Goal: Find contact information: Find contact information

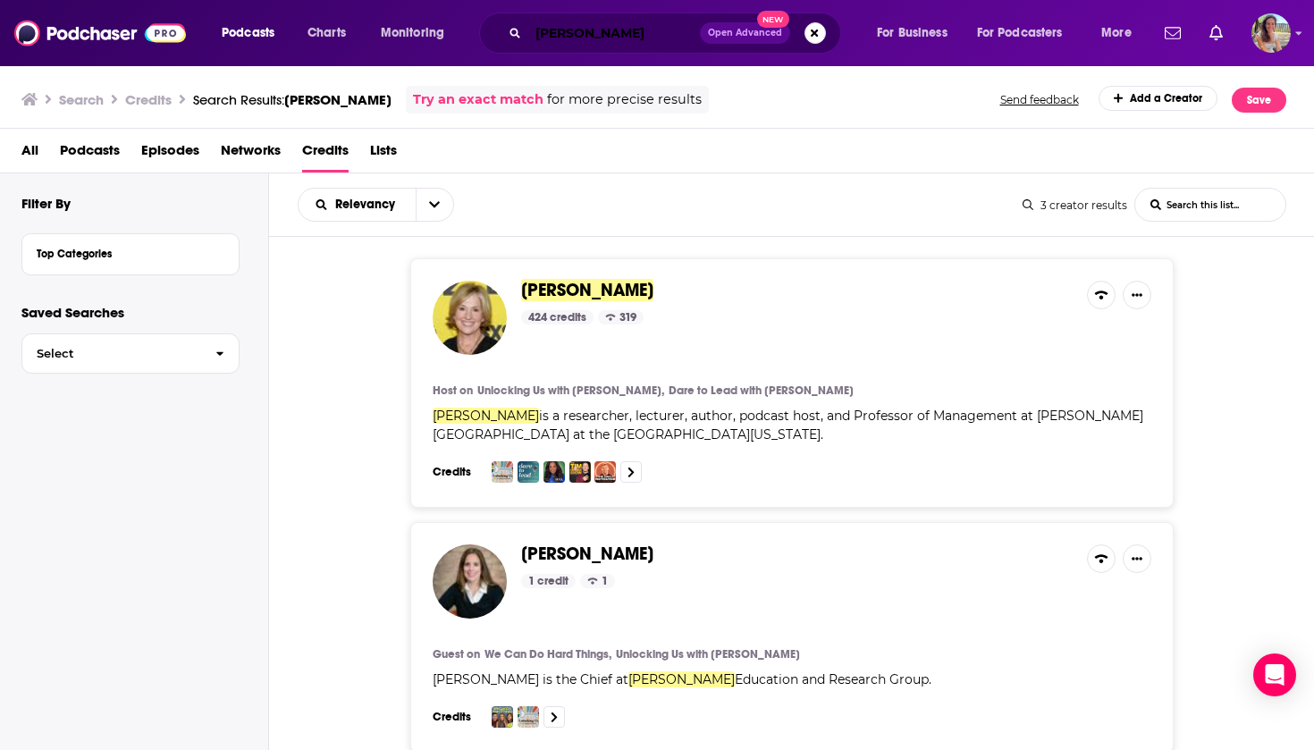
click at [661, 39] on input "[PERSON_NAME]" at bounding box center [614, 33] width 172 height 29
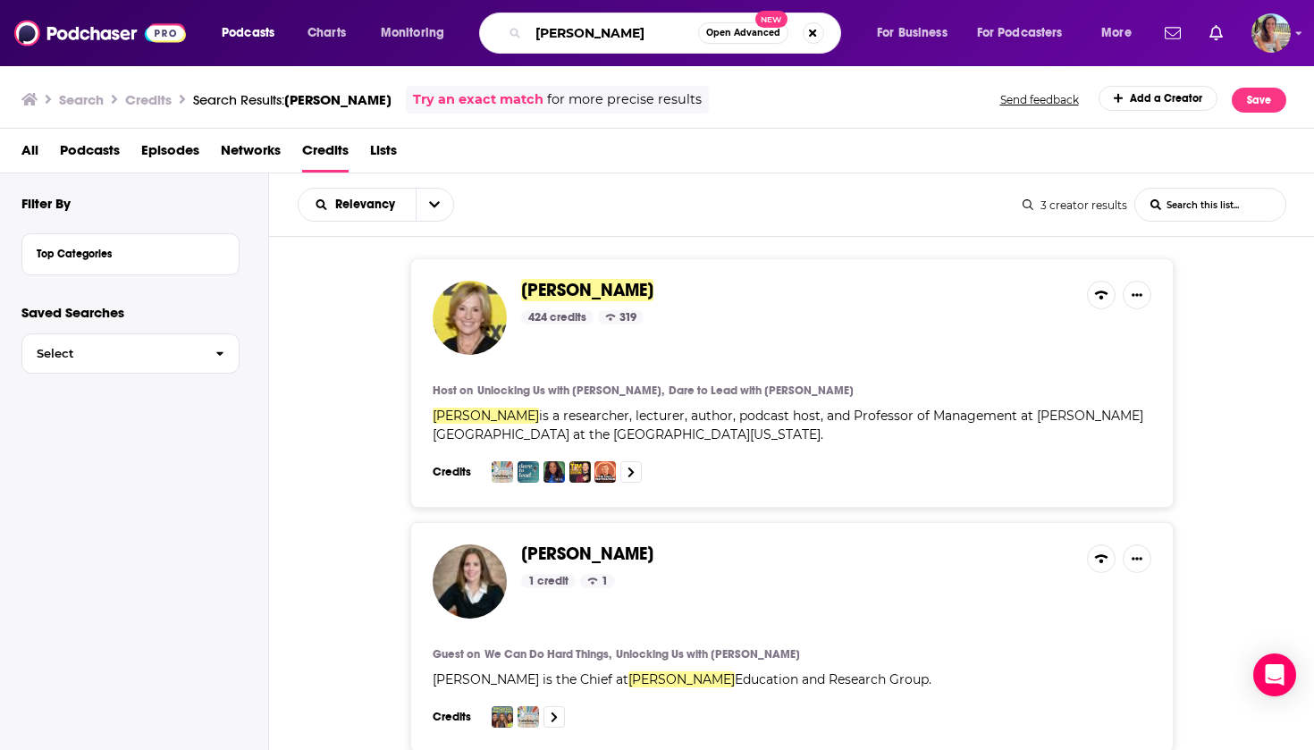
click at [661, 39] on input "[PERSON_NAME]" at bounding box center [613, 33] width 170 height 29
type input "dare to lead podcast"
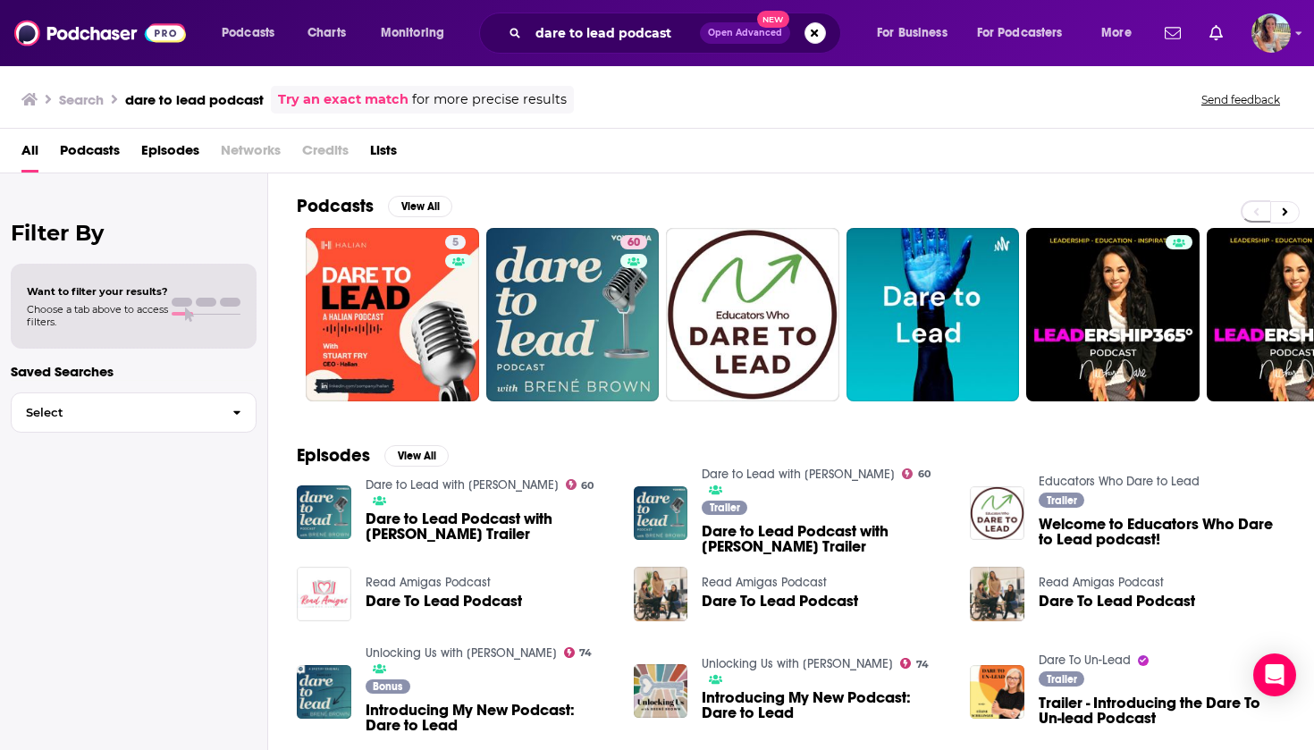
click at [469, 511] on span "Dare to Lead Podcast with [PERSON_NAME] Trailer" at bounding box center [488, 526] width 247 height 30
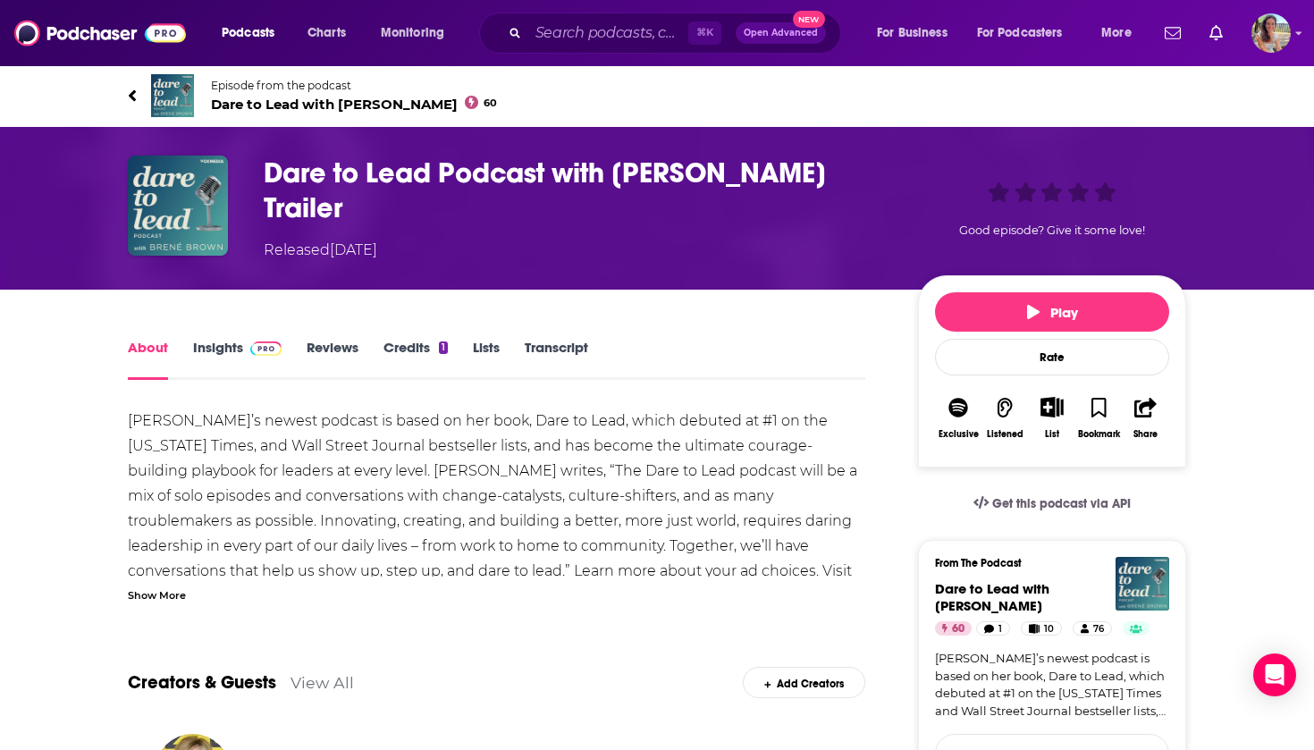
click at [418, 339] on link "Credits 1" at bounding box center [415, 359] width 64 height 41
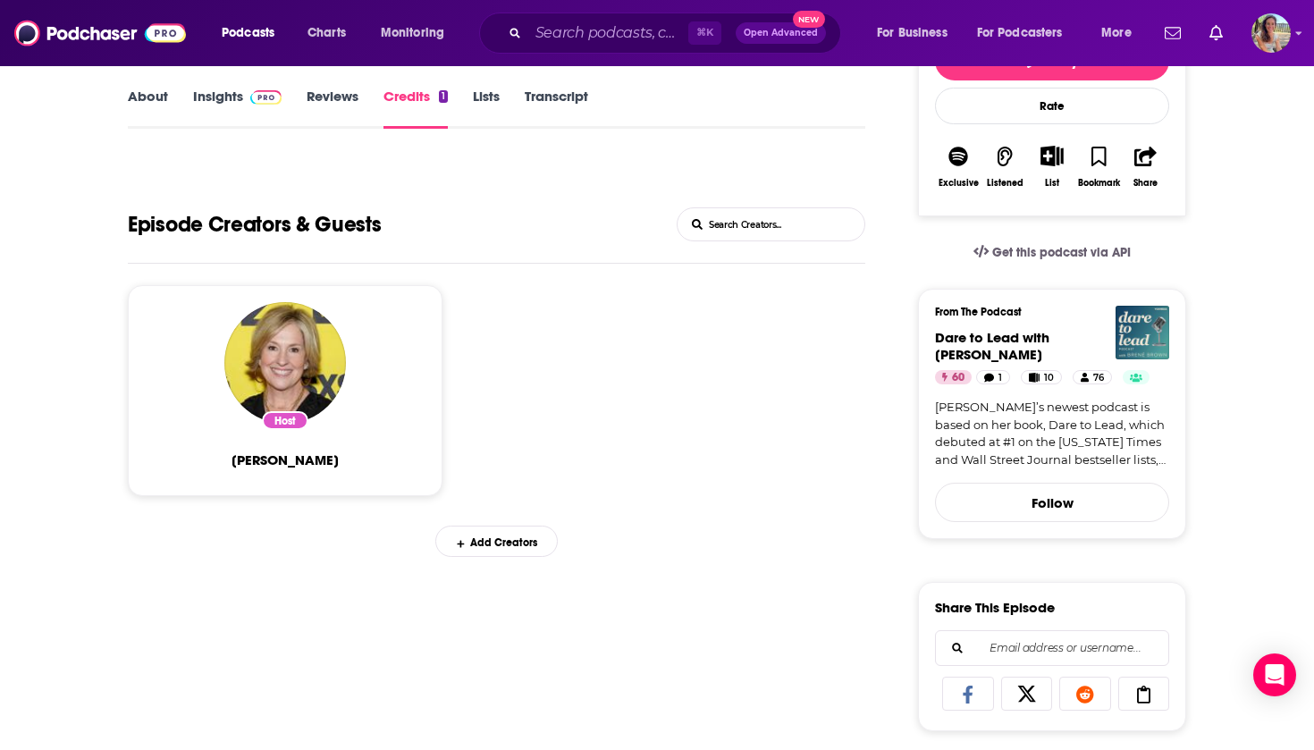
scroll to position [211, 0]
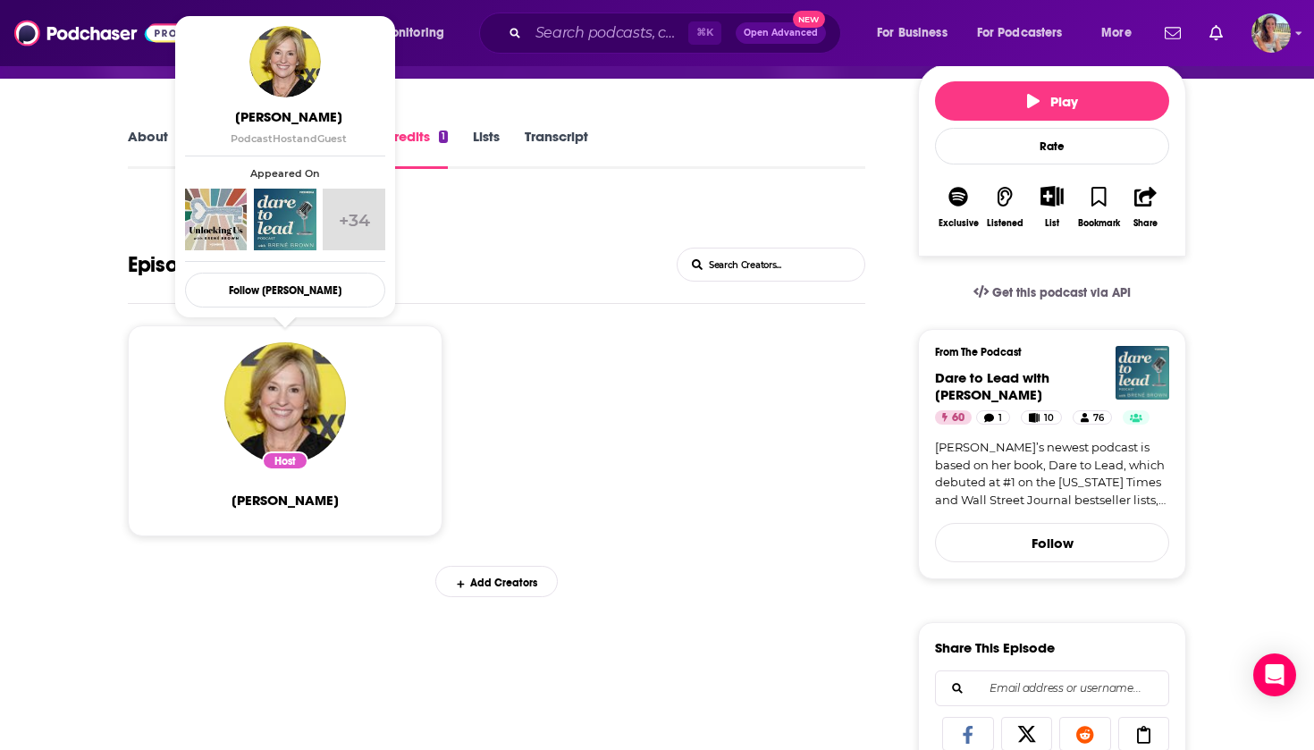
click at [292, 392] on img "Brené Brown" at bounding box center [285, 403] width 122 height 122
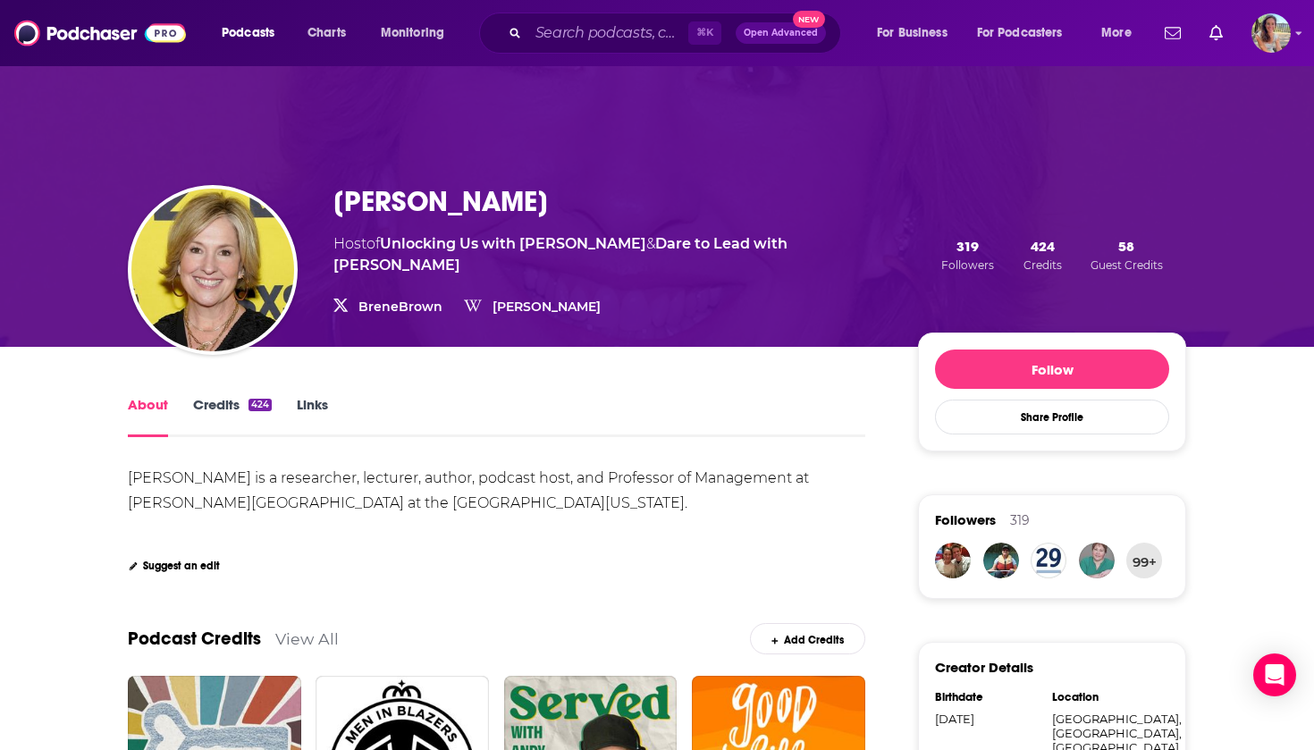
click at [222, 409] on link "Credits 424" at bounding box center [232, 416] width 79 height 41
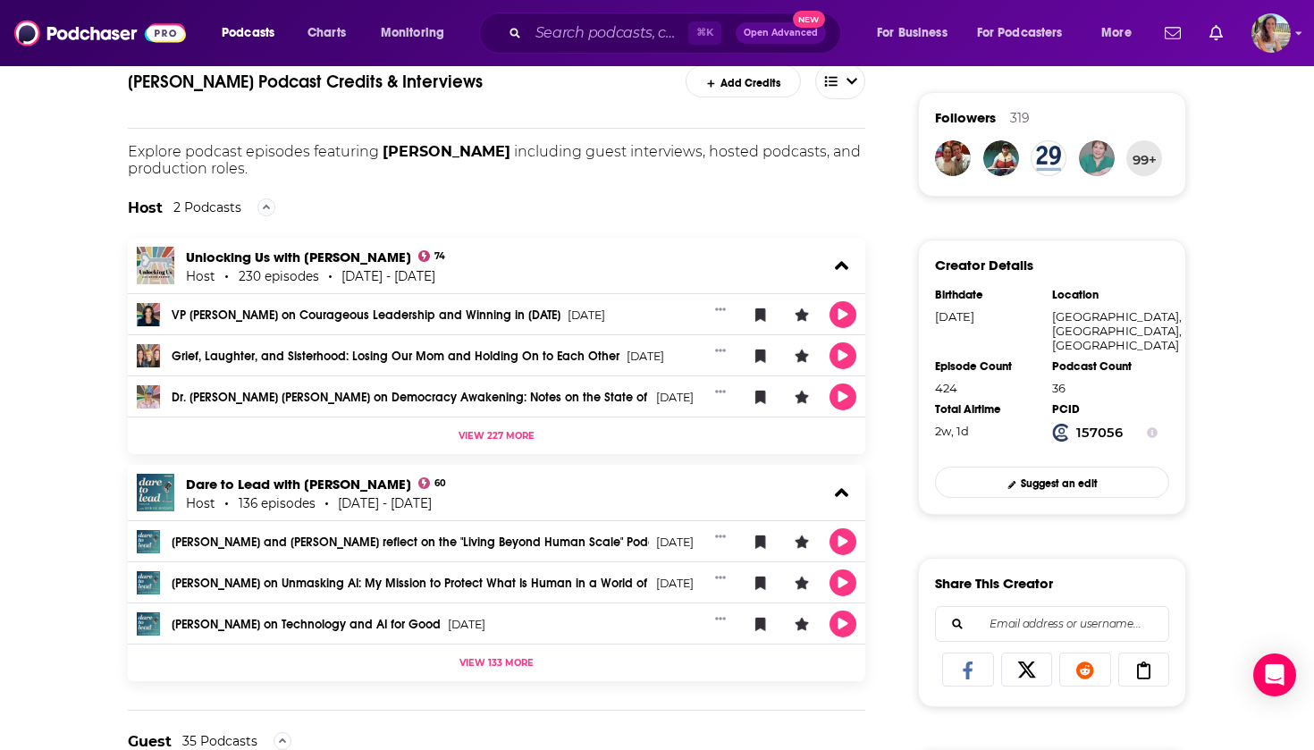
scroll to position [410, 0]
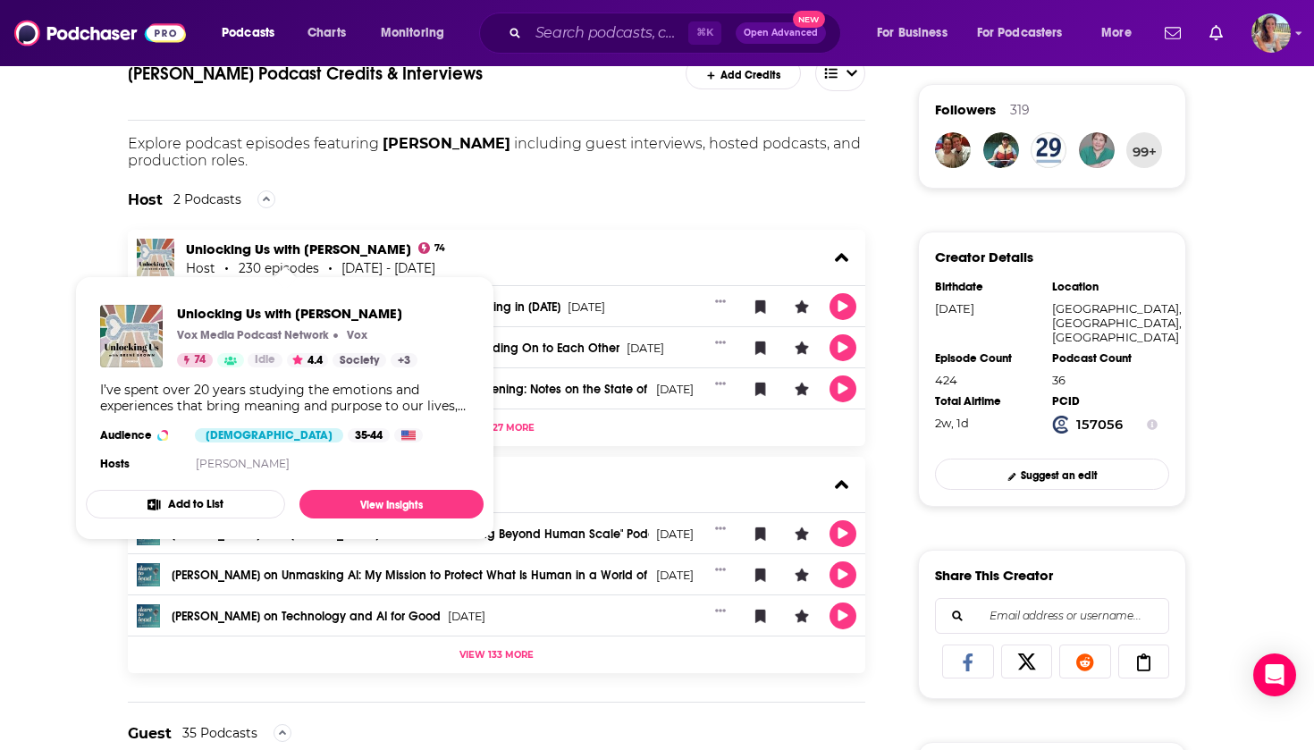
click at [332, 247] on link "Unlocking Us with [PERSON_NAME]" at bounding box center [298, 248] width 225 height 17
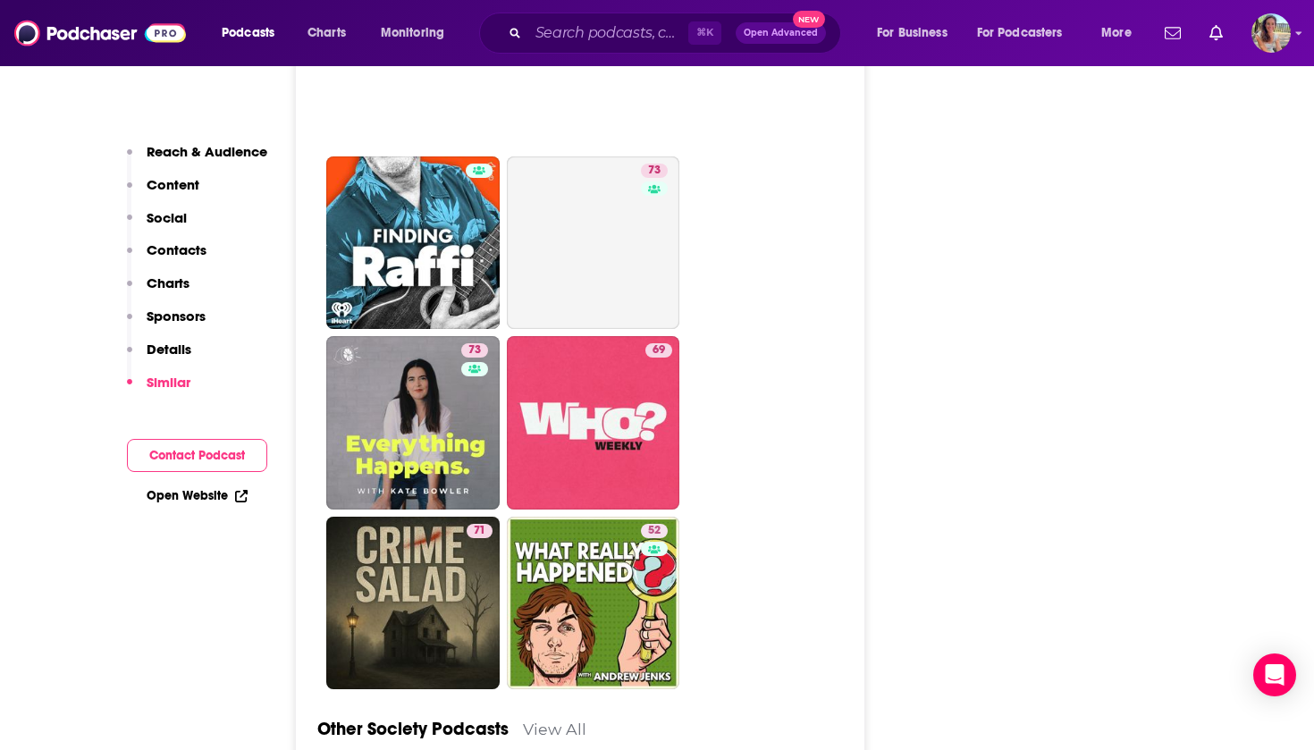
scroll to position [5685, 0]
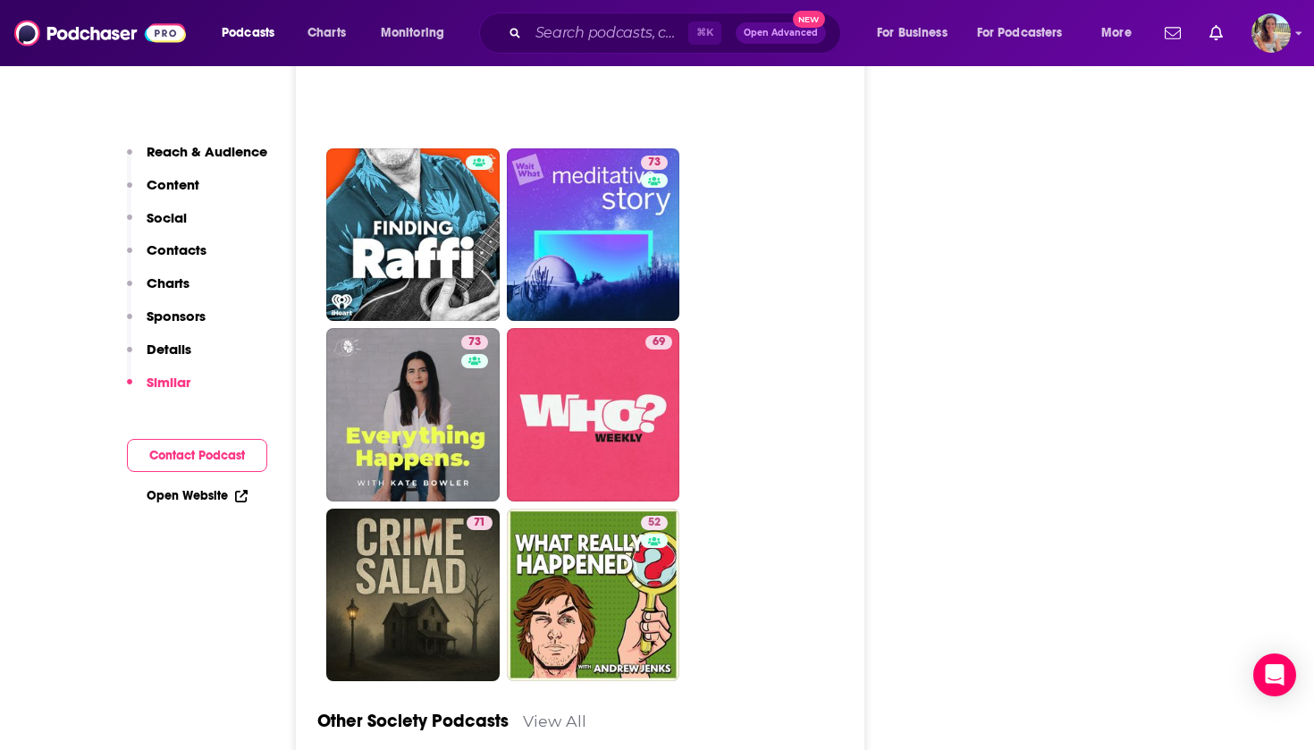
click at [177, 455] on button "Contact Podcast" at bounding box center [197, 455] width 140 height 33
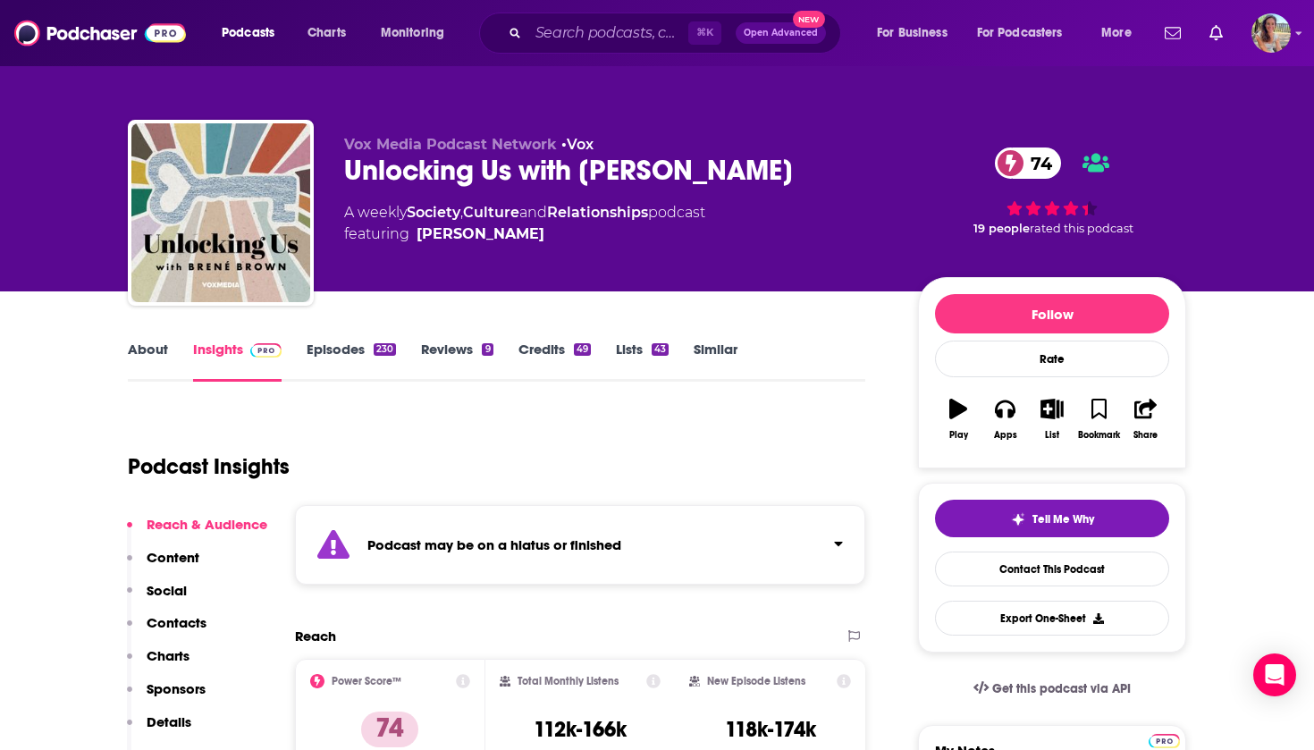
scroll to position [0, 0]
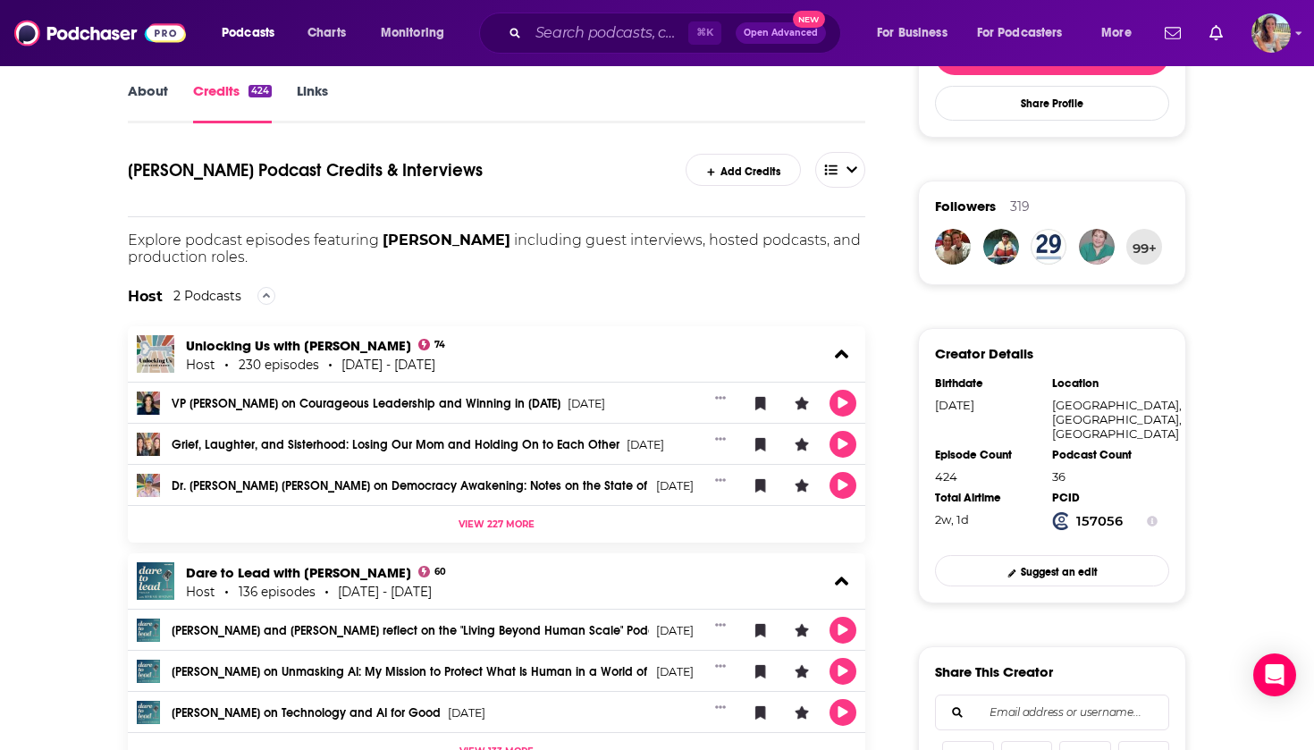
scroll to position [343, 0]
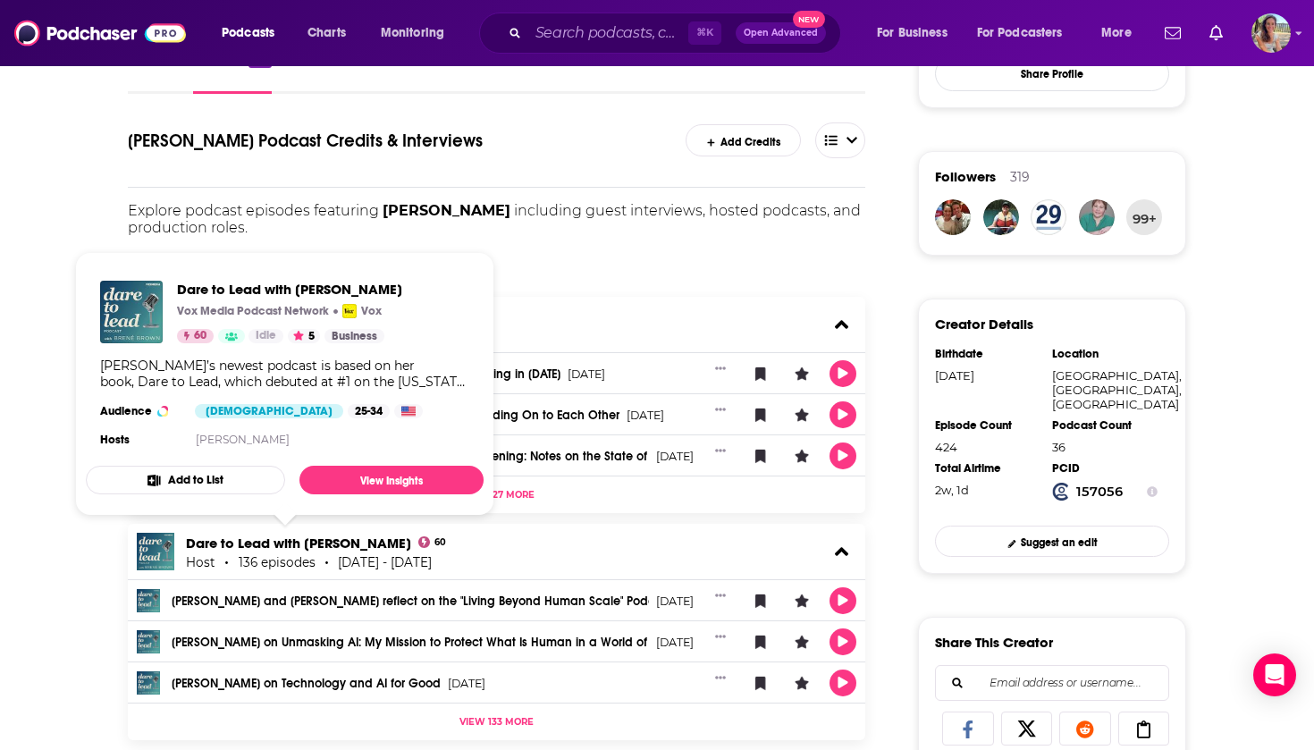
click at [268, 543] on link "Dare to Lead with Brené Brown" at bounding box center [298, 542] width 225 height 17
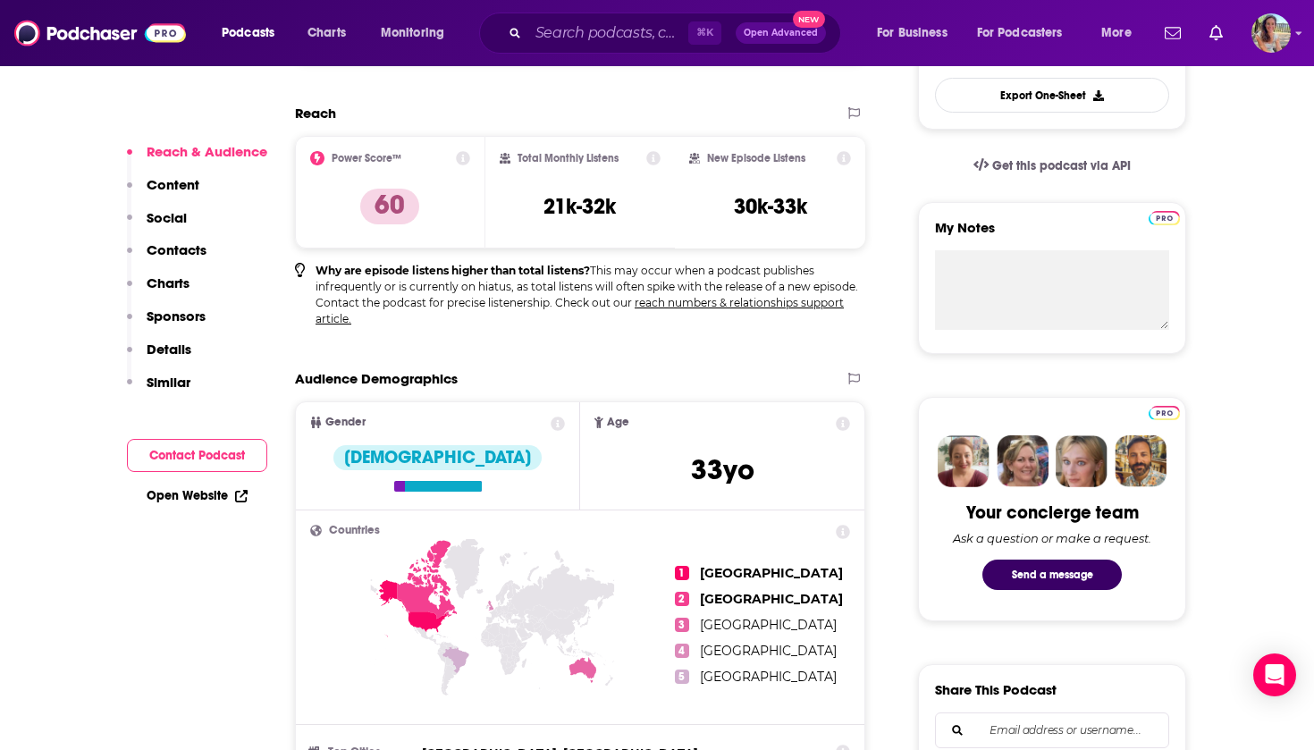
click at [221, 457] on button "Contact Podcast" at bounding box center [197, 455] width 140 height 33
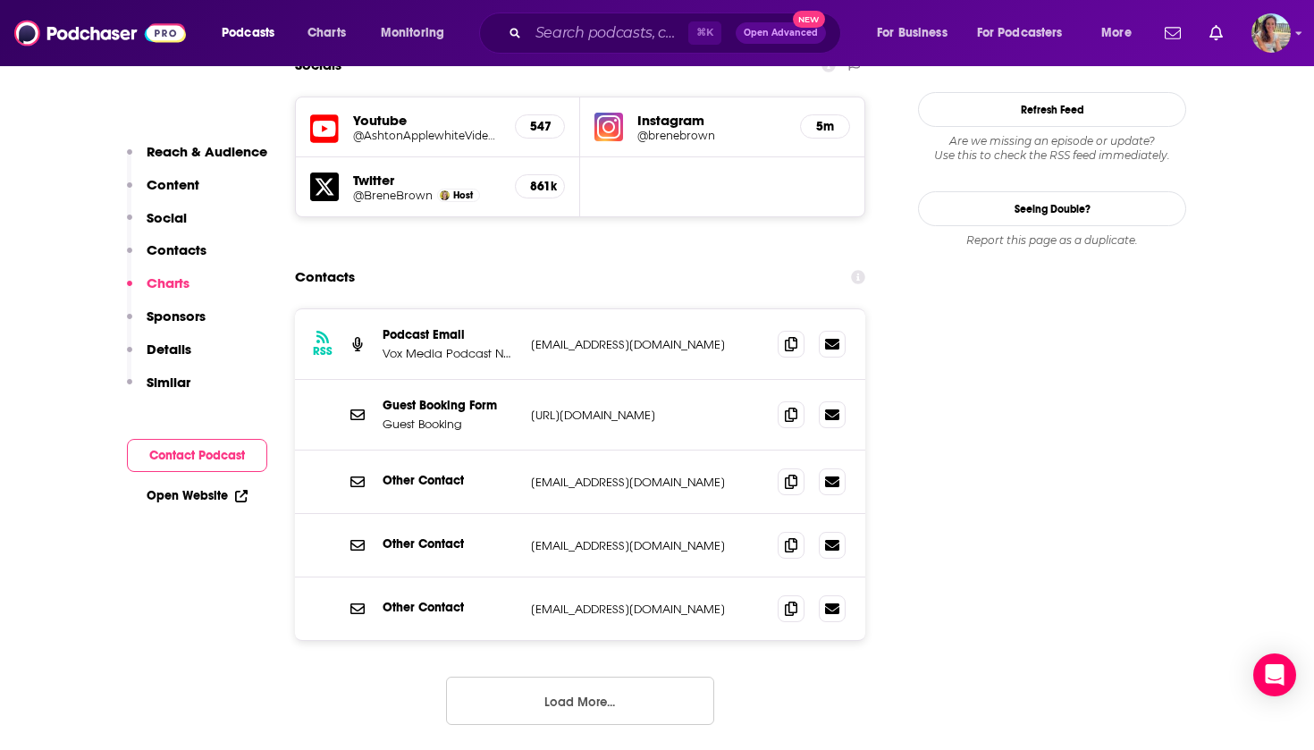
scroll to position [1777, 0]
click at [559, 677] on button "Load More..." at bounding box center [580, 701] width 268 height 48
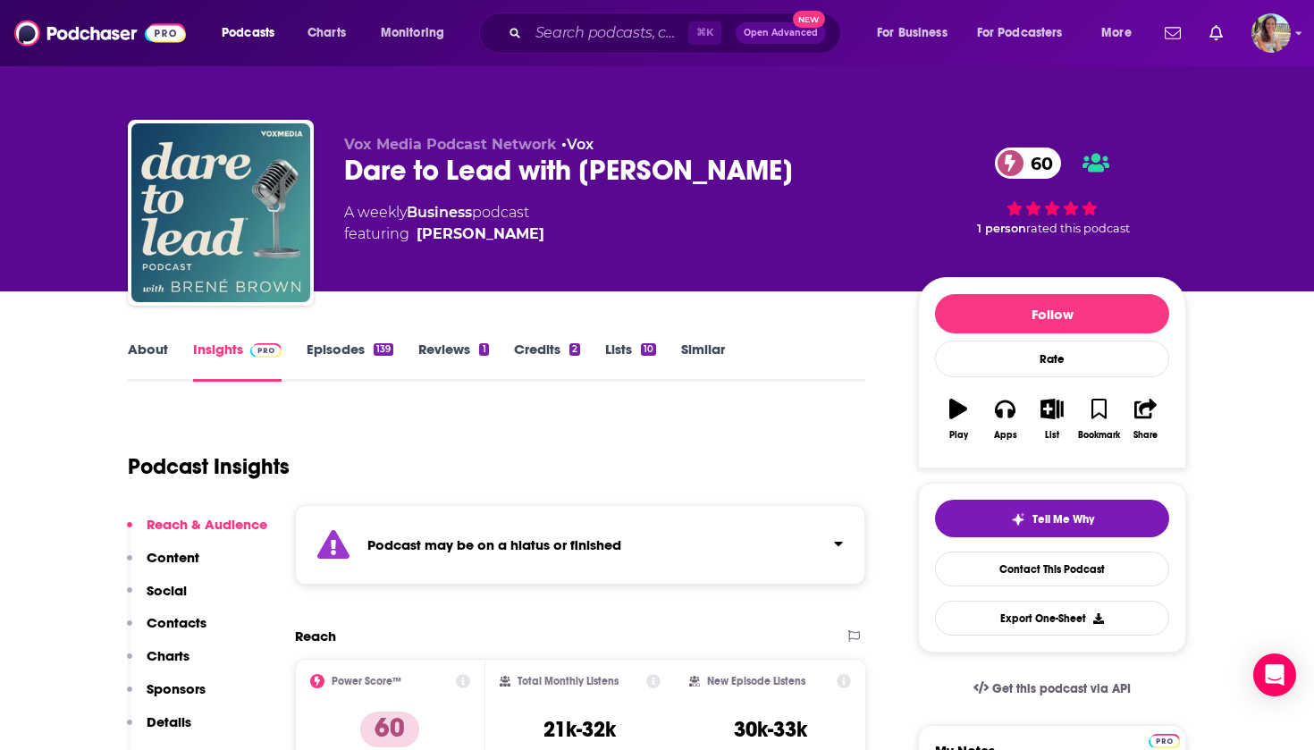
scroll to position [0, 0]
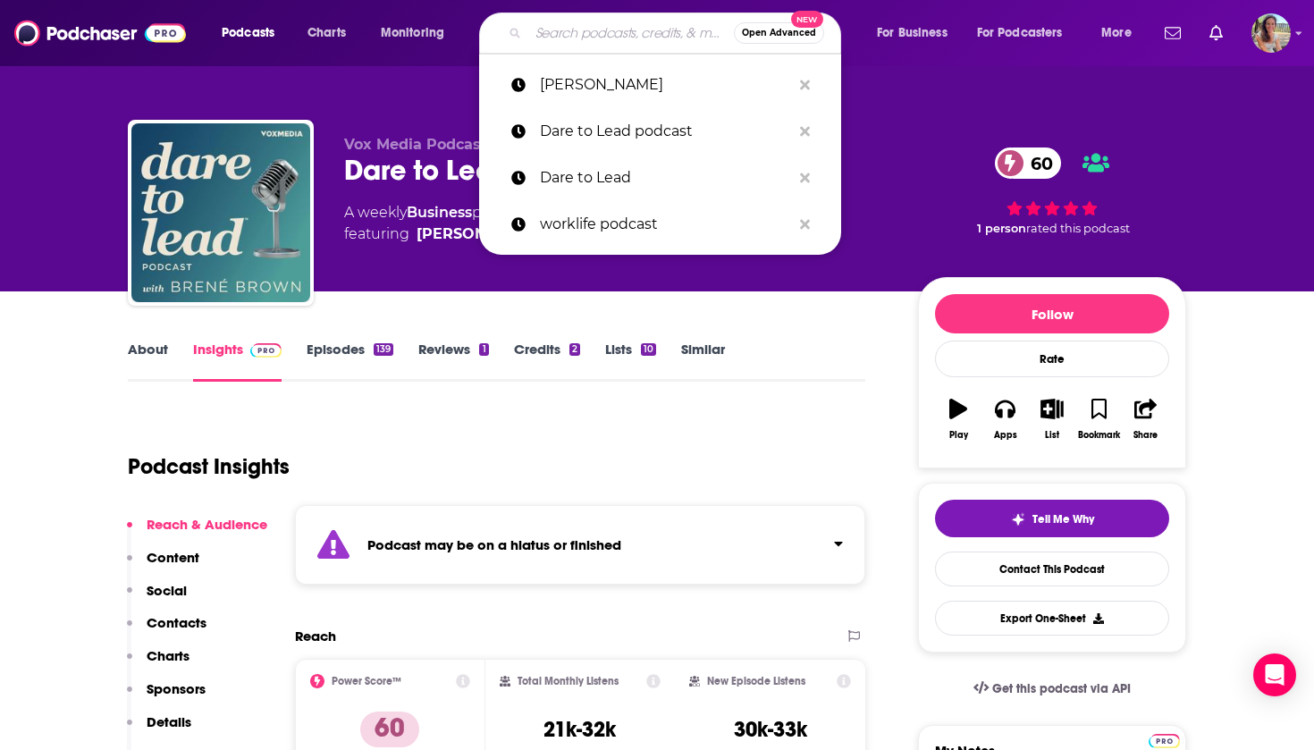
click at [625, 38] on input "Search podcasts, credits, & more..." at bounding box center [631, 33] width 206 height 29
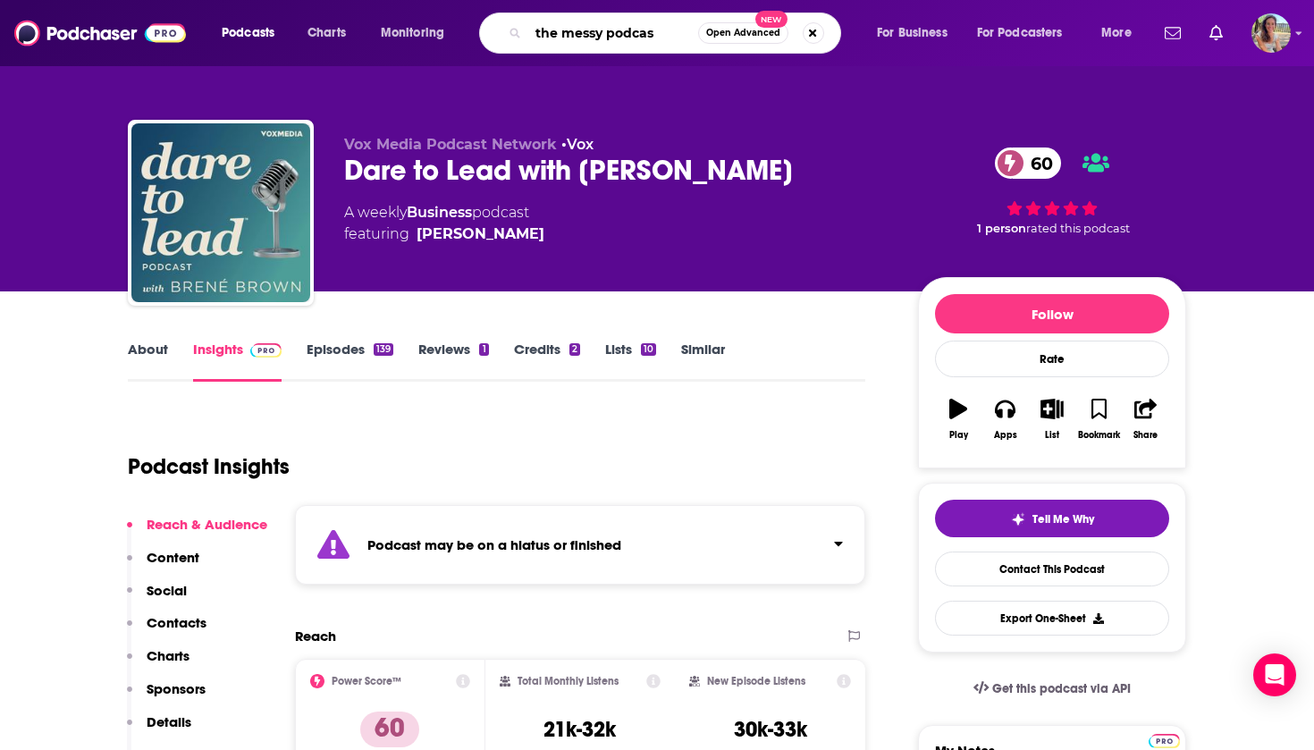
type input "the messy podcast"
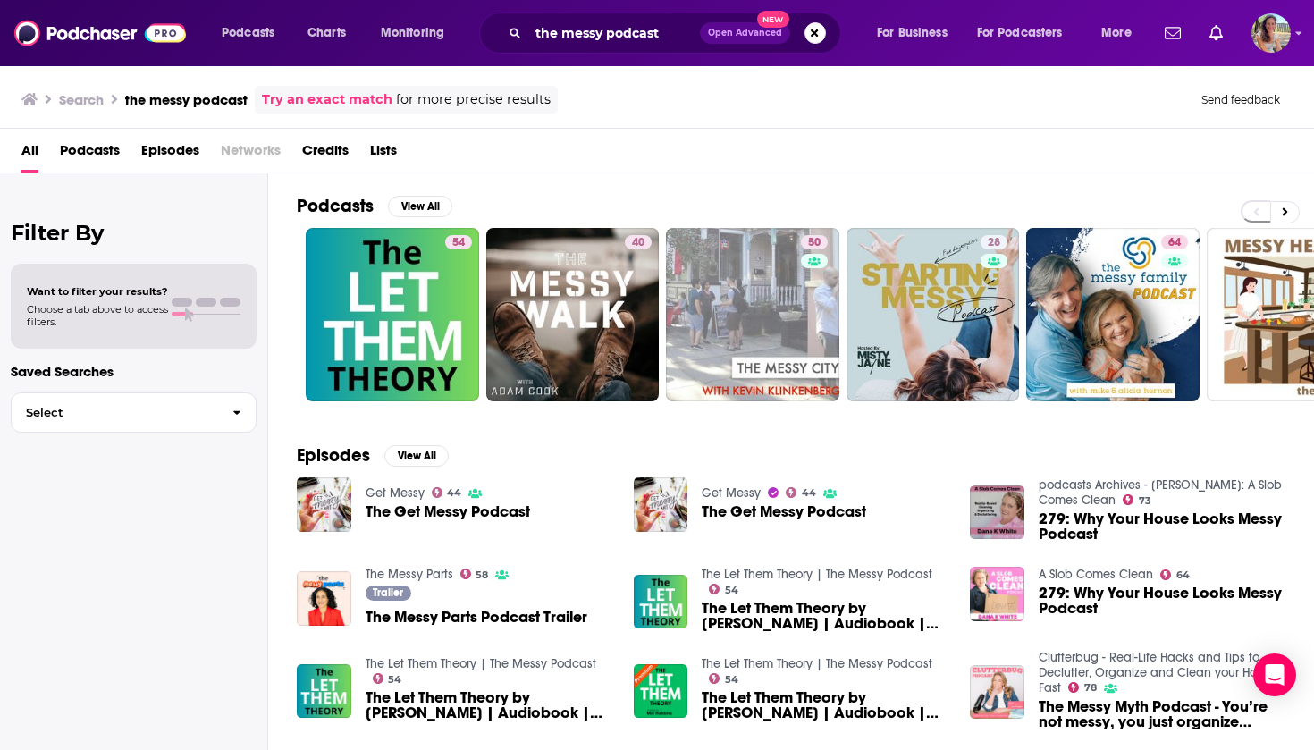
click at [826, 28] on div "the messy podcast Open Advanced New" at bounding box center [660, 33] width 362 height 41
click at [819, 28] on button "Search podcasts, credits, & more..." at bounding box center [814, 32] width 21 height 21
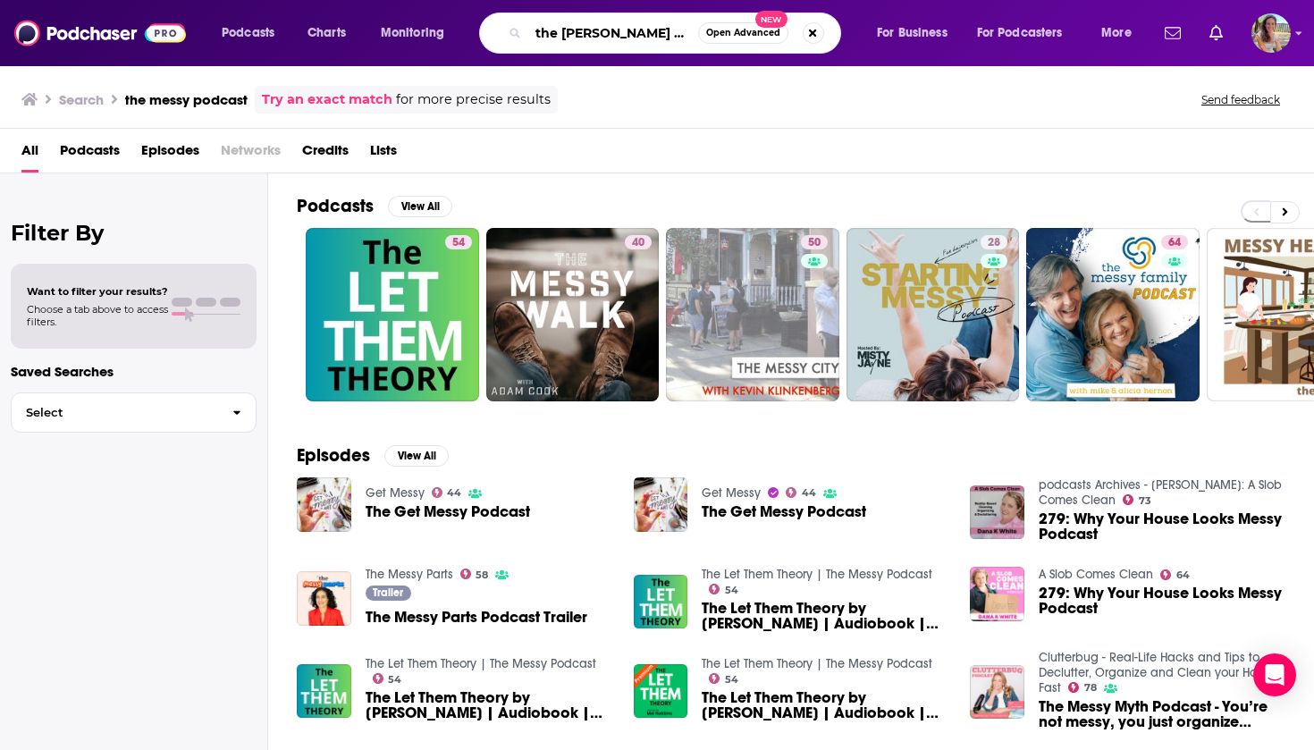
type input "the rich roll podcast"
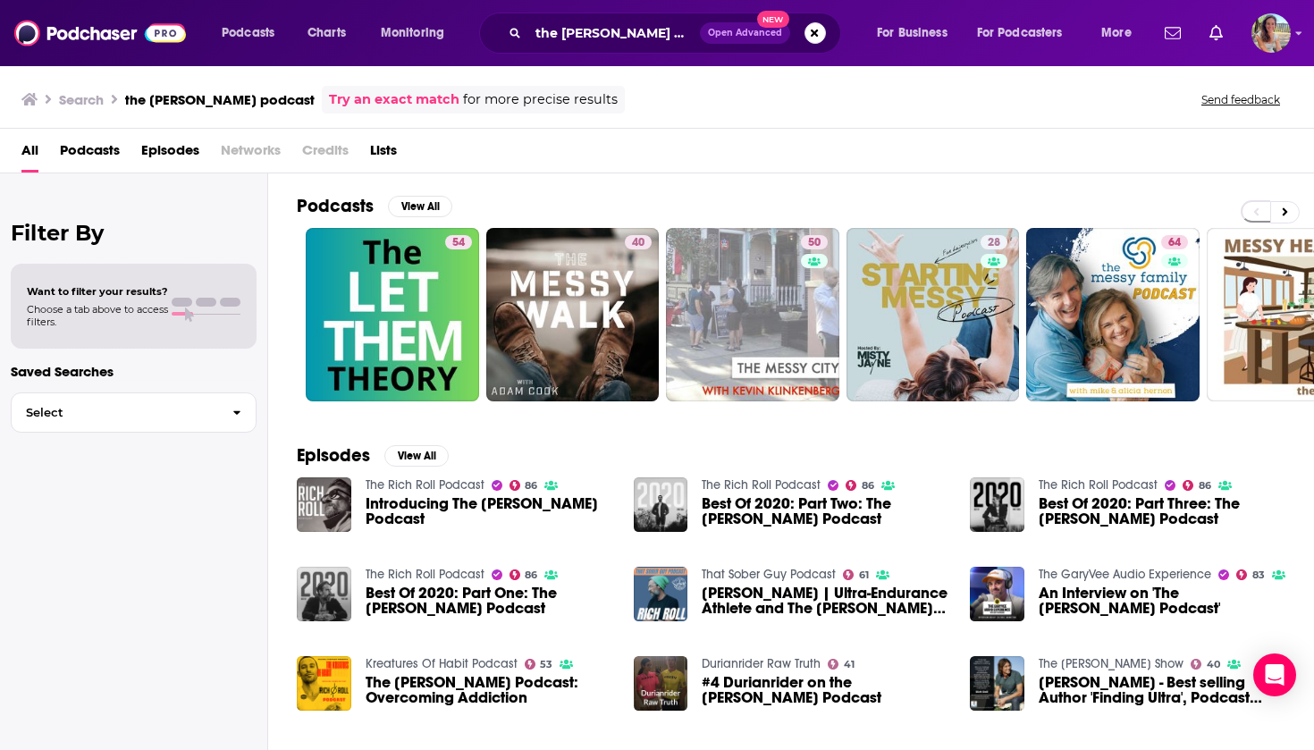
click at [334, 492] on img "Introducing The Rich Roll Podcast" at bounding box center [324, 504] width 55 height 55
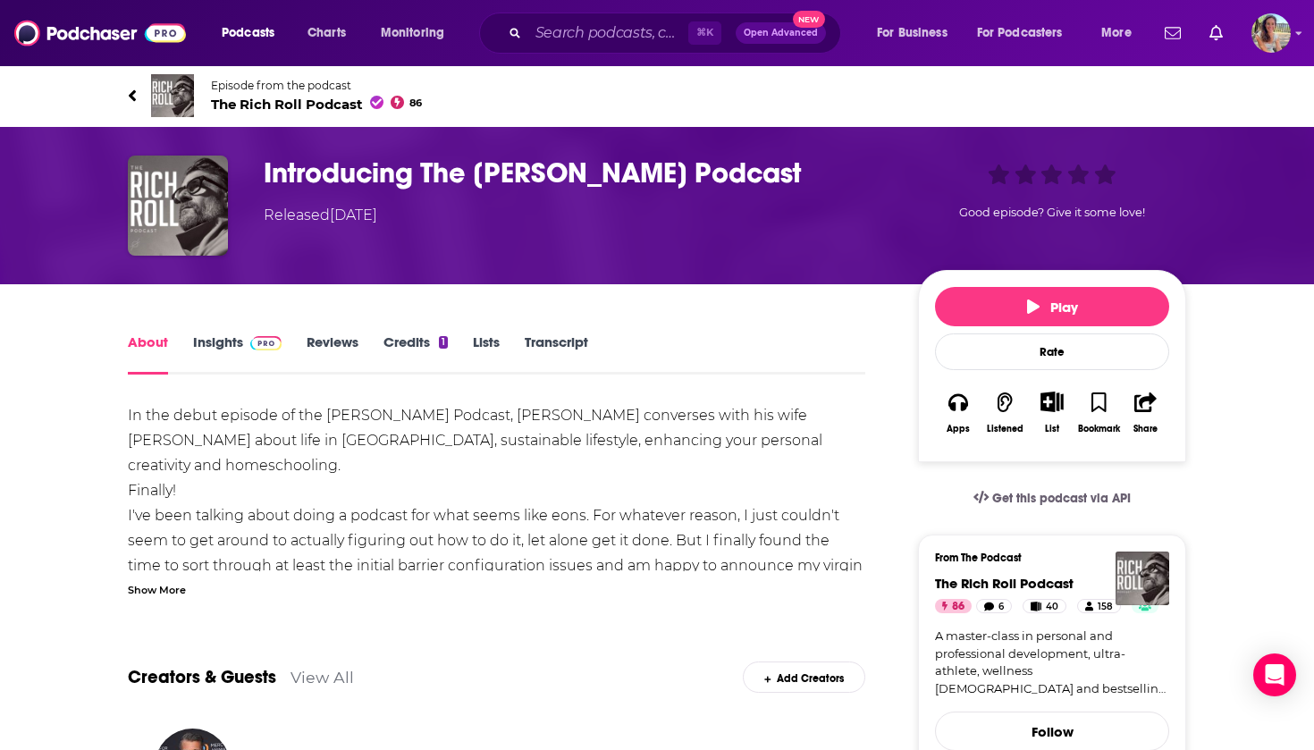
click at [407, 336] on link "Credits 1" at bounding box center [415, 353] width 64 height 41
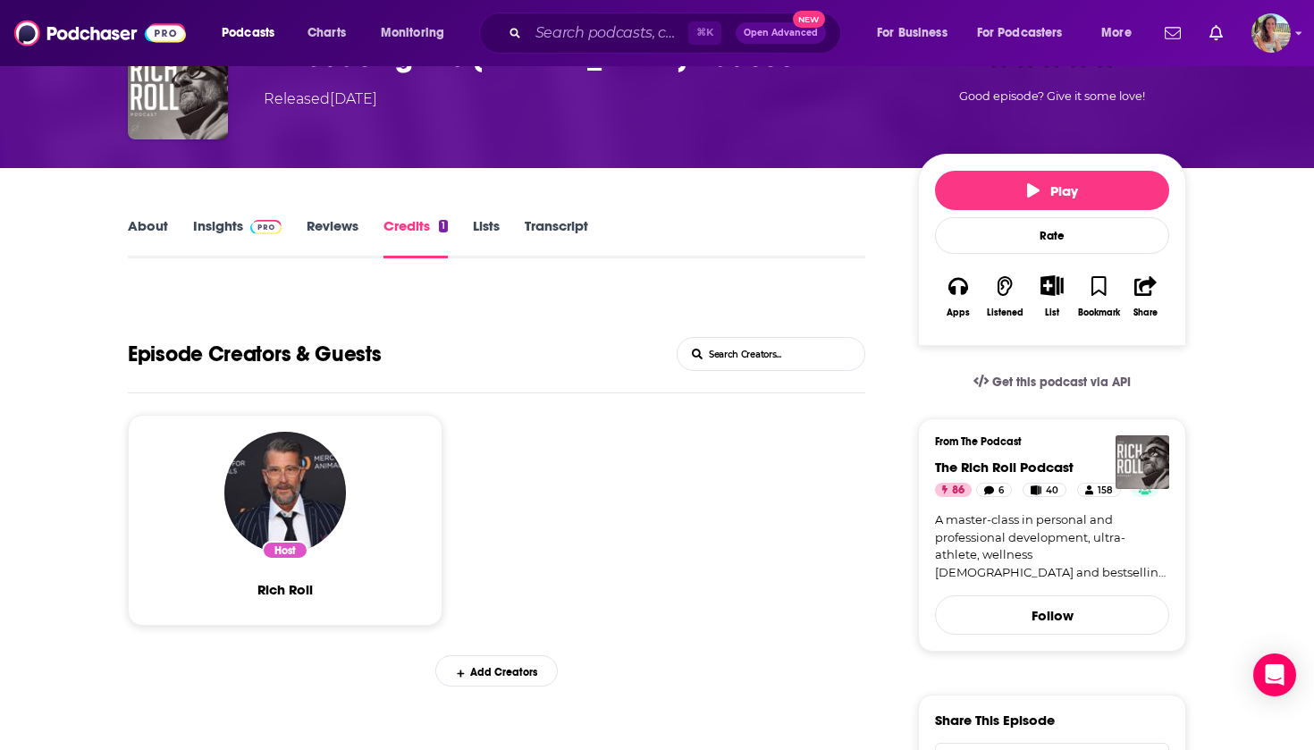
scroll to position [155, 0]
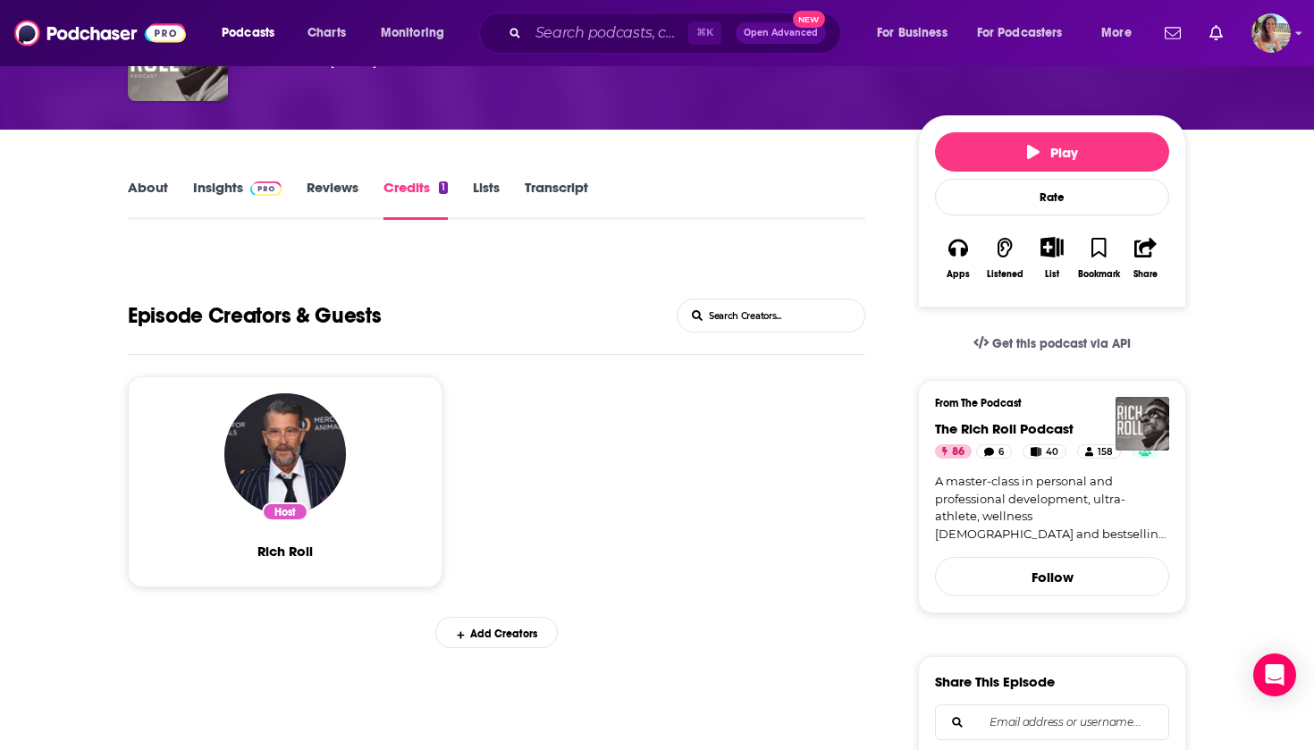
click at [148, 188] on link "About" at bounding box center [148, 199] width 40 height 41
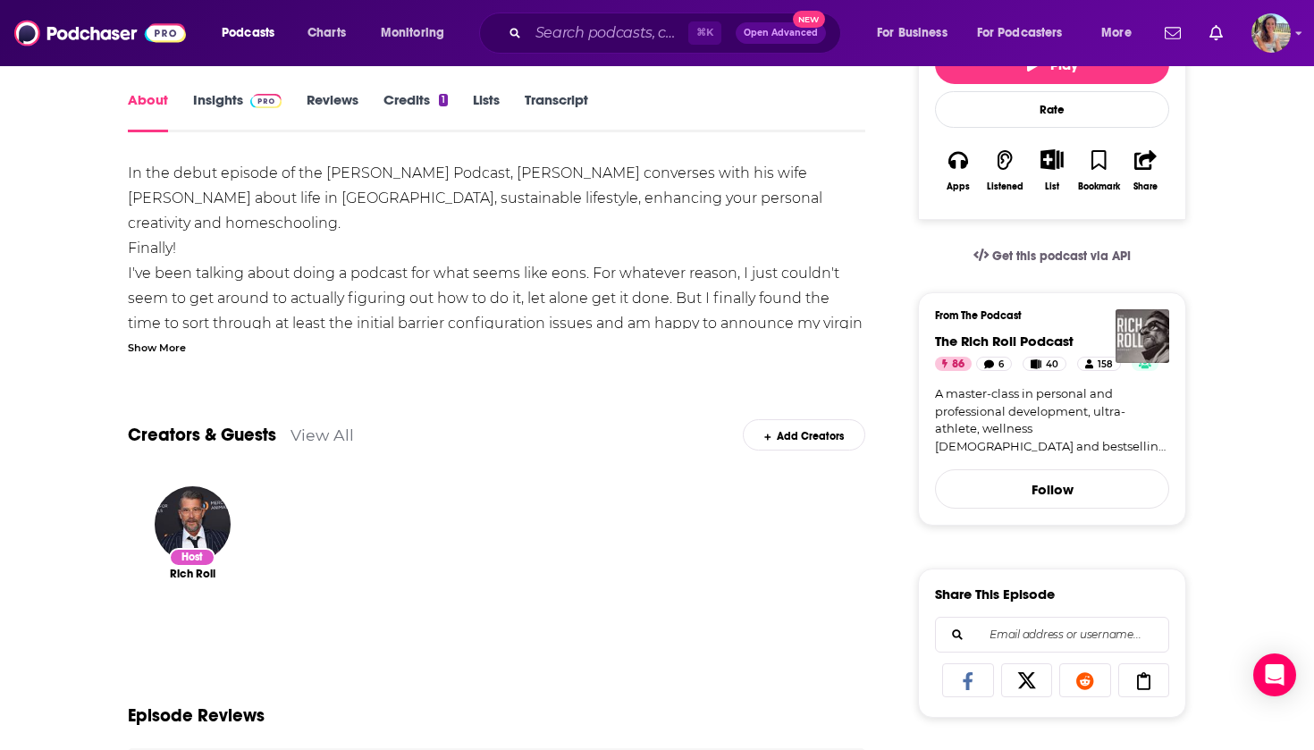
scroll to position [191, 0]
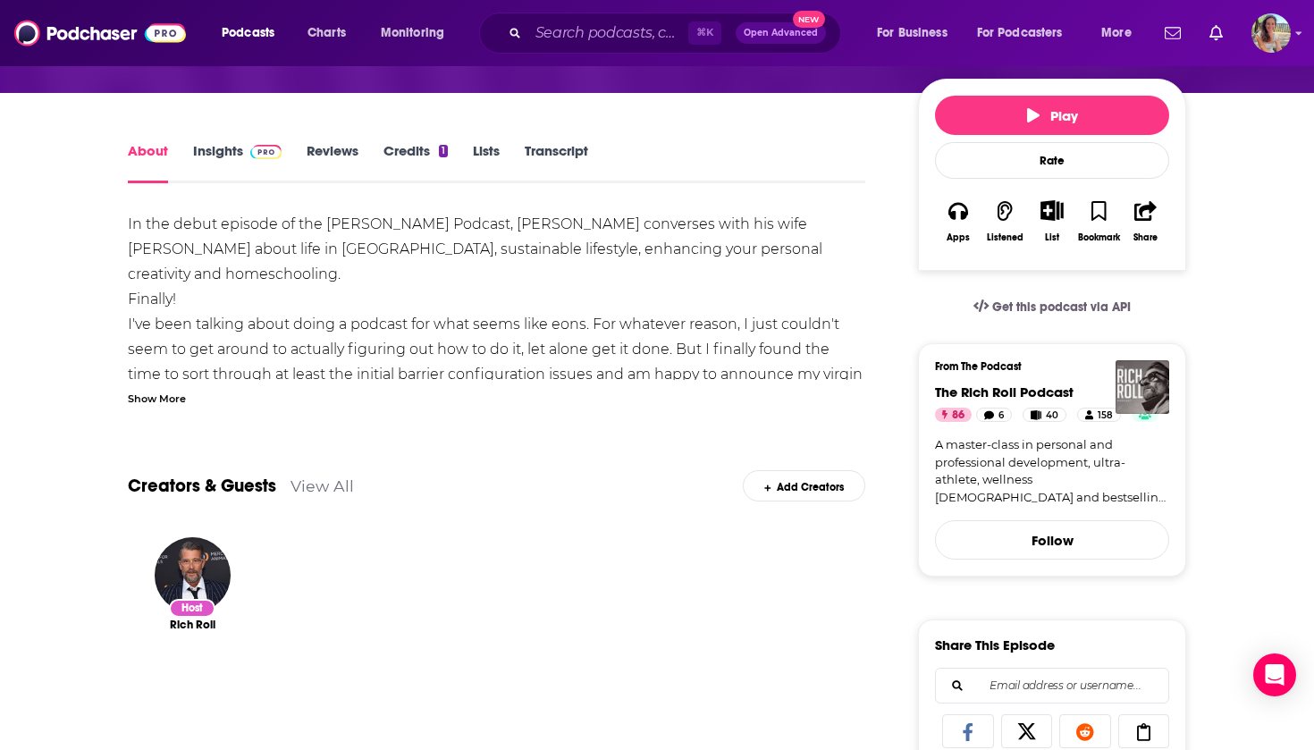
click at [402, 160] on link "Credits 1" at bounding box center [415, 162] width 64 height 41
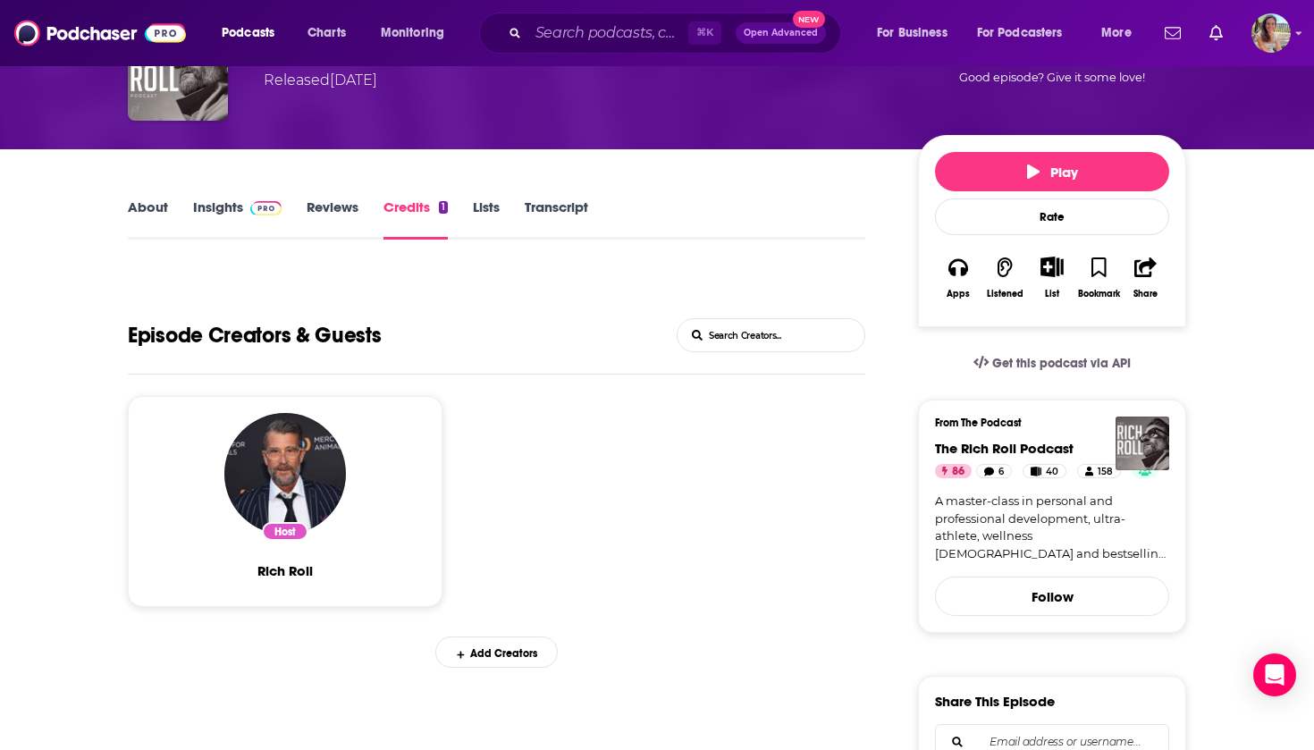
scroll to position [139, 0]
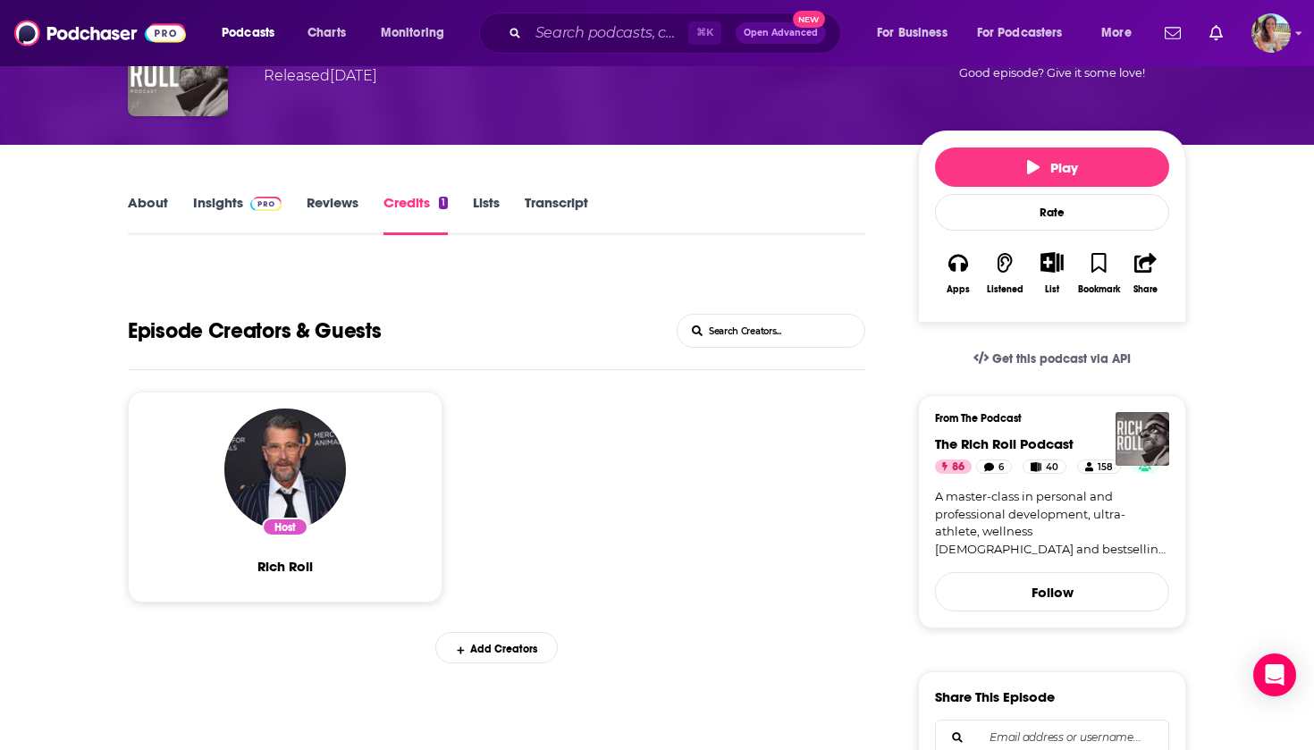
click at [493, 203] on link "Lists" at bounding box center [486, 214] width 27 height 41
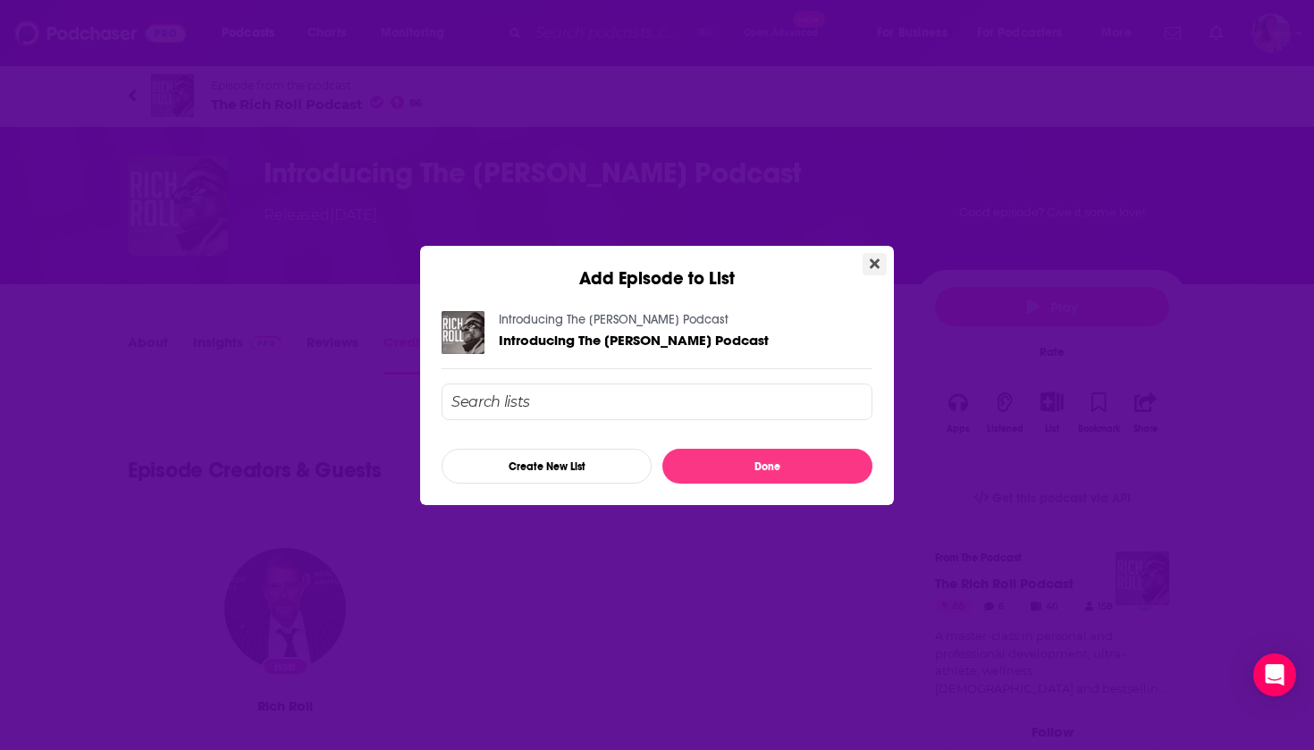
click at [872, 257] on icon "Close" at bounding box center [874, 263] width 10 height 14
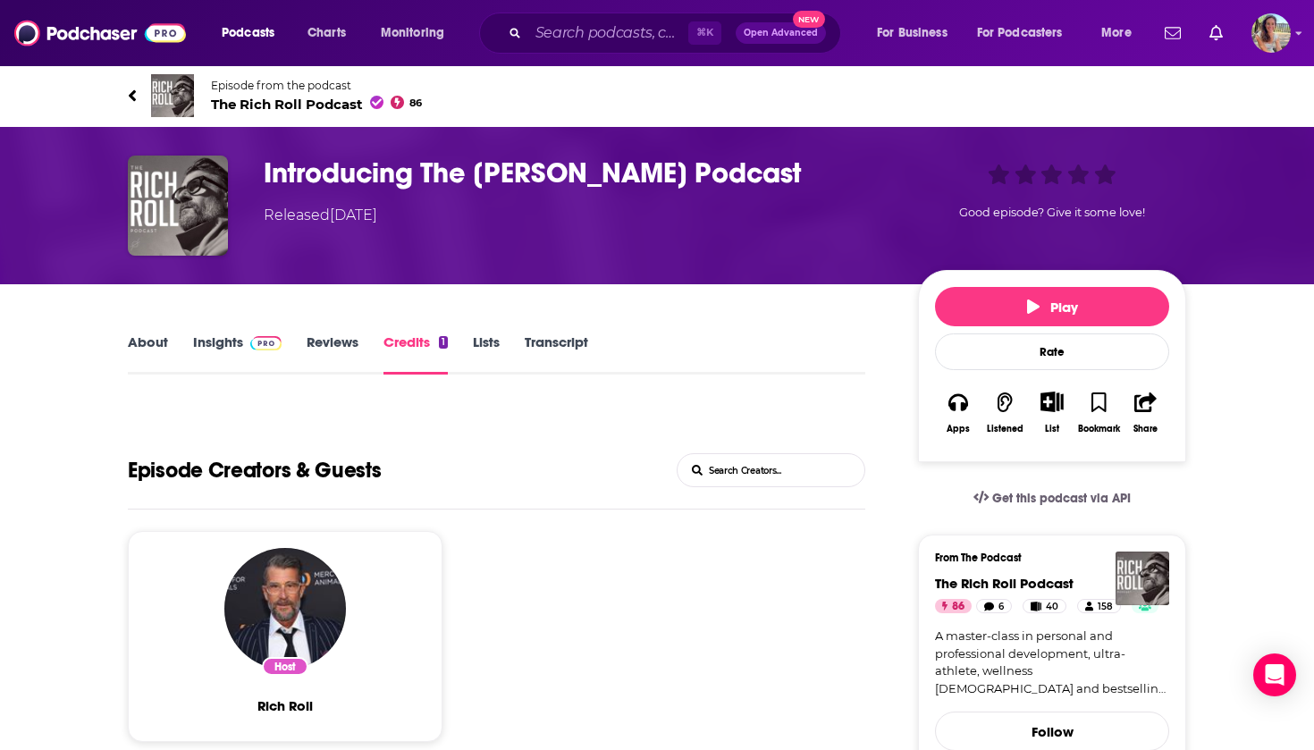
click at [153, 353] on link "About" at bounding box center [148, 353] width 40 height 41
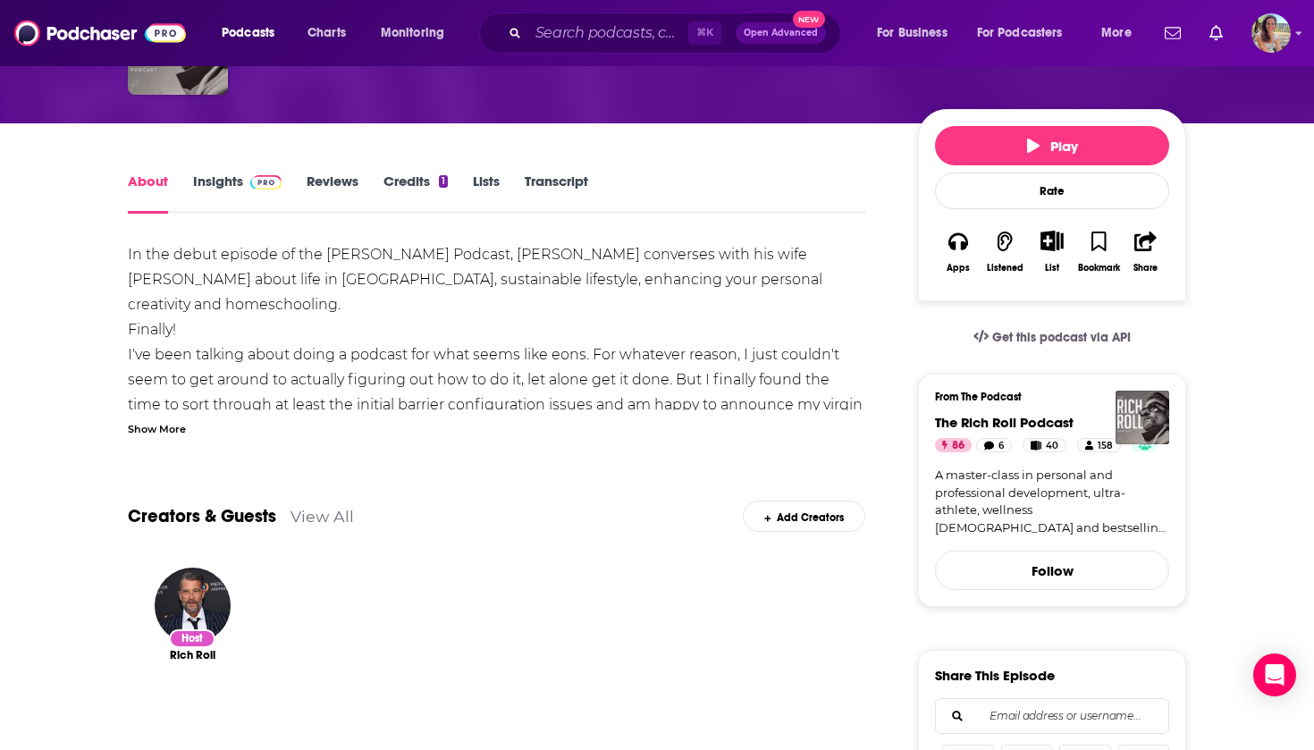
scroll to position [167, 0]
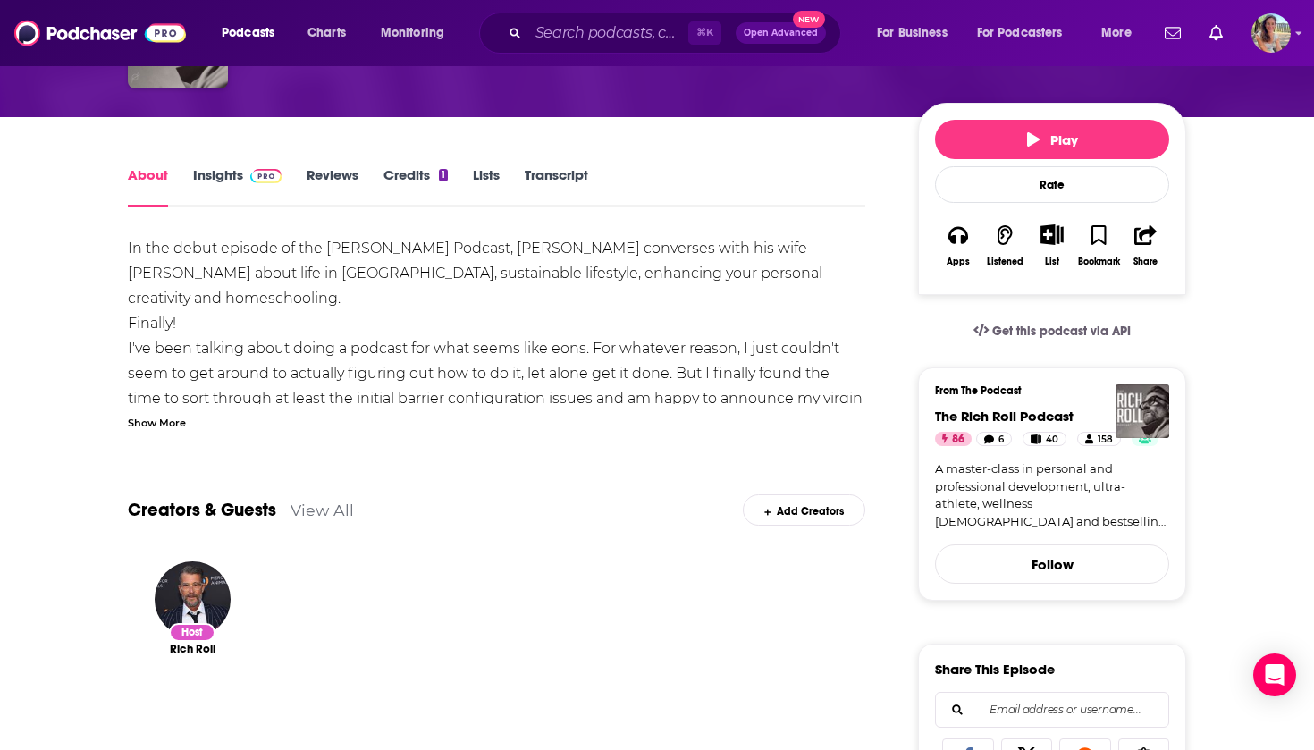
click at [320, 507] on link "View All" at bounding box center [321, 509] width 63 height 19
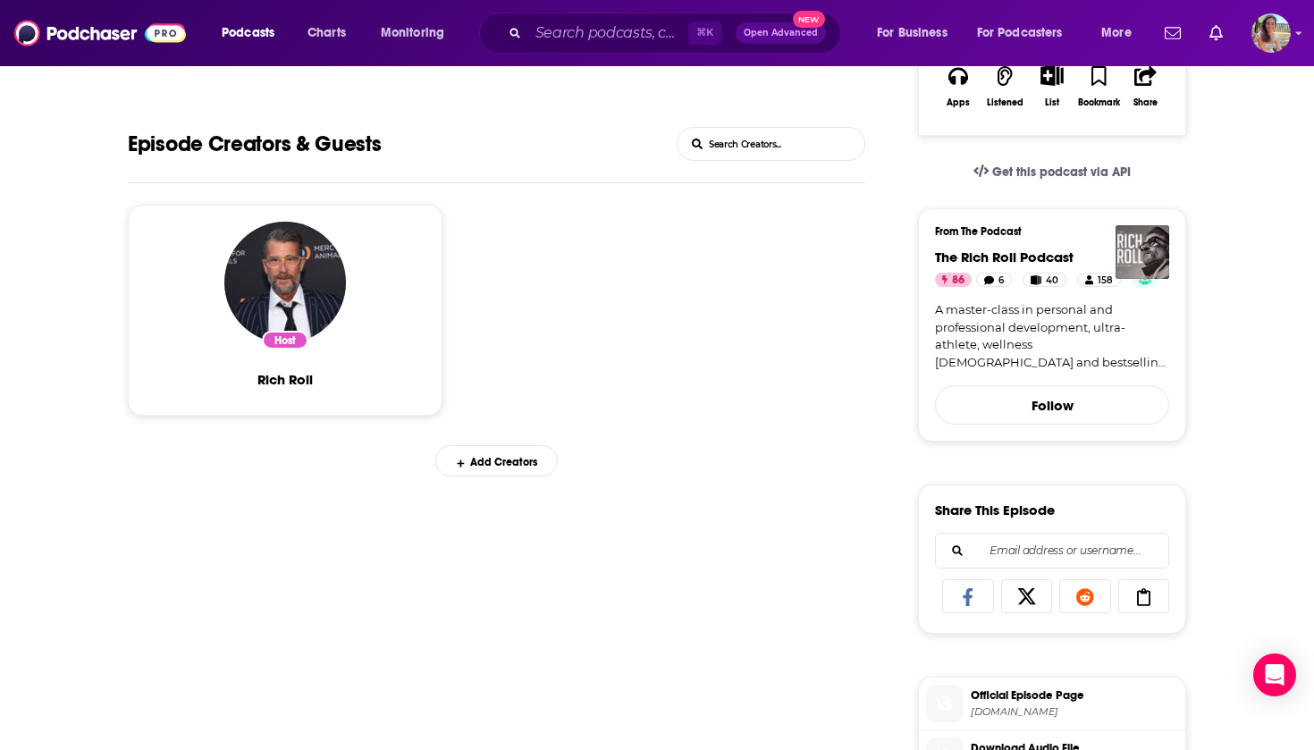
scroll to position [331, 0]
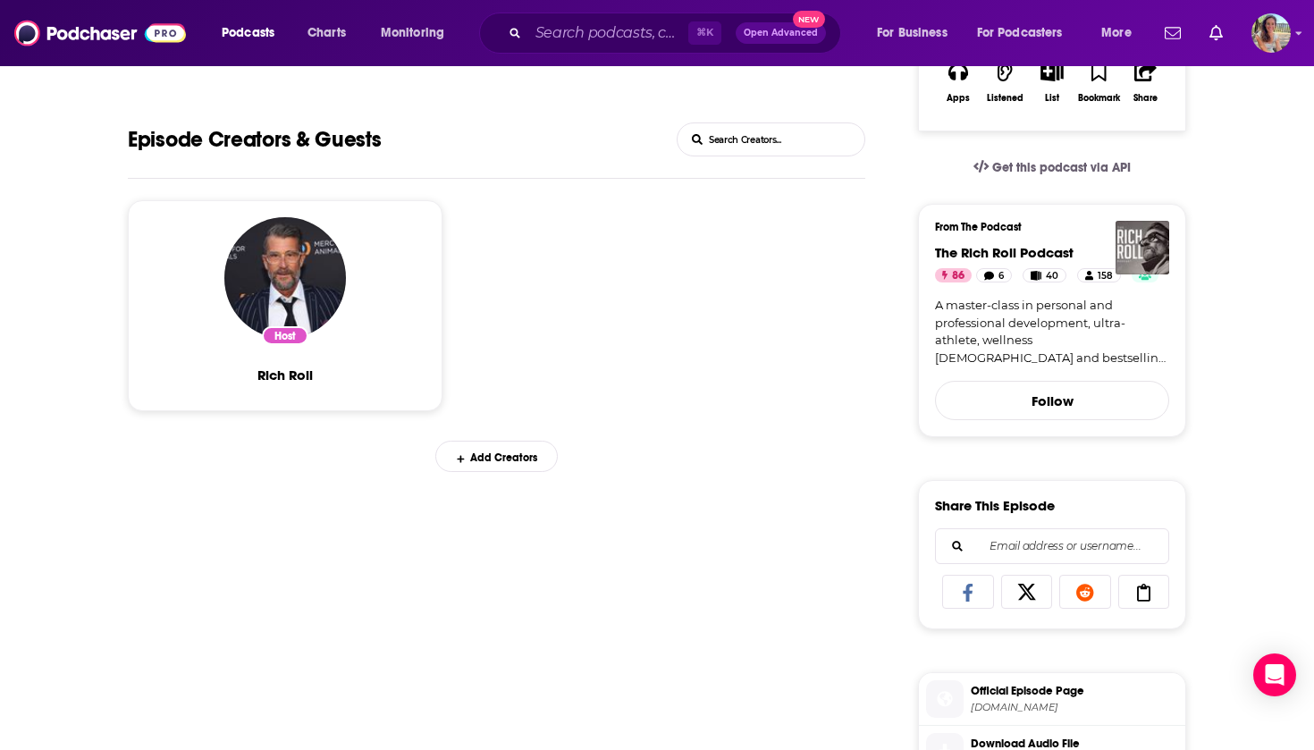
click at [297, 310] on img "Rich Roll" at bounding box center [285, 278] width 122 height 122
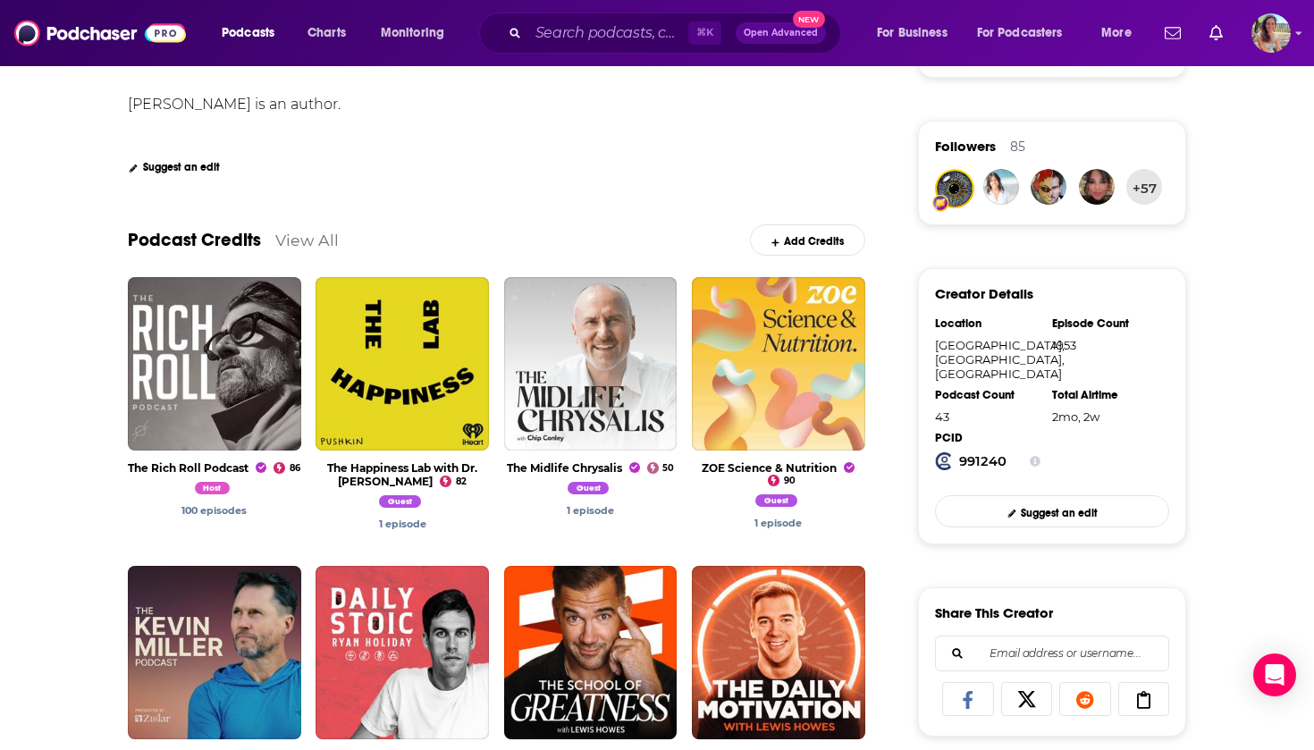
scroll to position [371, 0]
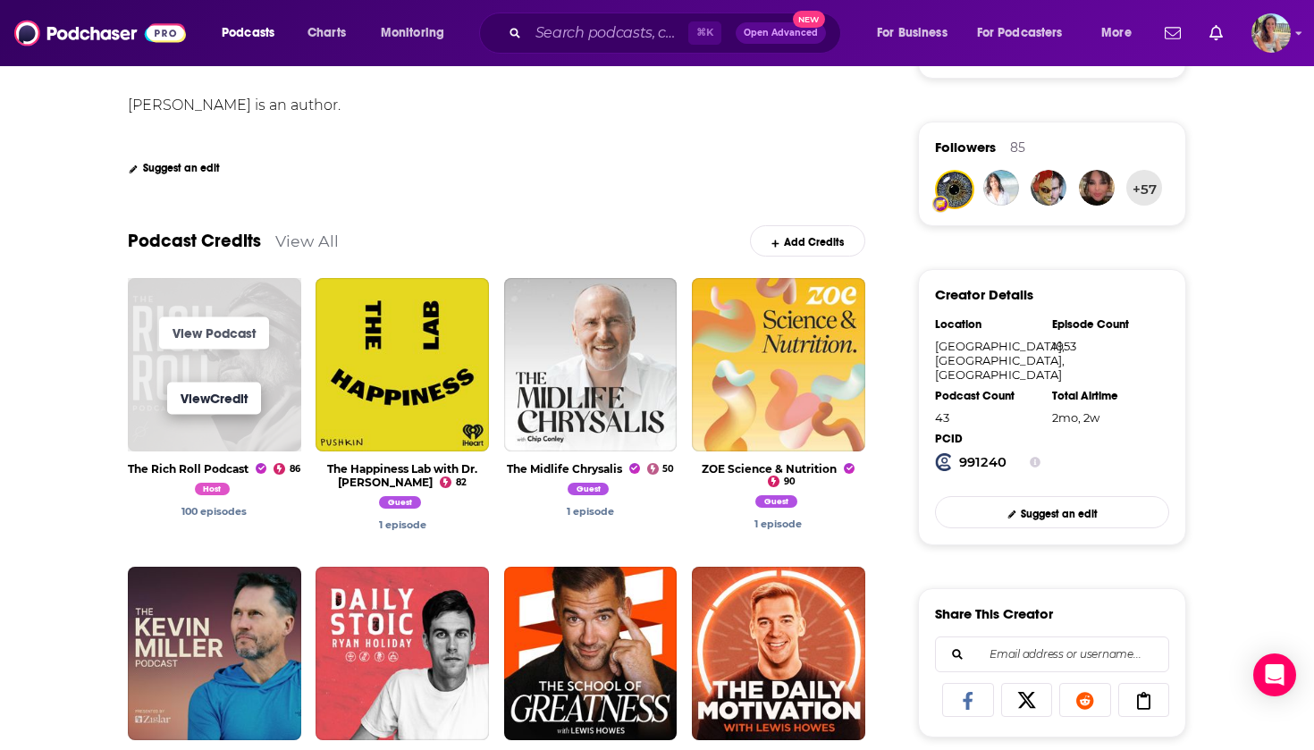
click at [217, 404] on link "View Credit" at bounding box center [214, 398] width 94 height 32
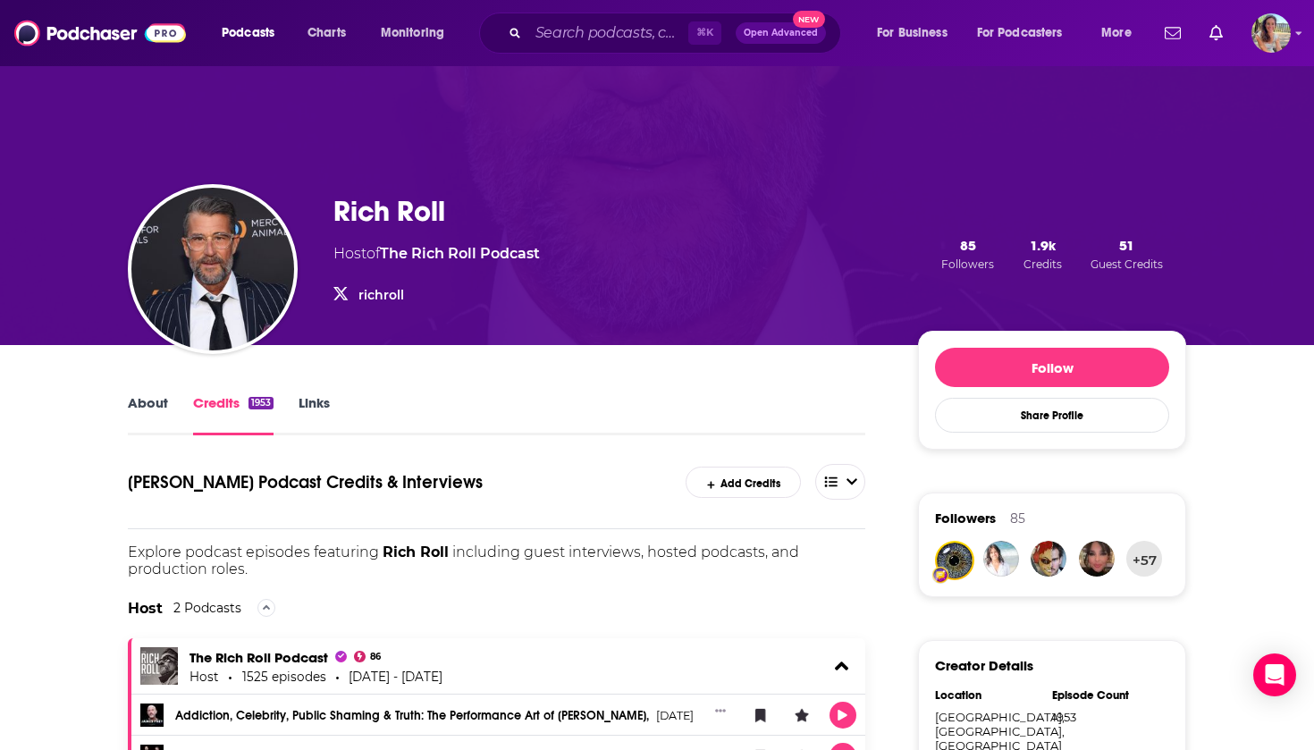
click at [154, 404] on link "About" at bounding box center [148, 414] width 40 height 41
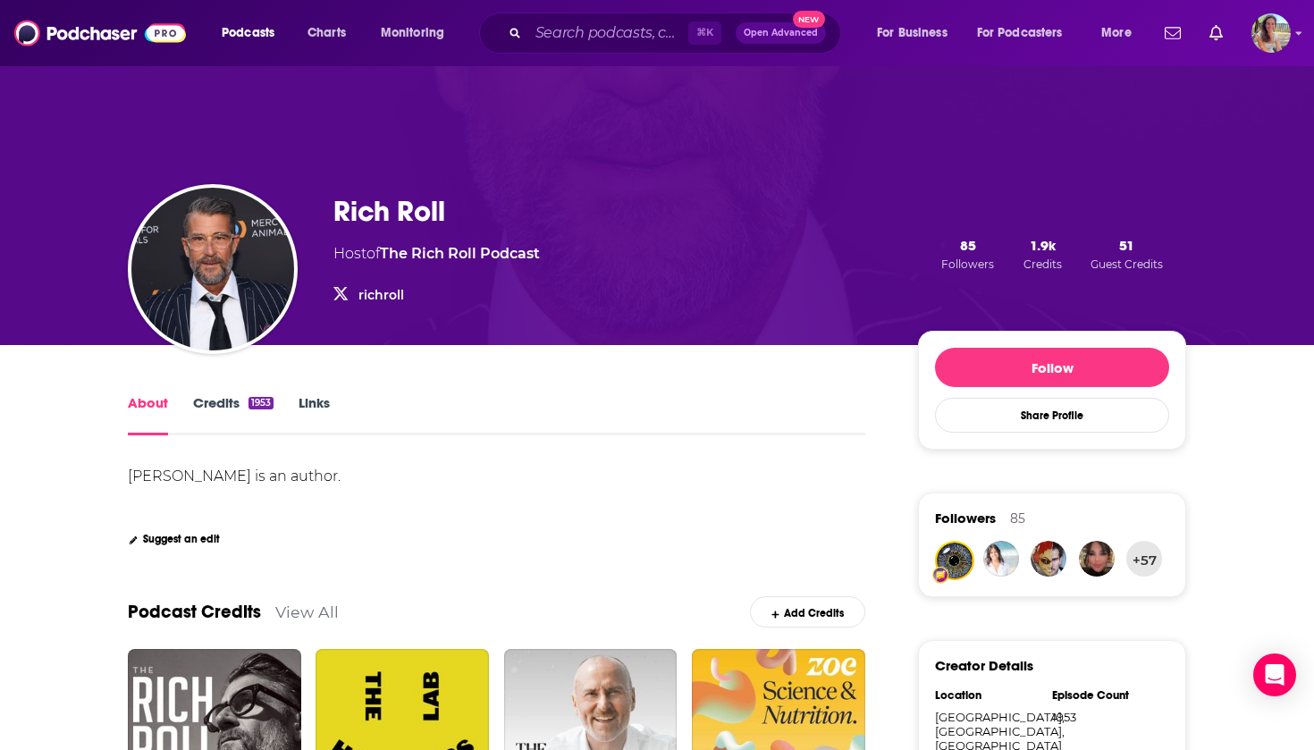
click at [221, 399] on link "Credits 1953" at bounding box center [233, 414] width 80 height 41
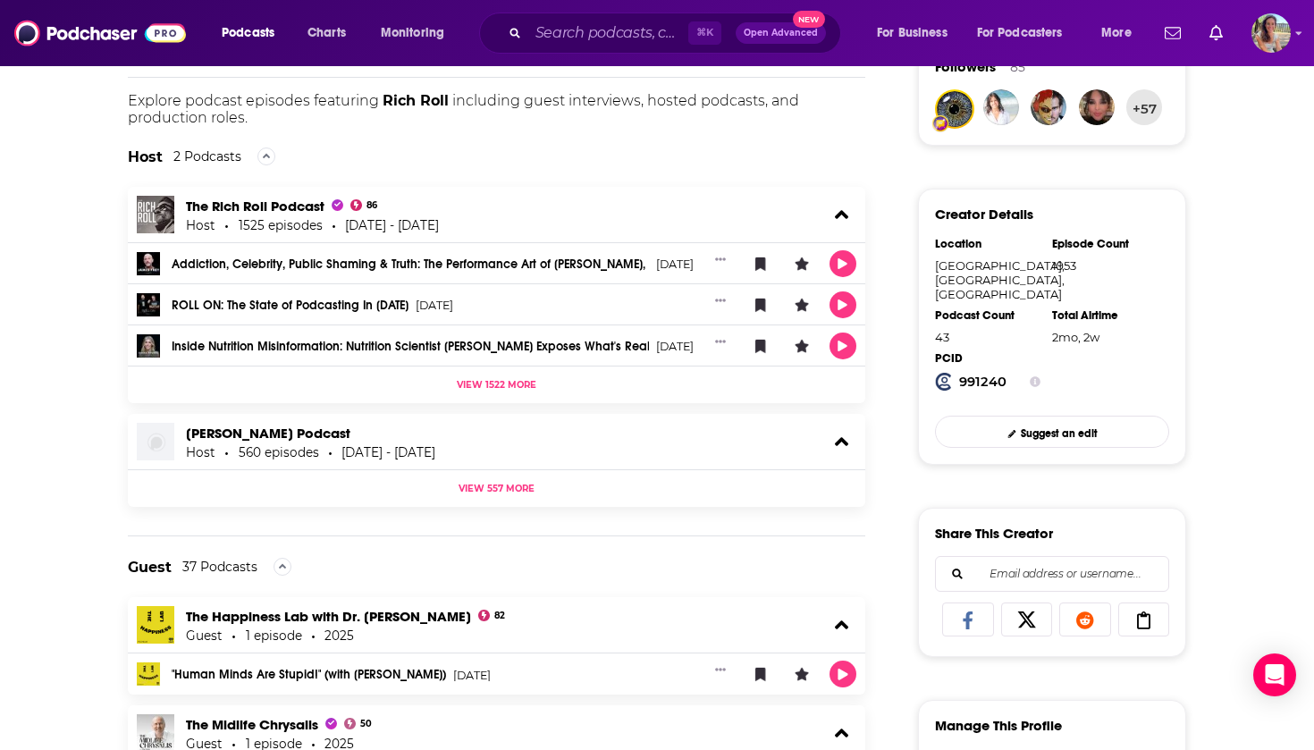
scroll to position [448, 0]
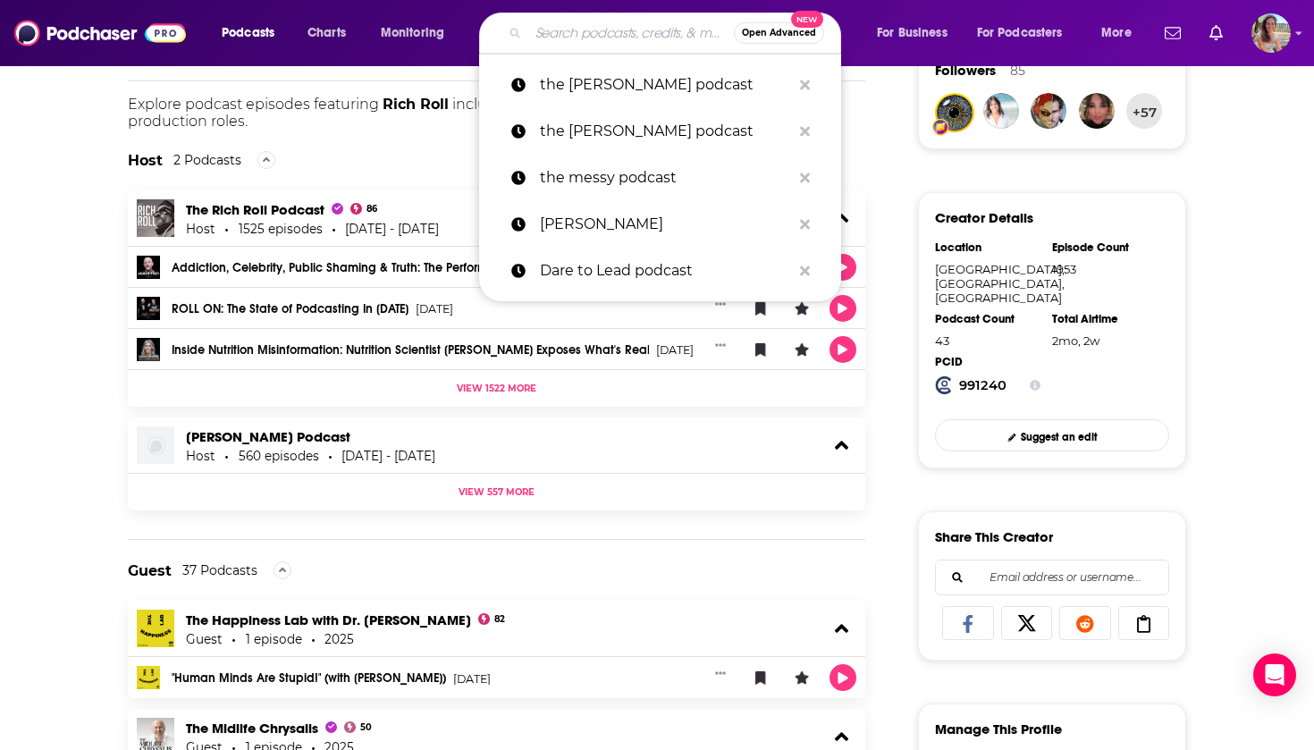
click at [609, 41] on input "Search podcasts, credits, & more..." at bounding box center [631, 33] width 206 height 29
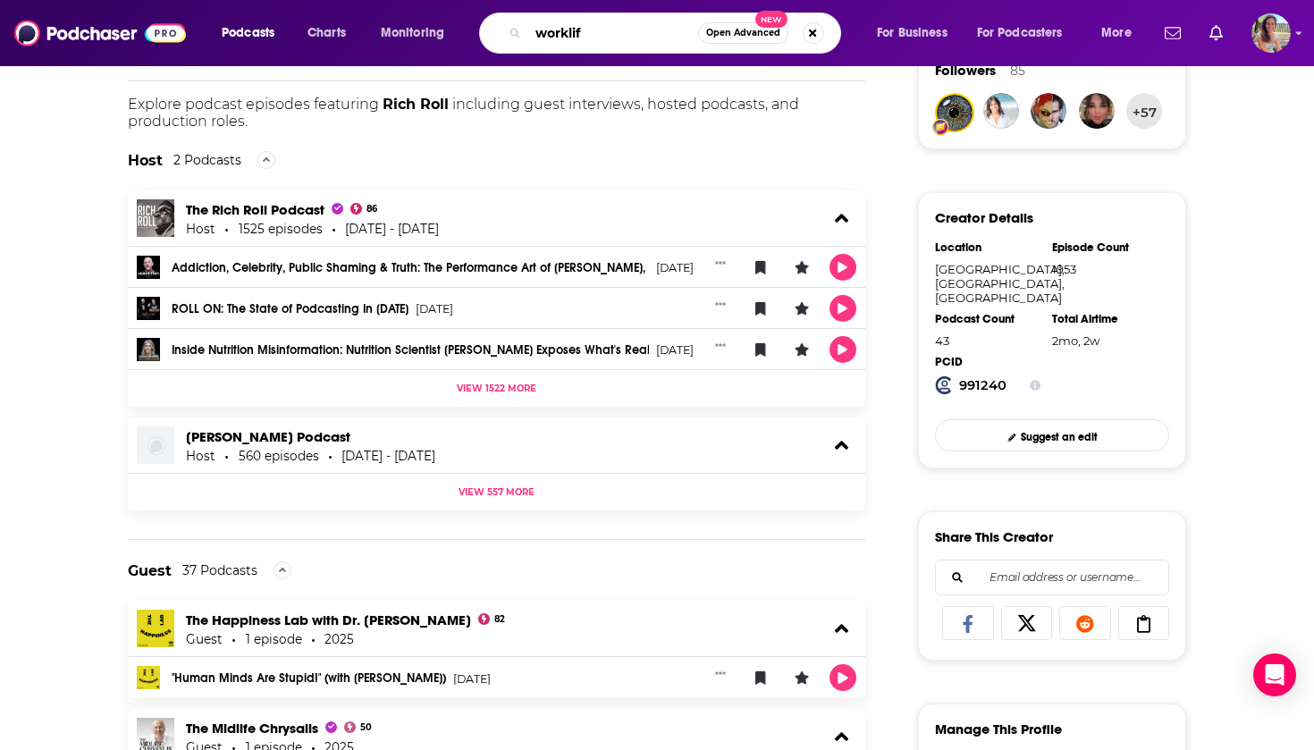
type input "worklife"
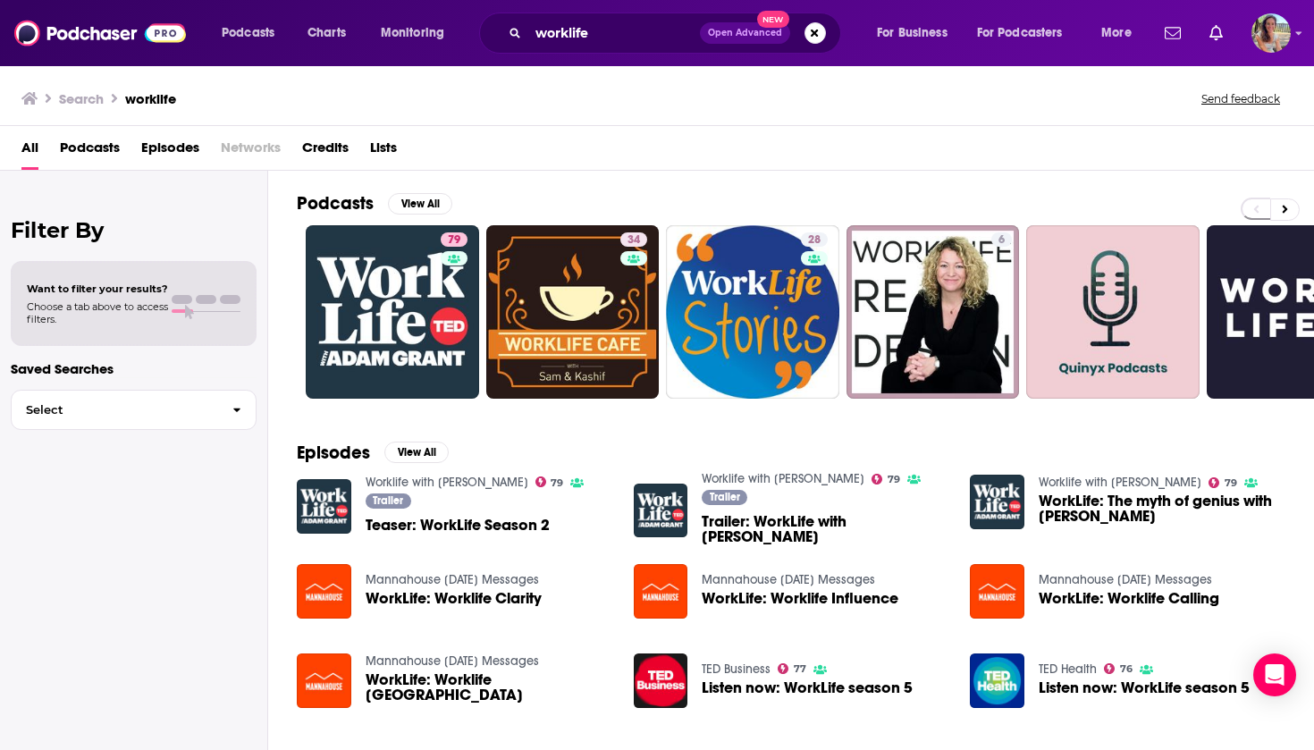
click at [470, 523] on span "Teaser: WorkLife Season 2" at bounding box center [457, 524] width 184 height 15
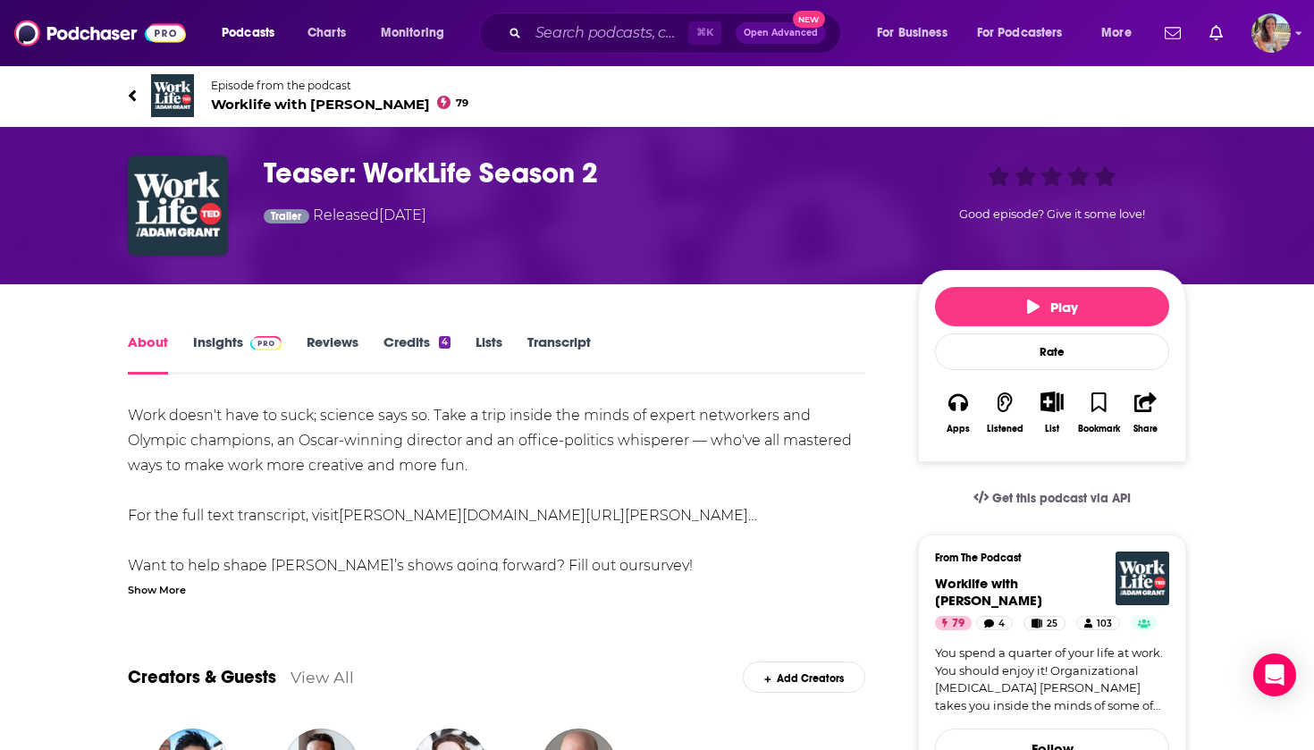
click at [419, 342] on link "Credits 4" at bounding box center [416, 353] width 67 height 41
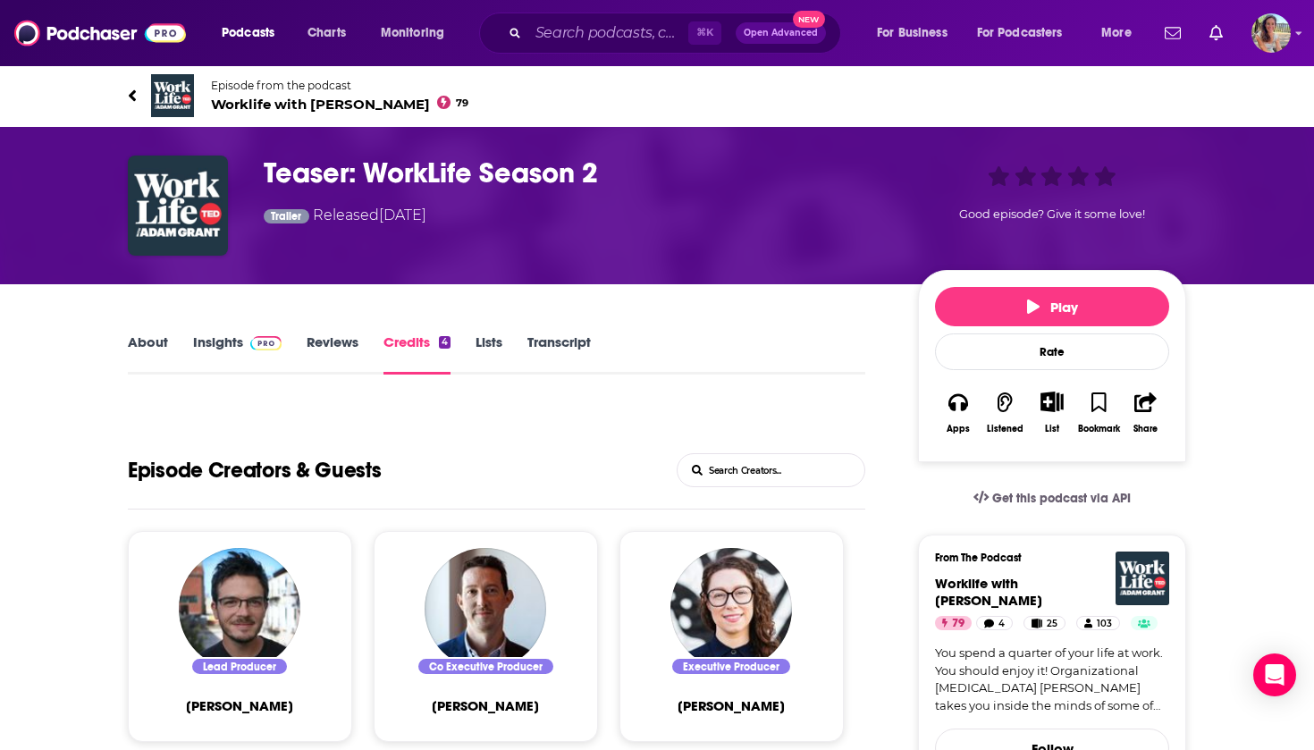
click at [155, 344] on link "About" at bounding box center [148, 353] width 40 height 41
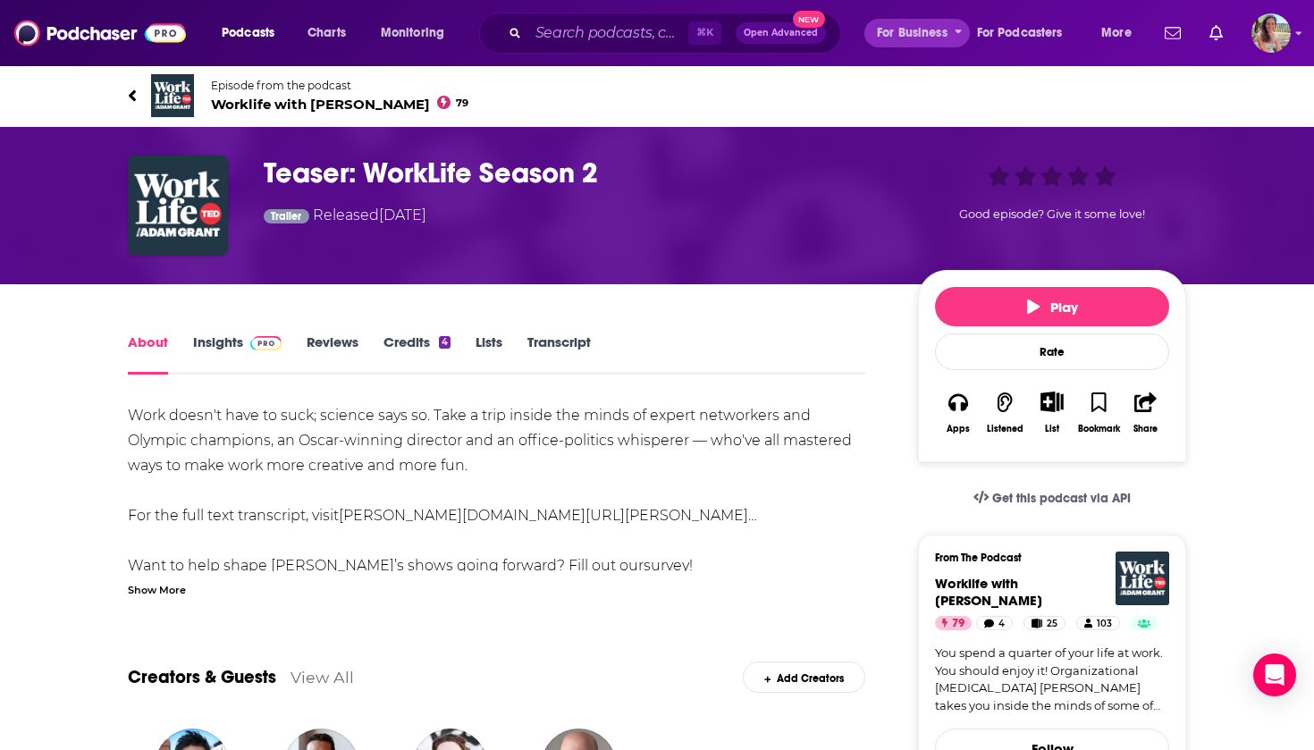
click at [868, 28] on button "For Business" at bounding box center [916, 33] width 105 height 29
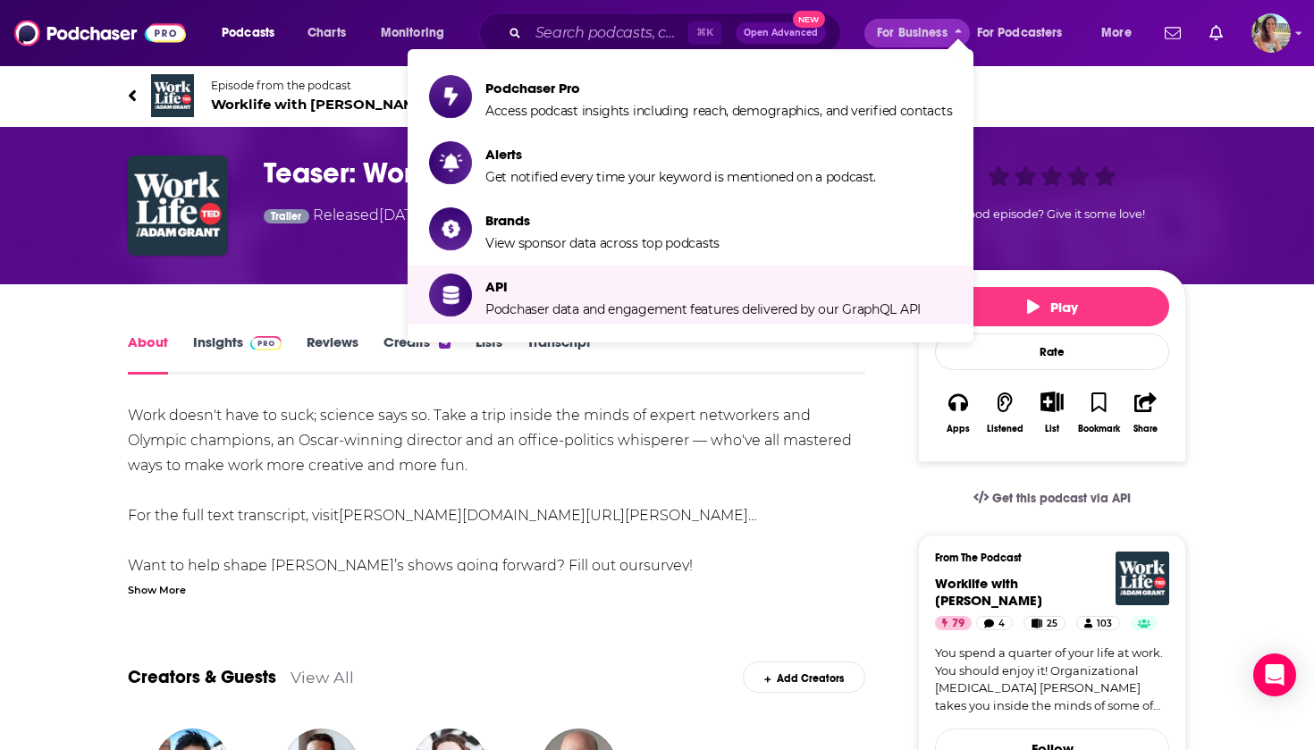
click at [801, 460] on div "Work doesn't have to suck; science says so. Take a trip inside the minds of exp…" at bounding box center [496, 515] width 737 height 225
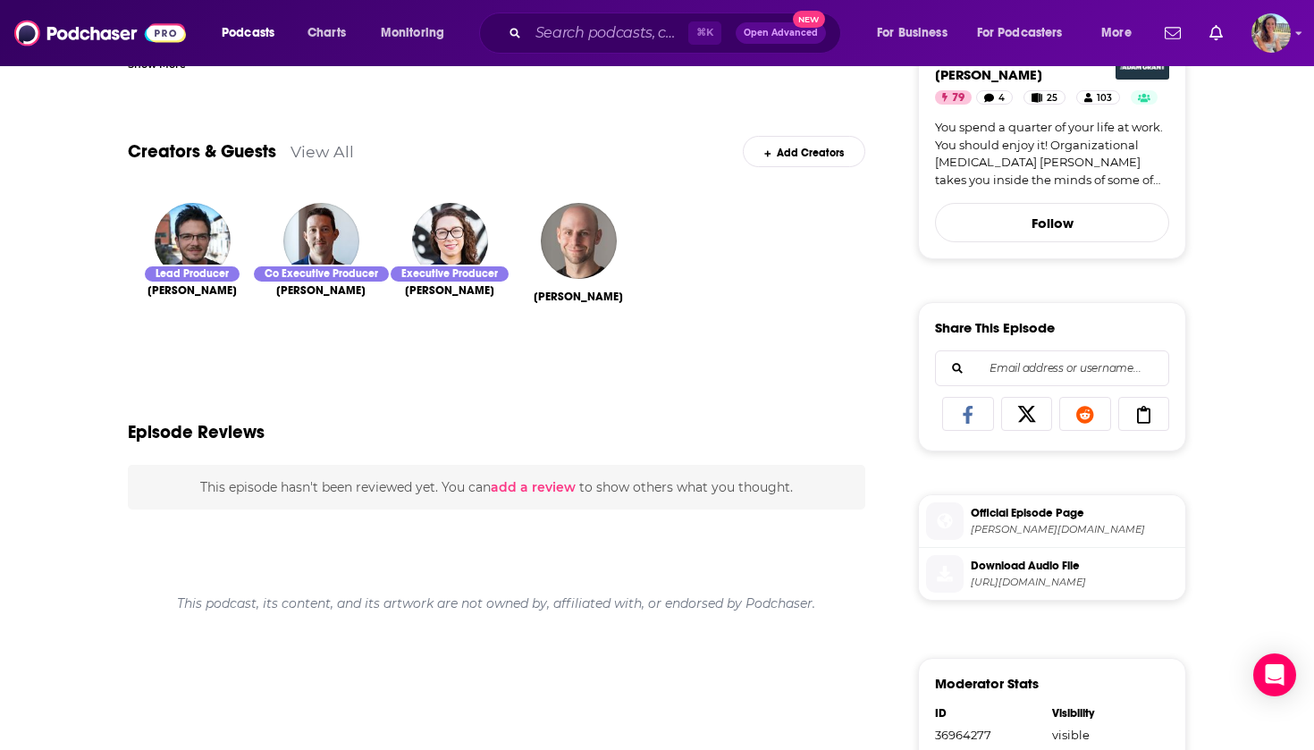
scroll to position [516, 0]
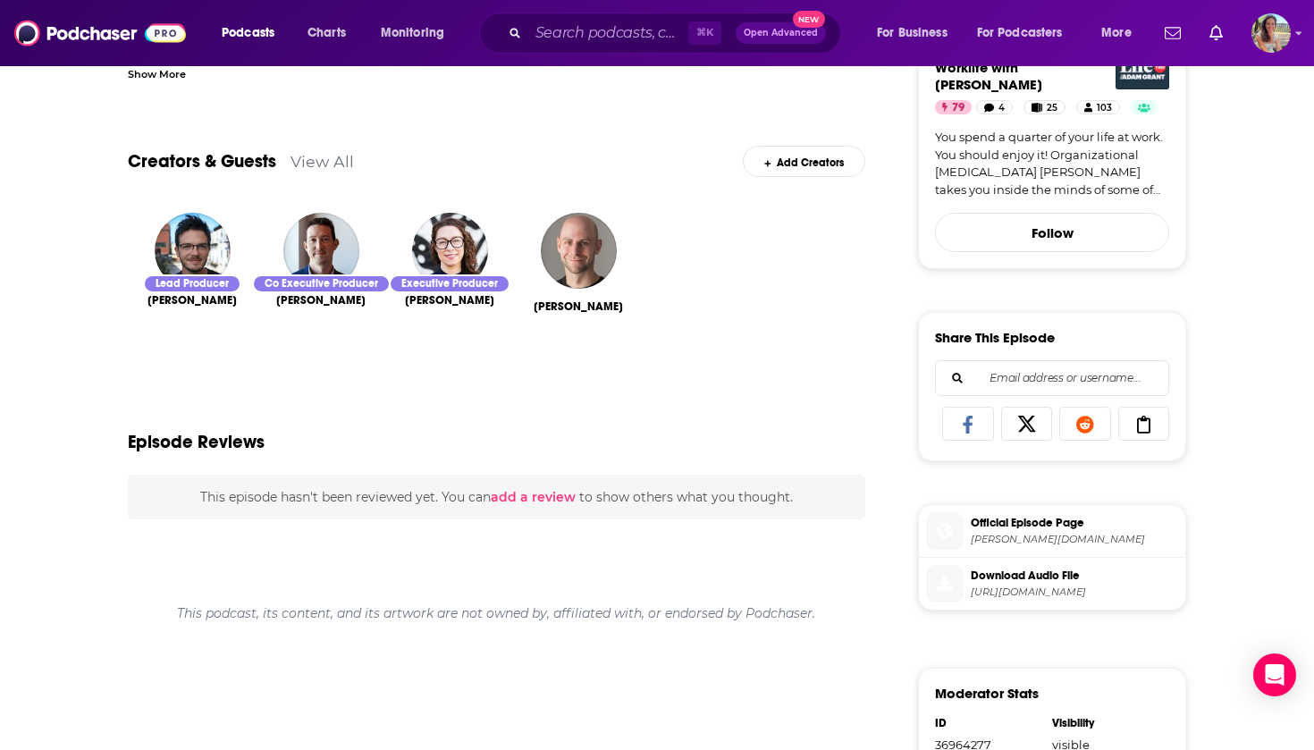
click at [213, 284] on div "Lead Producer" at bounding box center [192, 283] width 98 height 19
click at [199, 262] on img "Dan O'Donnell" at bounding box center [193, 251] width 76 height 76
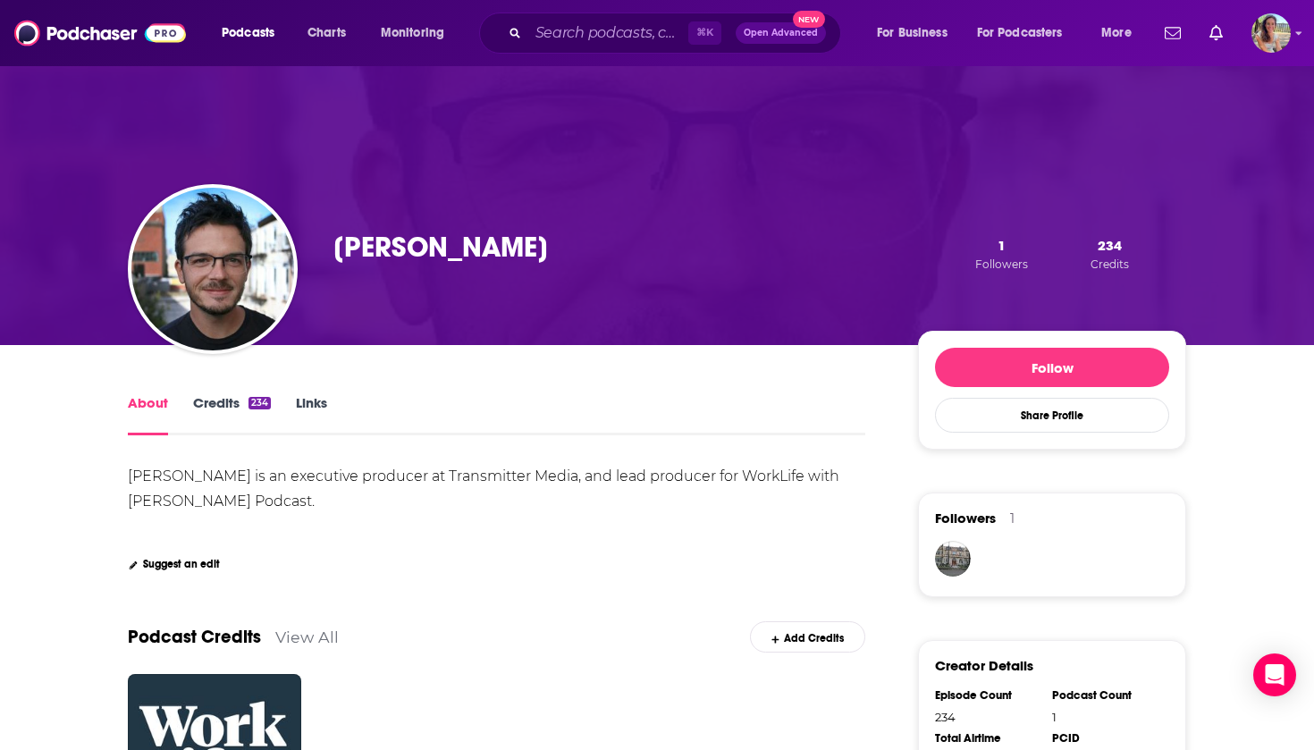
click at [315, 406] on link "Links" at bounding box center [311, 414] width 31 height 41
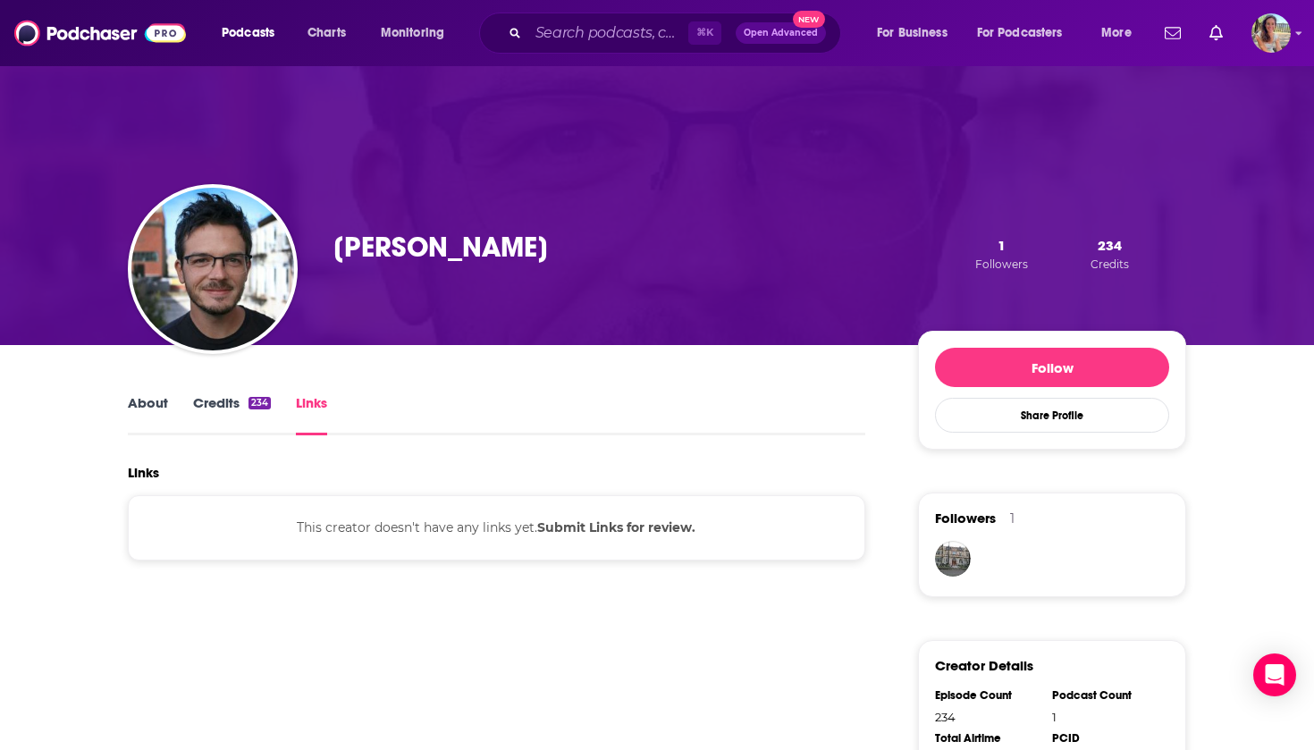
click at [228, 398] on link "Credits 234" at bounding box center [232, 414] width 78 height 41
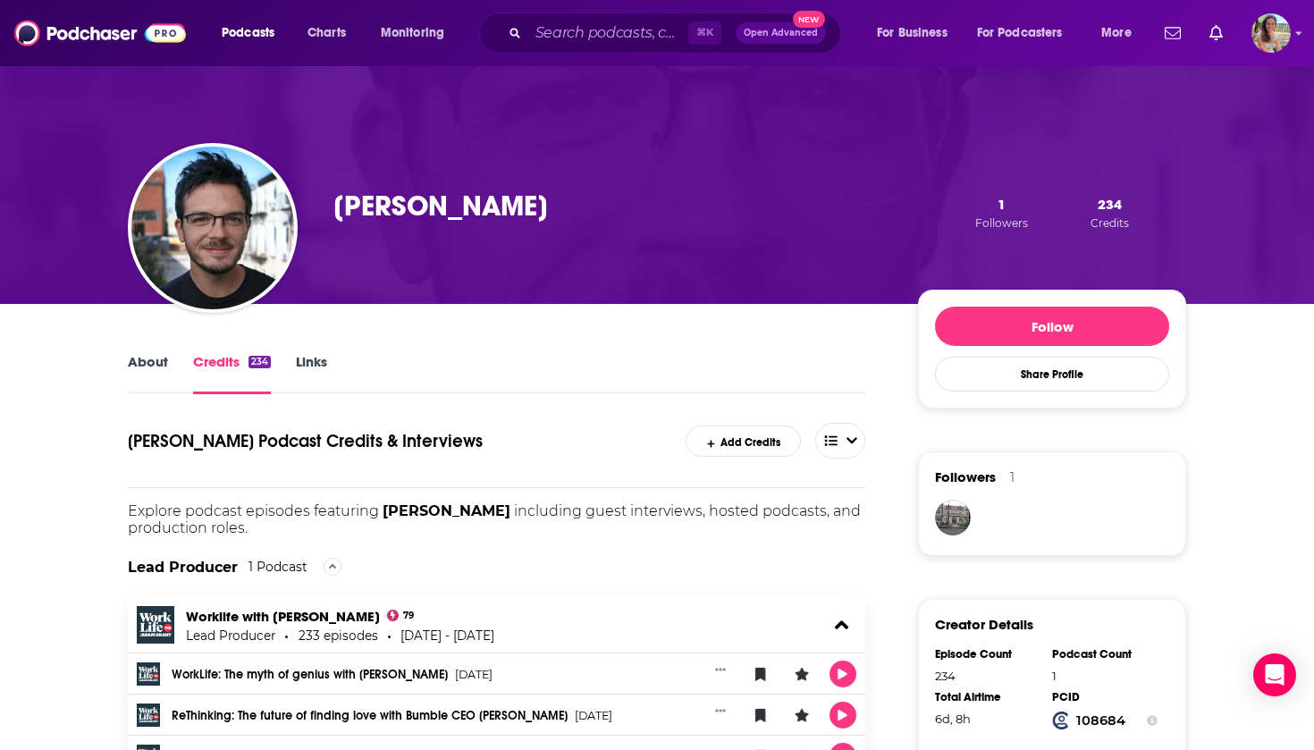
scroll to position [36, 0]
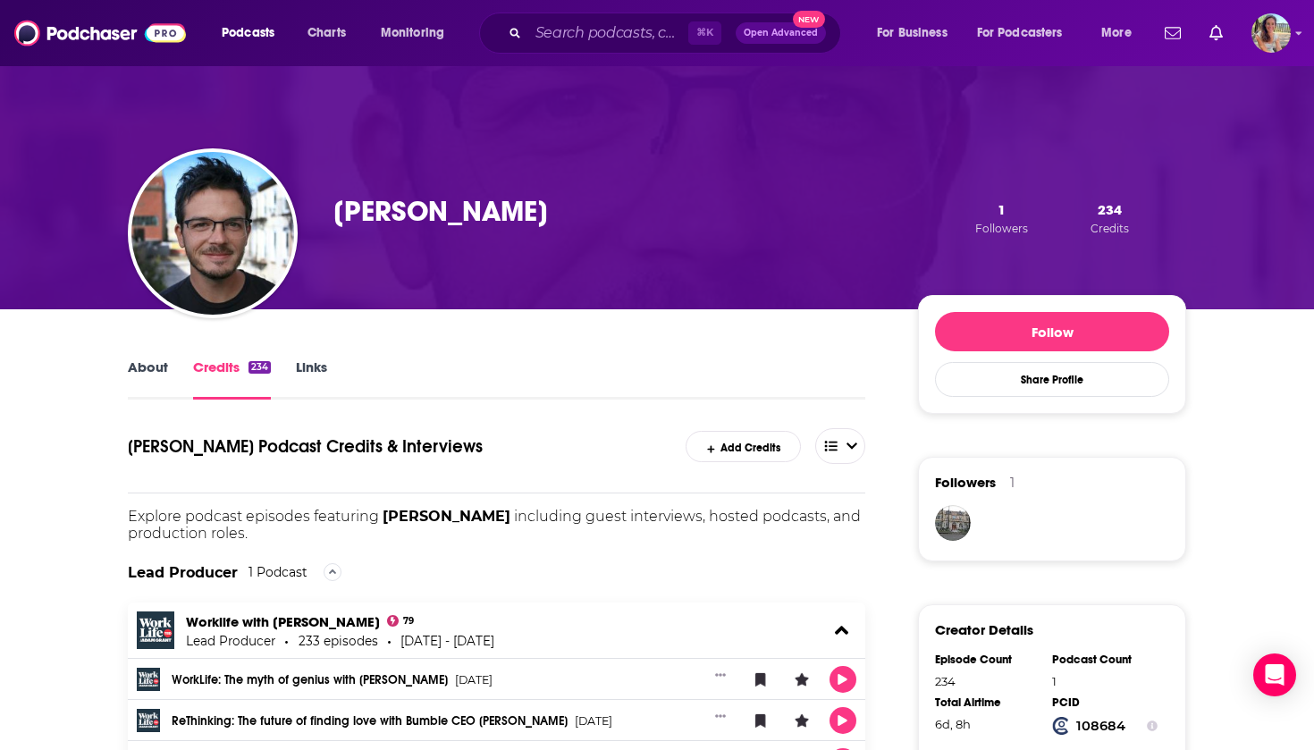
click at [164, 371] on link "About" at bounding box center [148, 378] width 40 height 41
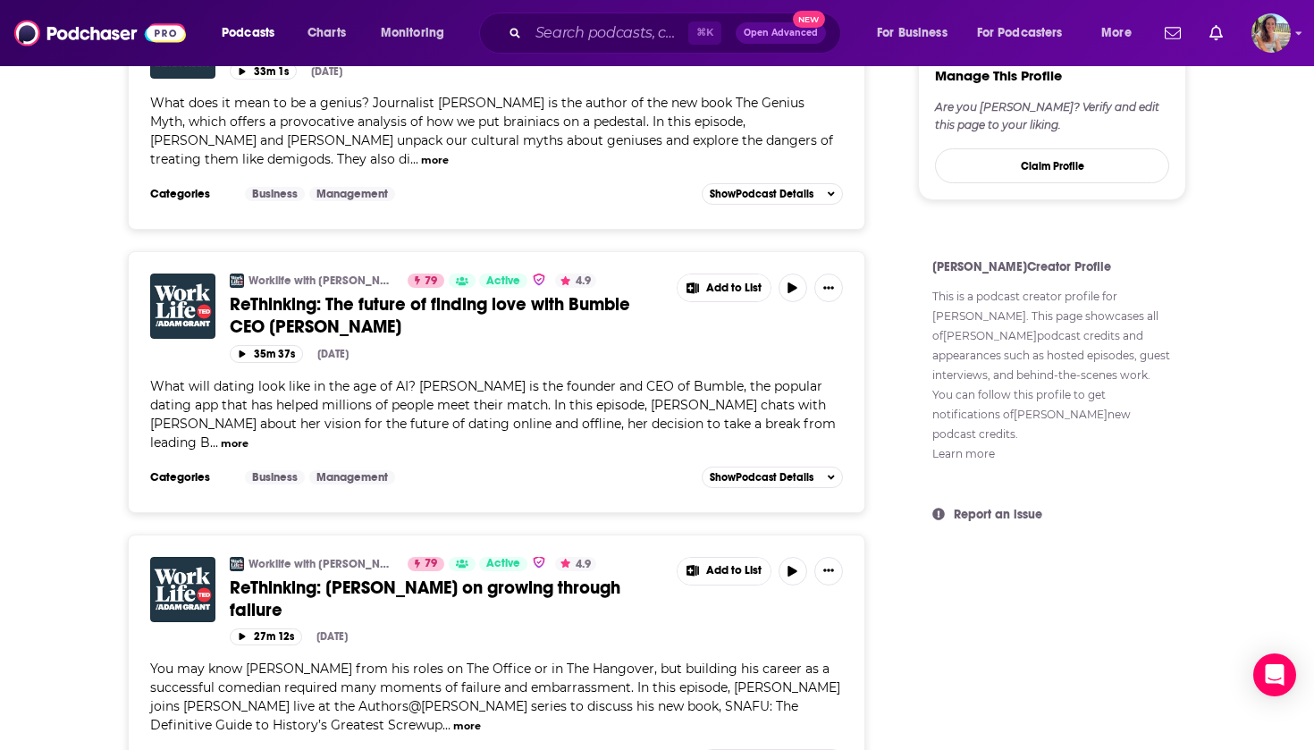
scroll to position [1030, 0]
click at [1028, 266] on h4 "Dan O'Donnell's Creator Profile" at bounding box center [1051, 265] width 239 height 15
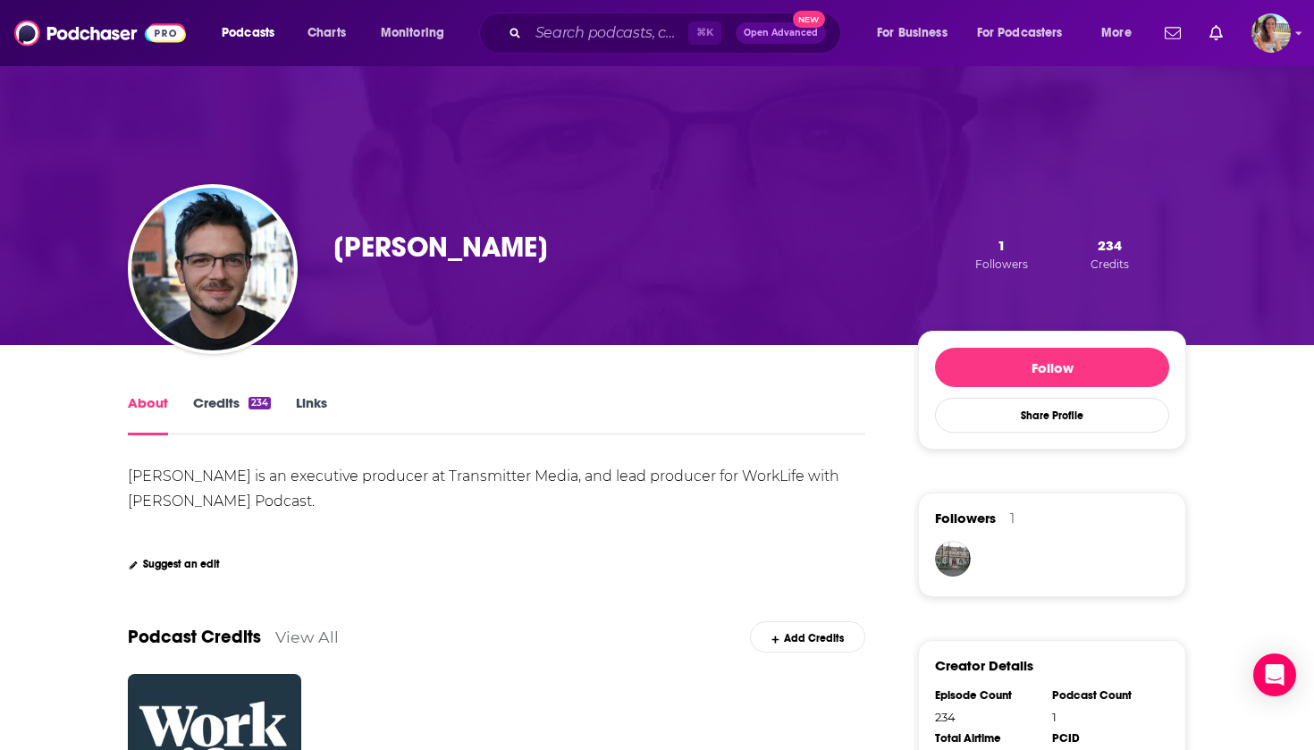
scroll to position [0, 0]
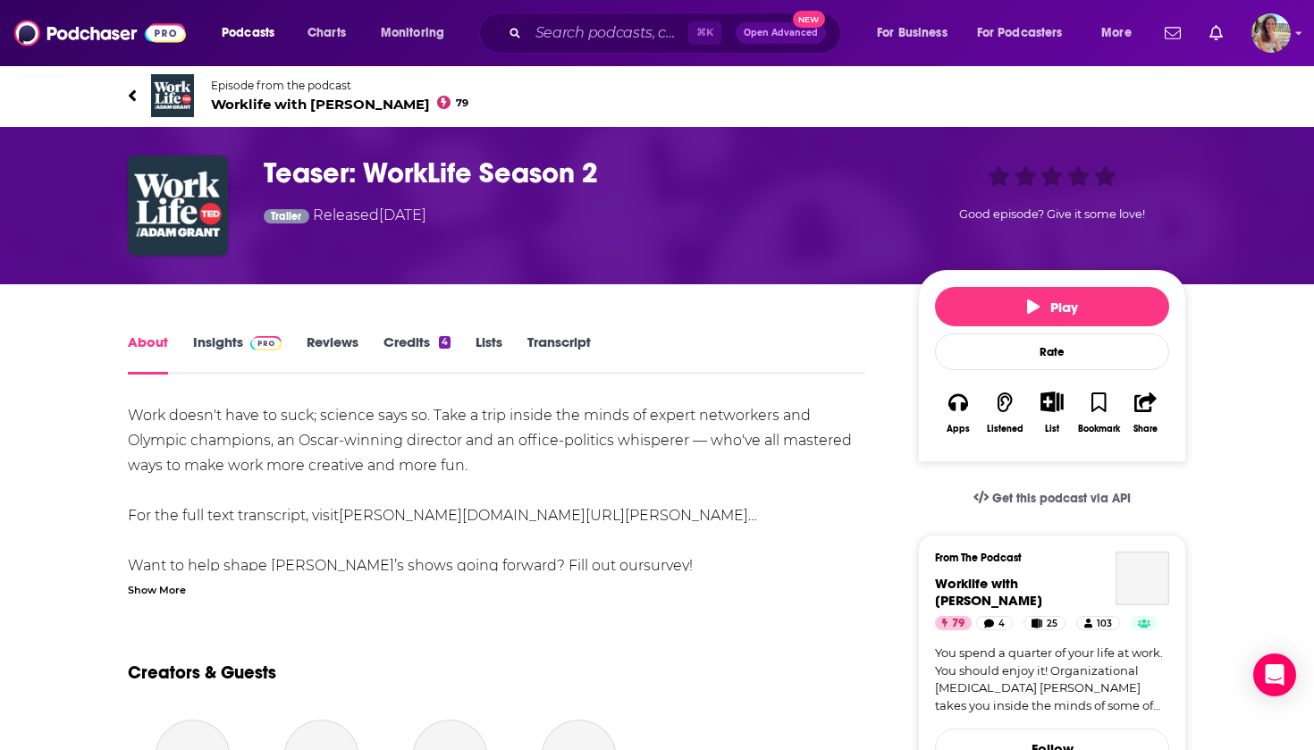
scroll to position [516, 0]
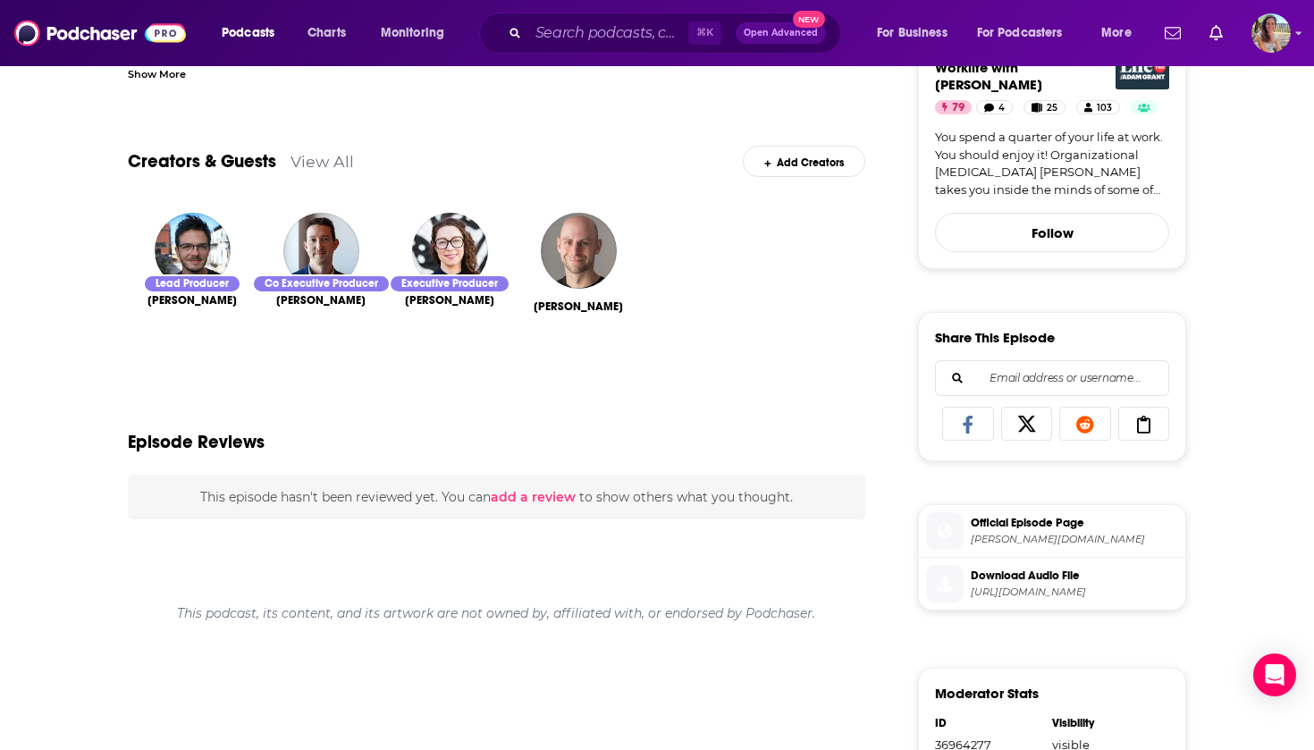
click at [319, 282] on div "Co Executive Producer" at bounding box center [321, 283] width 139 height 19
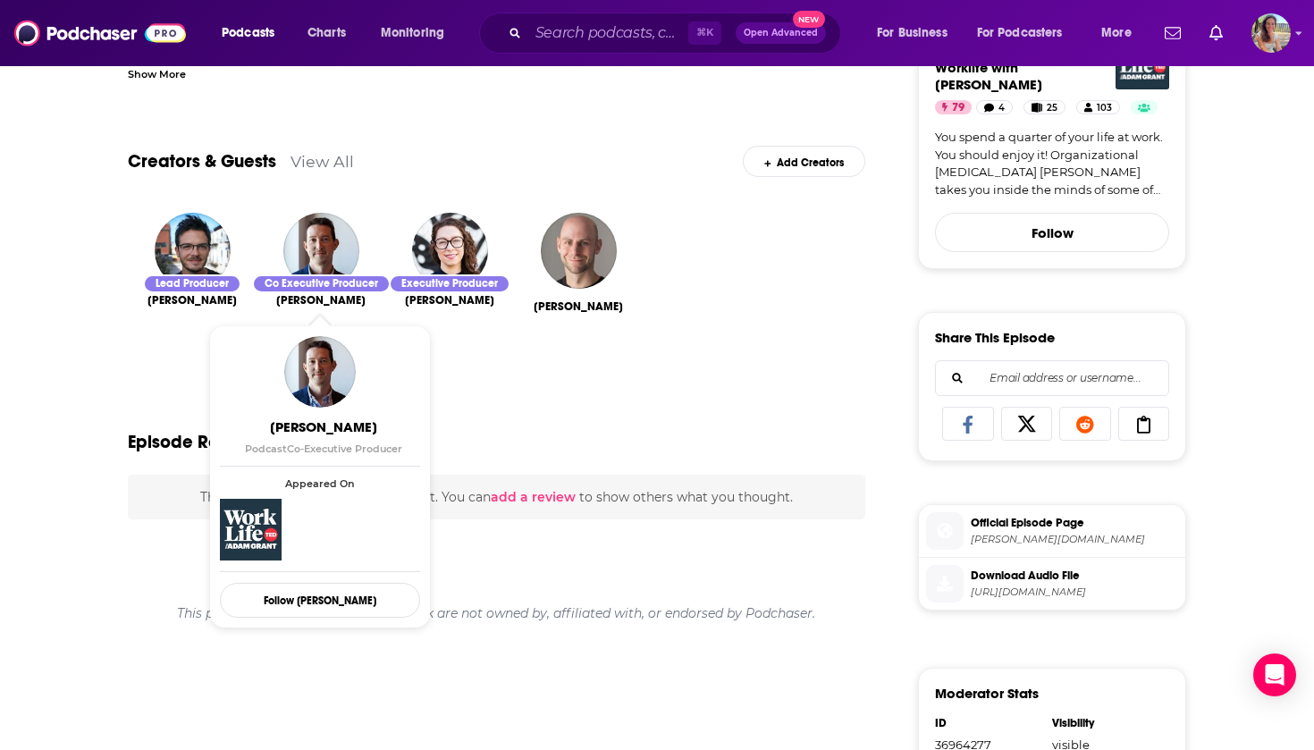
click at [319, 297] on span "Colin Helms" at bounding box center [320, 300] width 89 height 14
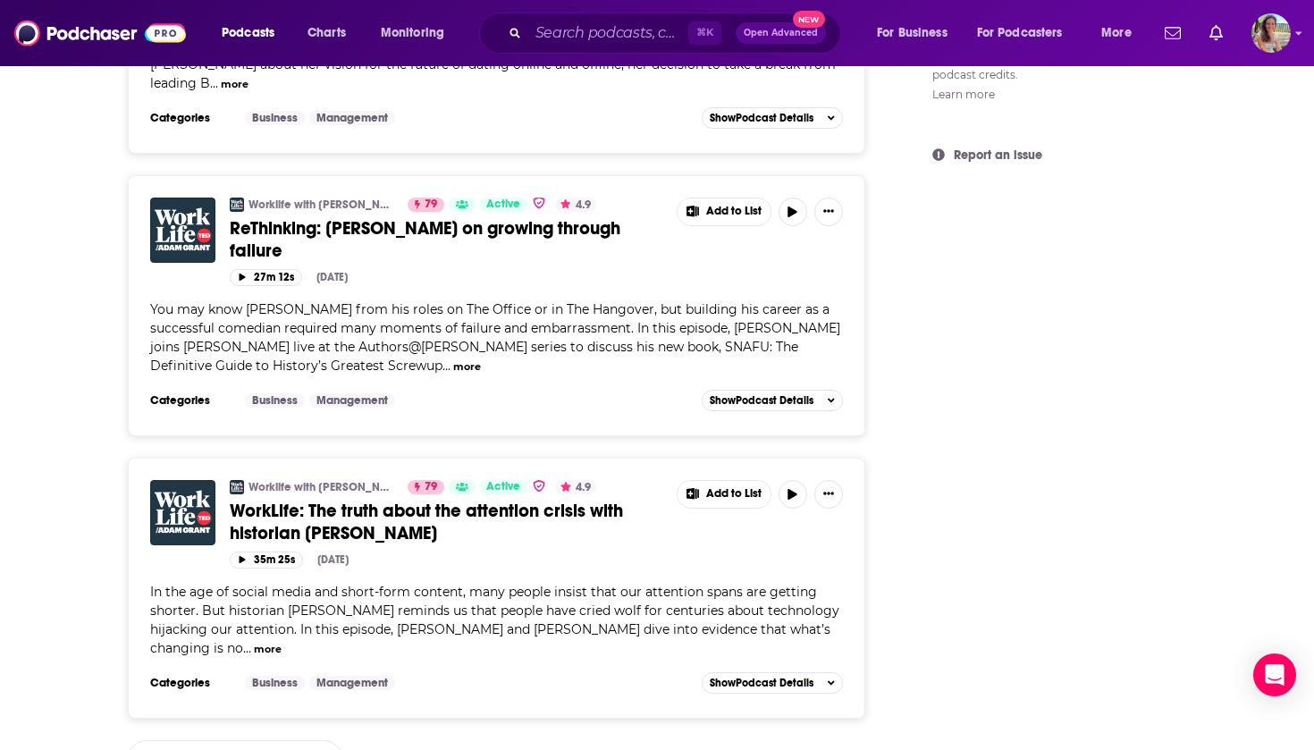
scroll to position [1388, 0]
click at [252, 741] on link "View 229 more credits" at bounding box center [235, 759] width 214 height 37
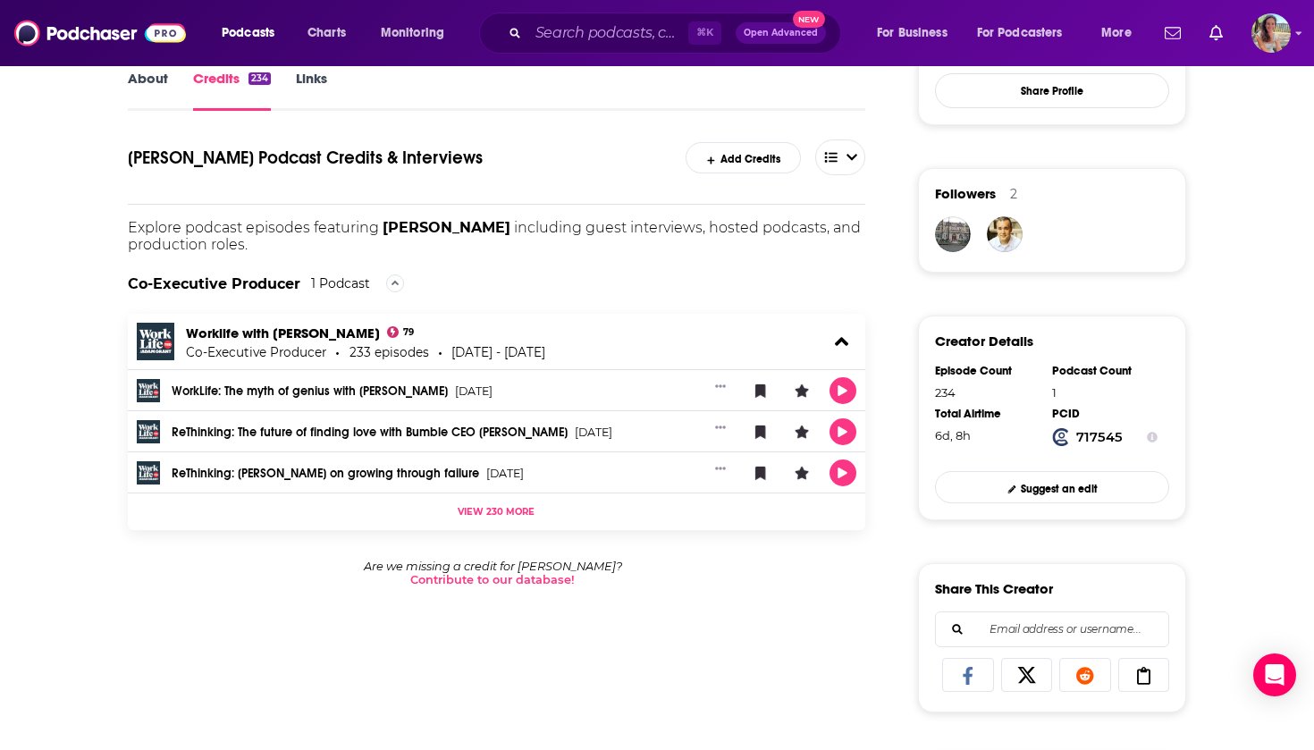
scroll to position [318, 0]
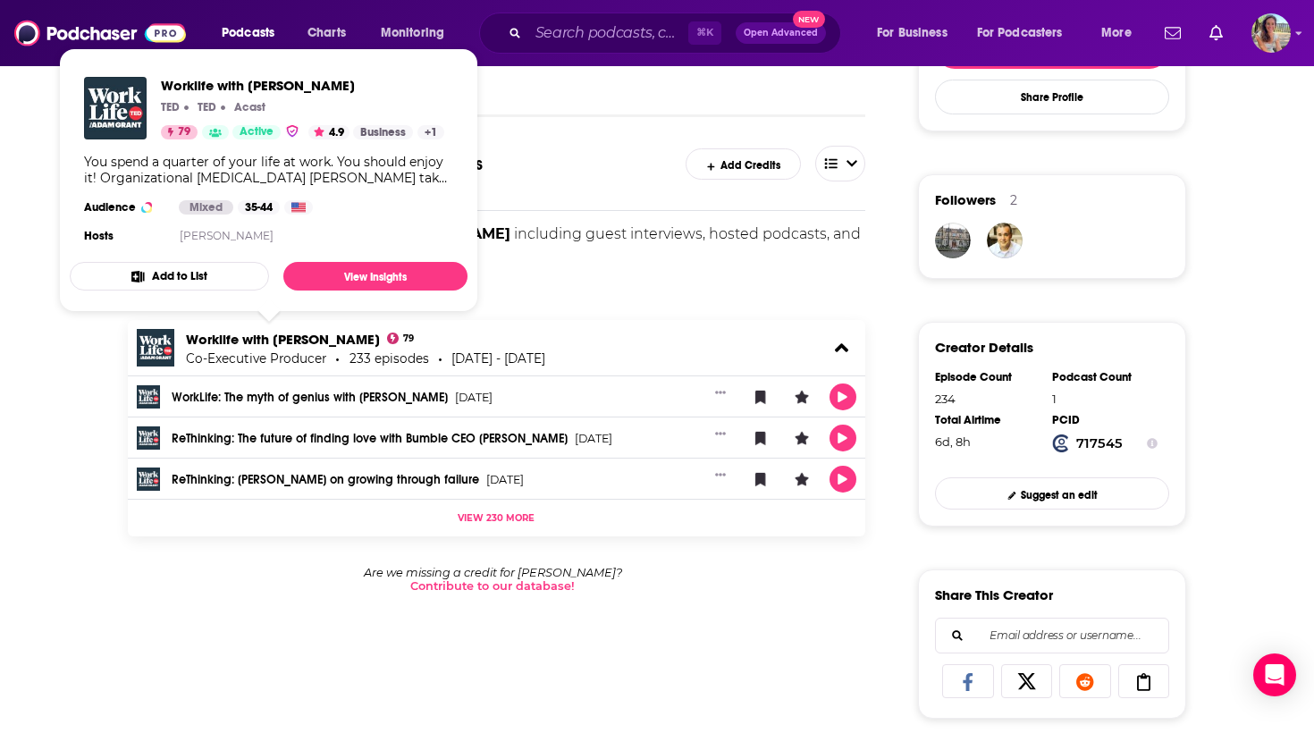
click at [324, 341] on link "Worklife with Adam Grant" at bounding box center [283, 339] width 194 height 17
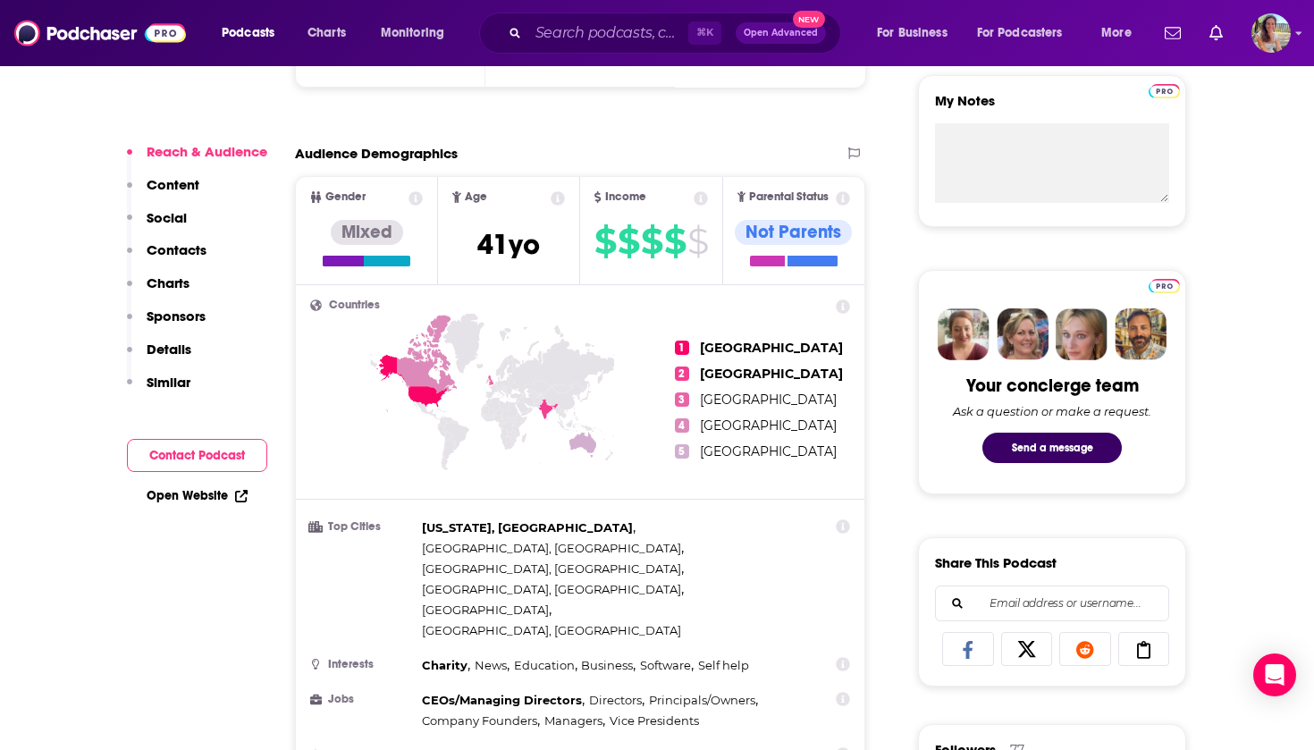
scroll to position [650, 0]
click at [207, 462] on button "Contact Podcast" at bounding box center [197, 455] width 140 height 33
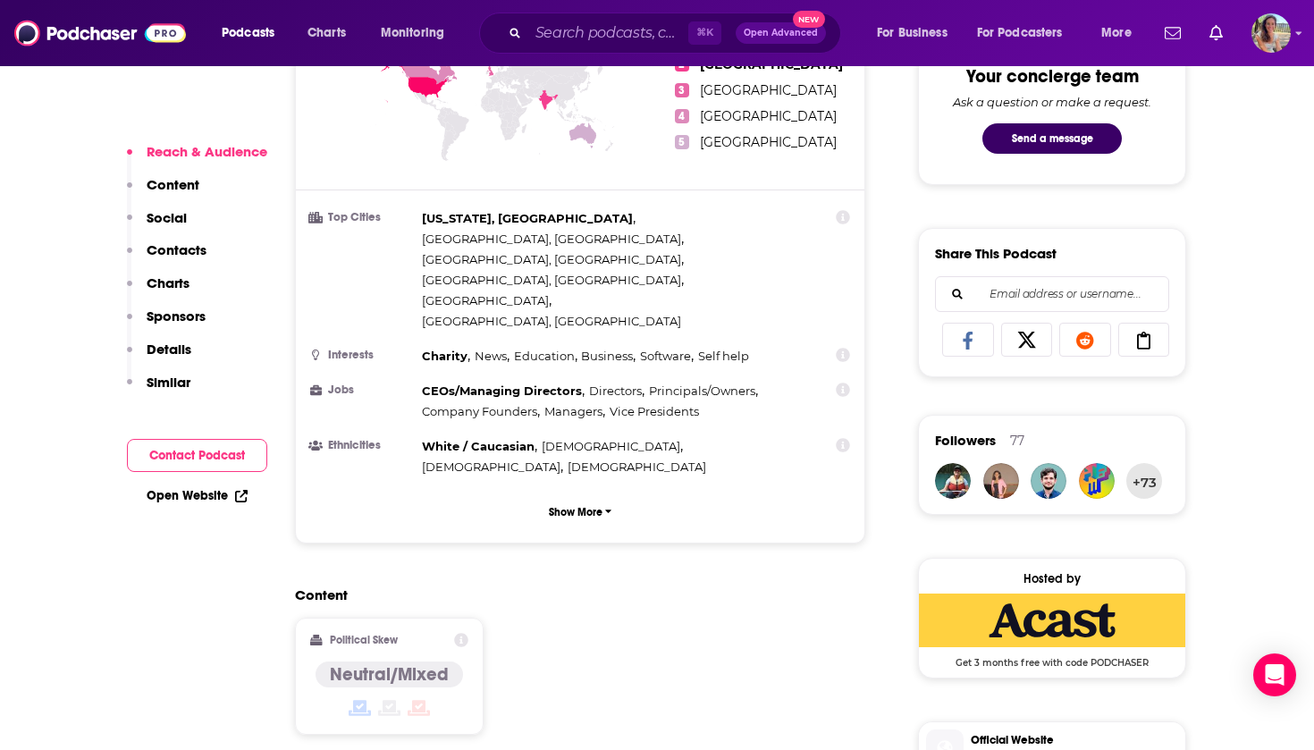
scroll to position [1008, 0]
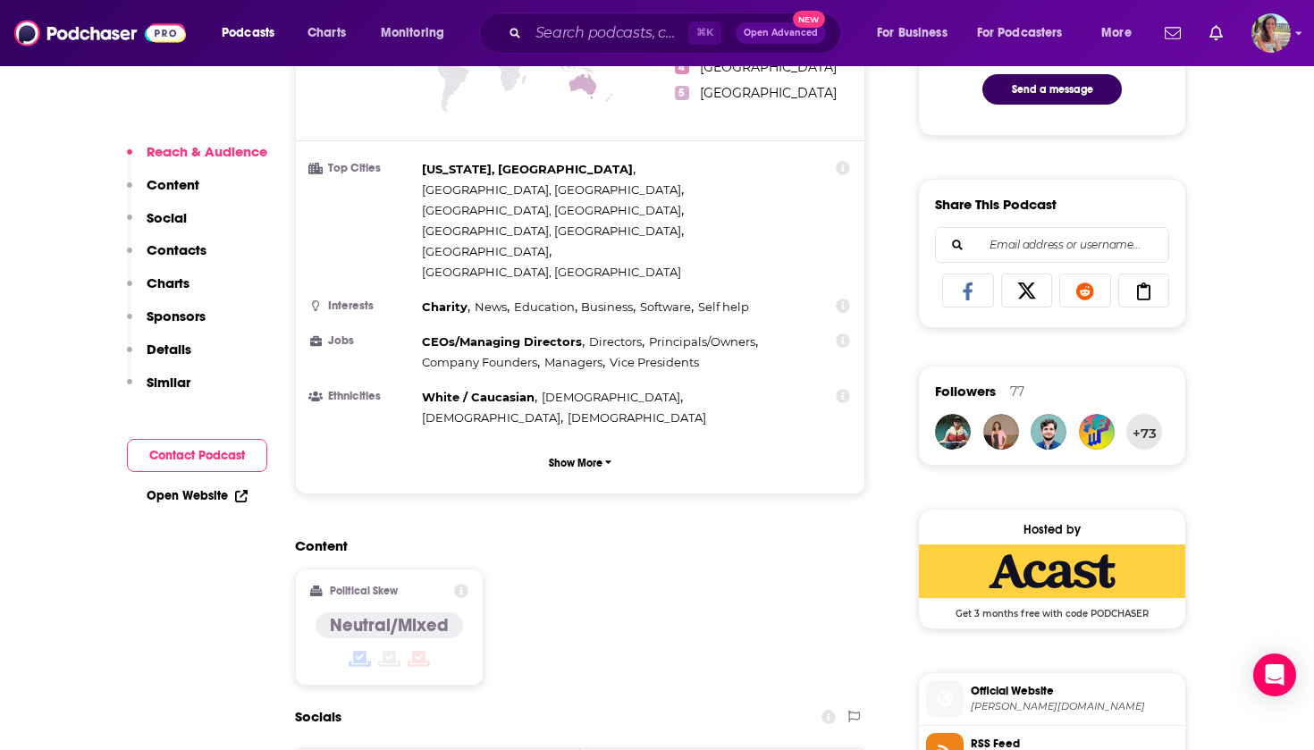
click at [194, 455] on button "Contact Podcast" at bounding box center [197, 455] width 140 height 33
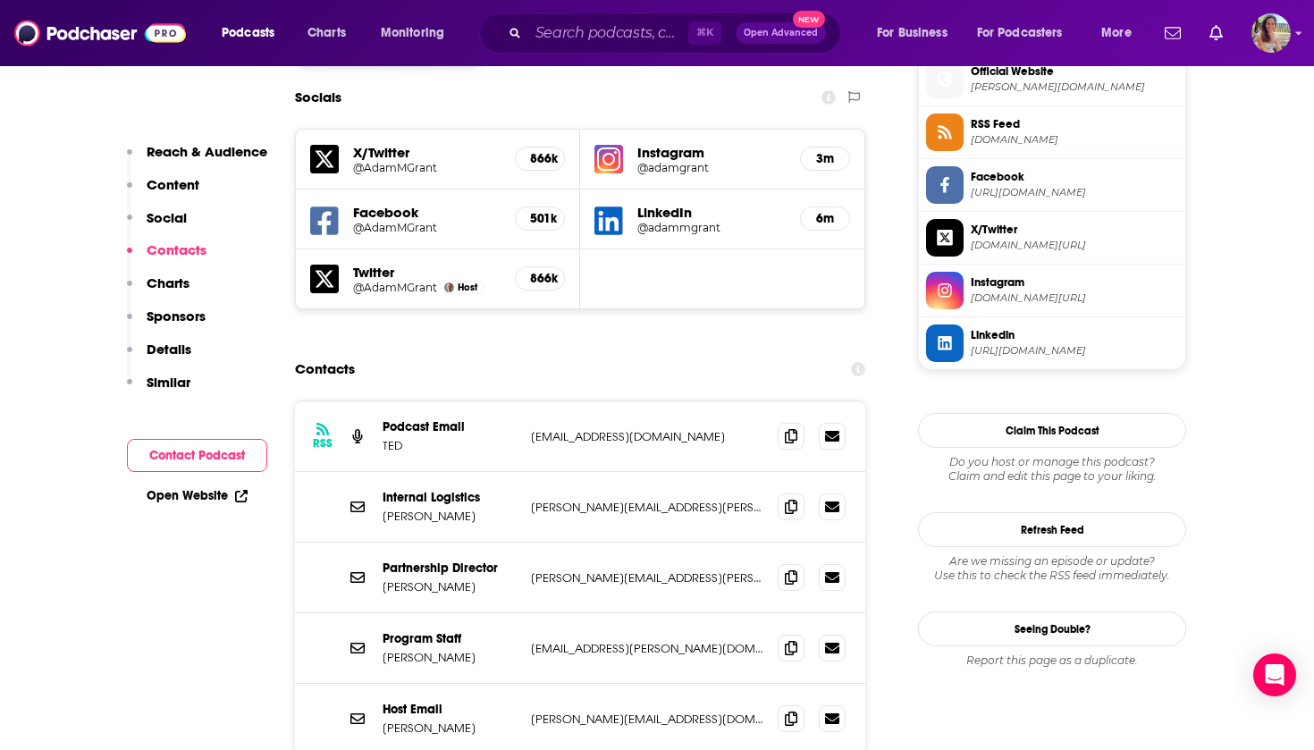
scroll to position [1629, 0]
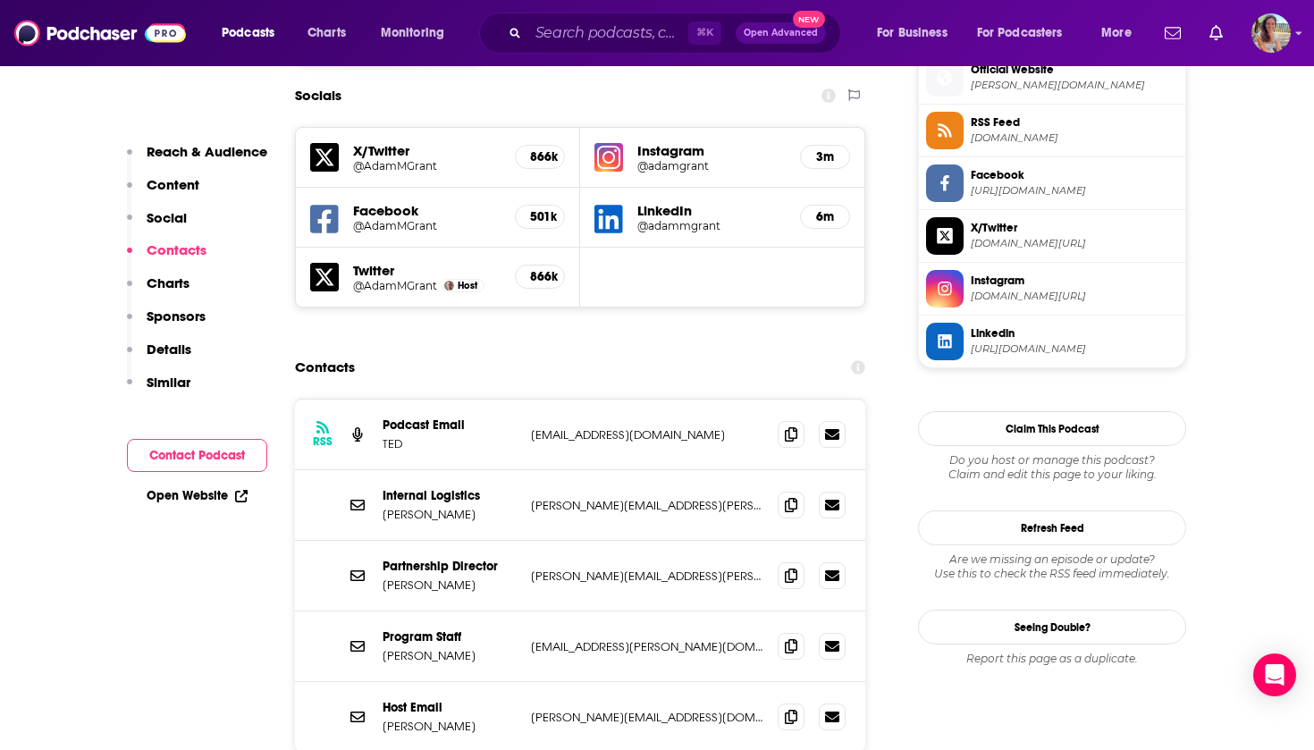
click at [530, 682] on div "Host Email Adam Grant adam@adamgrant.net adam@adamgrant.net" at bounding box center [580, 717] width 570 height 70
drag, startPoint x: 530, startPoint y: 617, endPoint x: 651, endPoint y: 615, distance: 120.6
click at [651, 682] on div "Host Email Adam Grant adam@adamgrant.net adam@adamgrant.net" at bounding box center [580, 717] width 570 height 70
copy p "adam@adamgrant.net"
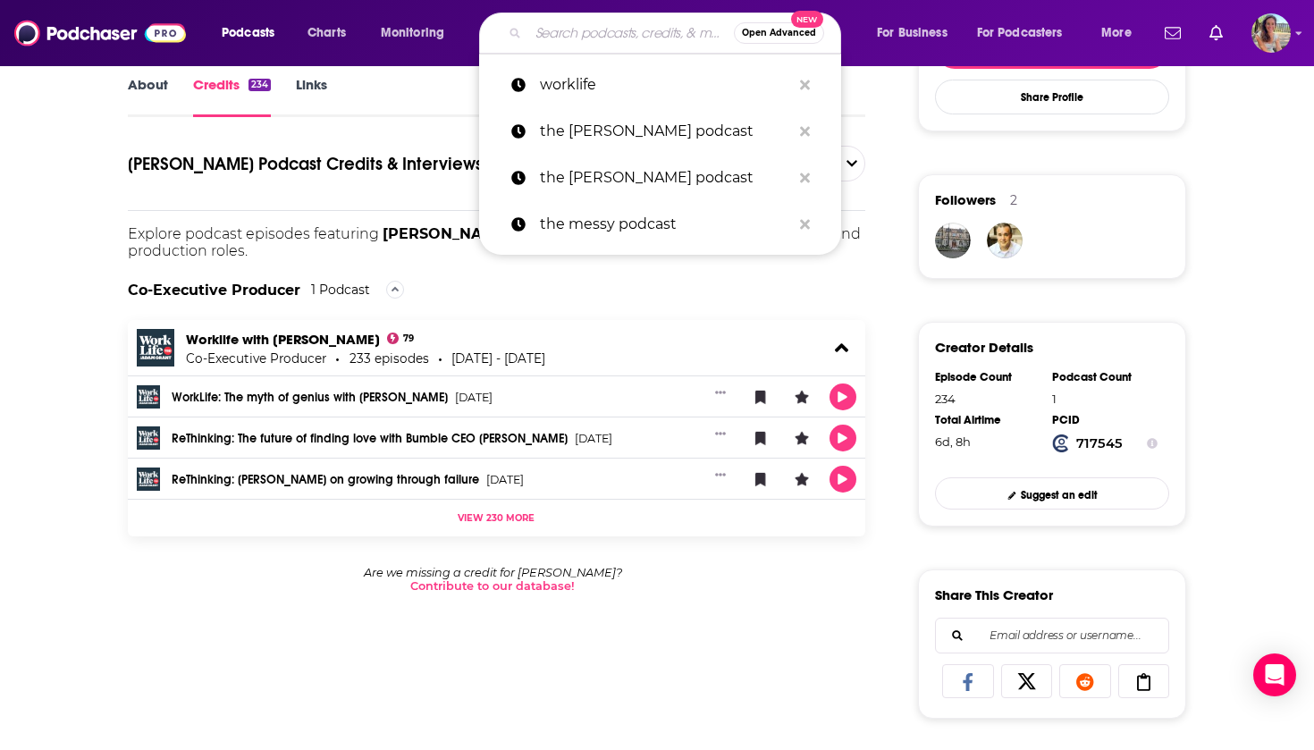
click at [572, 36] on input "Search podcasts, credits, & more..." at bounding box center [631, 33] width 206 height 29
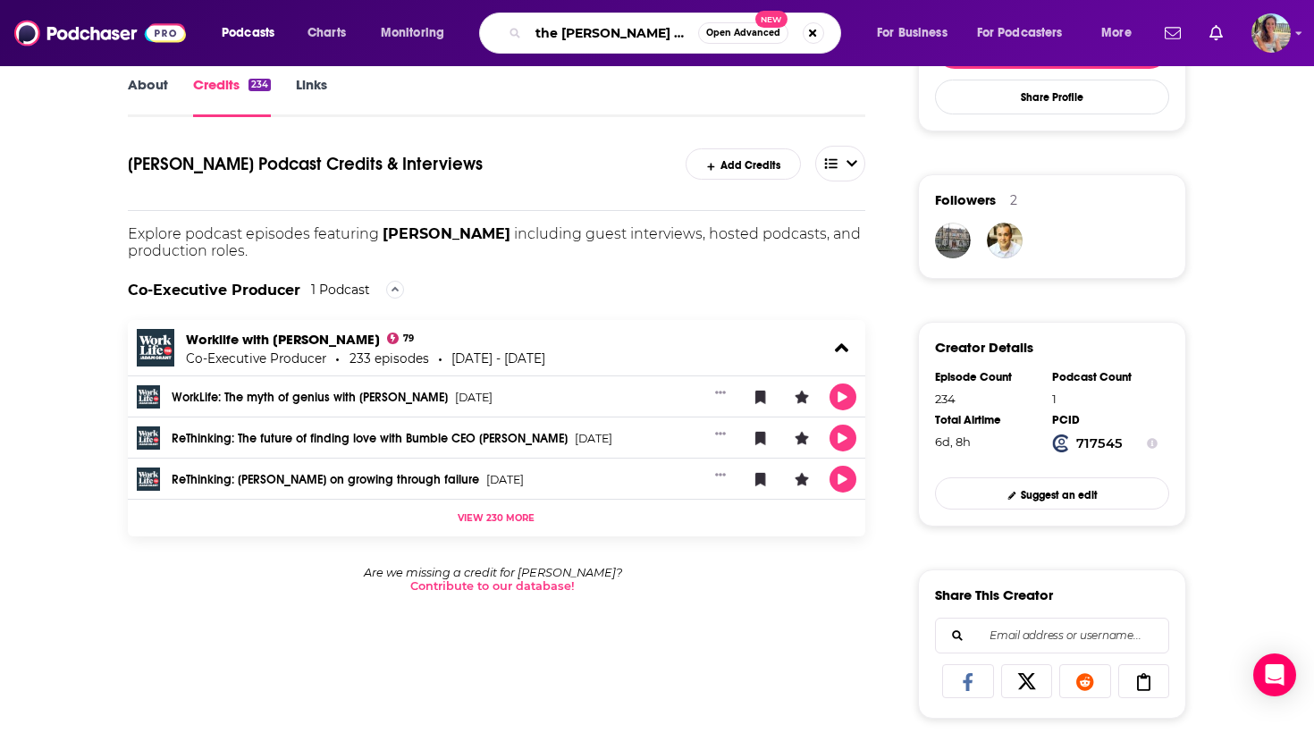
type input "the Arthur broks show"
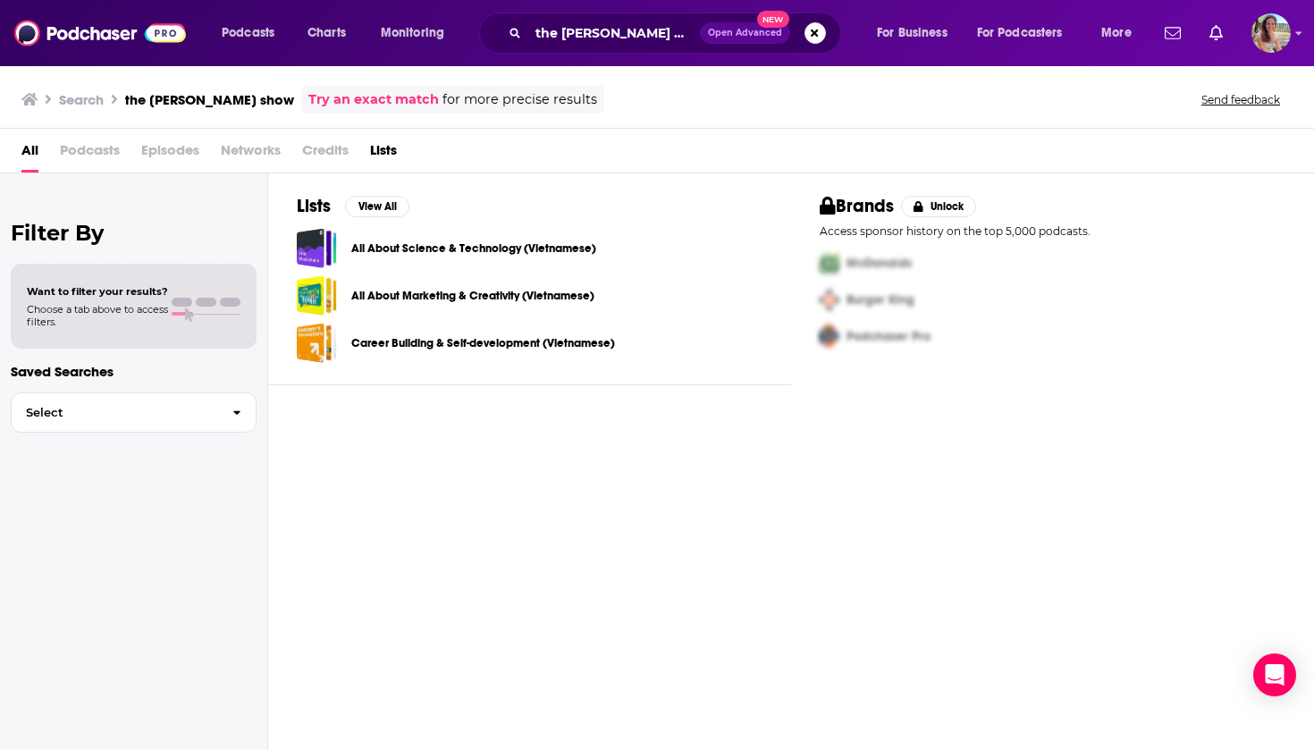
click at [73, 150] on span "Podcasts" at bounding box center [90, 154] width 60 height 37
click at [624, 38] on input "the Arthur broks show" at bounding box center [614, 33] width 172 height 29
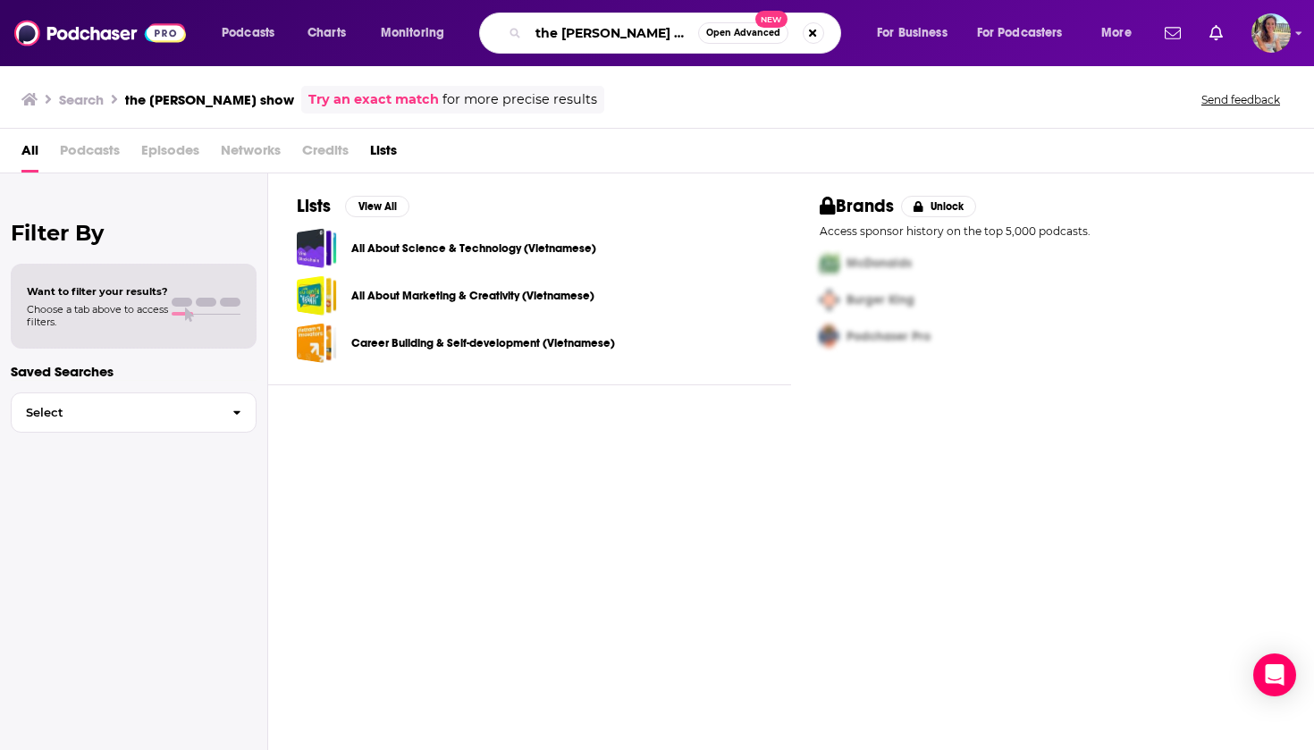
type input "the Arthur brooks show"
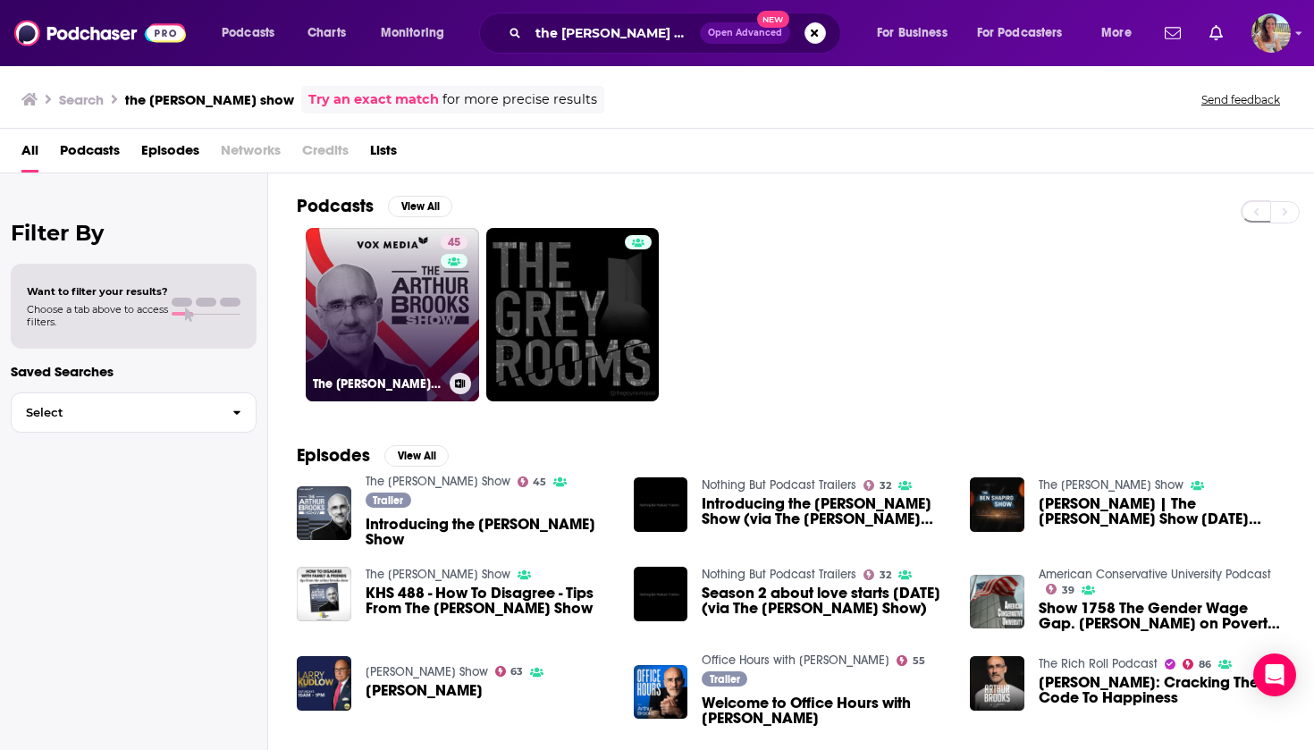
click at [370, 353] on link "45 The Arthur Brooks Show" at bounding box center [392, 314] width 173 height 173
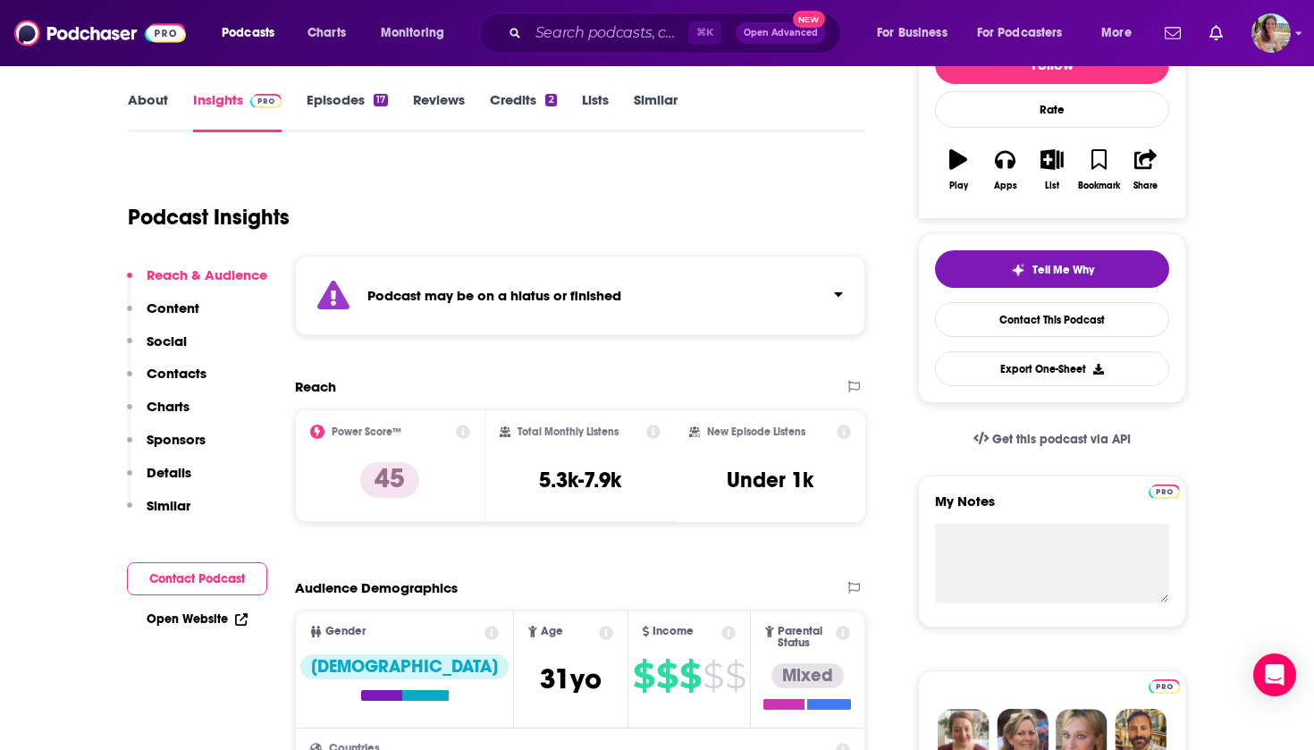
scroll to position [273, 0]
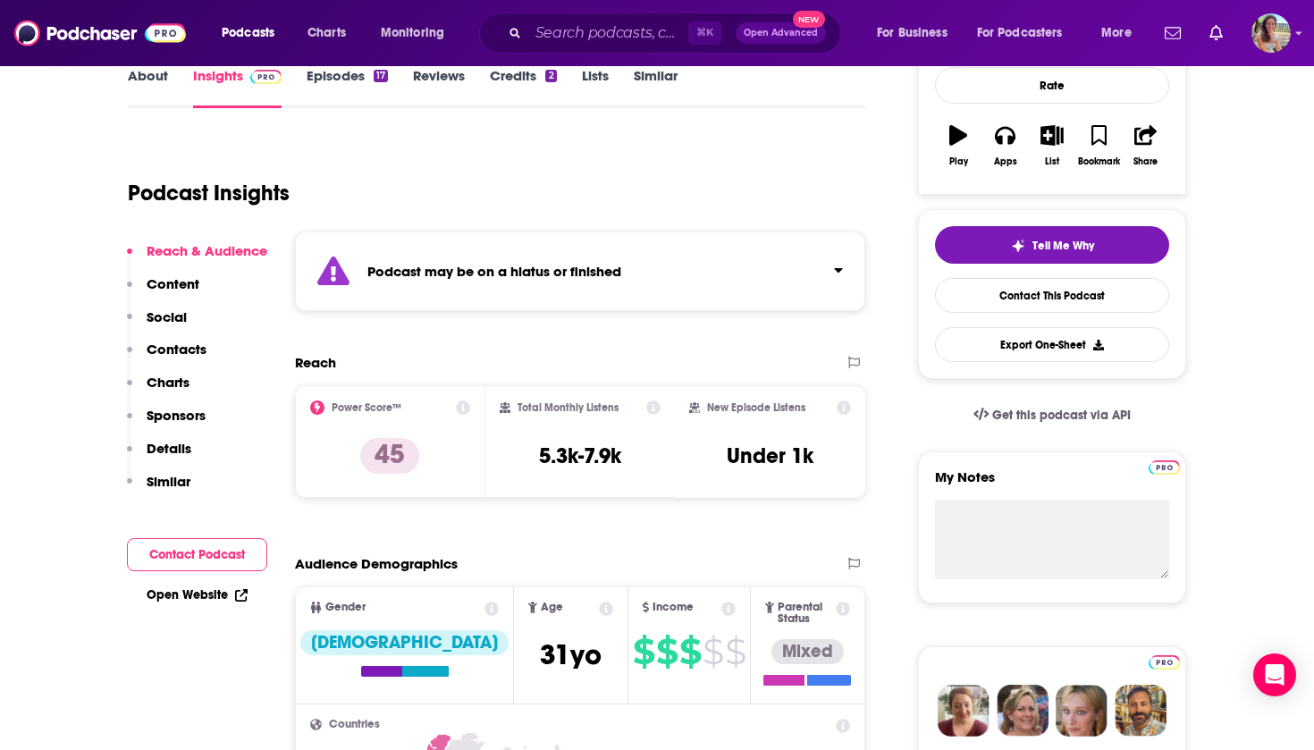
click at [199, 550] on button "Contact Podcast" at bounding box center [197, 554] width 140 height 33
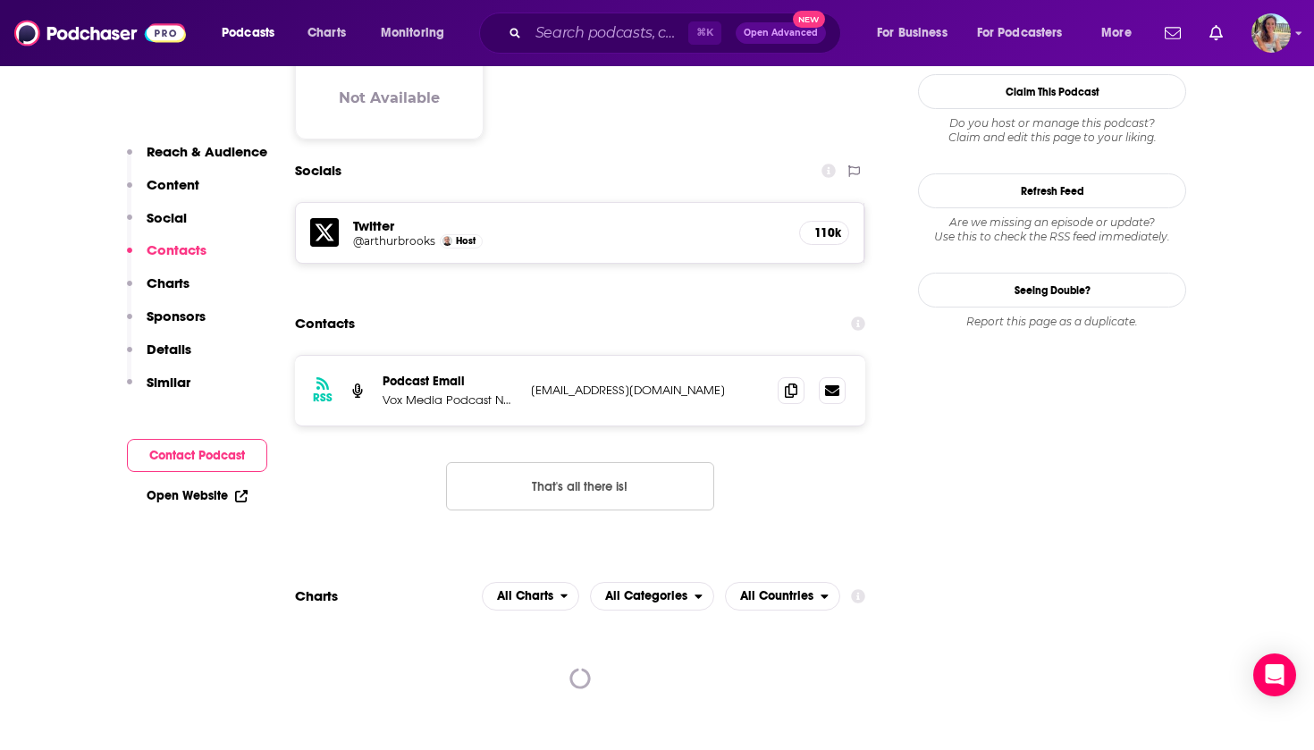
scroll to position [1582, 0]
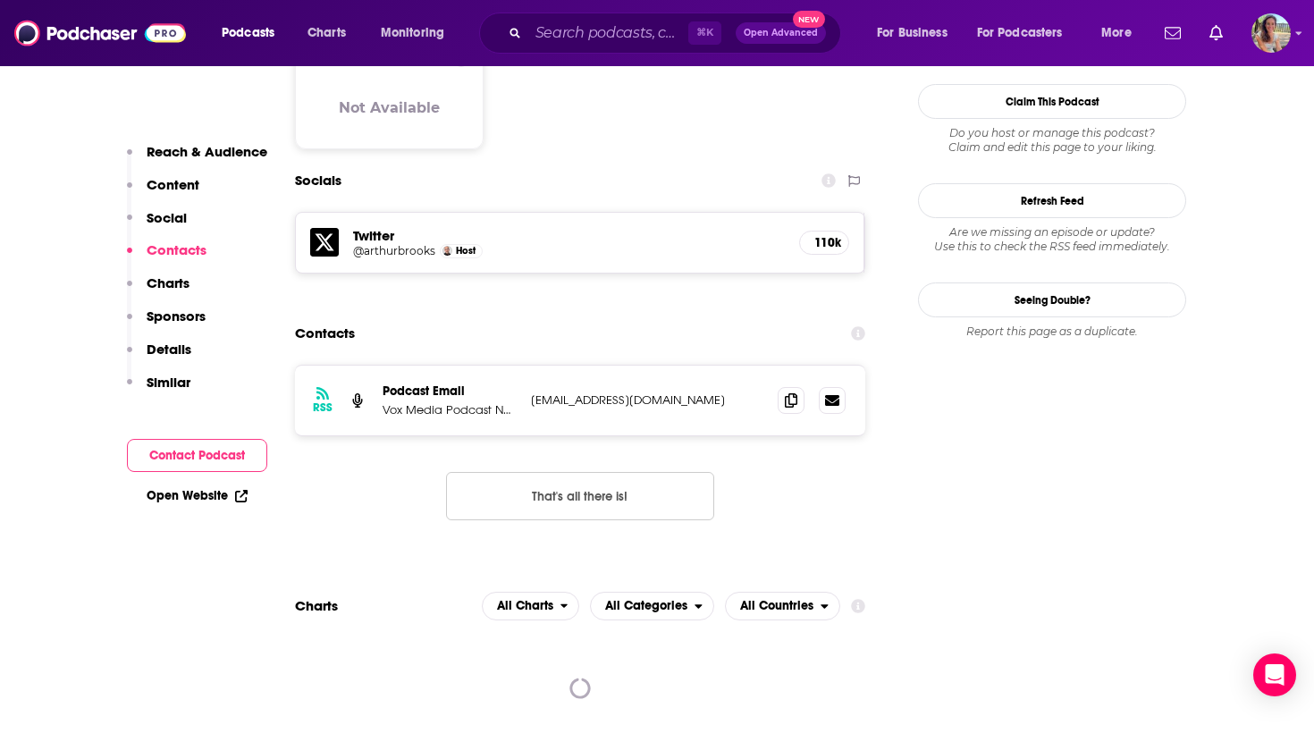
click at [535, 392] on p "arthurbrooksshow@voxmedia.com" at bounding box center [647, 399] width 232 height 15
copy div "arthurbrooksshow@voxmedia.com arthurbrooksshow@voxmedia.com"
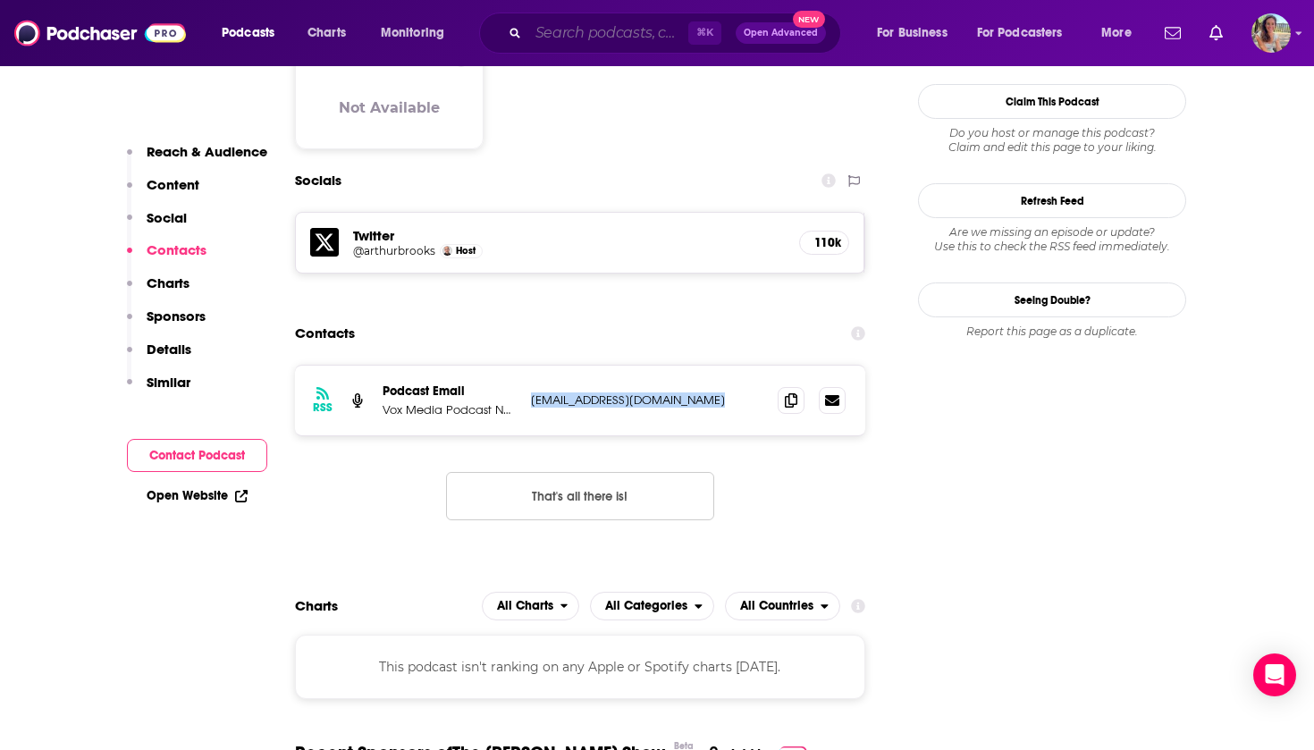
click at [637, 40] on input "Search podcasts, credits, & more..." at bounding box center [608, 33] width 160 height 29
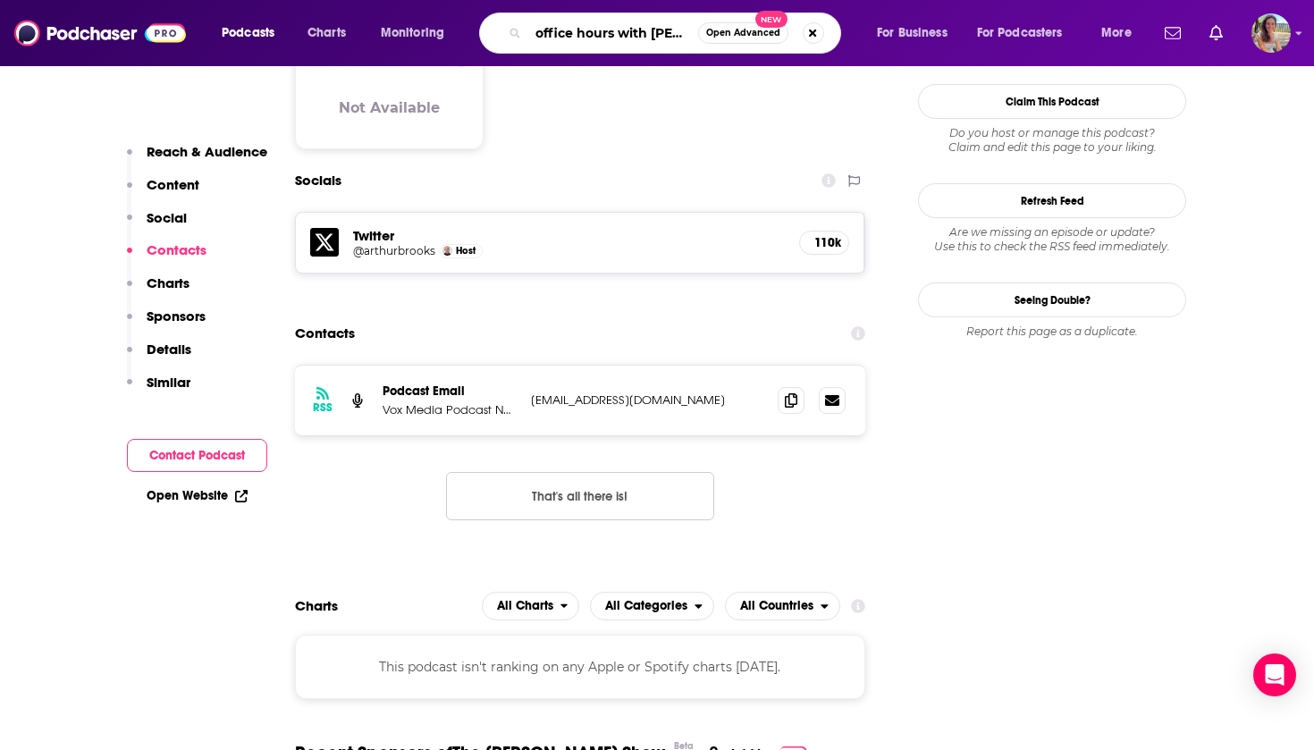
type input "office hours with [PERSON_NAME]"
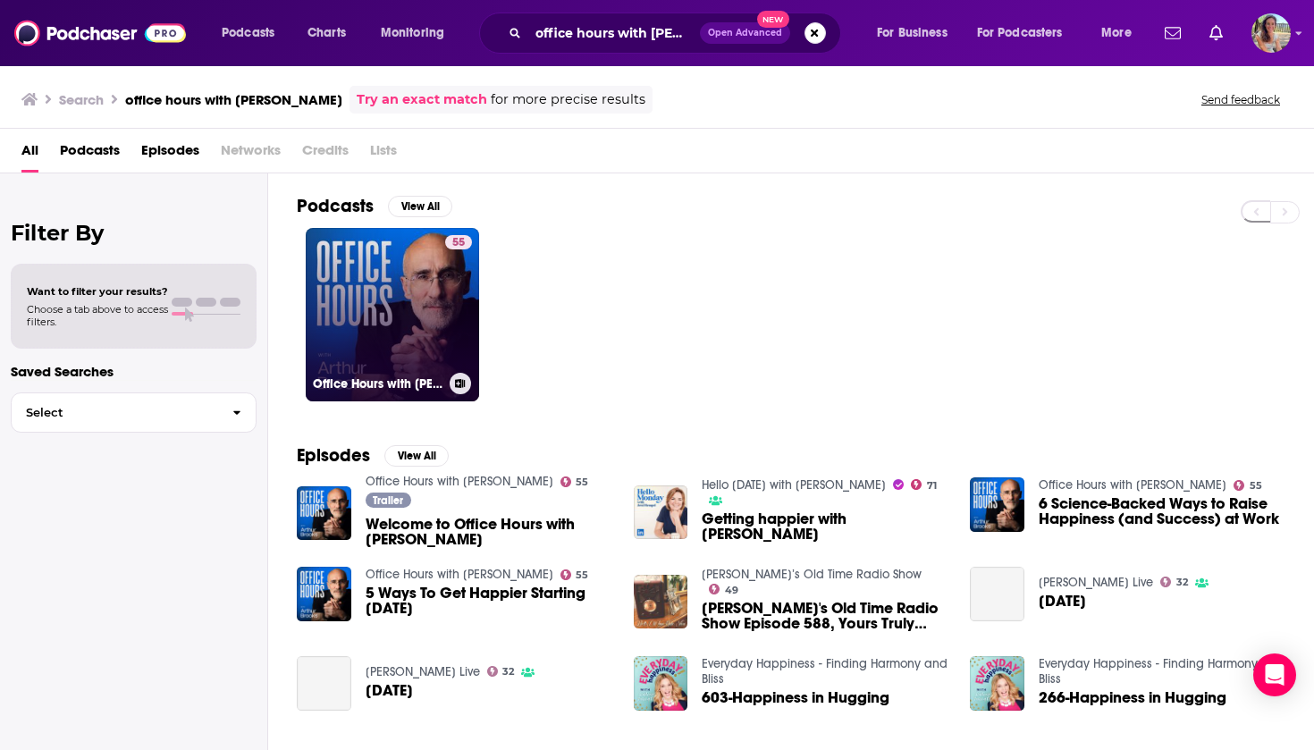
click at [410, 360] on link "55 Office Hours with [PERSON_NAME]" at bounding box center [392, 314] width 173 height 173
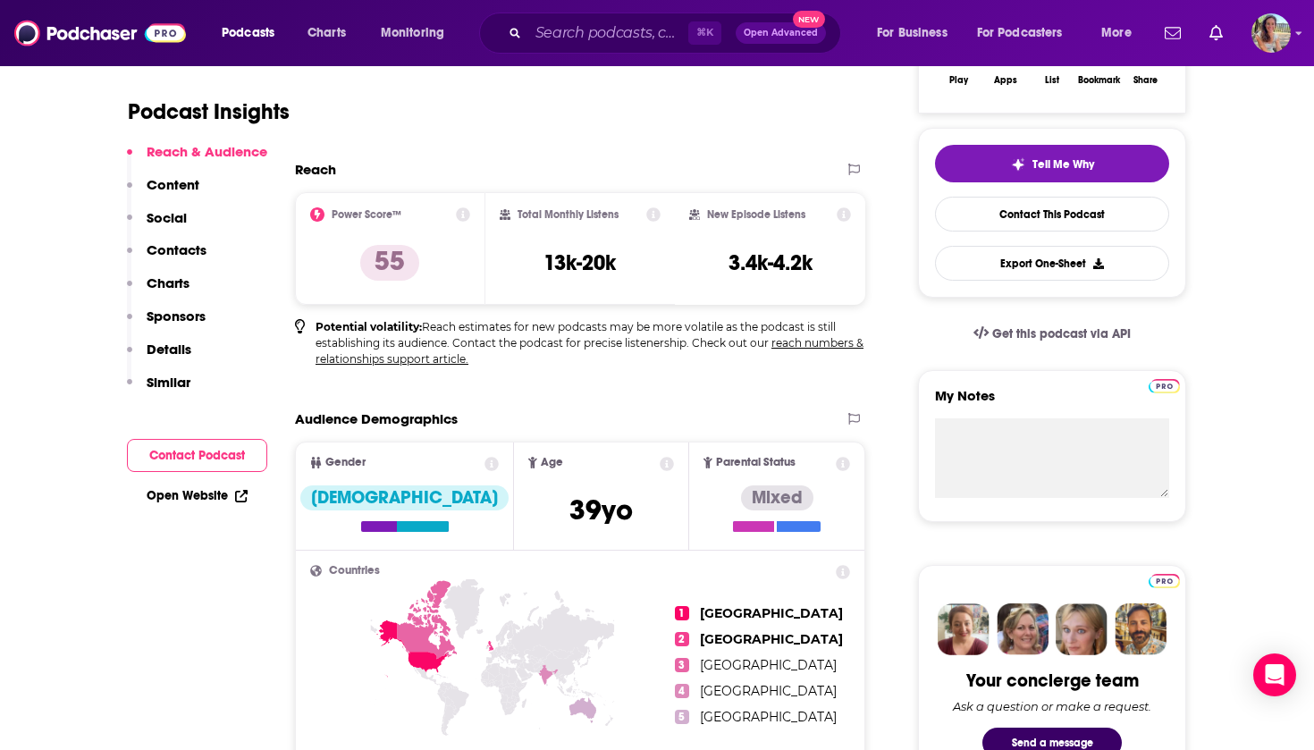
click at [196, 462] on button "Contact Podcast" at bounding box center [197, 455] width 140 height 33
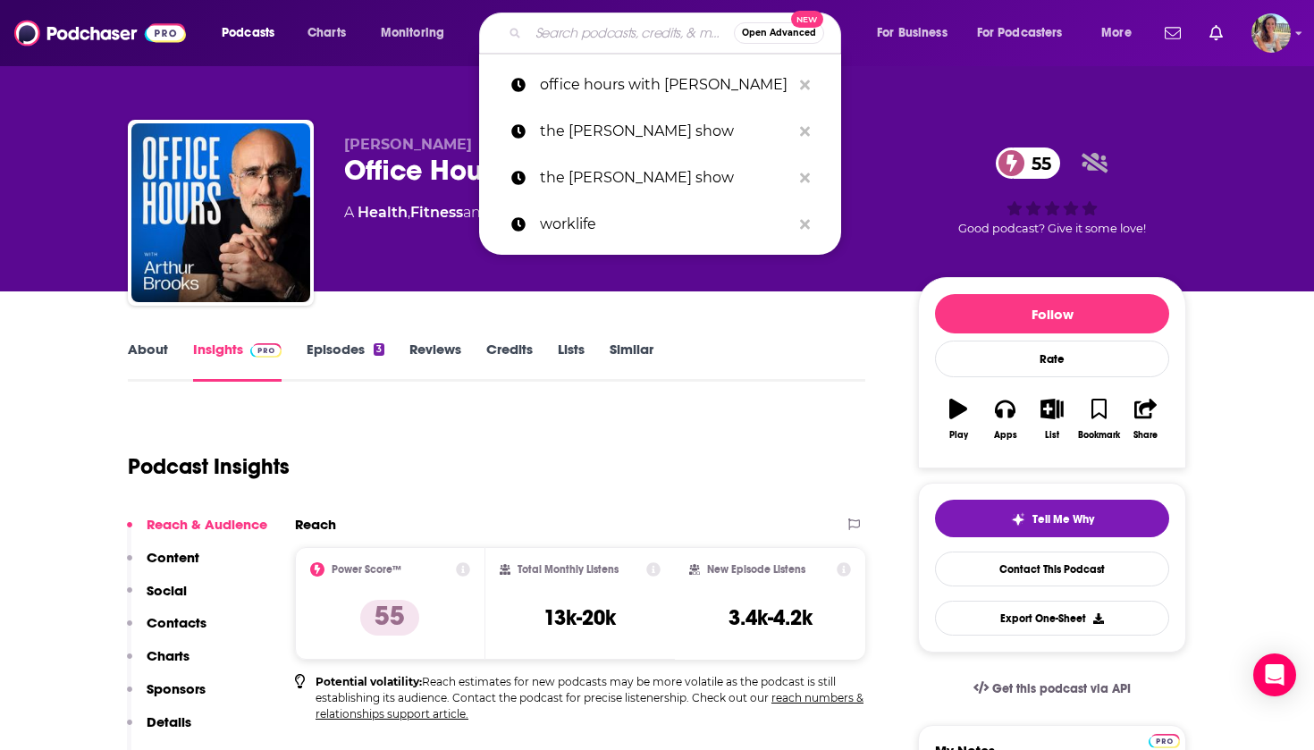
click at [617, 38] on input "Search podcasts, credits, & more..." at bounding box center [631, 33] width 206 height 29
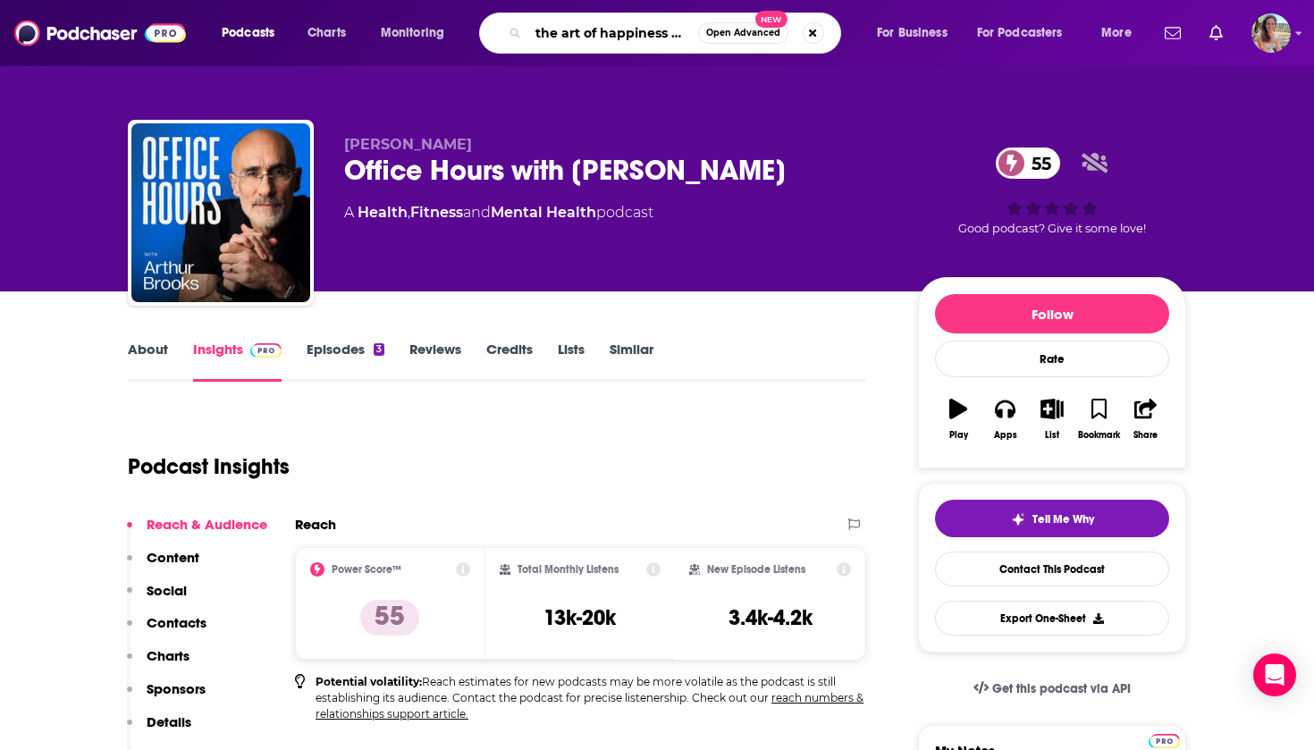
type input "the art of happiness with Arthur brooks"
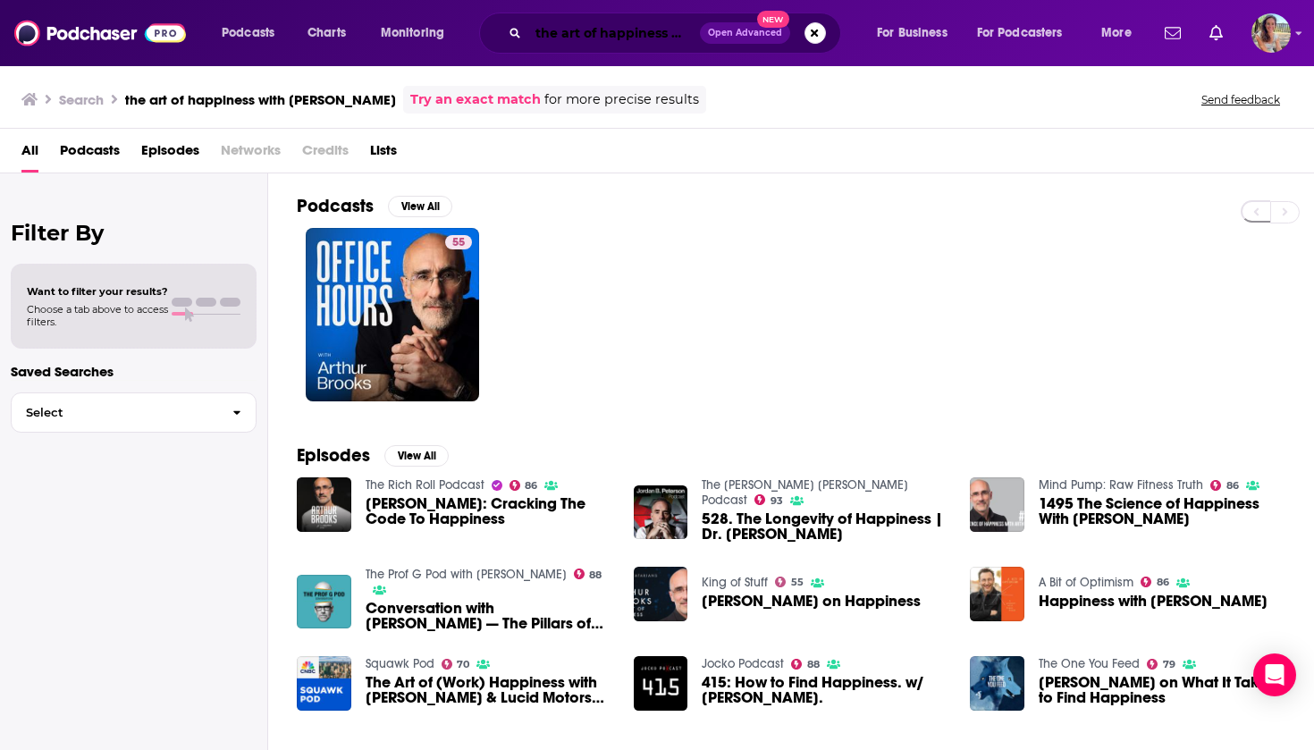
click at [654, 29] on input "the art of happiness with Arthur brooks" at bounding box center [614, 33] width 172 height 29
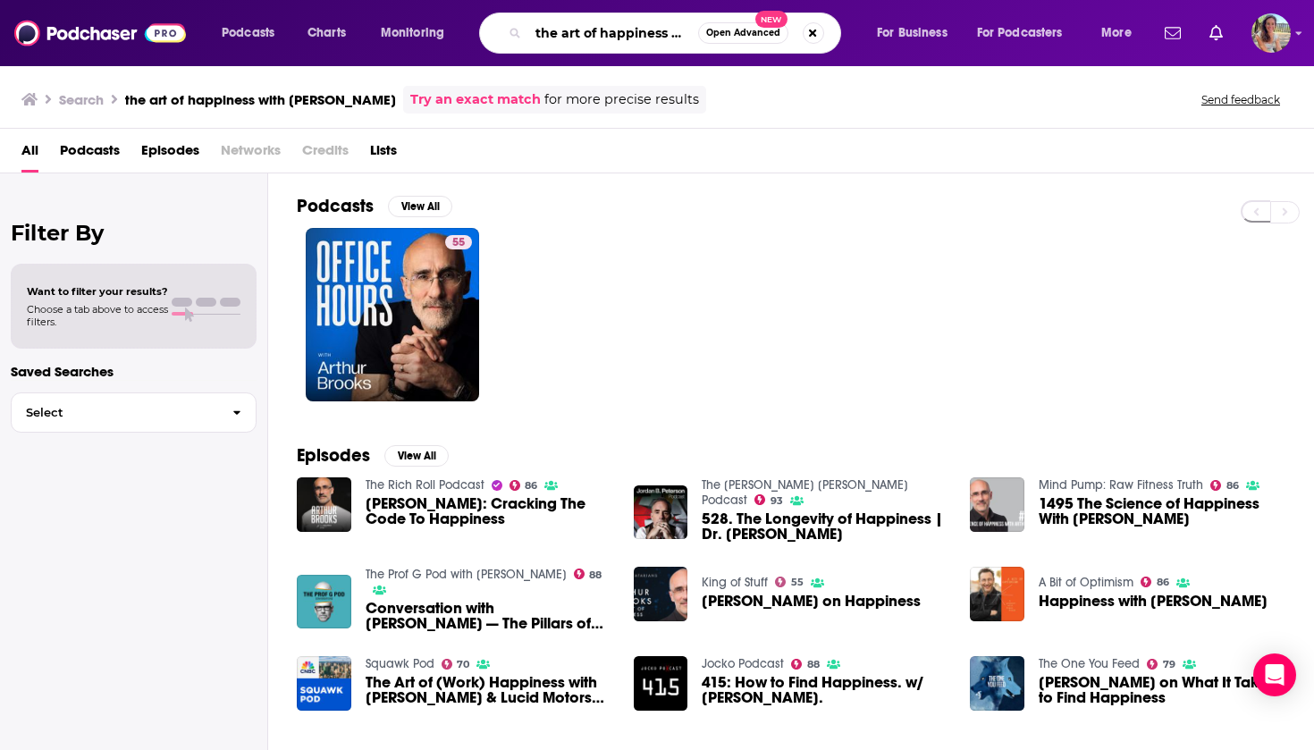
click at [654, 29] on input "the art of happiness with Arthur brooks" at bounding box center [613, 33] width 170 height 29
type input "kwik brain"
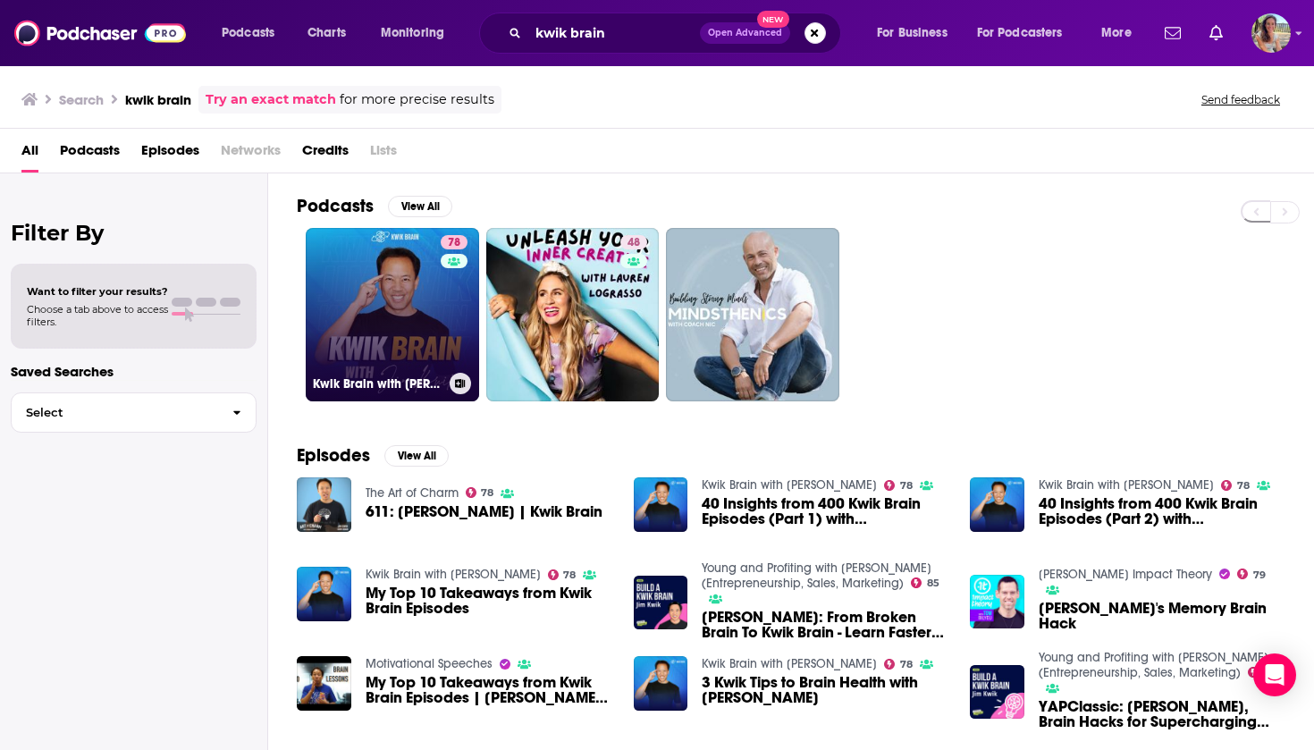
click at [396, 350] on link "78 Kwik Brain with Jim Kwik" at bounding box center [392, 314] width 173 height 173
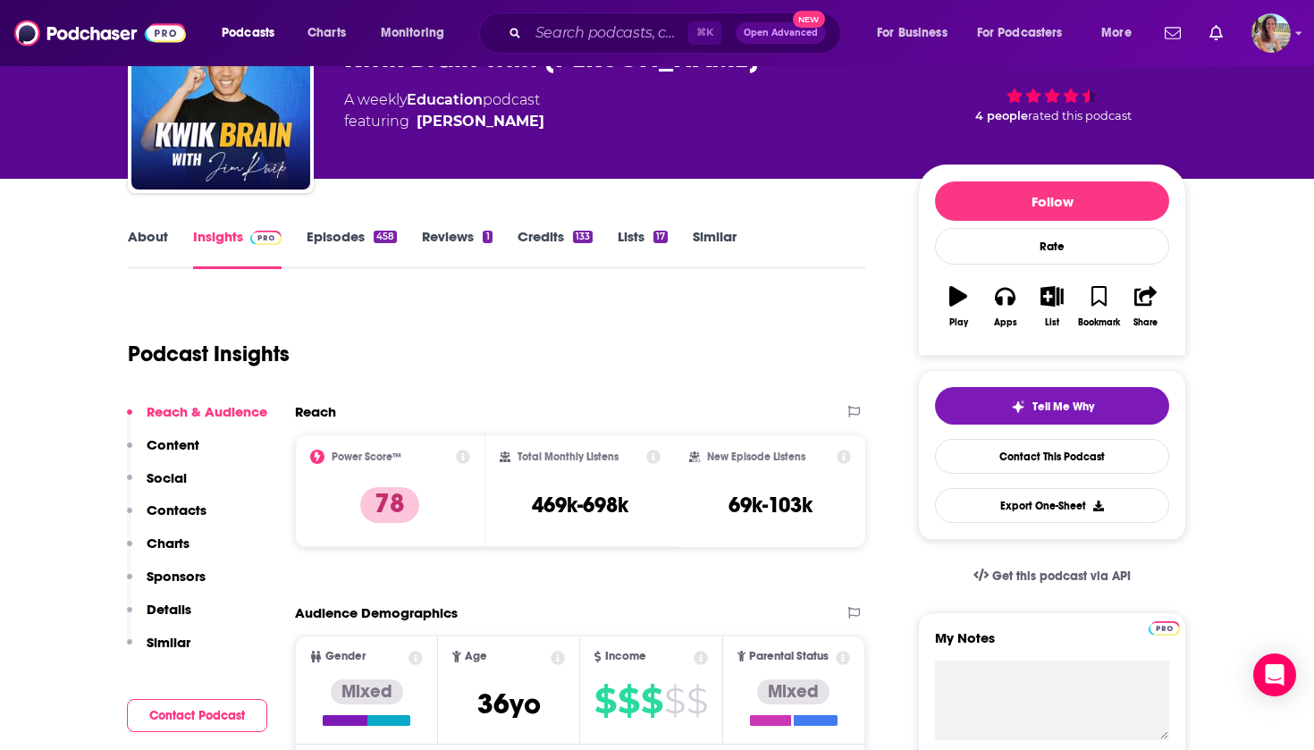
scroll to position [114, 0]
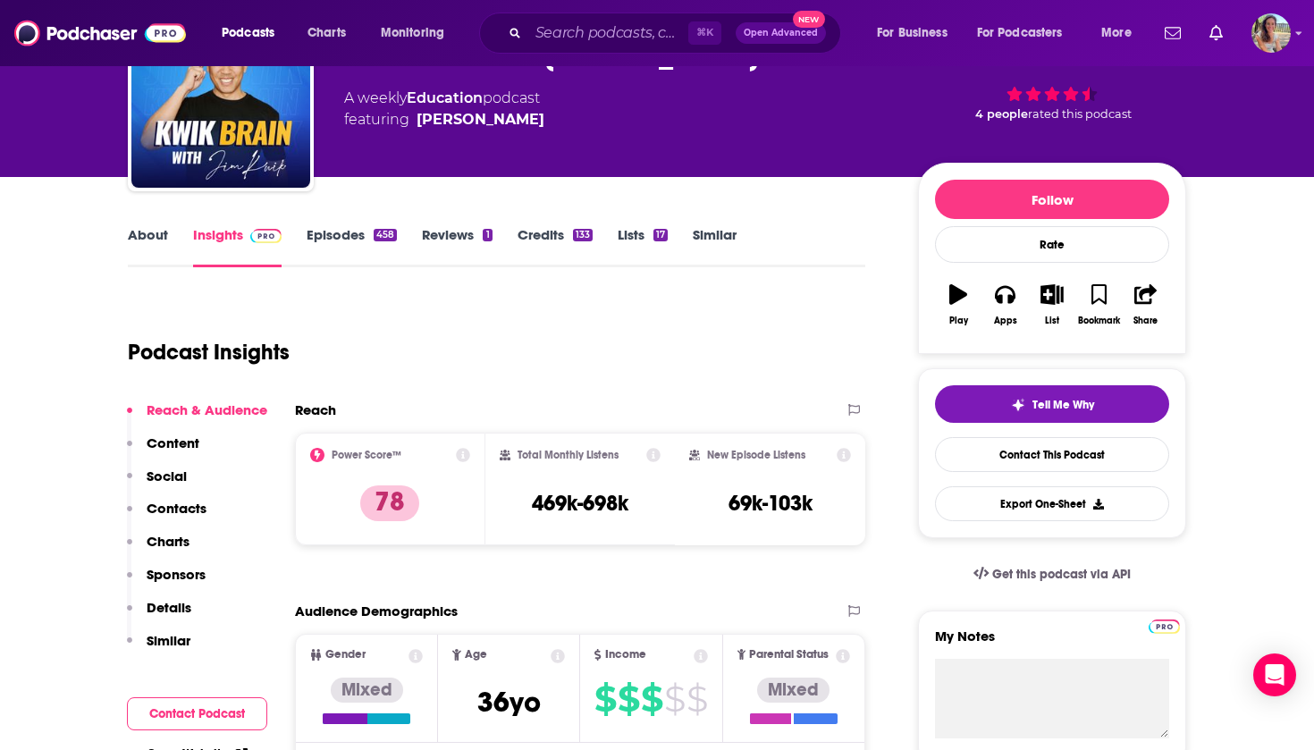
click at [196, 709] on button "Contact Podcast" at bounding box center [197, 713] width 140 height 33
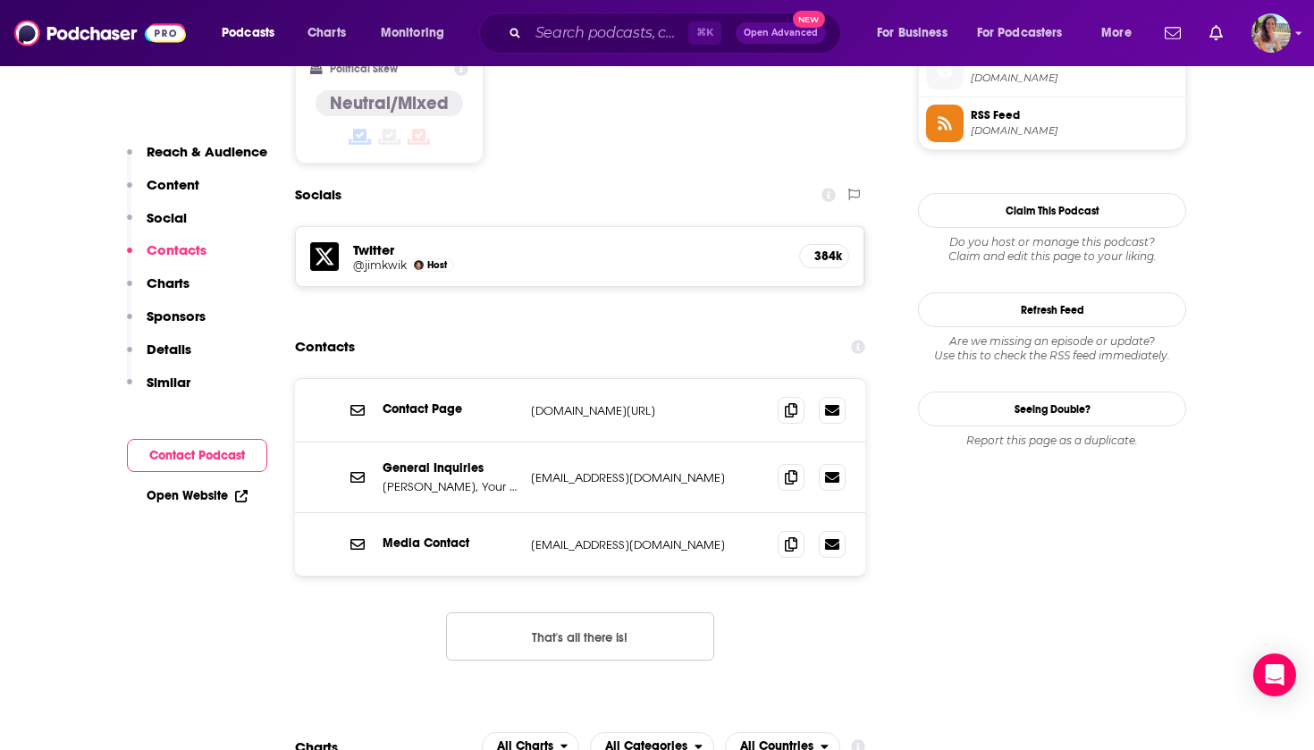
click at [537, 470] on p "kwiksupport@gmail.com" at bounding box center [647, 477] width 232 height 15
copy div "kwiksupport@gmail.com kwiksupport@gmail.com"
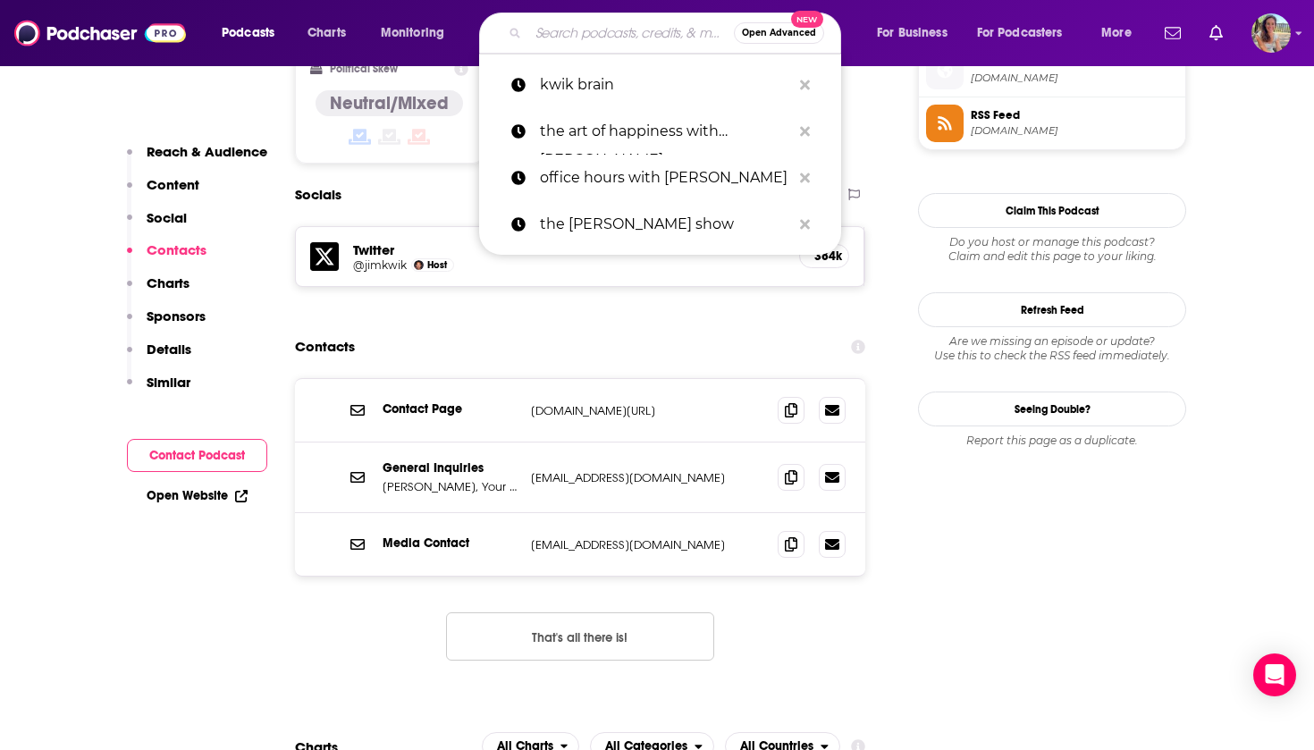
click at [605, 46] on input "Search podcasts, credits, & more..." at bounding box center [631, 33] width 206 height 29
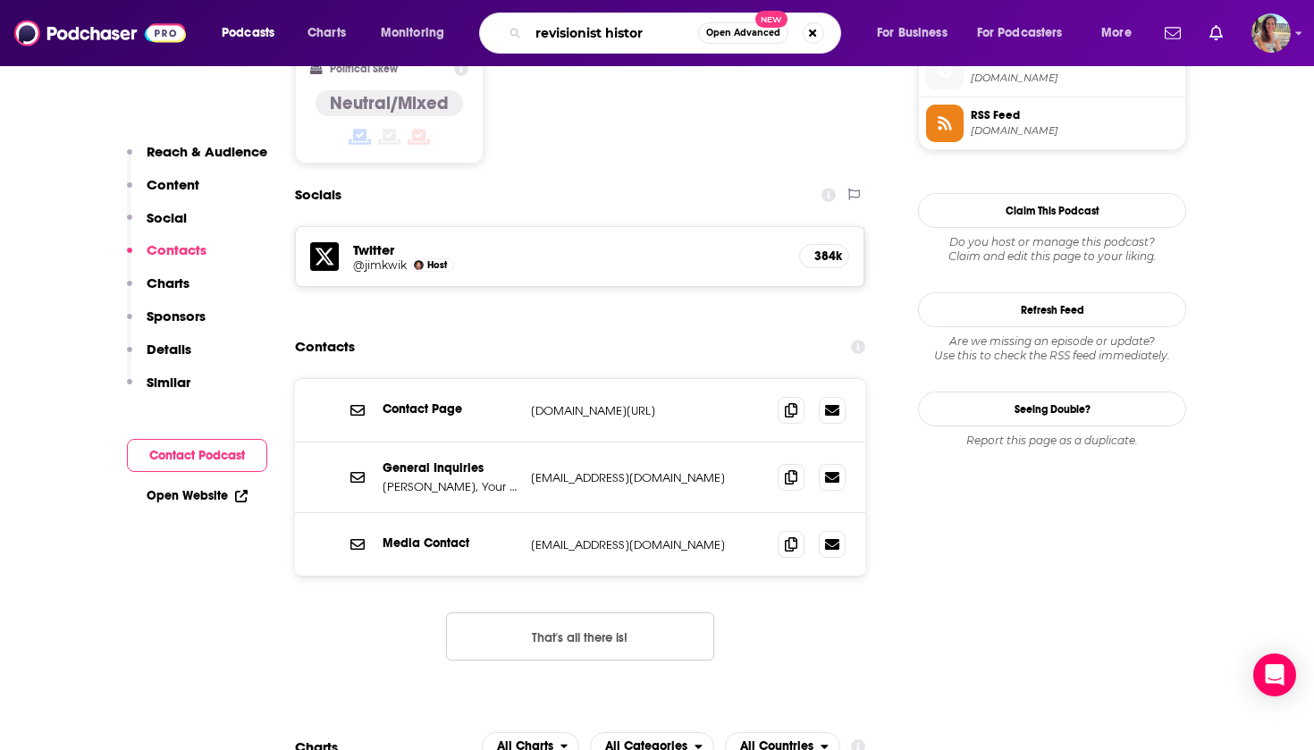
type input "revisionist history"
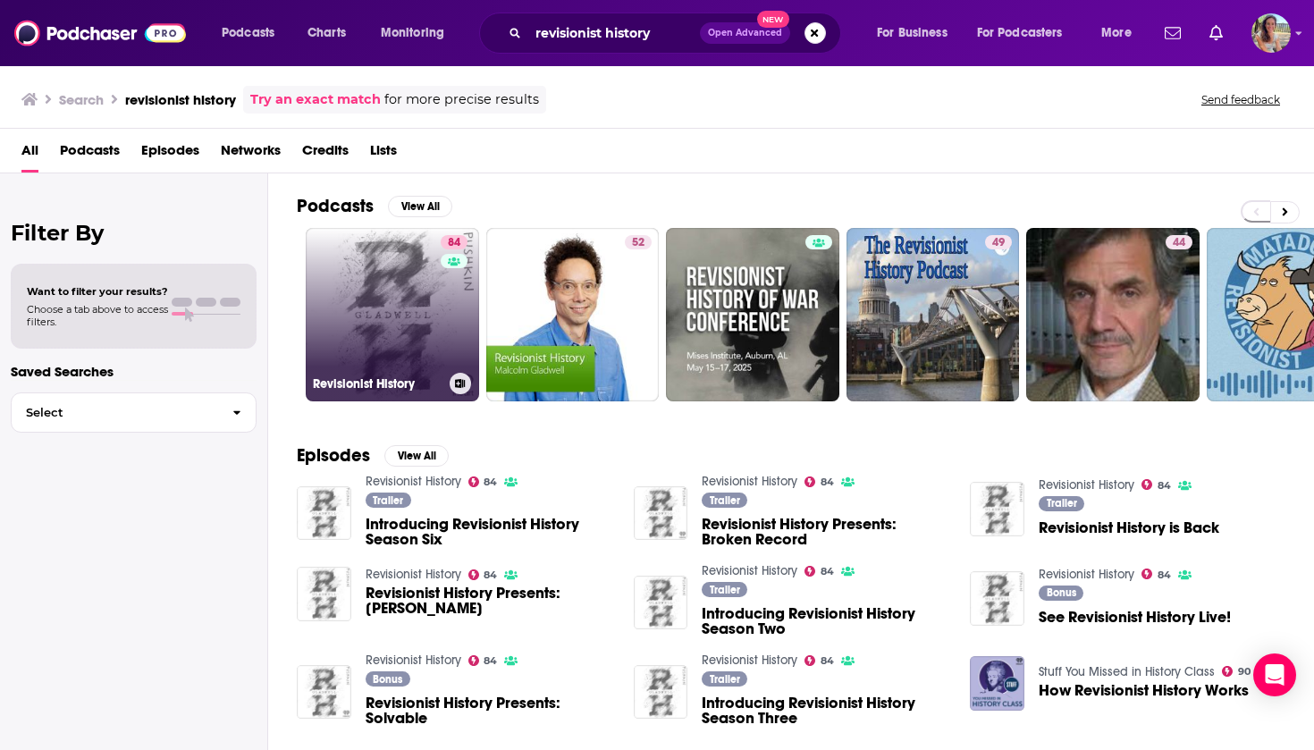
click at [389, 291] on link "84 Revisionist History" at bounding box center [392, 314] width 173 height 173
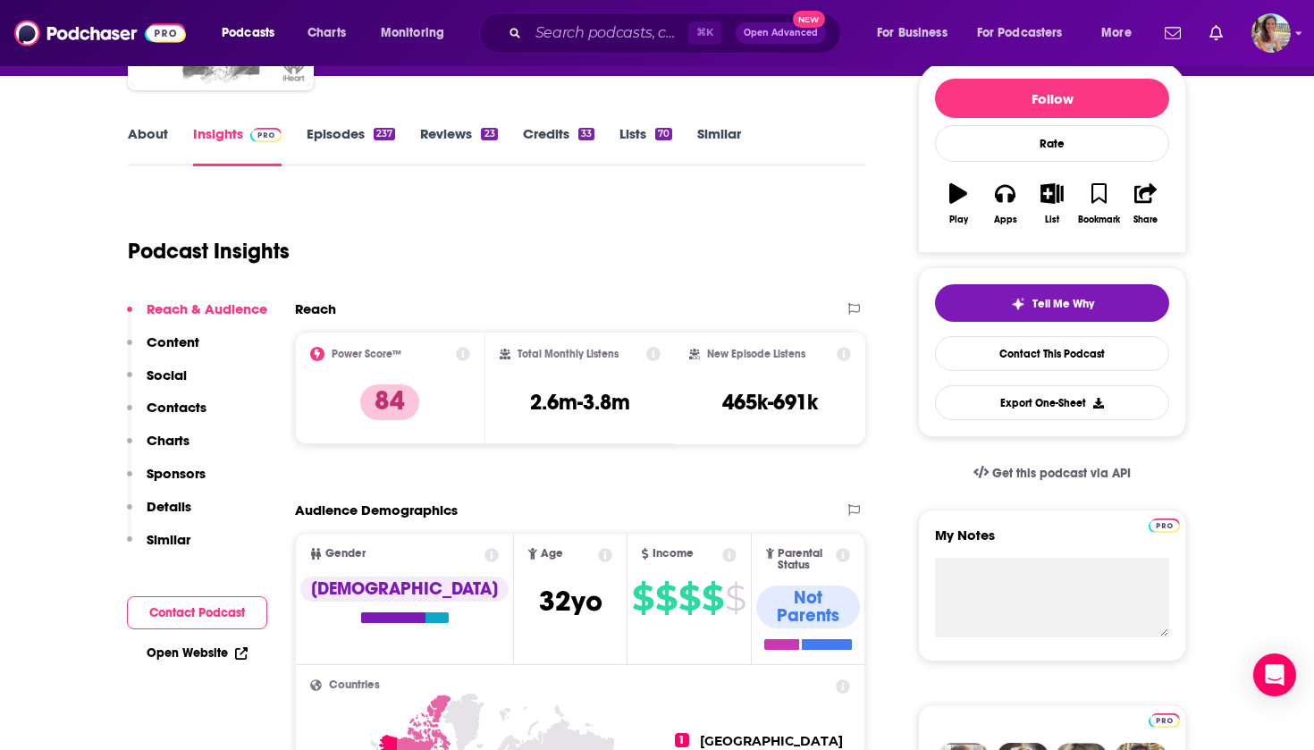
scroll to position [240, 0]
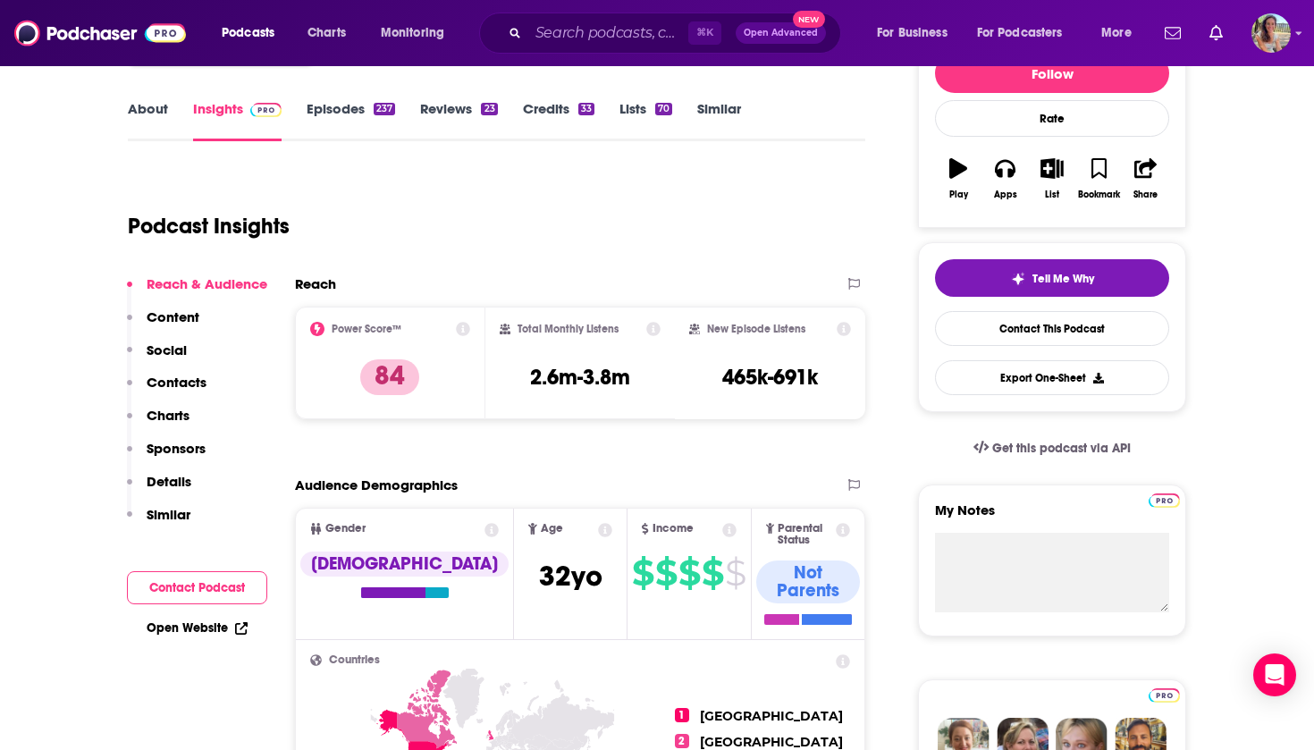
click at [199, 573] on button "Contact Podcast" at bounding box center [197, 587] width 140 height 33
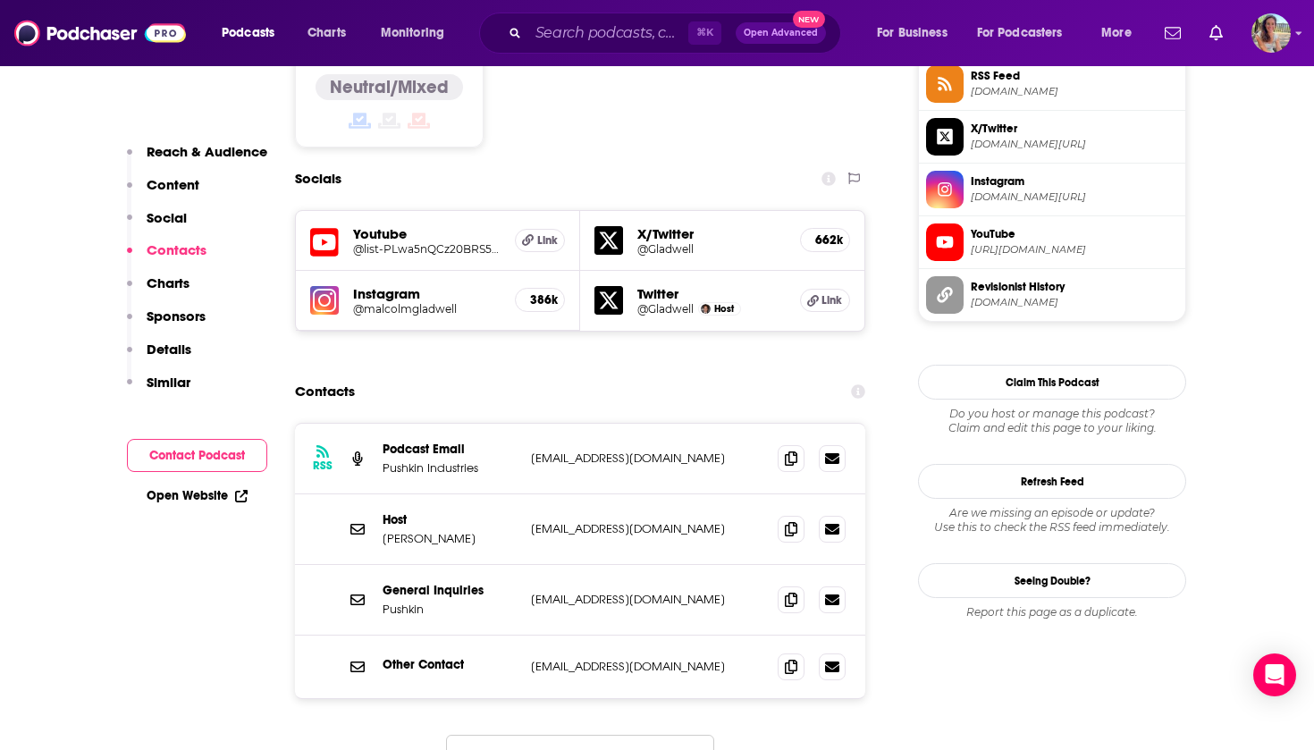
click at [536, 521] on p "malcolm_gladwell@newyorker.com" at bounding box center [647, 528] width 232 height 15
copy div "malcolm_gladwell@newyorker.com malcolm_gladwell@newyorker.com"
click at [636, 40] on input "Search podcasts, credits, & more..." at bounding box center [608, 33] width 160 height 29
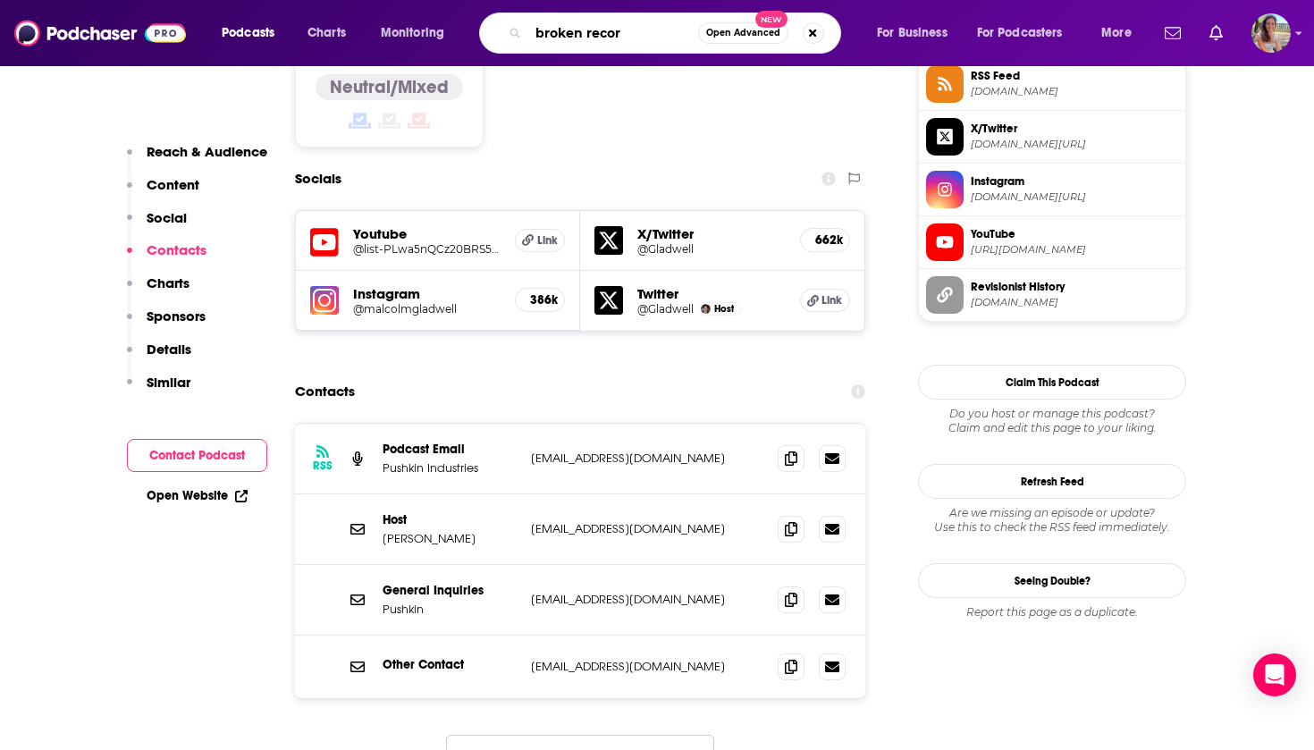
type input "broken record"
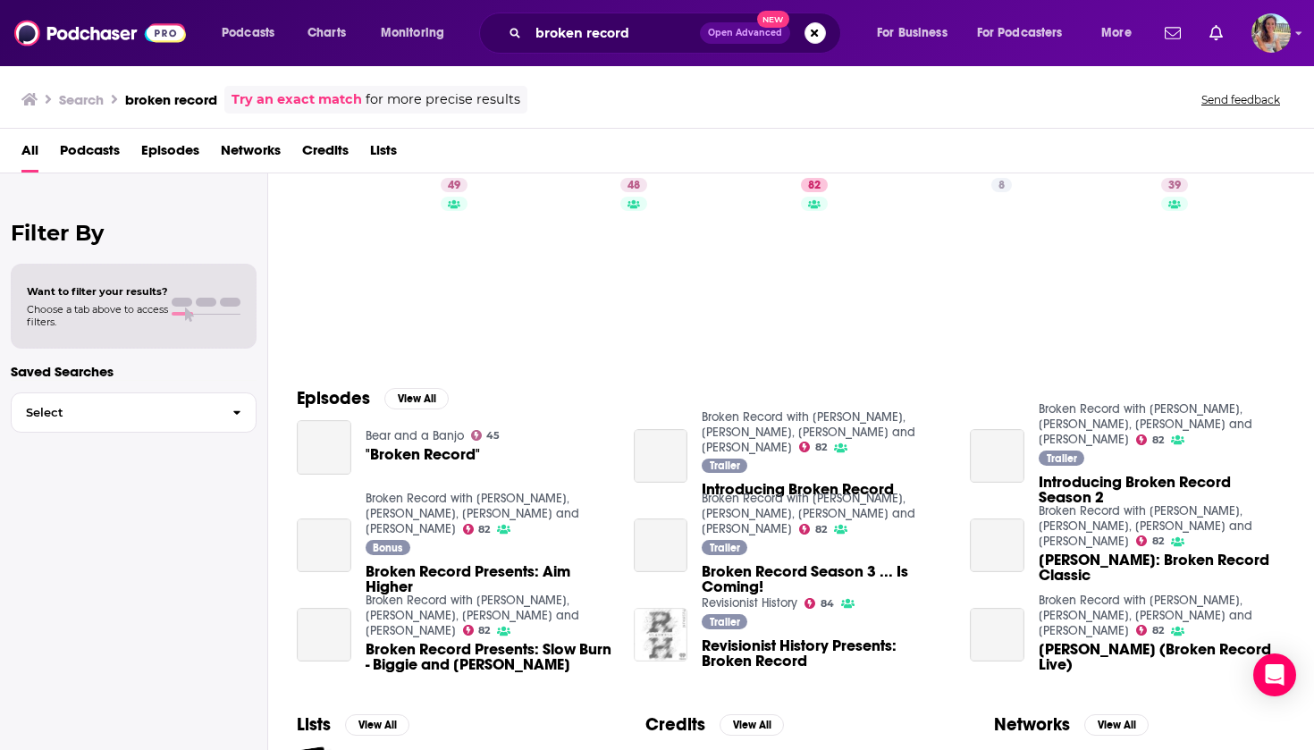
scroll to position [61, 0]
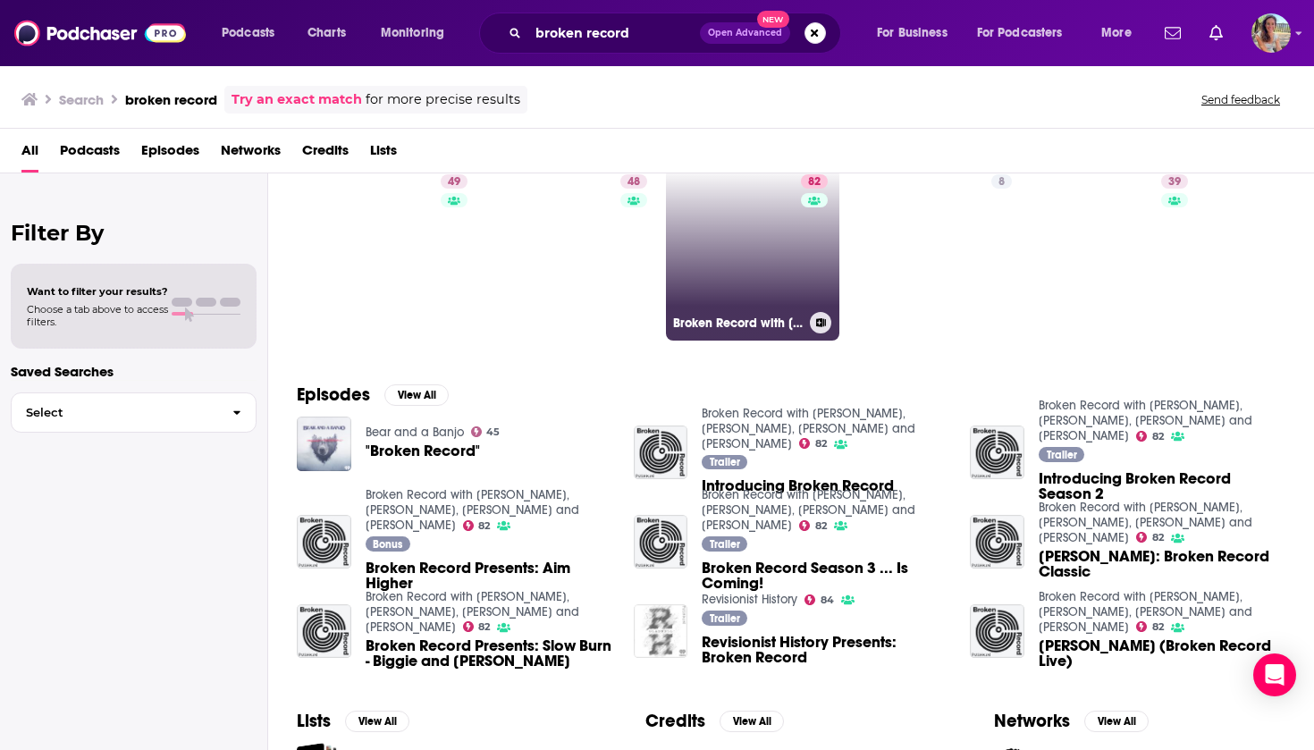
click at [715, 283] on link "82 Broken Record with Rick Rubin, Malcolm Gladwell, Bruce Headlam and Justin Ri…" at bounding box center [752, 253] width 173 height 173
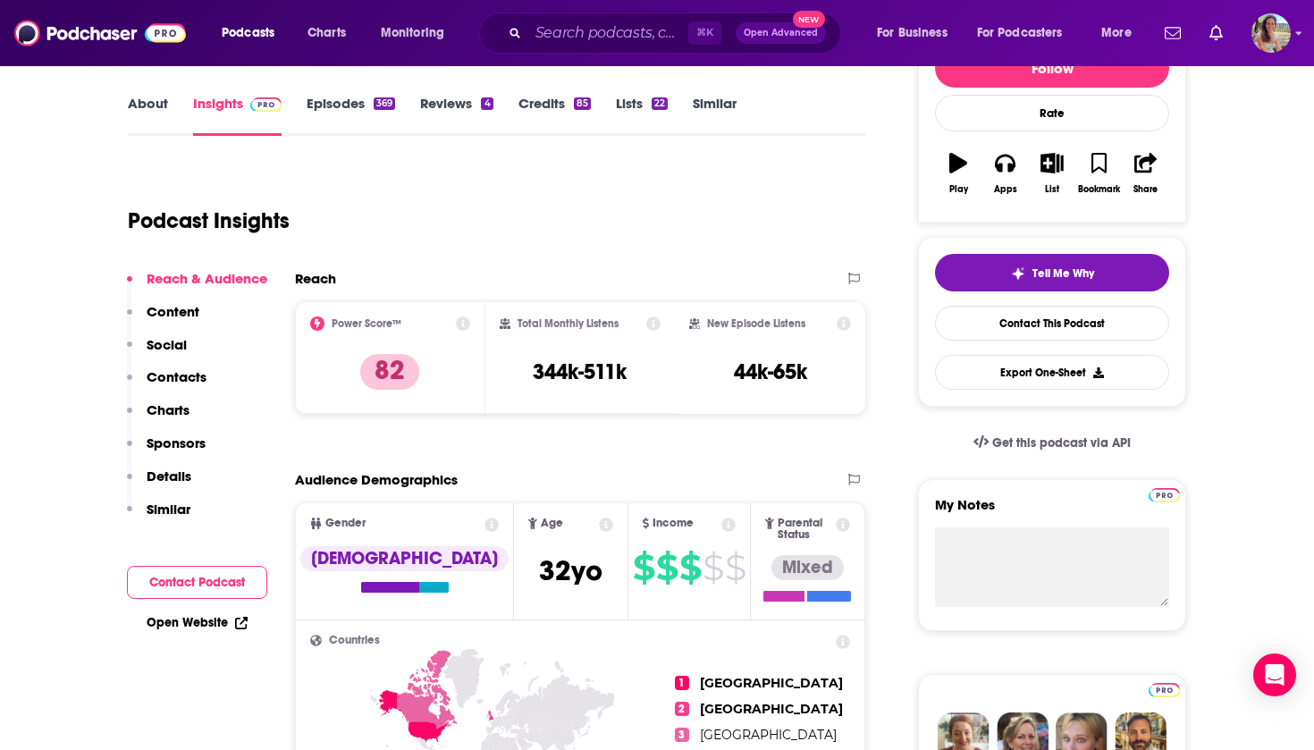
click at [192, 579] on button "Contact Podcast" at bounding box center [197, 582] width 140 height 33
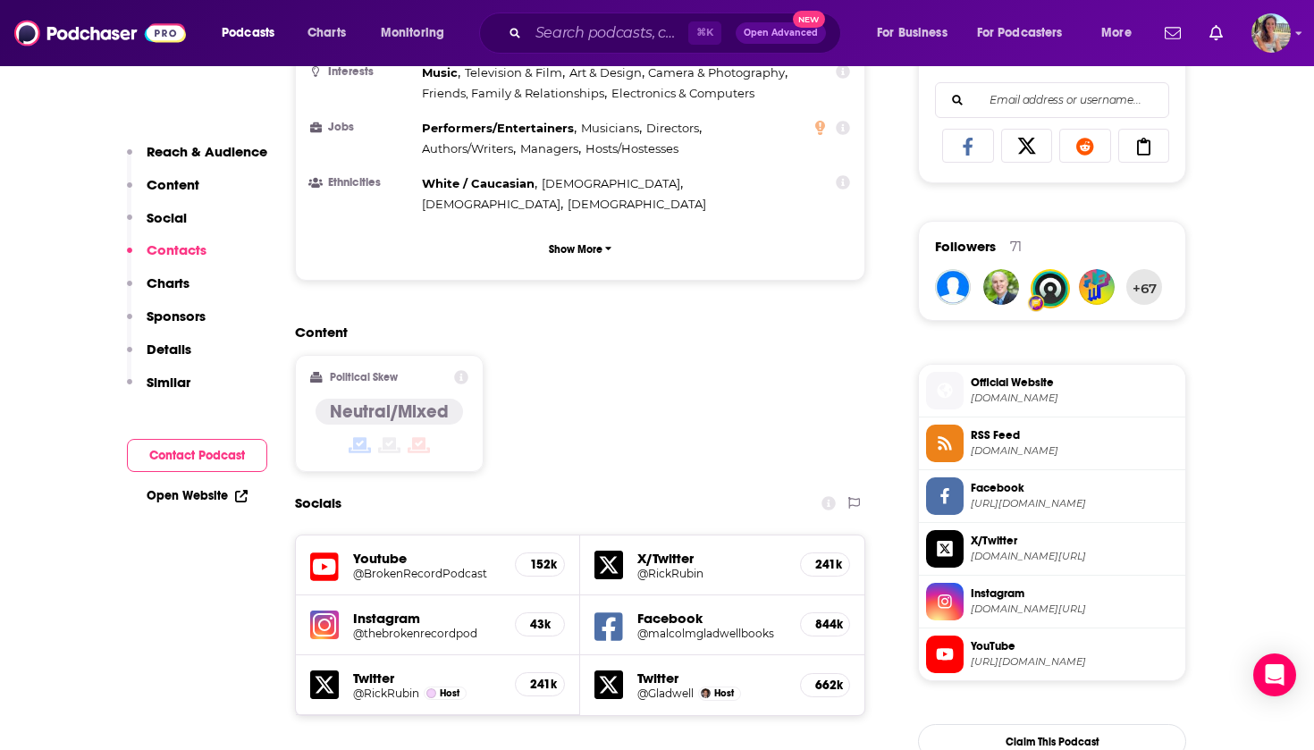
scroll to position [1573, 0]
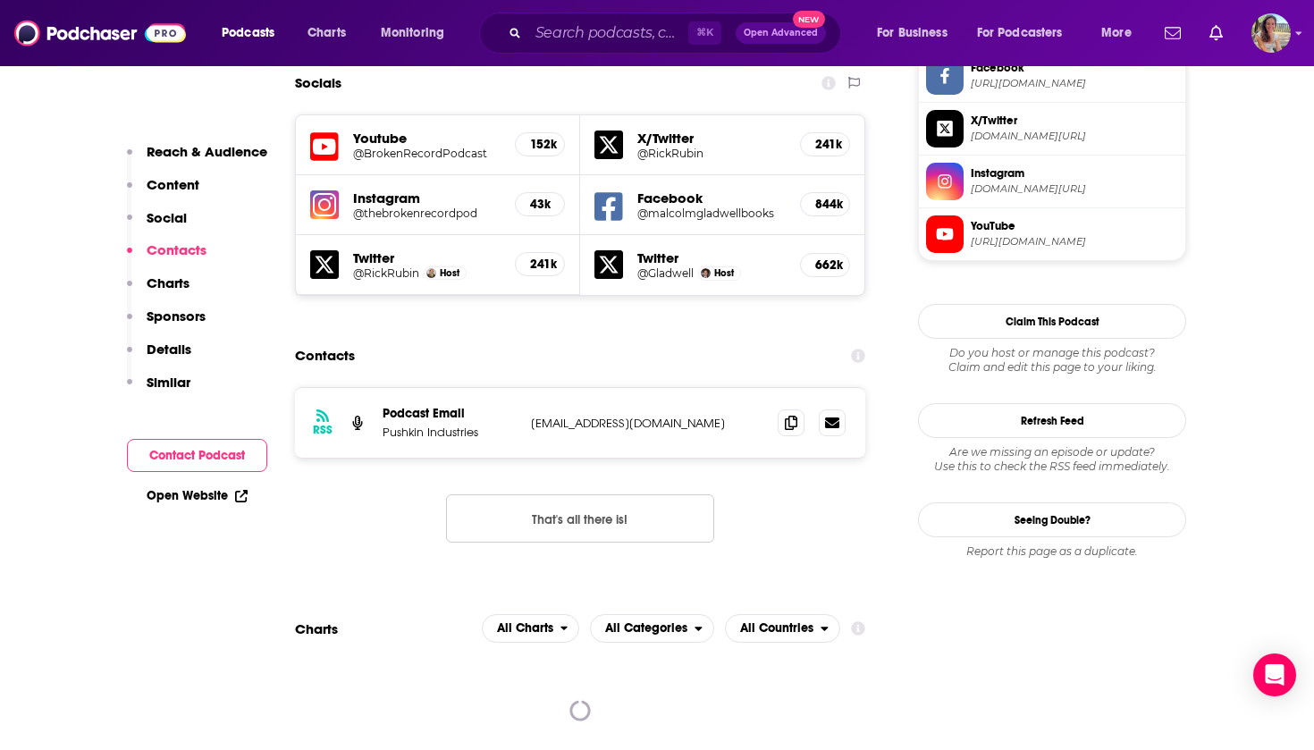
click at [545, 416] on p "feeds@pushkin.fm" at bounding box center [647, 423] width 232 height 15
copy div "feeds@pushkin.fm feeds@pushkin.fm"
click at [620, 35] on input "Search podcasts, credits, & more..." at bounding box center [608, 33] width 160 height 29
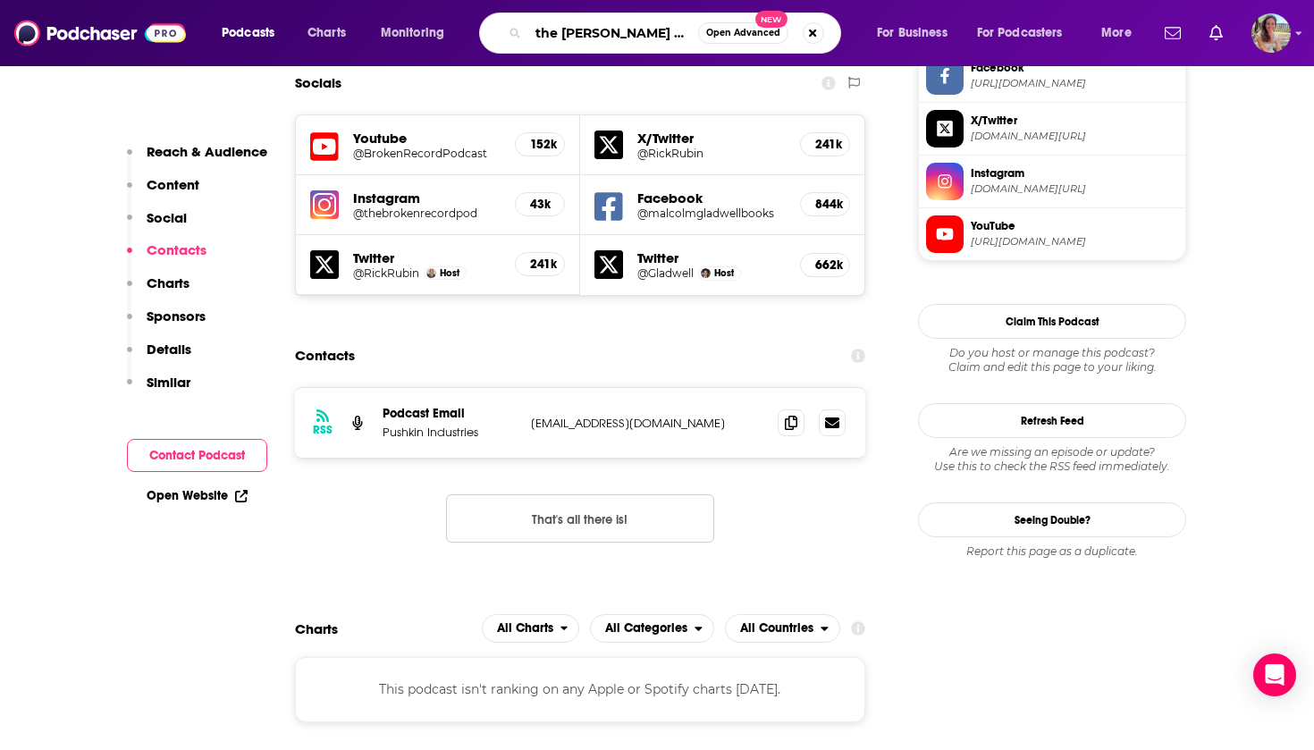
type input "the rich roll podcast"
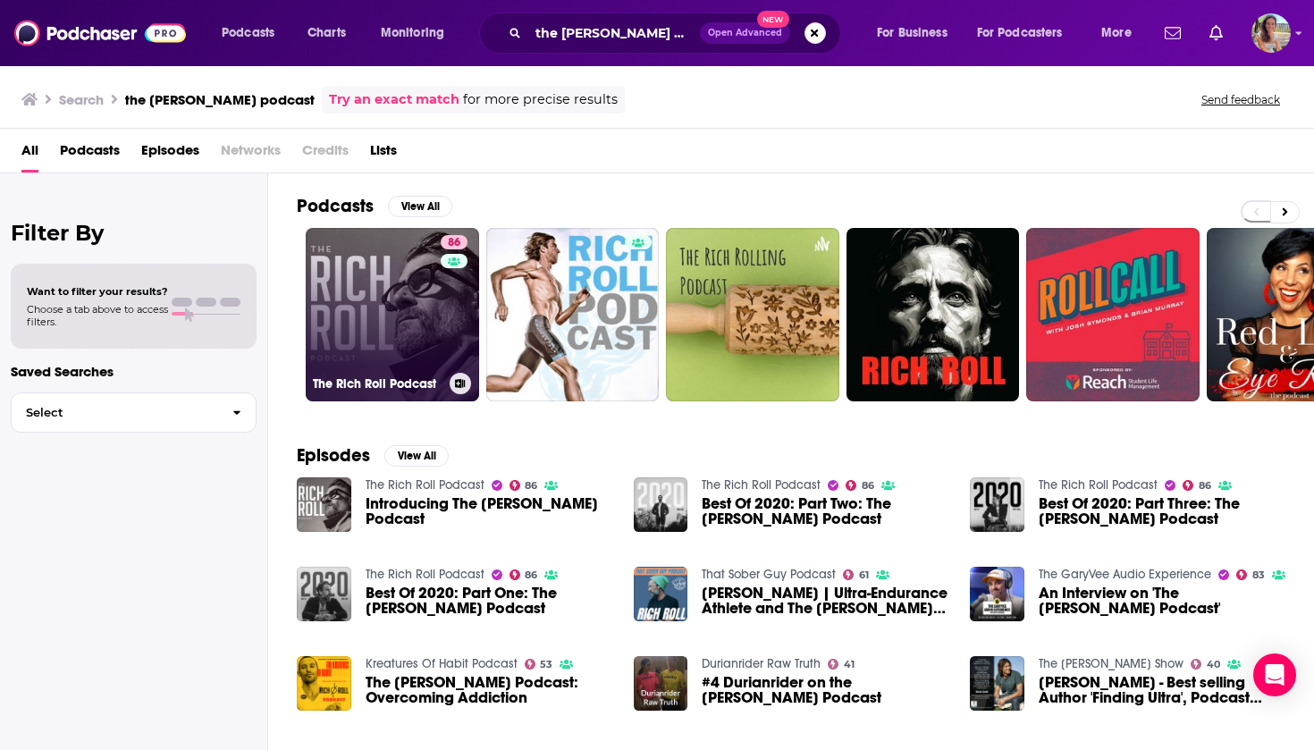
click at [380, 290] on link "86 The Rich Roll Podcast" at bounding box center [392, 314] width 173 height 173
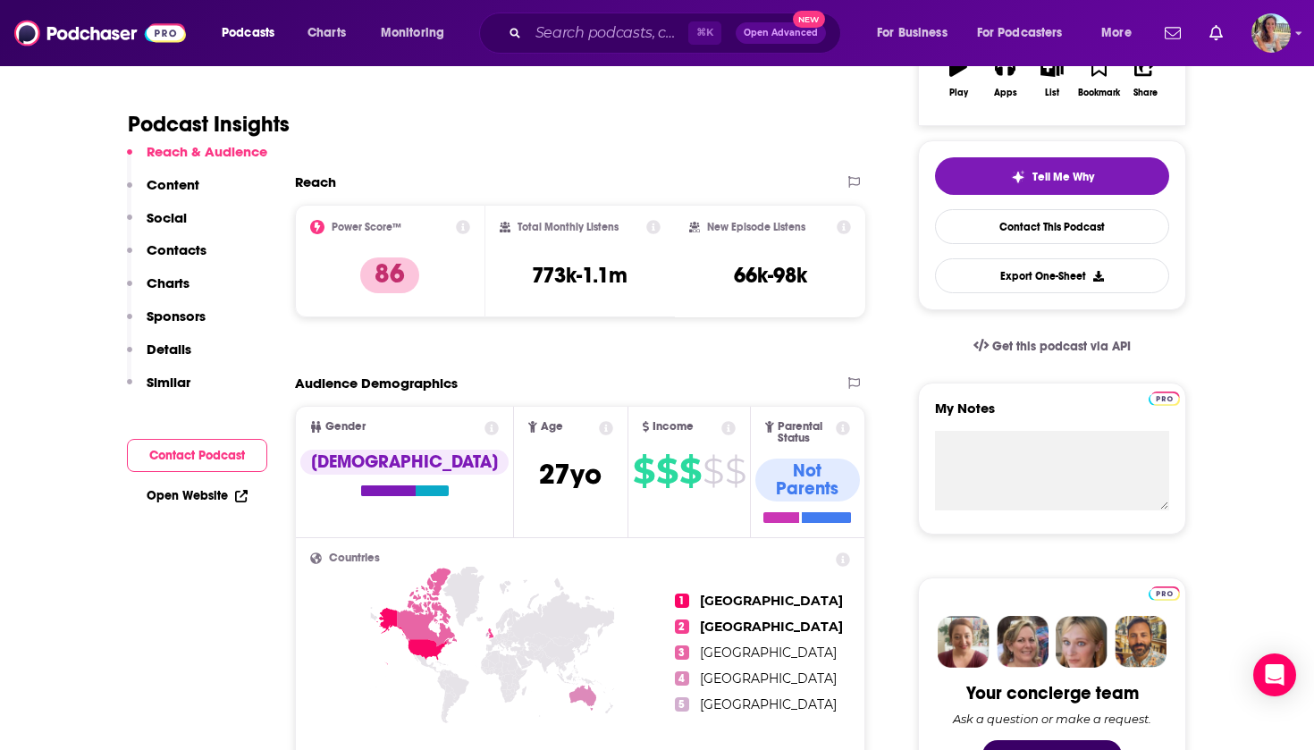
click at [208, 458] on button "Contact Podcast" at bounding box center [197, 455] width 140 height 33
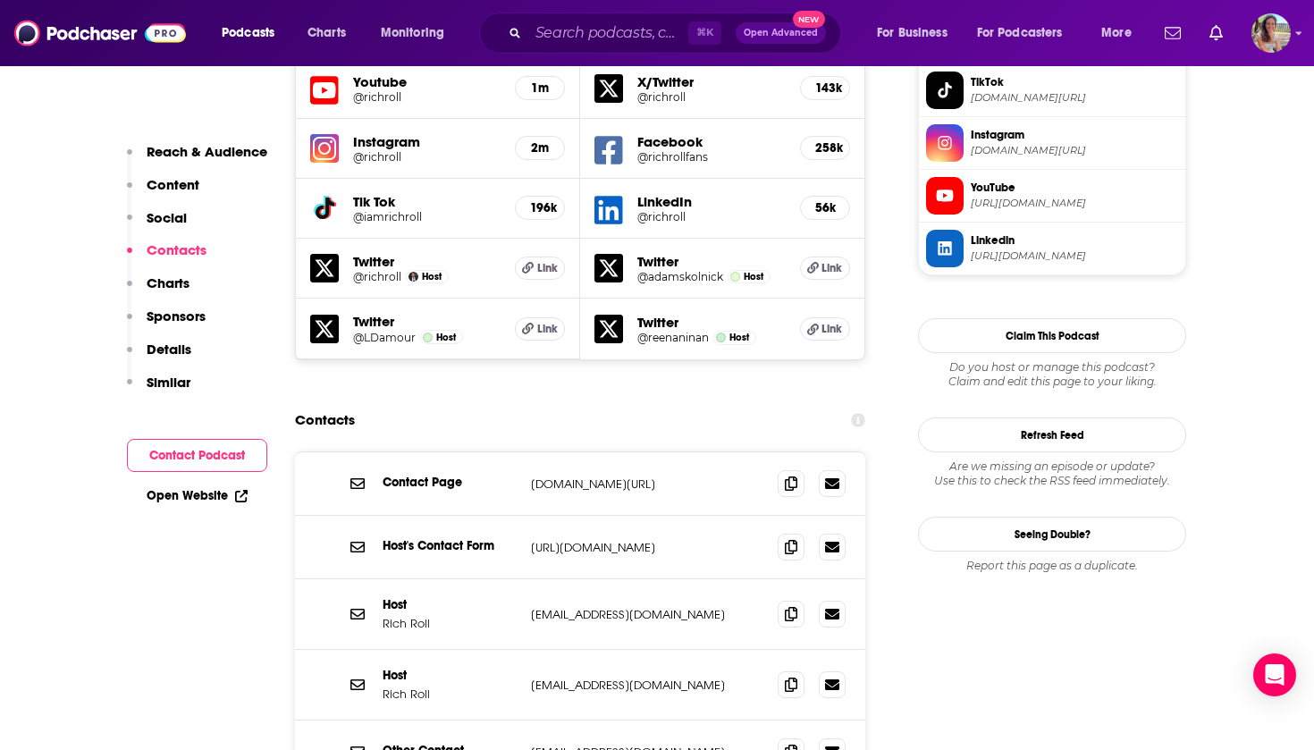
scroll to position [1694, 0]
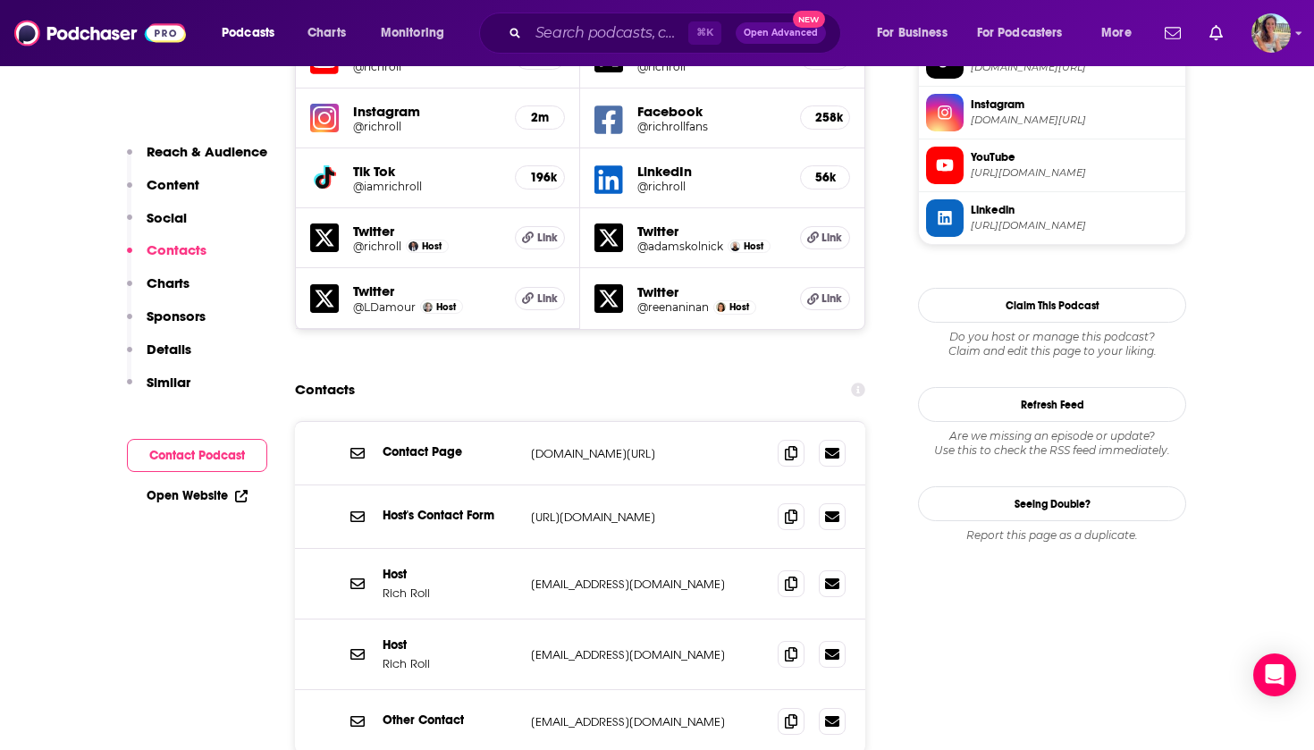
click at [540, 576] on p "rich@richroll.com" at bounding box center [647, 583] width 232 height 15
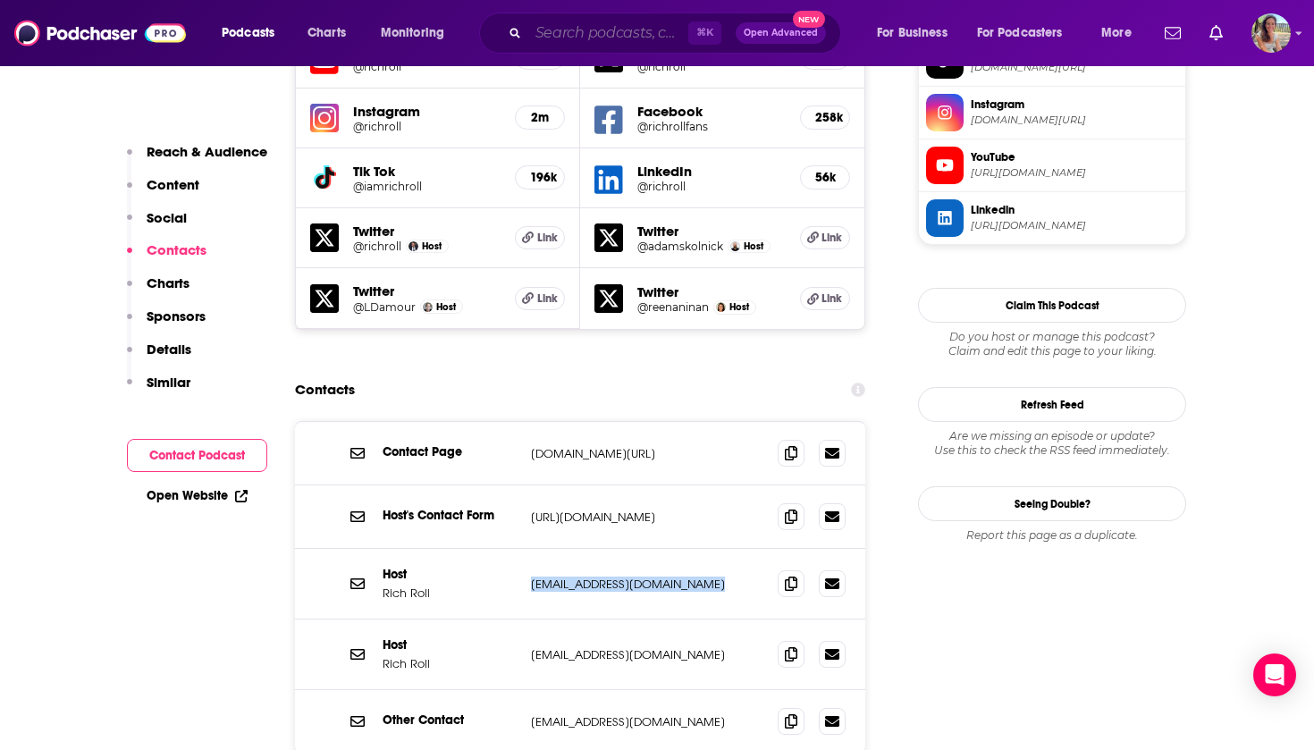
click at [618, 33] on input "Search podcasts, credits, & more..." at bounding box center [608, 33] width 160 height 29
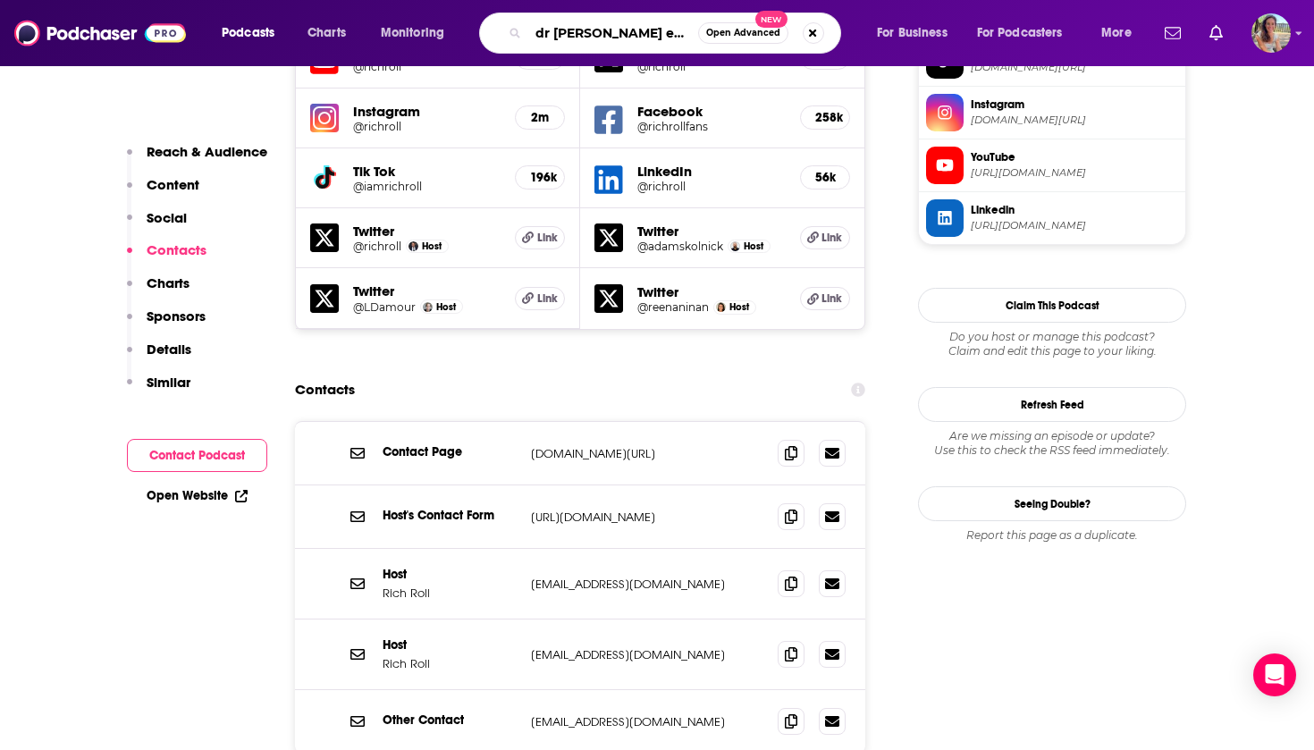
type input "dr joe dispenseaudio experience"
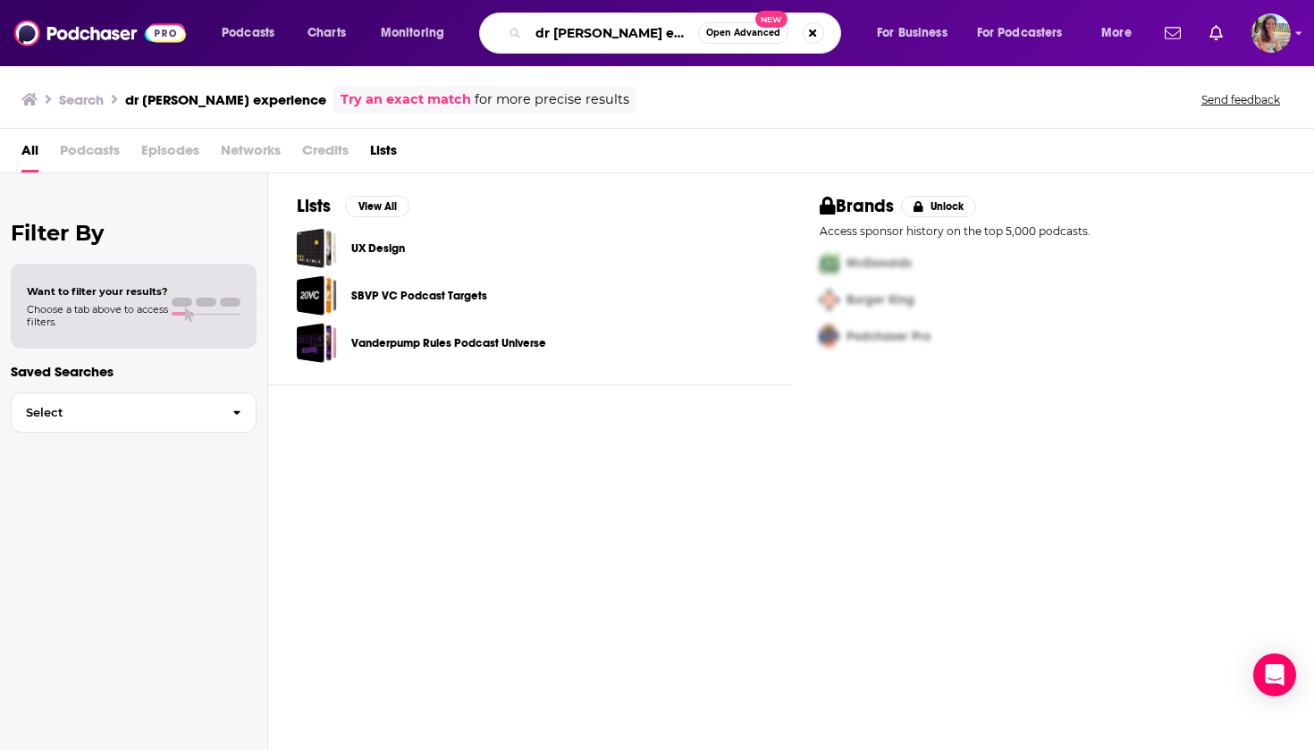
click at [634, 34] on input "dr joe dispenseaudio experience" at bounding box center [613, 33] width 170 height 29
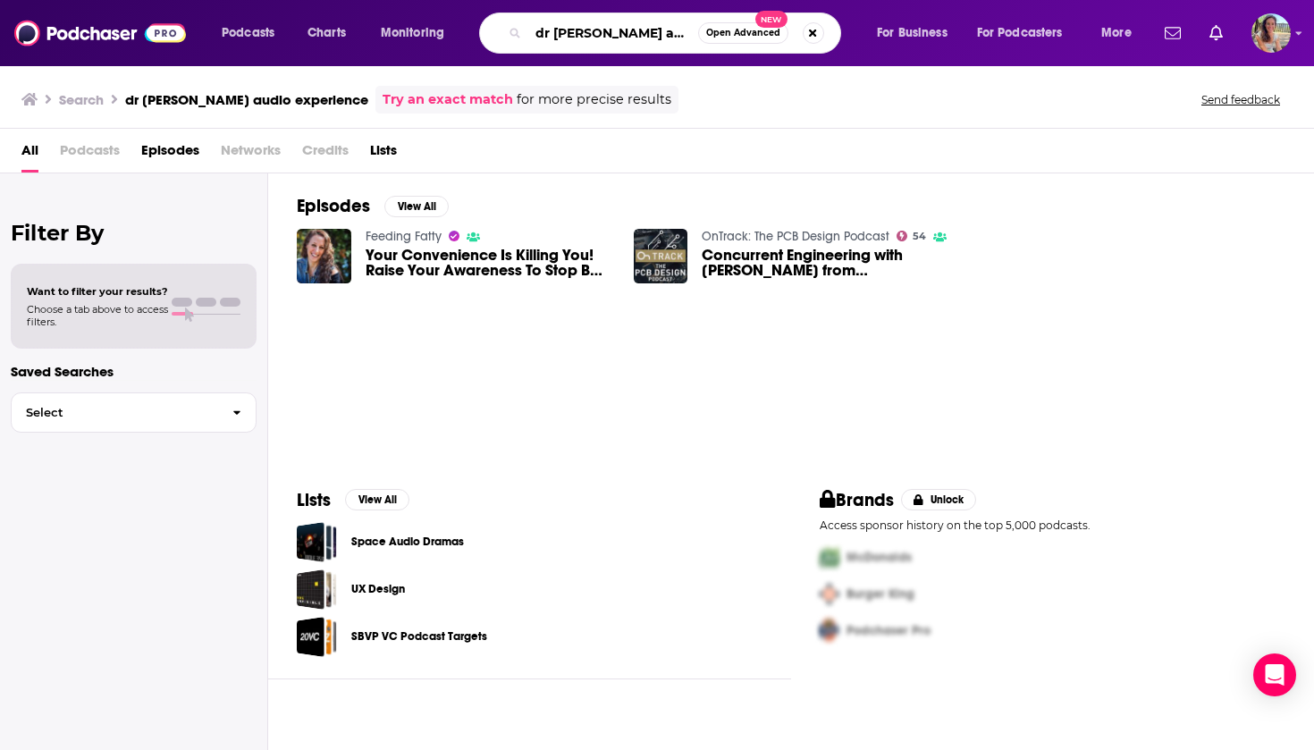
click at [639, 33] on input "dr joe dispense audio experience" at bounding box center [613, 33] width 170 height 29
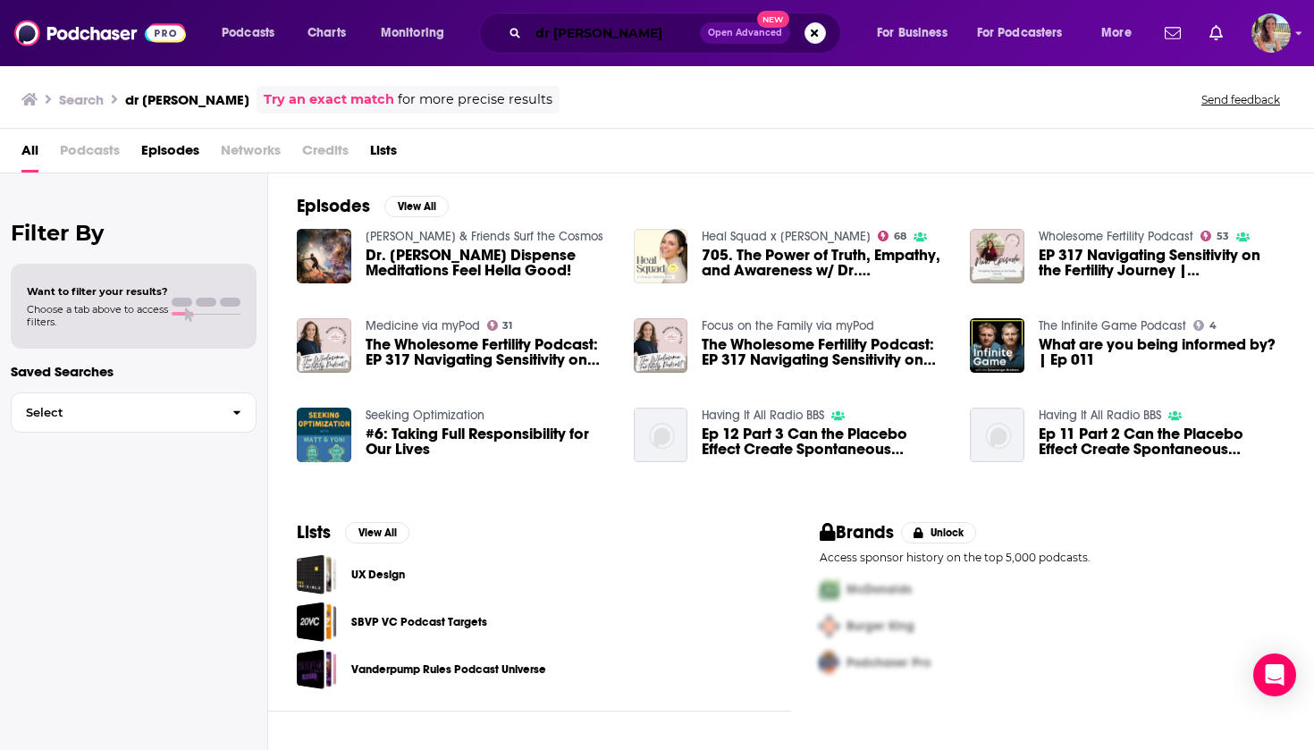
click at [616, 32] on input "dr joe dispense" at bounding box center [614, 33] width 172 height 29
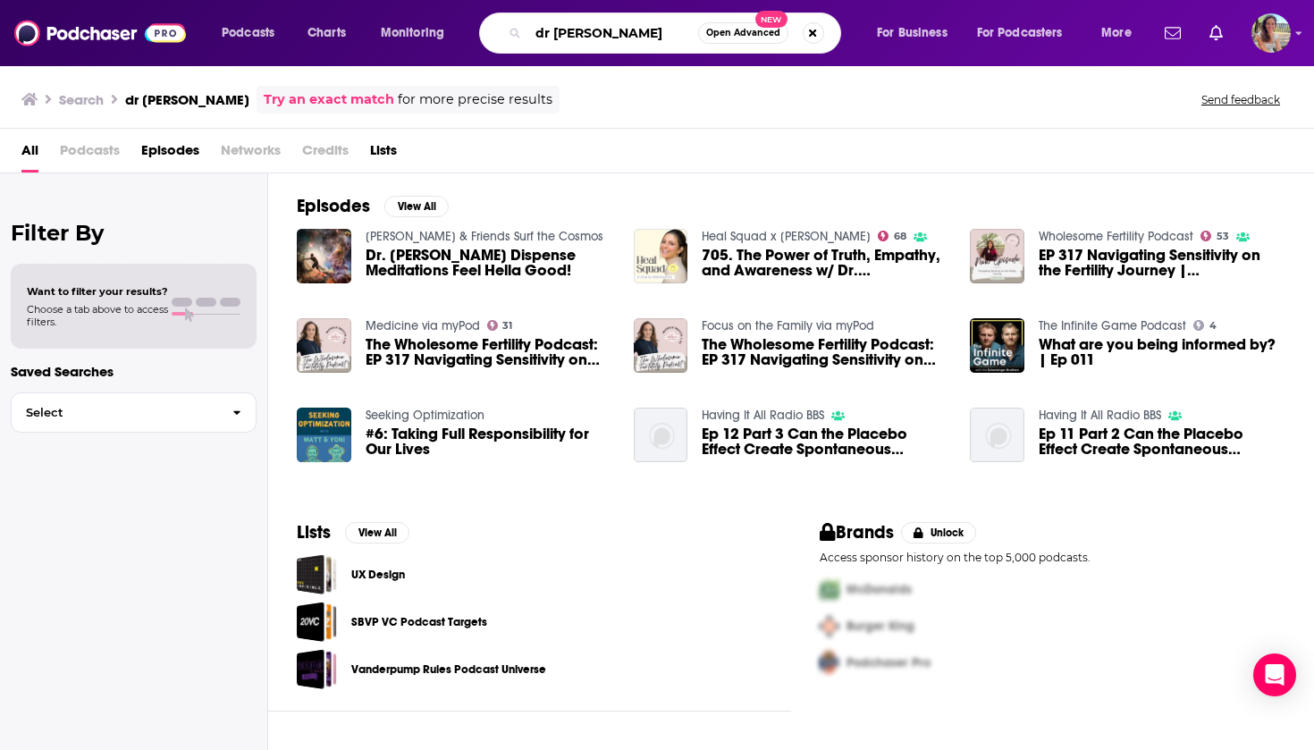
click at [616, 32] on input "dr joe dispense" at bounding box center [613, 33] width 170 height 29
click at [615, 27] on input "dr joe dispense" at bounding box center [613, 33] width 170 height 29
type input "dr joe dispenza"
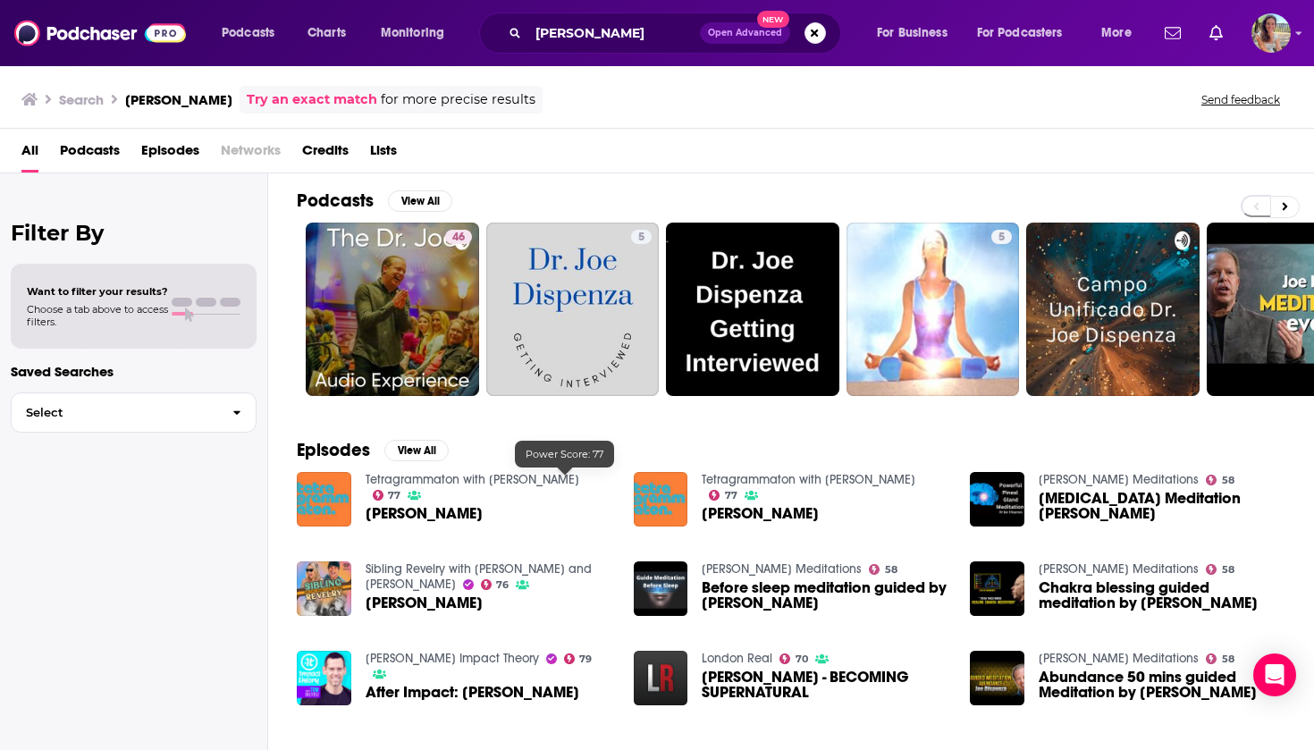
scroll to position [3, 0]
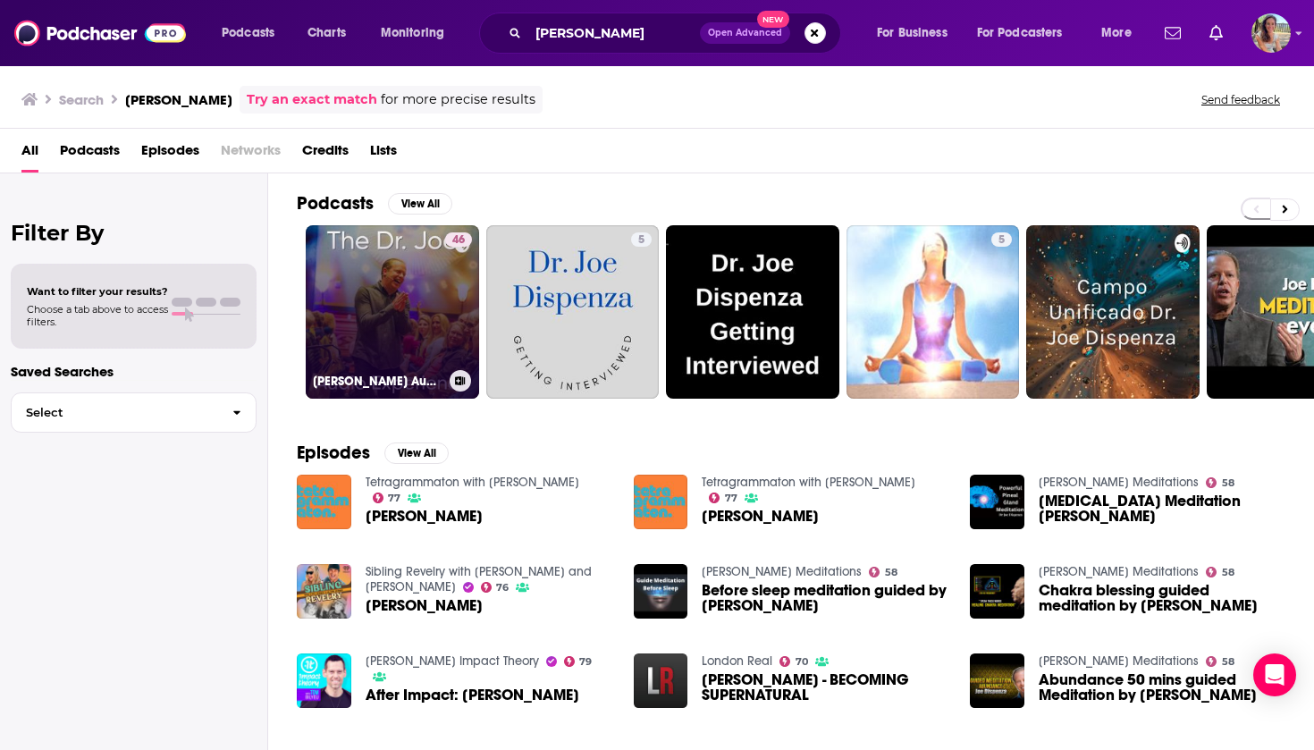
click at [432, 333] on link "46 [PERSON_NAME] Audio Experience" at bounding box center [392, 311] width 173 height 173
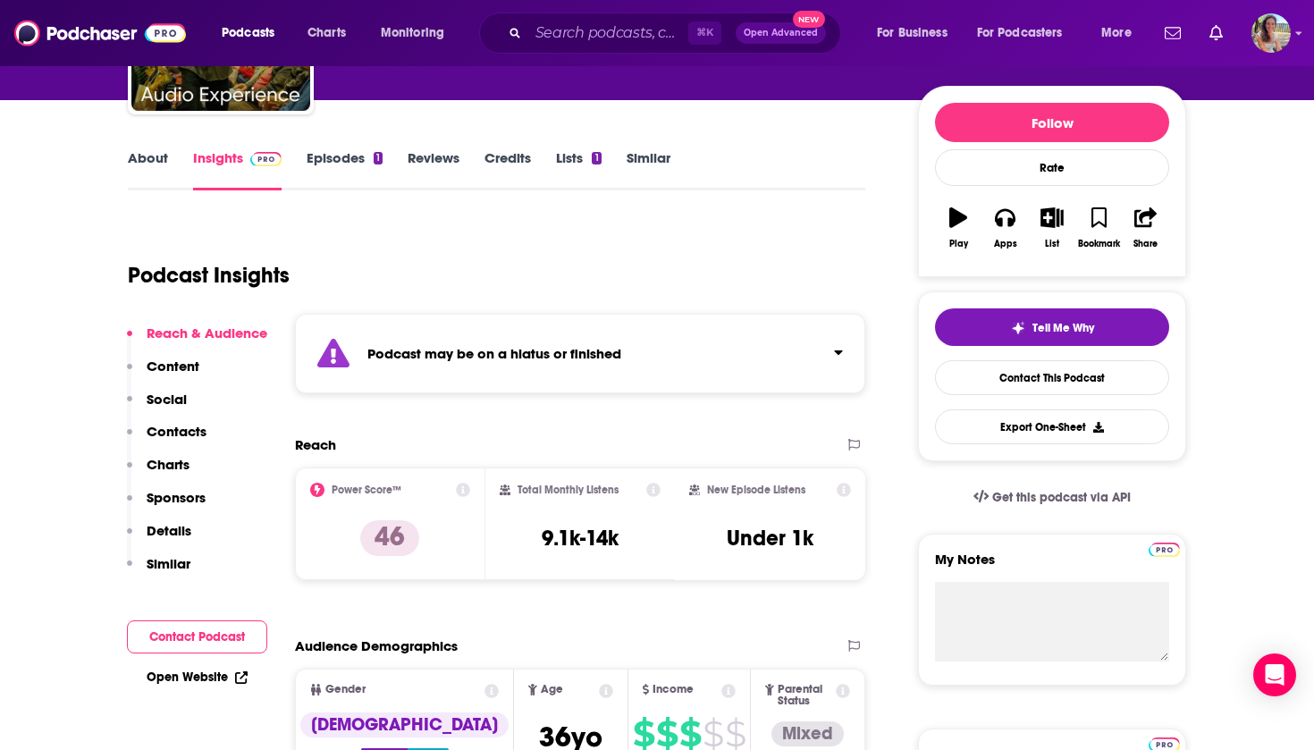
click at [189, 632] on button "Contact Podcast" at bounding box center [197, 636] width 140 height 33
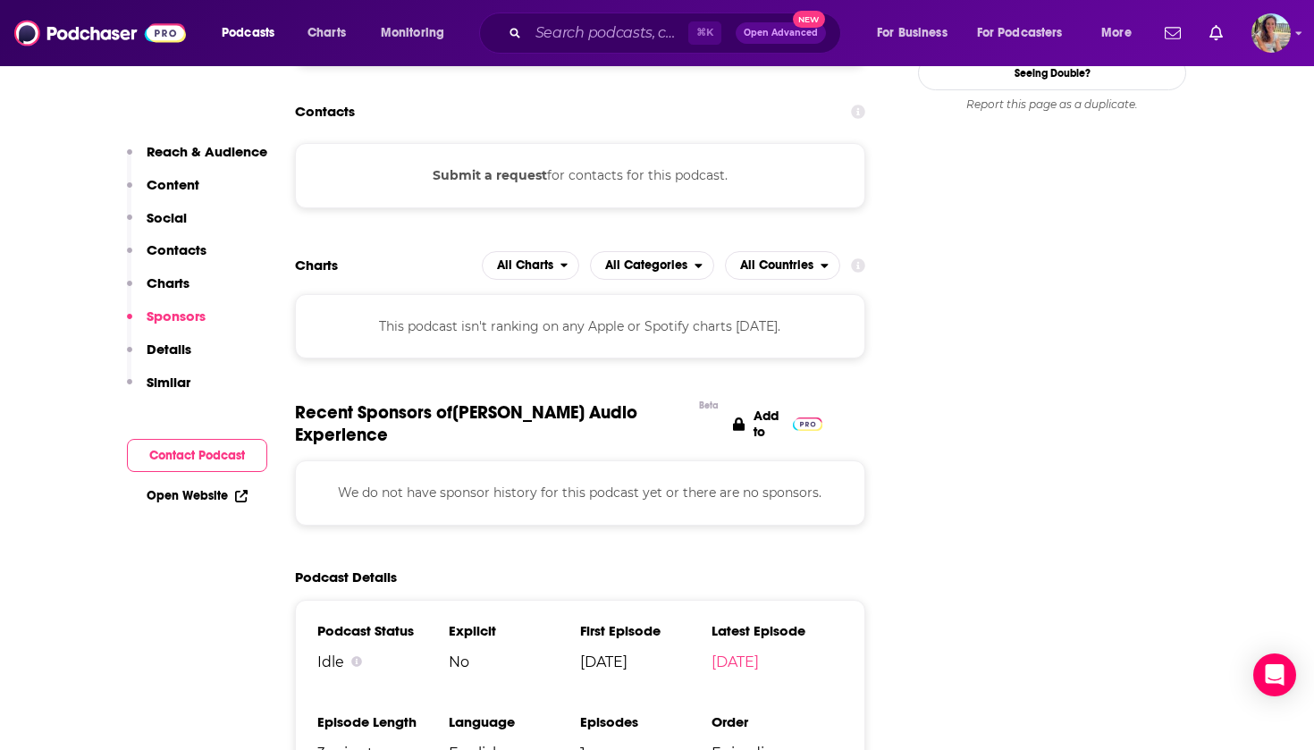
scroll to position [1805, 0]
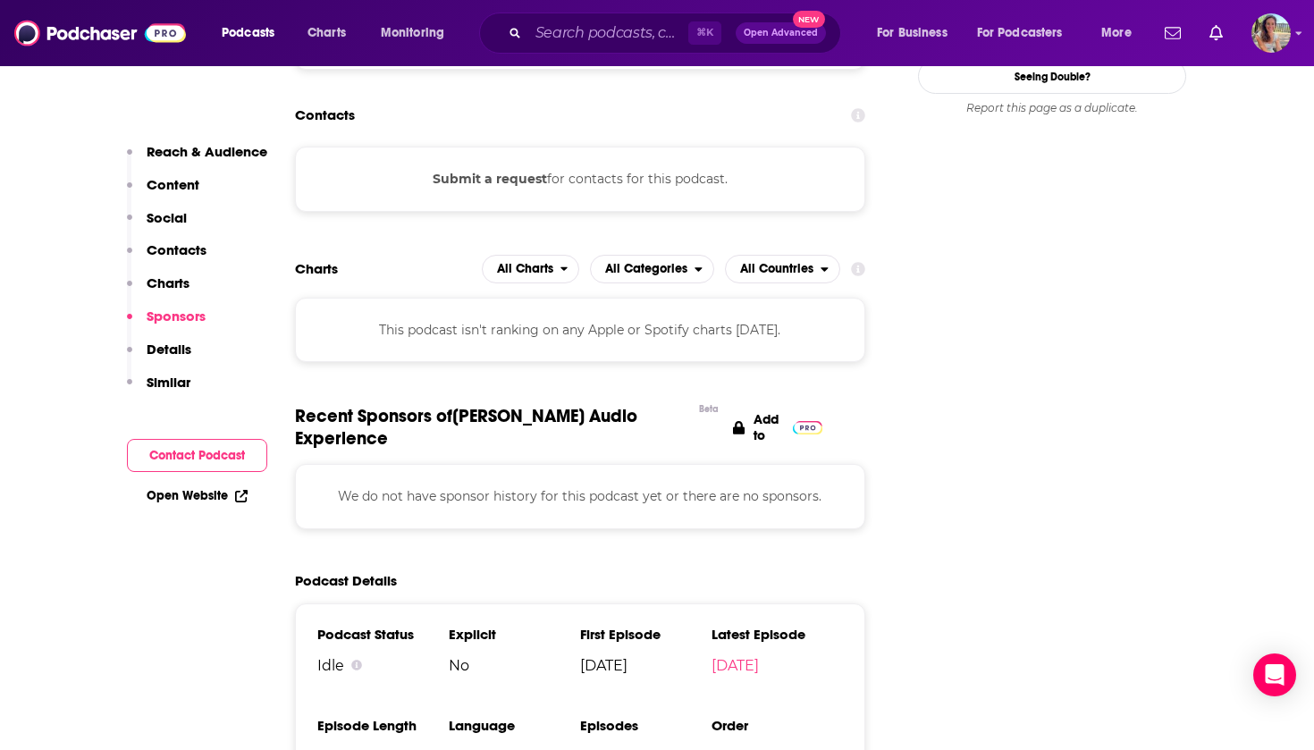
click at [612, 15] on div "⌘ K Open Advanced New" at bounding box center [660, 33] width 362 height 41
click at [612, 18] on div "⌘ K Open Advanced New" at bounding box center [660, 33] width 362 height 41
click at [618, 36] on input "Search podcasts, credits, & more..." at bounding box center [608, 33] width 160 height 29
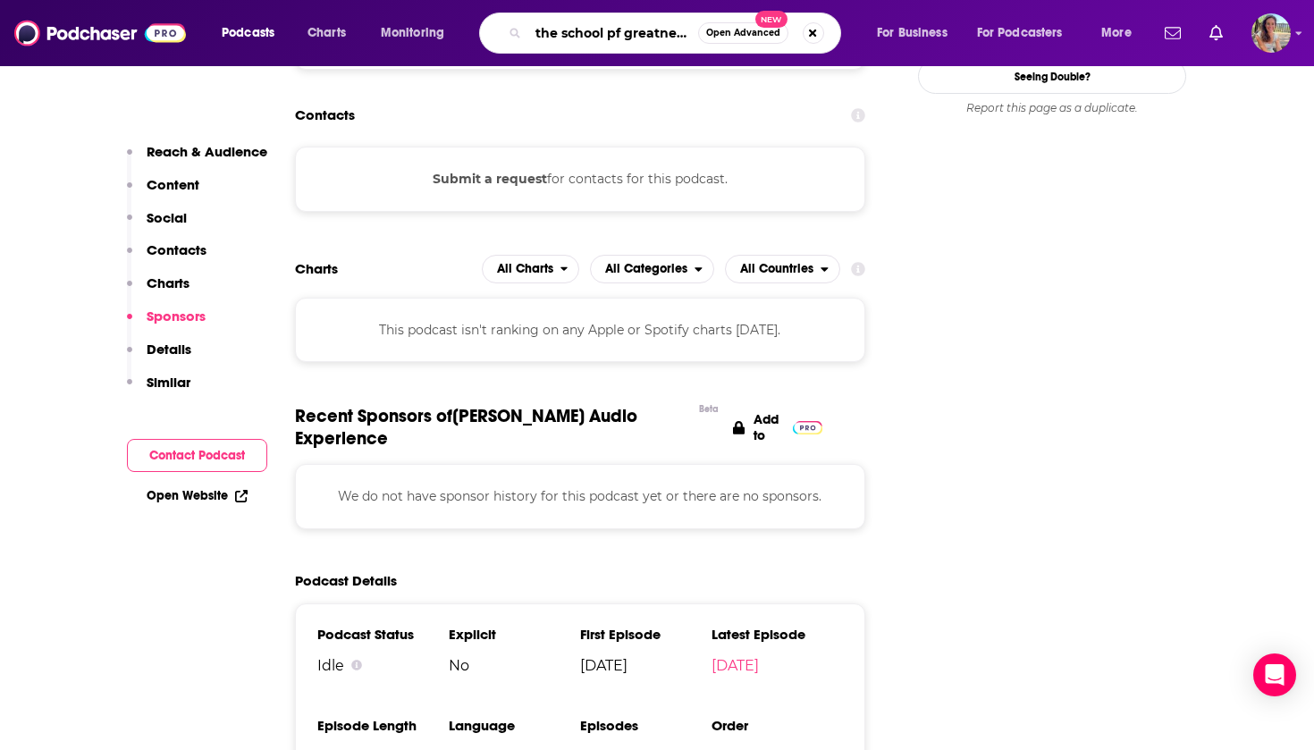
type input "the school pf greatness"
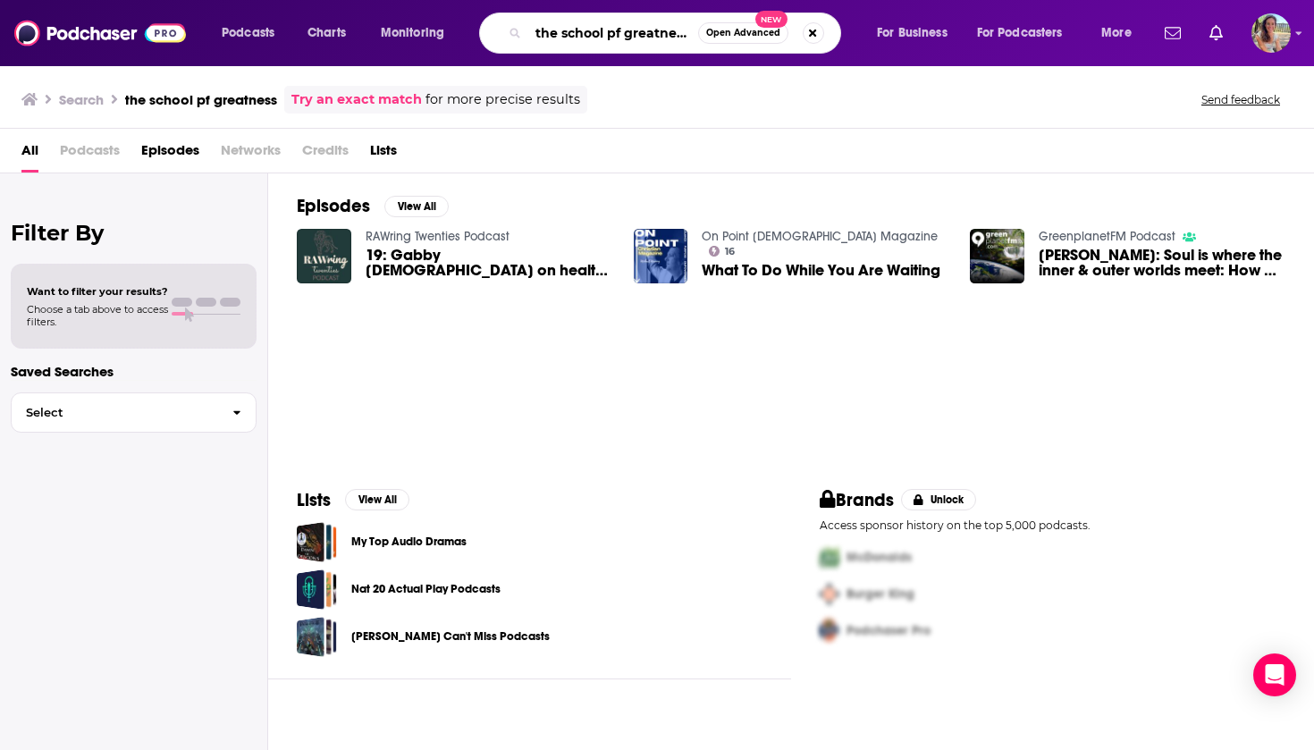
click at [615, 33] on input "the school pf greatness" at bounding box center [613, 33] width 170 height 29
type input "the school of greatness"
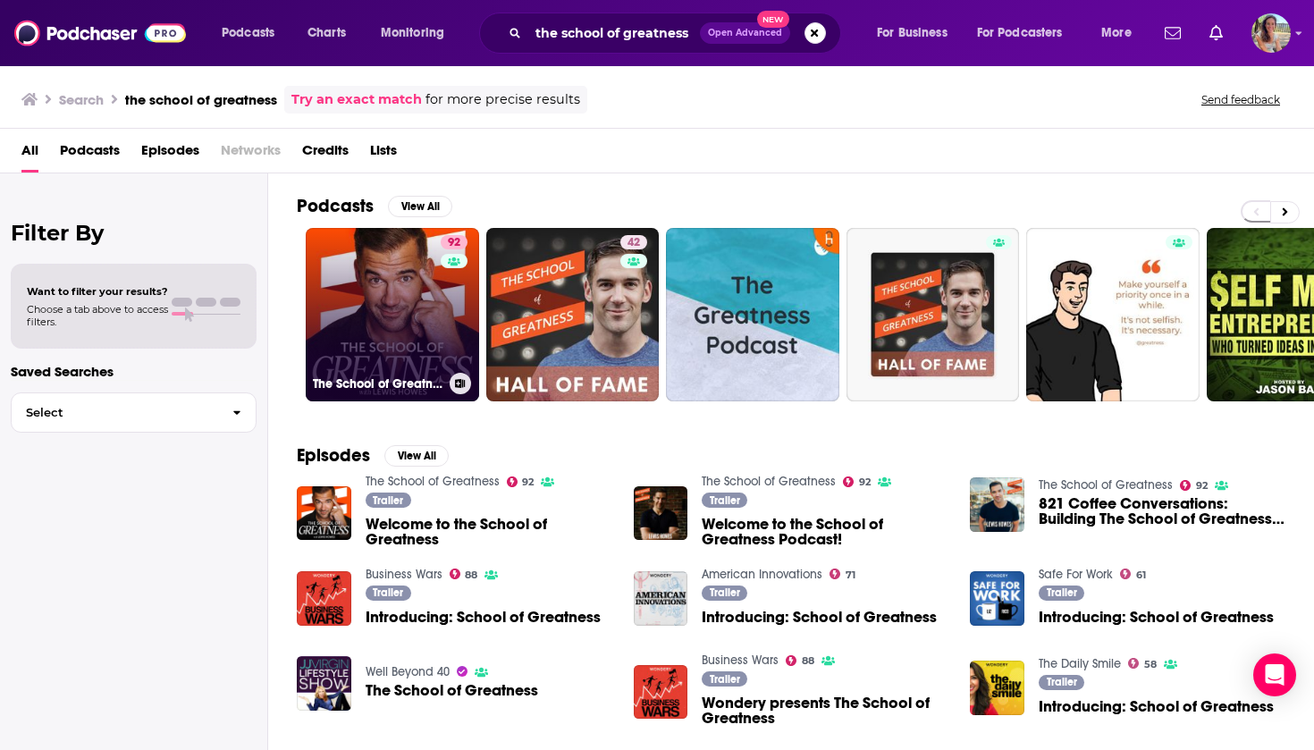
click at [399, 318] on link "92 The School of Greatness" at bounding box center [392, 314] width 173 height 173
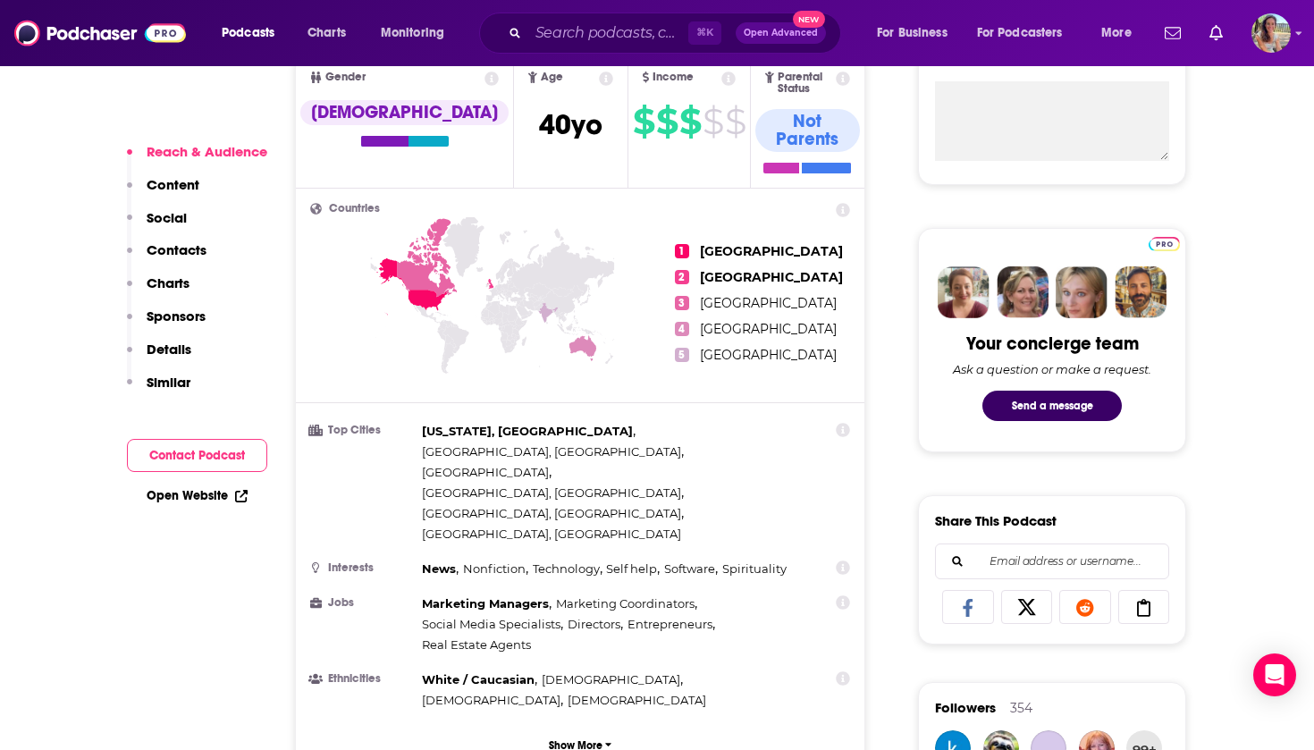
scroll to position [852, 0]
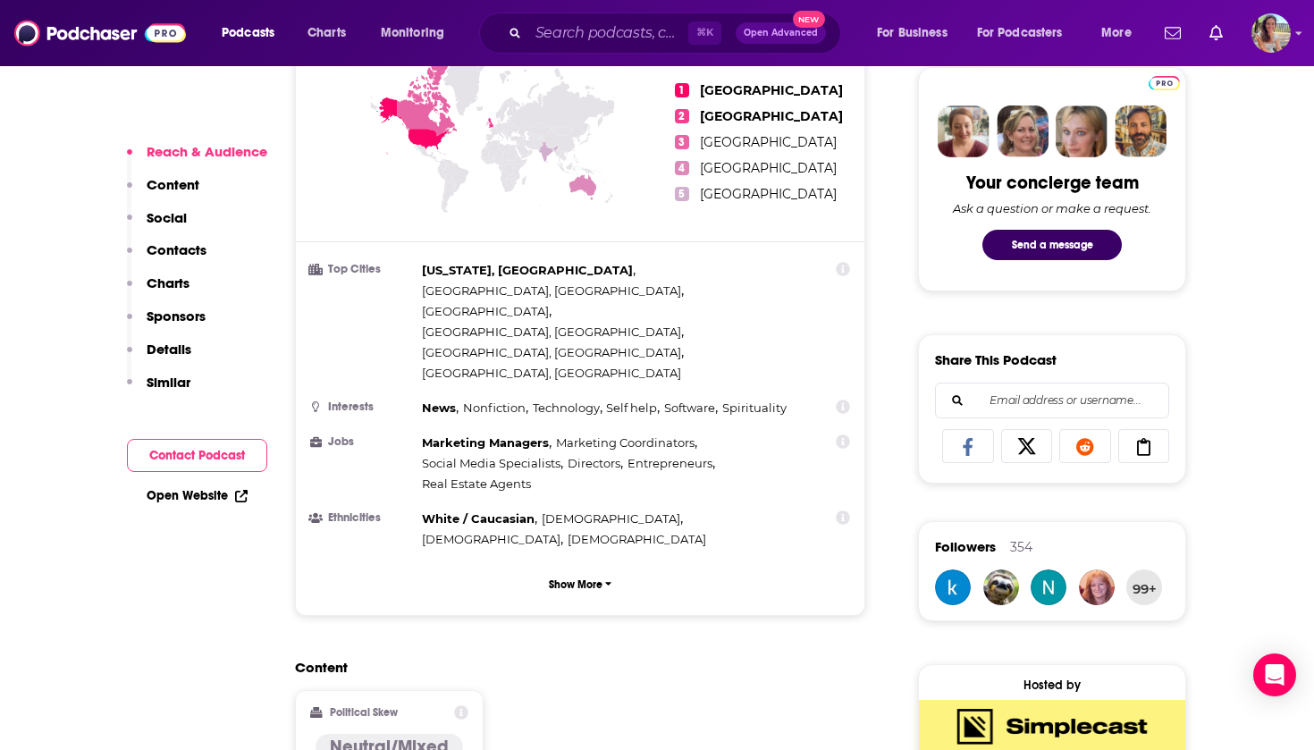
click at [190, 449] on button "Contact Podcast" at bounding box center [197, 455] width 140 height 33
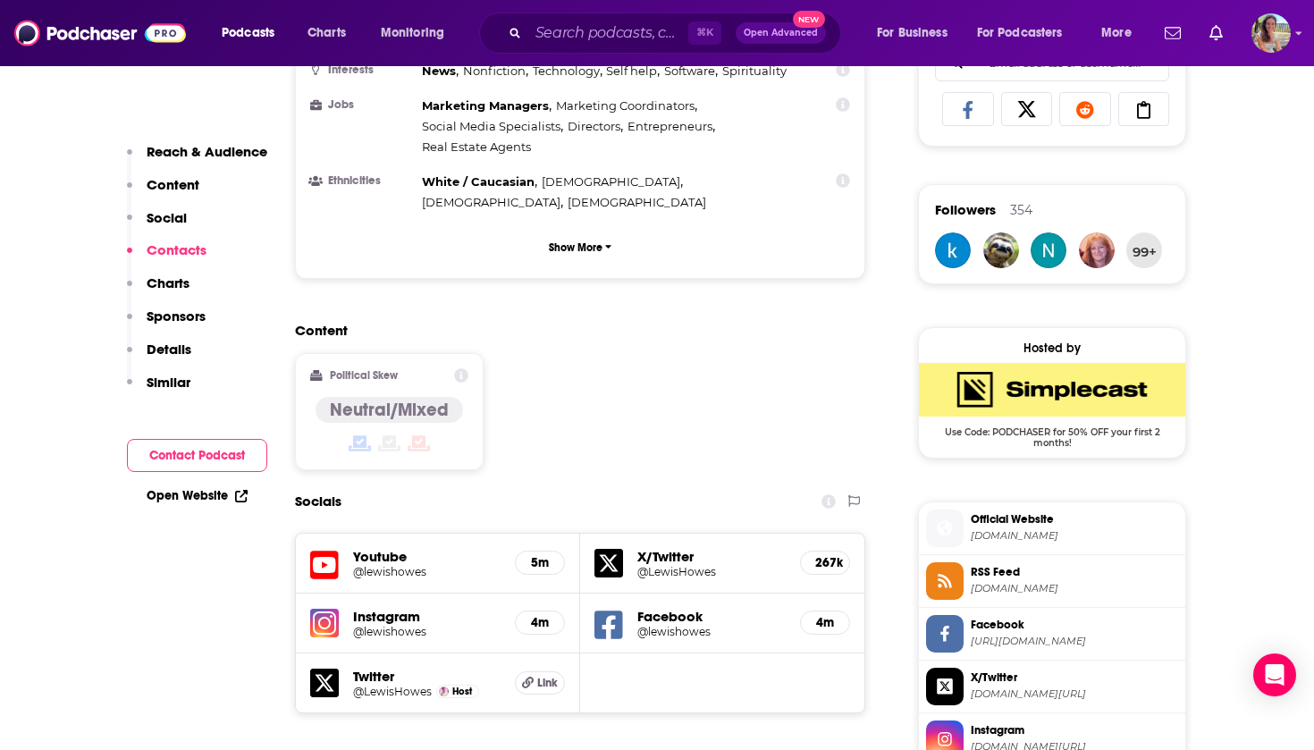
scroll to position [1572, 0]
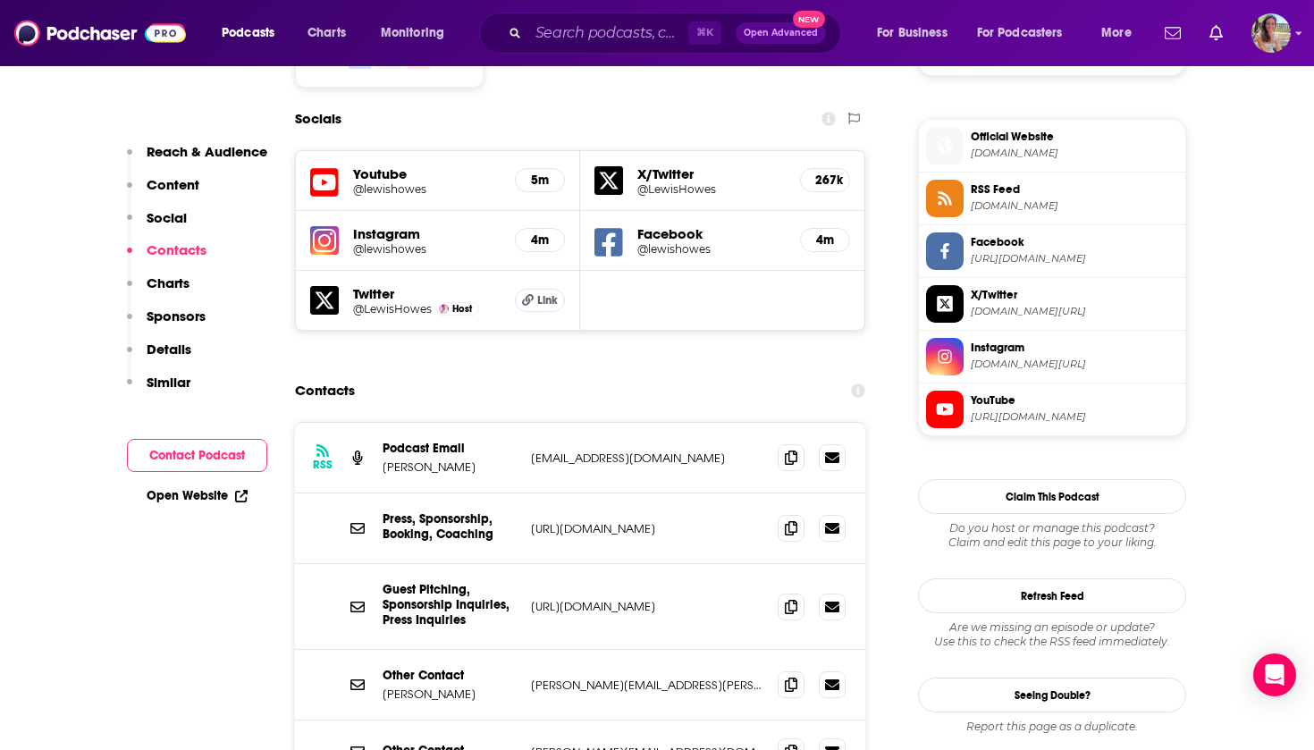
click at [537, 450] on p "podcast@schoolofgreatness.com" at bounding box center [647, 457] width 232 height 15
click at [544, 450] on p "podcast@schoolofgreatness.com" at bounding box center [647, 457] width 232 height 15
drag, startPoint x: 544, startPoint y: 331, endPoint x: 664, endPoint y: 340, distance: 120.1
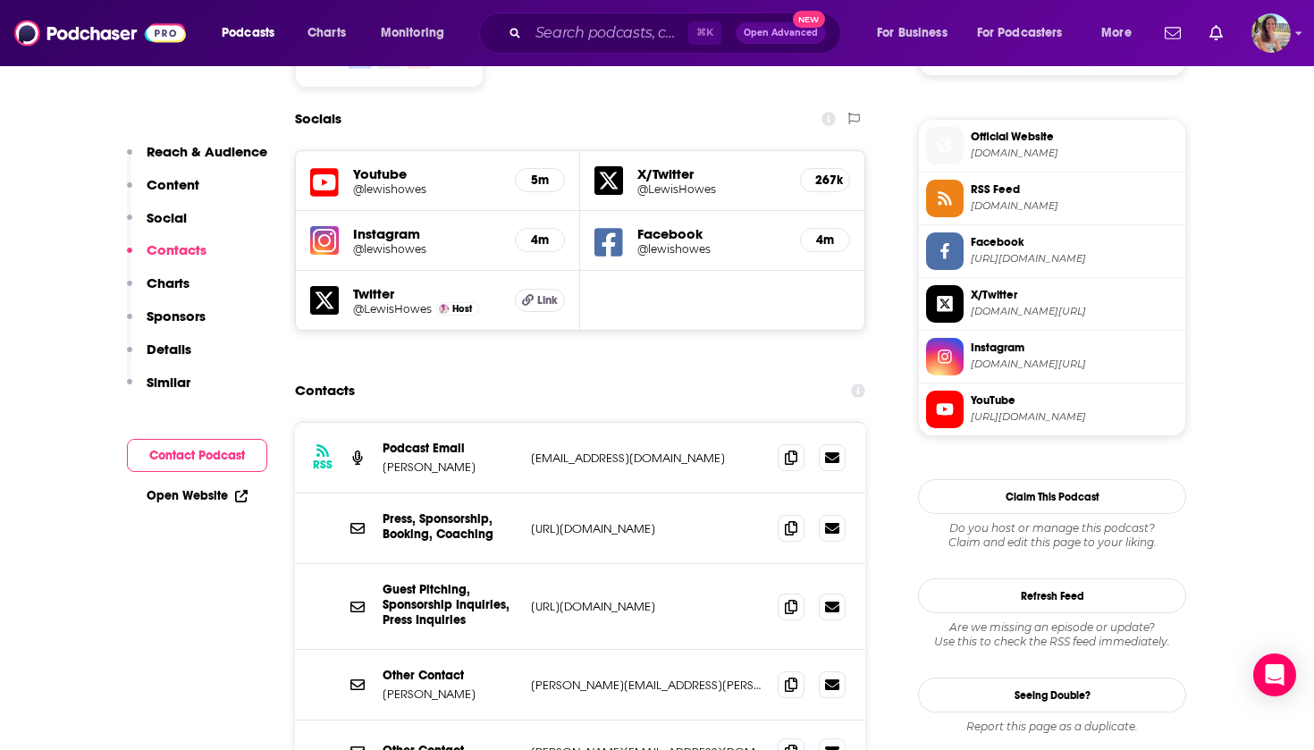
click at [664, 450] on p "podcast@schoolofgreatness.com" at bounding box center [647, 457] width 232 height 15
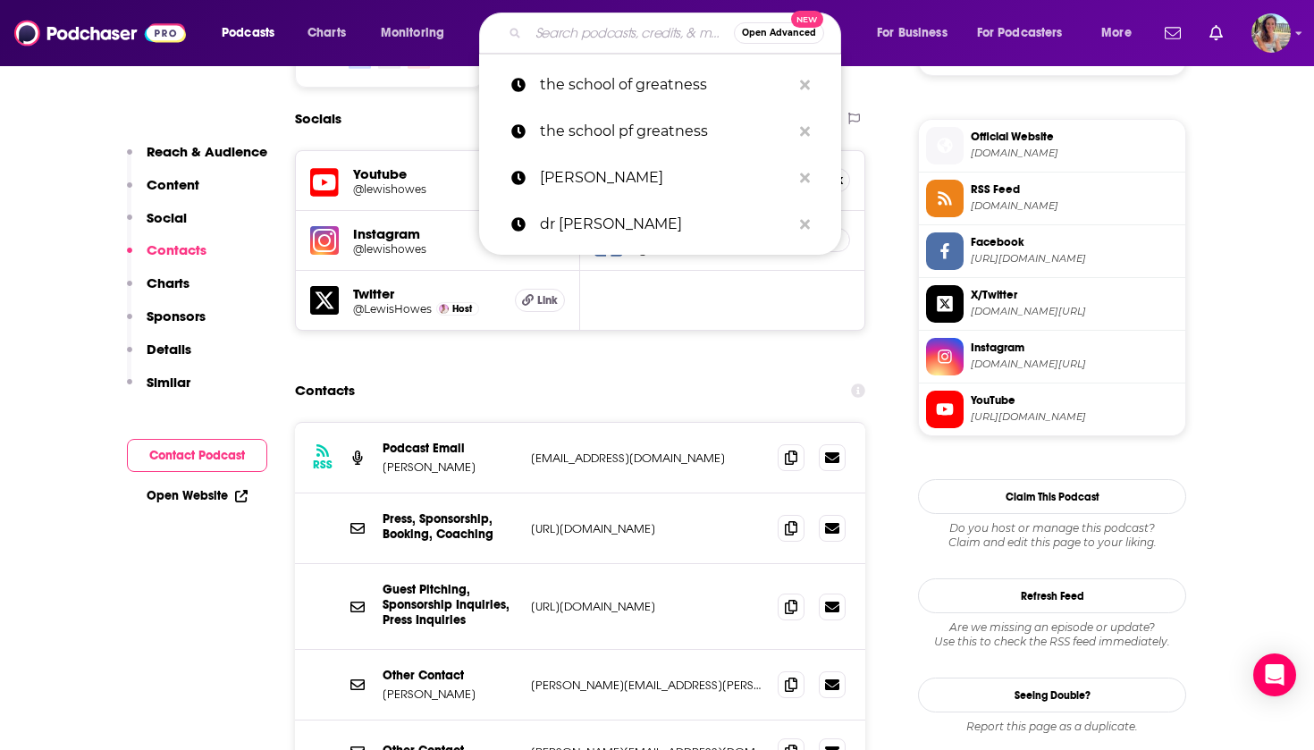
click at [575, 36] on input "Search podcasts, credits, & more..." at bounding box center [631, 33] width 206 height 29
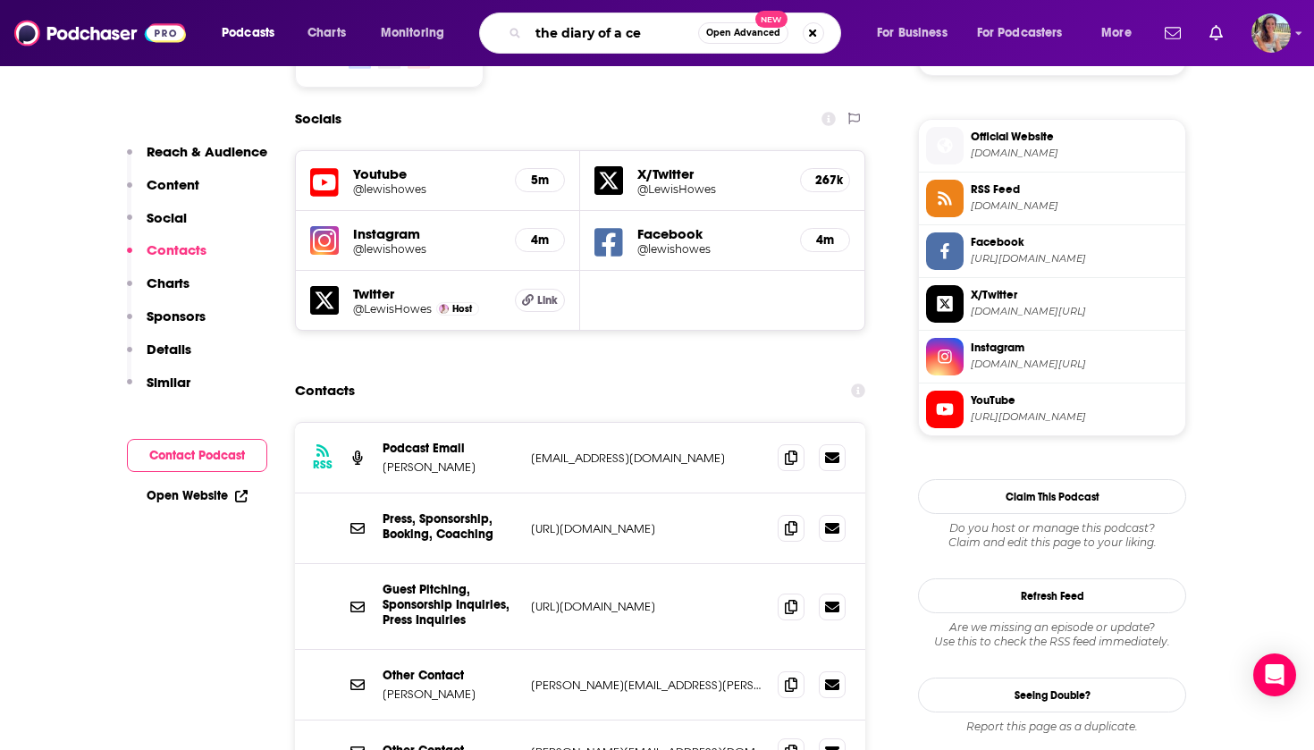
type input "the diary of a ceo"
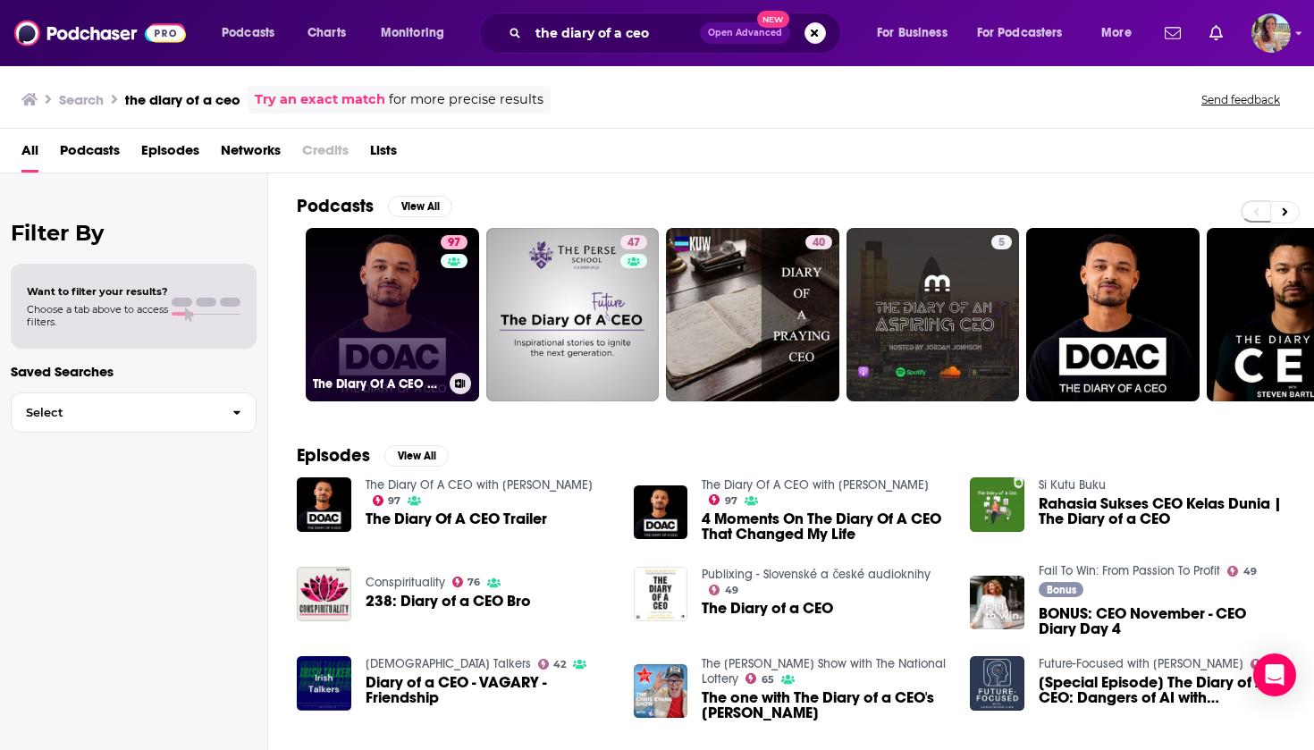
click at [377, 350] on link "97 The Diary Of A CEO with Steven Bartlett" at bounding box center [392, 314] width 173 height 173
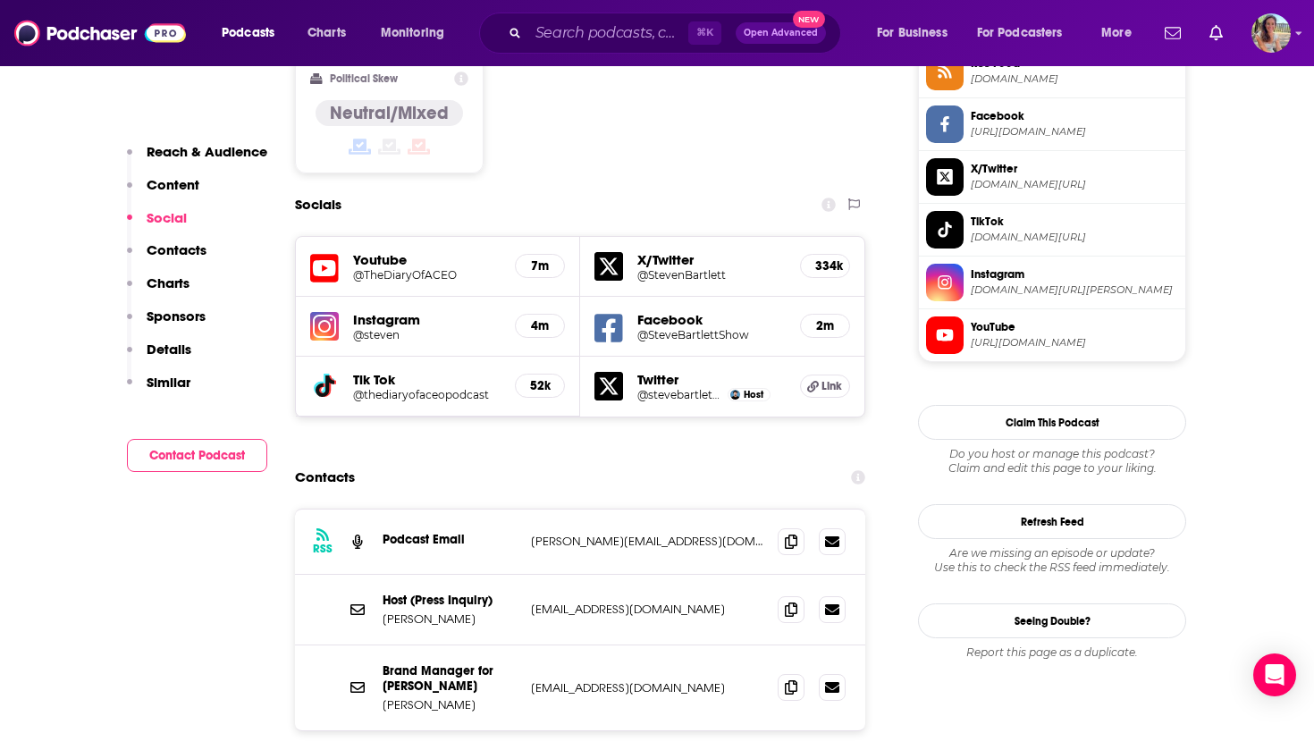
scroll to position [1470, 0]
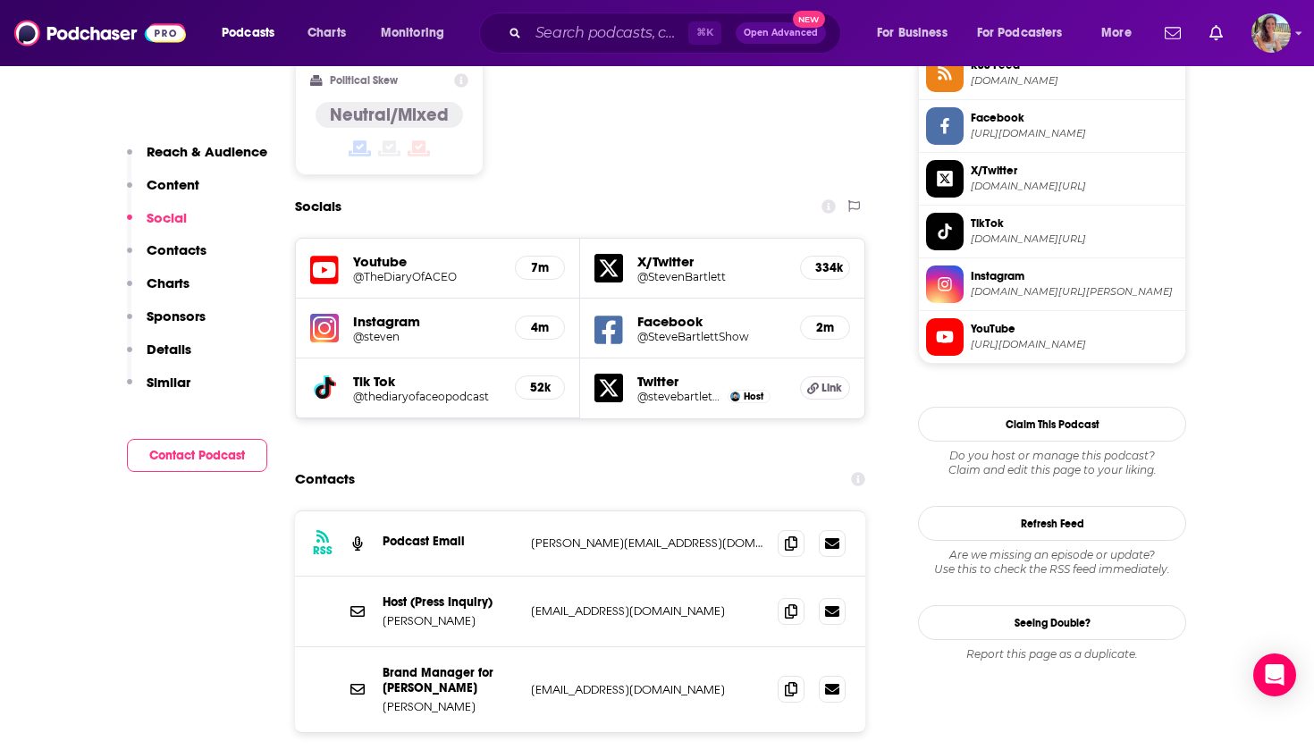
click at [550, 535] on p "steven@stevenbartlett.com" at bounding box center [647, 542] width 232 height 15
drag, startPoint x: 550, startPoint y: 470, endPoint x: 620, endPoint y: 472, distance: 69.7
click at [621, 535] on p "steven@stevenbartlett.com" at bounding box center [647, 542] width 232 height 15
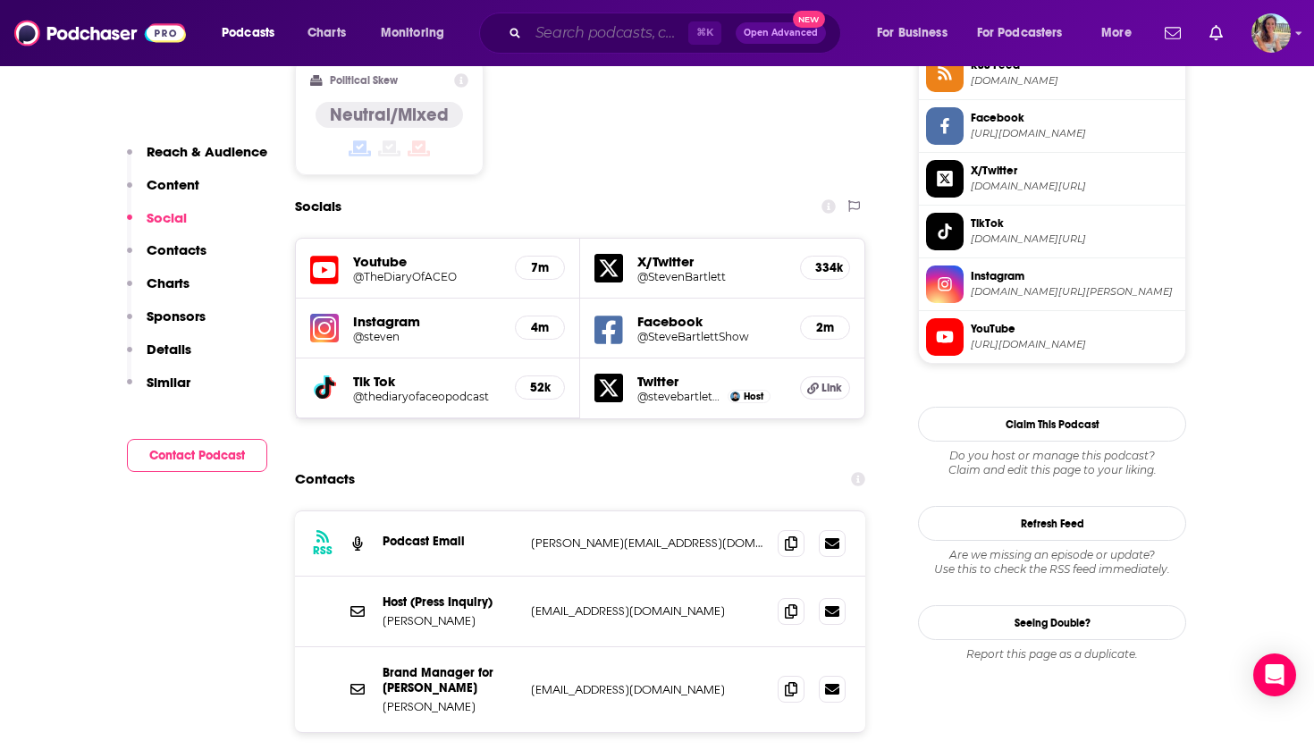
click at [604, 30] on input "Search podcasts, credits, & more..." at bounding box center [608, 33] width 160 height 29
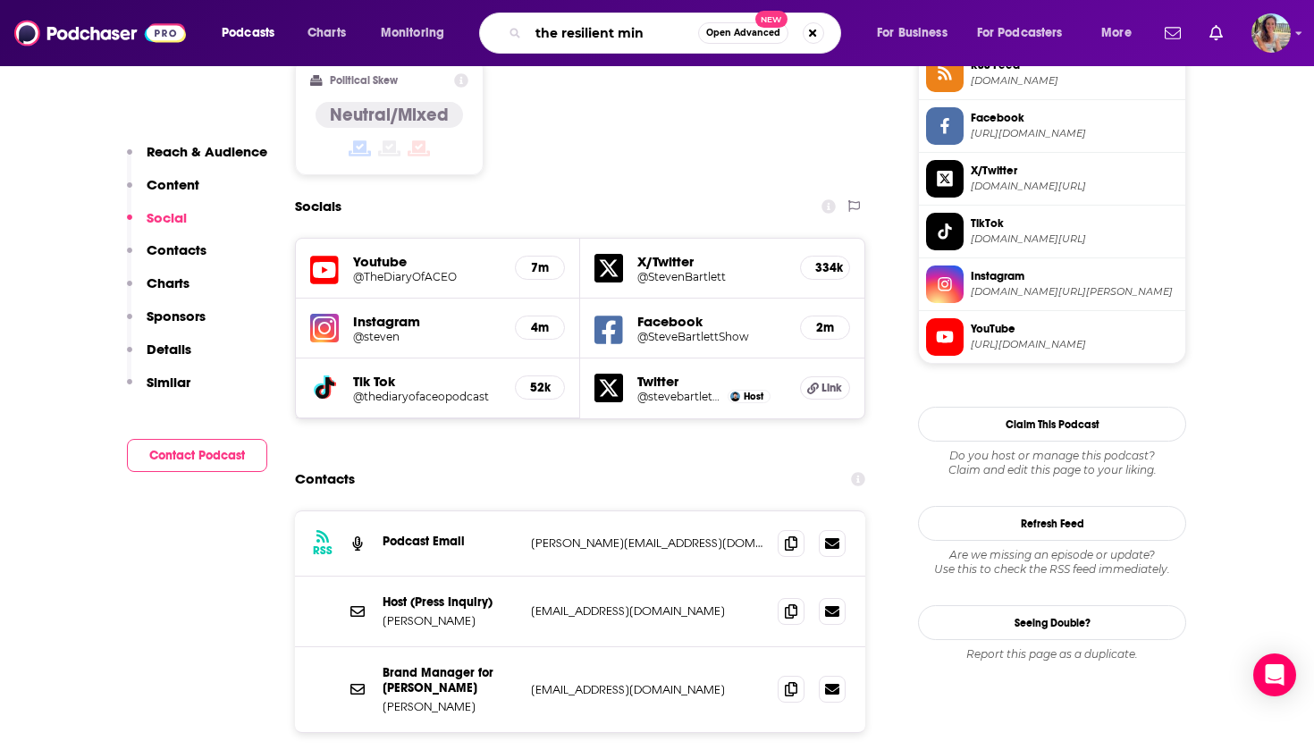
type input "the resilient mind"
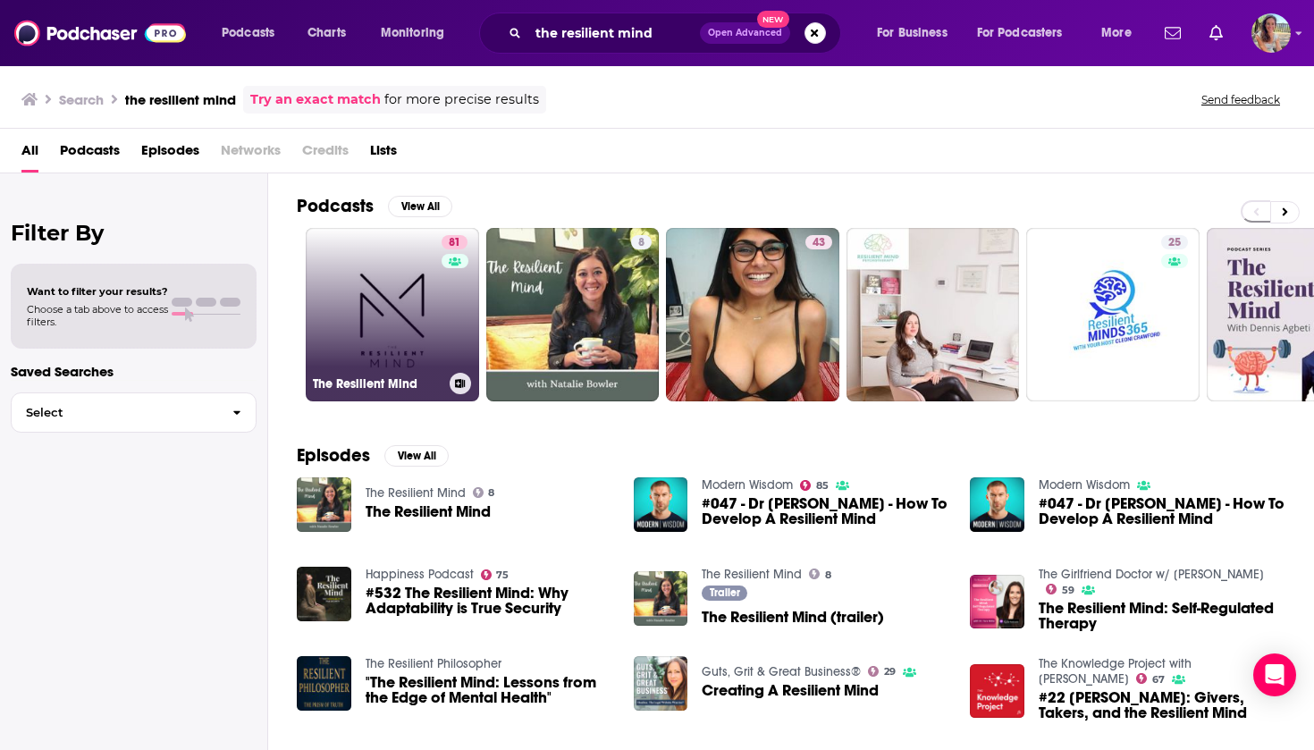
click at [372, 301] on link "81 The Resilient Mind" at bounding box center [392, 314] width 173 height 173
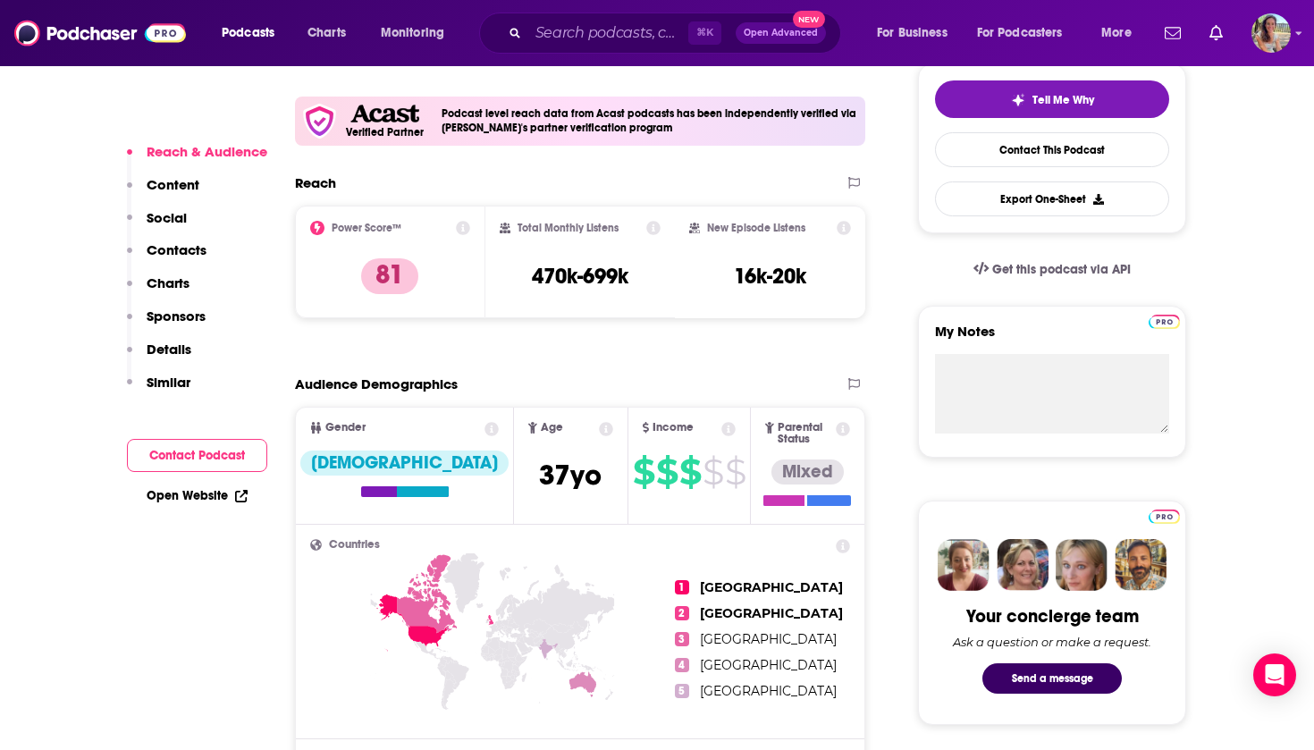
scroll to position [591, 0]
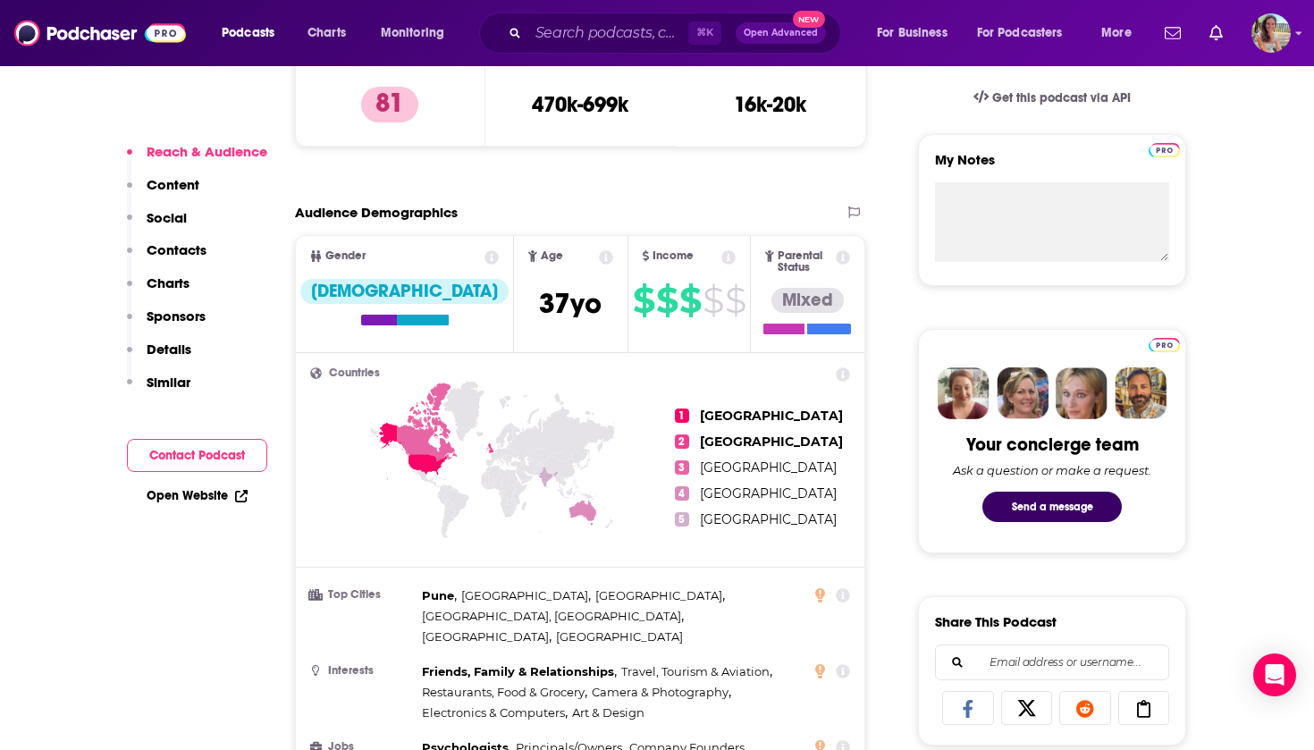
click at [183, 458] on button "Contact Podcast" at bounding box center [197, 455] width 140 height 33
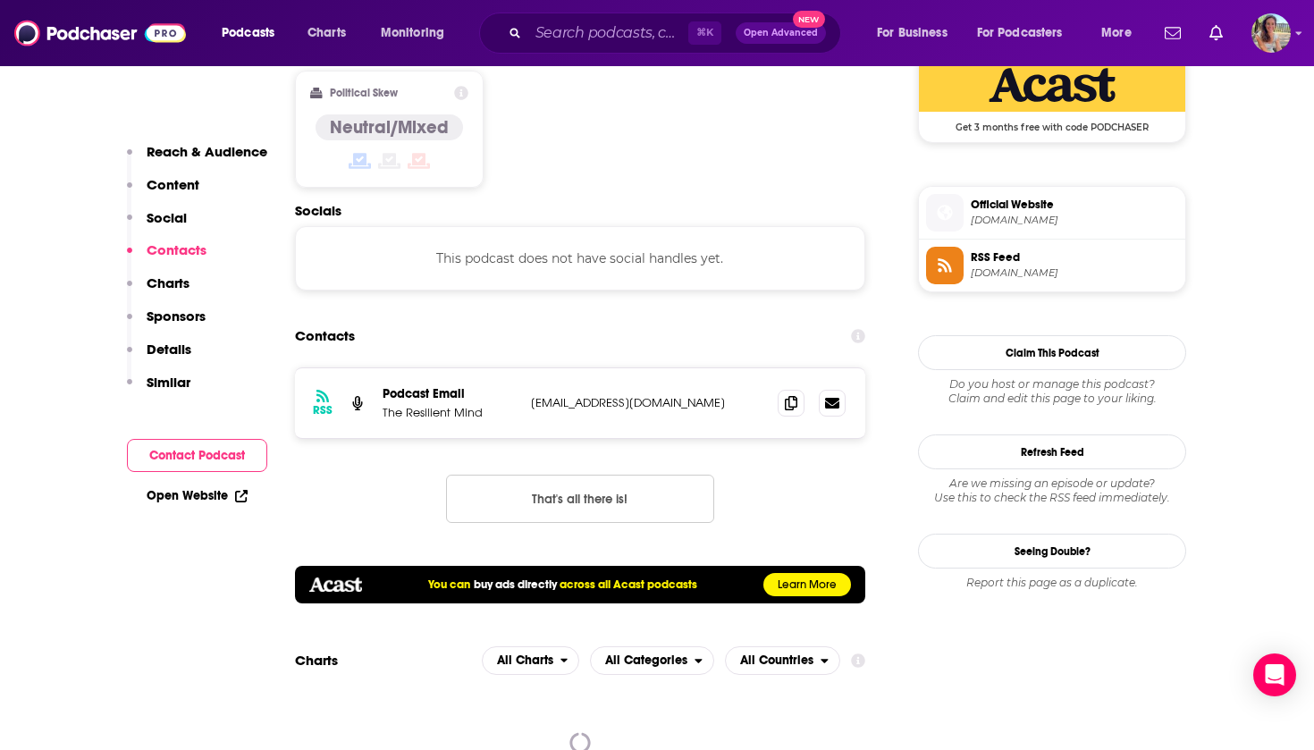
click at [540, 395] on p "info@resilientmindpodcast.com" at bounding box center [647, 402] width 232 height 15
drag, startPoint x: 540, startPoint y: 331, endPoint x: 628, endPoint y: 334, distance: 88.5
click at [628, 395] on p "info@resilientmindpodcast.com" at bounding box center [647, 402] width 232 height 15
copy p "info@resilientmindpodcast.com"
click at [594, 36] on input "Search podcasts, credits, & more..." at bounding box center [608, 33] width 160 height 29
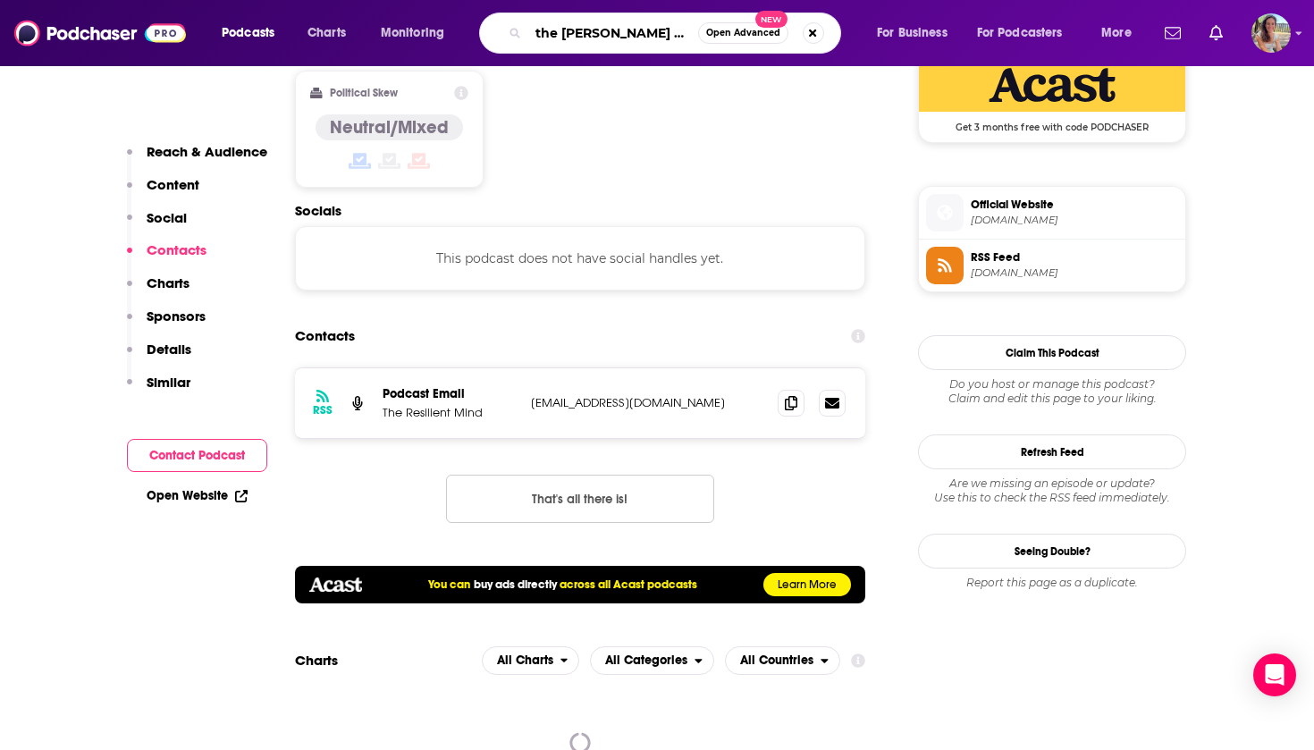
type input "the Martell method"
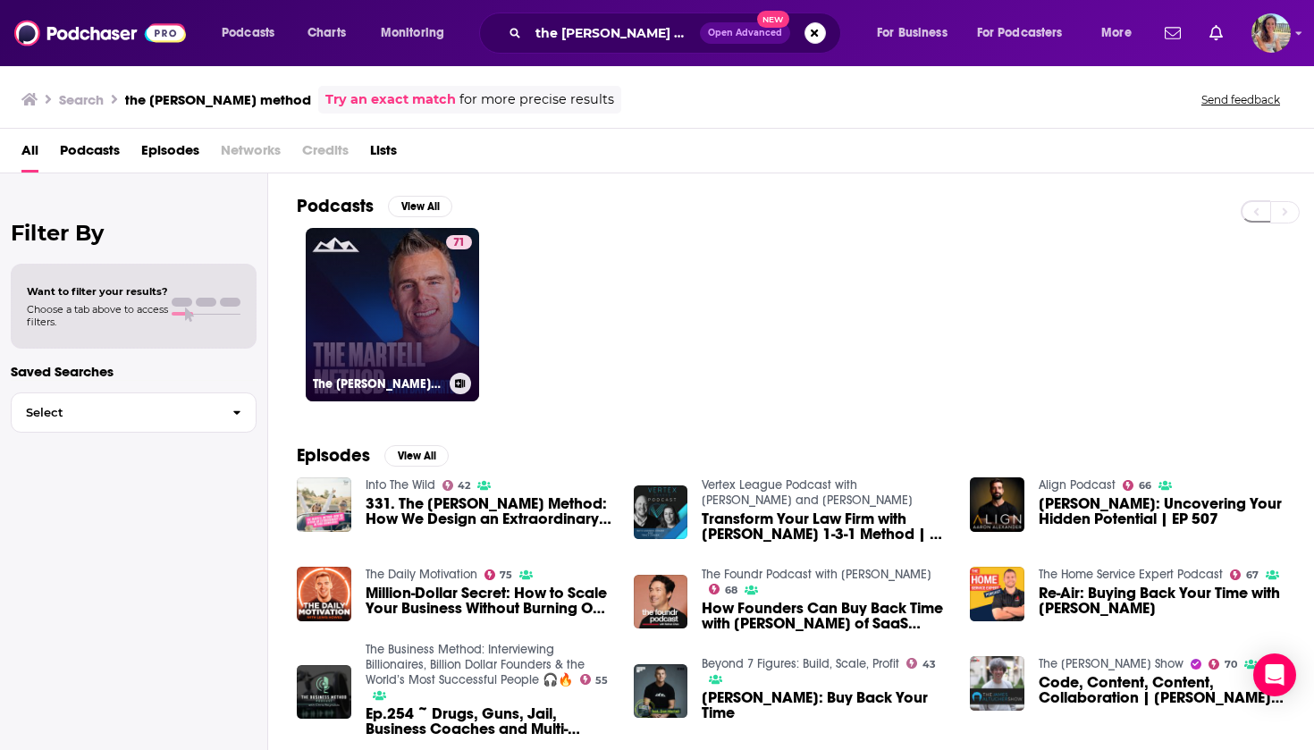
click at [382, 290] on link "71 The Martell Method w/ Dan Martell" at bounding box center [392, 314] width 173 height 173
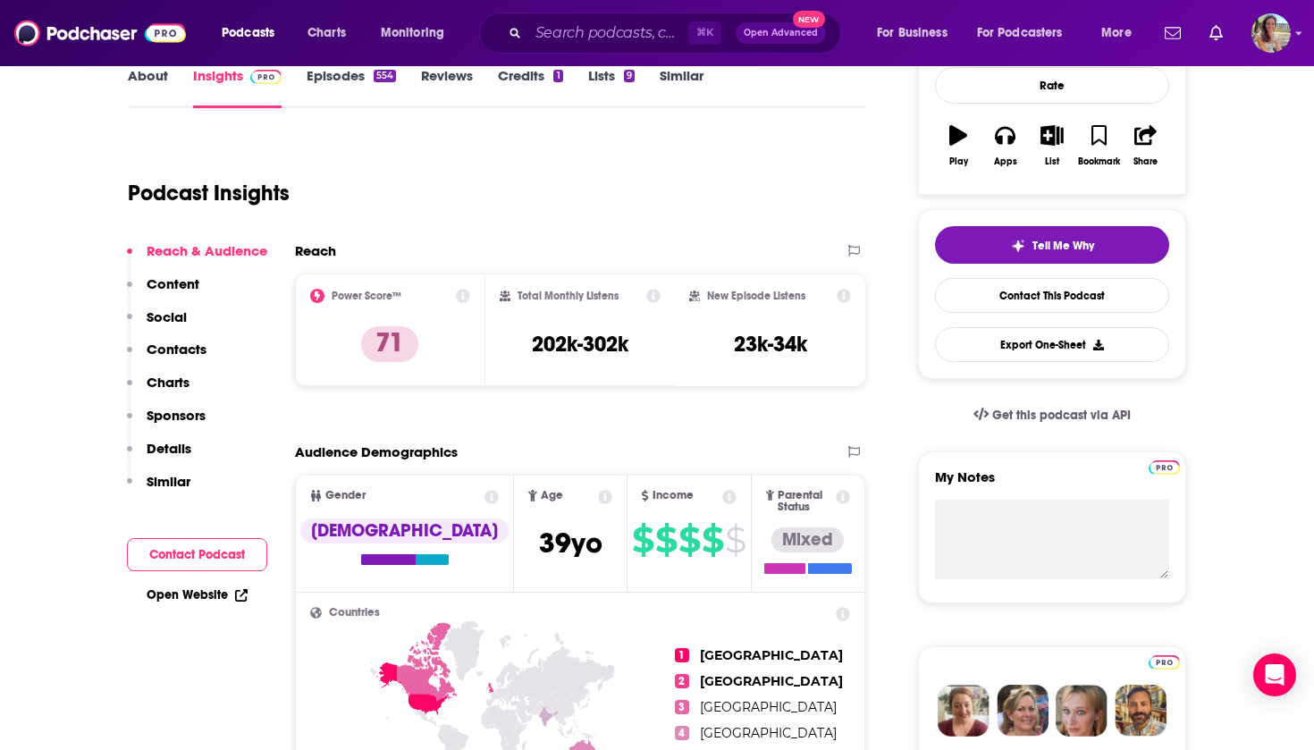
click at [196, 557] on button "Contact Podcast" at bounding box center [197, 554] width 140 height 33
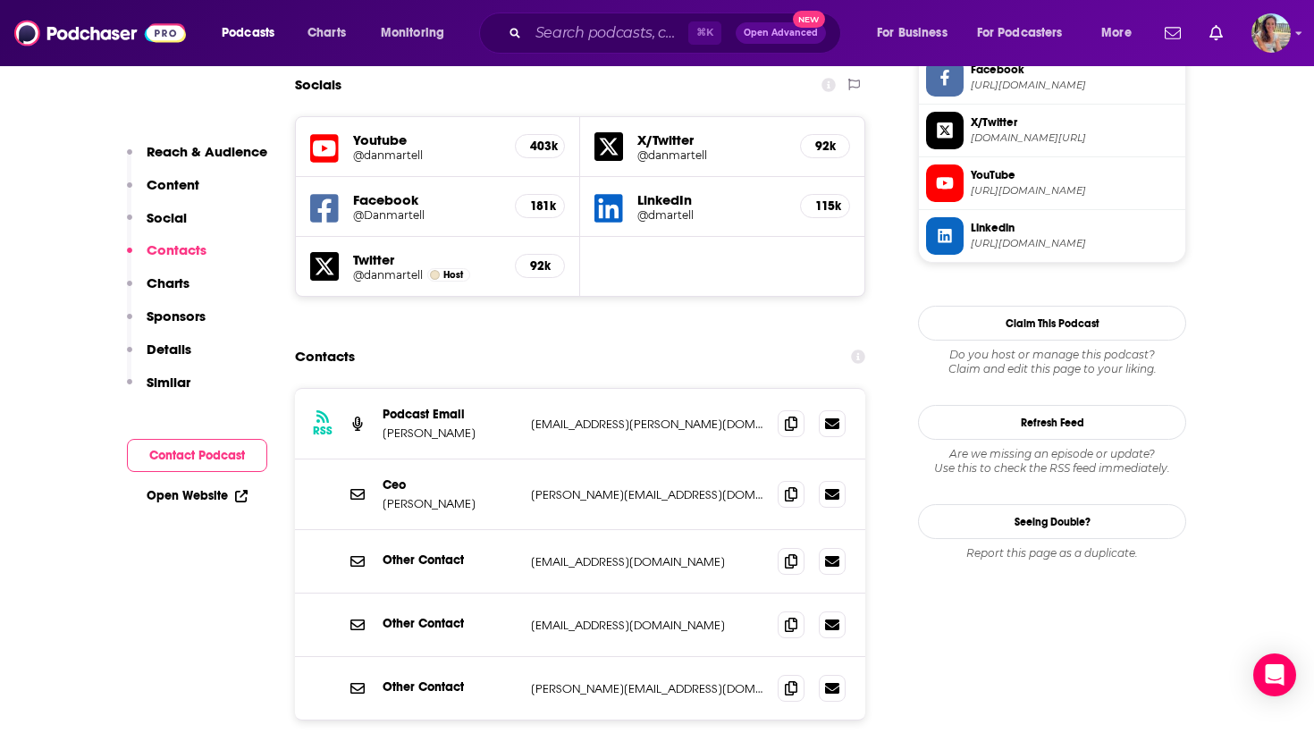
scroll to position [1592, 0]
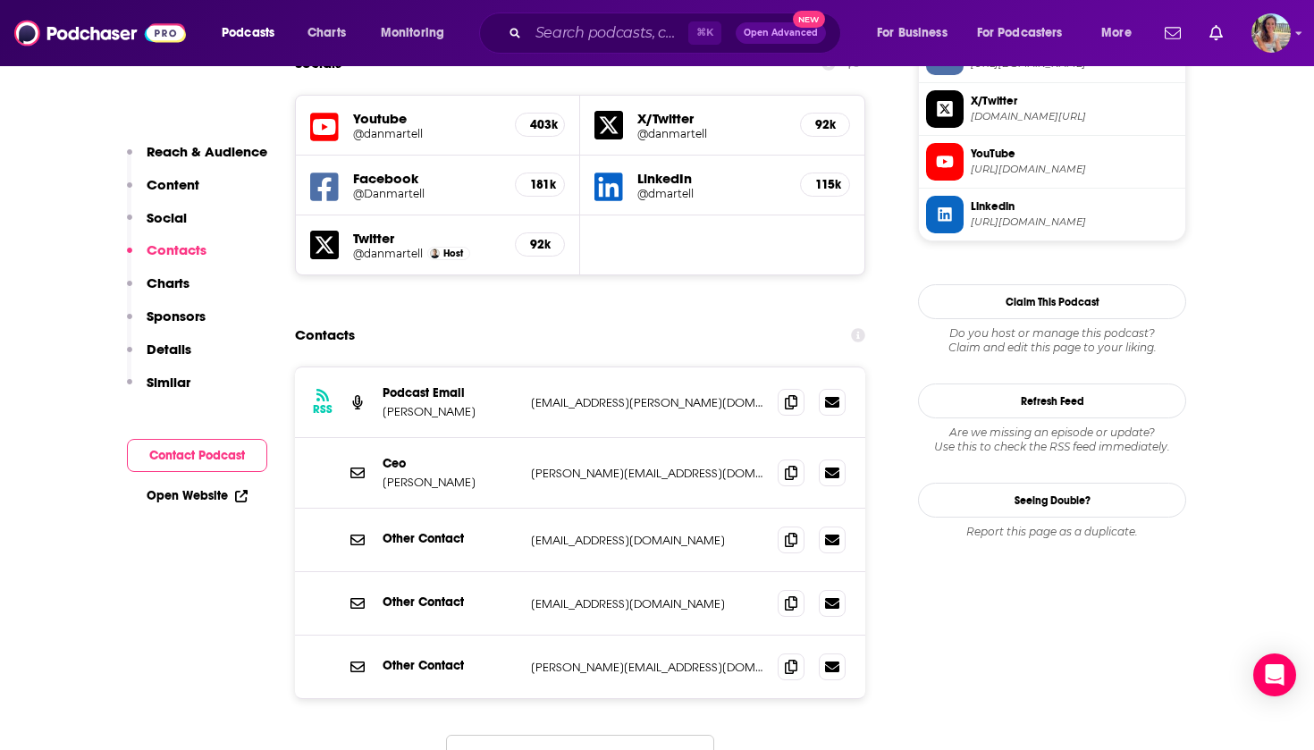
click at [568, 395] on p "marketing.martell@gmail.com" at bounding box center [647, 402] width 232 height 15
click at [557, 395] on p "marketing.martell@gmail.com" at bounding box center [647, 402] width 232 height 15
drag, startPoint x: 557, startPoint y: 332, endPoint x: 651, endPoint y: 340, distance: 94.2
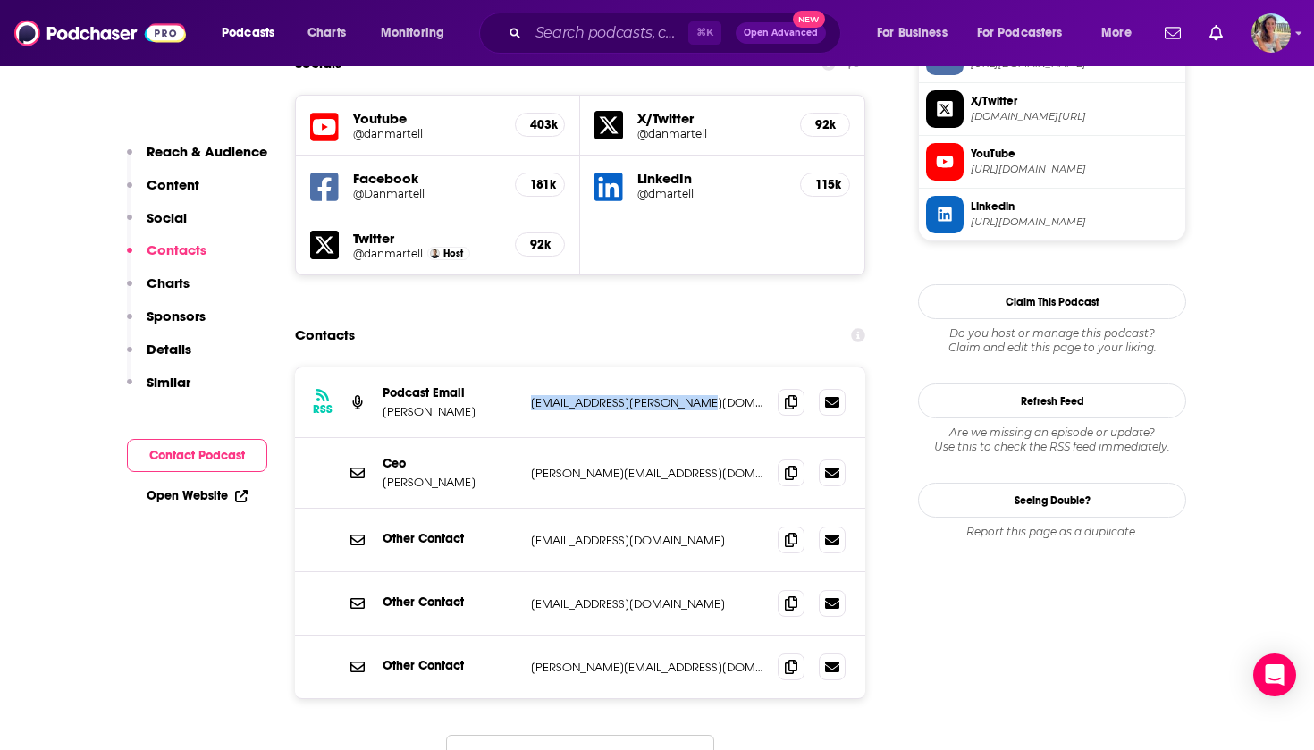
click at [651, 395] on p "marketing.martell@gmail.com" at bounding box center [647, 402] width 232 height 15
click at [590, 40] on input "Search podcasts, credits, & more..." at bounding box center [608, 33] width 160 height 29
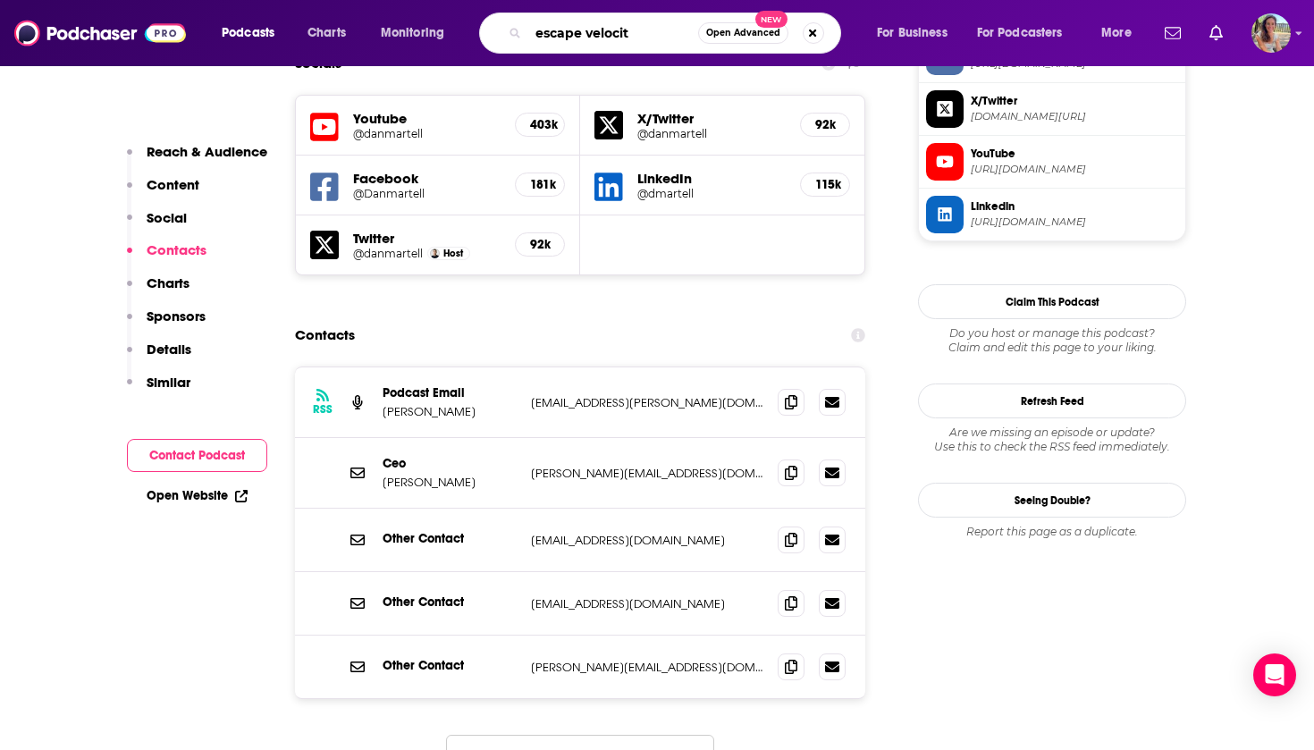
type input "escape velocity"
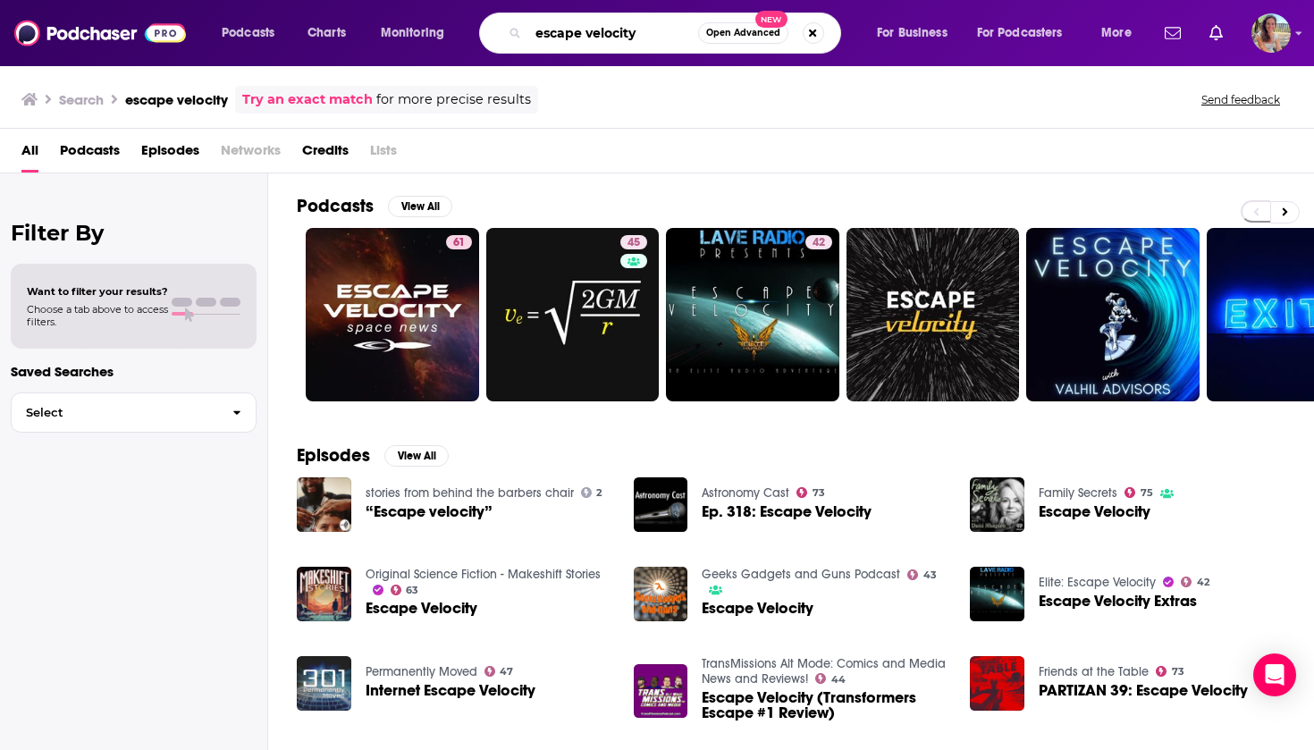
click at [659, 42] on input "escape velocity" at bounding box center [613, 33] width 170 height 29
type input "escape velocity with [PERSON_NAME]"
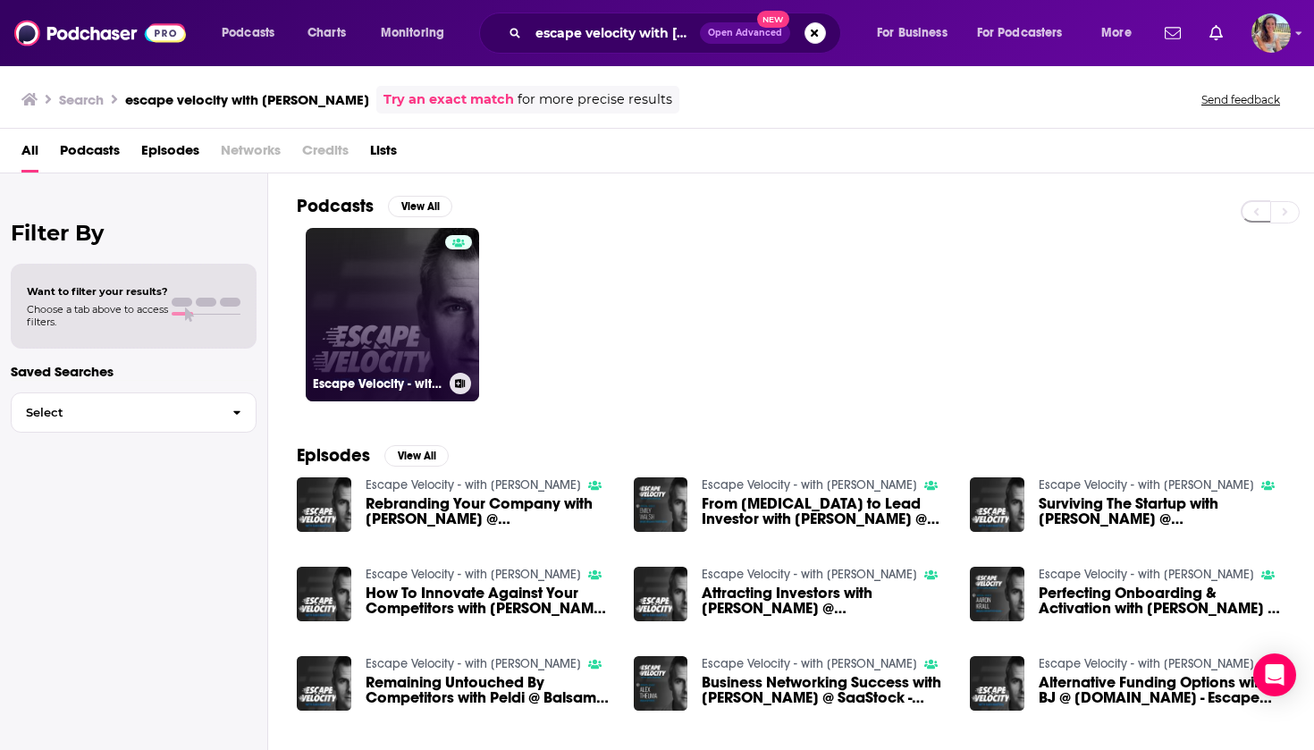
click at [395, 310] on link "Escape Velocity - with Dan Martell" at bounding box center [392, 314] width 173 height 173
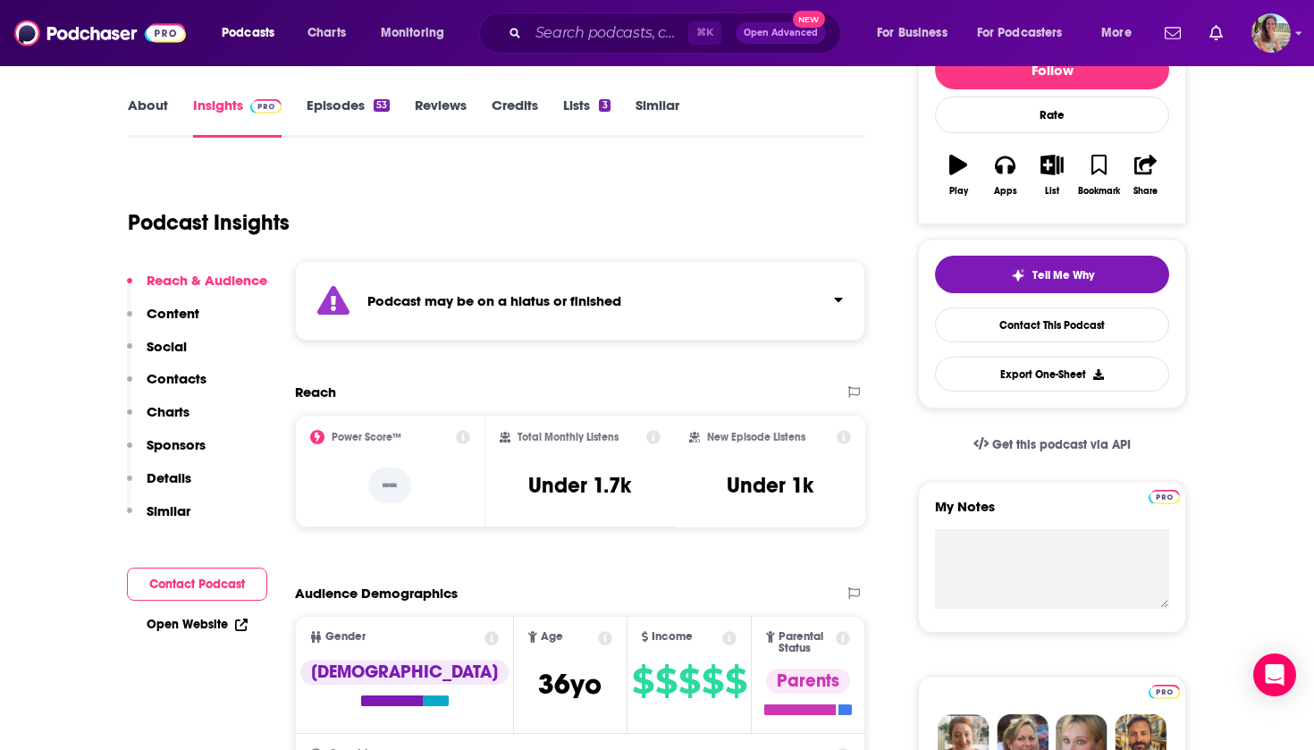
click at [155, 581] on button "Contact Podcast" at bounding box center [197, 583] width 140 height 33
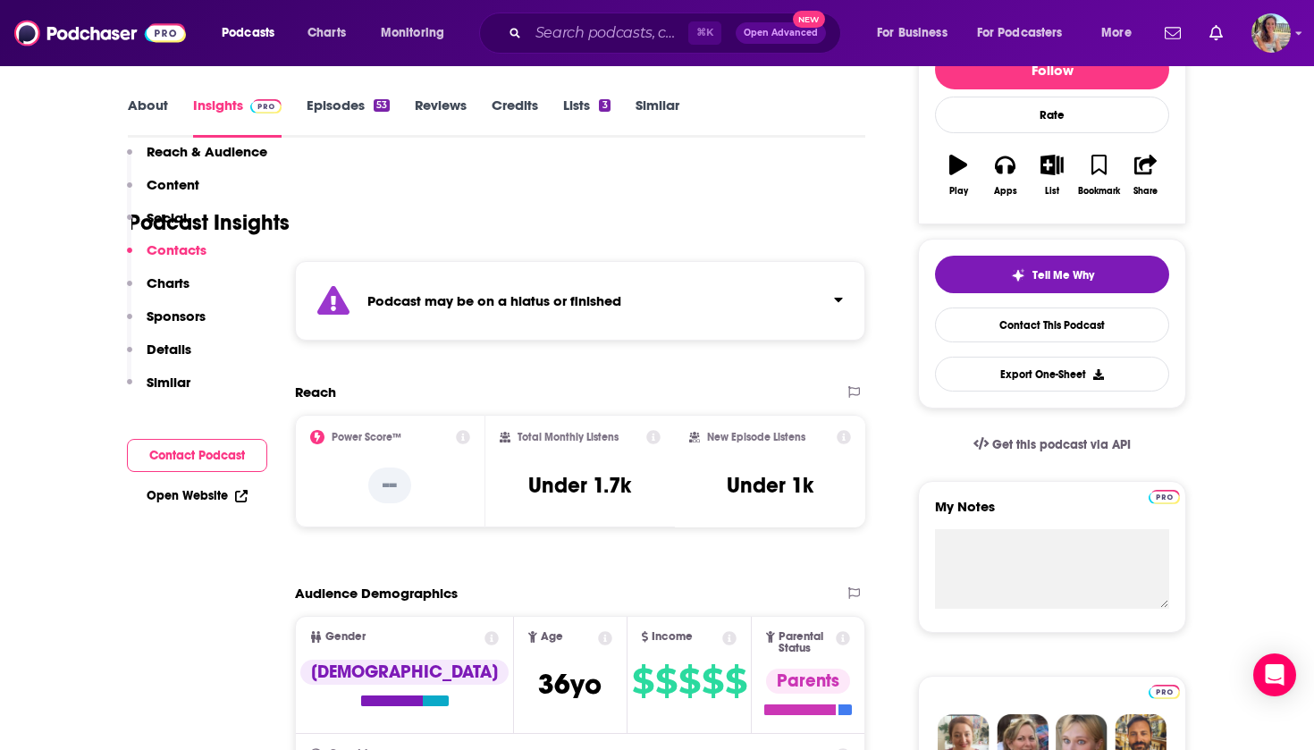
scroll to position [1643, 0]
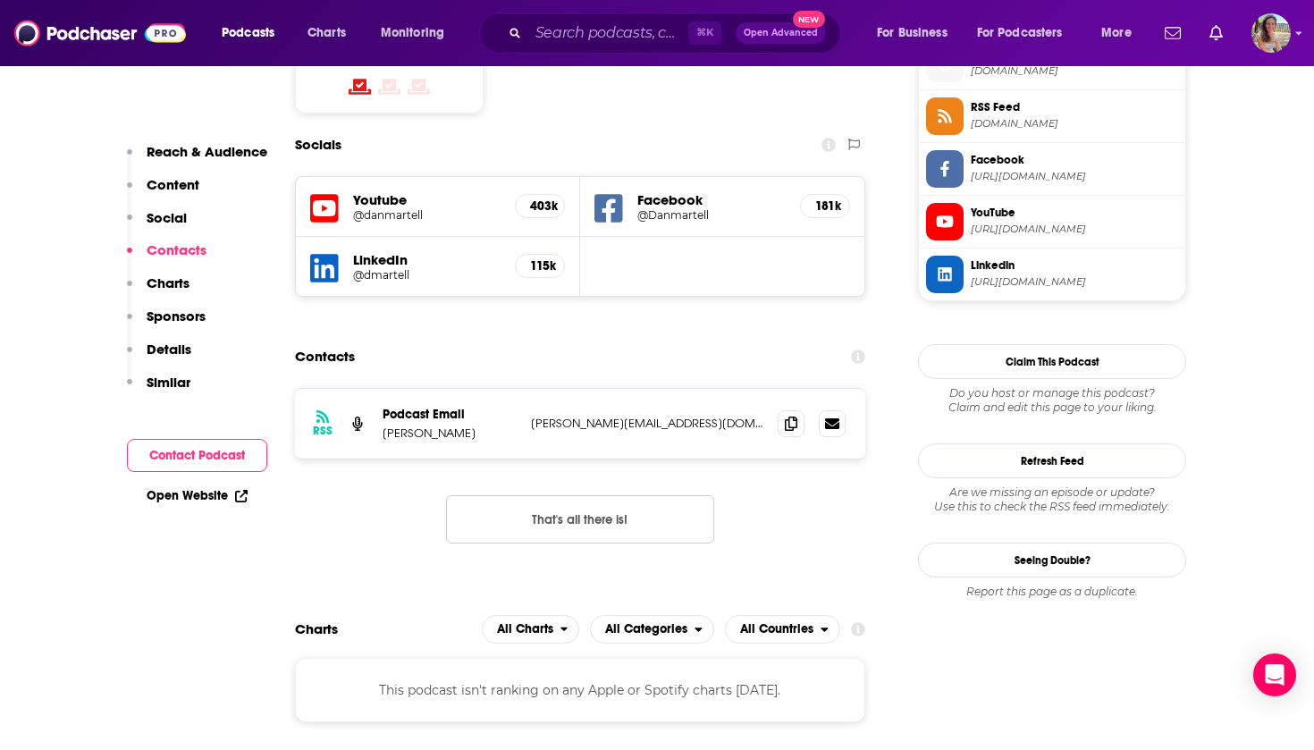
click at [539, 416] on p "dan@danmartell.com" at bounding box center [647, 423] width 232 height 15
drag, startPoint x: 539, startPoint y: 332, endPoint x: 609, endPoint y: 337, distance: 70.7
click at [609, 416] on p "dan@danmartell.com" at bounding box center [647, 423] width 232 height 15
copy p "dan@danmartell.com"
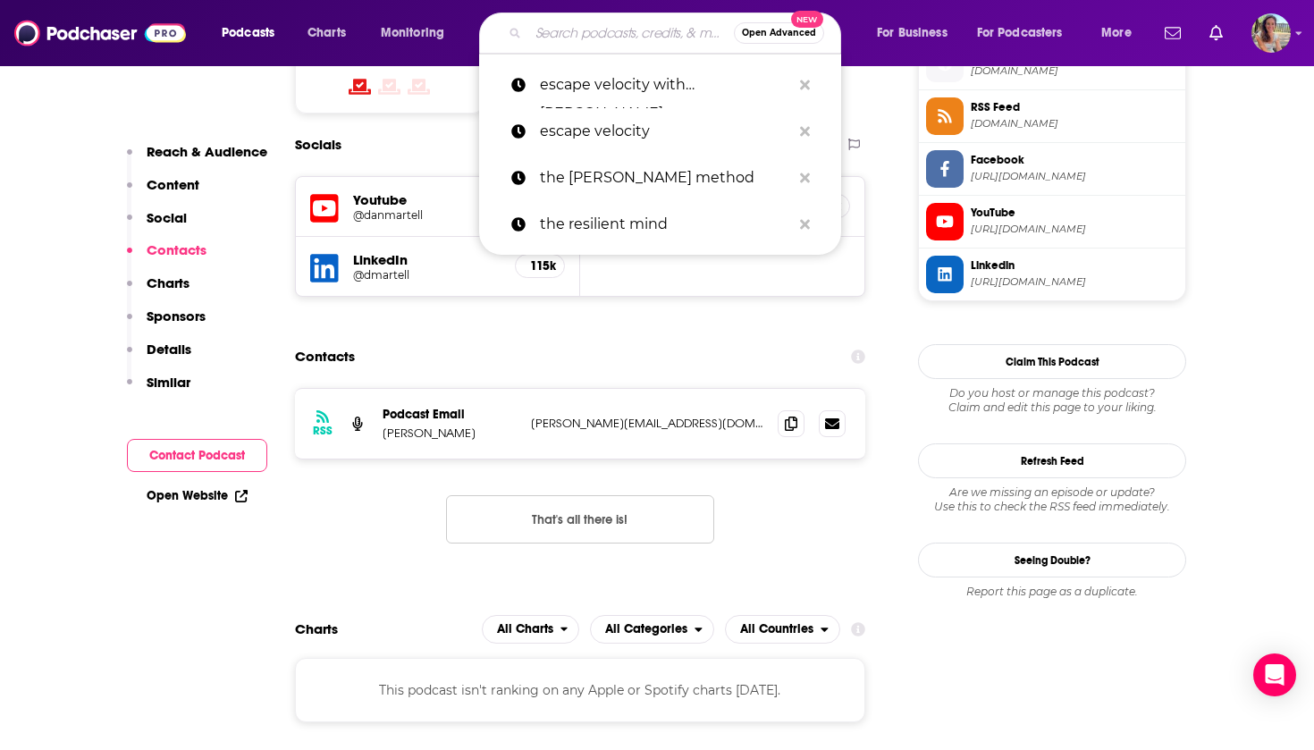
click at [604, 20] on input "Search podcasts, credits, & more..." at bounding box center [631, 33] width 206 height 29
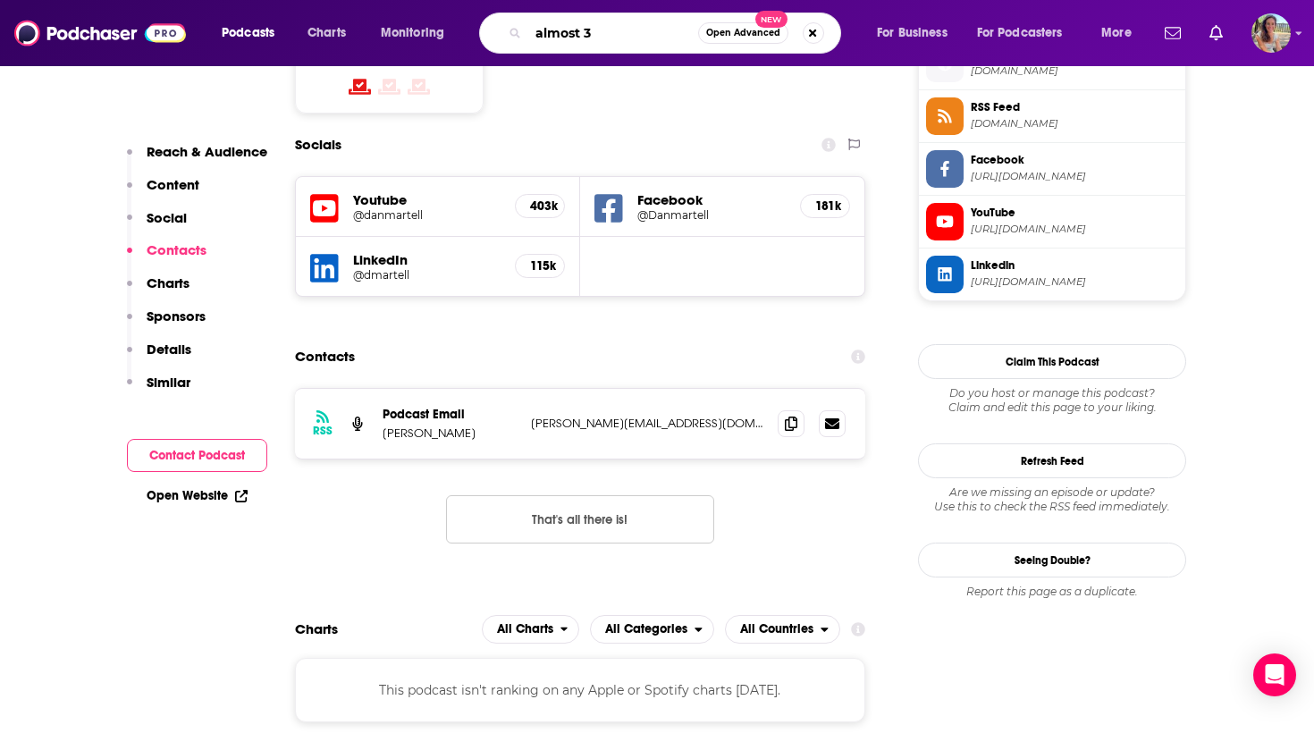
type input "almost 30"
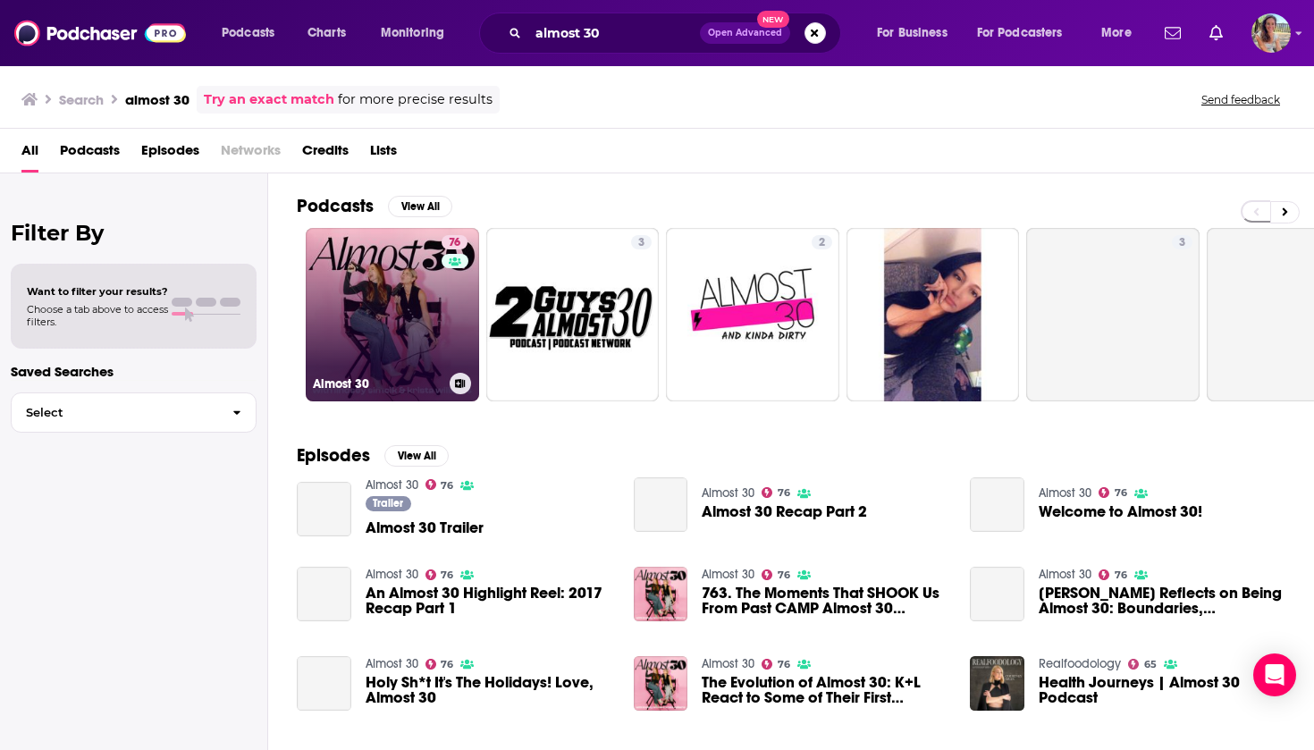
click at [429, 335] on link "76 Almost 30" at bounding box center [392, 314] width 173 height 173
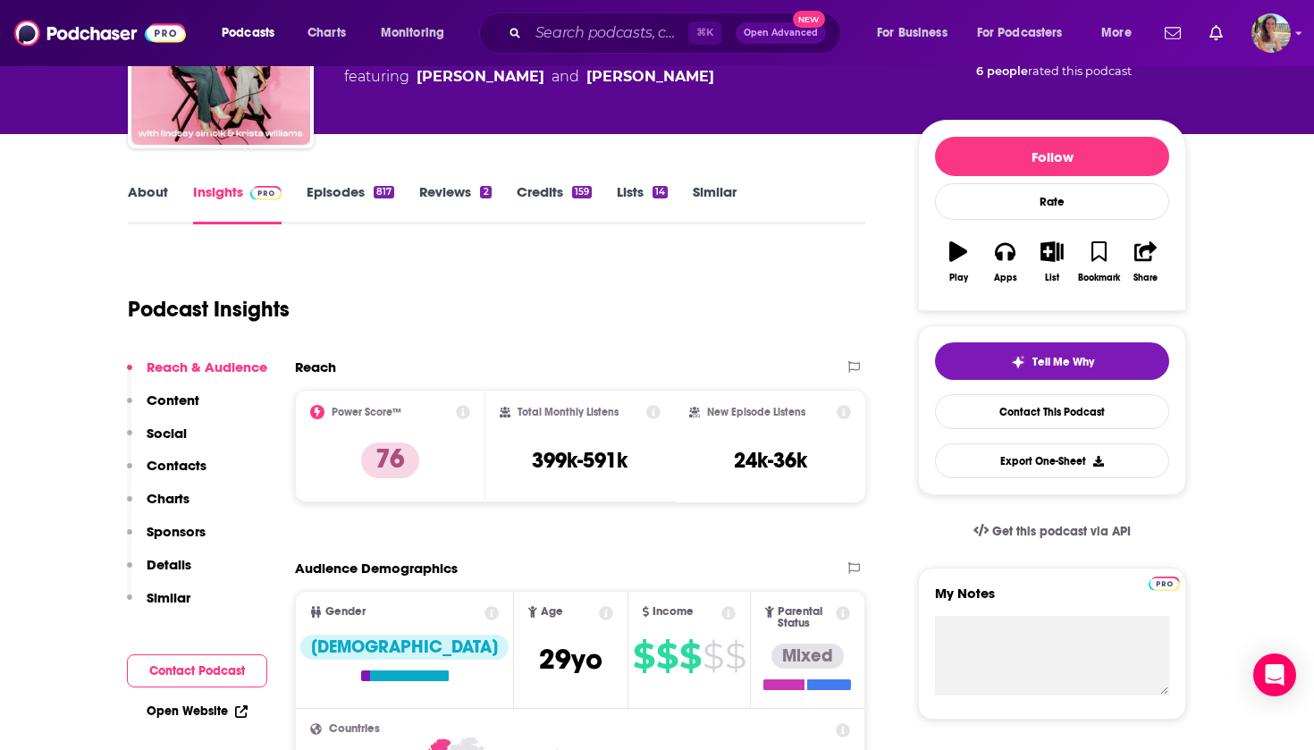
click at [204, 675] on button "Contact Podcast" at bounding box center [197, 670] width 140 height 33
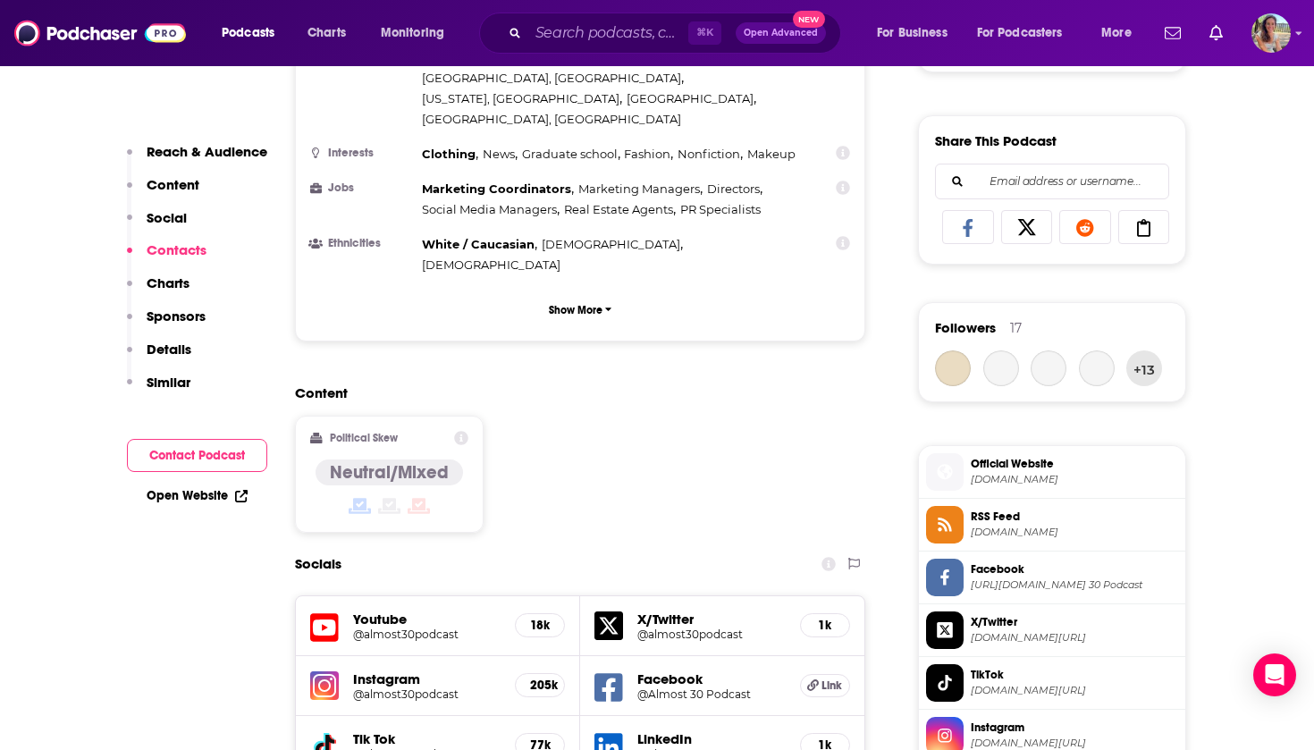
scroll to position [1612, 0]
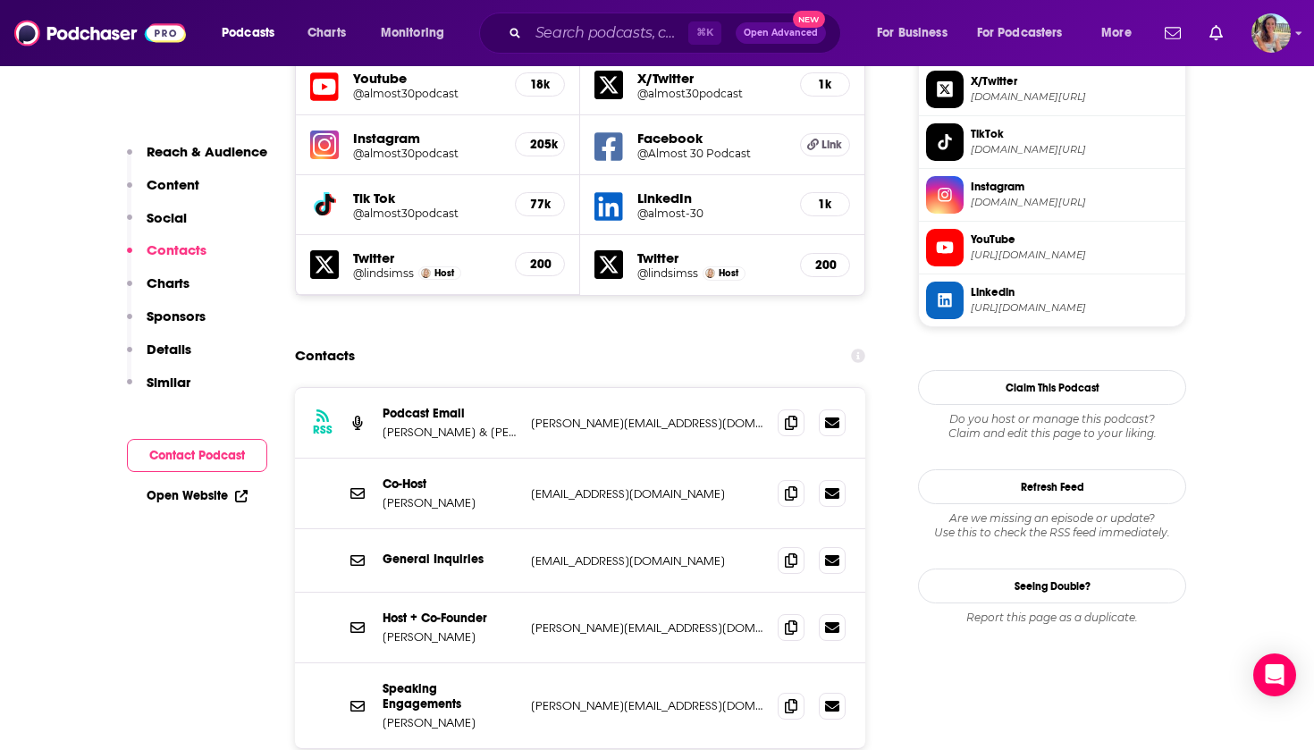
click at [548, 486] on p "ltsimcik@gmail.com" at bounding box center [647, 493] width 232 height 15
drag, startPoint x: 548, startPoint y: 406, endPoint x: 606, endPoint y: 407, distance: 58.1
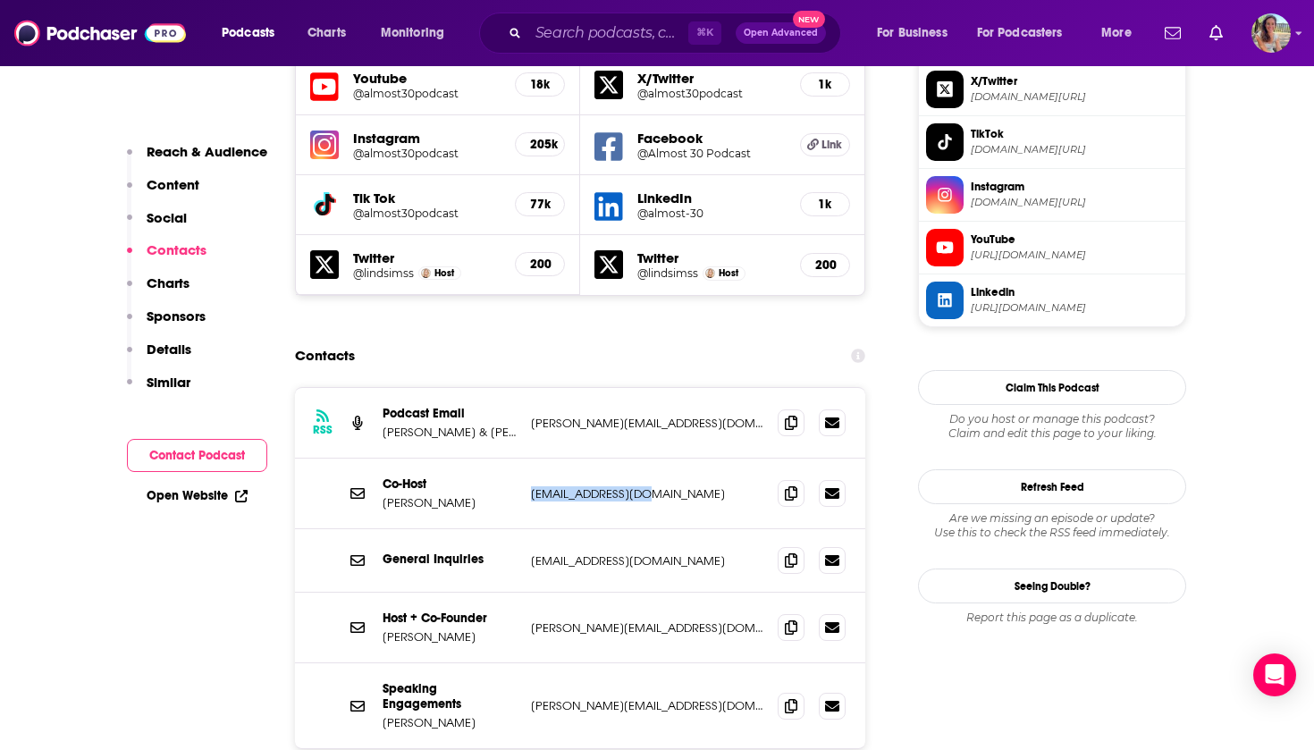
click at [606, 486] on p "ltsimcik@gmail.com" at bounding box center [647, 493] width 232 height 15
copy p "ltsimcik@gmail.com"
click at [541, 620] on p "krista@almost30podcast.com" at bounding box center [647, 627] width 232 height 15
drag, startPoint x: 541, startPoint y: 541, endPoint x: 576, endPoint y: 541, distance: 35.7
click at [576, 620] on p "krista@almost30podcast.com" at bounding box center [647, 627] width 232 height 15
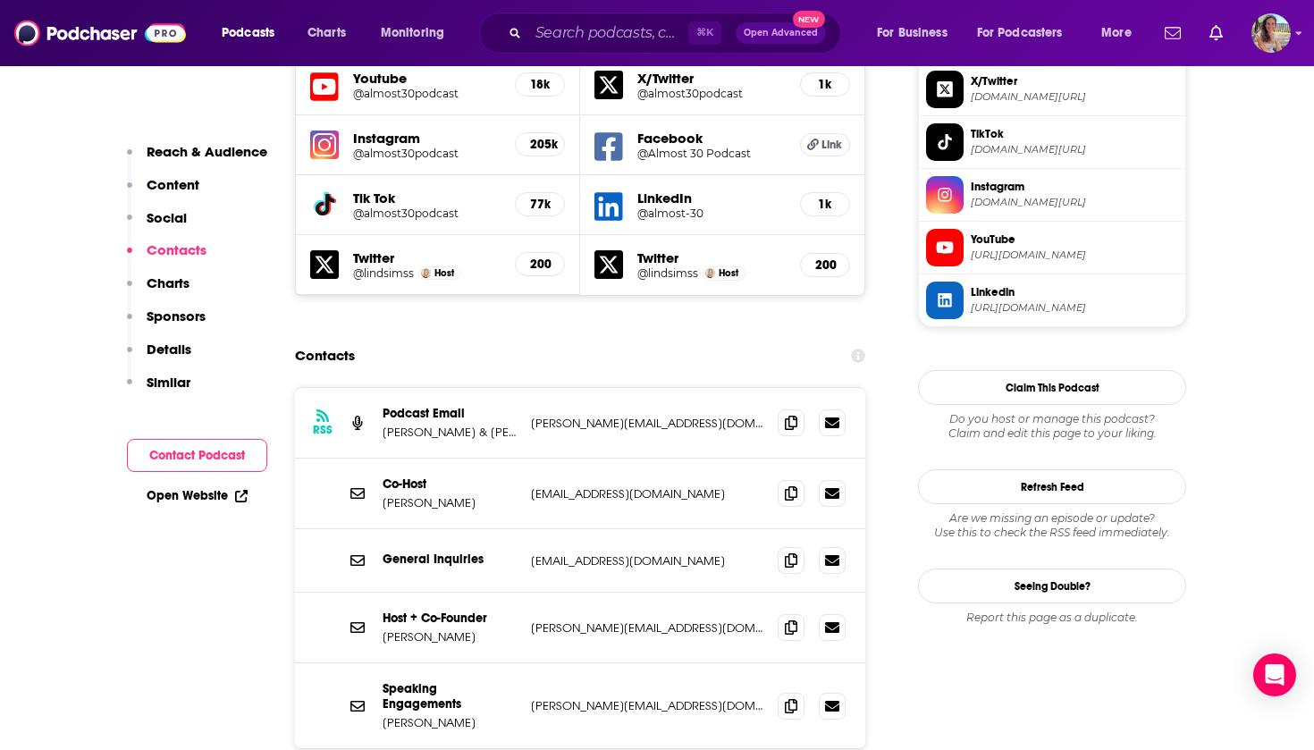
click at [530, 592] on div "Host + Co-Founder Krista Williams krista@almost30podcast.com krista@almost30pod…" at bounding box center [580, 627] width 570 height 71
drag, startPoint x: 530, startPoint y: 536, endPoint x: 621, endPoint y: 542, distance: 91.3
click at [621, 592] on div "Host + Co-Founder Krista Williams krista@almost30podcast.com krista@almost30pod…" at bounding box center [580, 627] width 570 height 71
copy p "krista@almost30podcast.com"
click at [655, 36] on input "Search podcasts, credits, & more..." at bounding box center [608, 33] width 160 height 29
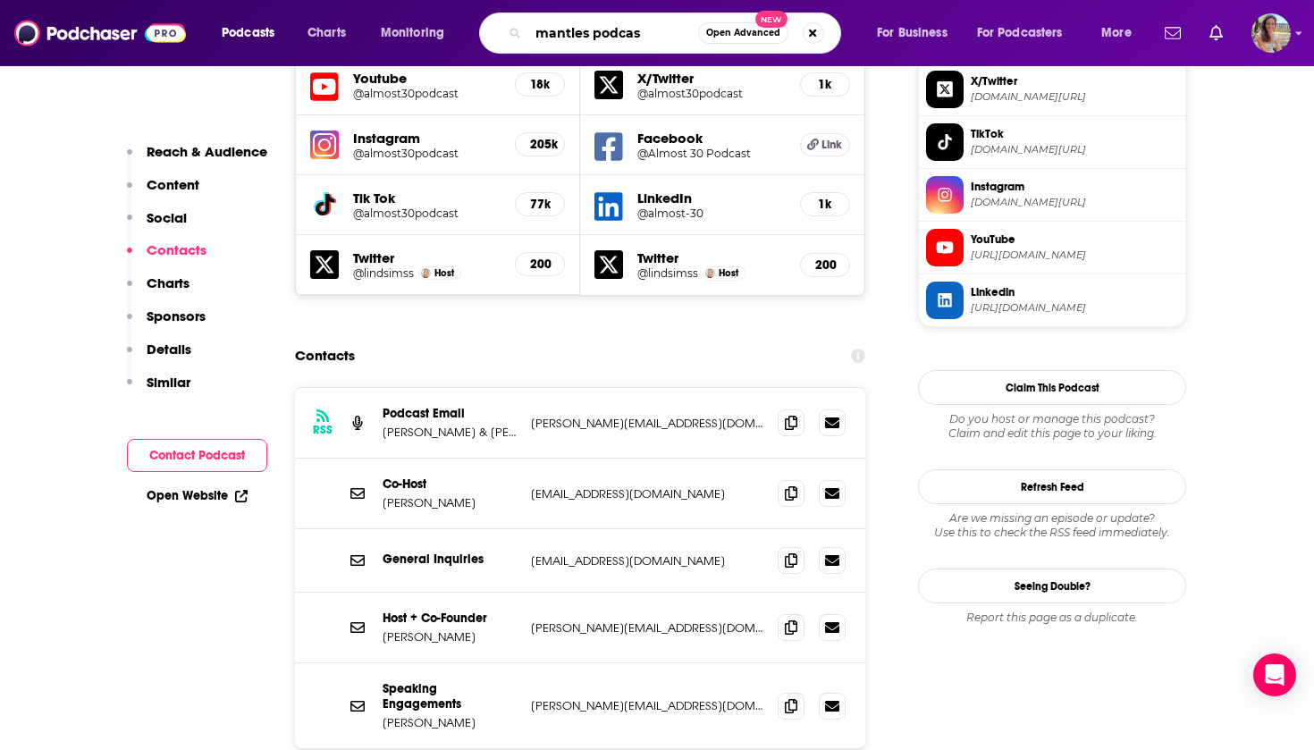
type input "mantles podcast"
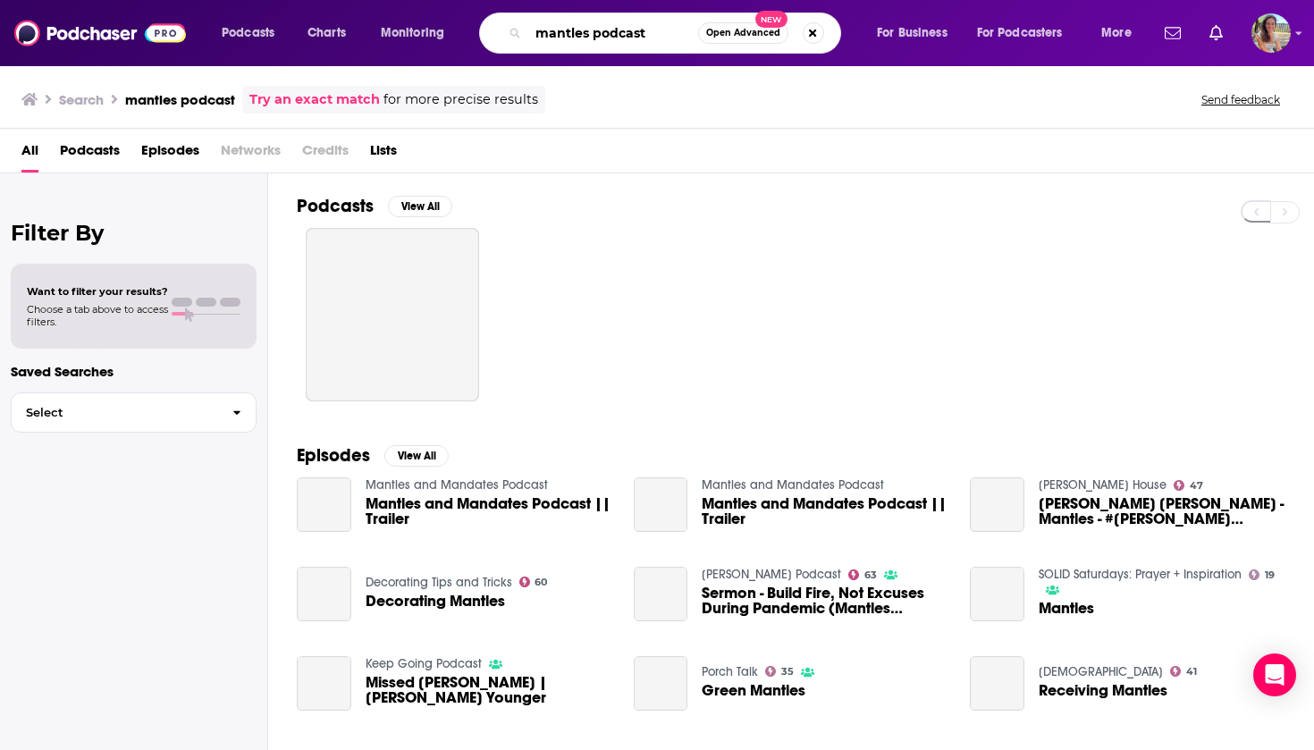
click at [574, 34] on input "mantles podcast" at bounding box center [613, 33] width 170 height 29
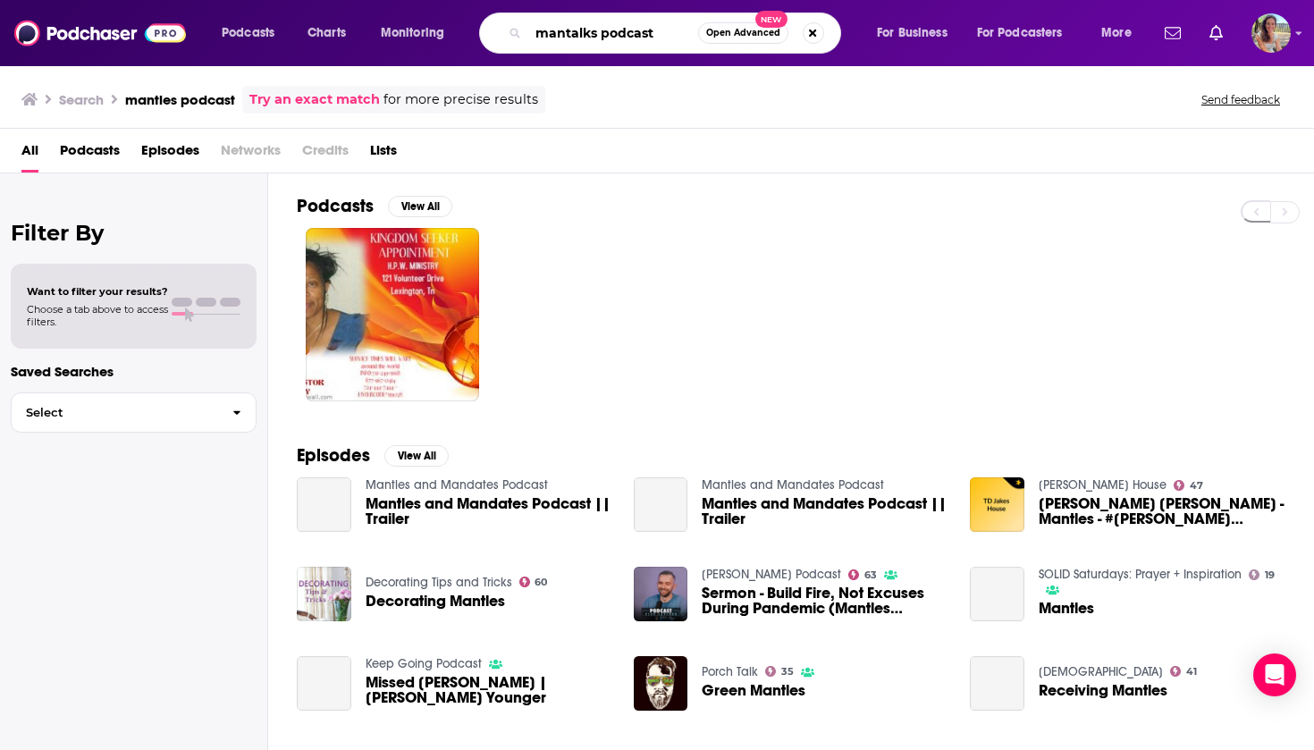
type input "mantalks podcast"
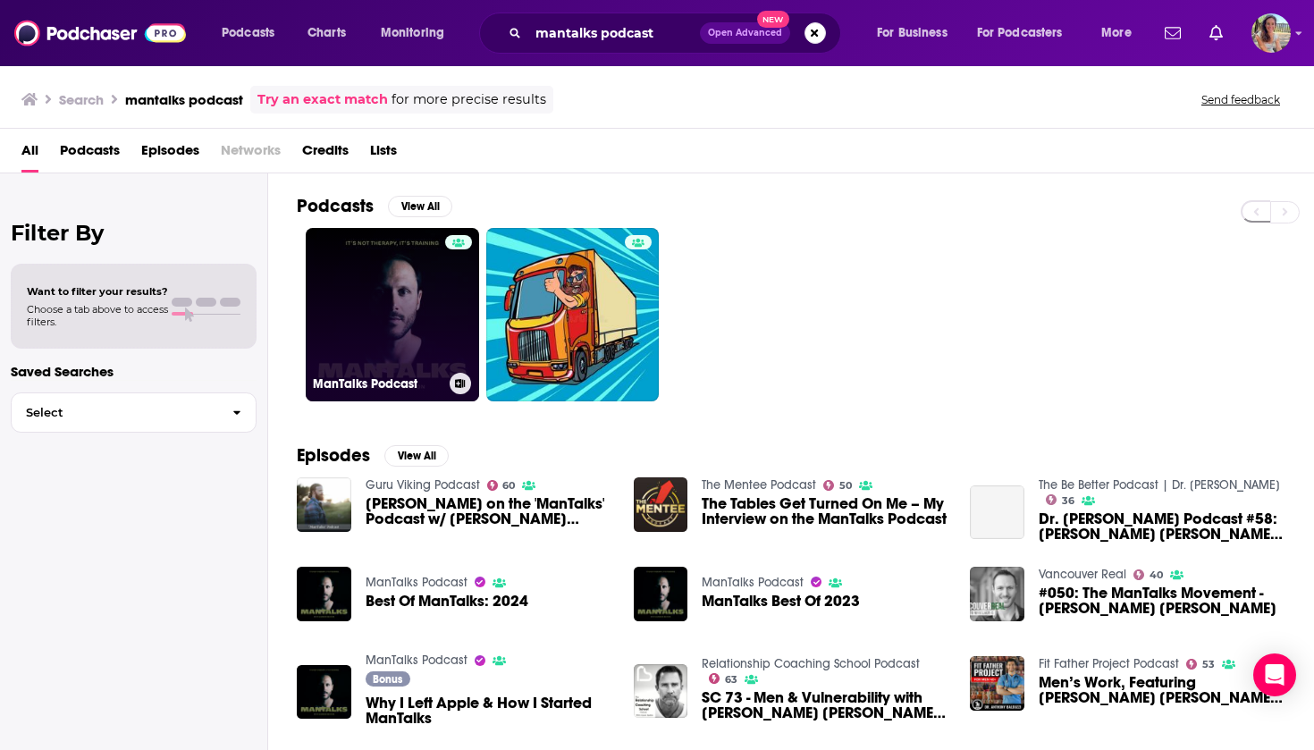
click at [429, 293] on link "ManTalks Podcast" at bounding box center [392, 314] width 173 height 173
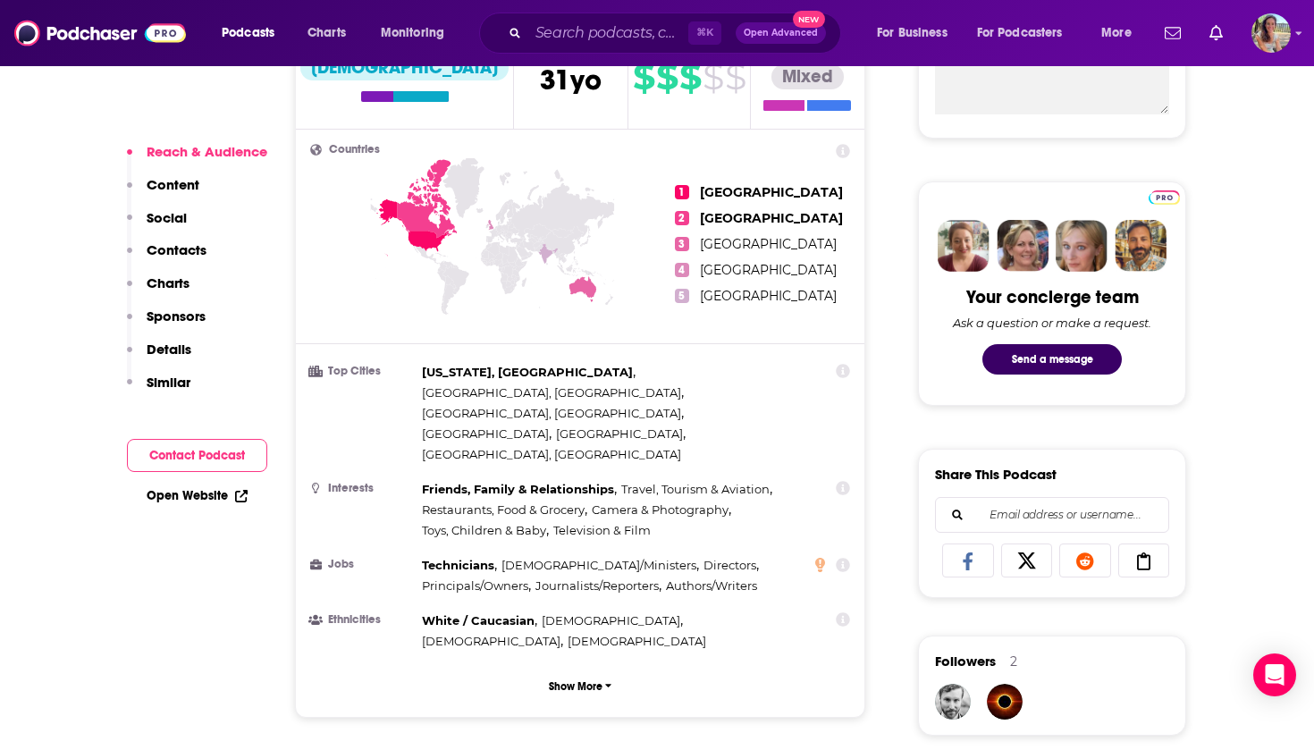
click at [199, 465] on button "Contact Podcast" at bounding box center [197, 455] width 140 height 33
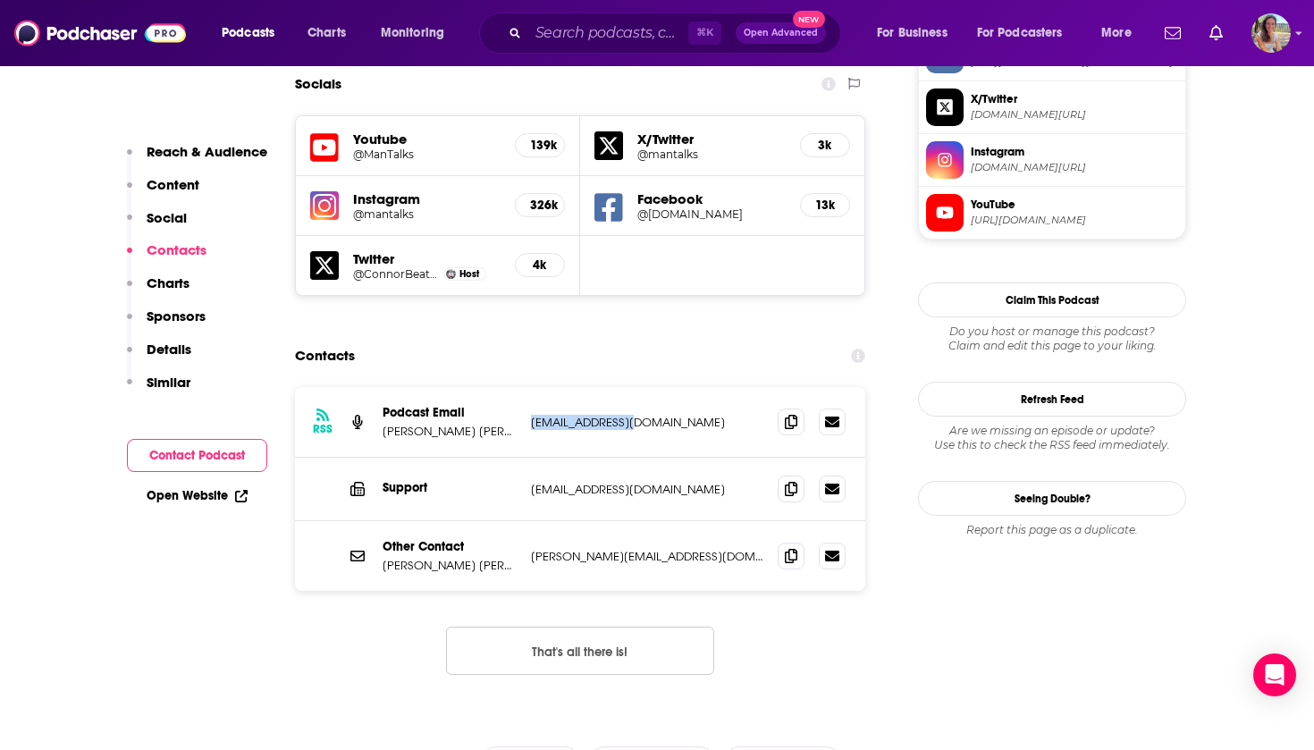
click at [577, 415] on p "[EMAIL_ADDRESS][DOMAIN_NAME]" at bounding box center [647, 422] width 232 height 15
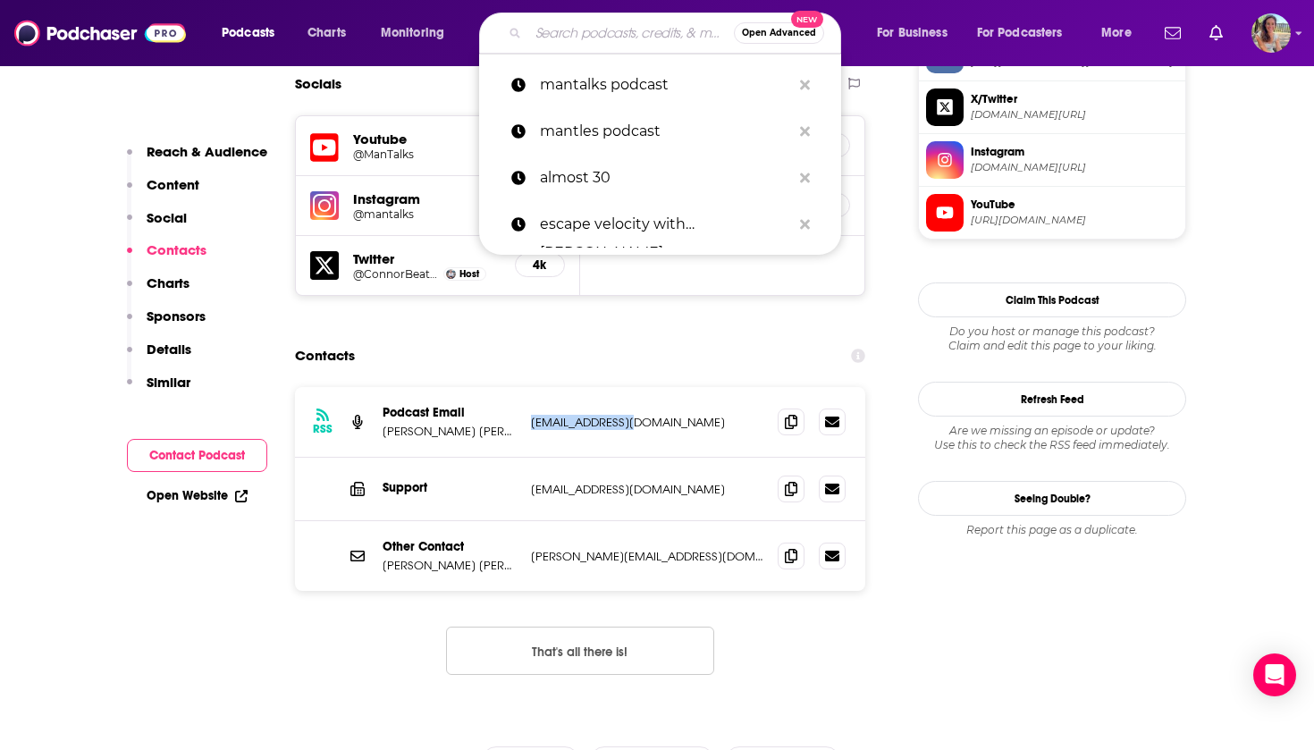
click at [642, 39] on input "Search podcasts, credits, & more..." at bounding box center [631, 33] width 206 height 29
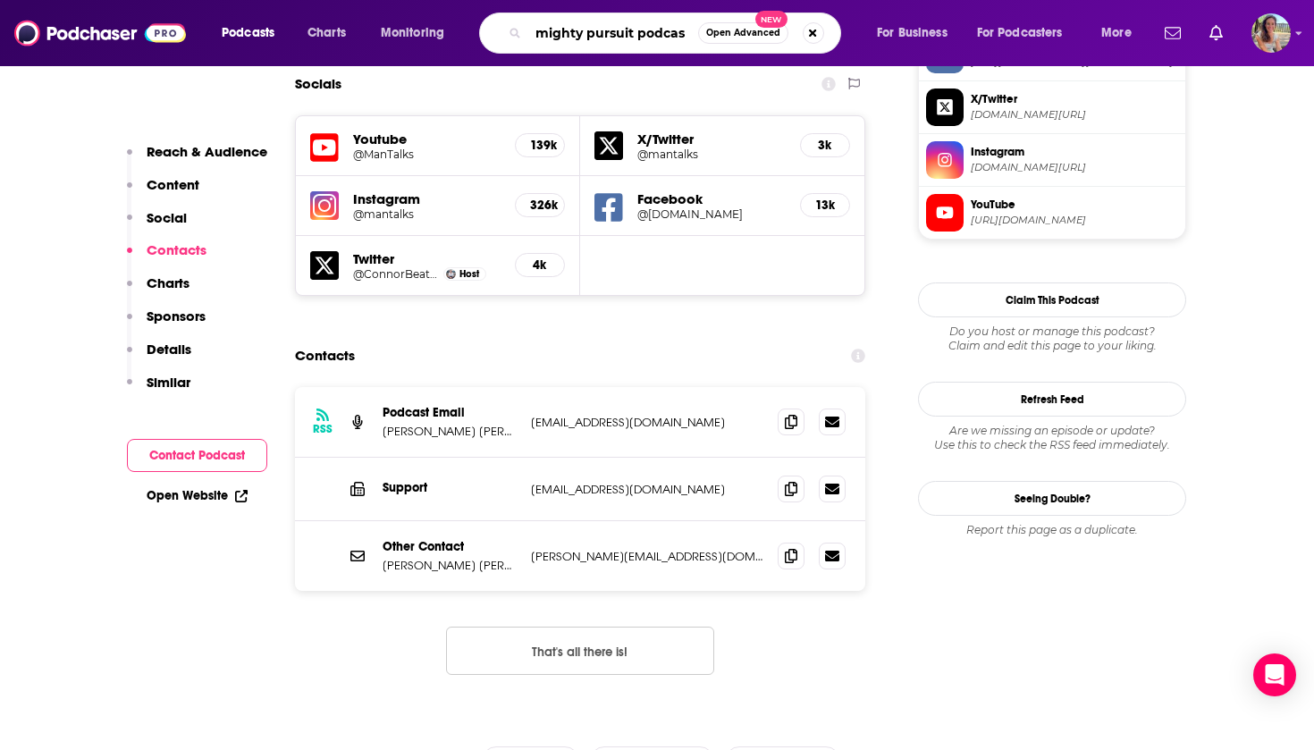
type input "mighty pursuit podcast"
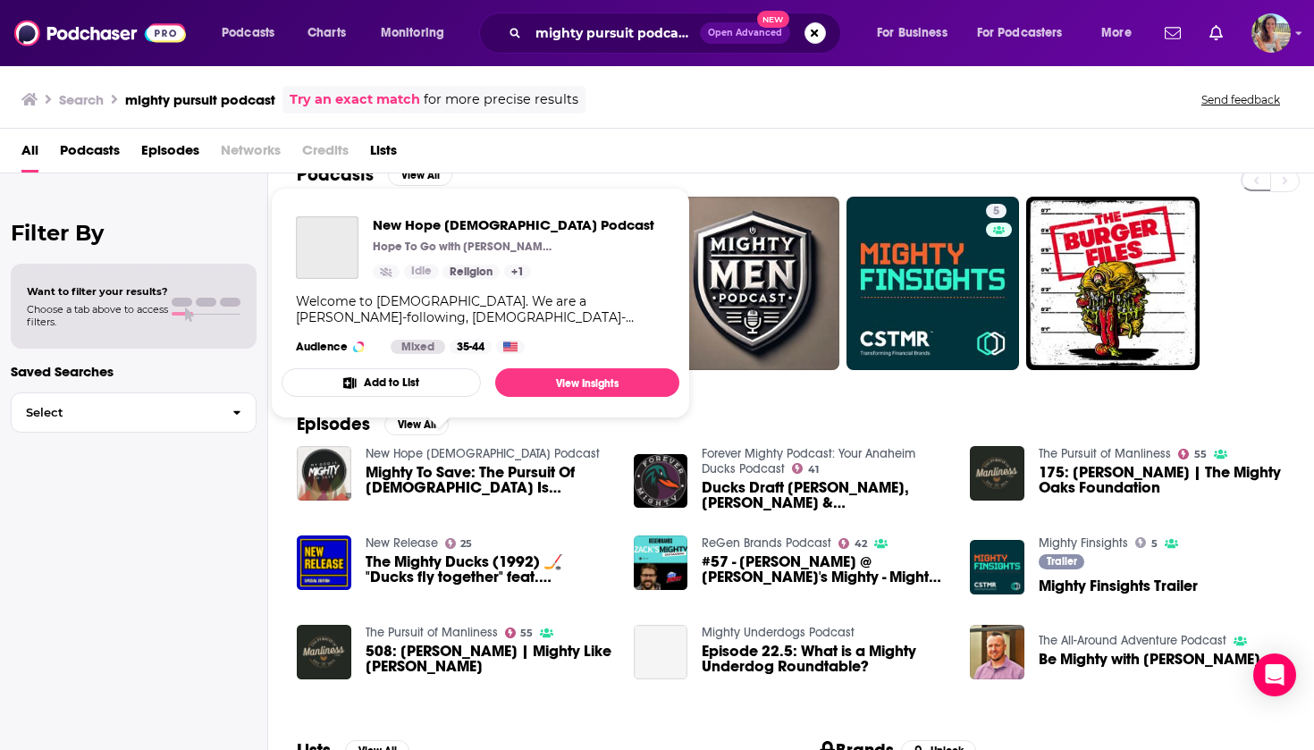
scroll to position [46, 0]
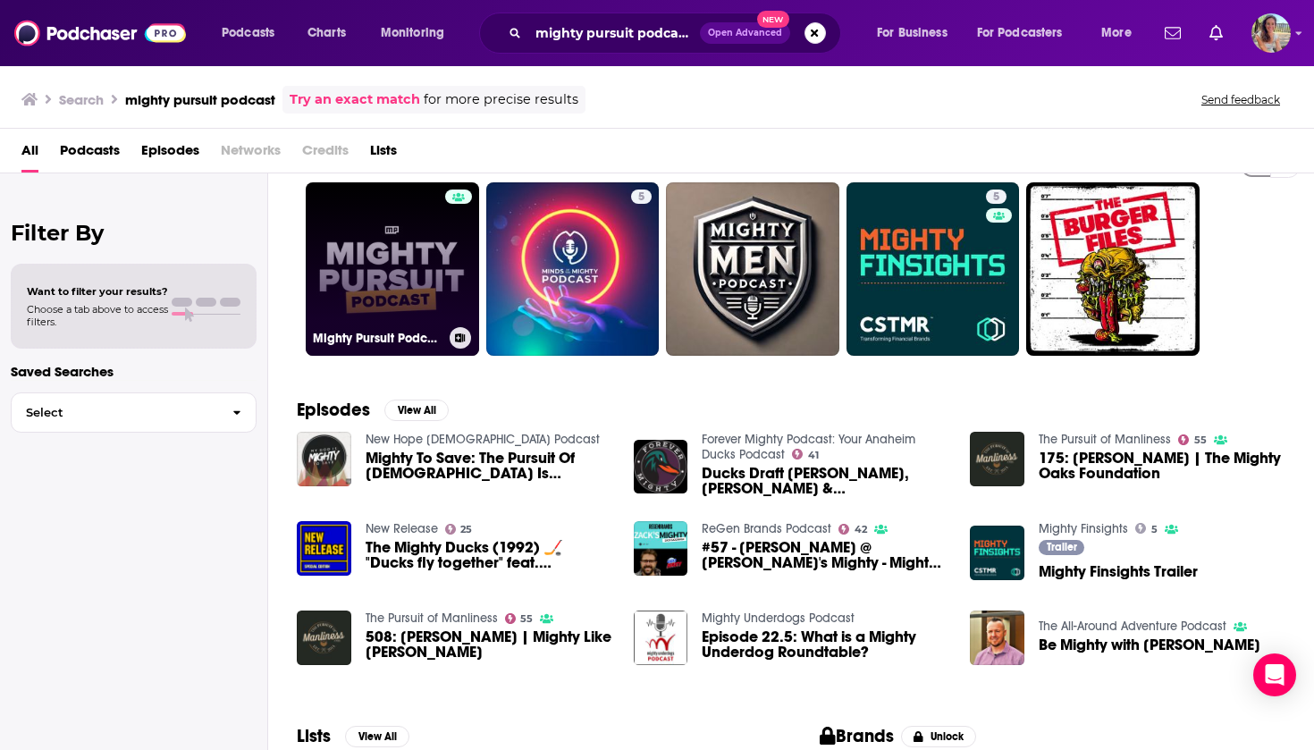
click at [399, 251] on link "Mighty Pursuit Podcast" at bounding box center [392, 268] width 173 height 173
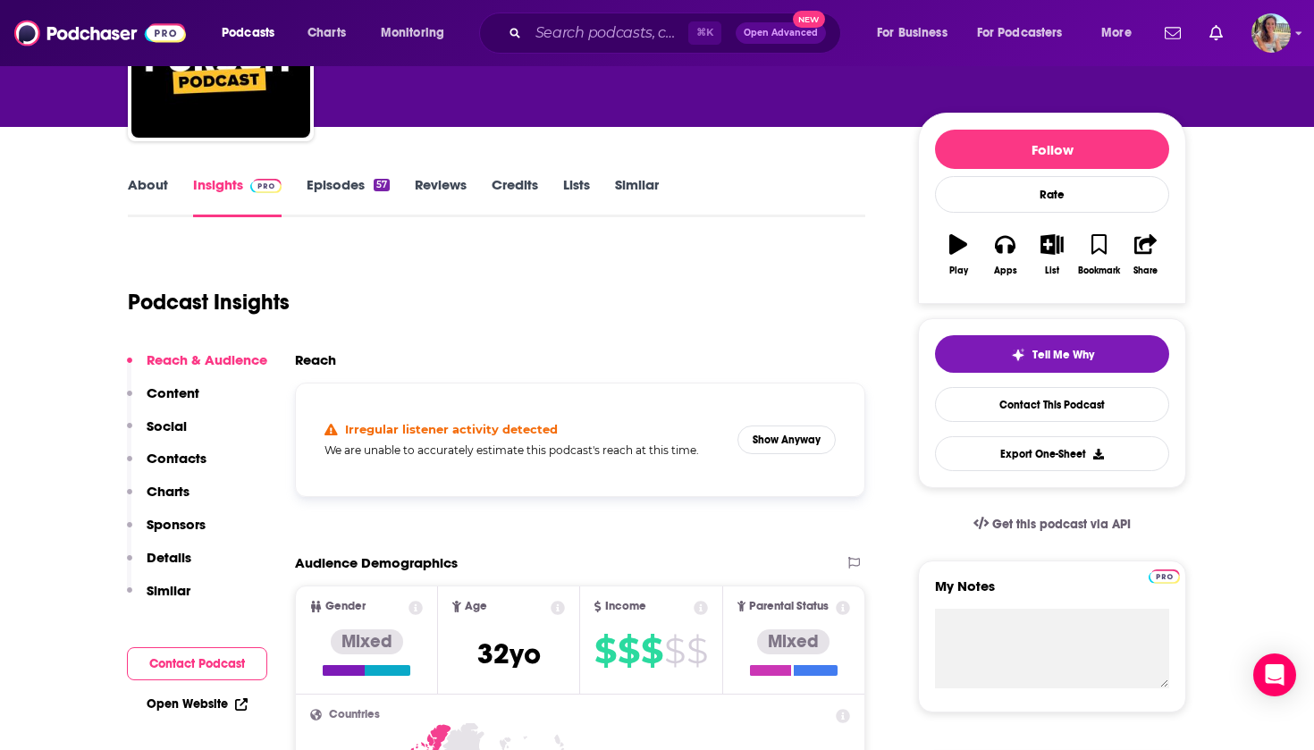
scroll to position [198, 0]
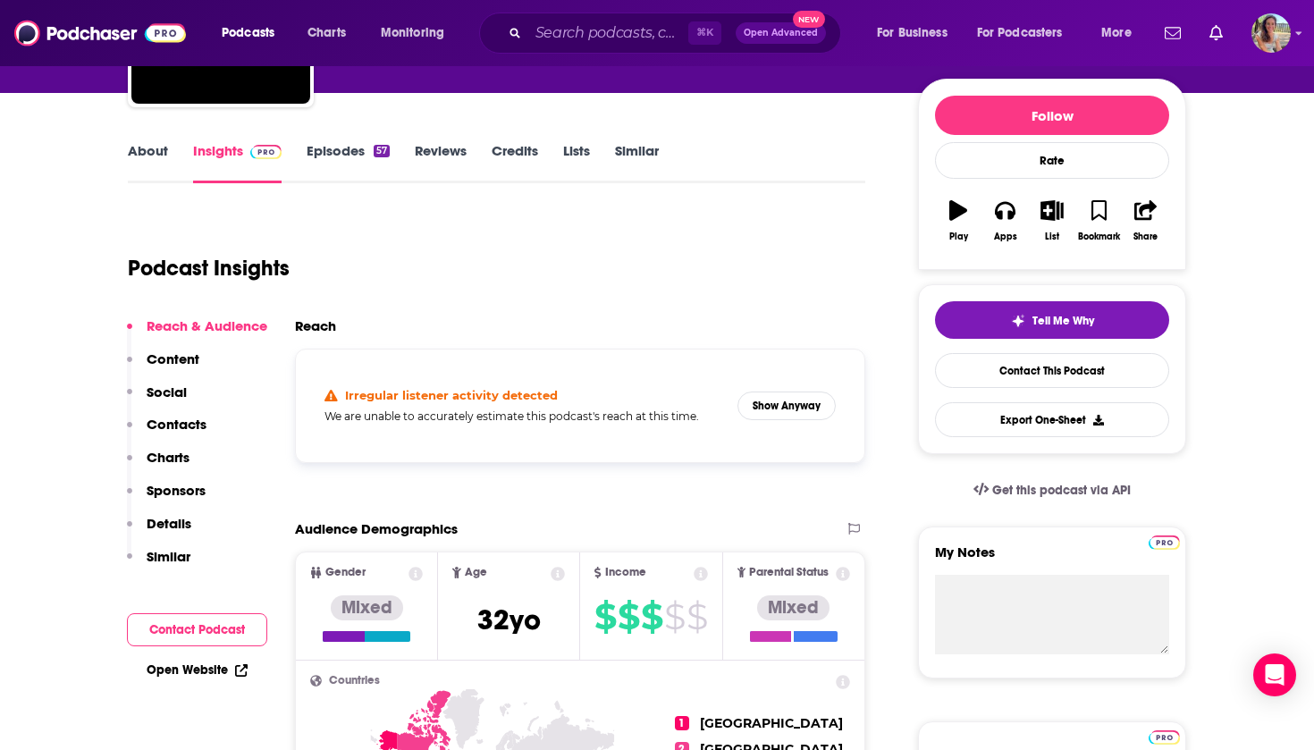
click at [189, 620] on button "Contact Podcast" at bounding box center [197, 629] width 140 height 33
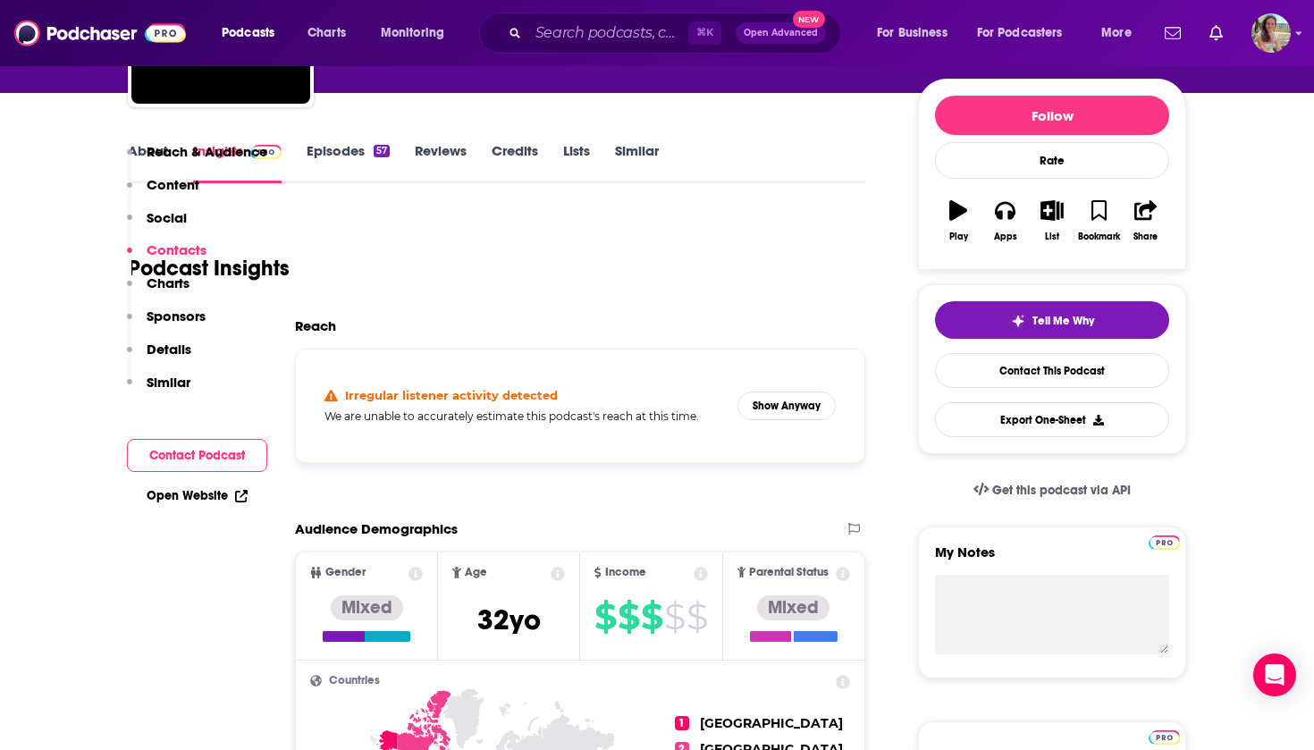
scroll to position [1513, 0]
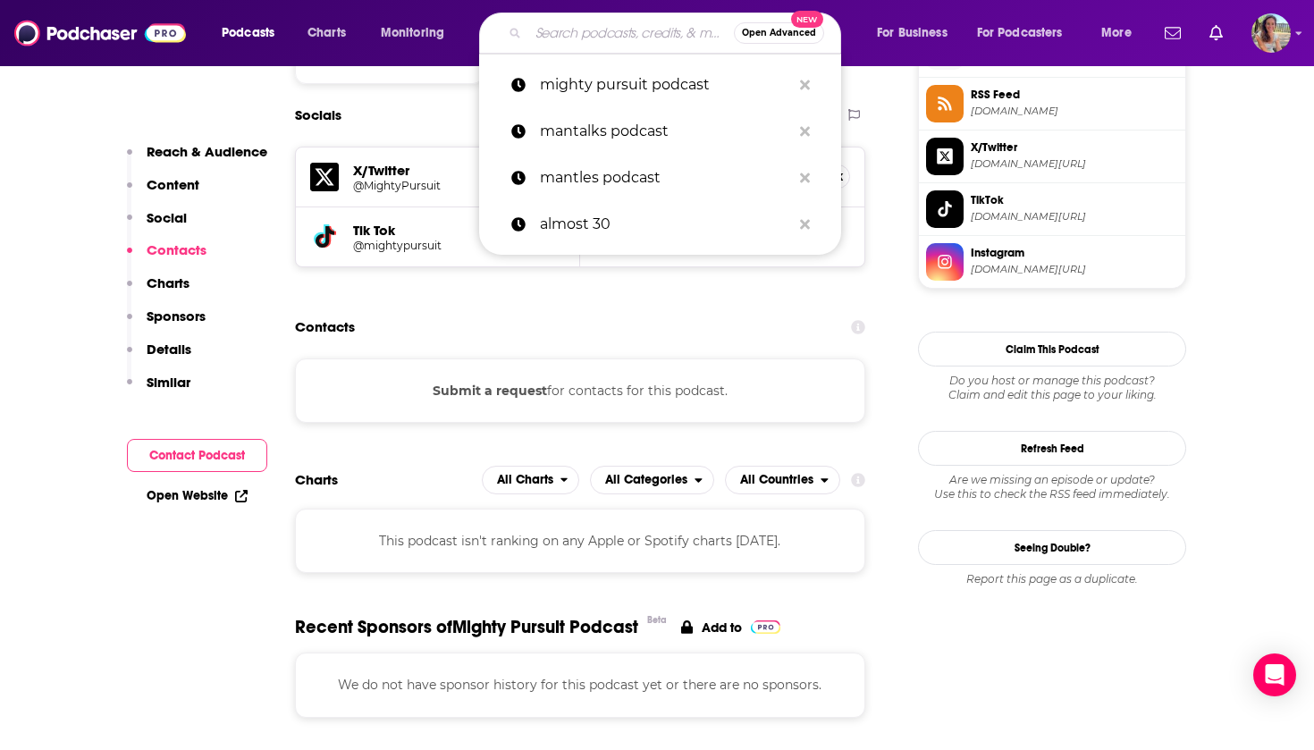
click at [586, 33] on input "Search podcasts, credits, & more..." at bounding box center [631, 33] width 206 height 29
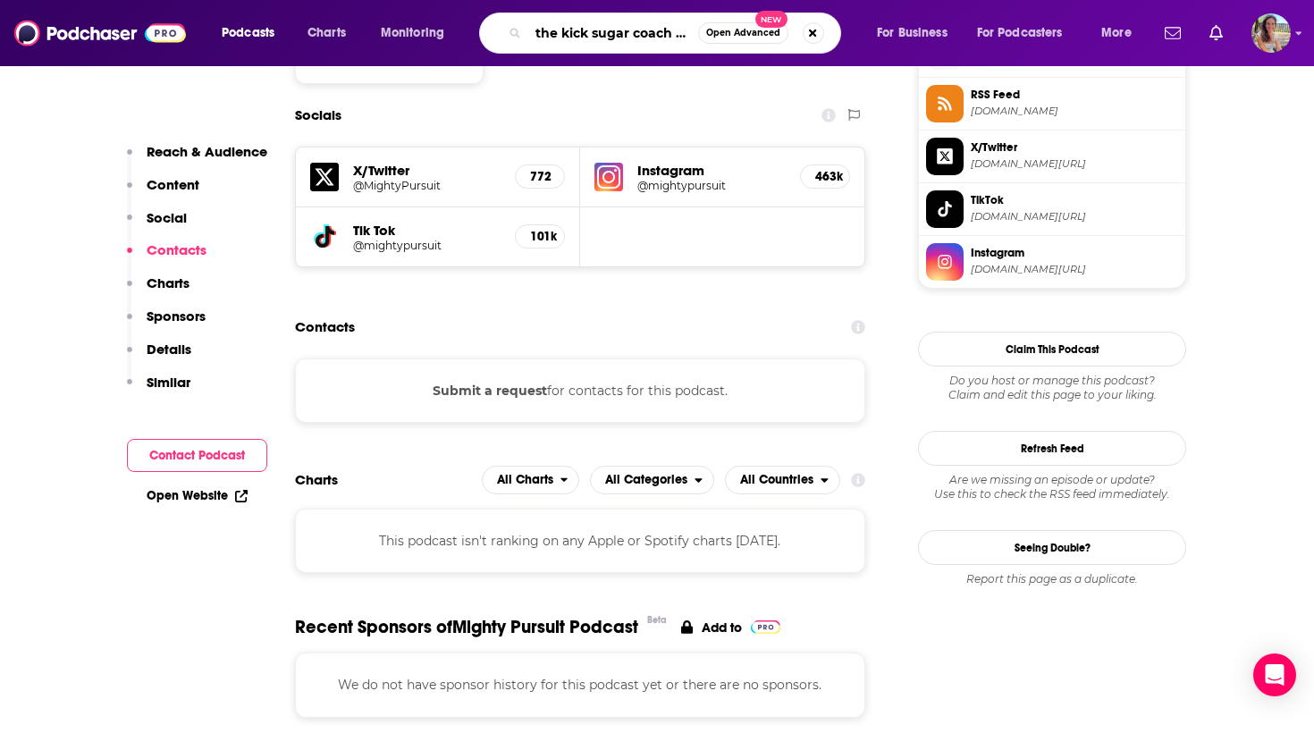
type input "the kick sugar coach podcast"
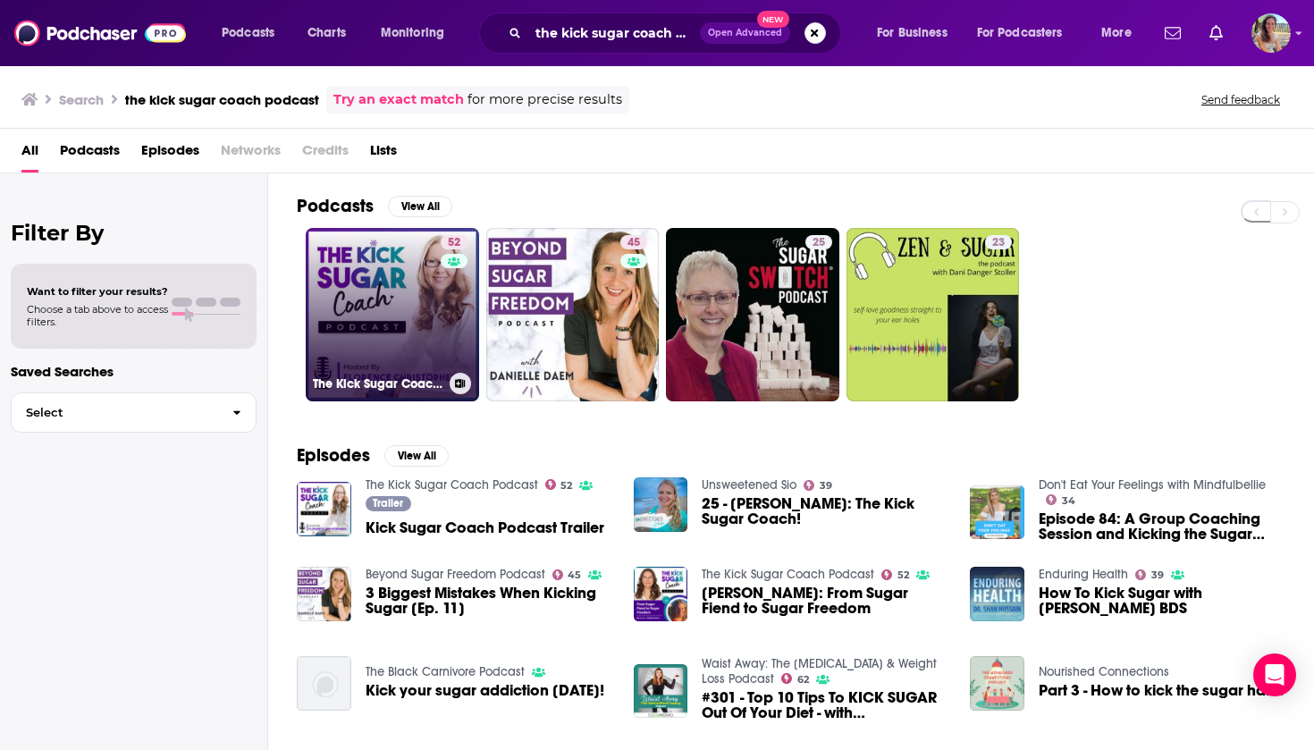
click at [420, 336] on link "52 The Kick Sugar Coach Podcast" at bounding box center [392, 314] width 173 height 173
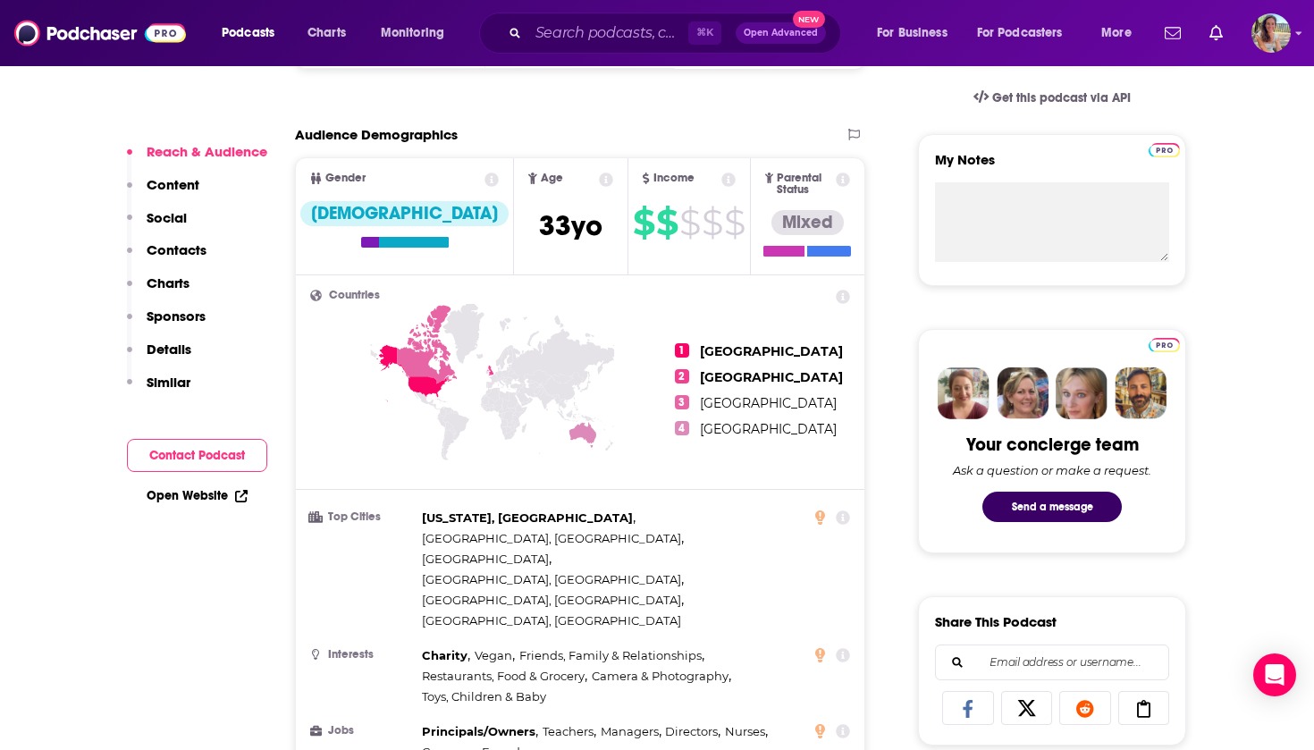
scroll to position [602, 0]
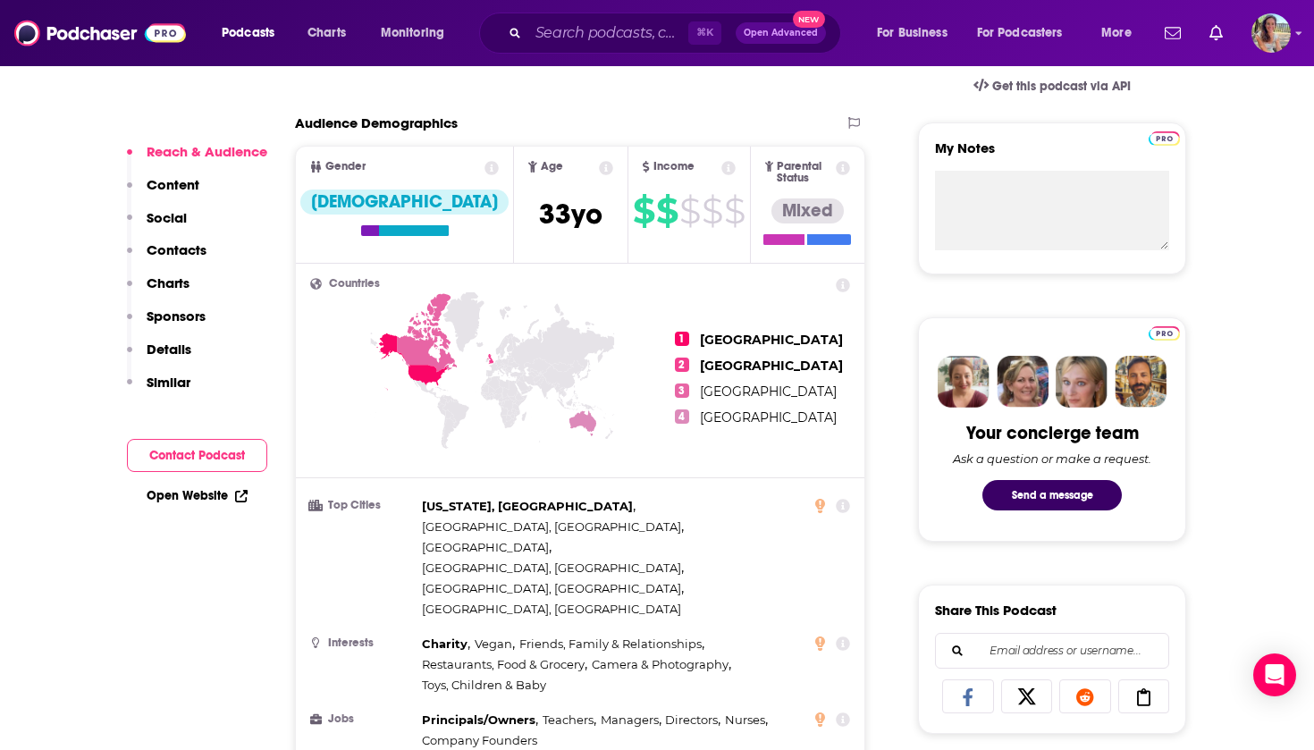
click at [207, 458] on button "Contact Podcast" at bounding box center [197, 455] width 140 height 33
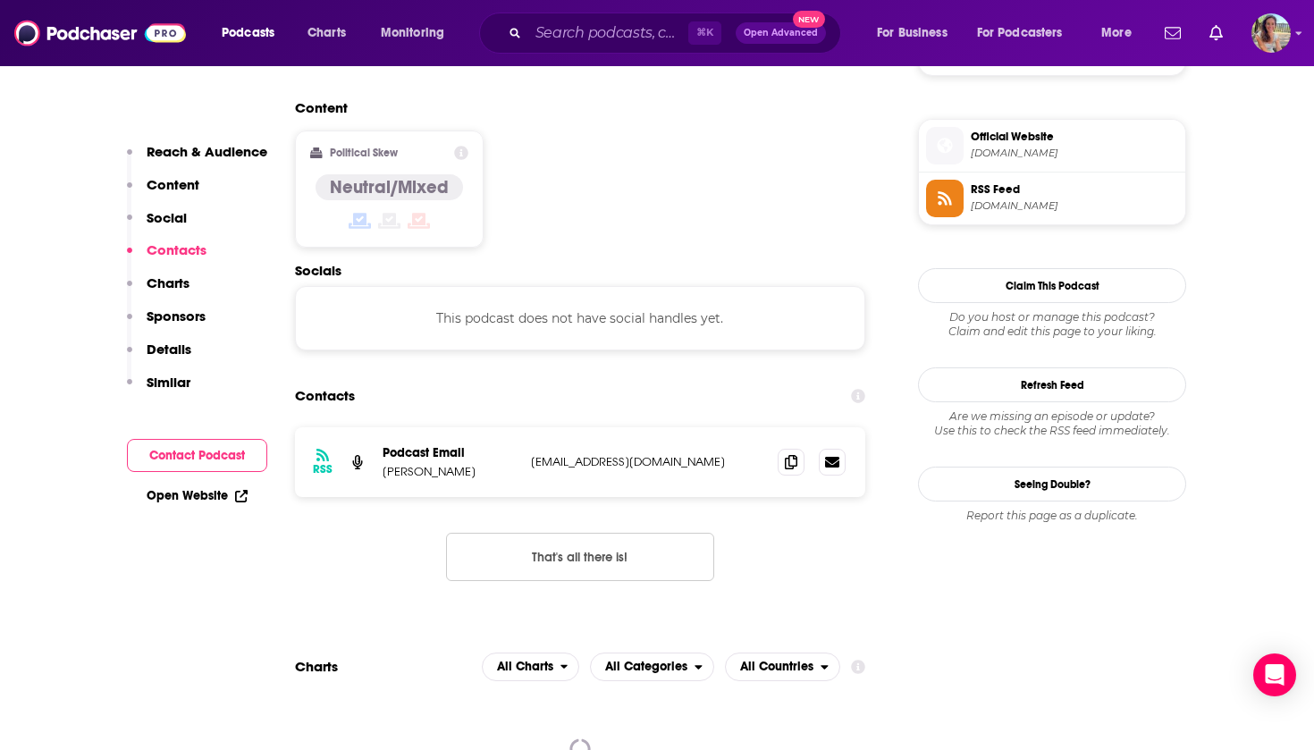
scroll to position [1437, 0]
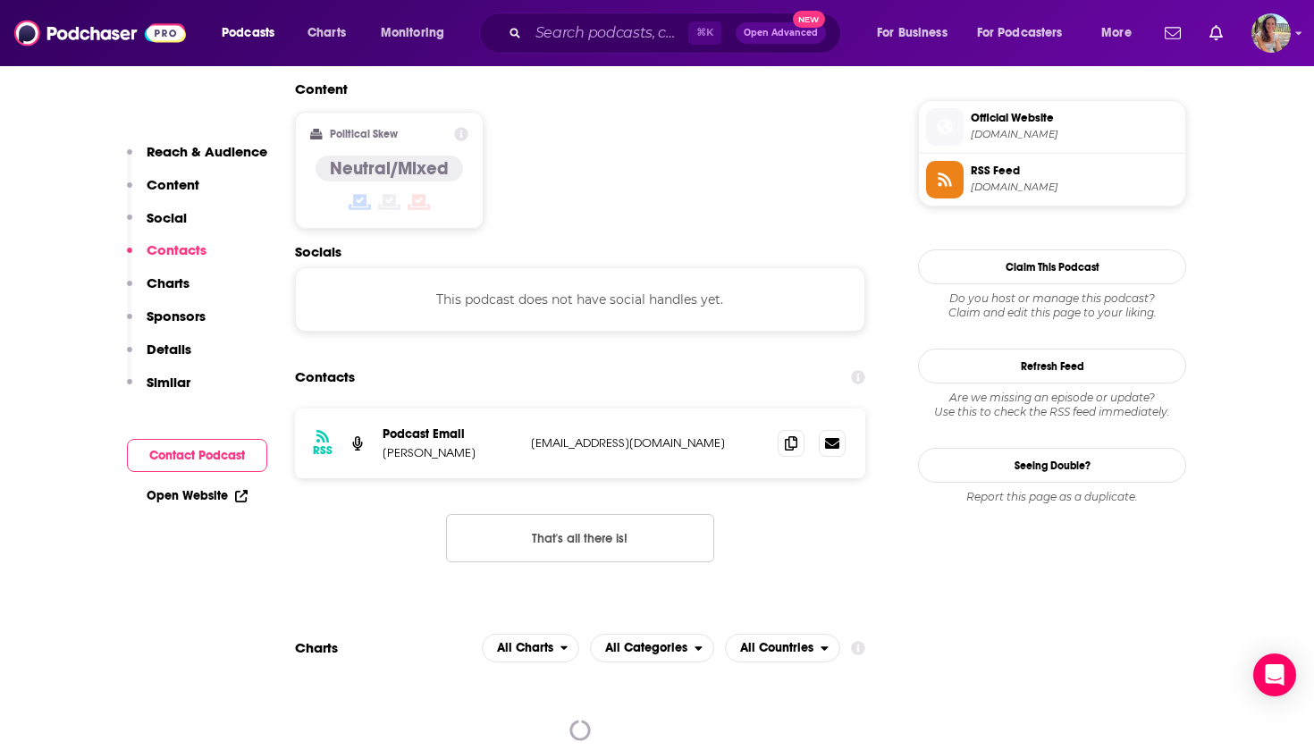
click at [537, 435] on p "[EMAIL_ADDRESS][DOMAIN_NAME]" at bounding box center [647, 442] width 232 height 15
drag, startPoint x: 537, startPoint y: 334, endPoint x: 646, endPoint y: 335, distance: 109.0
click at [646, 435] on p "[EMAIL_ADDRESS][DOMAIN_NAME]" at bounding box center [647, 442] width 232 height 15
copy p "[EMAIL_ADDRESS][DOMAIN_NAME]"
click at [558, 44] on input "Search podcasts, credits, & more..." at bounding box center [608, 33] width 160 height 29
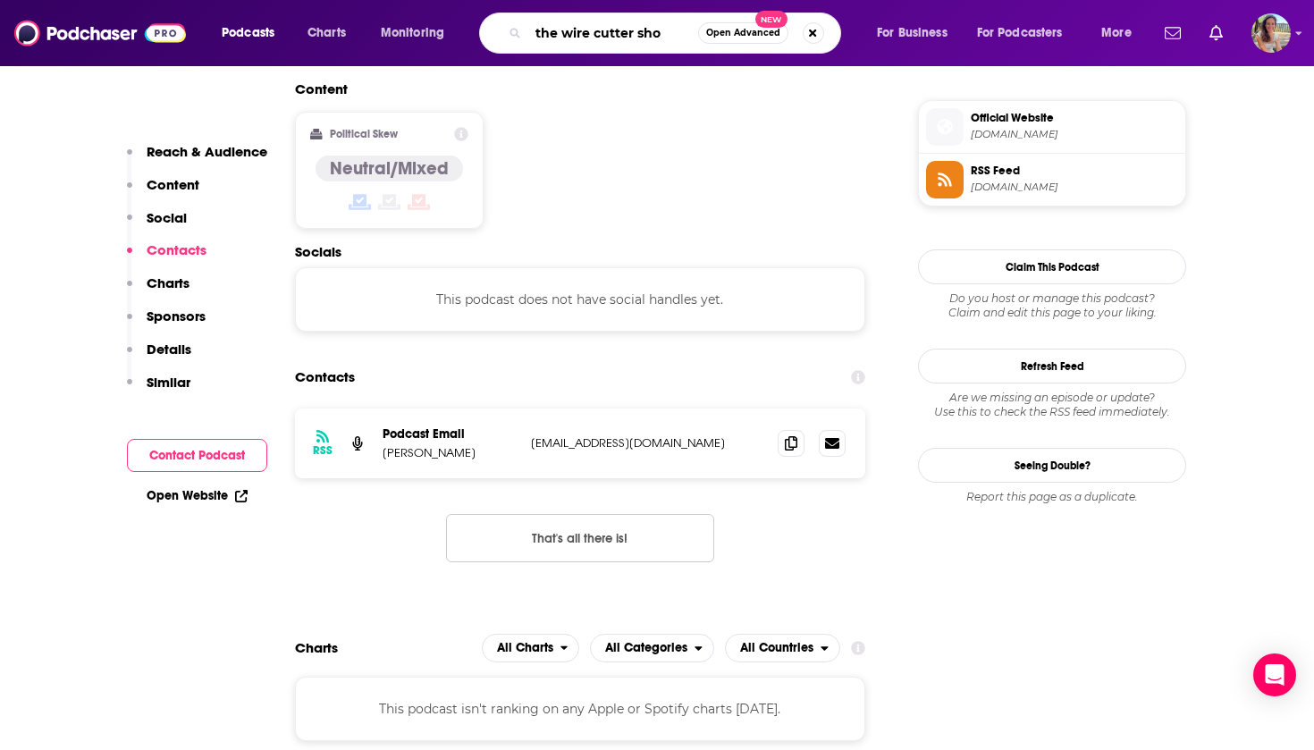
type input "the wire cutter show"
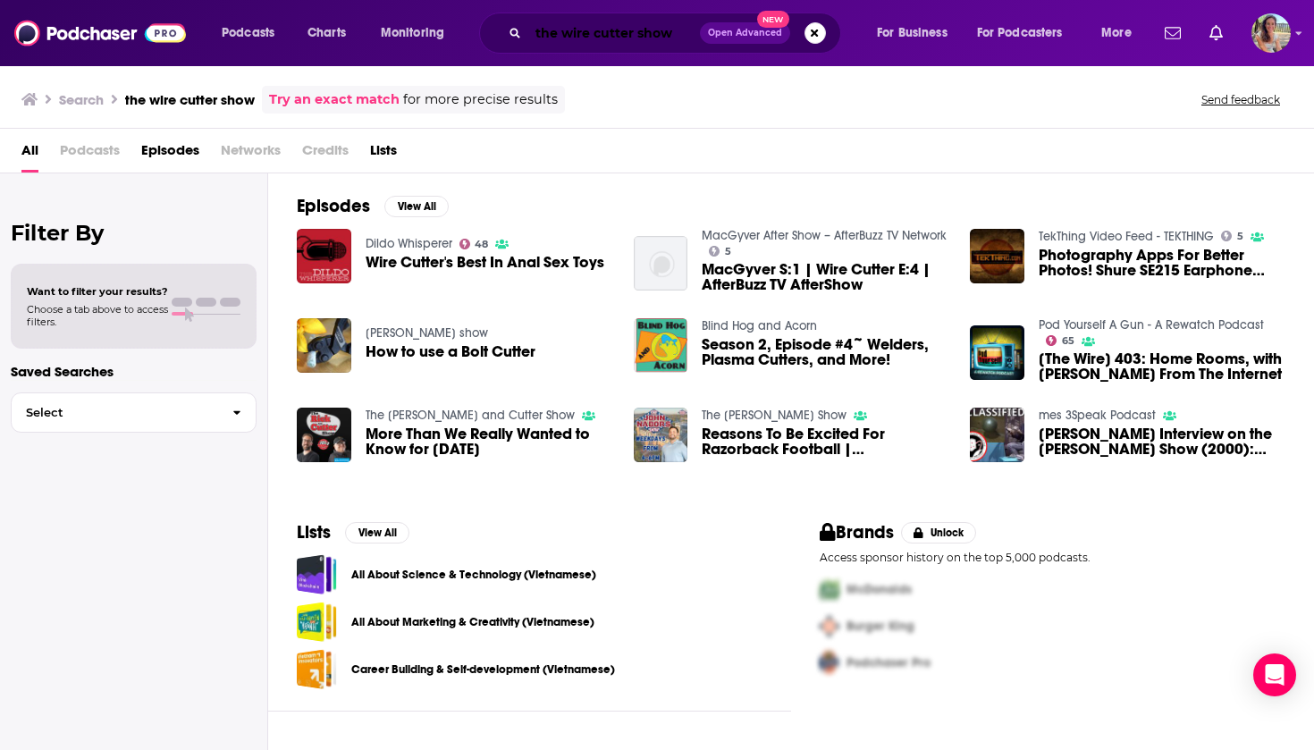
click at [656, 34] on input "the wire cutter show" at bounding box center [614, 33] width 172 height 29
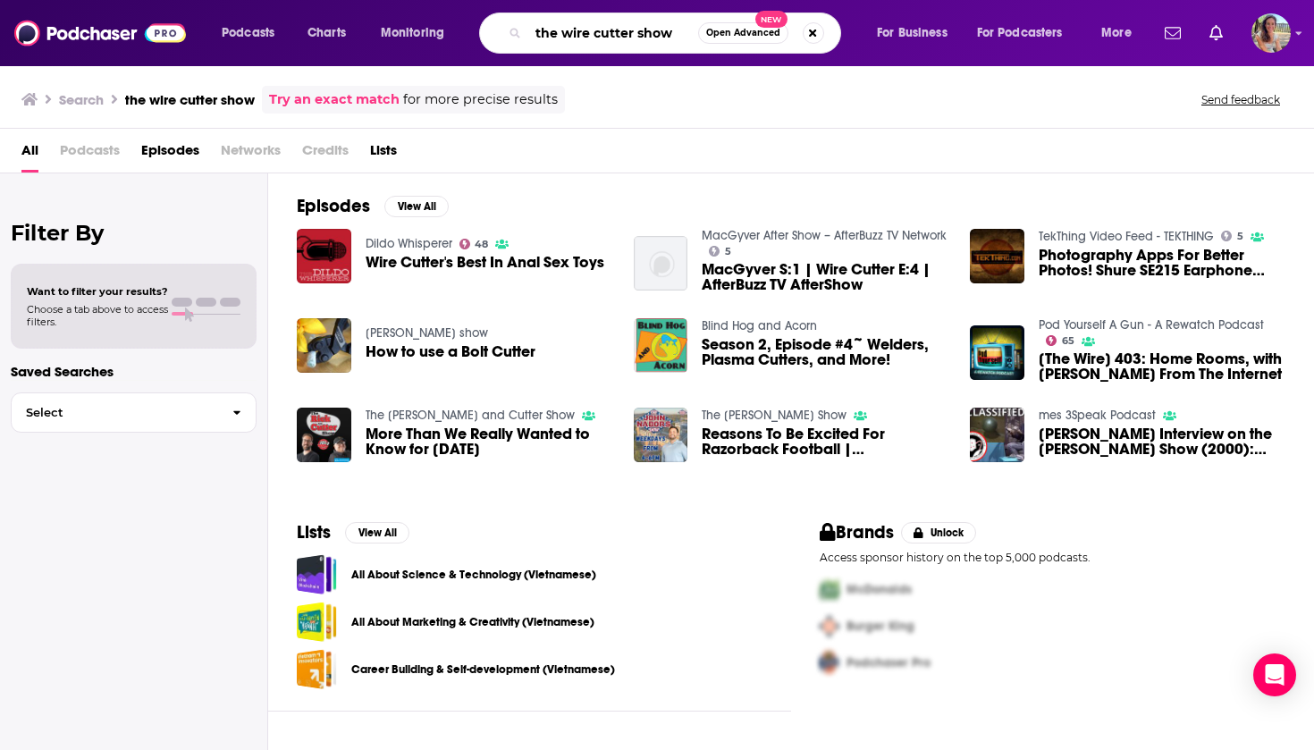
click at [656, 34] on input "the wire cutter show" at bounding box center [613, 33] width 170 height 29
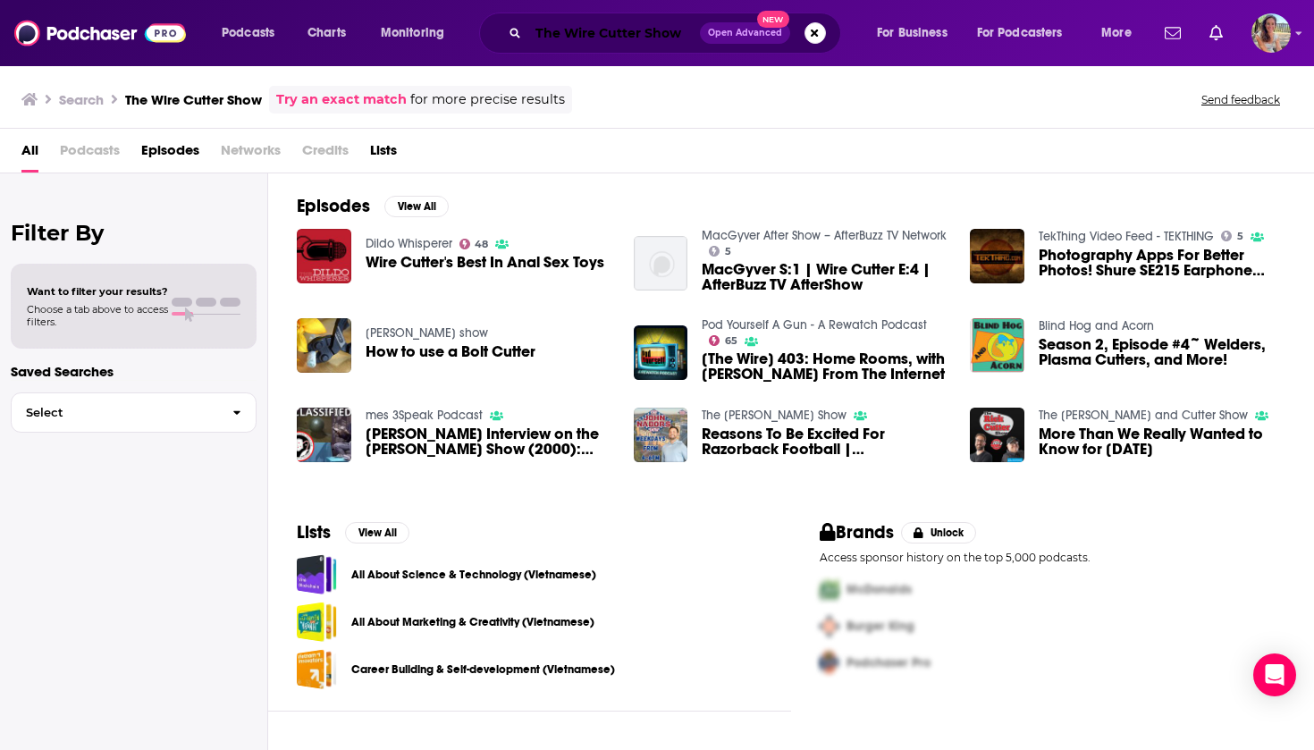
click at [605, 34] on input "The Wire Cutter Show" at bounding box center [614, 33] width 172 height 29
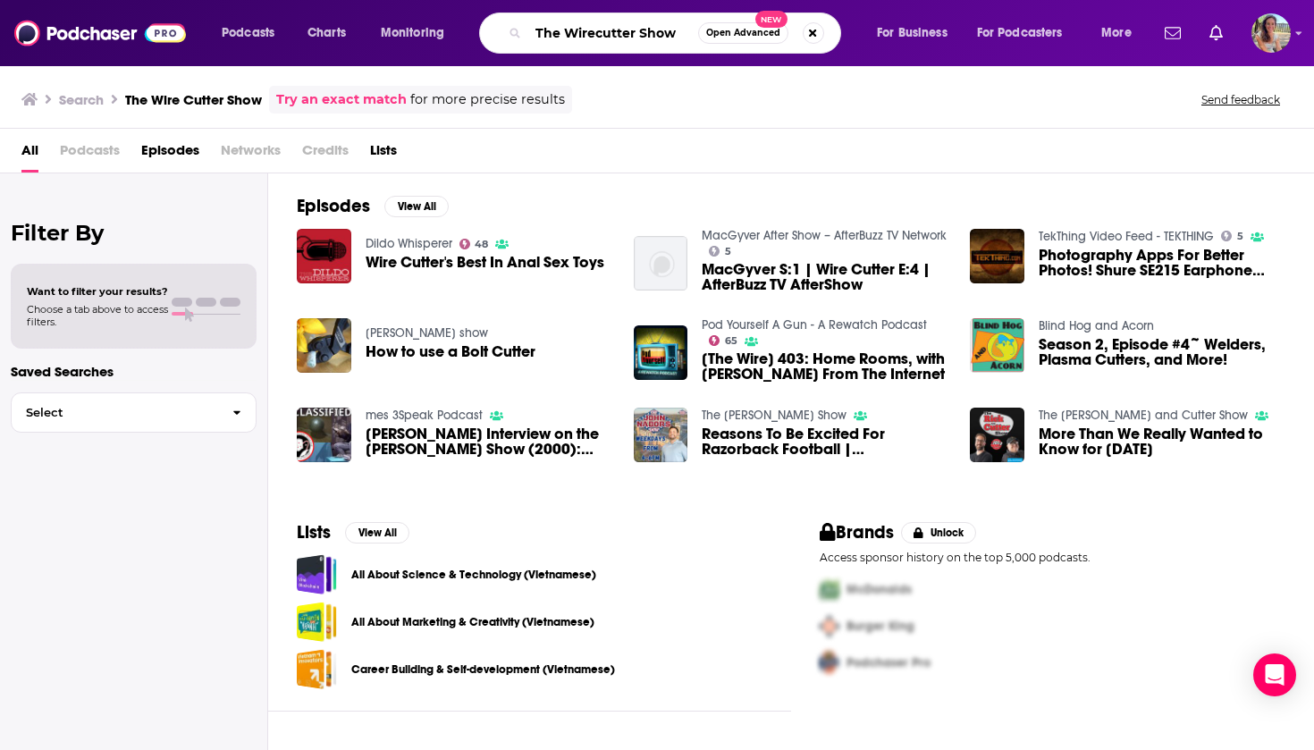
type input "The Wirecutter Show"
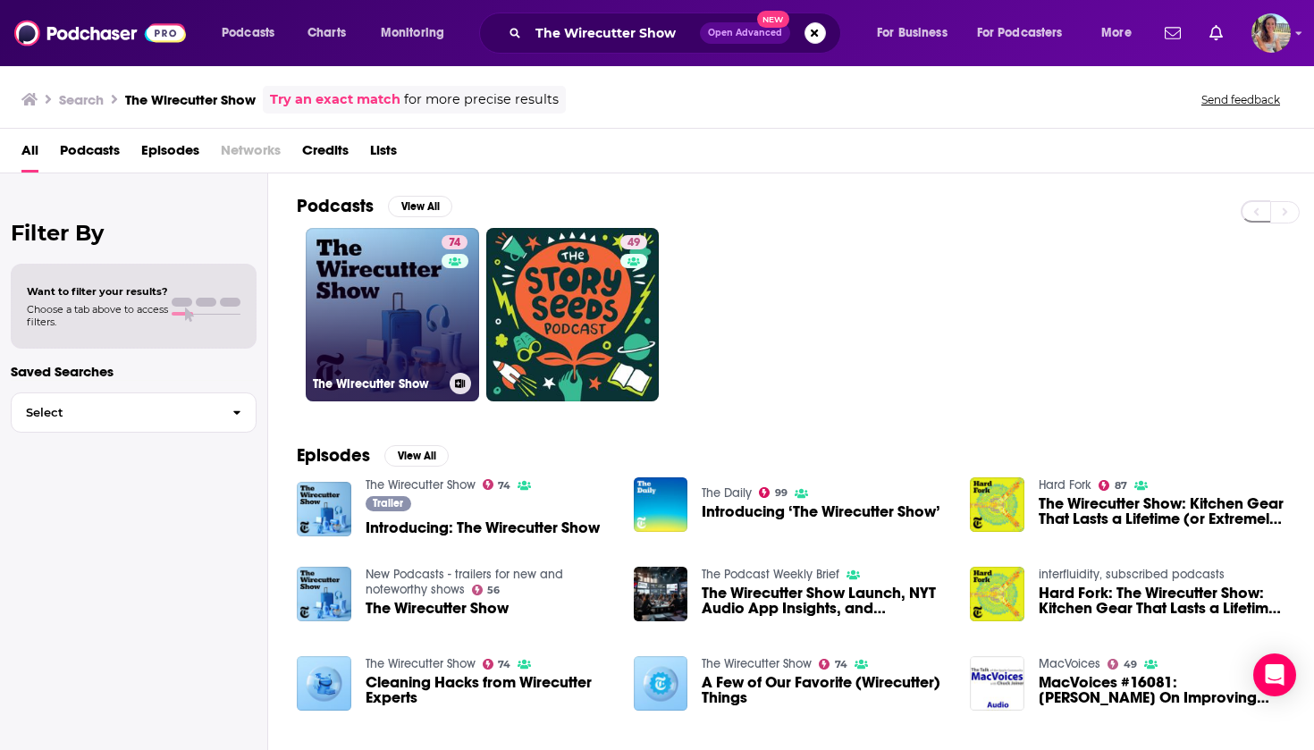
click at [410, 318] on link "74 The Wirecutter Show" at bounding box center [392, 314] width 173 height 173
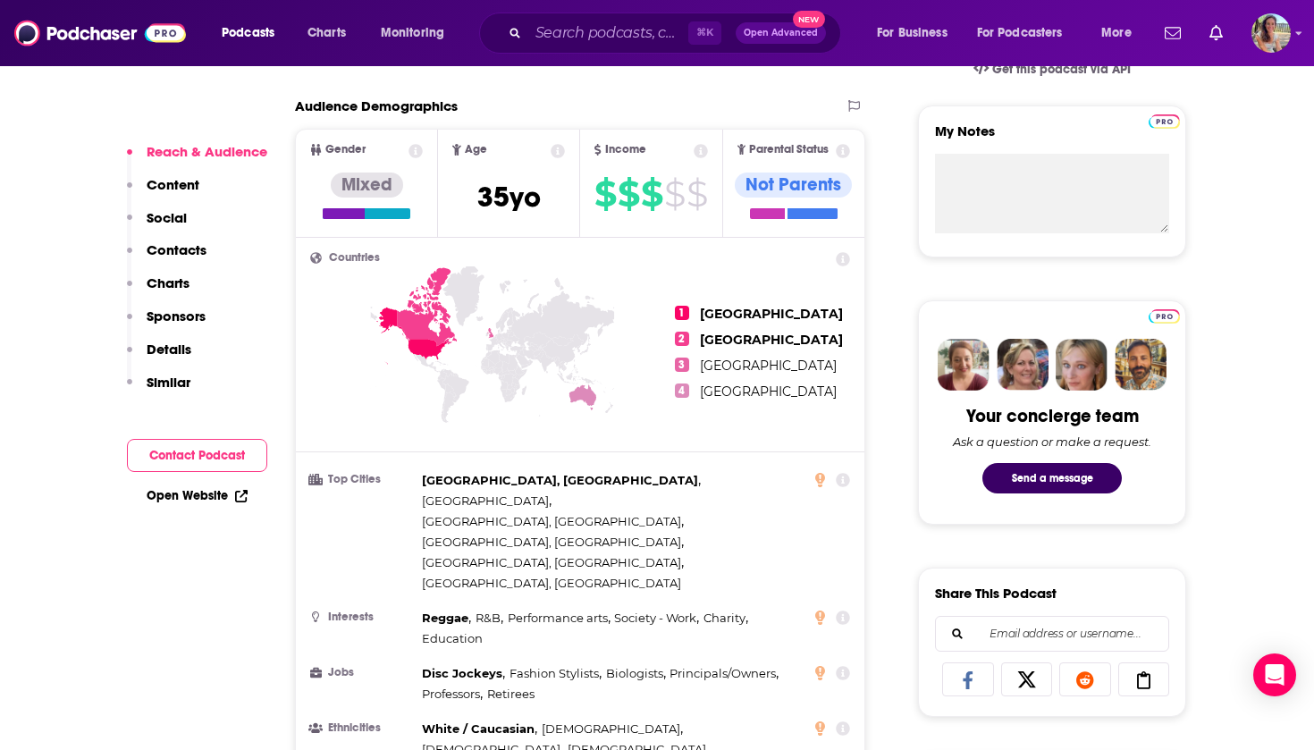
scroll to position [600, 0]
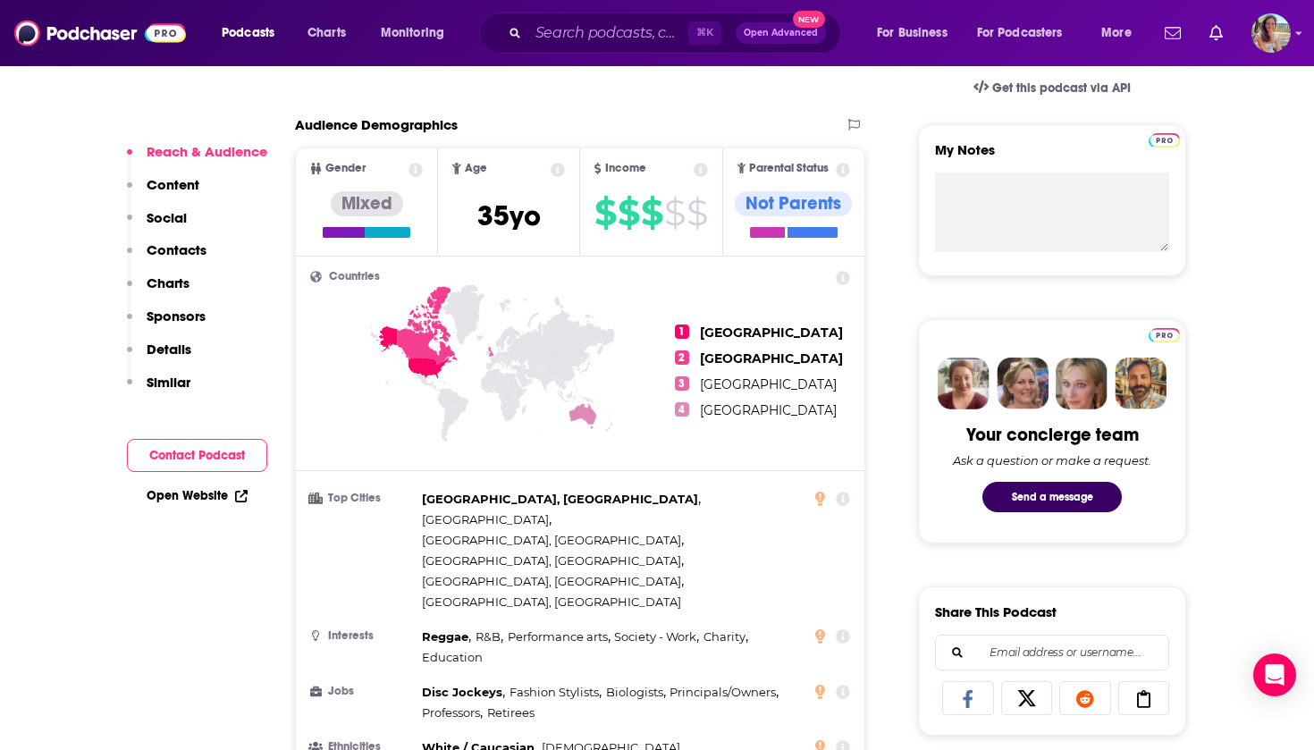
click at [181, 464] on button "Contact Podcast" at bounding box center [197, 455] width 140 height 33
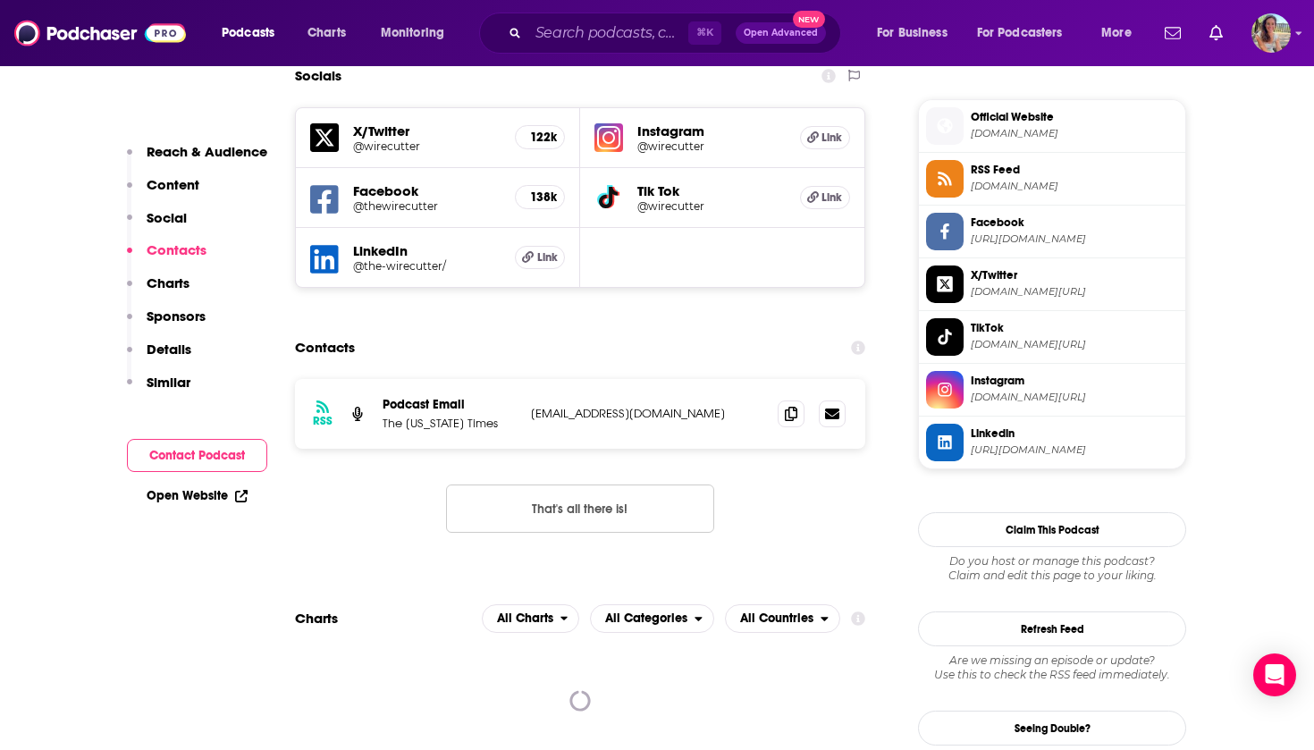
click at [543, 406] on p "[EMAIL_ADDRESS][DOMAIN_NAME]" at bounding box center [647, 413] width 232 height 15
drag, startPoint x: 543, startPoint y: 333, endPoint x: 651, endPoint y: 336, distance: 108.2
click at [651, 406] on p "[EMAIL_ADDRESS][DOMAIN_NAME]" at bounding box center [647, 413] width 232 height 15
copy p "[EMAIL_ADDRESS][DOMAIN_NAME]"
click at [576, 44] on input "Search podcasts, credits, & more..." at bounding box center [608, 33] width 160 height 29
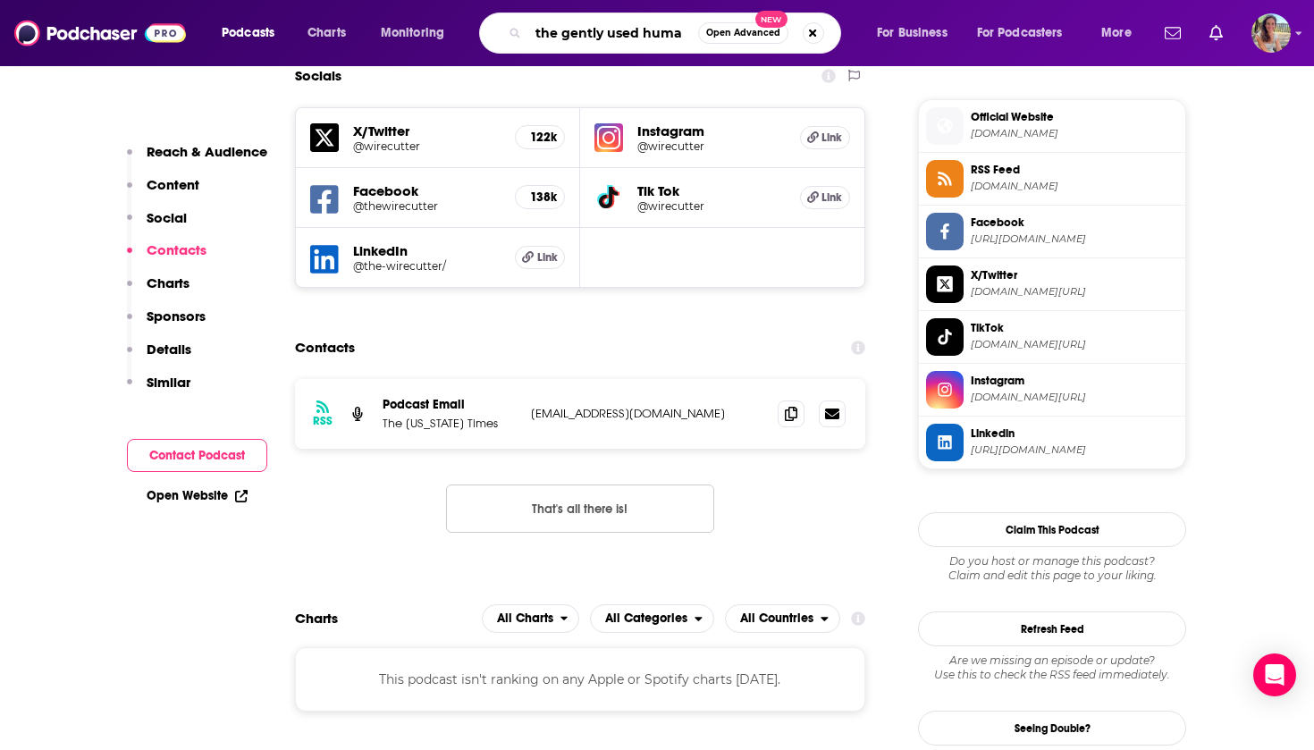
type input "the gently used human"
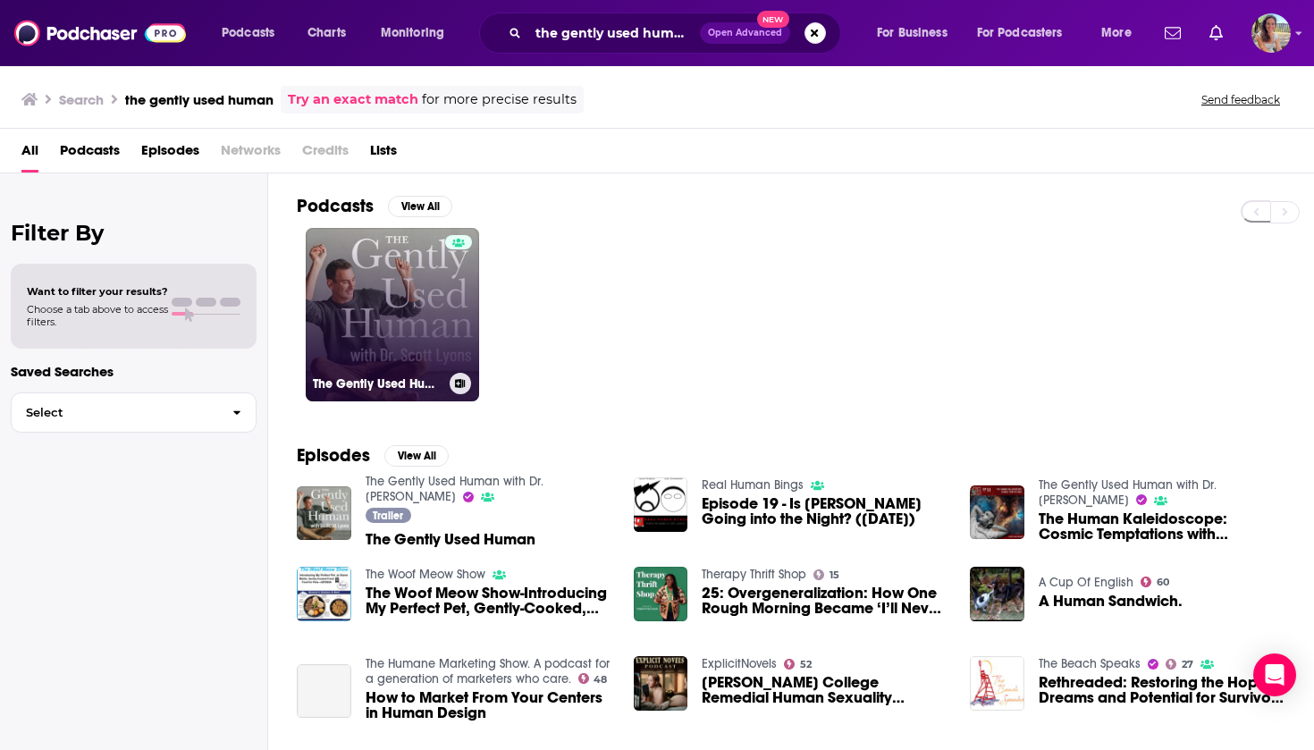
click at [394, 301] on link "The Gently Used Human with Dr. [PERSON_NAME]" at bounding box center [392, 314] width 173 height 173
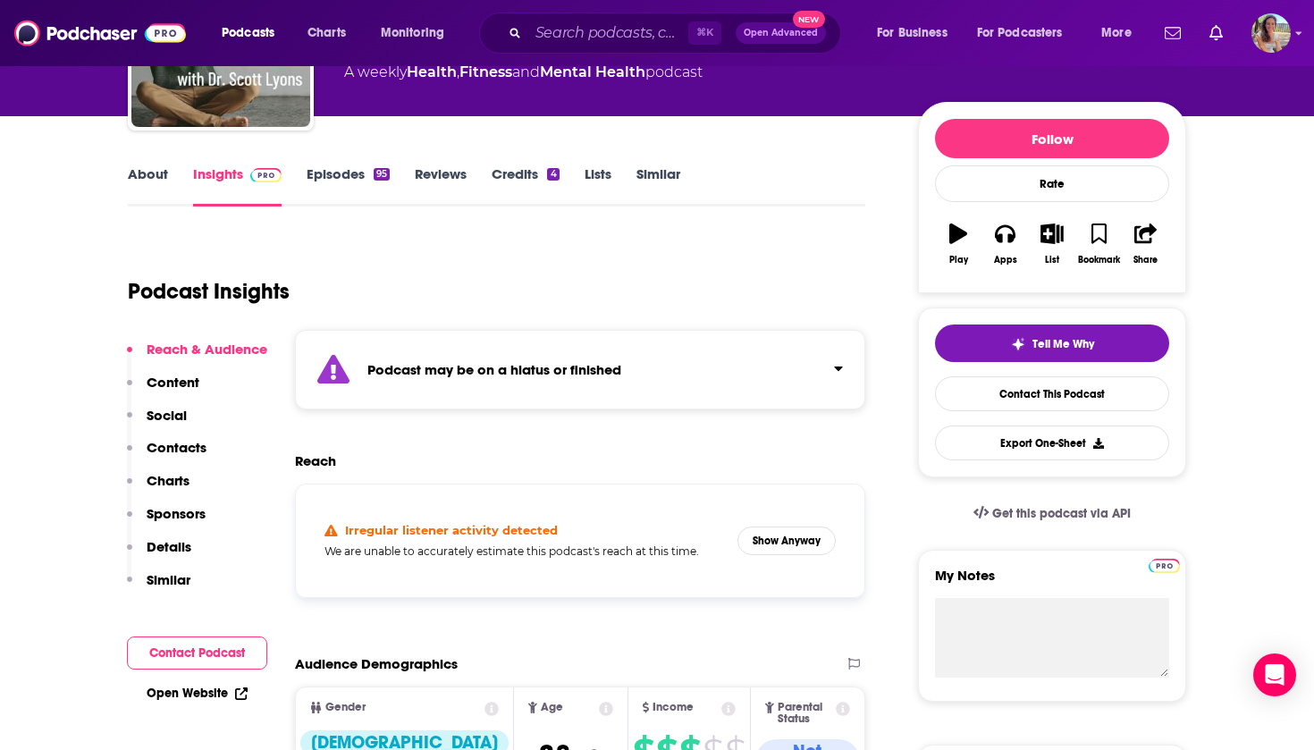
scroll to position [179, 0]
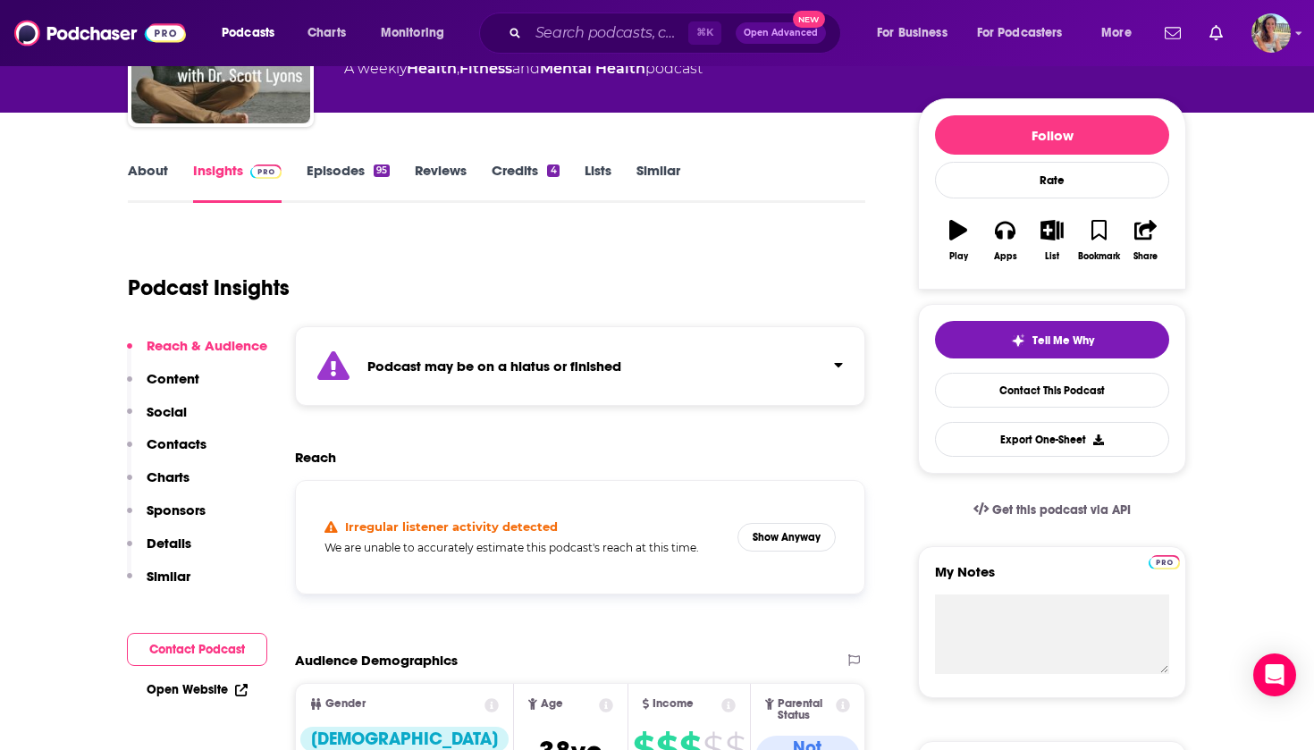
click at [185, 651] on button "Contact Podcast" at bounding box center [197, 649] width 140 height 33
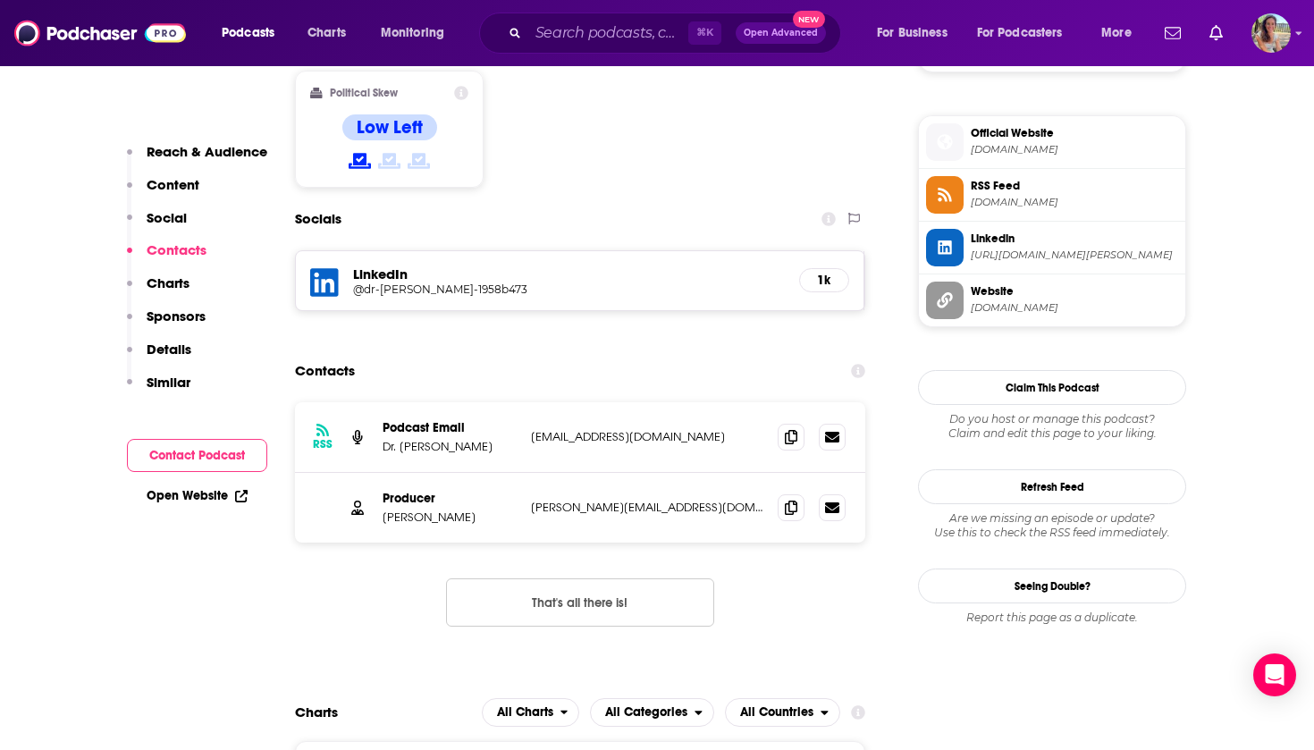
click at [552, 500] on p "[PERSON_NAME][EMAIL_ADDRESS][DOMAIN_NAME]" at bounding box center [647, 507] width 232 height 15
click at [549, 500] on p "[PERSON_NAME][EMAIL_ADDRESS][DOMAIN_NAME]" at bounding box center [647, 507] width 232 height 15
drag, startPoint x: 549, startPoint y: 399, endPoint x: 565, endPoint y: 402, distance: 16.3
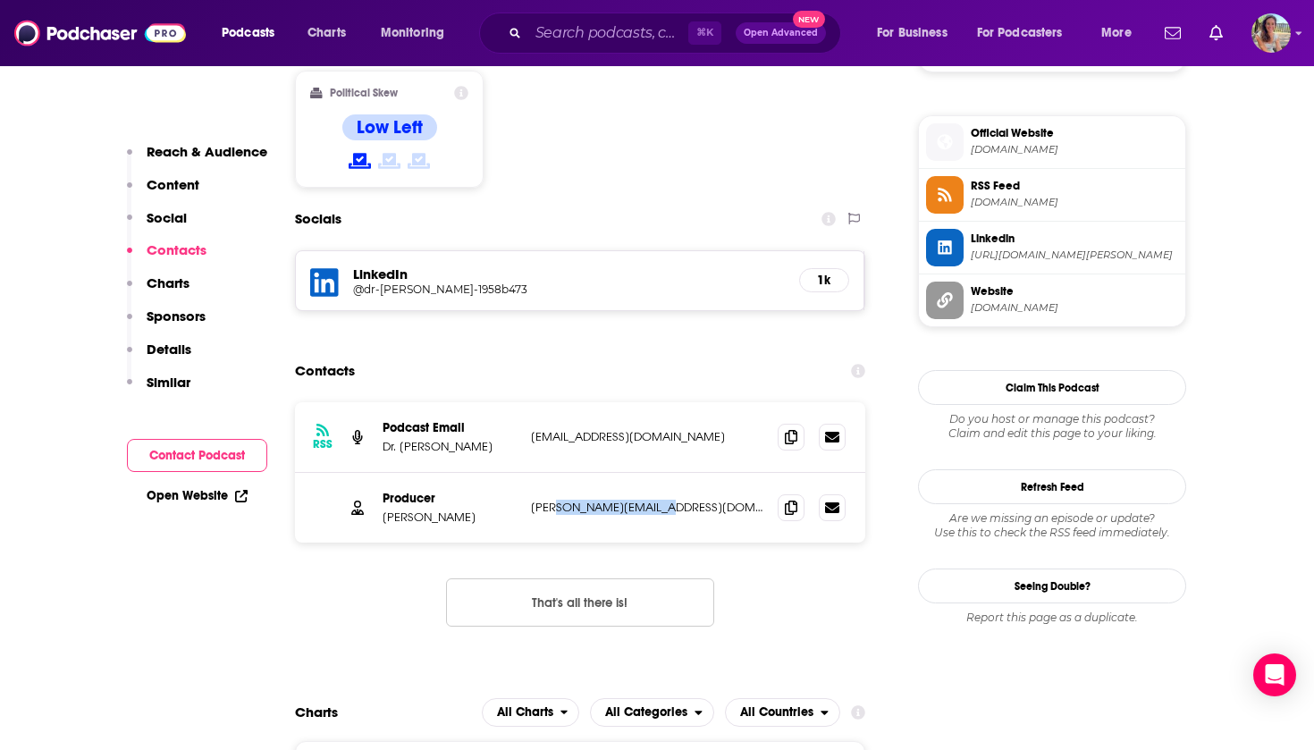
click at [565, 500] on p "[PERSON_NAME][EMAIL_ADDRESS][DOMAIN_NAME]" at bounding box center [647, 507] width 232 height 15
click at [538, 500] on p "[PERSON_NAME][EMAIL_ADDRESS][DOMAIN_NAME]" at bounding box center [647, 507] width 232 height 15
drag, startPoint x: 538, startPoint y: 400, endPoint x: 602, endPoint y: 402, distance: 64.4
click at [602, 500] on p "[PERSON_NAME][EMAIL_ADDRESS][DOMAIN_NAME]" at bounding box center [647, 507] width 232 height 15
copy p "[PERSON_NAME][EMAIL_ADDRESS][DOMAIN_NAME]"
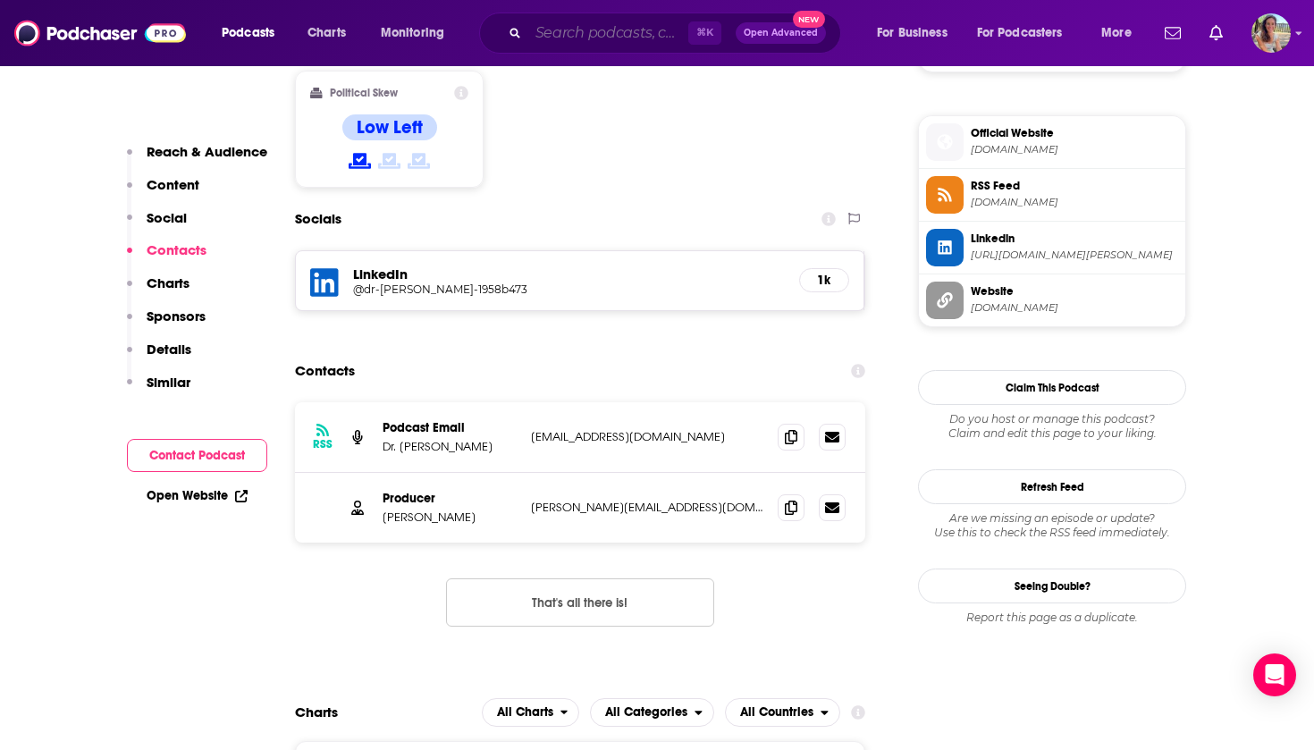
click at [577, 42] on input "Search podcasts, credits, & more..." at bounding box center [608, 33] width 160 height 29
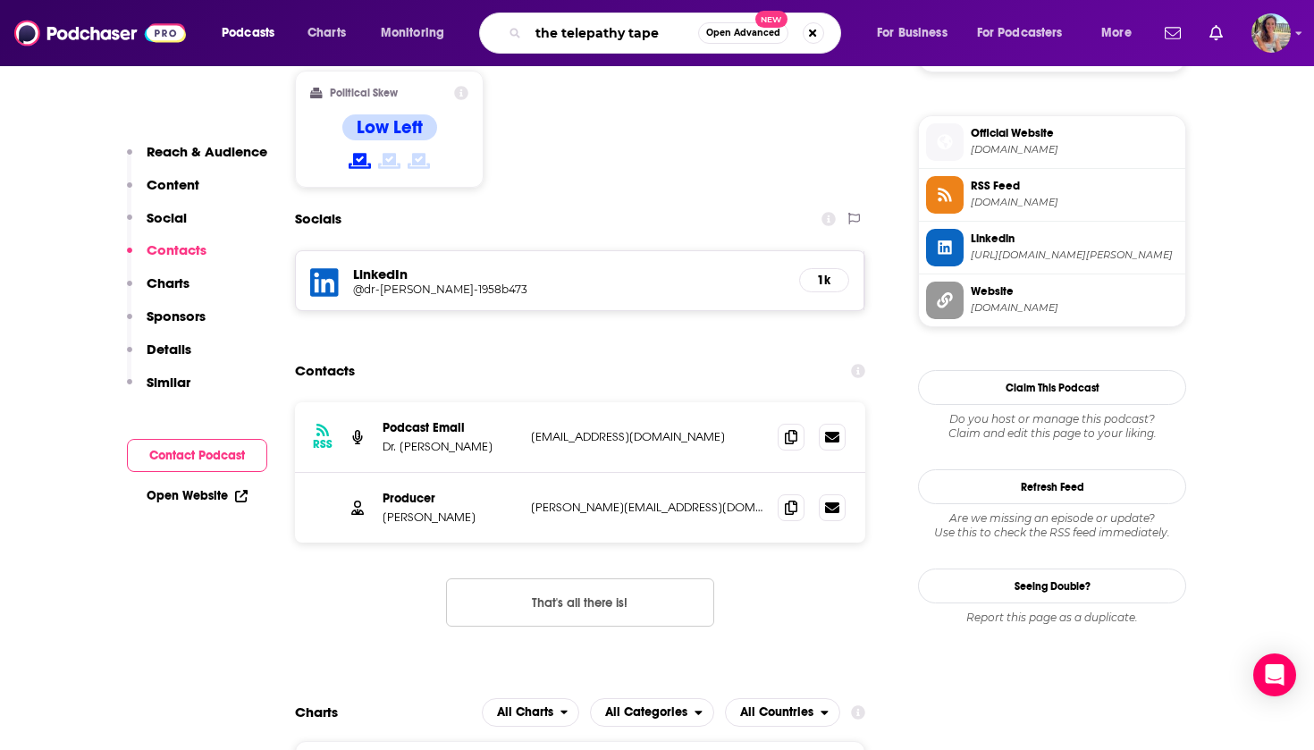
type input "the telepathy tapes"
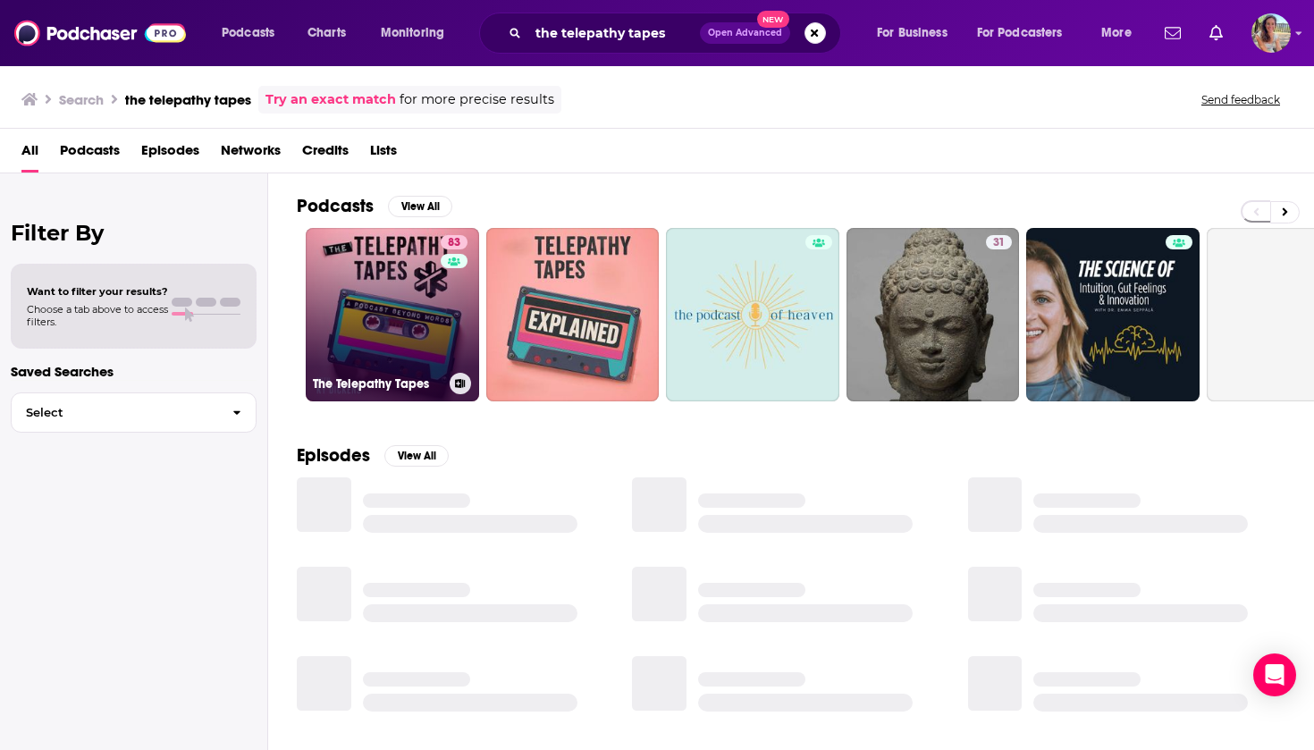
click at [372, 322] on link "83 The Telepathy Tapes" at bounding box center [392, 314] width 173 height 173
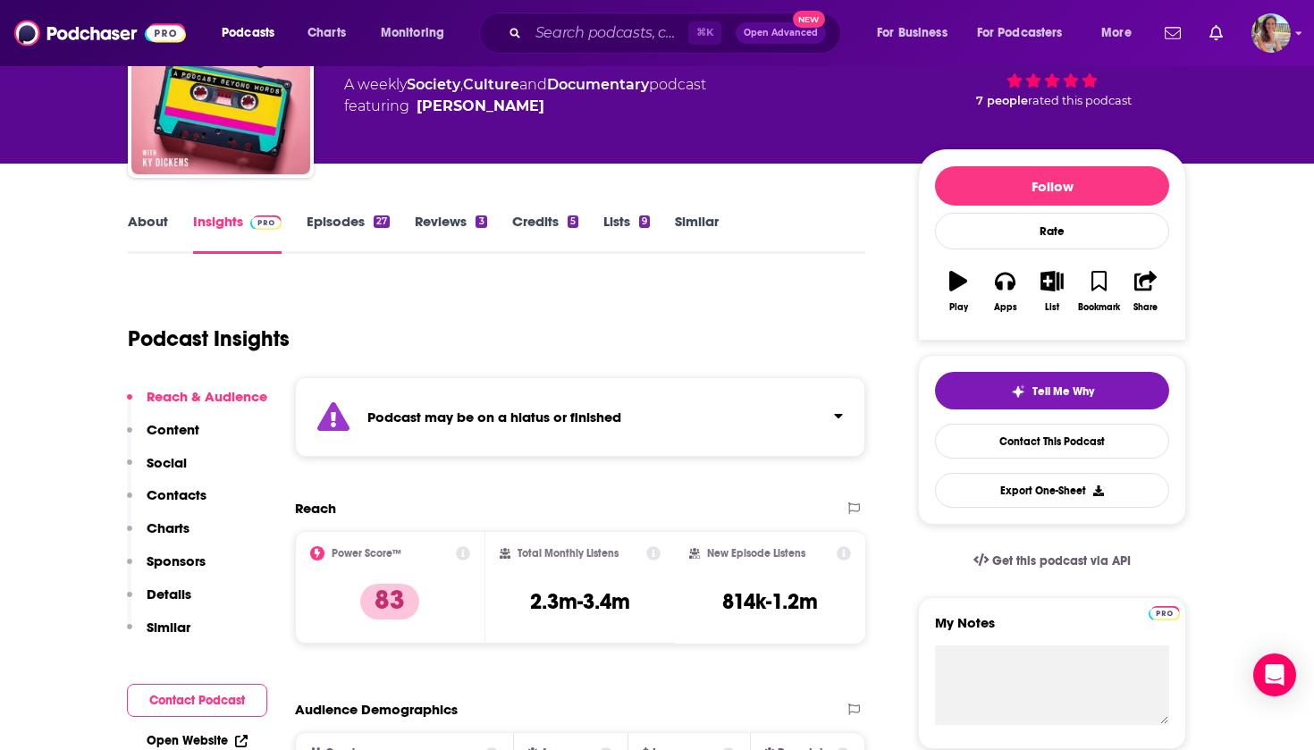
scroll to position [139, 0]
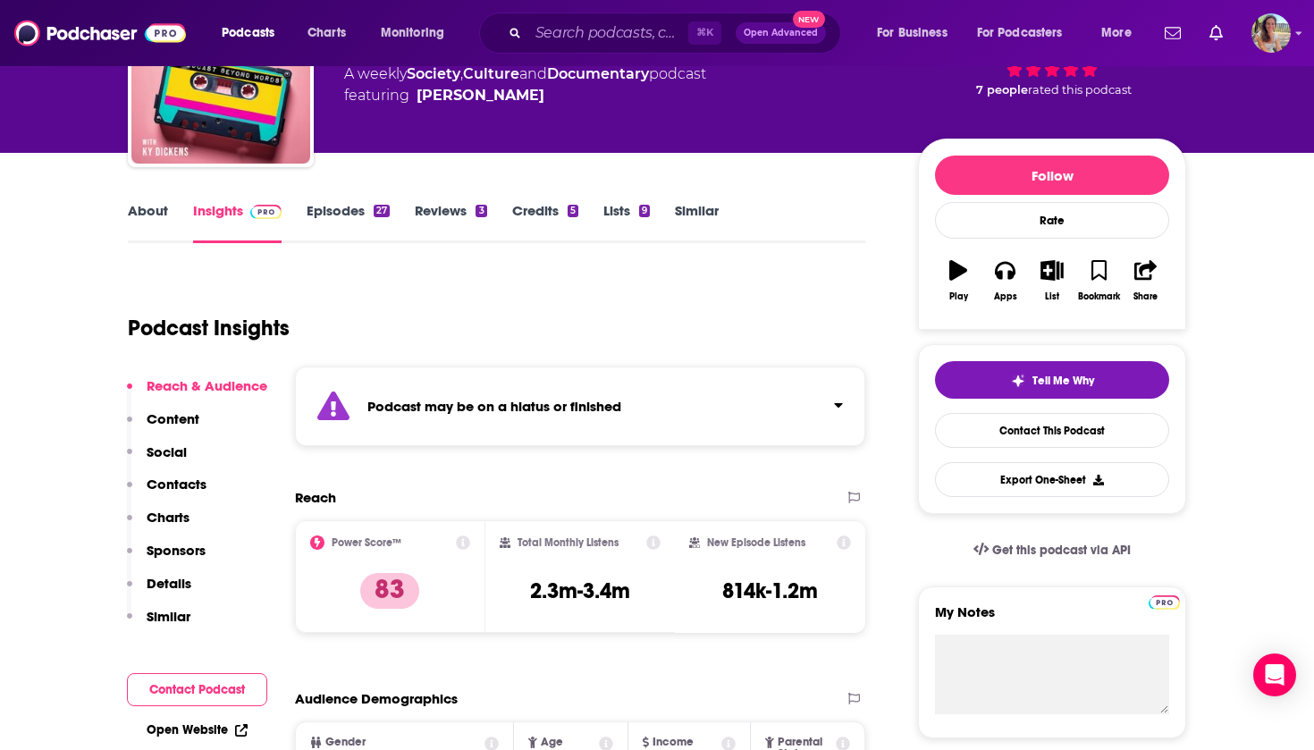
click at [185, 689] on button "Contact Podcast" at bounding box center [197, 689] width 140 height 33
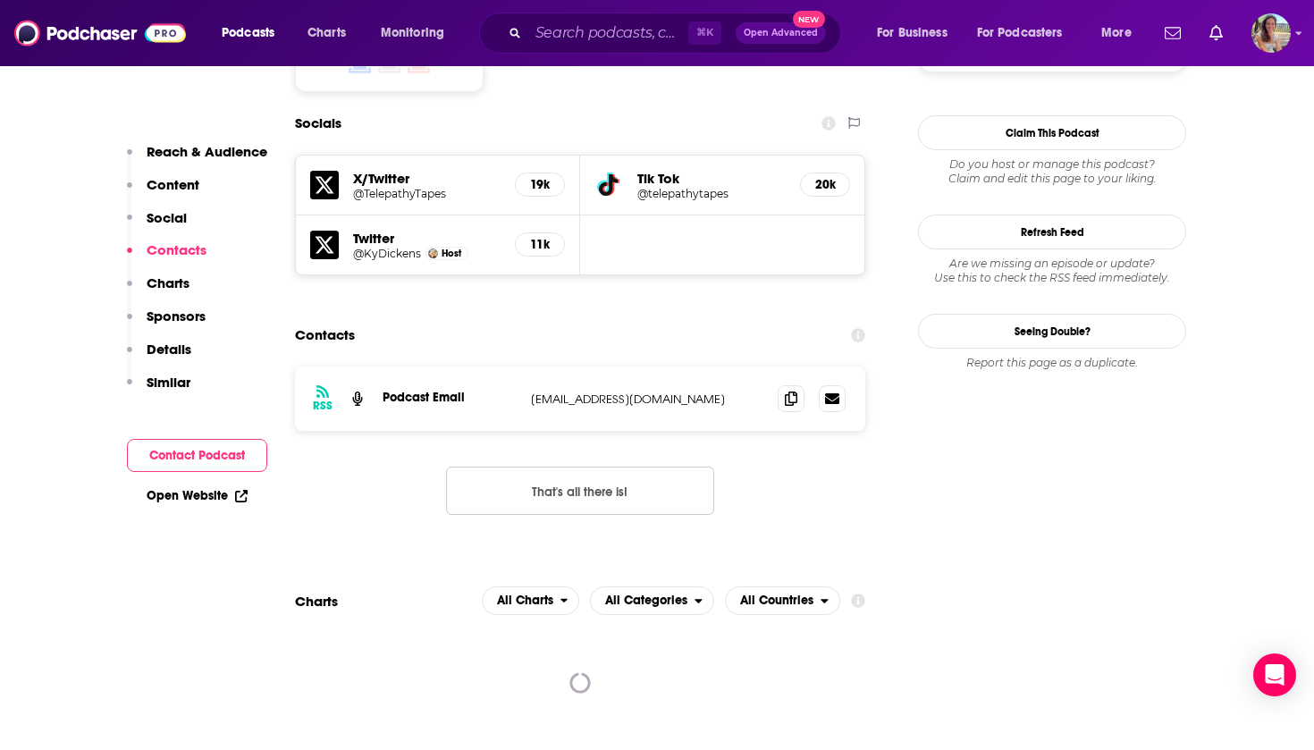
click at [540, 391] on p "[EMAIL_ADDRESS][DOMAIN_NAME]" at bounding box center [647, 398] width 232 height 15
drag, startPoint x: 540, startPoint y: 328, endPoint x: 642, endPoint y: 328, distance: 101.9
click at [642, 391] on p "[EMAIL_ADDRESS][DOMAIN_NAME]" at bounding box center [647, 398] width 232 height 15
copy p "[EMAIL_ADDRESS][DOMAIN_NAME]"
click at [642, 33] on input "Search podcasts, credits, & more..." at bounding box center [608, 33] width 160 height 29
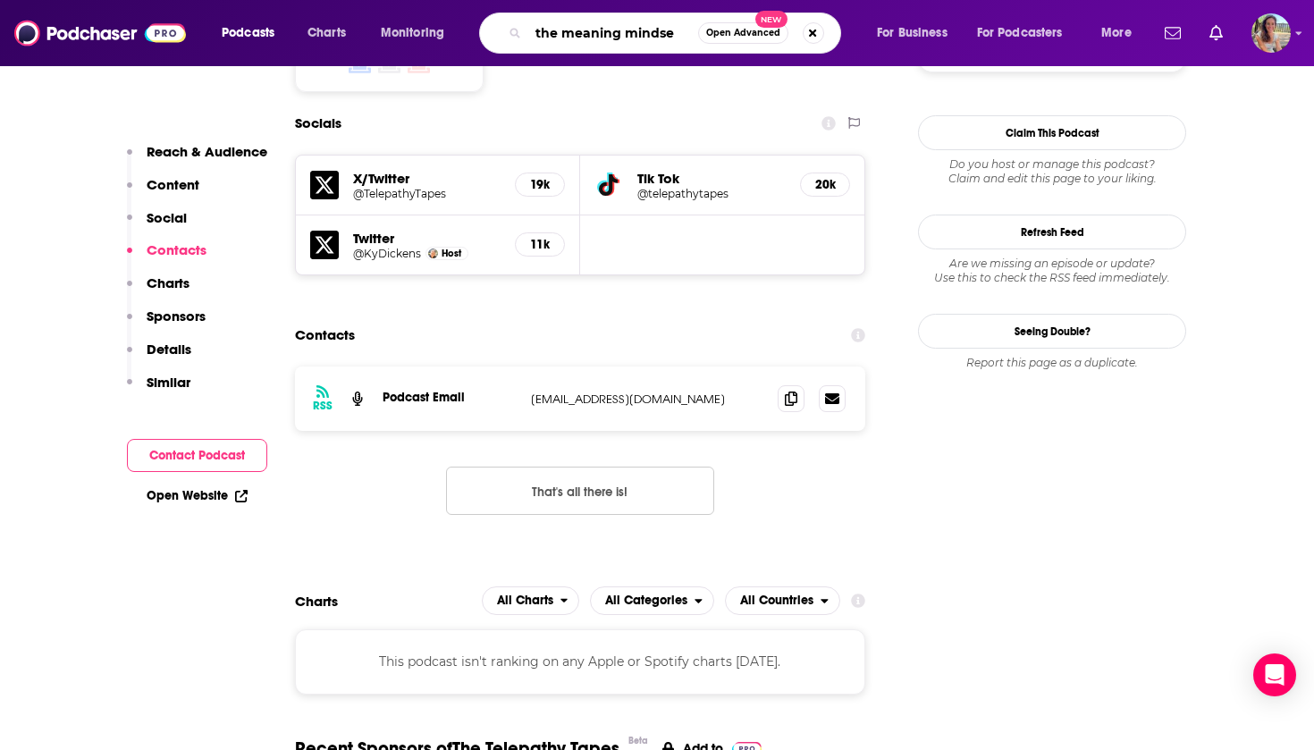
type input "the meaning mindset"
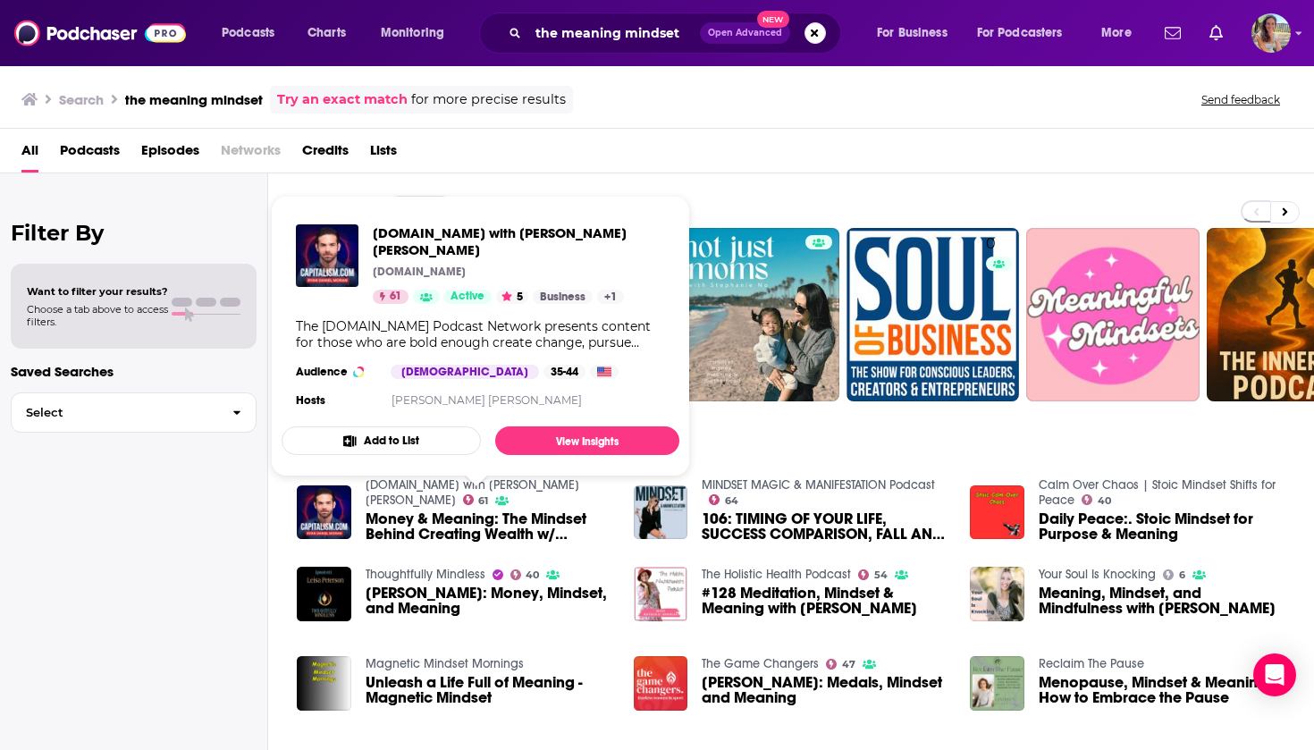
click at [553, 163] on div "All Podcasts Episodes Networks Credits Lists" at bounding box center [660, 154] width 1278 height 37
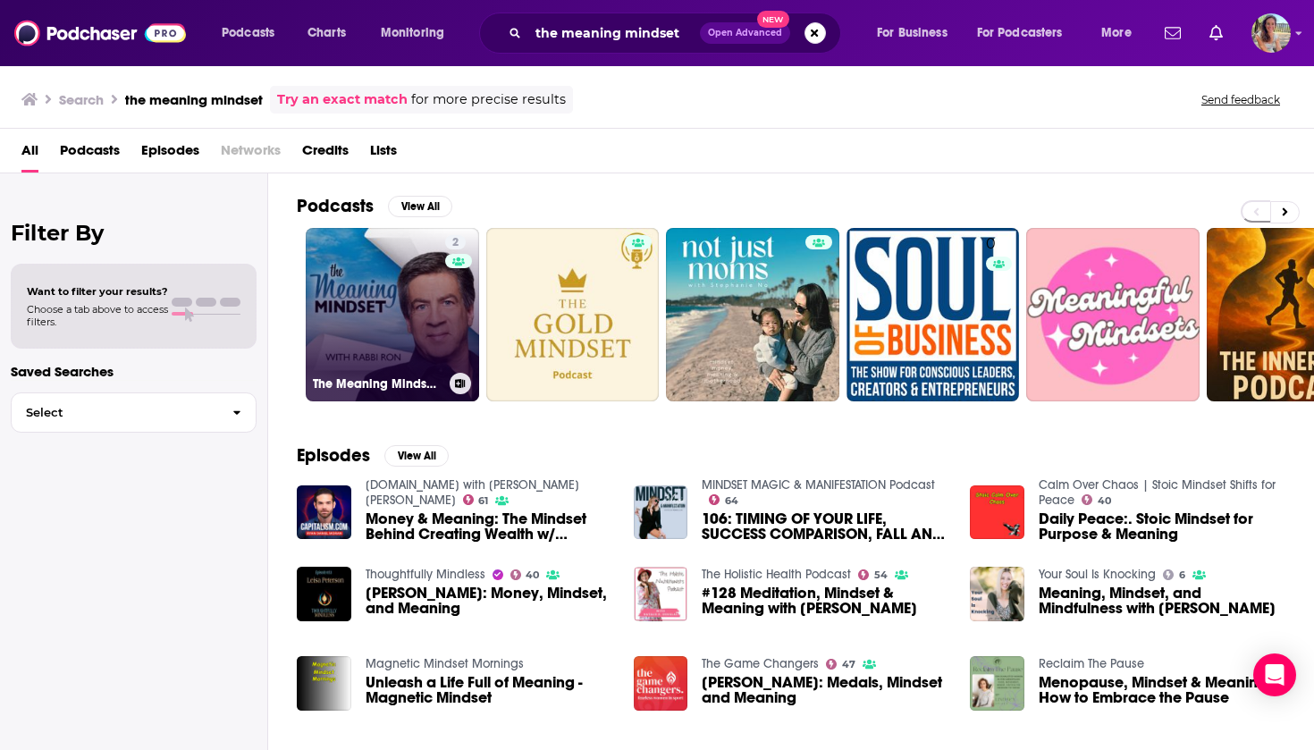
click at [401, 337] on link "2 The Meaning Mindset with [PERSON_NAME]" at bounding box center [392, 314] width 173 height 173
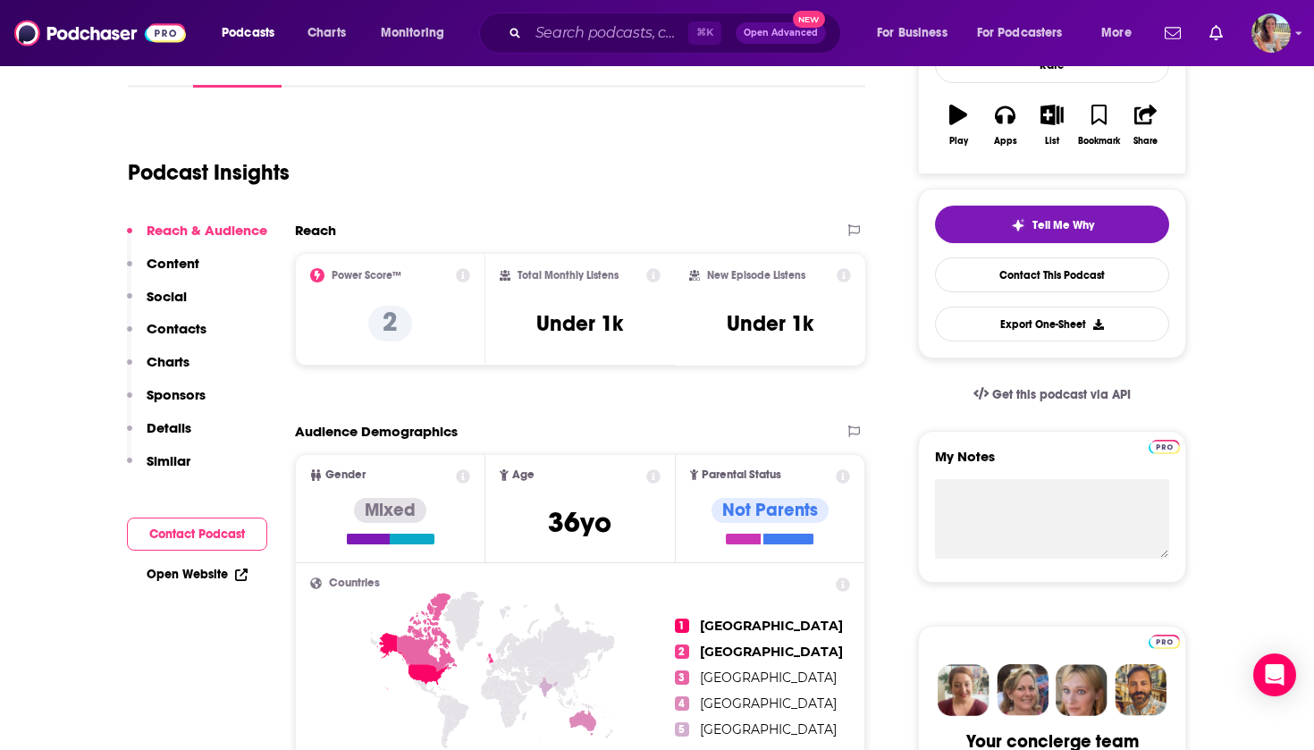
scroll to position [405, 0]
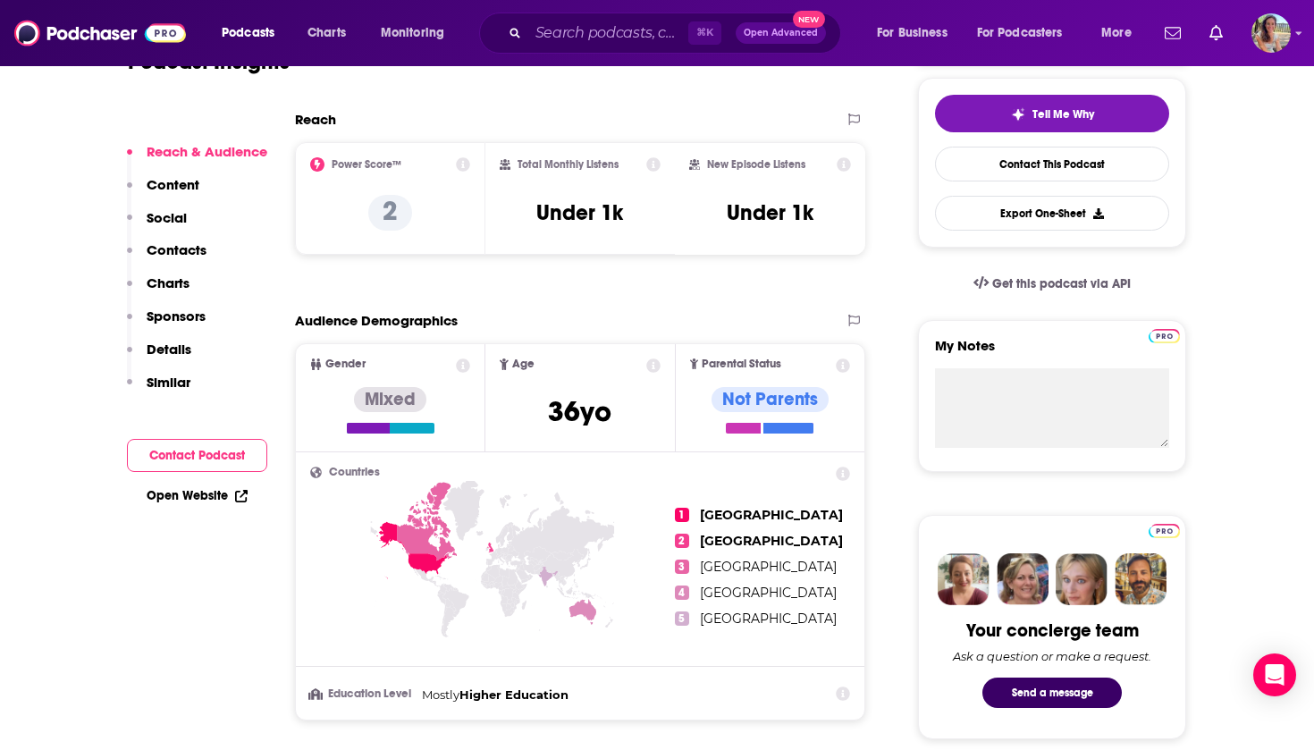
click at [220, 445] on button "Contact Podcast" at bounding box center [197, 455] width 140 height 33
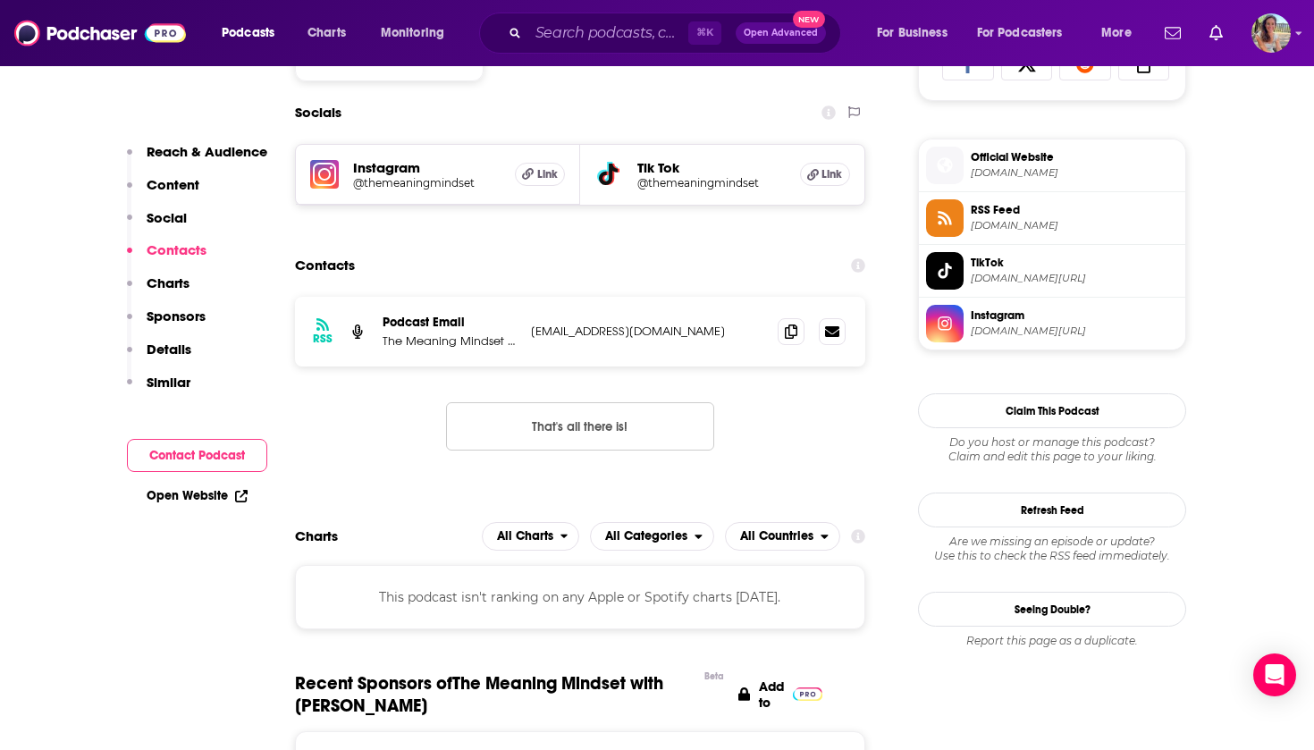
click at [540, 331] on p "[EMAIL_ADDRESS][DOMAIN_NAME]" at bounding box center [647, 330] width 232 height 15
drag, startPoint x: 540, startPoint y: 331, endPoint x: 656, endPoint y: 335, distance: 116.2
click at [656, 335] on p "[EMAIL_ADDRESS][DOMAIN_NAME]" at bounding box center [647, 330] width 232 height 15
copy p "[EMAIL_ADDRESS][DOMAIN_NAME]"
click at [612, 30] on input "Search podcasts, credits, & more..." at bounding box center [608, 33] width 160 height 29
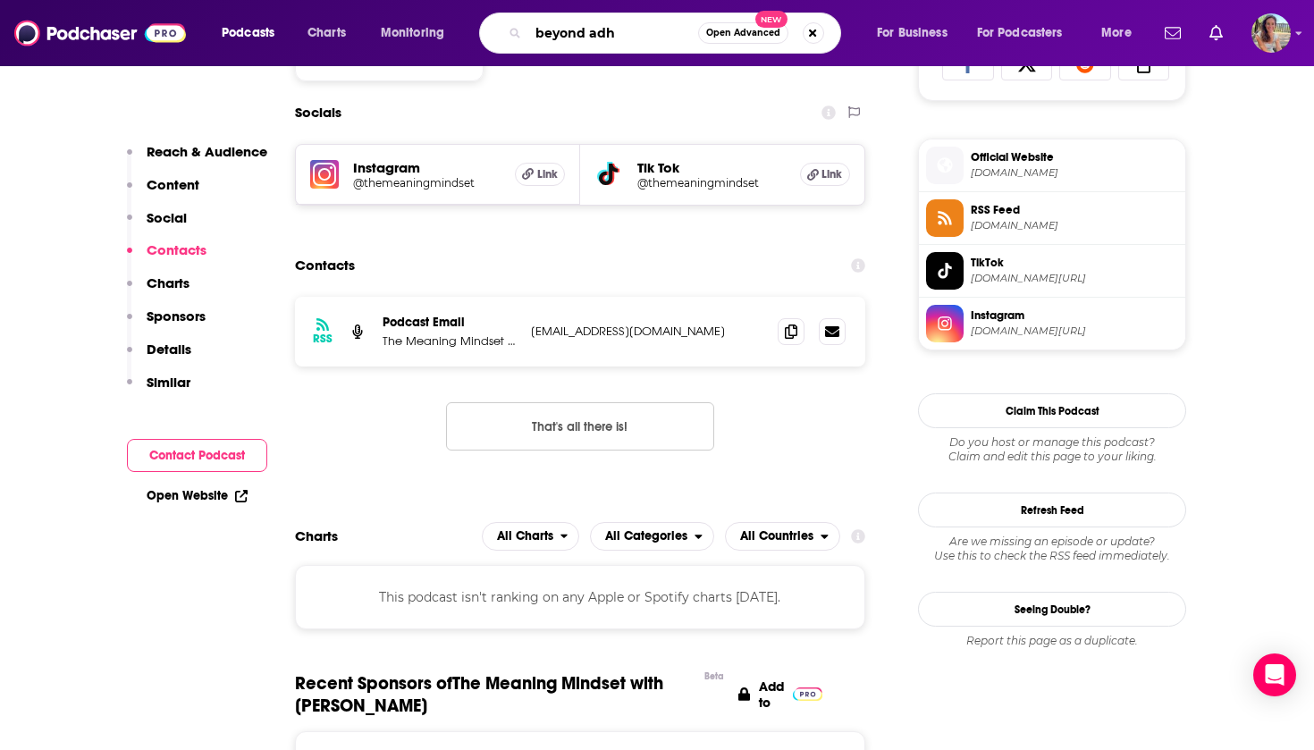
type input "beyond [MEDICAL_DATA]"
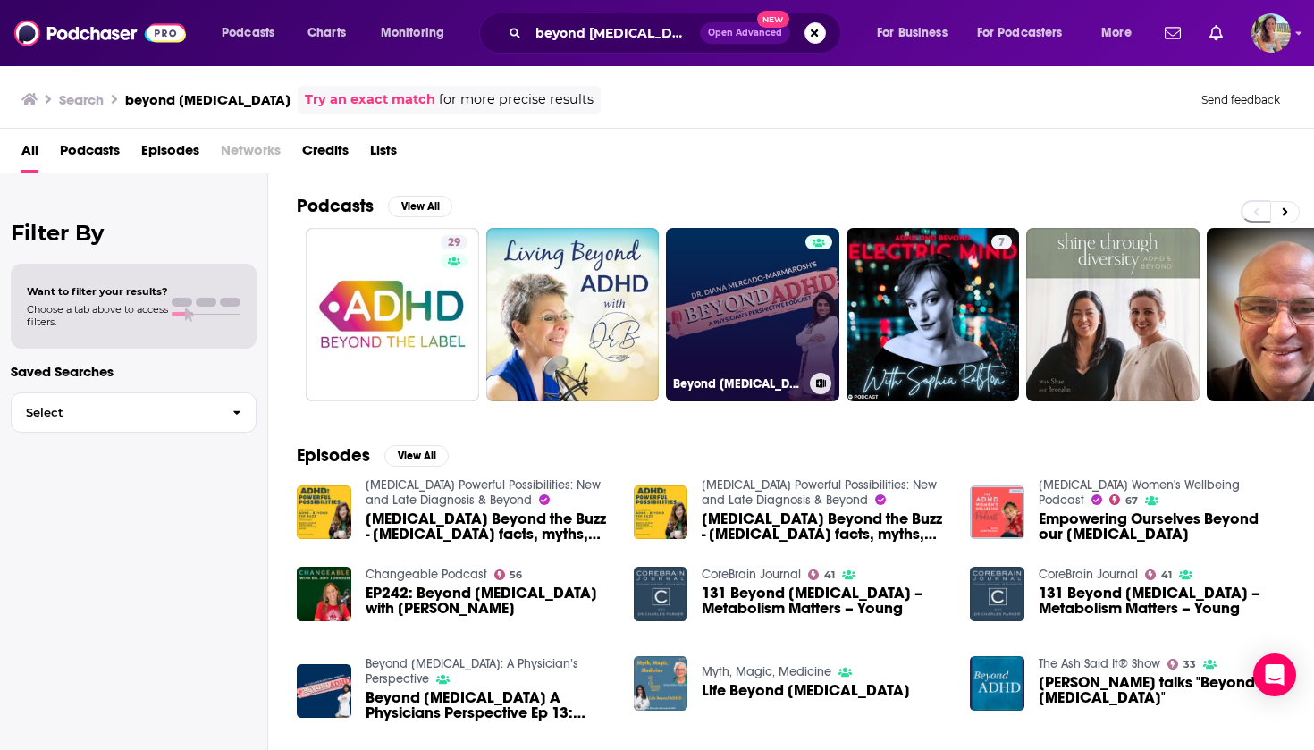
click at [736, 357] on link "Beyond [MEDICAL_DATA]: A Physician’s Perspective" at bounding box center [752, 314] width 173 height 173
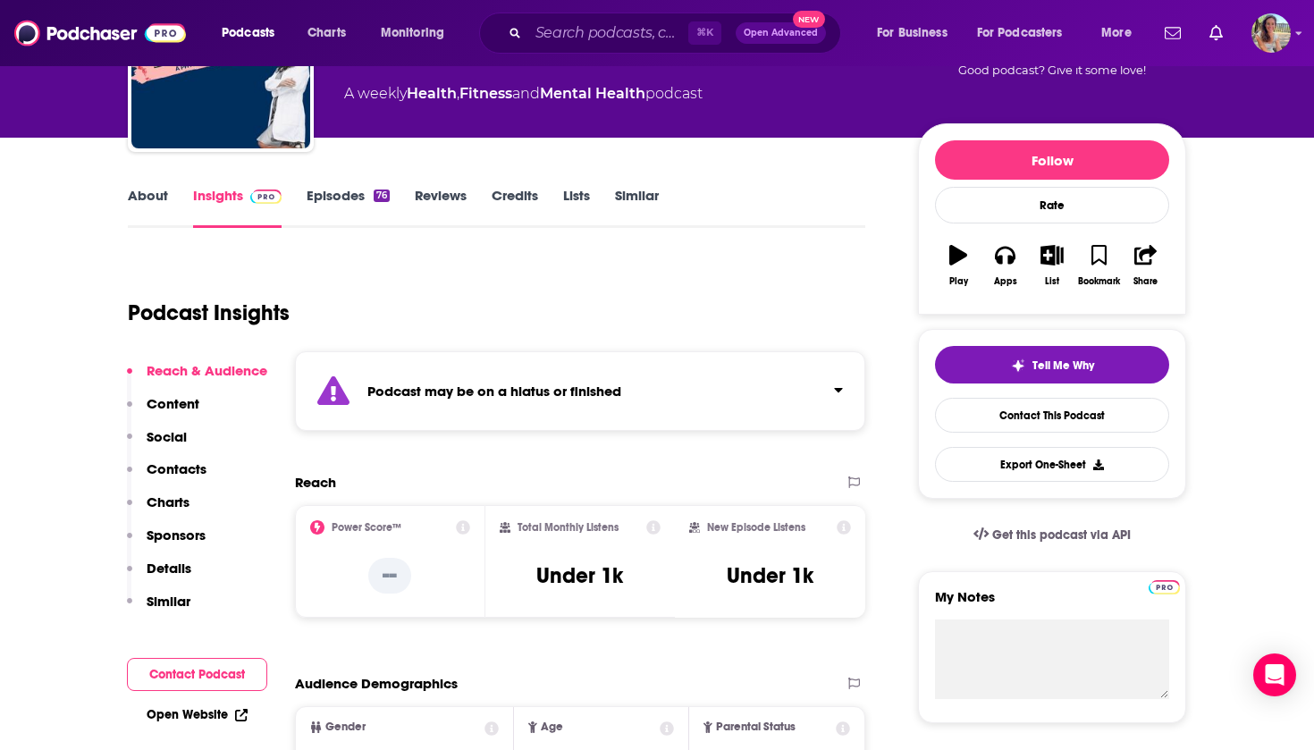
scroll to position [158, 0]
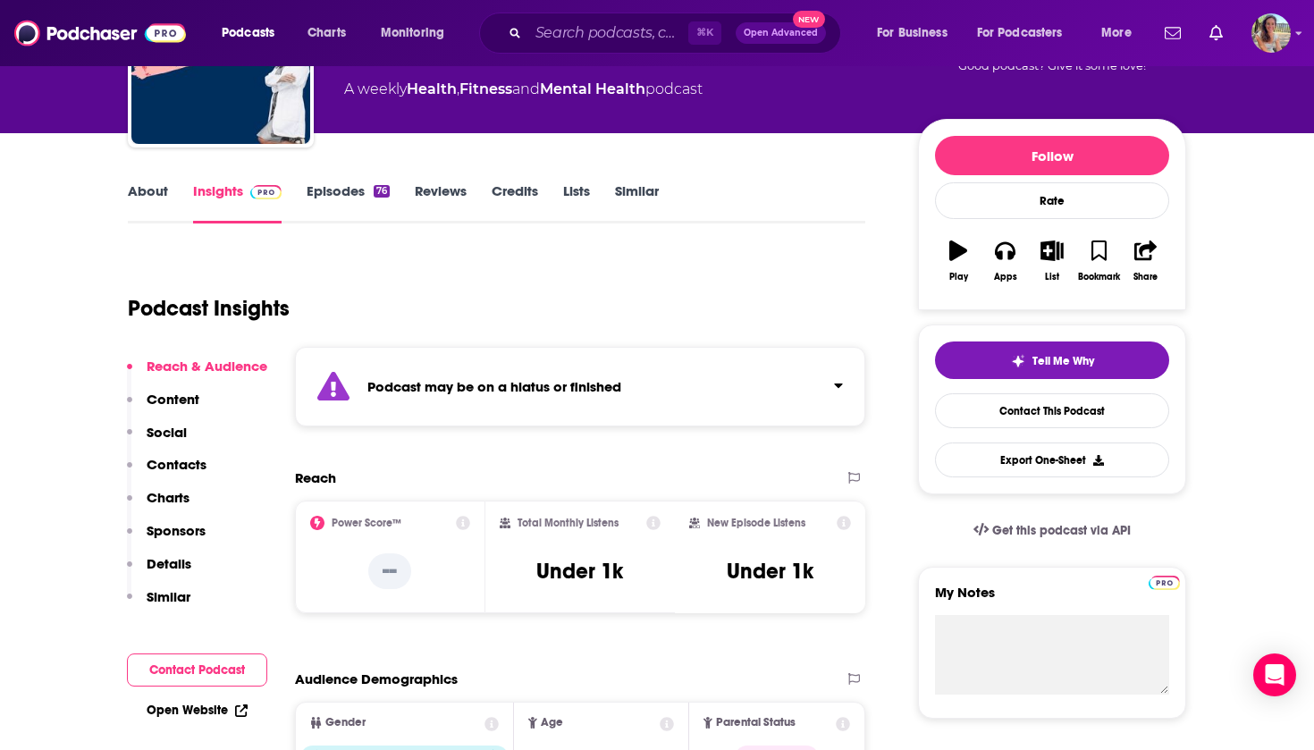
click at [198, 660] on button "Contact Podcast" at bounding box center [197, 669] width 140 height 33
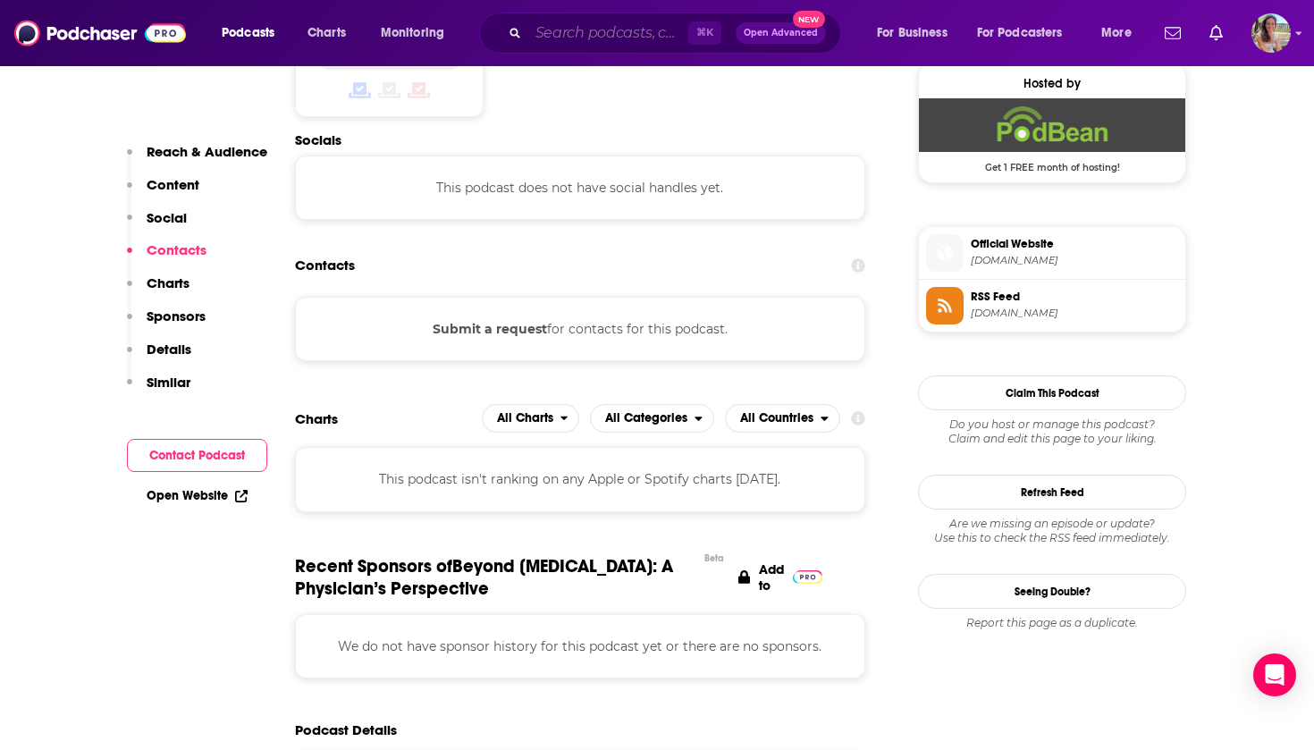
click at [626, 32] on input "Search podcasts, credits, & more..." at bounding box center [608, 33] width 160 height 29
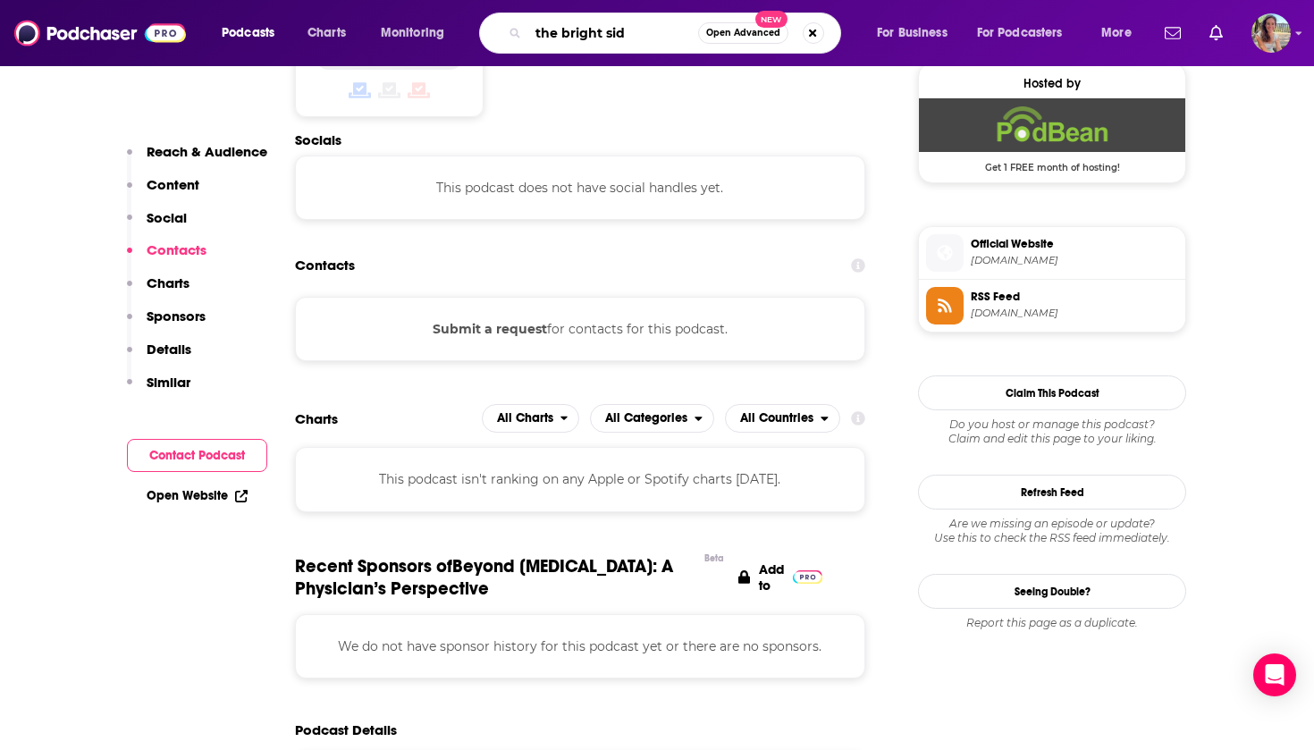
type input "the bright side"
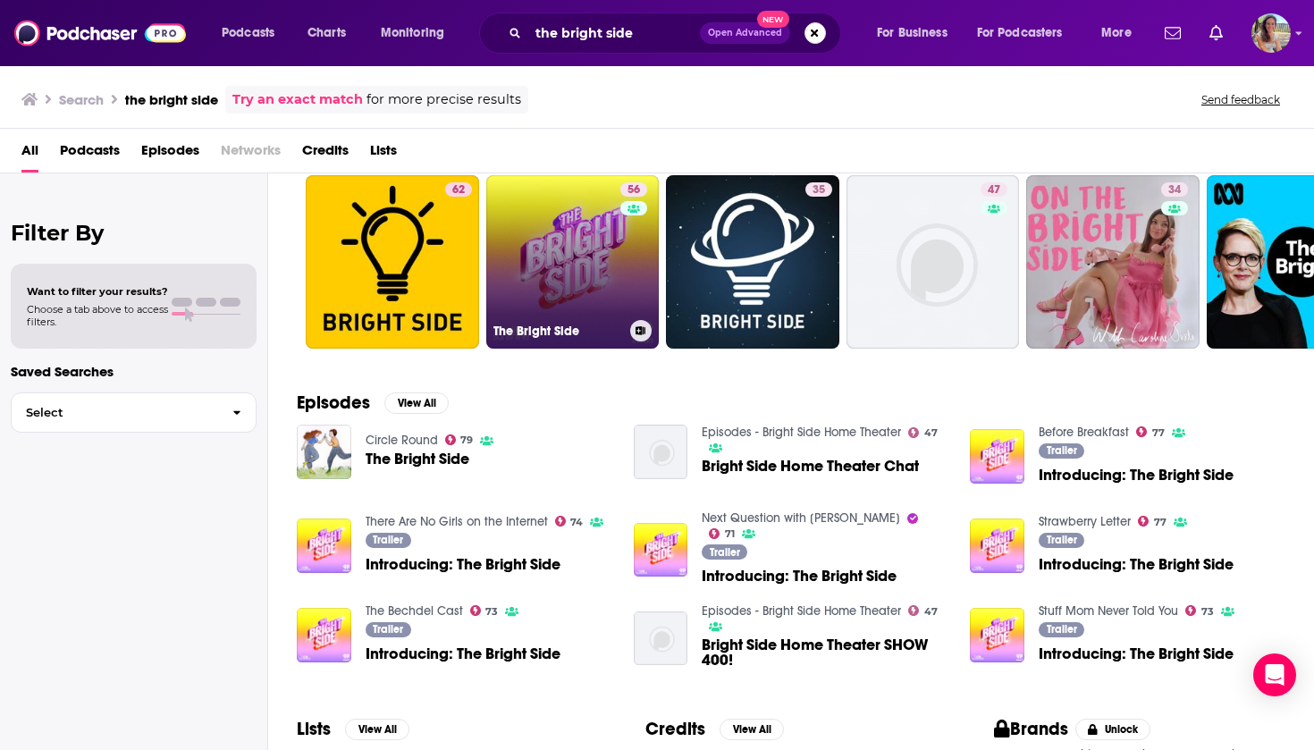
scroll to position [55, 0]
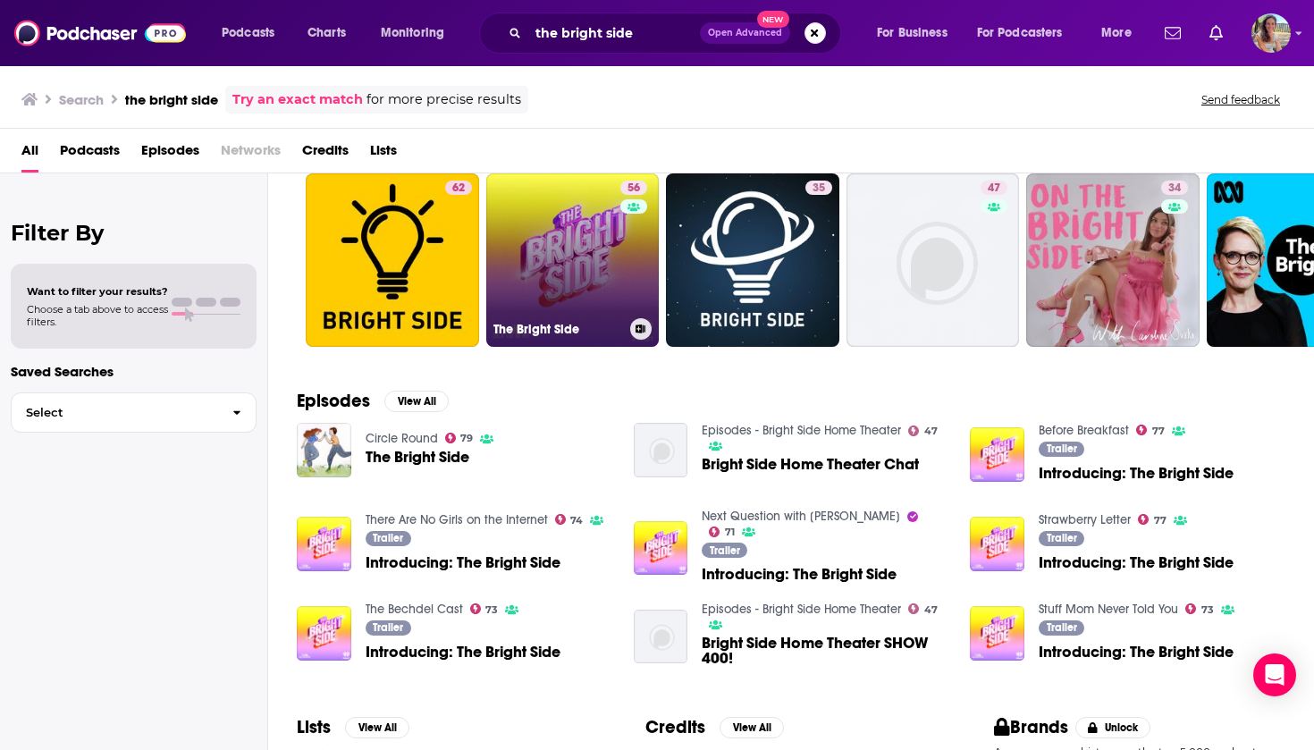
click at [563, 267] on link "56 The Bright Side" at bounding box center [572, 259] width 173 height 173
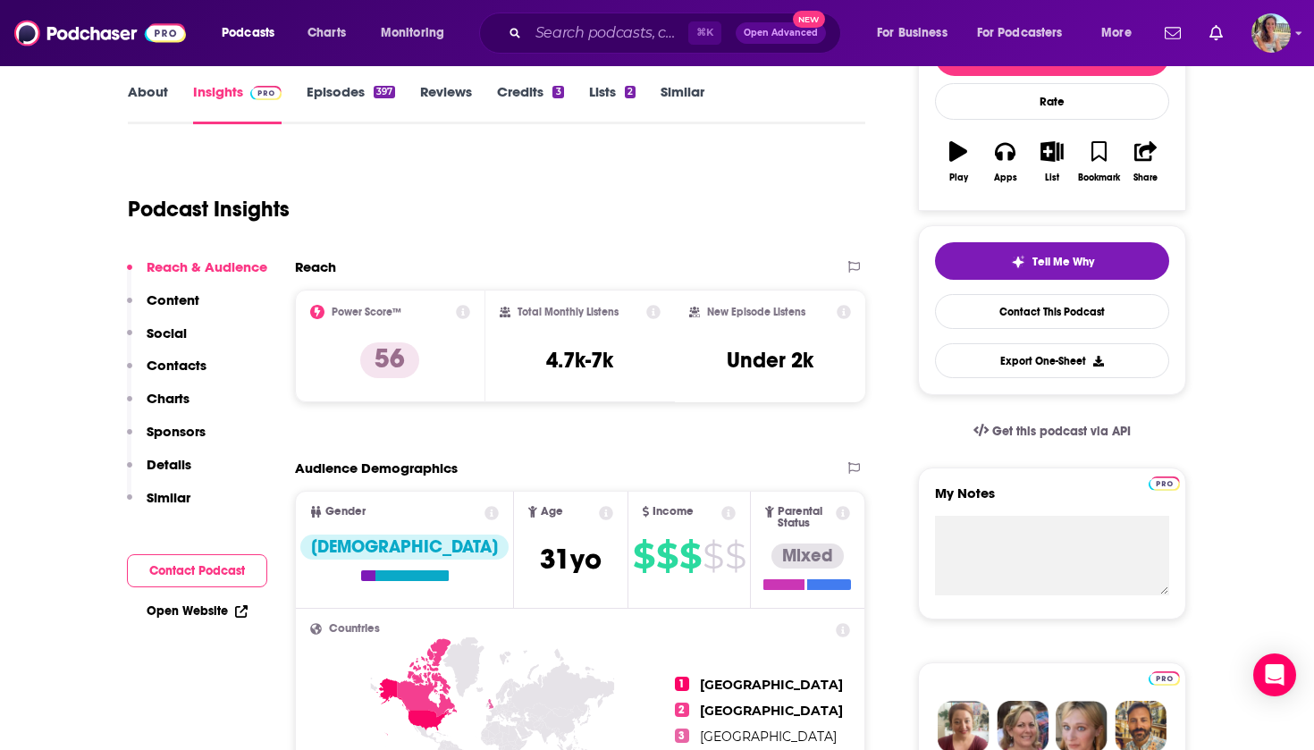
scroll to position [357, 0]
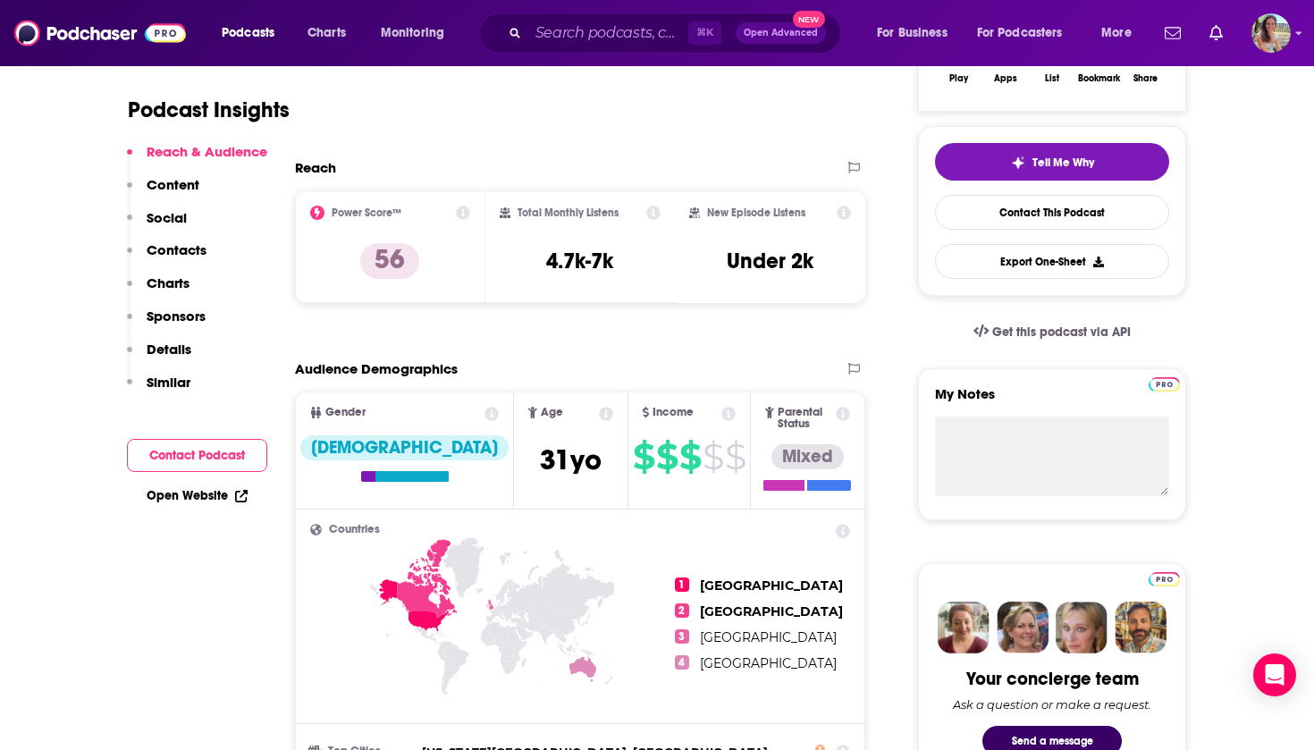
click at [206, 455] on button "Contact Podcast" at bounding box center [197, 455] width 140 height 33
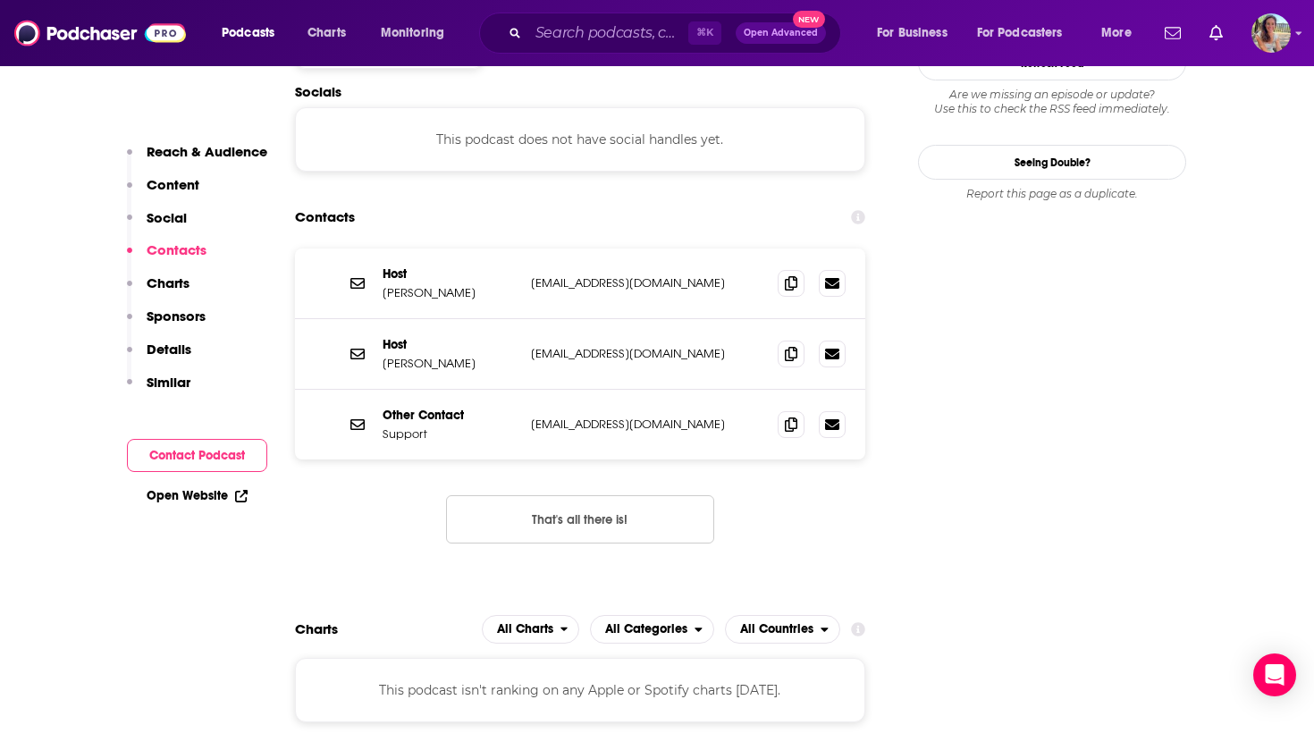
scroll to position [1519, 0]
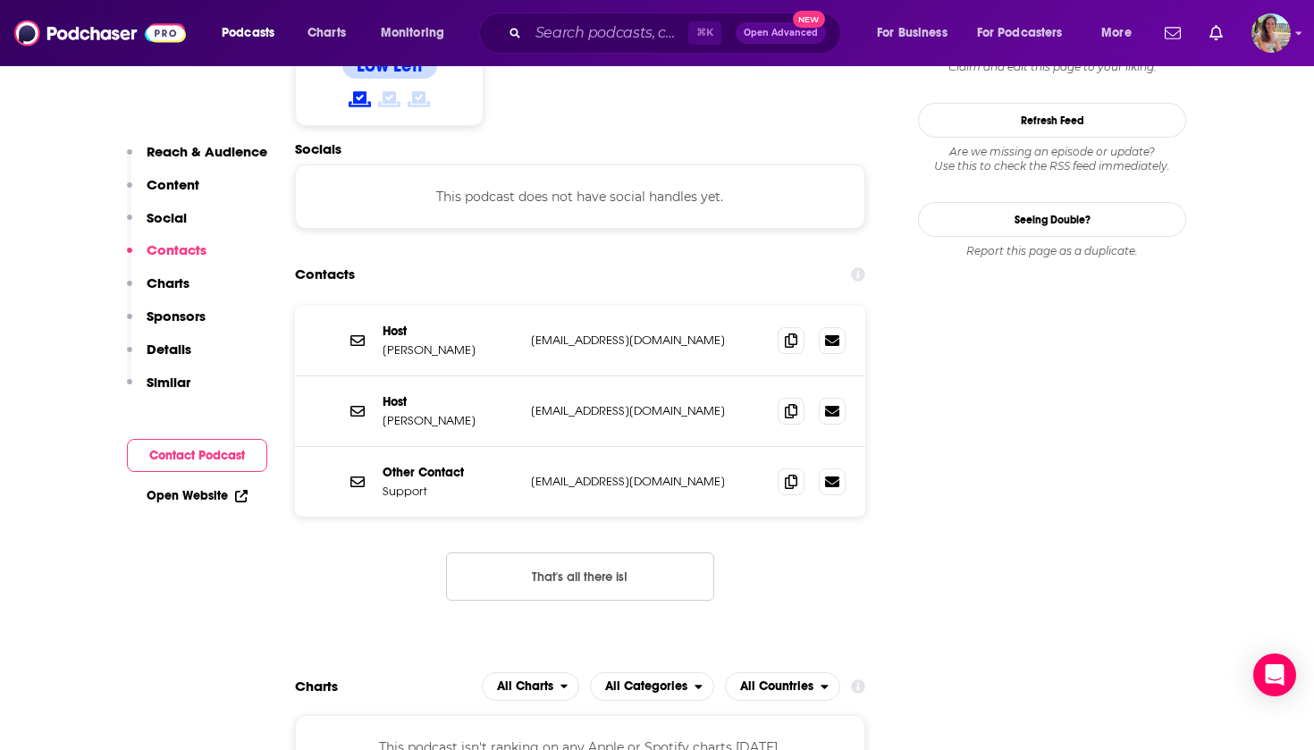
click at [535, 332] on p "[EMAIL_ADDRESS][DOMAIN_NAME]" at bounding box center [647, 339] width 232 height 15
drag, startPoint x: 535, startPoint y: 251, endPoint x: 613, endPoint y: 251, distance: 77.7
click at [613, 332] on p "[EMAIL_ADDRESS][DOMAIN_NAME]" at bounding box center [647, 339] width 232 height 15
copy p "[EMAIL_ADDRESS][DOMAIN_NAME]"
click at [622, 30] on input "Search podcasts, credits, & more..." at bounding box center [608, 33] width 160 height 29
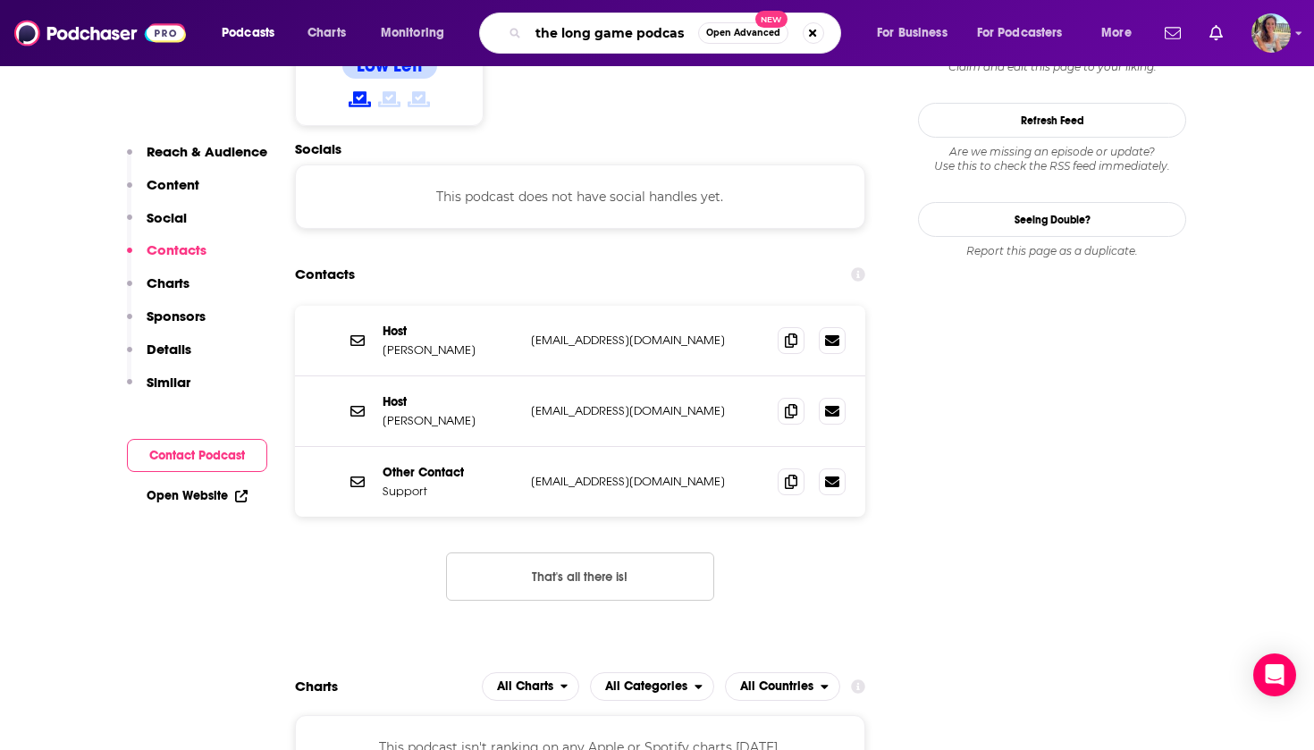
type input "the long game podcast"
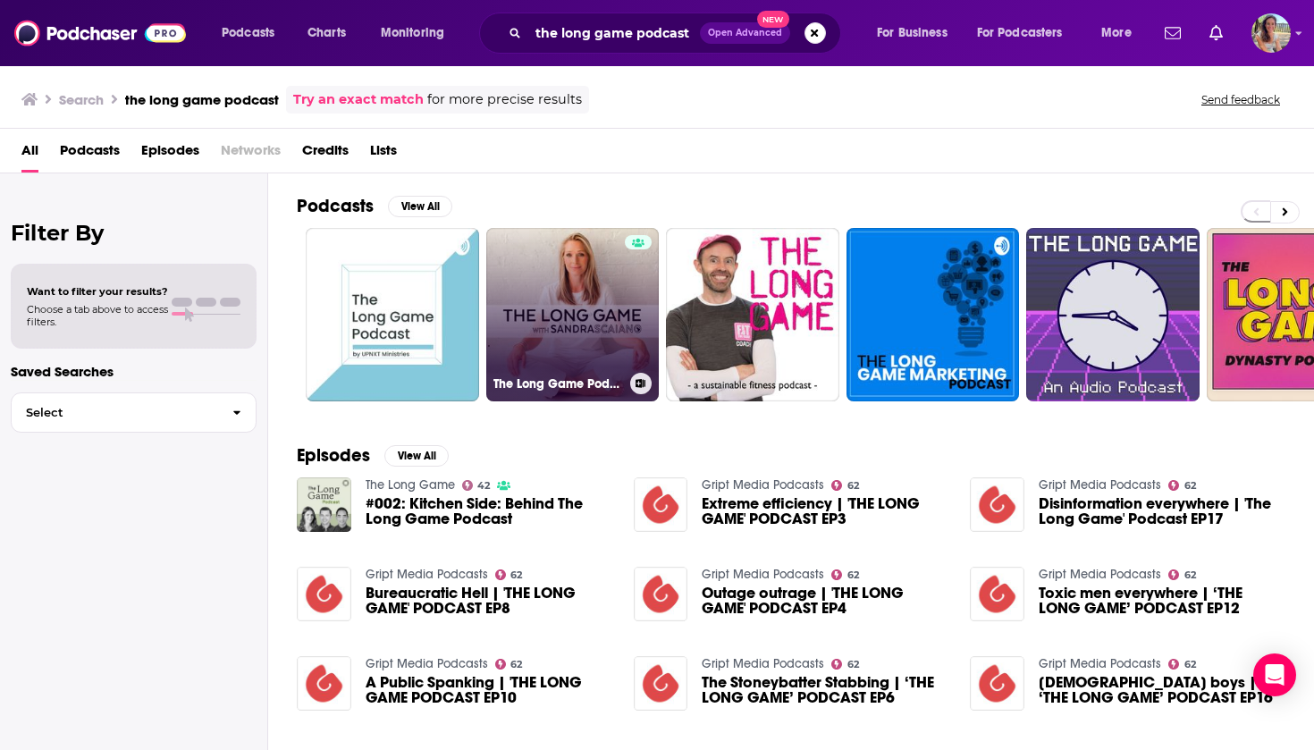
click at [604, 345] on link "The Long Game Podcast with [PERSON_NAME]" at bounding box center [572, 314] width 173 height 173
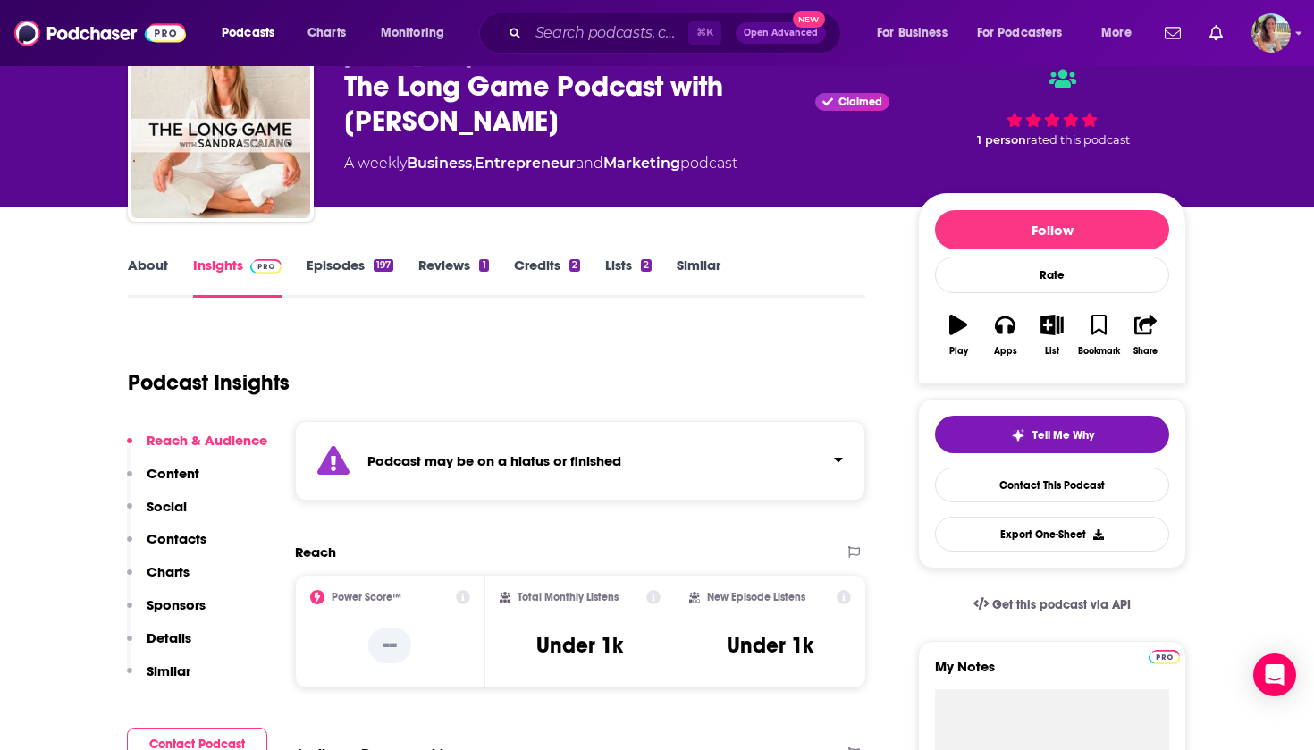
scroll to position [173, 0]
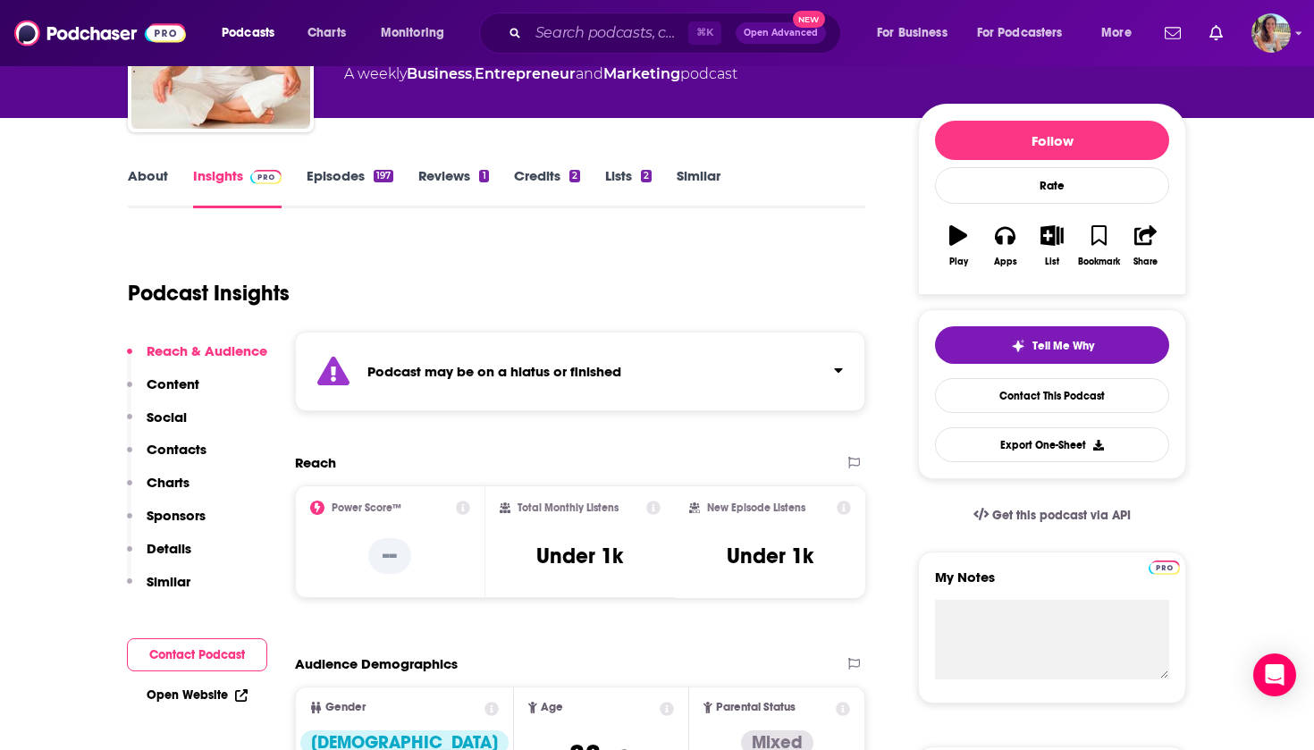
click at [185, 656] on button "Contact Podcast" at bounding box center [197, 654] width 140 height 33
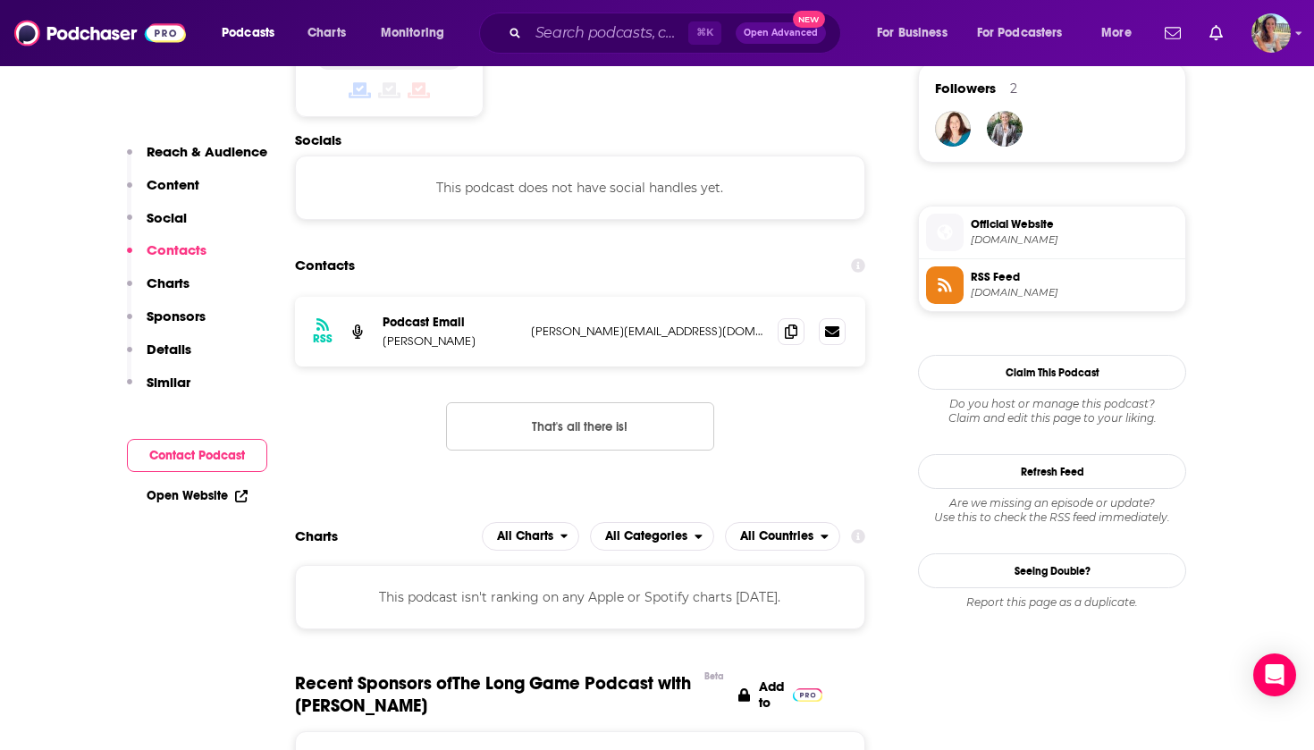
click at [541, 332] on p "[PERSON_NAME][EMAIL_ADDRESS][DOMAIN_NAME]" at bounding box center [647, 330] width 232 height 15
drag, startPoint x: 541, startPoint y: 332, endPoint x: 614, endPoint y: 332, distance: 73.3
click at [614, 332] on p "[PERSON_NAME][EMAIL_ADDRESS][DOMAIN_NAME]" at bounding box center [647, 330] width 232 height 15
copy p "[PERSON_NAME][EMAIL_ADDRESS][DOMAIN_NAME]"
click at [552, 35] on input "Search podcasts, credits, & more..." at bounding box center [608, 33] width 160 height 29
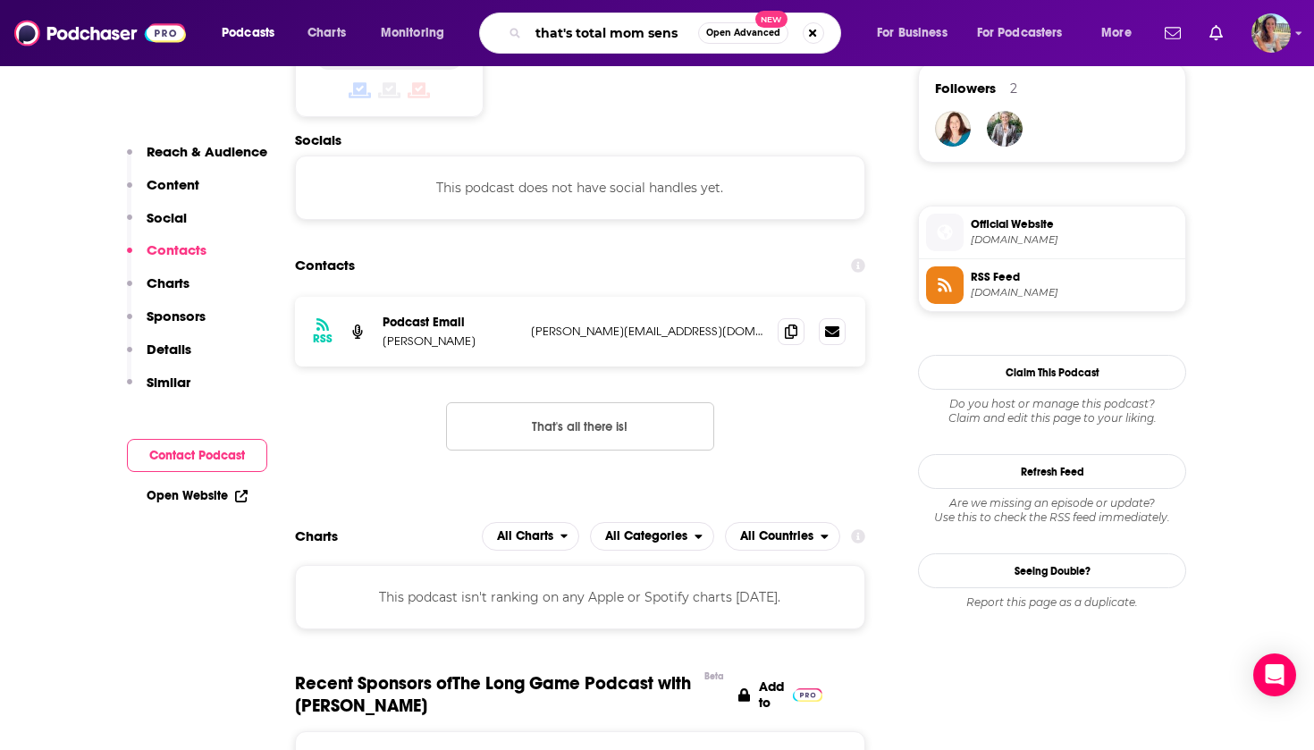
type input "that's total mom sense"
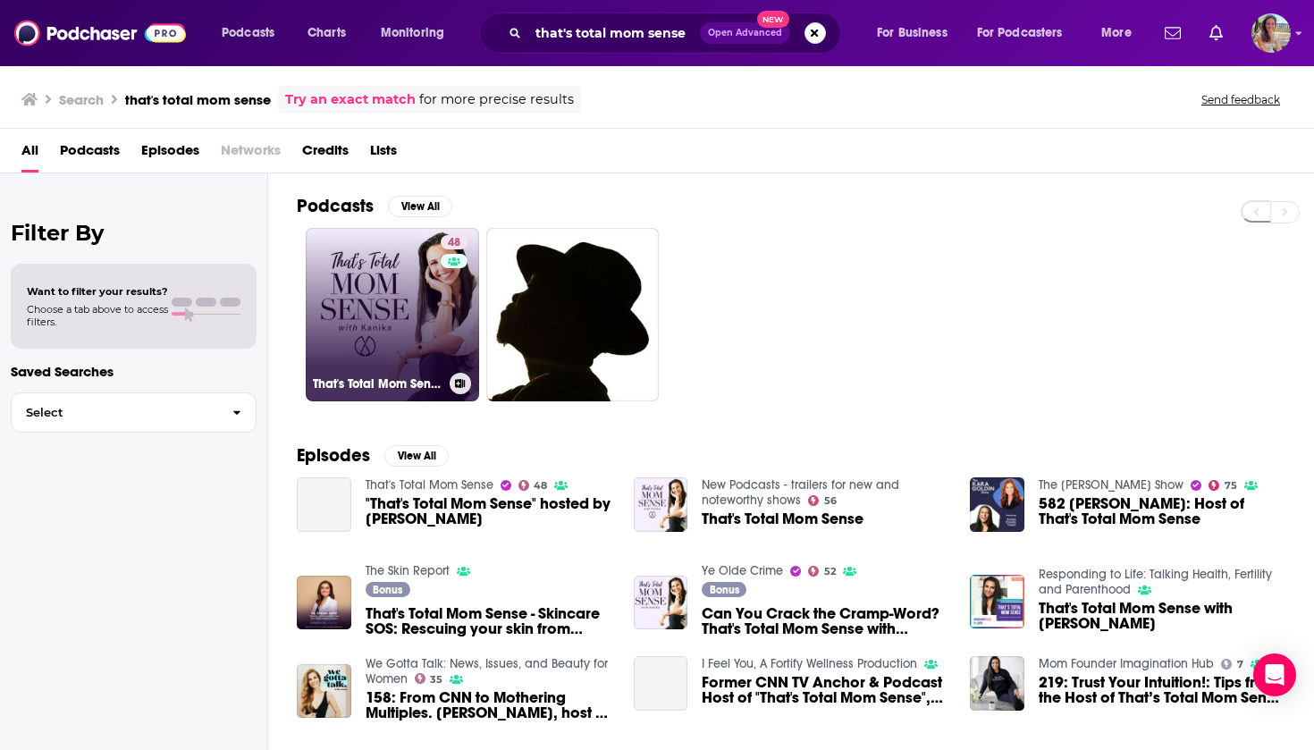
click at [382, 311] on link "48 That's Total Mom Sense" at bounding box center [392, 314] width 173 height 173
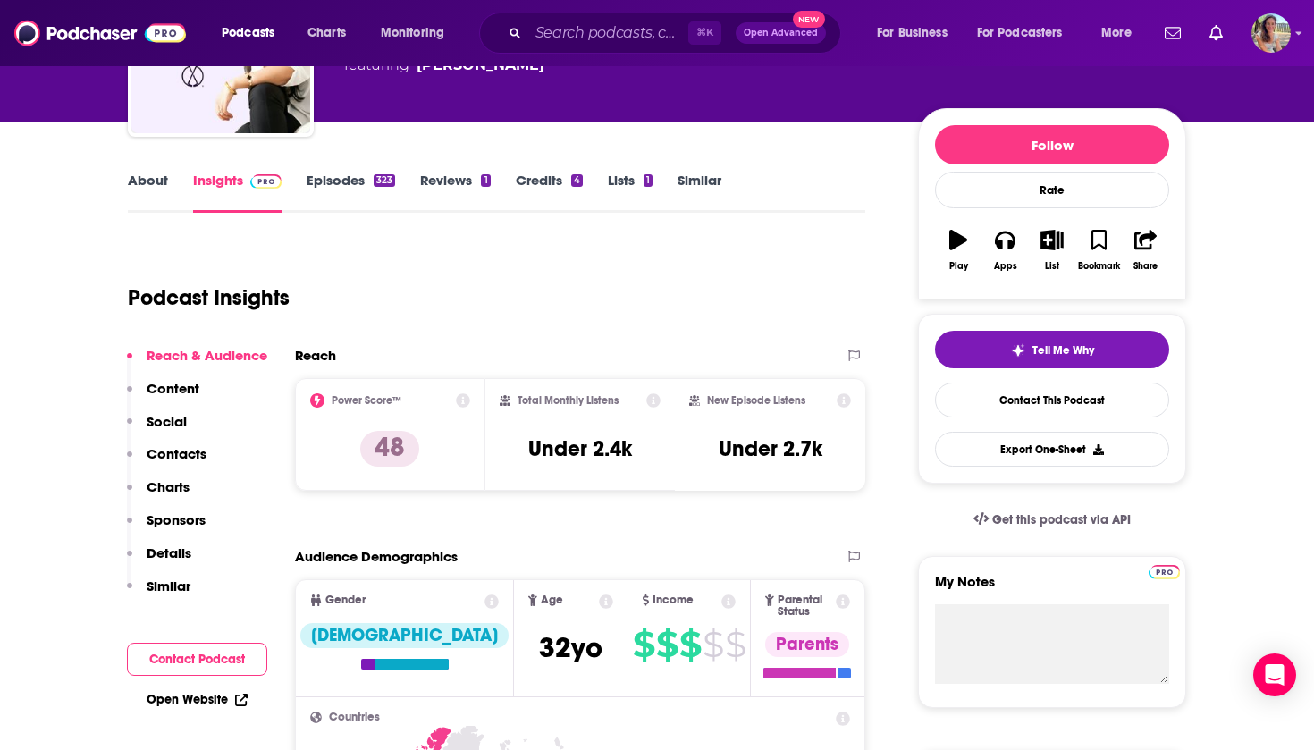
click at [181, 652] on button "Contact Podcast" at bounding box center [197, 658] width 140 height 33
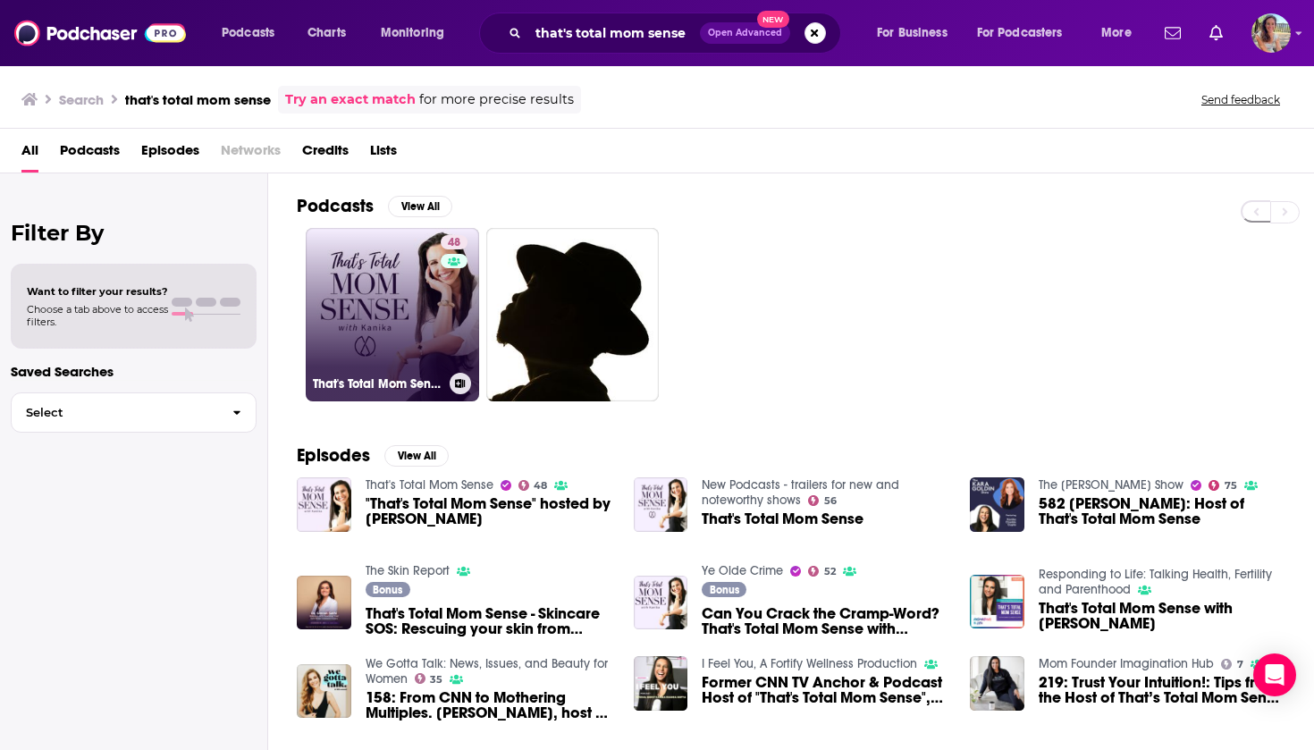
click at [384, 321] on link "48 That's Total Mom Sense" at bounding box center [392, 314] width 173 height 173
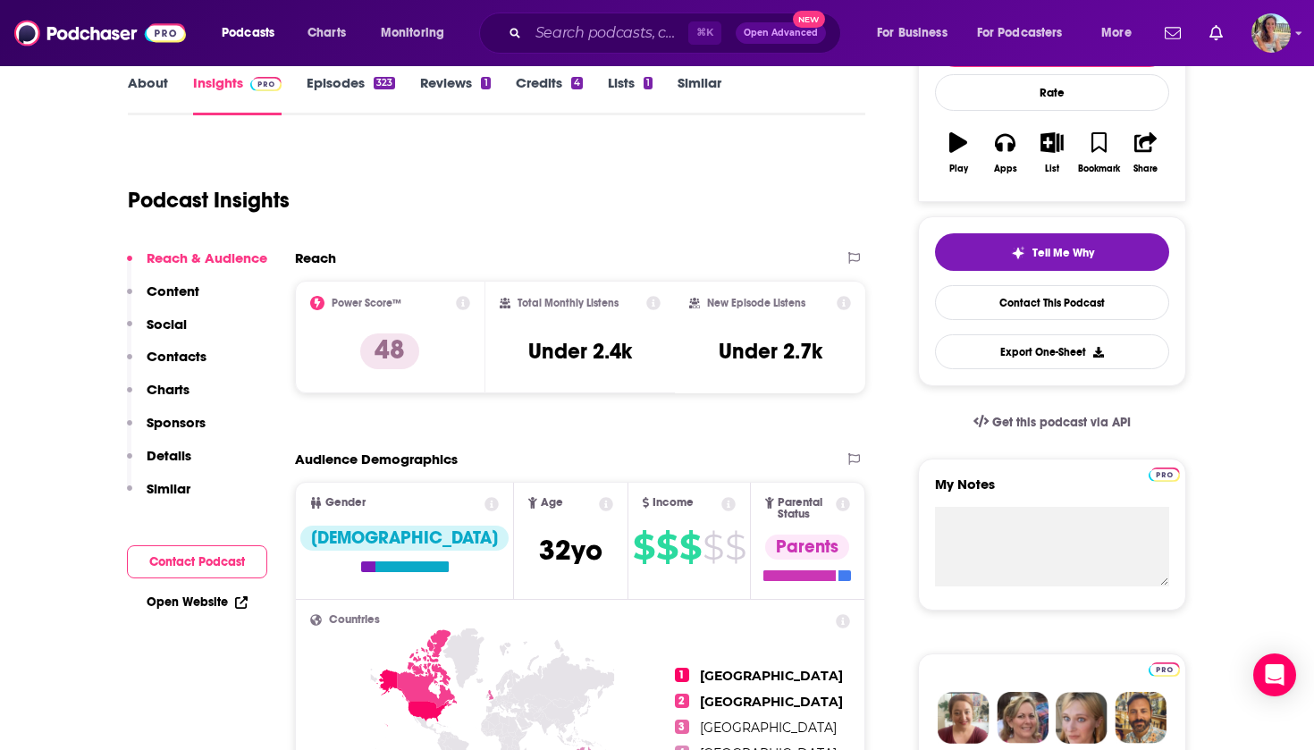
click at [160, 572] on button "Contact Podcast" at bounding box center [197, 561] width 140 height 33
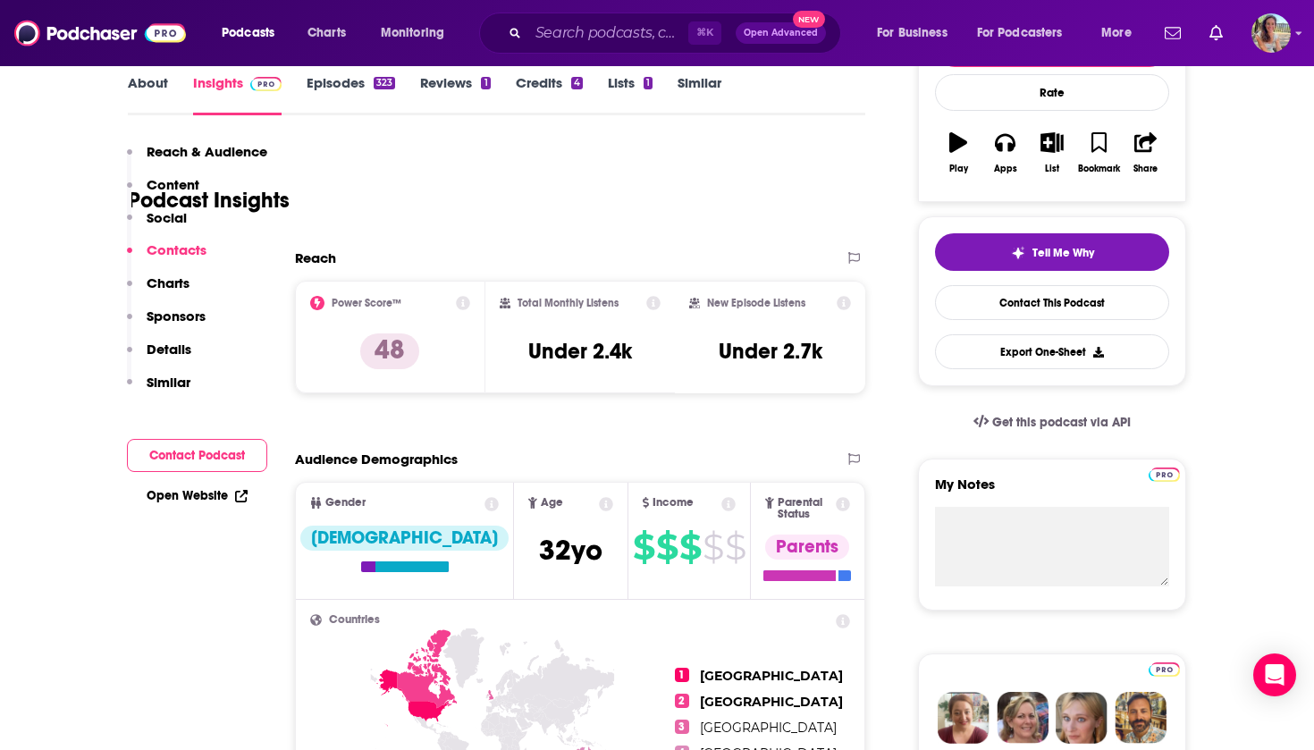
scroll to position [1592, 0]
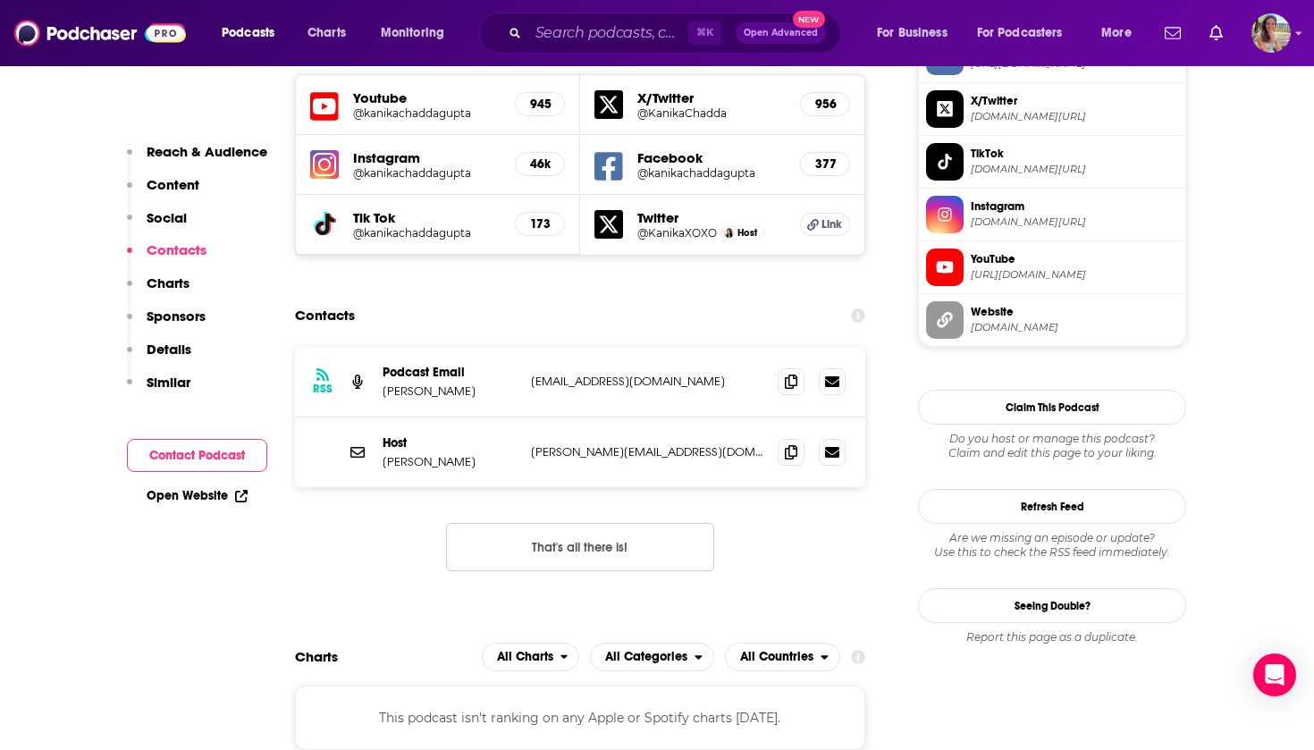
click at [533, 444] on p "[PERSON_NAME][EMAIL_ADDRESS][DOMAIN_NAME]" at bounding box center [647, 451] width 232 height 15
drag, startPoint x: 533, startPoint y: 404, endPoint x: 682, endPoint y: 404, distance: 149.2
click at [682, 444] on p "[PERSON_NAME][EMAIL_ADDRESS][DOMAIN_NAME]" at bounding box center [647, 451] width 232 height 15
copy p "[PERSON_NAME][EMAIL_ADDRESS][DOMAIN_NAME]"
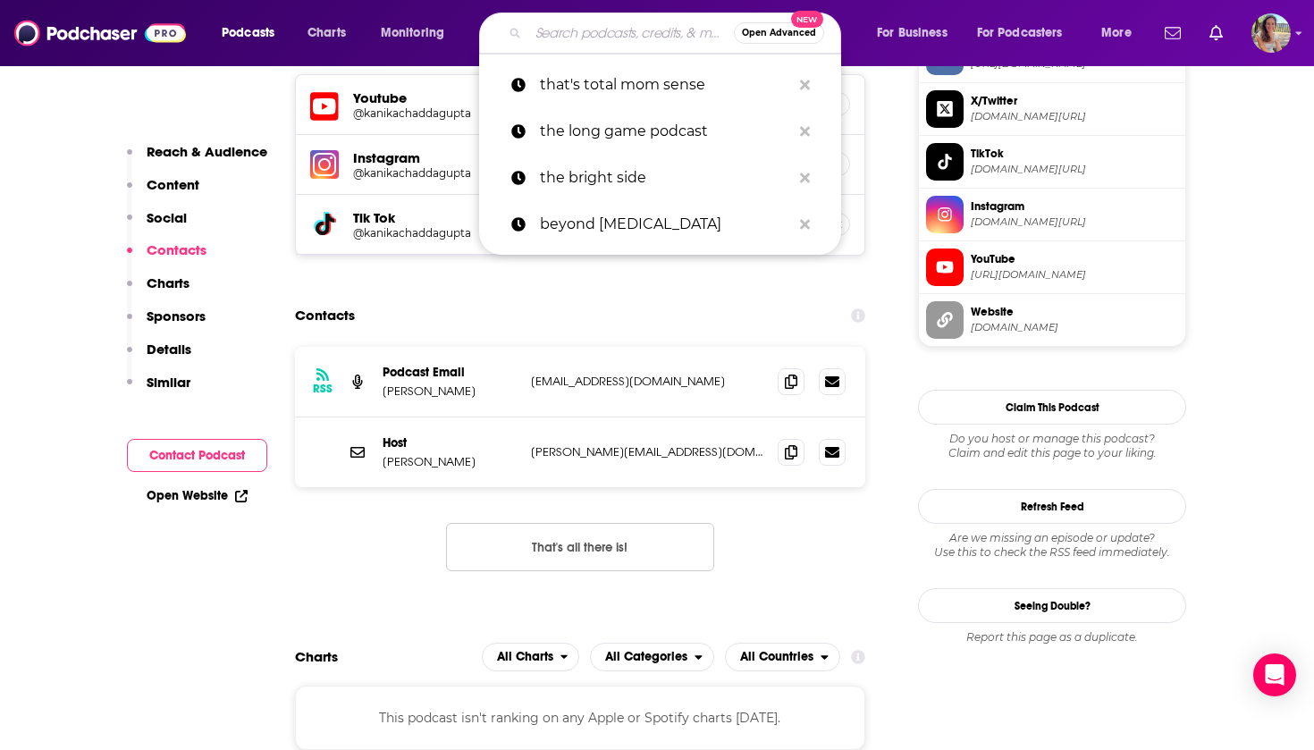
click at [621, 34] on input "Search podcasts, credits, & more..." at bounding box center [631, 33] width 206 height 29
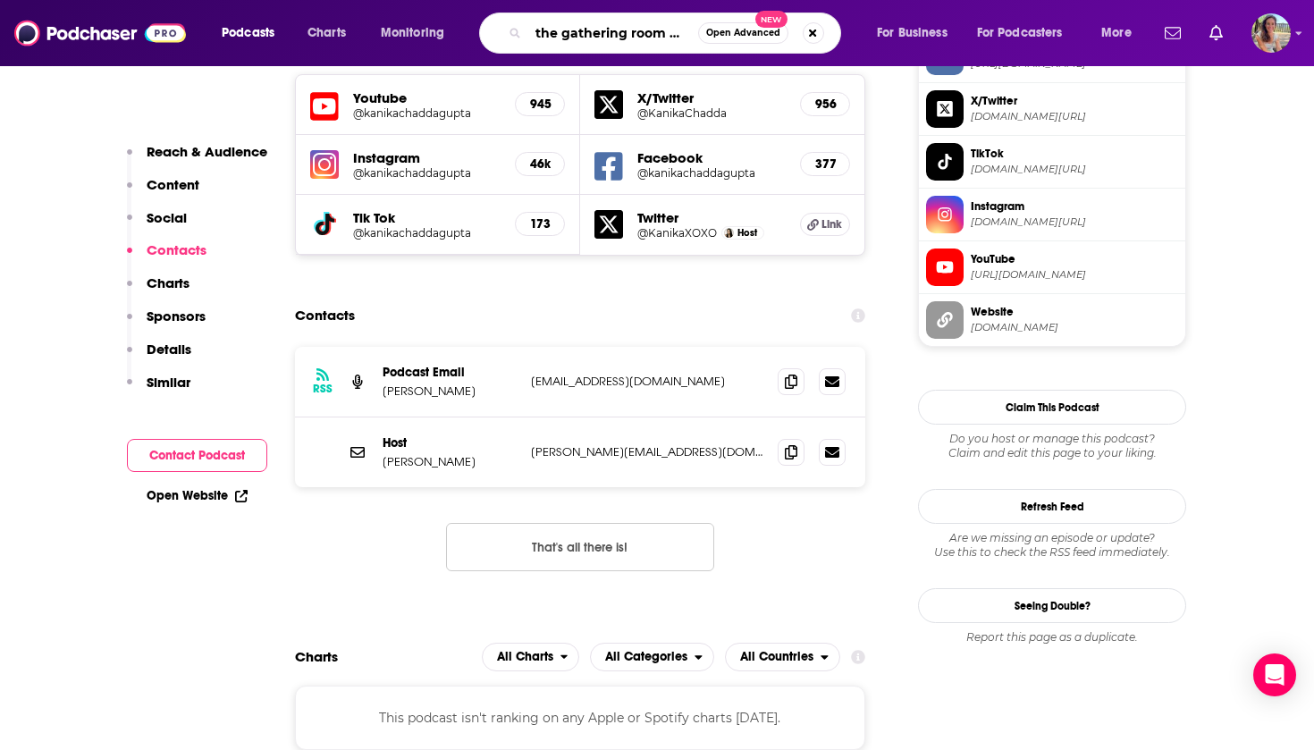
type input "the gathering room podcast"
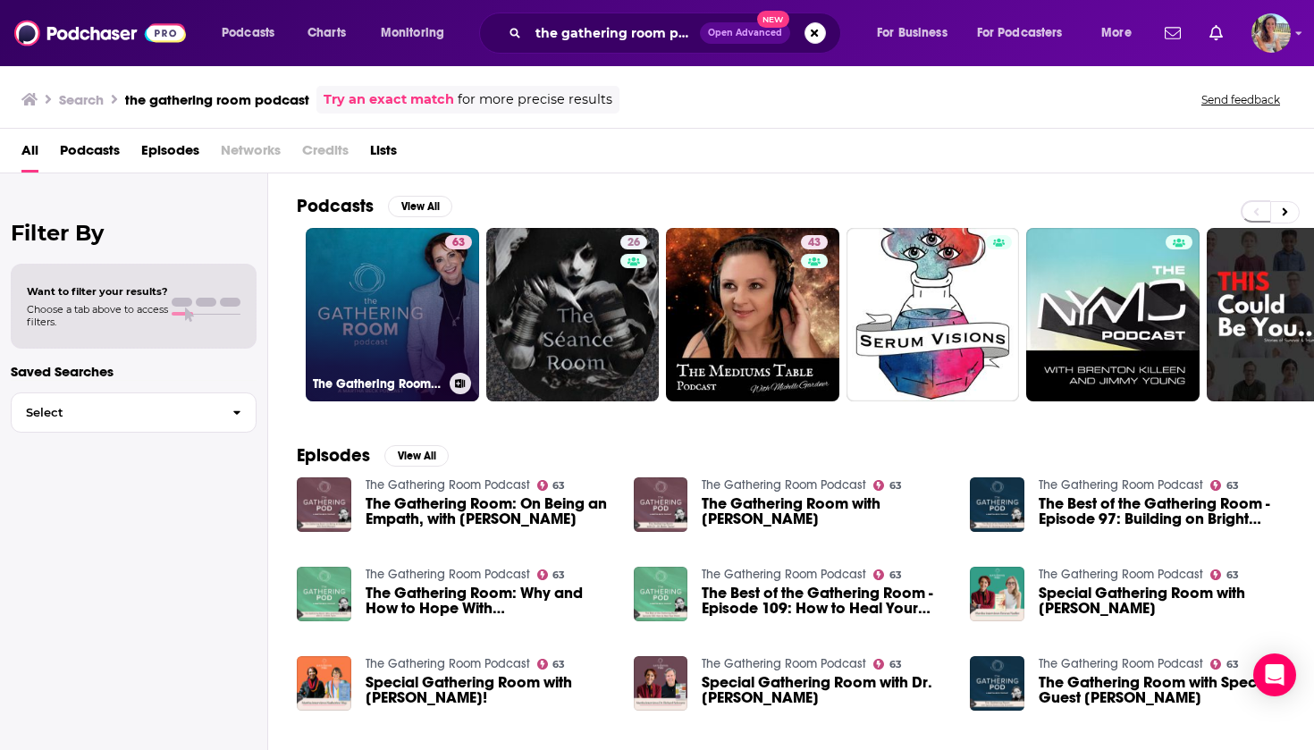
click at [385, 277] on link "63 The Gathering Room Podcast" at bounding box center [392, 314] width 173 height 173
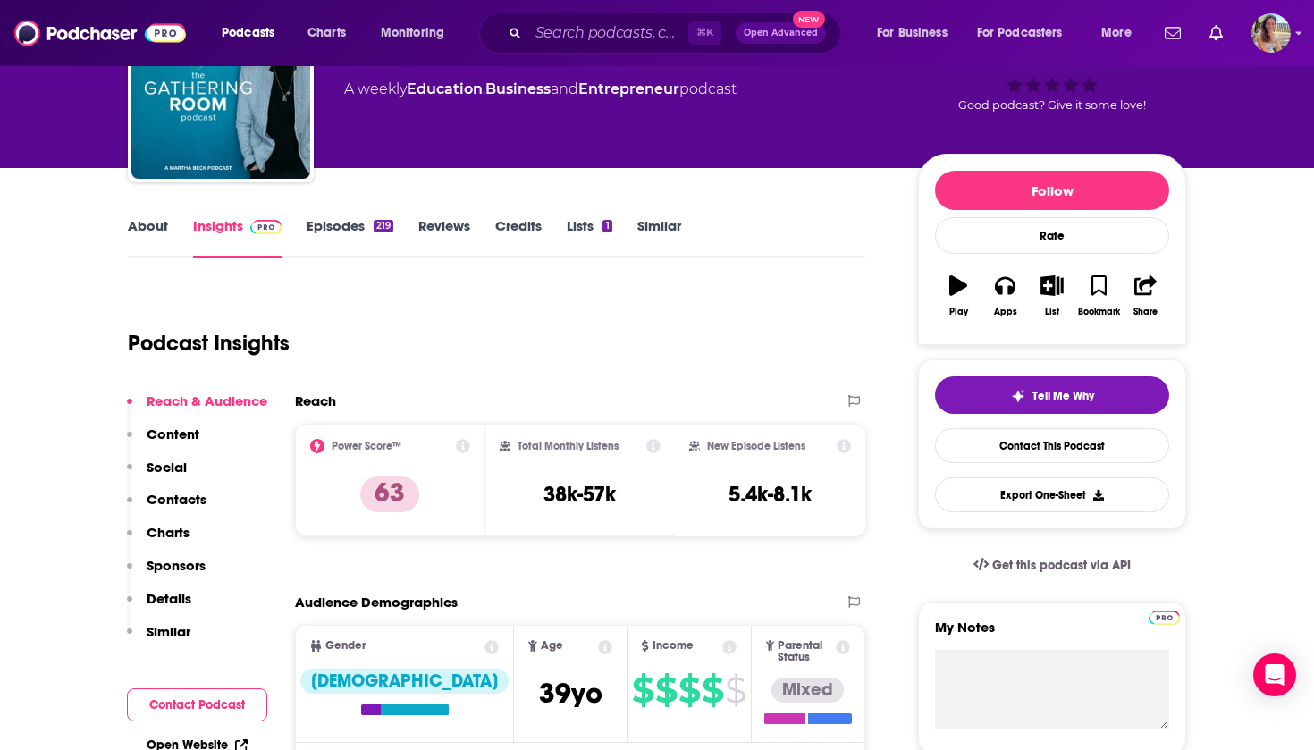
scroll to position [164, 0]
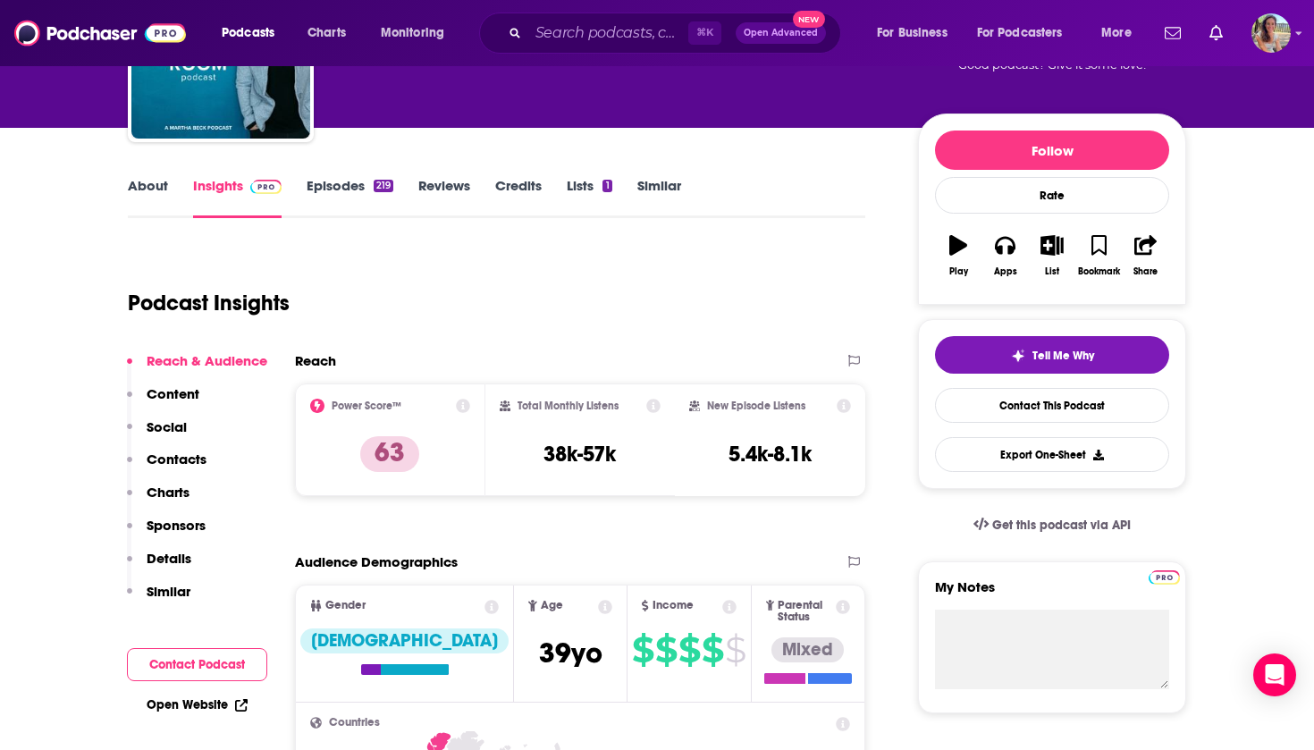
click at [160, 666] on button "Contact Podcast" at bounding box center [197, 664] width 140 height 33
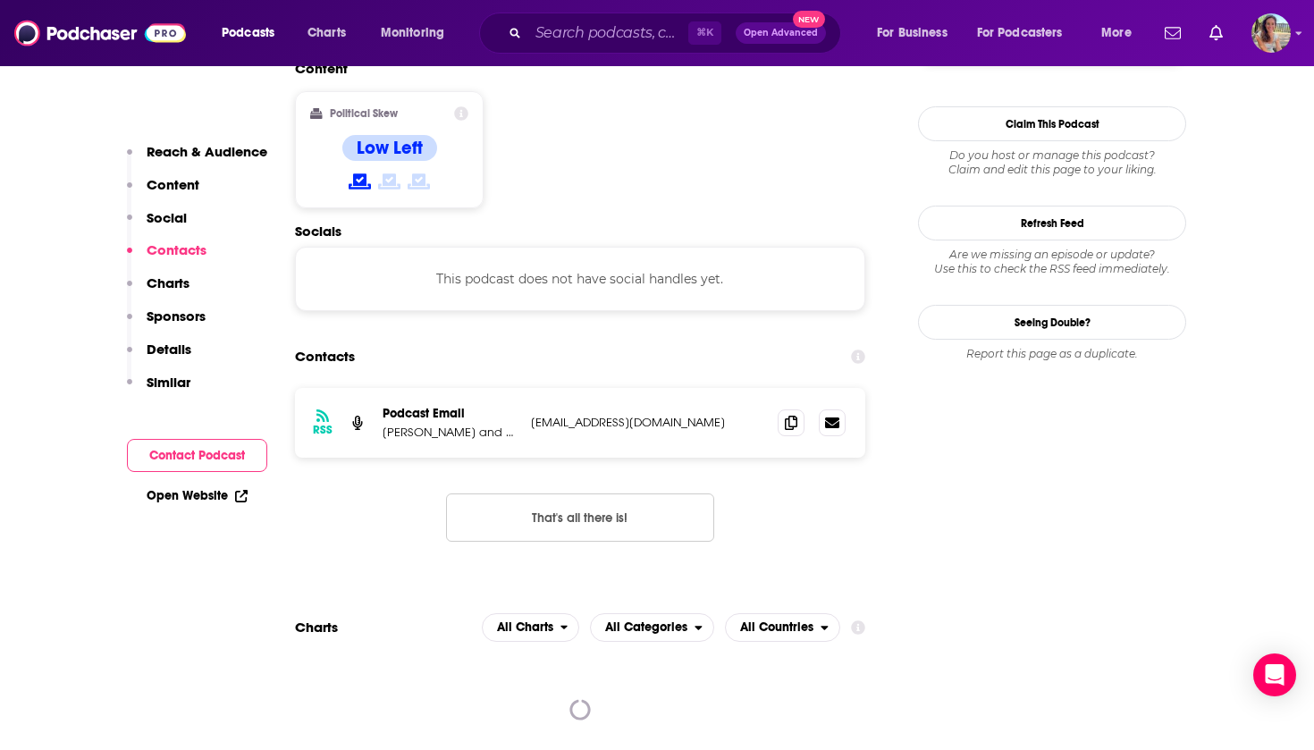
click at [537, 415] on p "[EMAIL_ADDRESS][DOMAIN_NAME]" at bounding box center [647, 422] width 232 height 15
drag, startPoint x: 537, startPoint y: 330, endPoint x: 647, endPoint y: 327, distance: 109.9
click at [647, 415] on p "[EMAIL_ADDRESS][DOMAIN_NAME]" at bounding box center [647, 422] width 232 height 15
copy p "[EMAIL_ADDRESS][DOMAIN_NAME]"
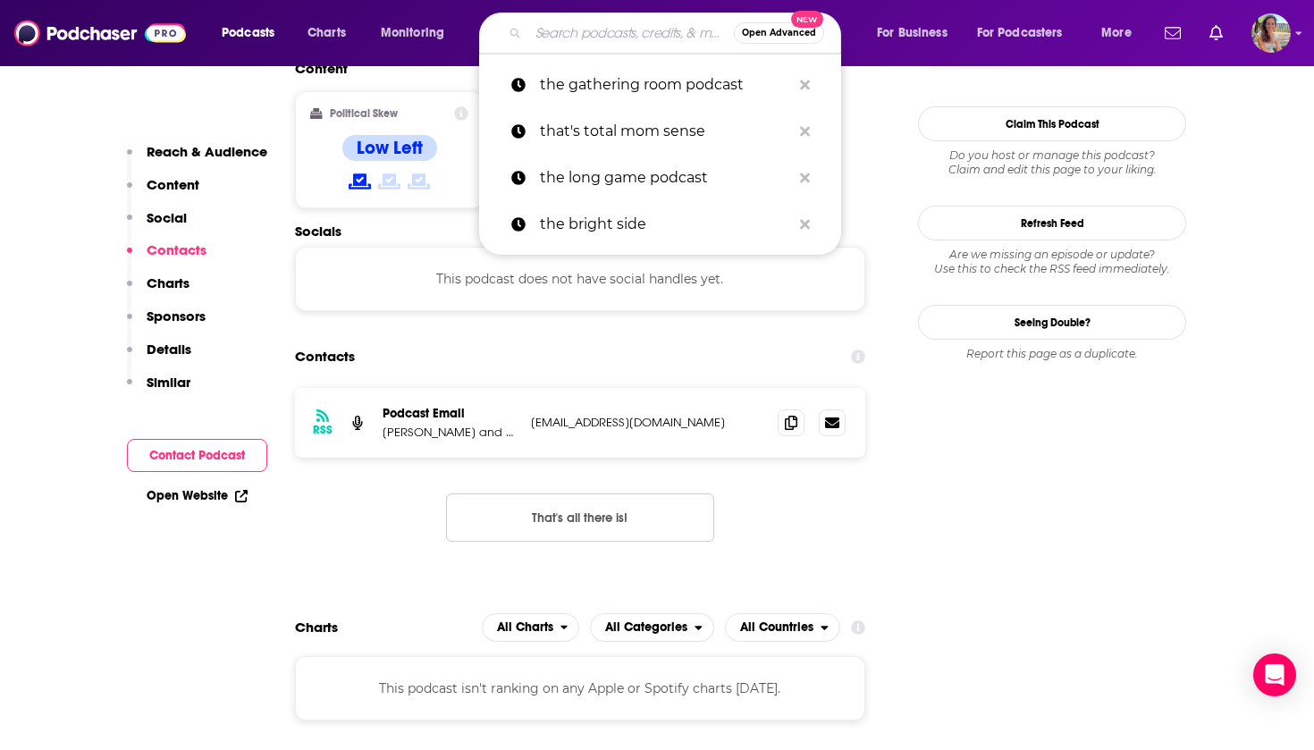
click at [586, 33] on input "Search podcasts, credits, & more..." at bounding box center [631, 33] width 206 height 29
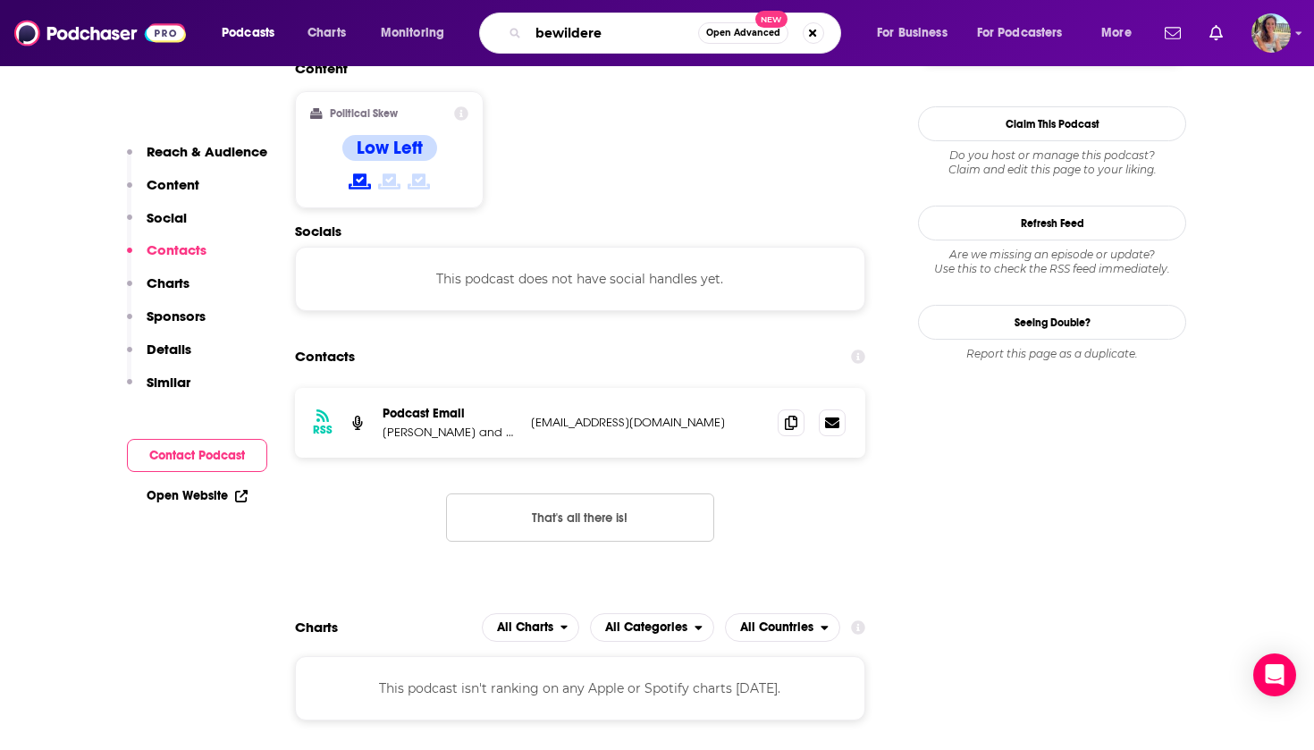
type input "bewildered"
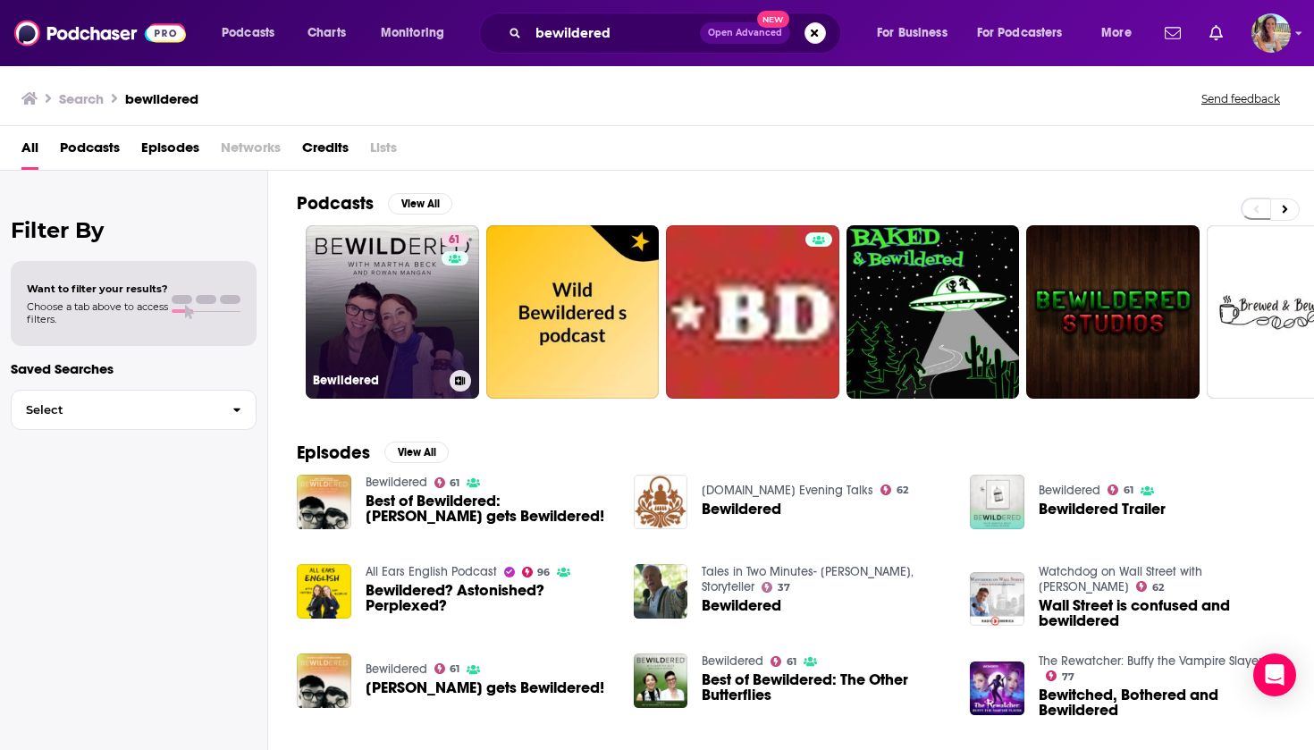
click at [441, 340] on div "61" at bounding box center [456, 301] width 30 height 138
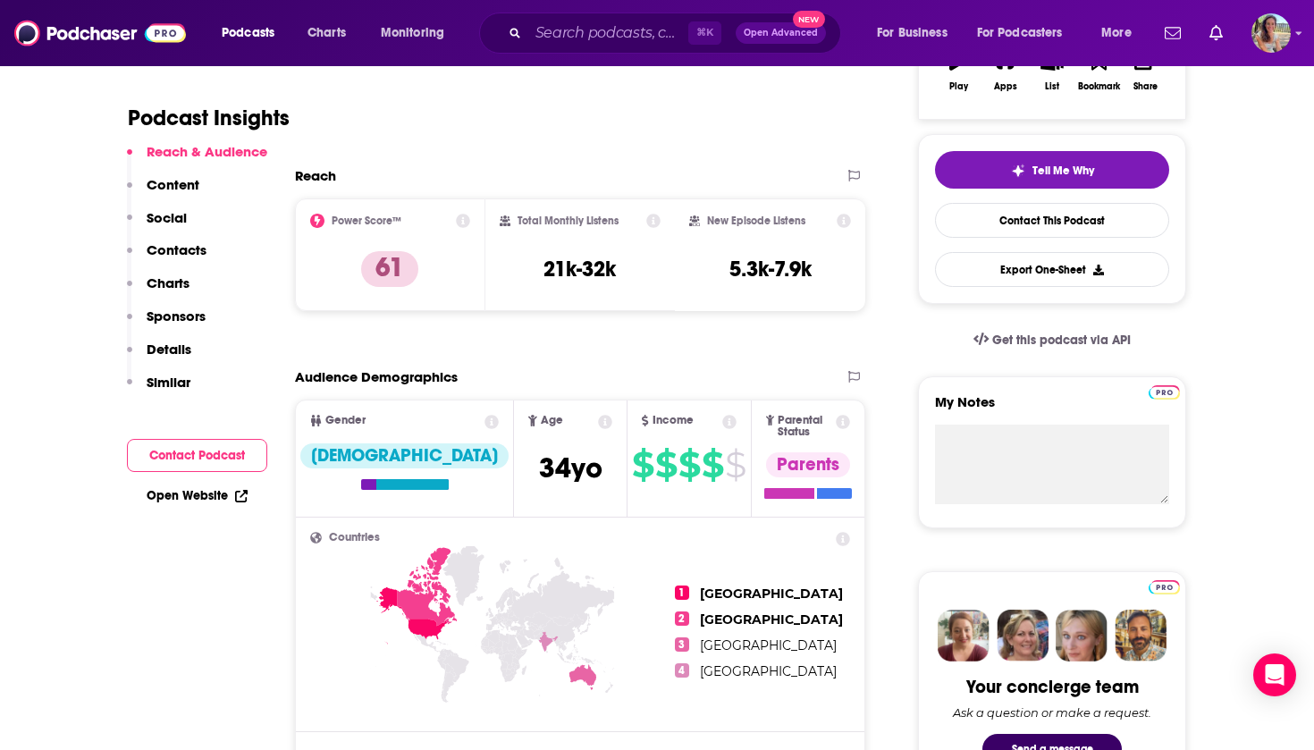
click at [184, 441] on button "Contact Podcast" at bounding box center [197, 455] width 140 height 33
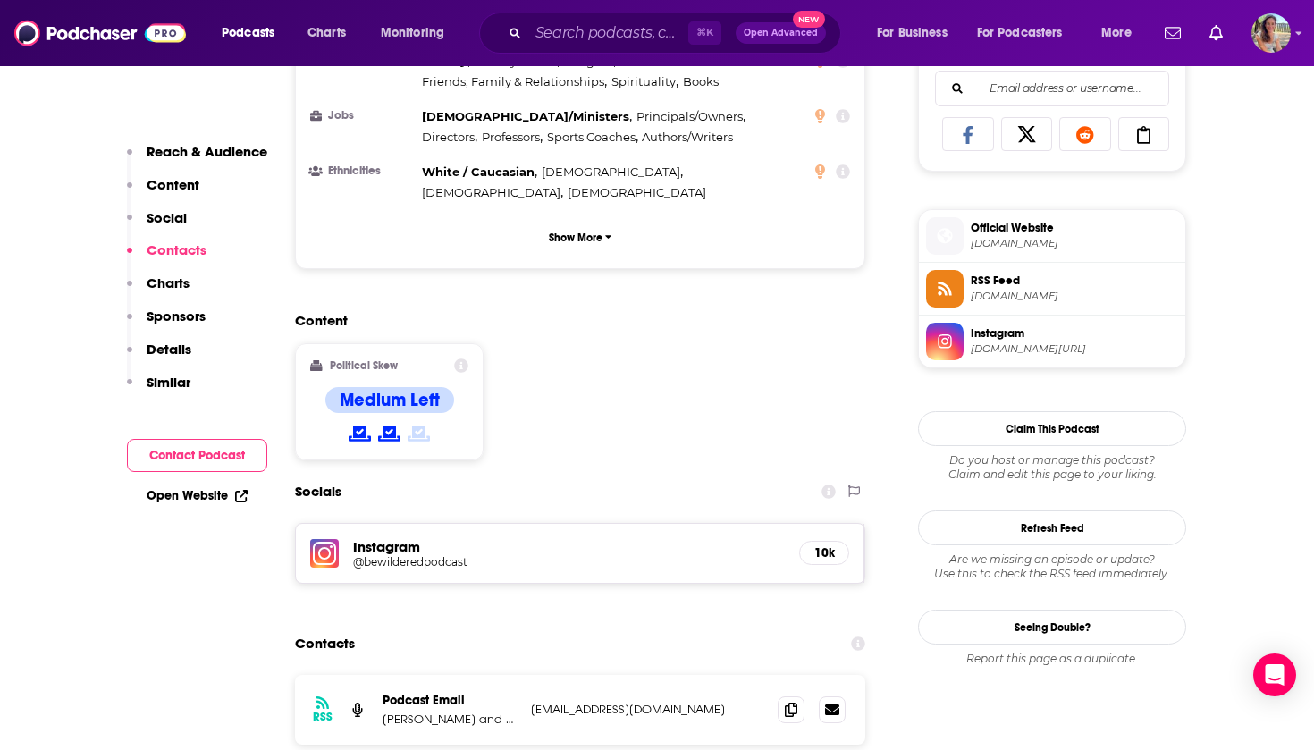
scroll to position [1451, 0]
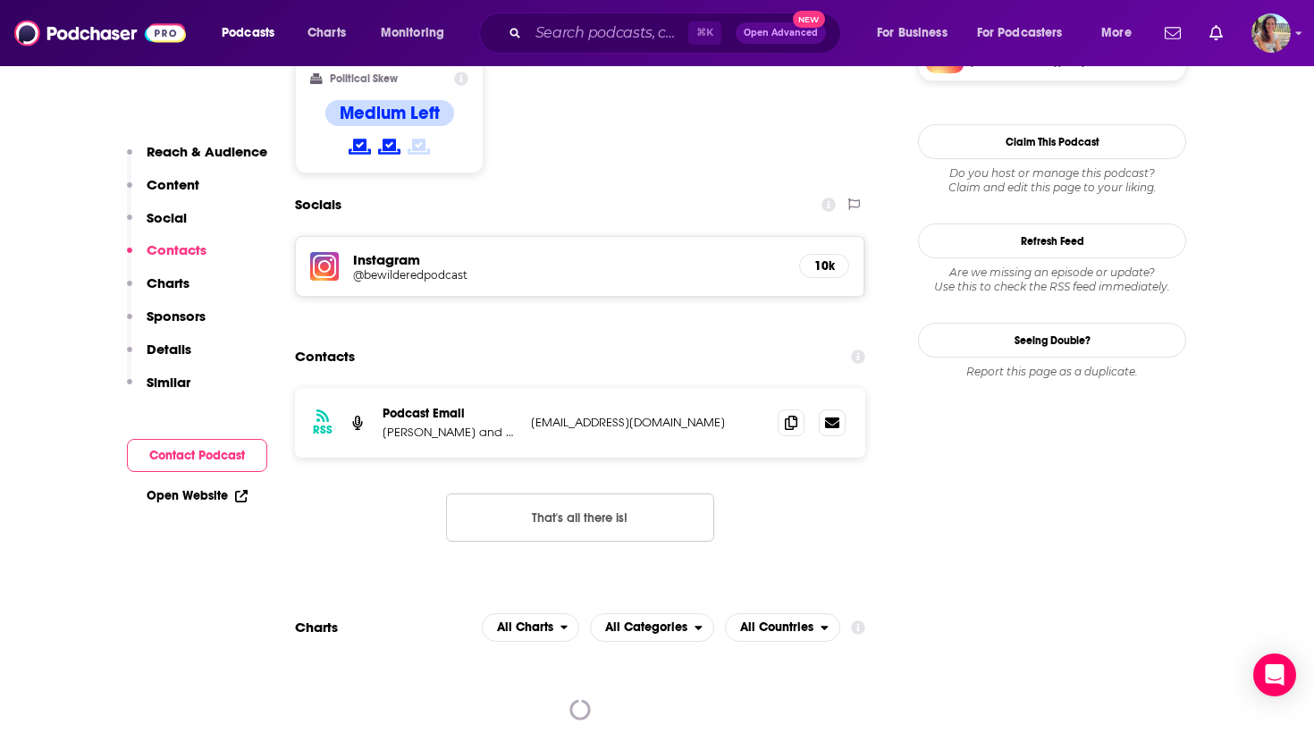
click at [545, 415] on p "[EMAIL_ADDRESS][DOMAIN_NAME]" at bounding box center [647, 422] width 232 height 15
drag, startPoint x: 545, startPoint y: 332, endPoint x: 641, endPoint y: 332, distance: 95.6
click at [641, 415] on p "[EMAIL_ADDRESS][DOMAIN_NAME]" at bounding box center [647, 422] width 232 height 15
copy p "[EMAIL_ADDRESS][DOMAIN_NAME]"
click at [586, 32] on input "Search podcasts, credits, & more..." at bounding box center [608, 33] width 160 height 29
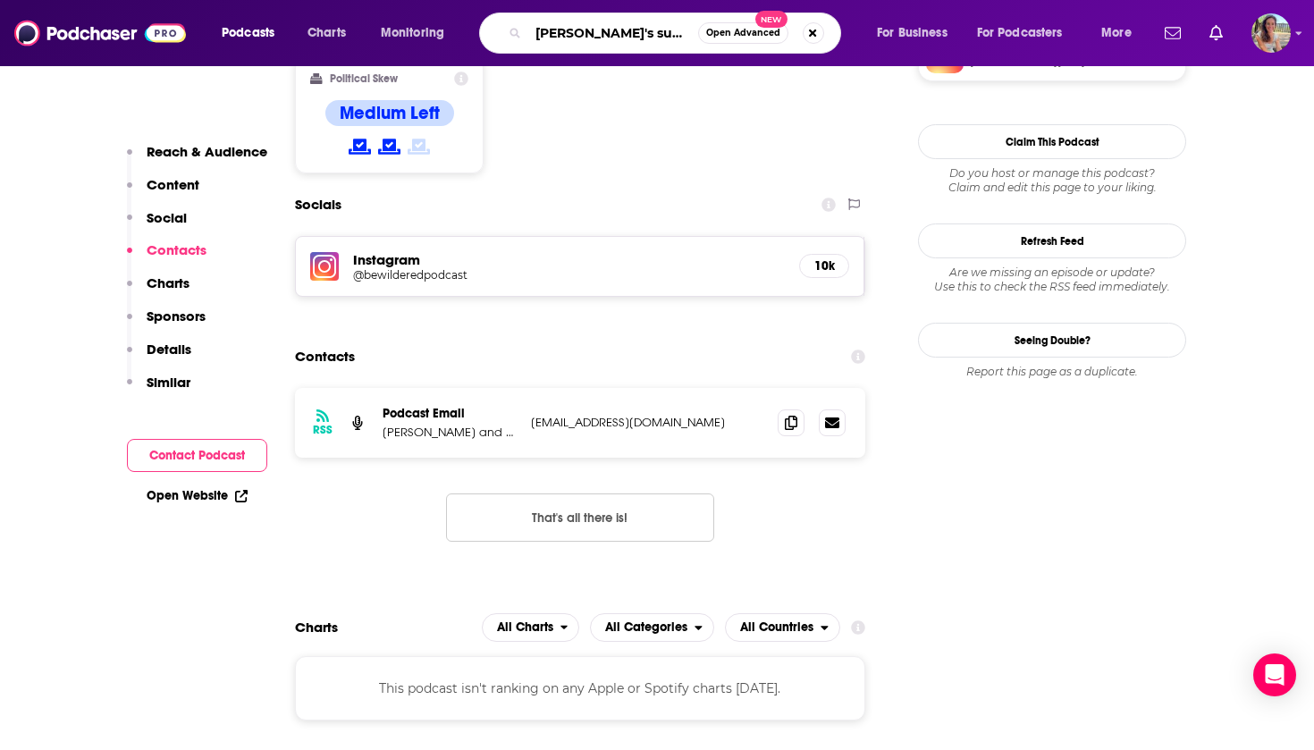
type input "[PERSON_NAME]'s super soul"
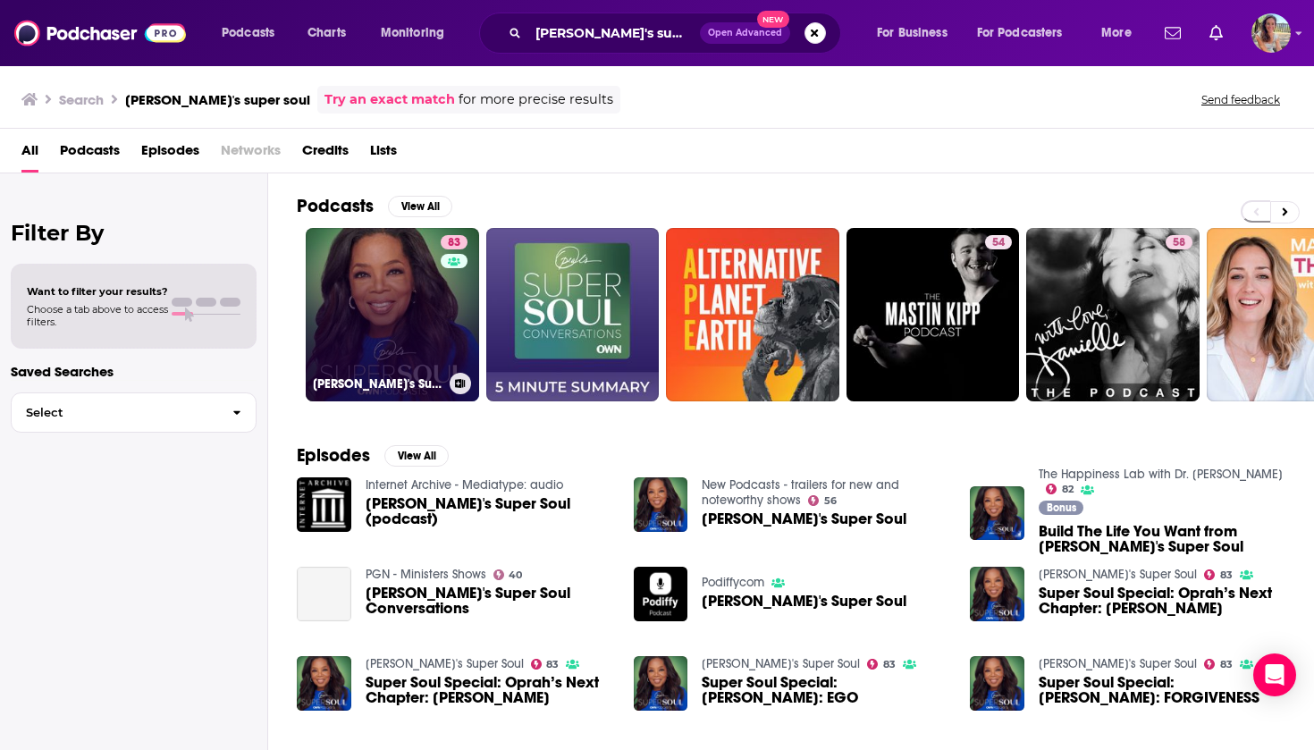
click at [397, 314] on link "83 [PERSON_NAME]'s Super Soul" at bounding box center [392, 314] width 173 height 173
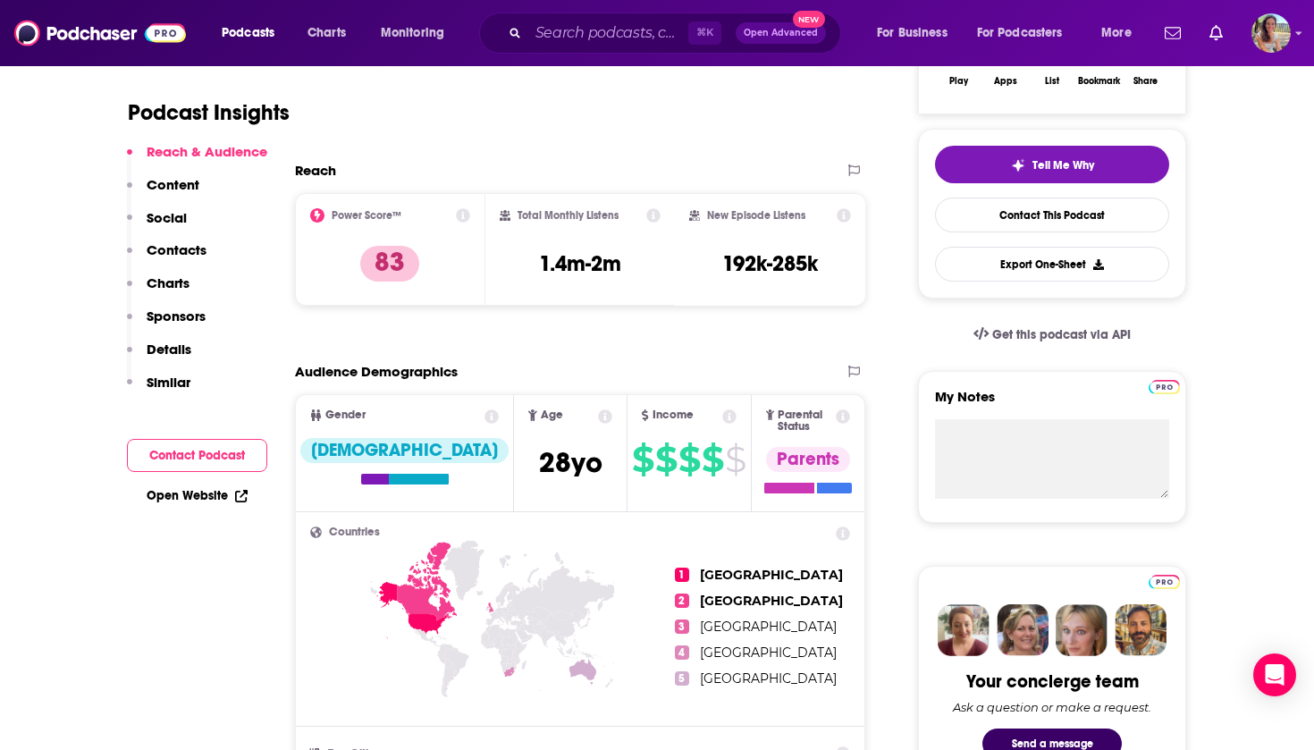
click at [180, 449] on button "Contact Podcast" at bounding box center [197, 455] width 140 height 33
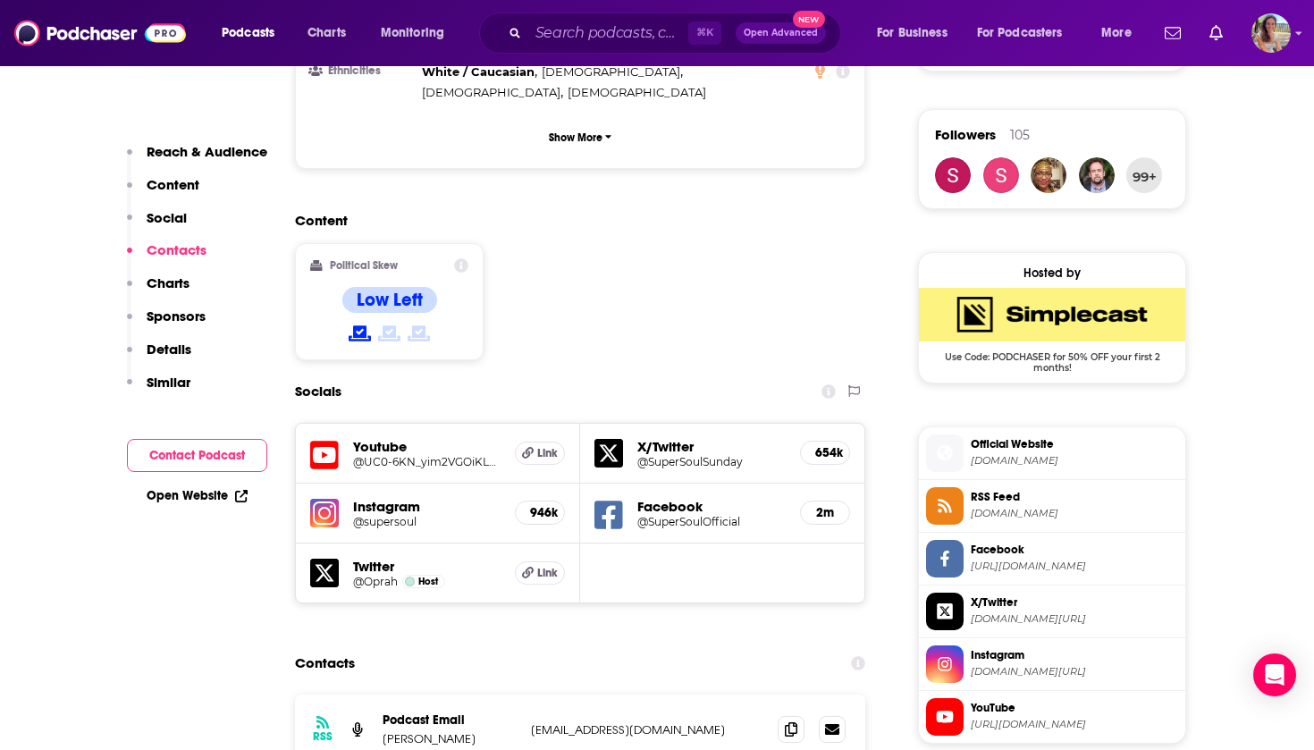
scroll to position [1572, 0]
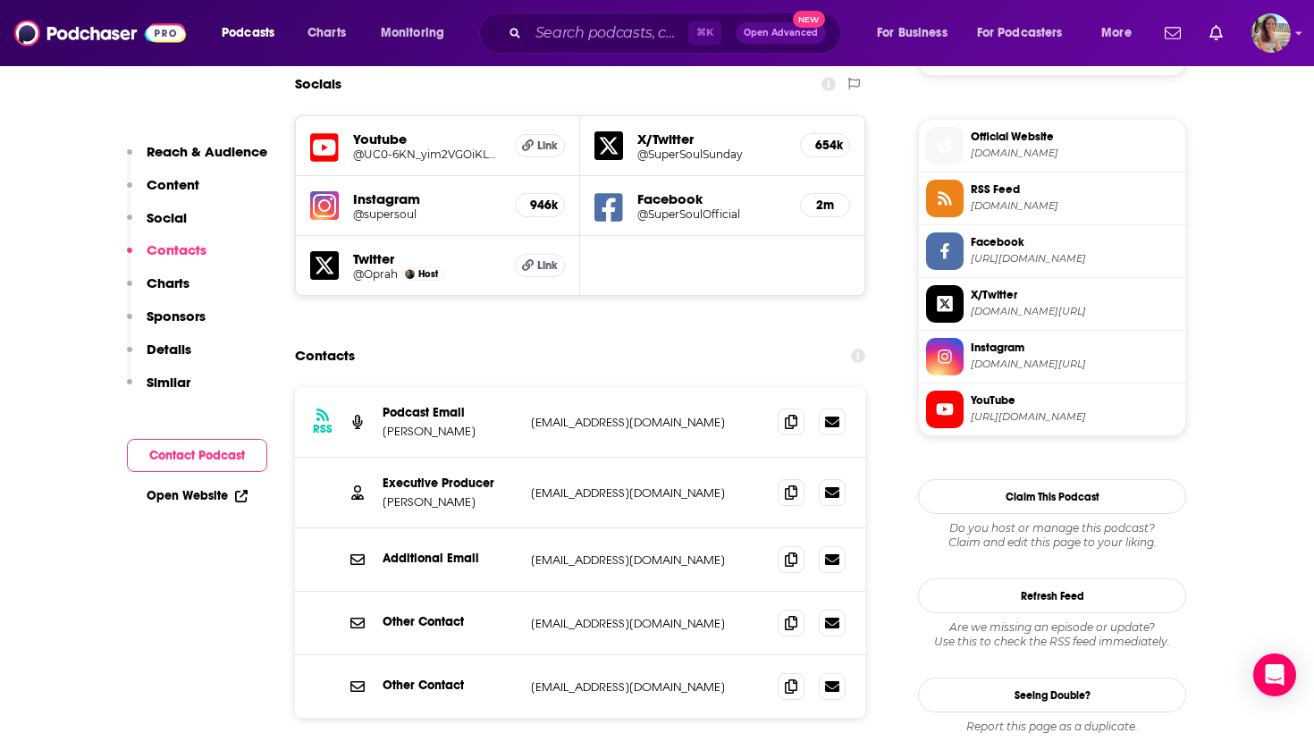
click at [535, 485] on p "[EMAIL_ADDRESS][DOMAIN_NAME]" at bounding box center [647, 492] width 232 height 15
drag, startPoint x: 535, startPoint y: 406, endPoint x: 659, endPoint y: 404, distance: 124.2
click at [659, 485] on p "[EMAIL_ADDRESS][DOMAIN_NAME]" at bounding box center [647, 492] width 232 height 15
click at [591, 35] on input "Search podcasts, credits, & more..." at bounding box center [608, 33] width 160 height 29
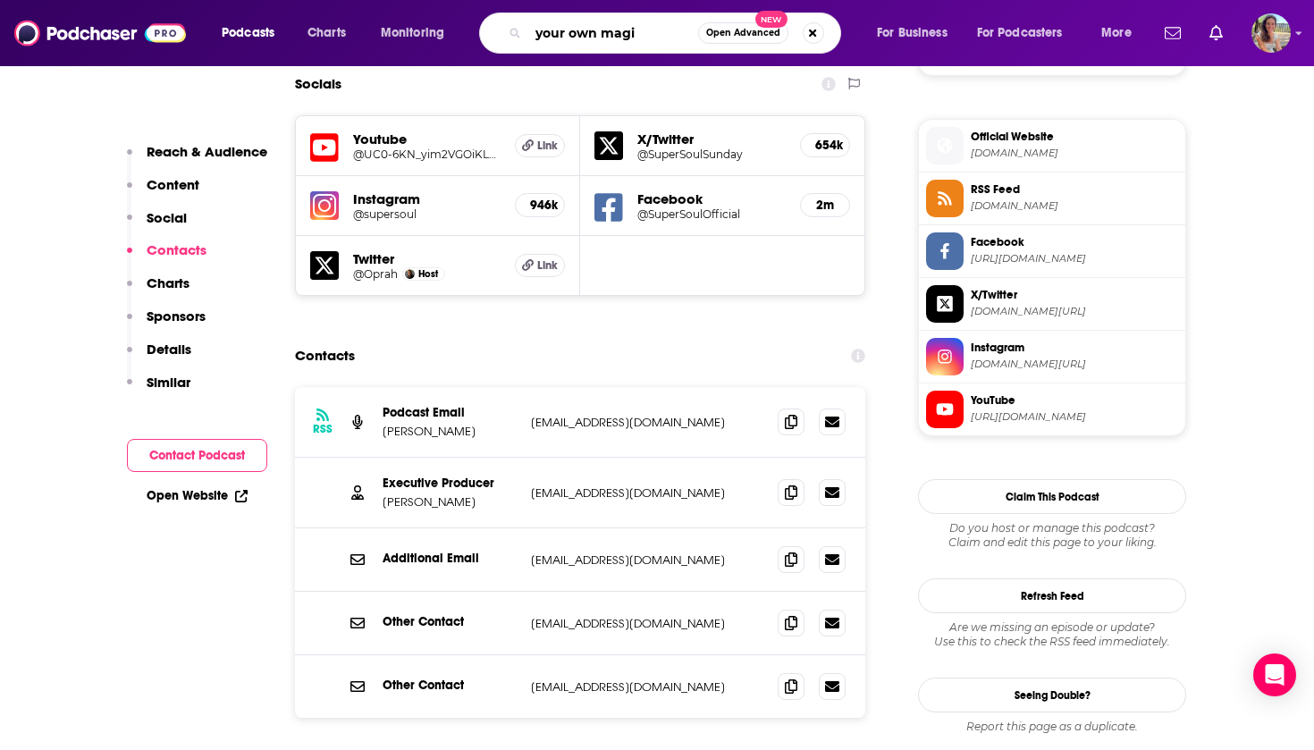
type input "your own magic"
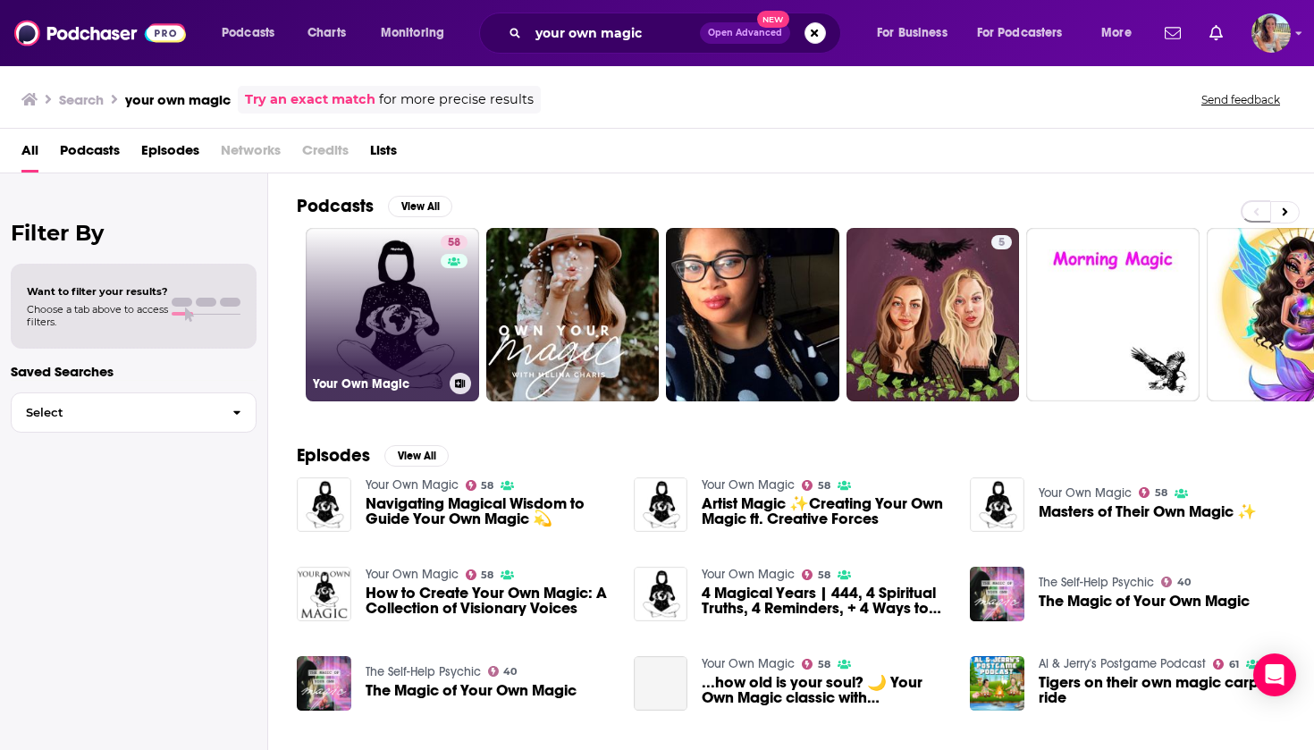
click at [416, 323] on link "58 Your Own Magic" at bounding box center [392, 314] width 173 height 173
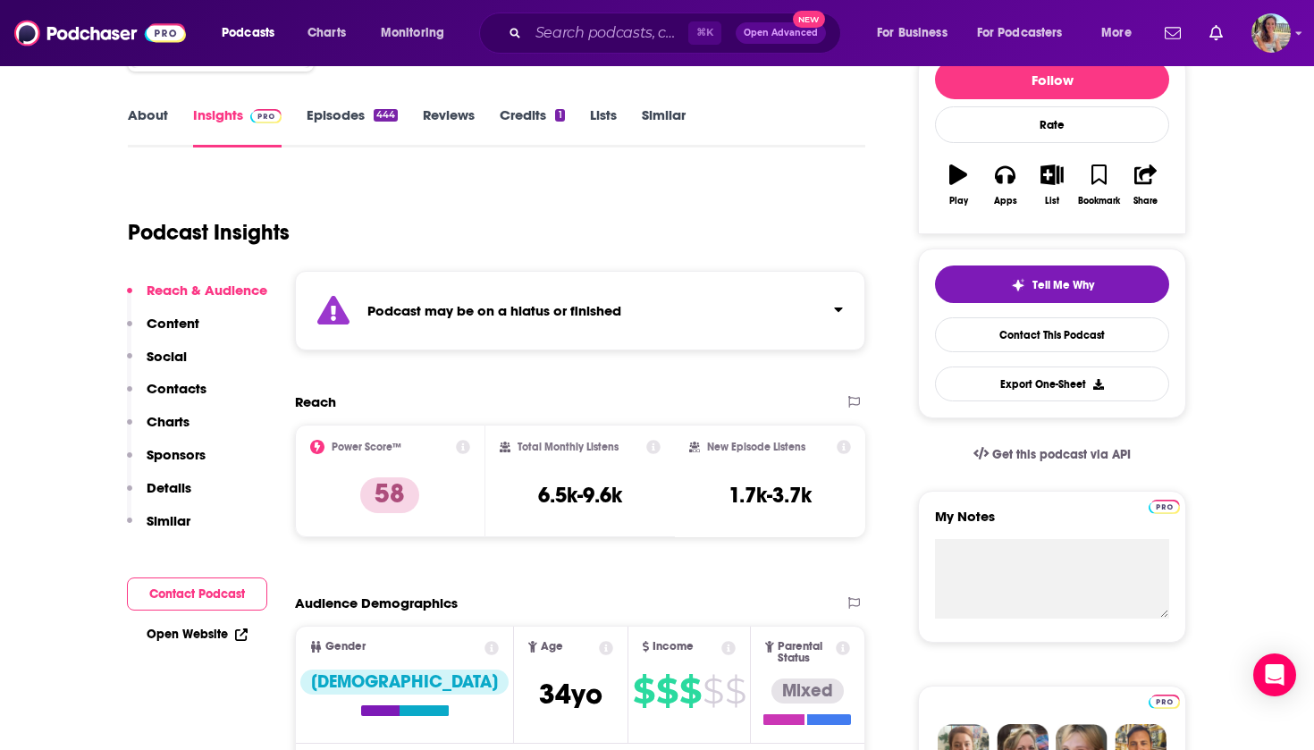
scroll to position [261, 0]
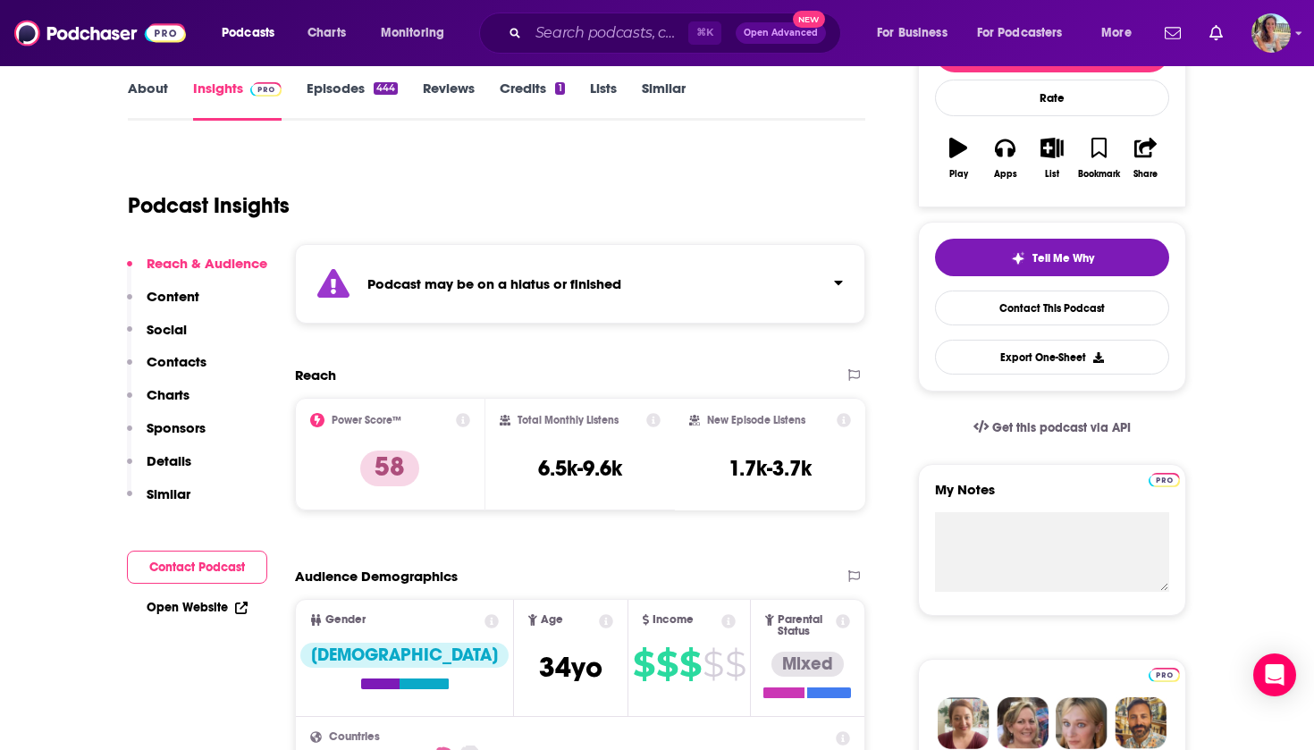
click at [205, 558] on button "Contact Podcast" at bounding box center [197, 566] width 140 height 33
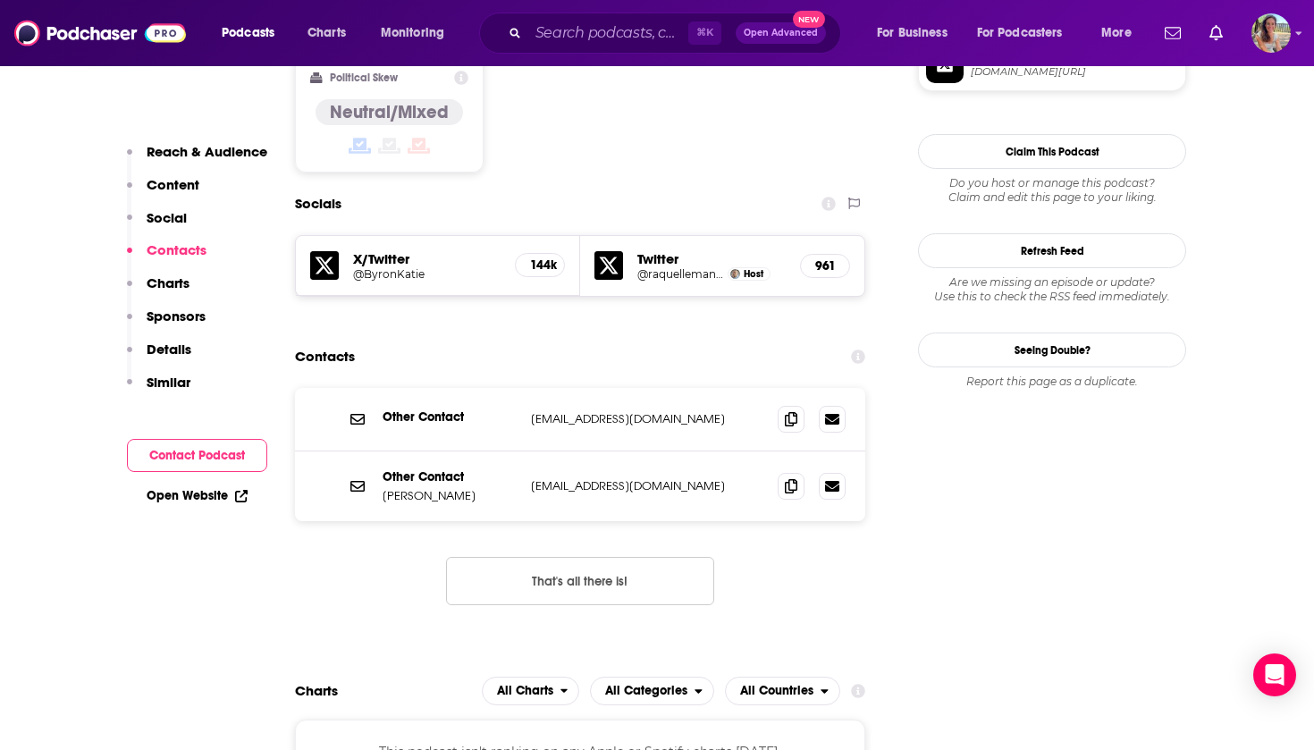
click at [537, 411] on p "[EMAIL_ADDRESS][DOMAIN_NAME]" at bounding box center [647, 418] width 232 height 15
drag, startPoint x: 537, startPoint y: 329, endPoint x: 650, endPoint y: 329, distance: 112.6
click at [650, 411] on p "[EMAIL_ADDRESS][DOMAIN_NAME]" at bounding box center [647, 418] width 232 height 15
click at [632, 30] on input "Search podcasts, credits, & more..." at bounding box center [608, 33] width 160 height 29
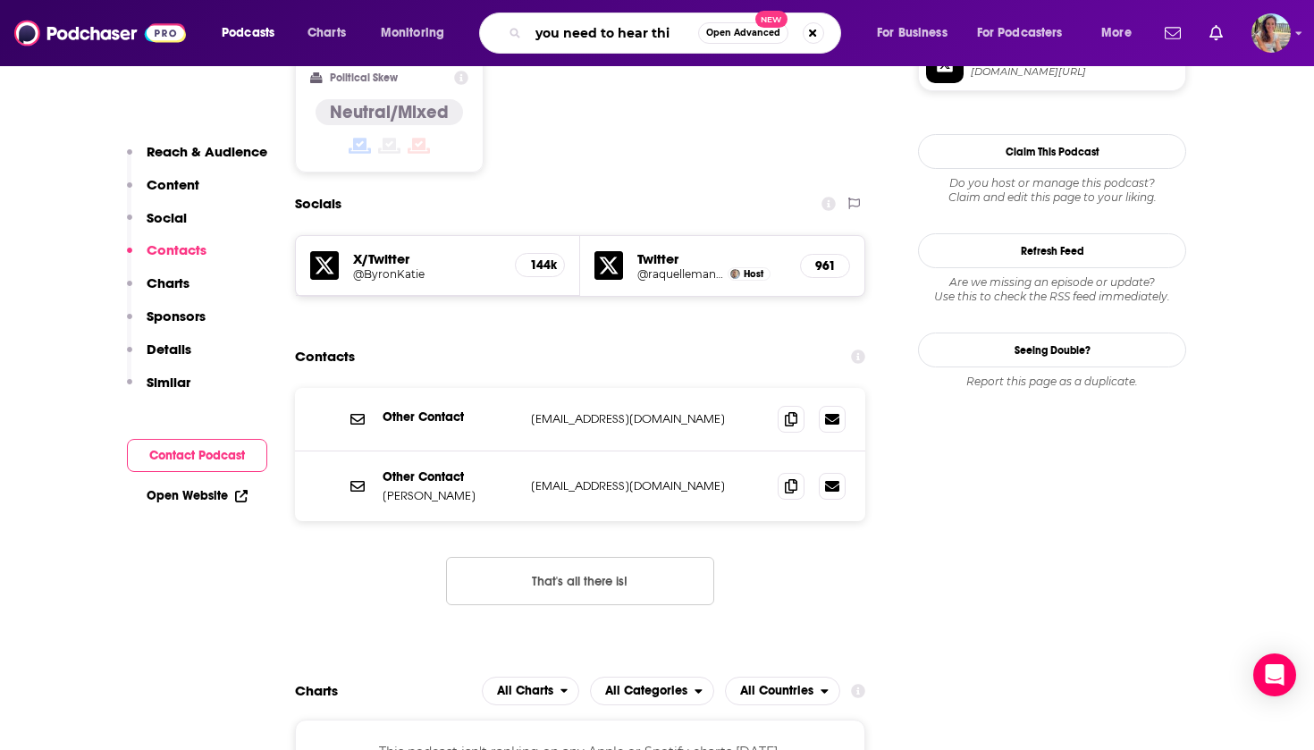
type input "you need to hear this"
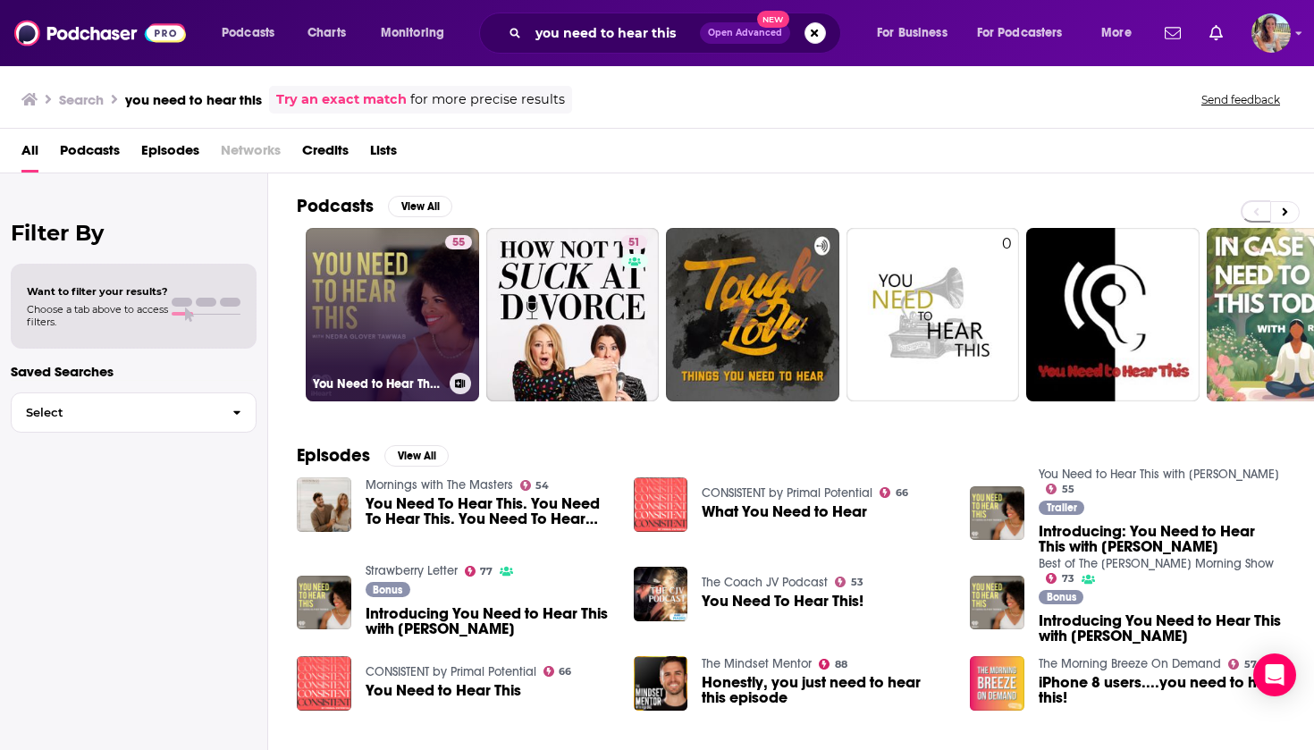
click at [419, 341] on link "55 You Need to Hear This with [PERSON_NAME]" at bounding box center [392, 314] width 173 height 173
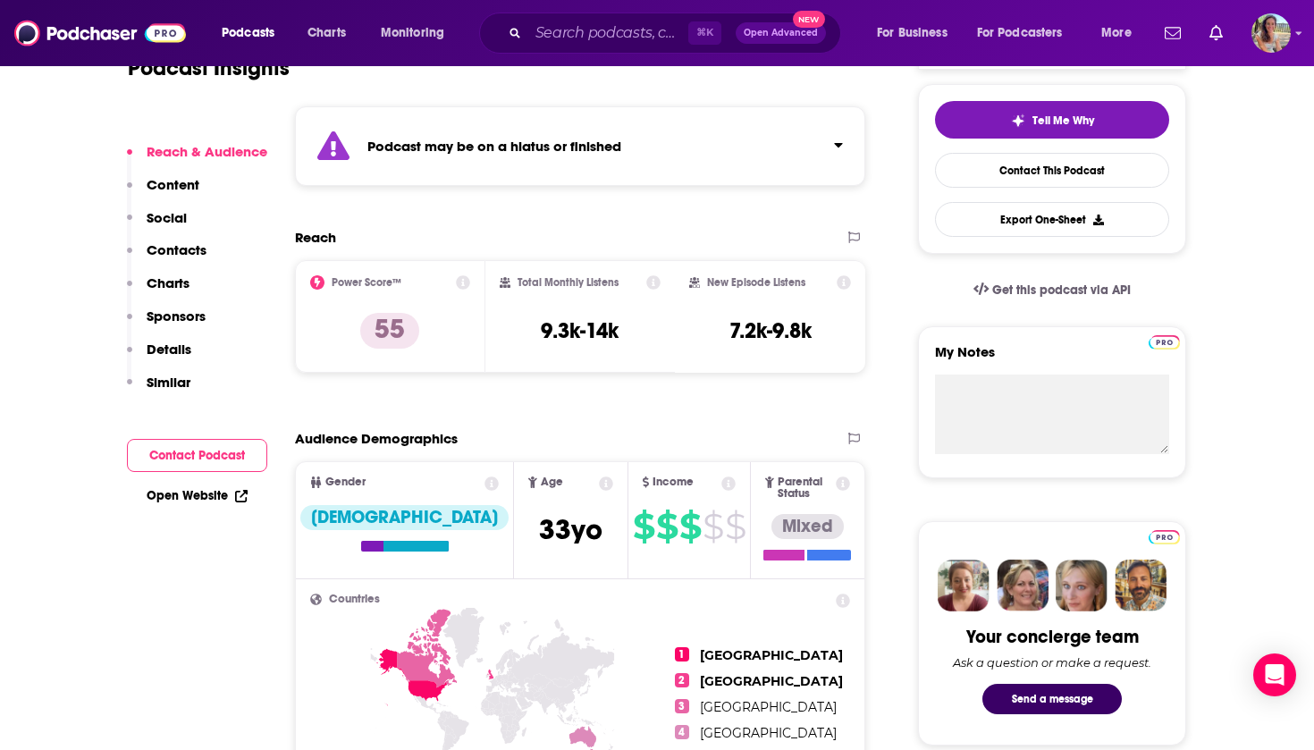
click at [201, 458] on button "Contact Podcast" at bounding box center [197, 455] width 140 height 33
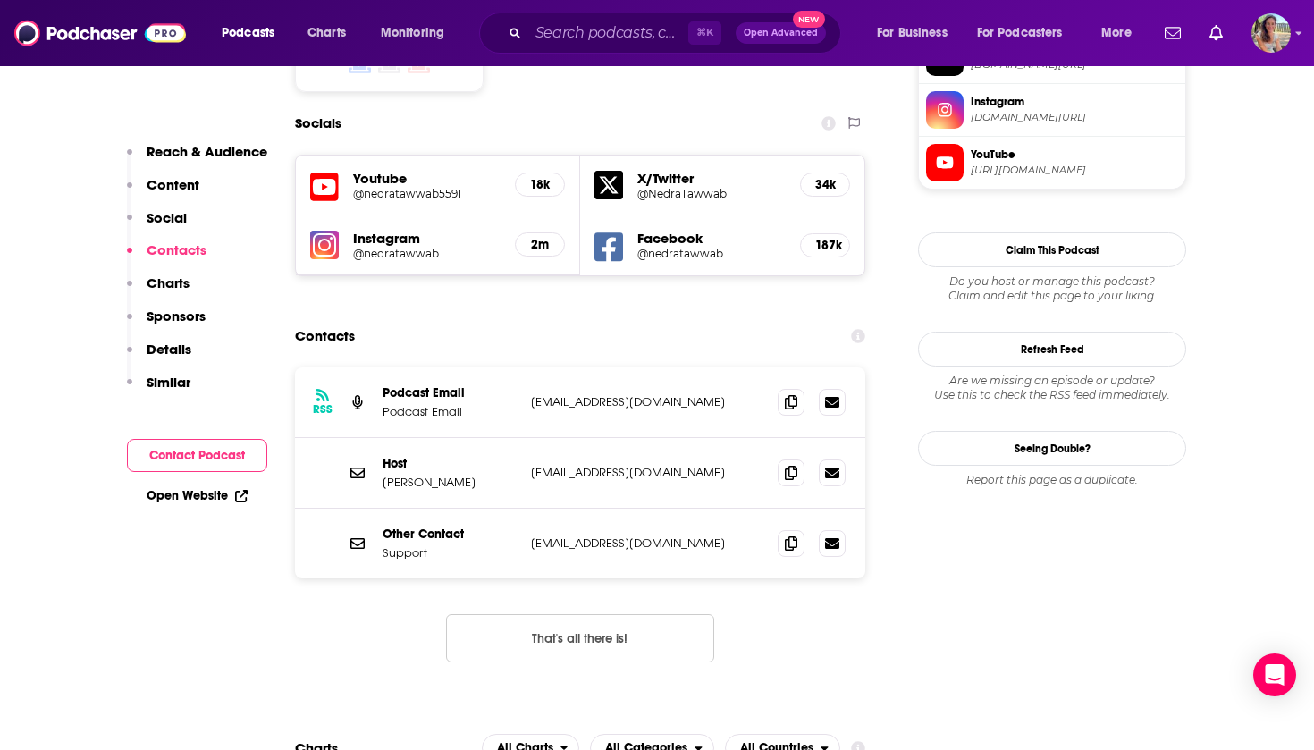
click at [536, 465] on p "[EMAIL_ADDRESS][DOMAIN_NAME]" at bounding box center [647, 472] width 232 height 15
drag, startPoint x: 536, startPoint y: 401, endPoint x: 632, endPoint y: 403, distance: 95.6
click at [632, 465] on p "[EMAIL_ADDRESS][DOMAIN_NAME]" at bounding box center [647, 472] width 232 height 15
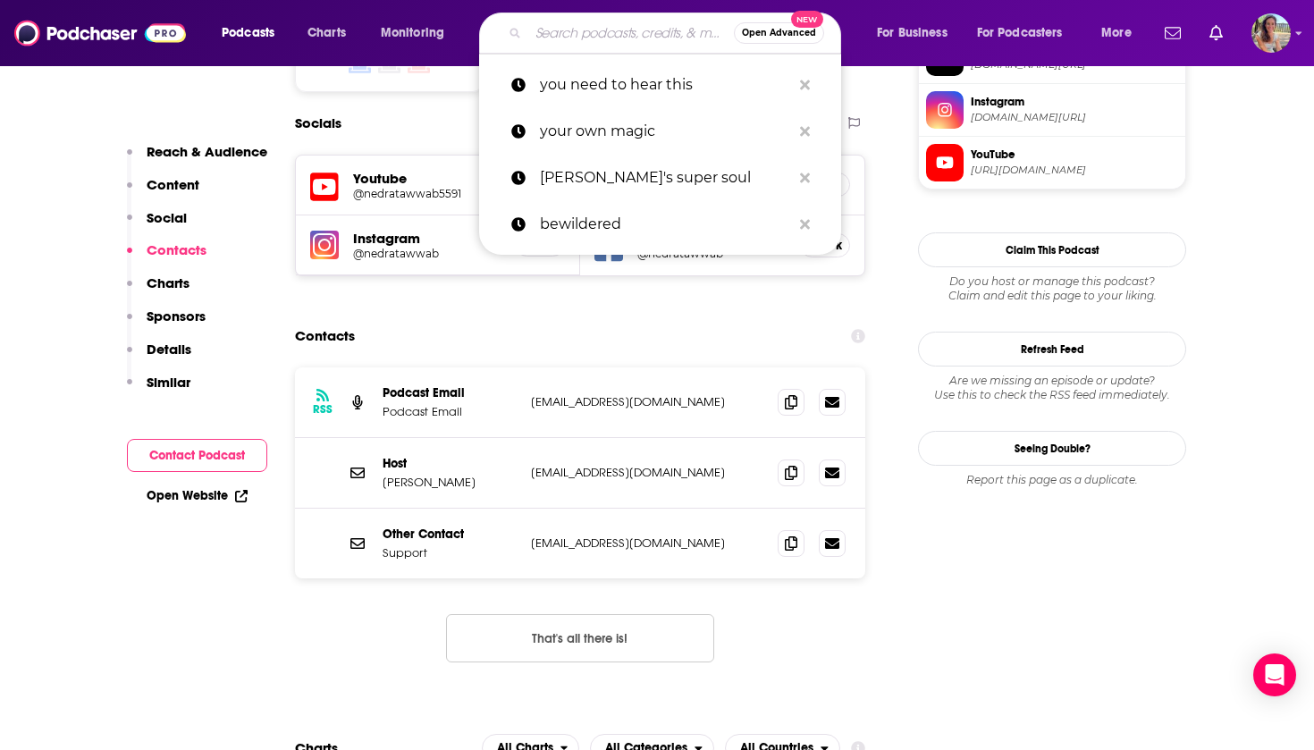
click at [589, 25] on input "Search podcasts, credits, & more..." at bounding box center [631, 33] width 206 height 29
type input "s"
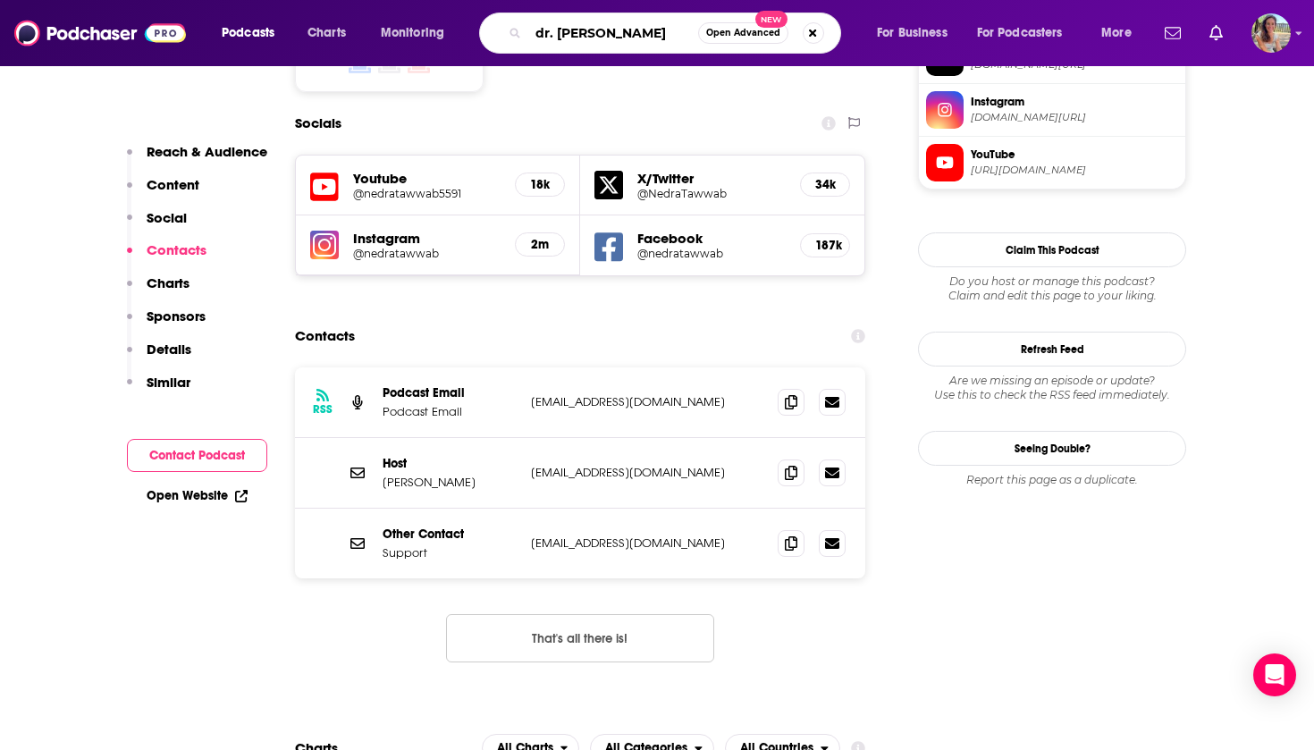
type input "[PERSON_NAME]"
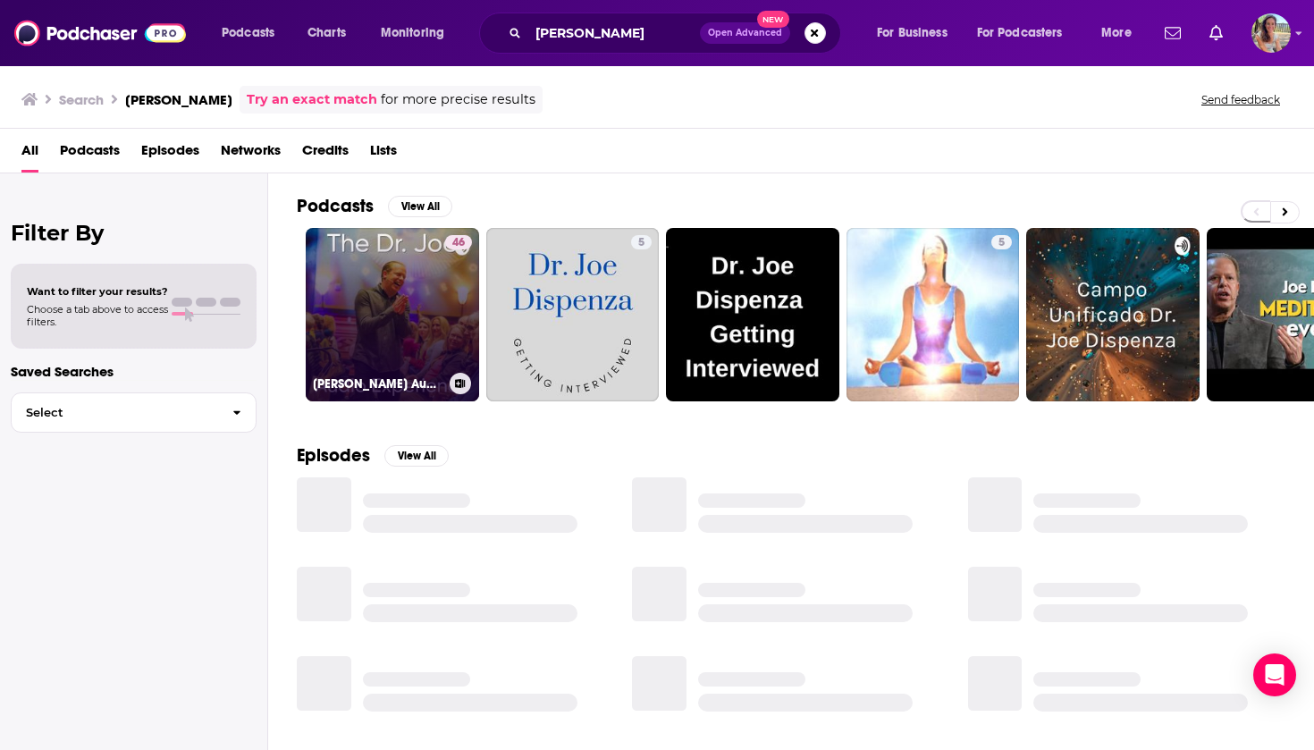
click at [407, 313] on link "46 [PERSON_NAME] Audio Experience" at bounding box center [392, 314] width 173 height 173
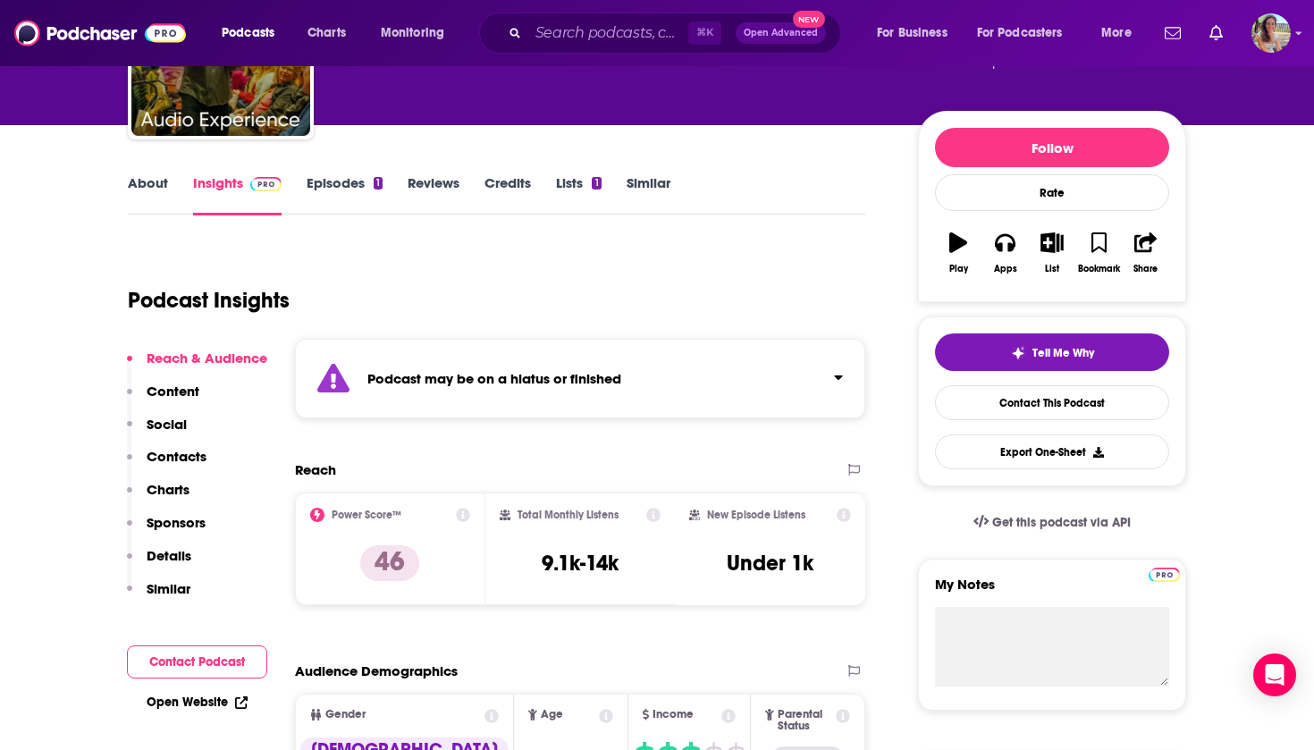
scroll to position [216, 0]
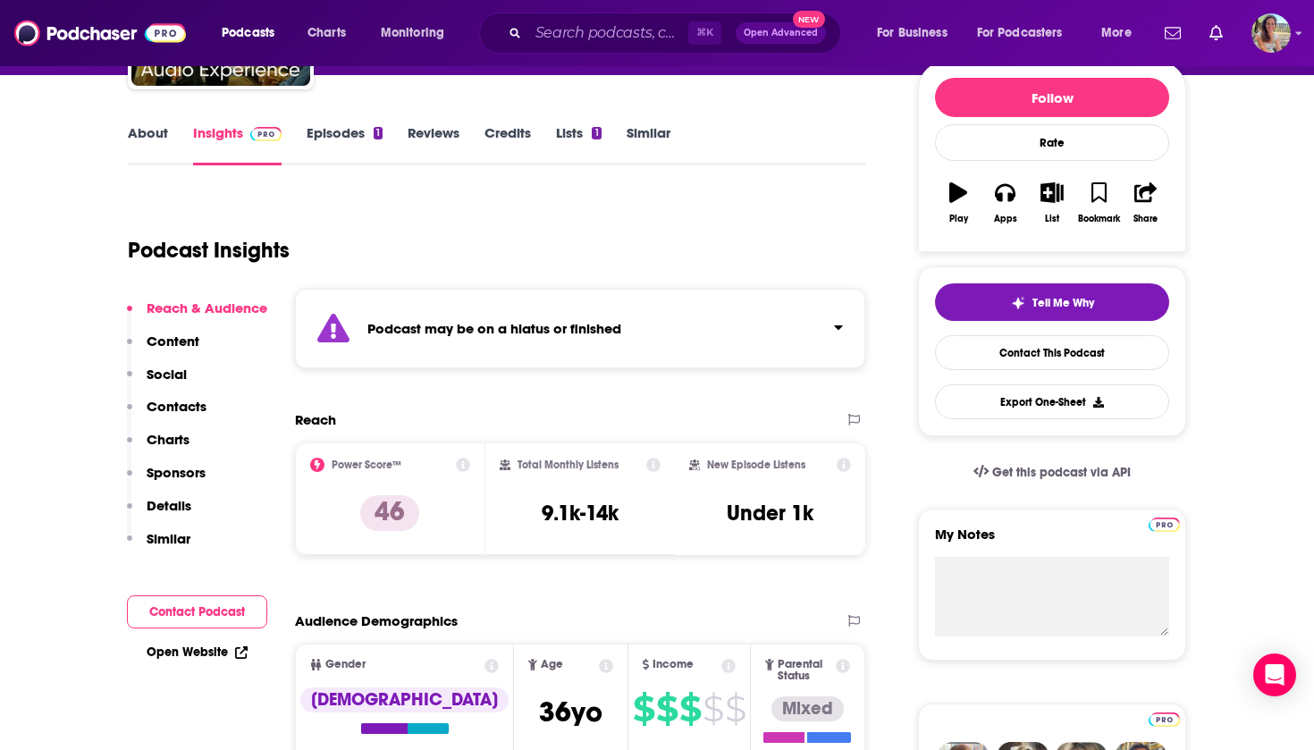
click at [168, 600] on button "Contact Podcast" at bounding box center [197, 611] width 140 height 33
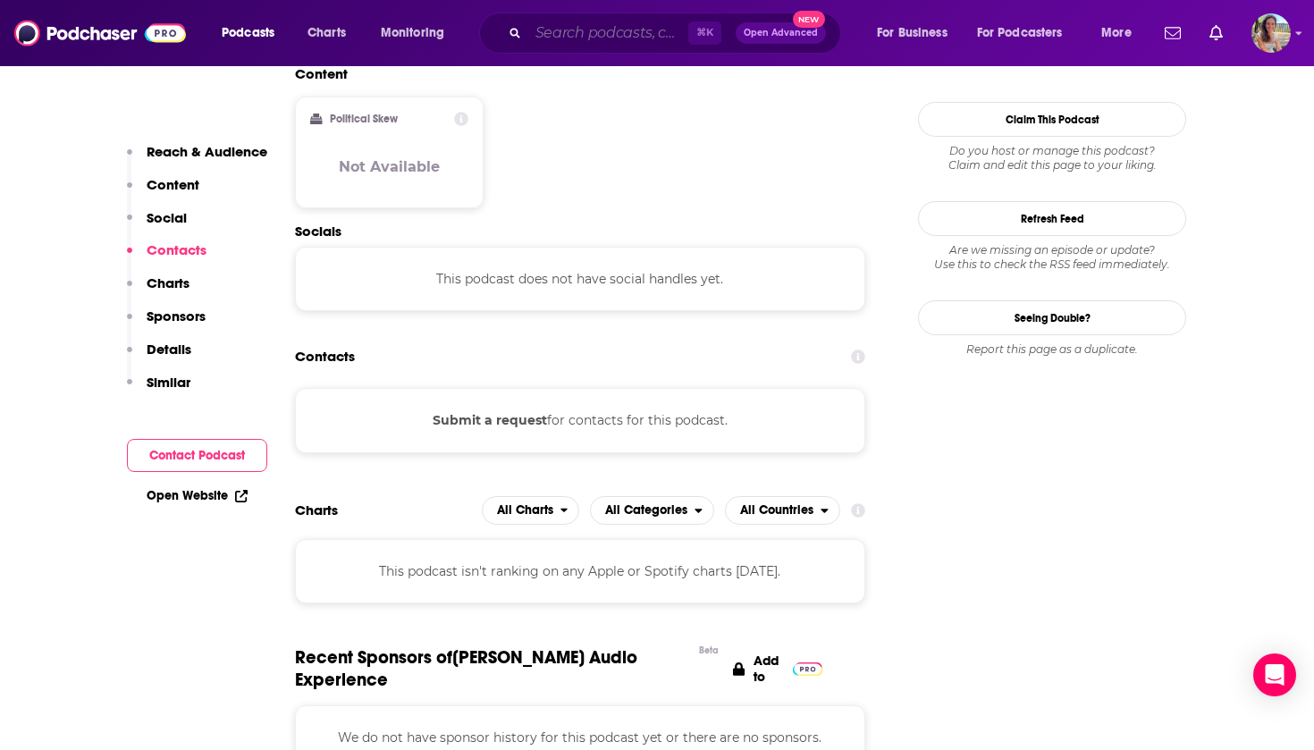
click at [564, 21] on input "Search podcasts, credits, & more..." at bounding box center [608, 33] width 160 height 29
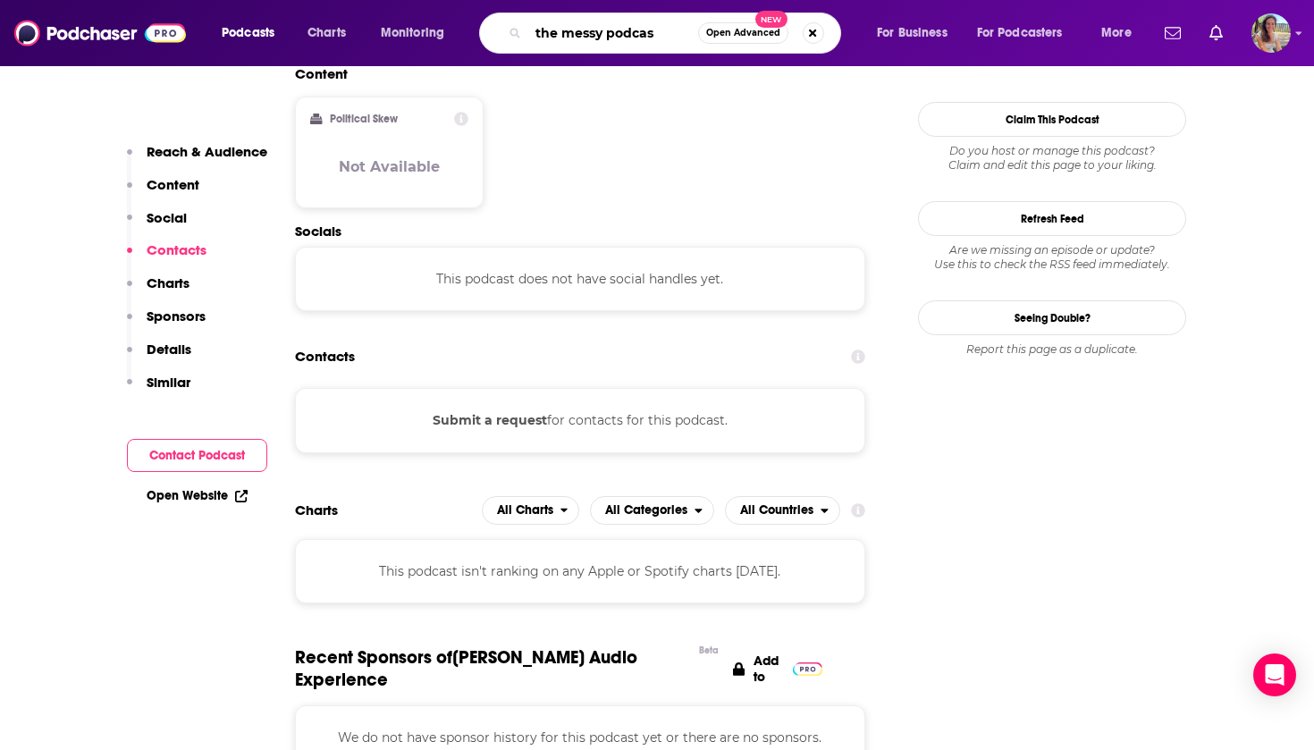
type input "the messy podcast"
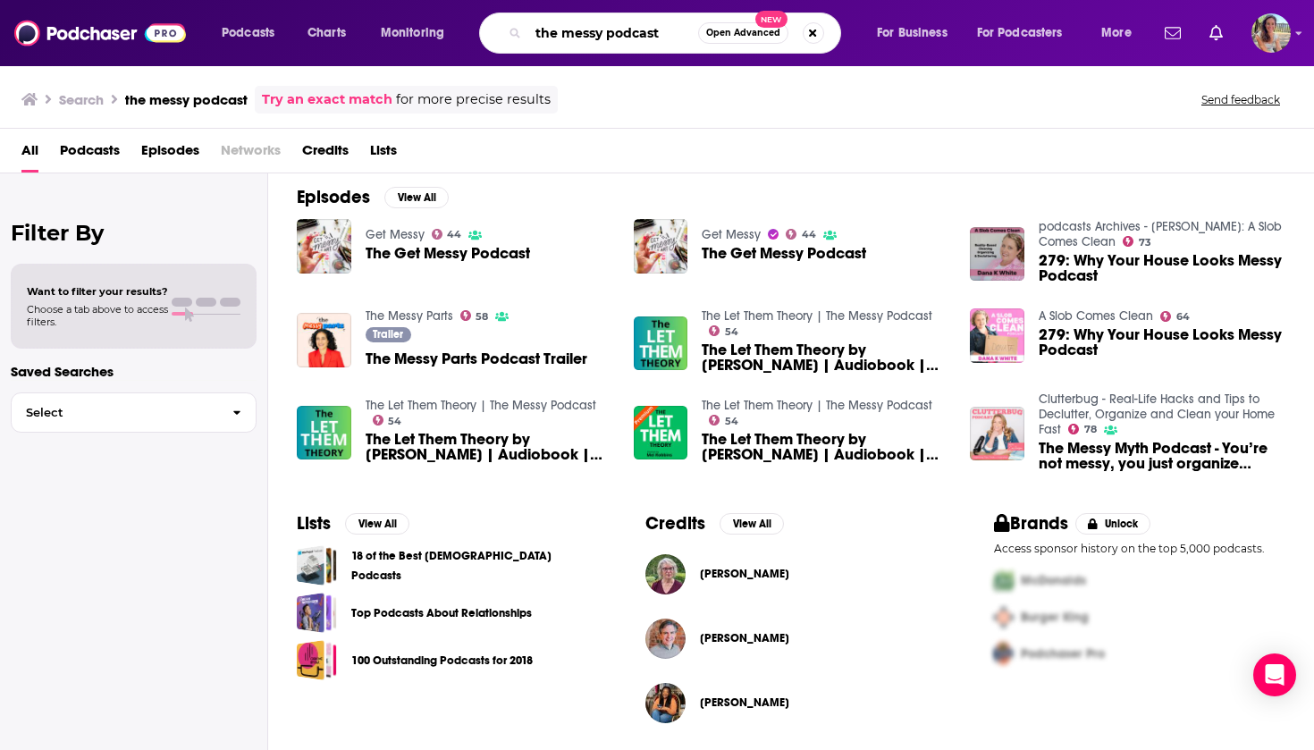
click at [603, 40] on input "the messy podcast" at bounding box center [613, 33] width 170 height 29
paste input "The Anxious Gnereation by [PERSON_NAME] | The Messy P"
type input "The Anxious Gnereation by [PERSON_NAME] | The Messy Podcast"
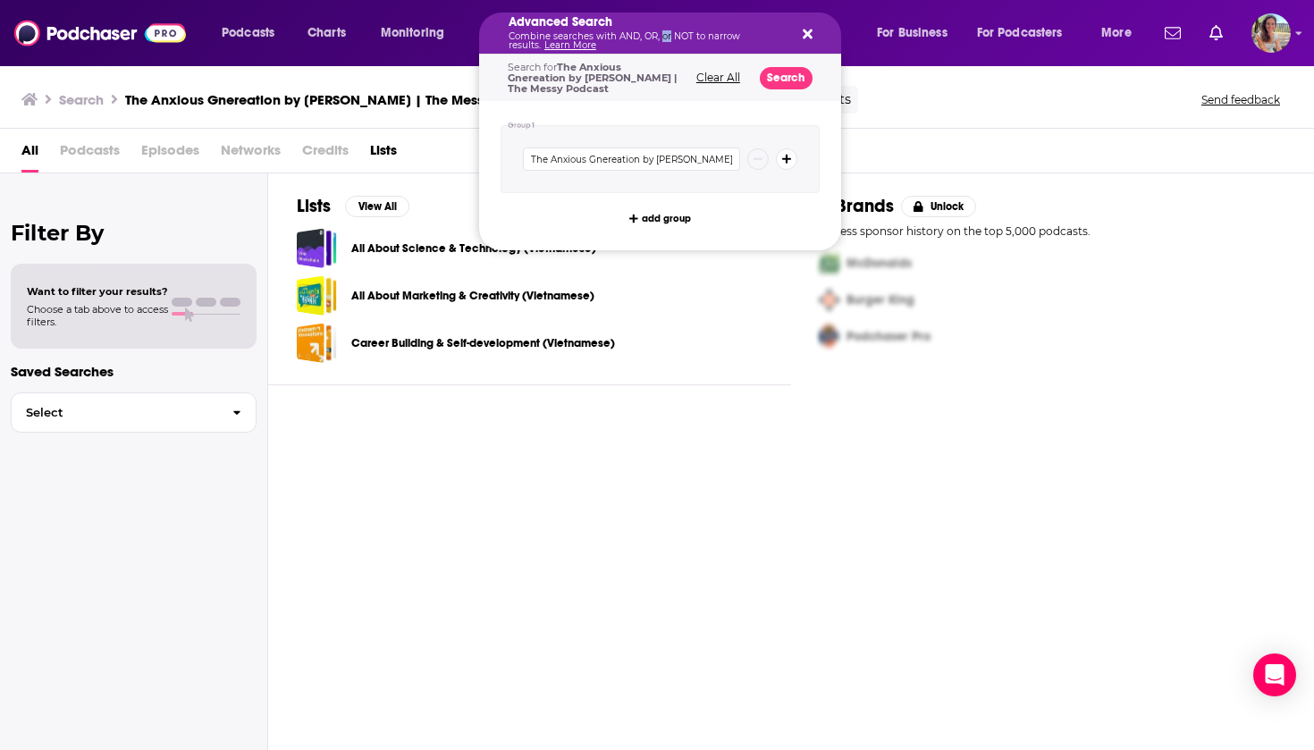
click at [659, 35] on p "Combine searches with AND, OR, or NOT to narrow results. Learn More" at bounding box center [645, 41] width 274 height 18
click at [807, 35] on icon "Search podcasts, credits, & more..." at bounding box center [807, 34] width 10 height 10
click at [551, 35] on p "Combine searches with AND, OR, or NOT to narrow results. Learn More" at bounding box center [645, 41] width 274 height 18
click at [810, 33] on icon "Search podcasts, credits, & more..." at bounding box center [807, 34] width 10 height 14
click at [807, 39] on icon "Search podcasts, credits, & more..." at bounding box center [807, 34] width 10 height 14
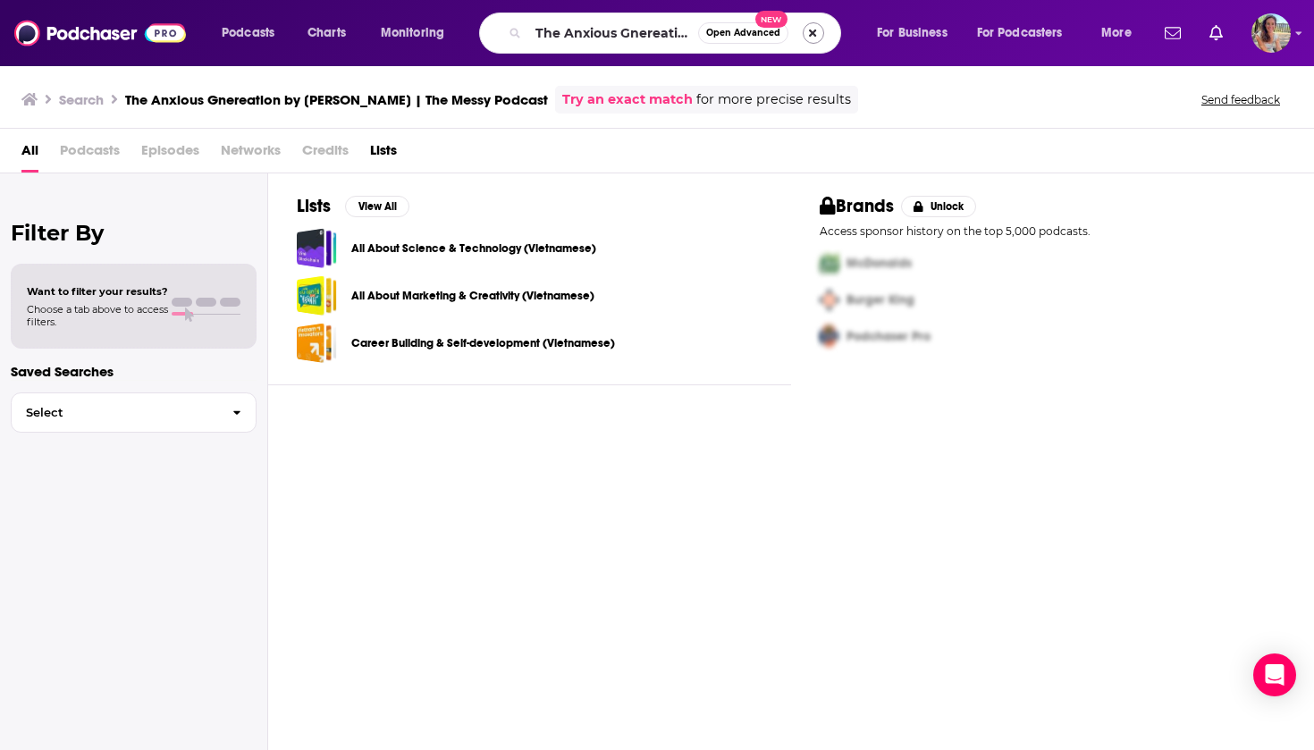
click at [811, 34] on button "Search podcasts, credits, & more..." at bounding box center [812, 32] width 21 height 21
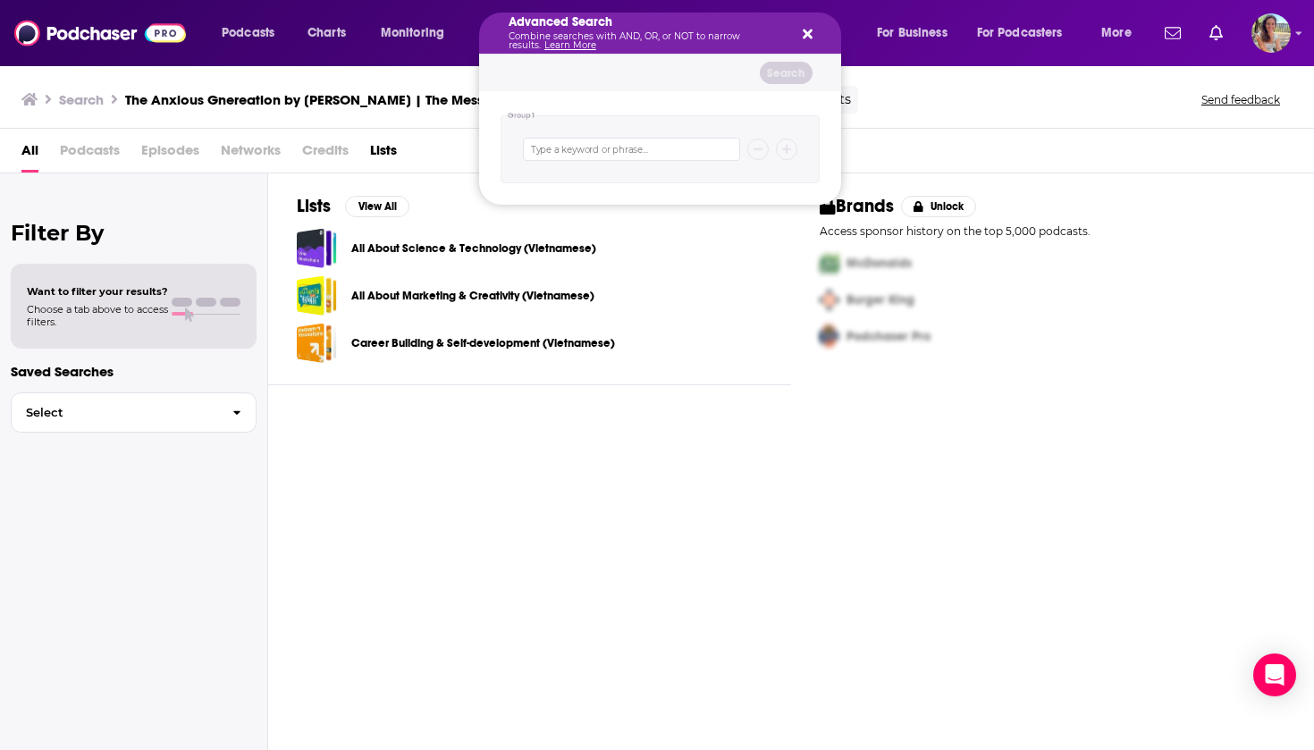
click at [810, 27] on button "Search podcasts, credits, & more..." at bounding box center [804, 33] width 14 height 14
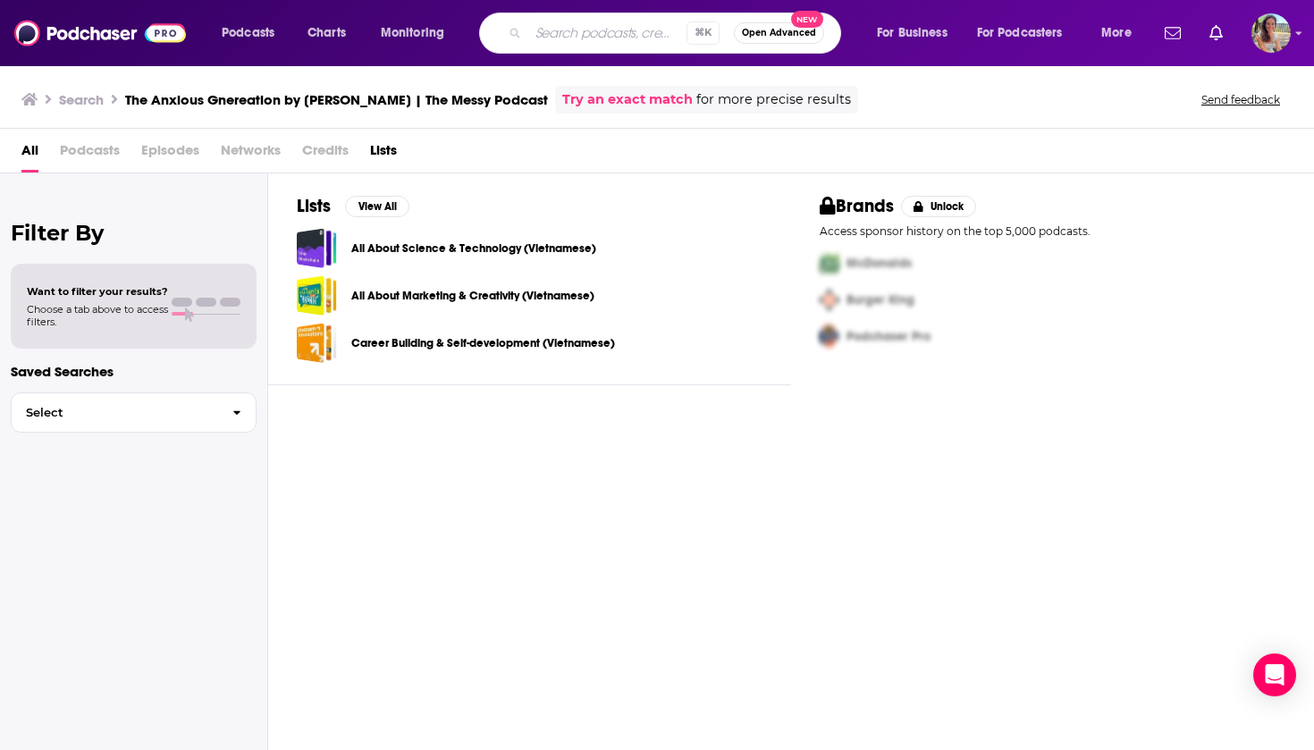
click at [586, 35] on input "Search podcasts, credits, & more..." at bounding box center [607, 33] width 158 height 29
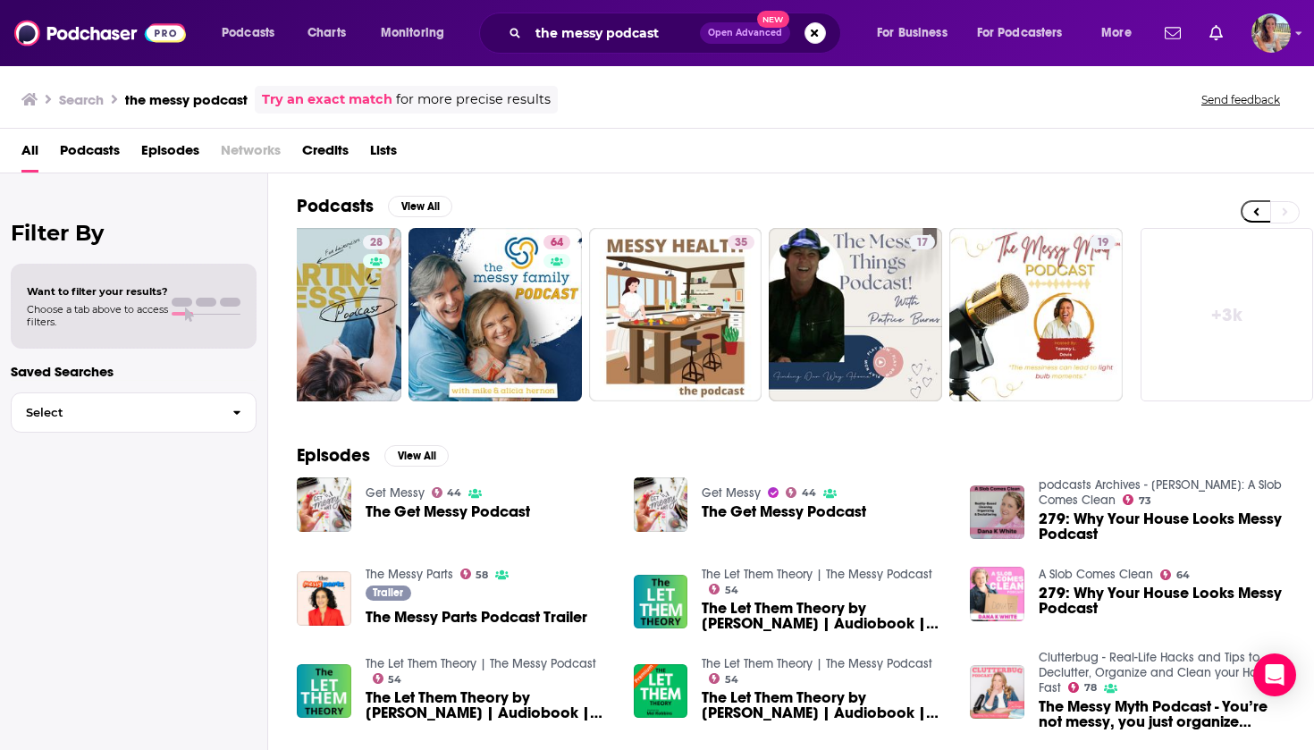
click at [1276, 300] on link "+ 3k" at bounding box center [1226, 314] width 173 height 173
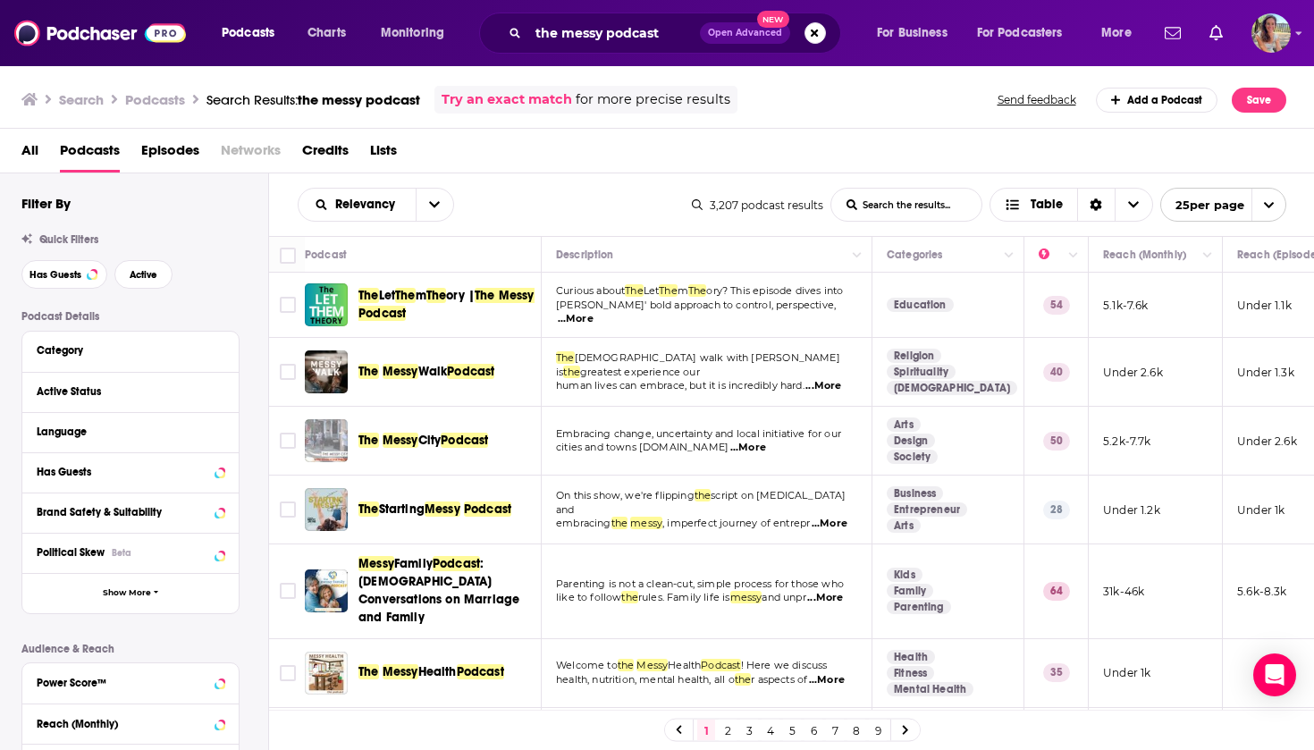
click at [29, 158] on span "All" at bounding box center [29, 154] width 17 height 37
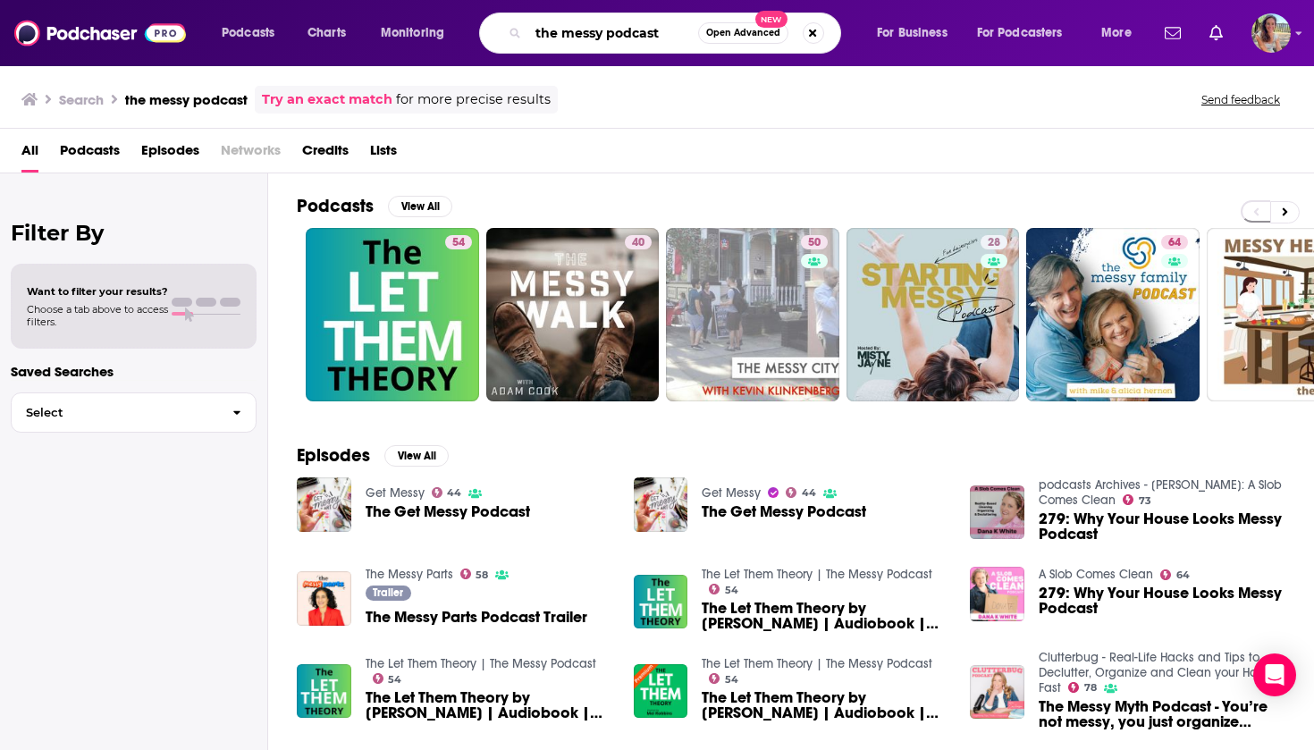
click at [629, 40] on input "the messy podcast" at bounding box center [613, 33] width 170 height 29
type input "office hours with [PERSON_NAME]"
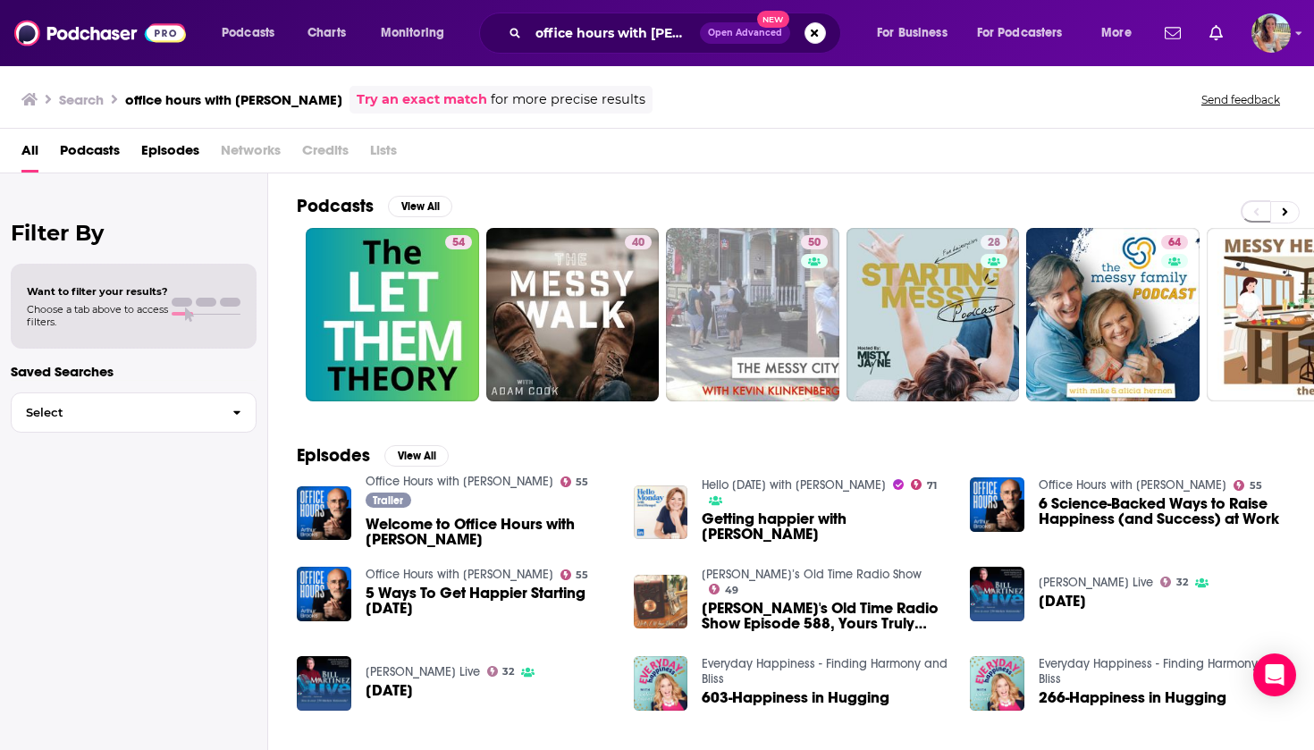
click at [331, 520] on img "Welcome to Office Hours with Arthur Brooks" at bounding box center [324, 513] width 55 height 55
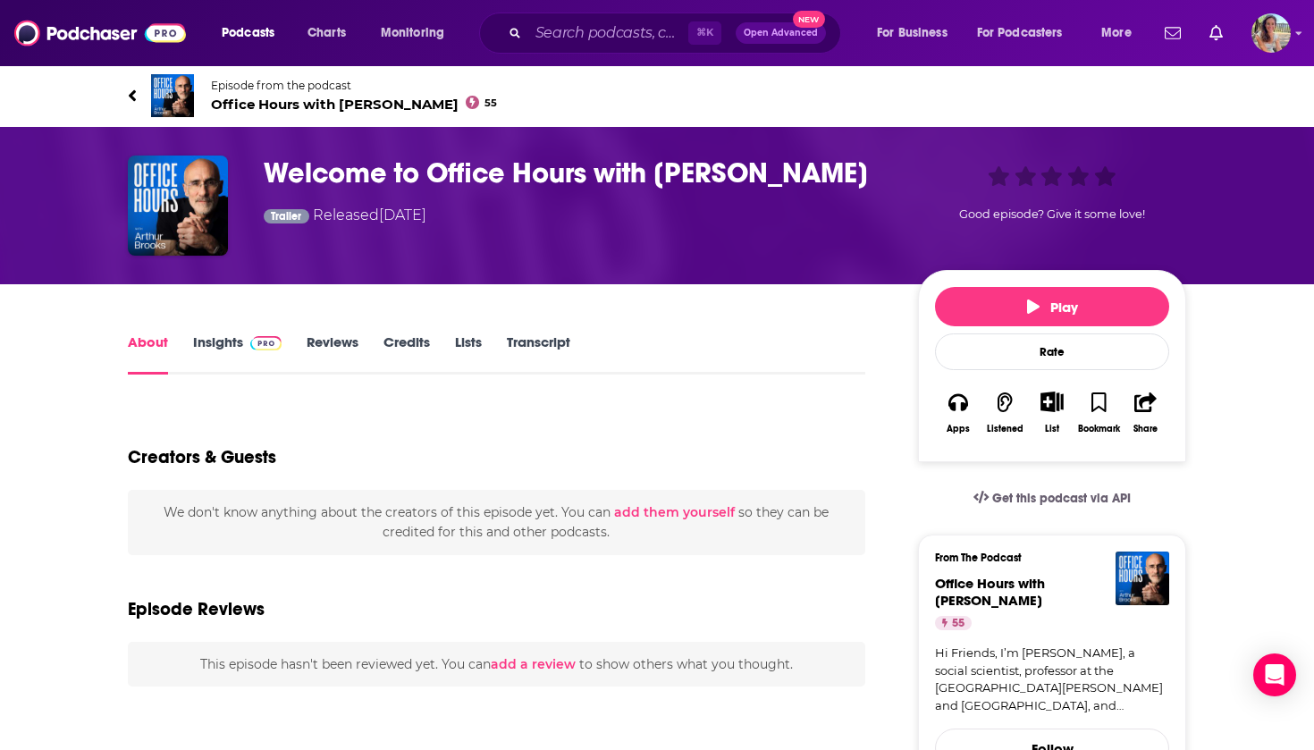
click at [207, 348] on link "Insights" at bounding box center [237, 353] width 88 height 41
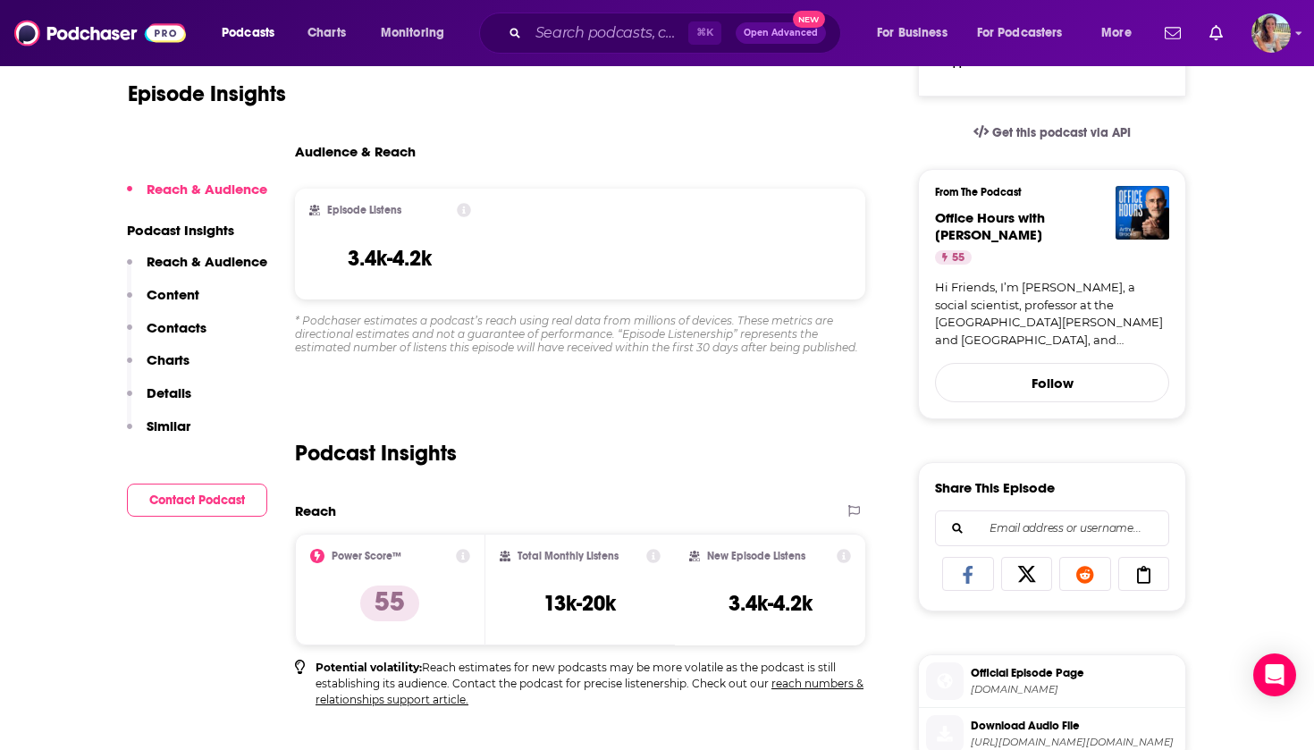
scroll to position [377, 0]
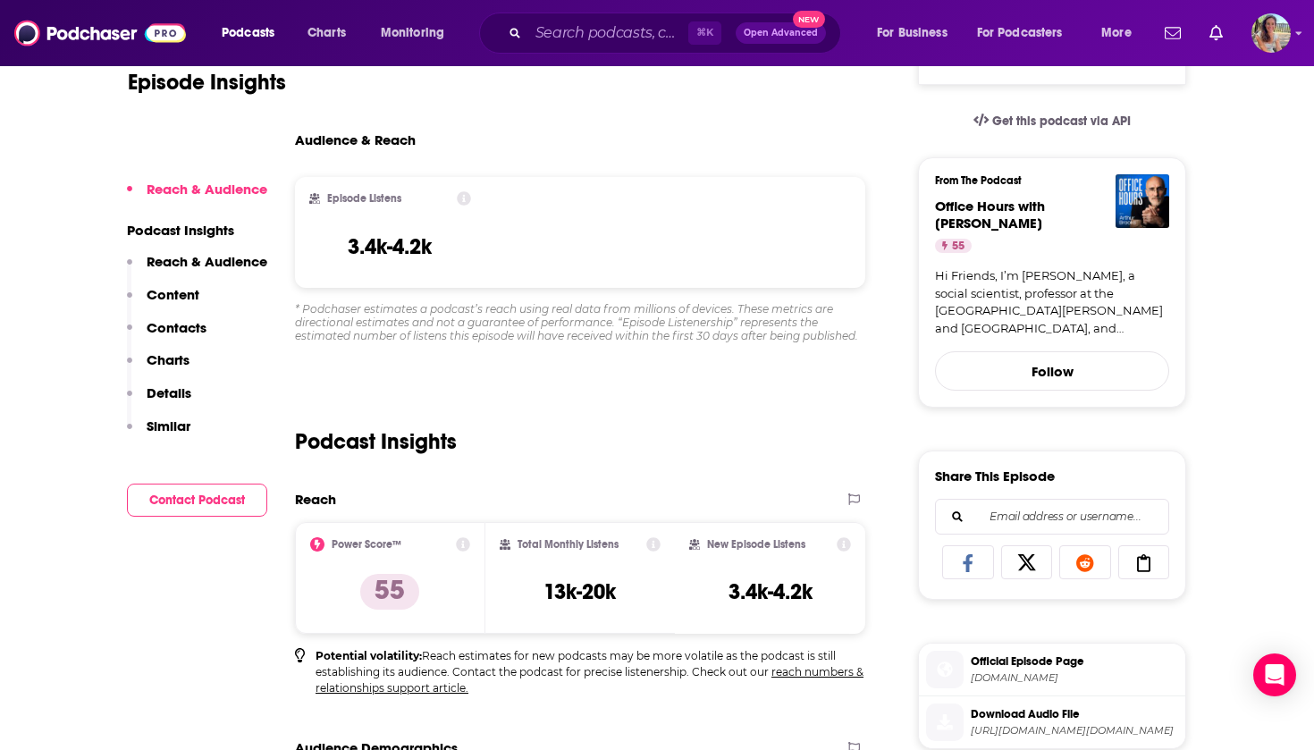
click at [187, 490] on button "Contact Podcast" at bounding box center [197, 499] width 140 height 33
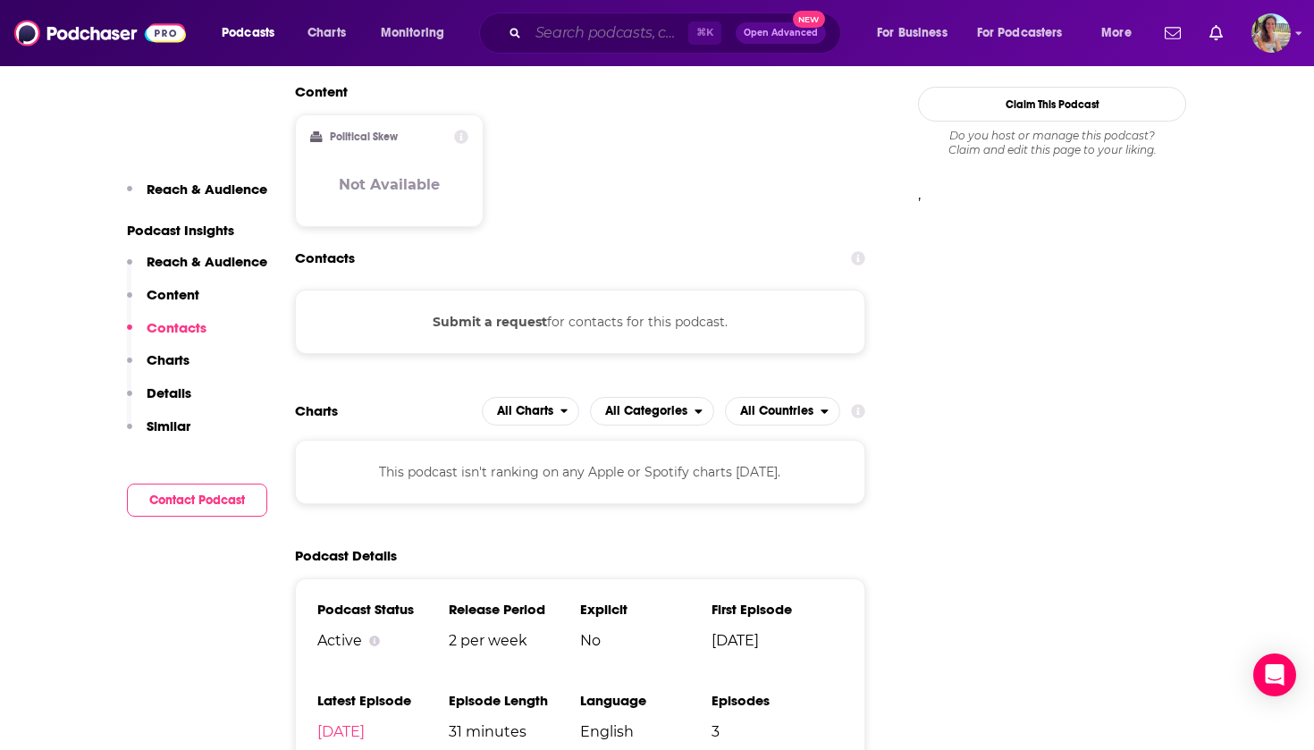
click at [563, 24] on input "Search podcasts, credits, & more..." at bounding box center [608, 33] width 160 height 29
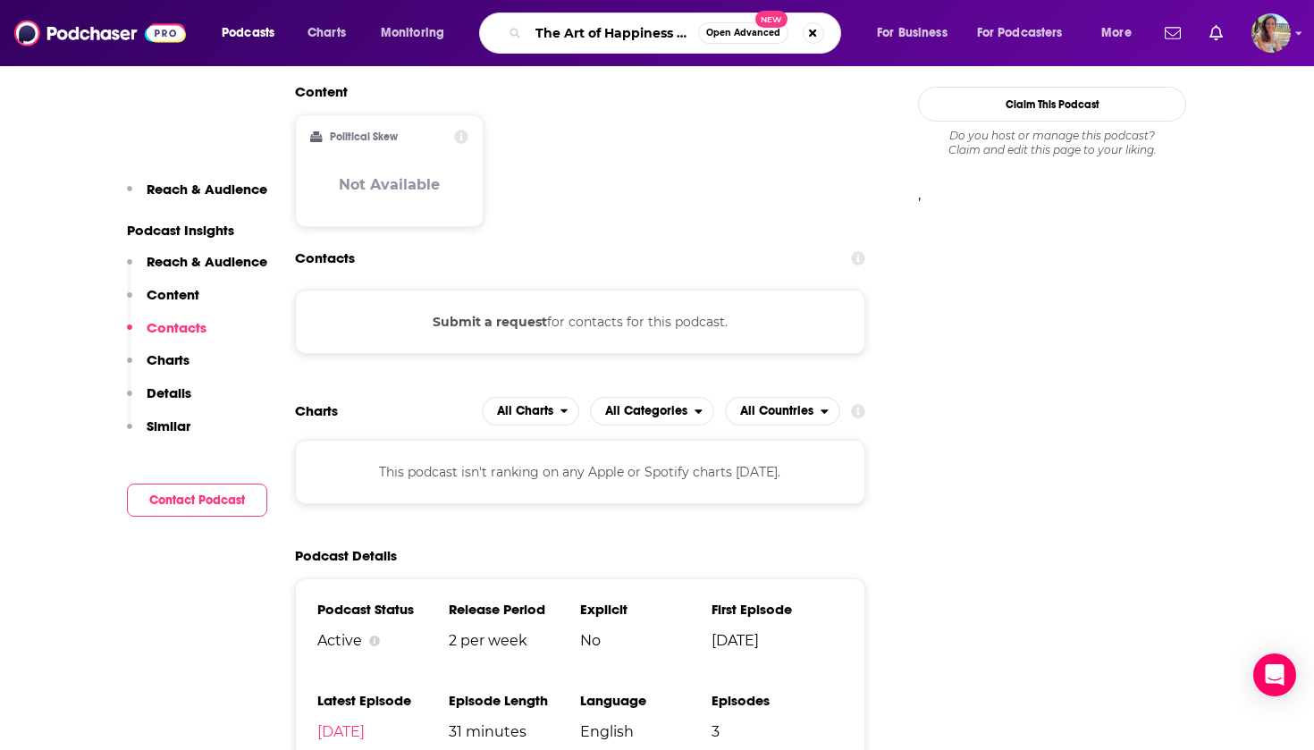
type input "The Art of Happiness with [PERSON_NAME]"
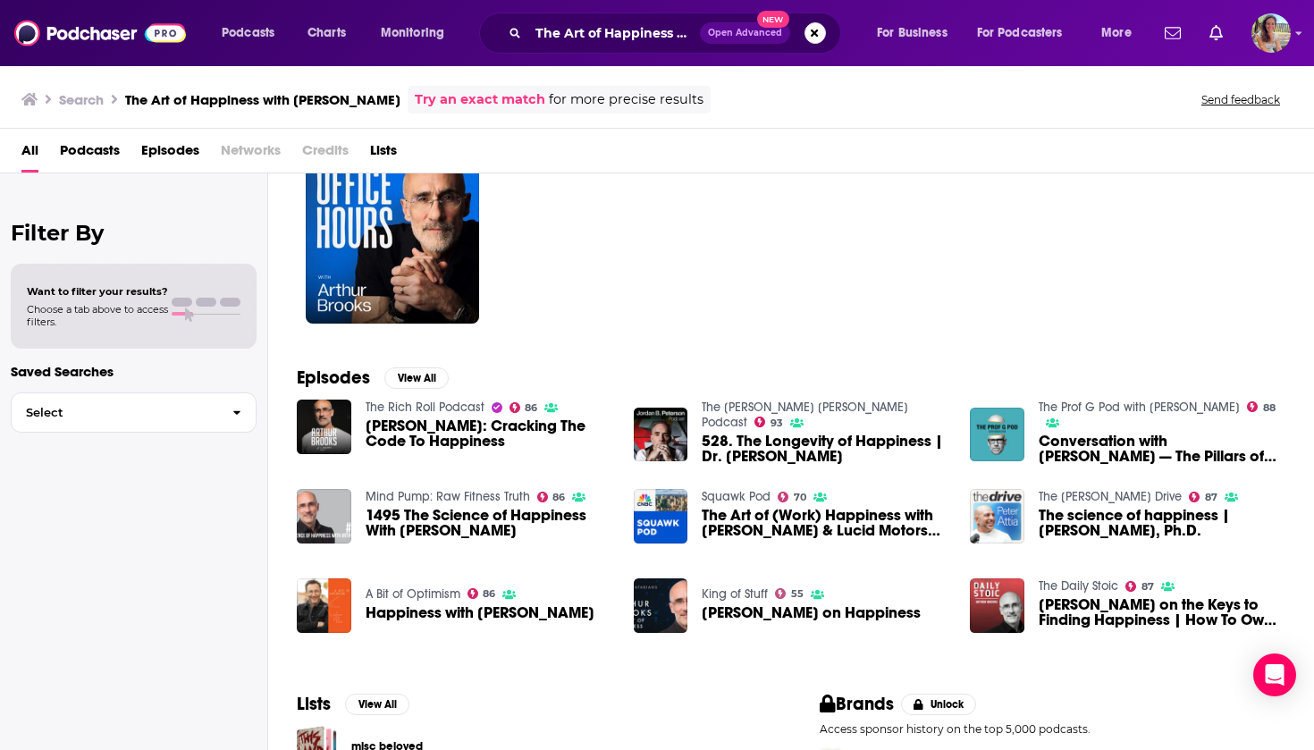
scroll to position [80, 0]
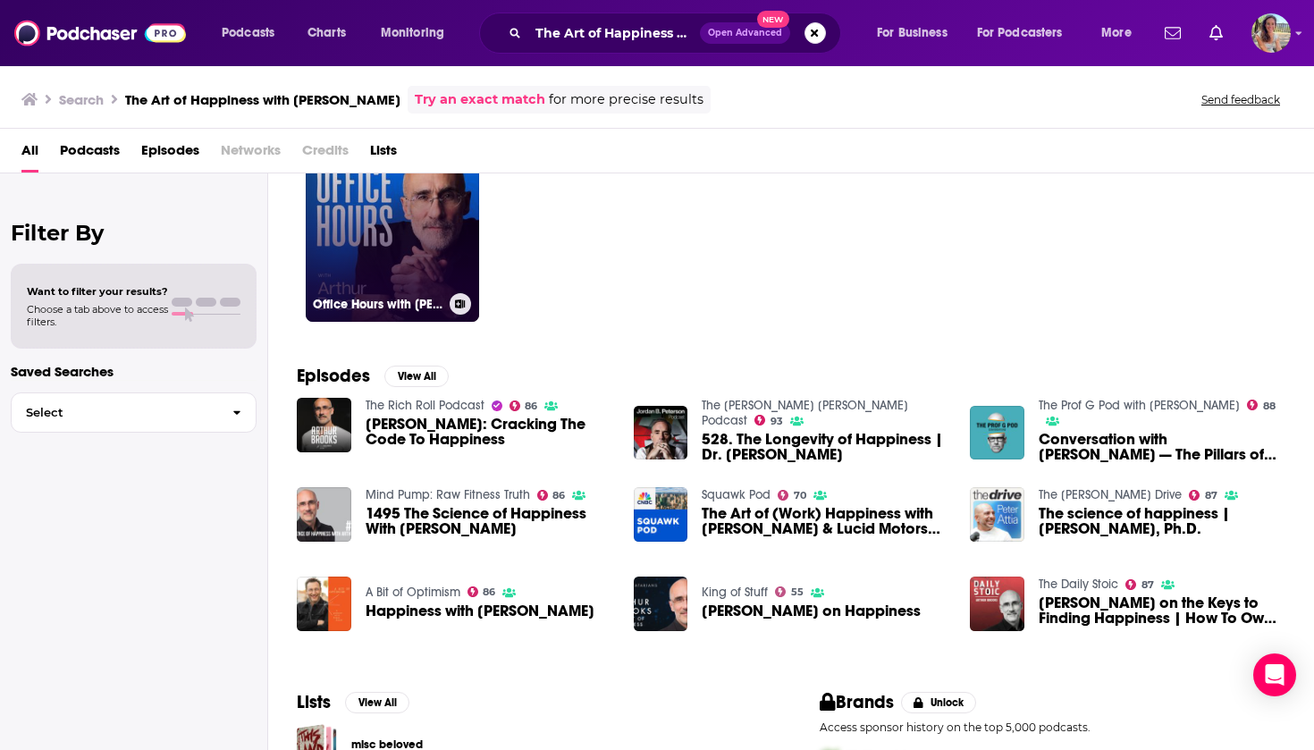
click at [417, 264] on link "55 Office Hours with [PERSON_NAME]" at bounding box center [392, 234] width 173 height 173
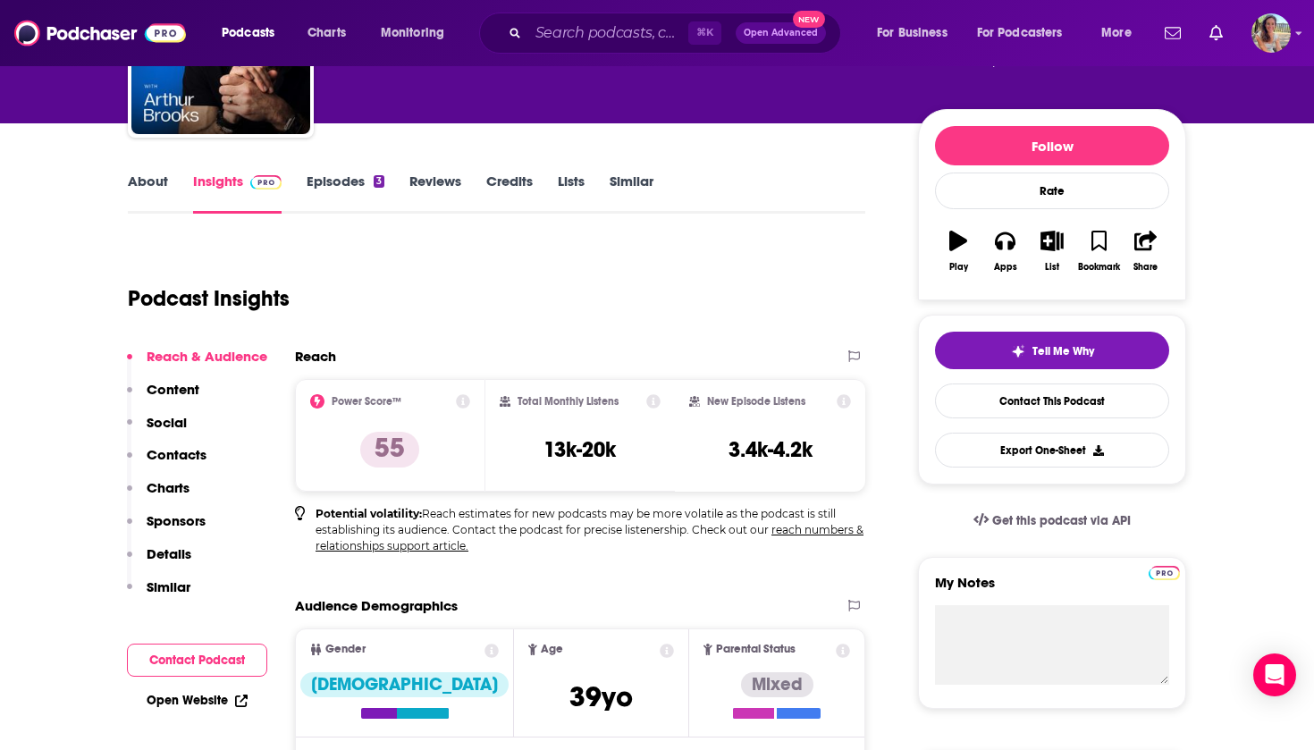
scroll to position [180, 0]
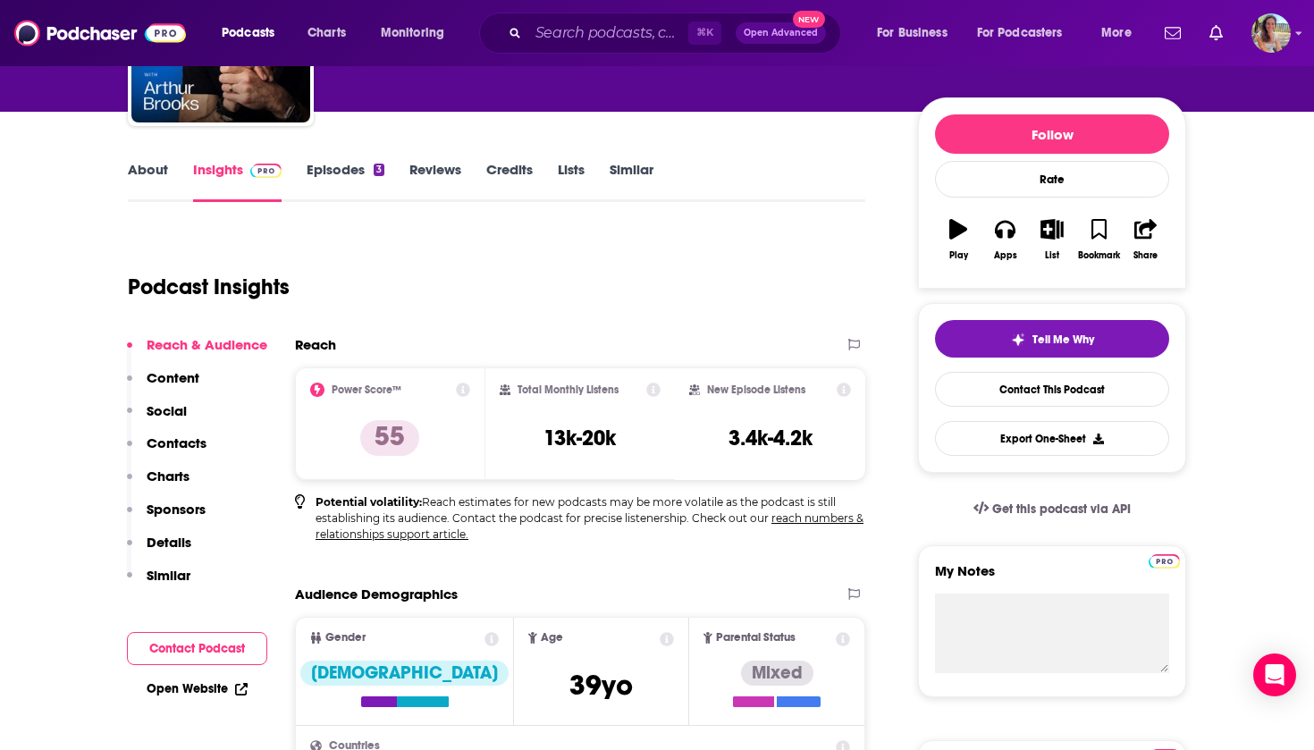
click at [192, 659] on button "Contact Podcast" at bounding box center [197, 648] width 140 height 33
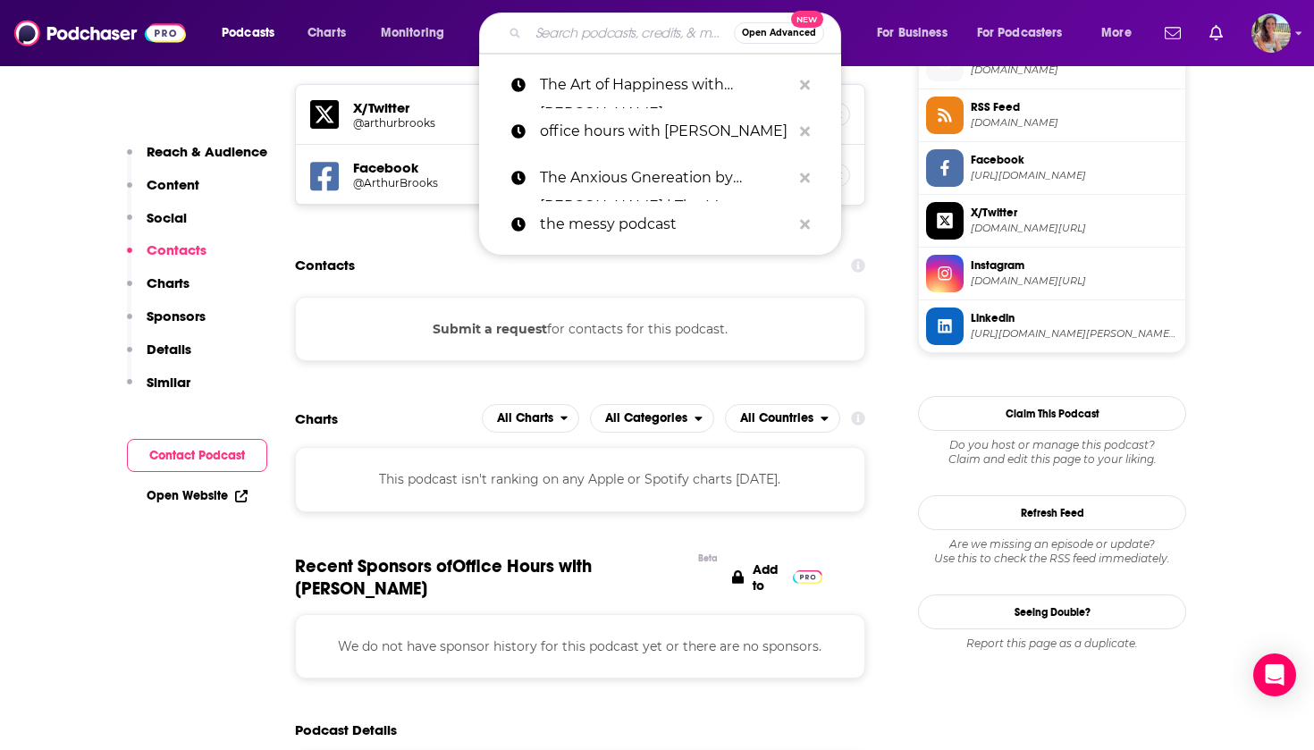
click at [648, 38] on input "Search podcasts, credits, & more..." at bounding box center [631, 33] width 206 height 29
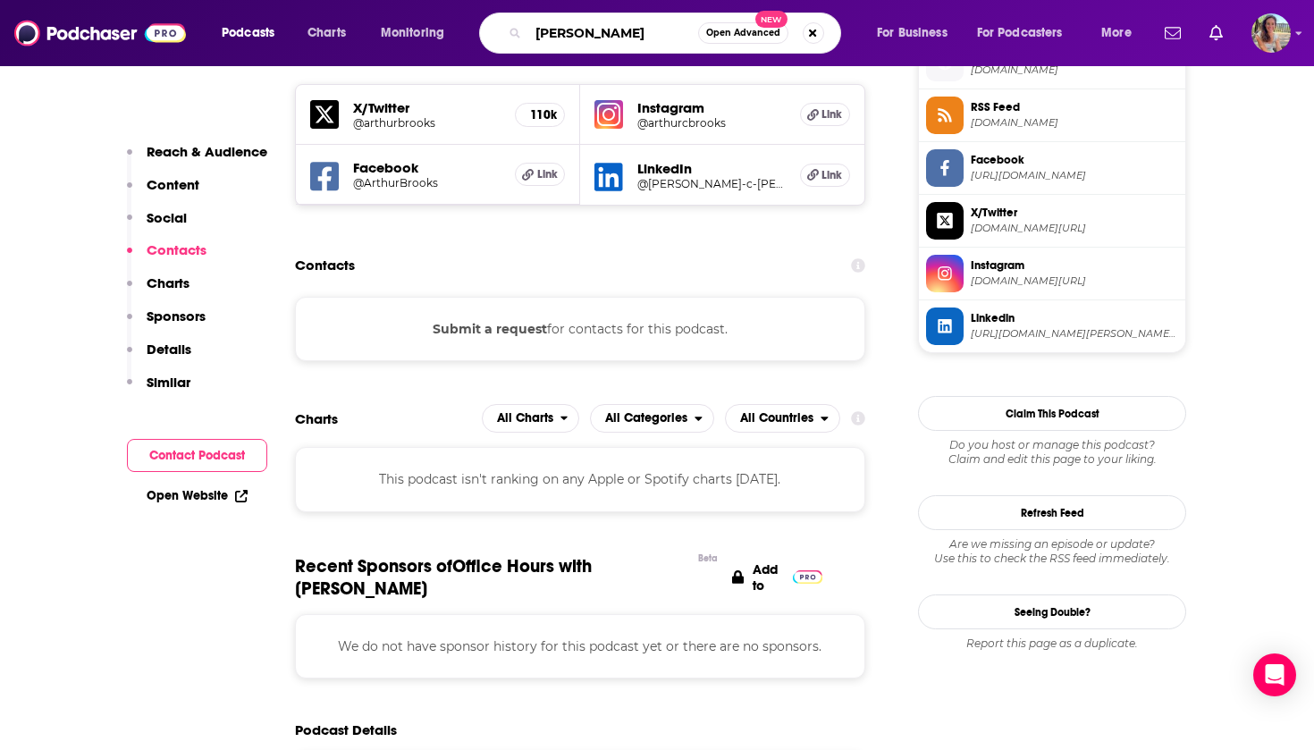
type input "[PERSON_NAME]"
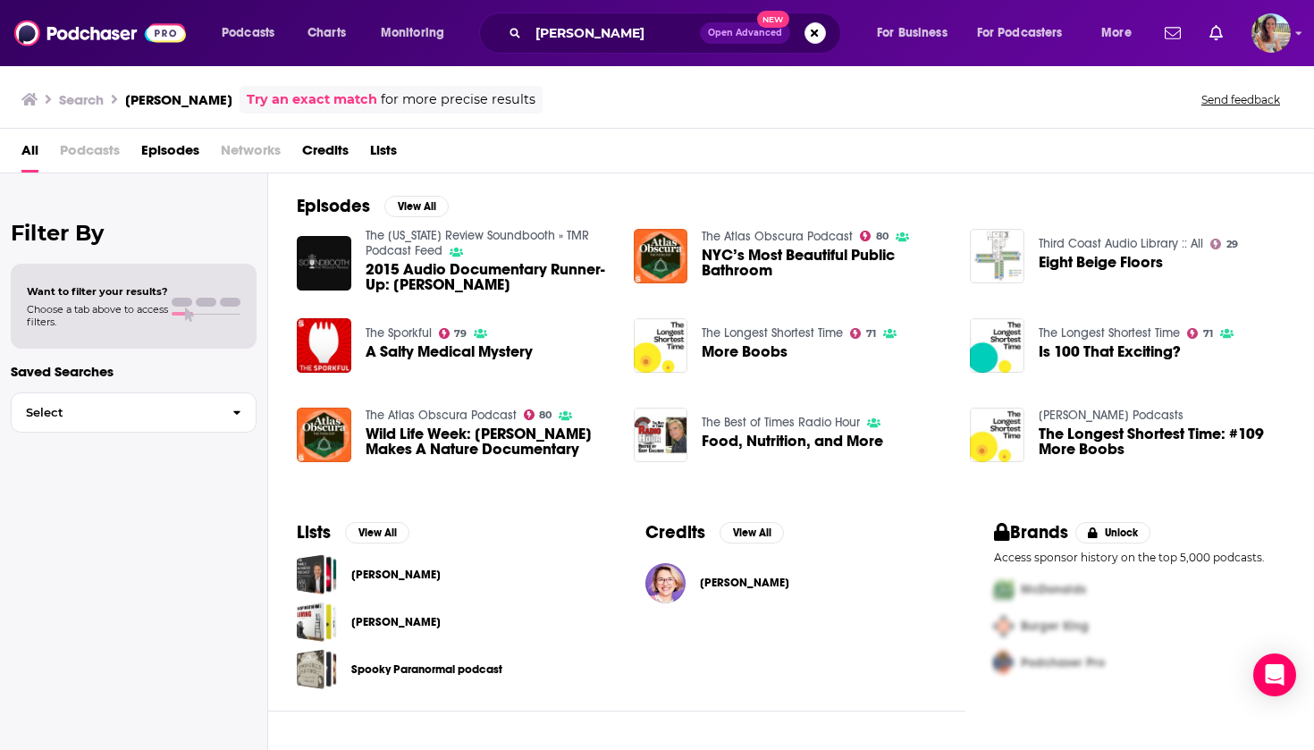
click at [680, 573] on img "Abigail Keel" at bounding box center [665, 583] width 40 height 40
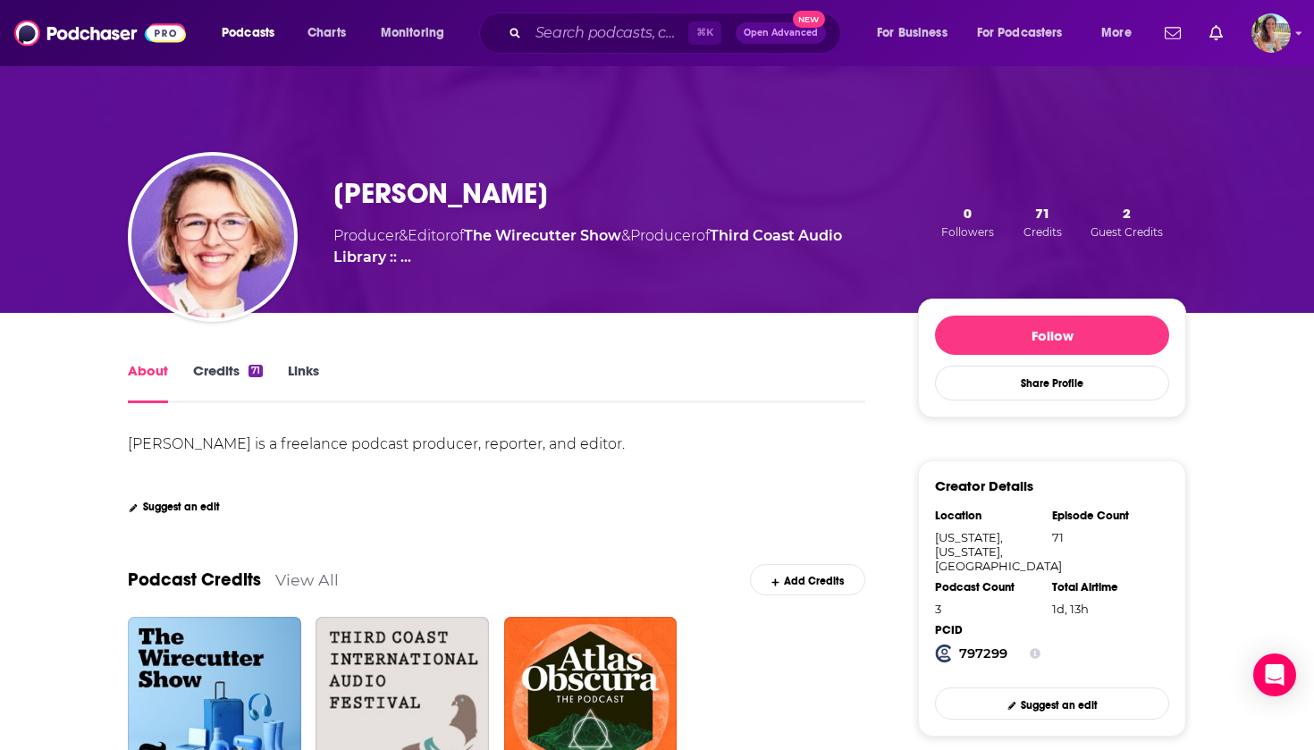
scroll to position [38, 0]
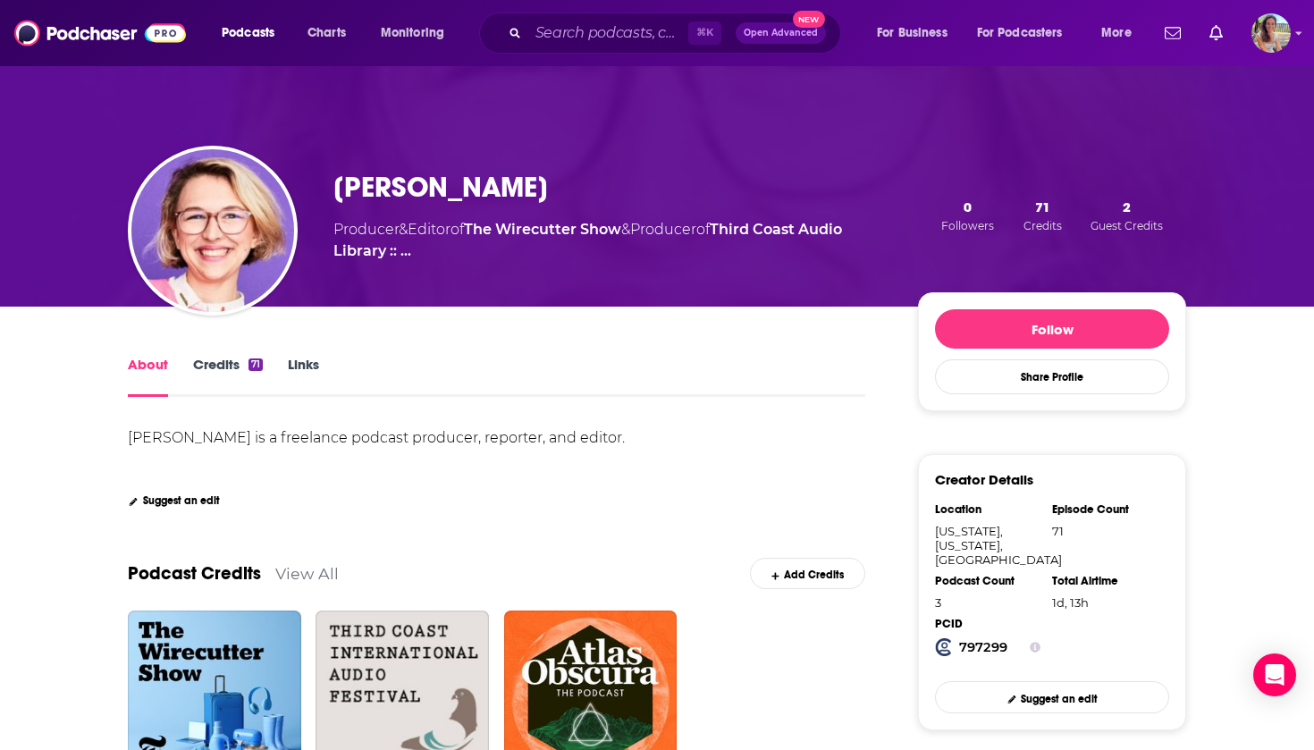
click at [208, 379] on link "Credits 71" at bounding box center [228, 376] width 70 height 41
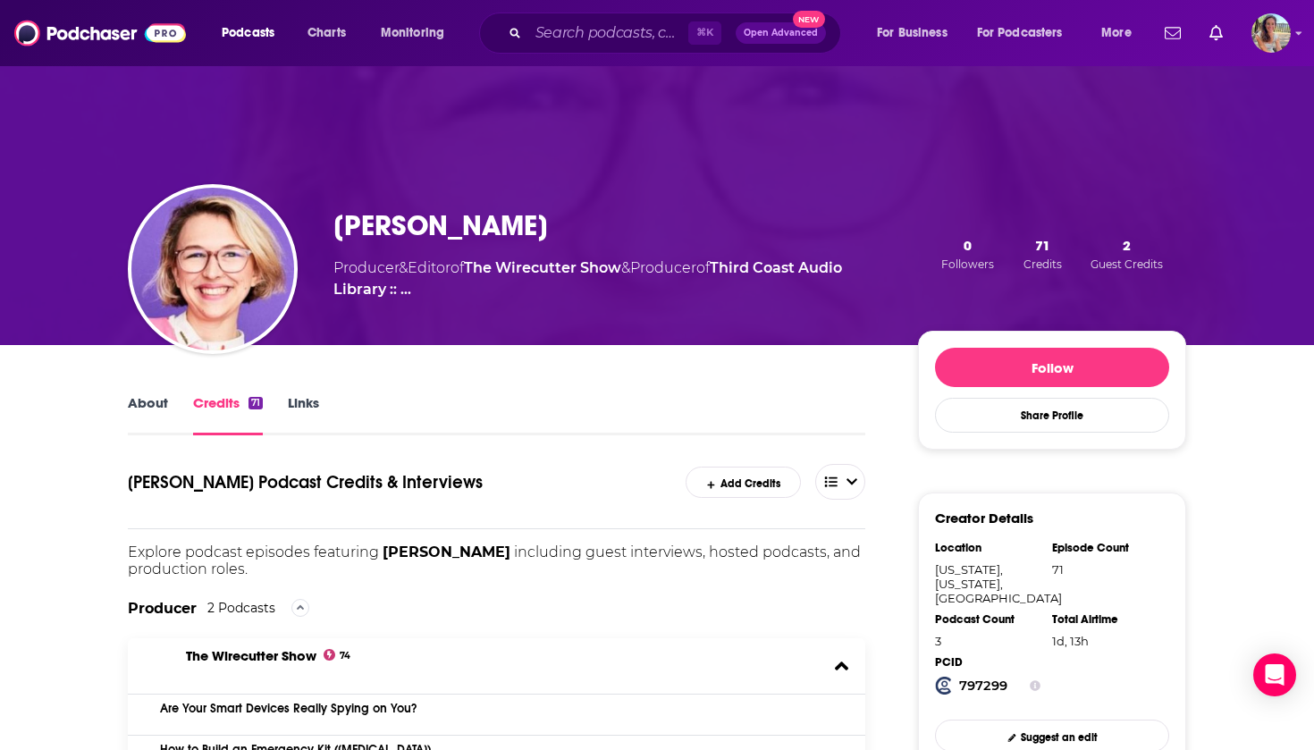
click at [300, 405] on link "Links" at bounding box center [303, 414] width 31 height 41
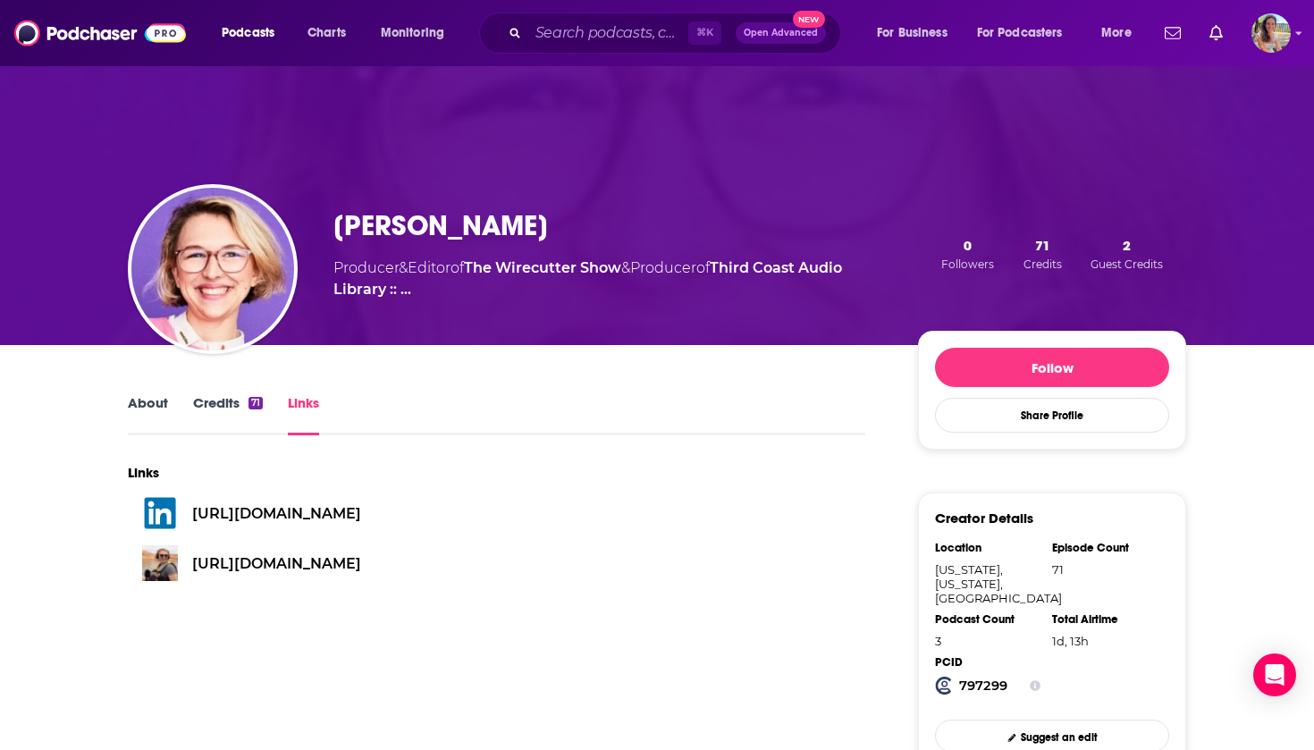
click at [215, 416] on link "Credits 71" at bounding box center [228, 414] width 70 height 41
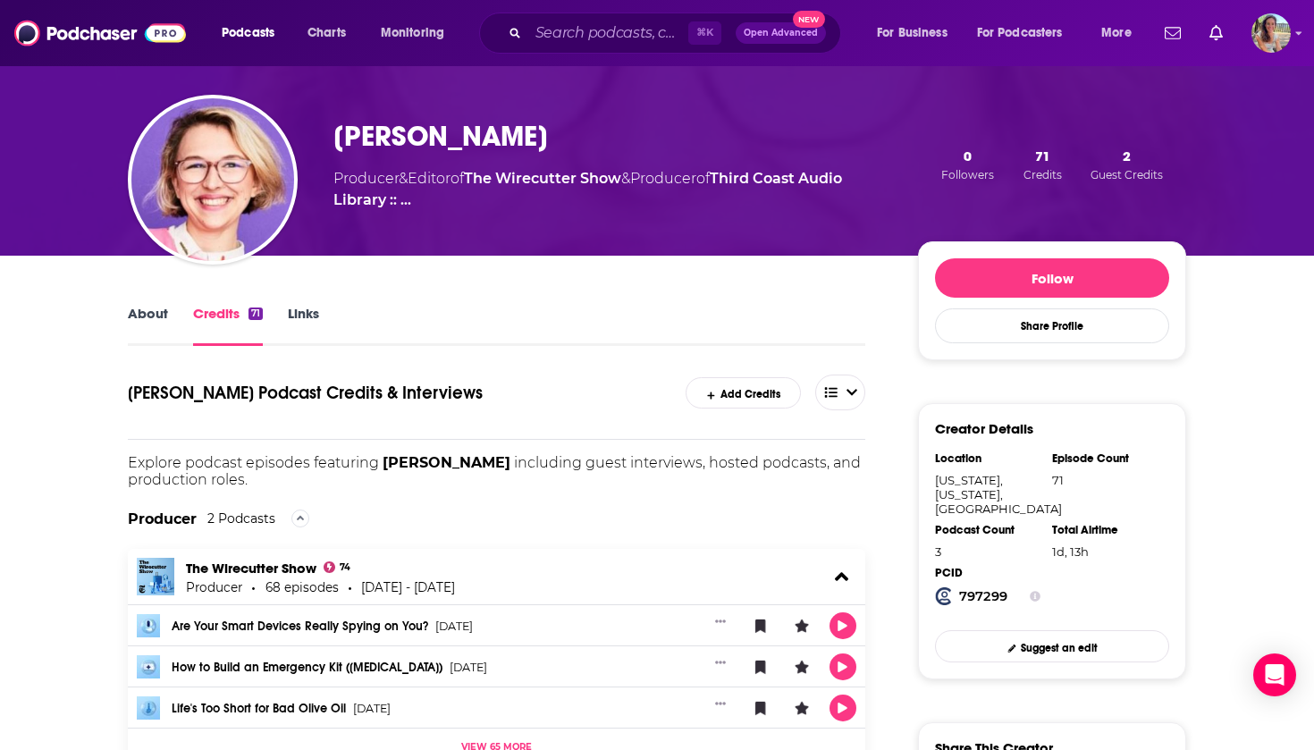
scroll to position [111, 0]
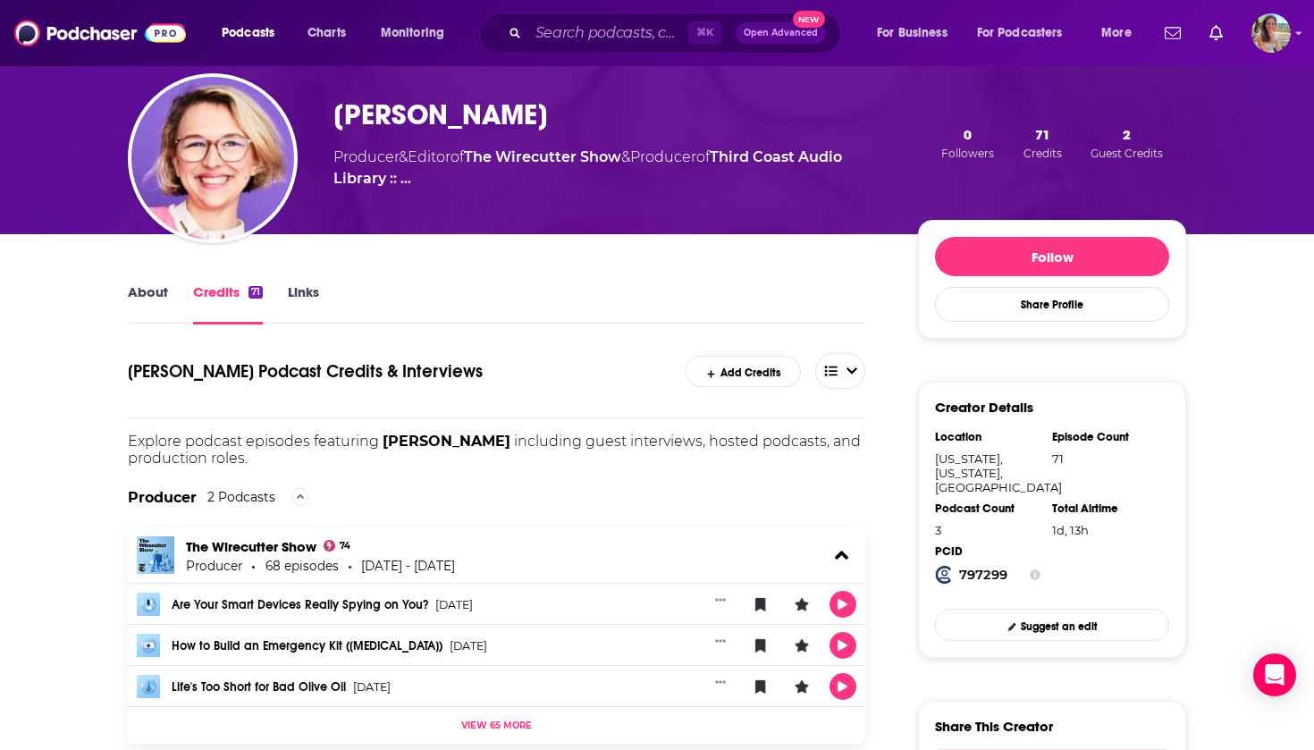
click at [146, 312] on link "About" at bounding box center [148, 303] width 40 height 41
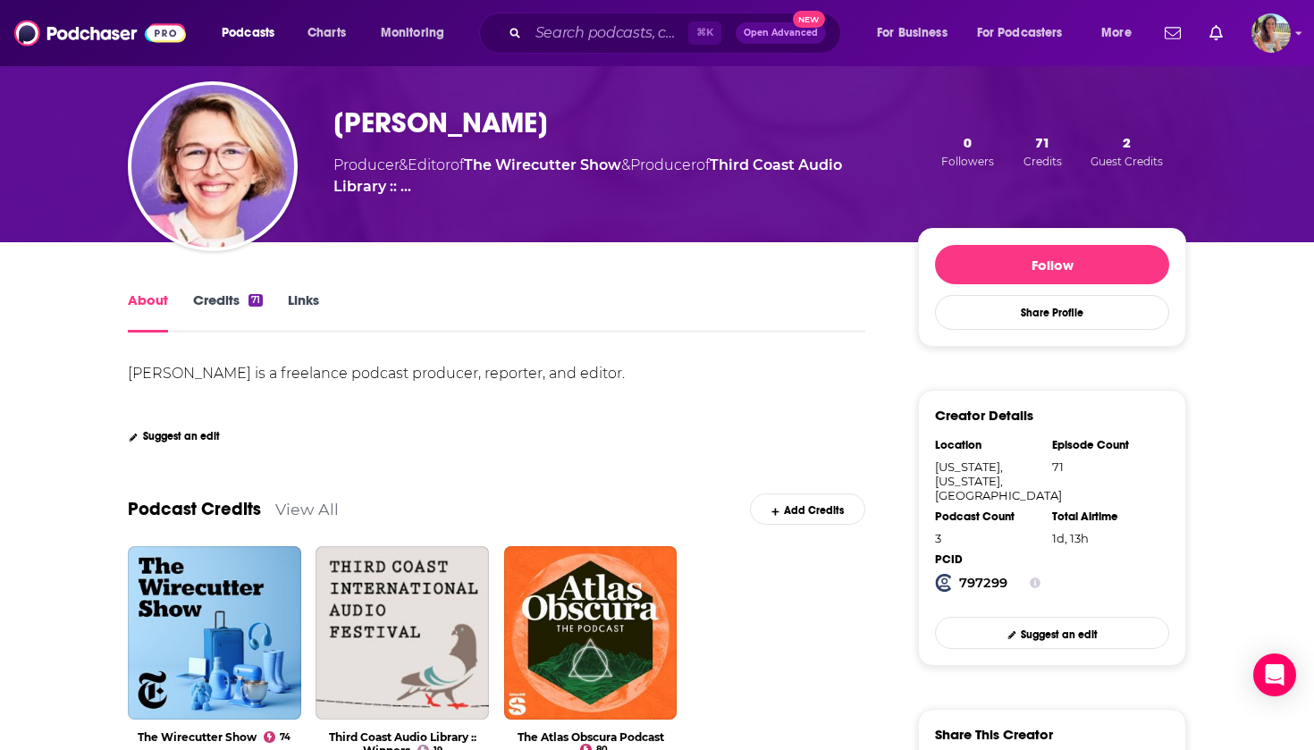
scroll to position [106, 0]
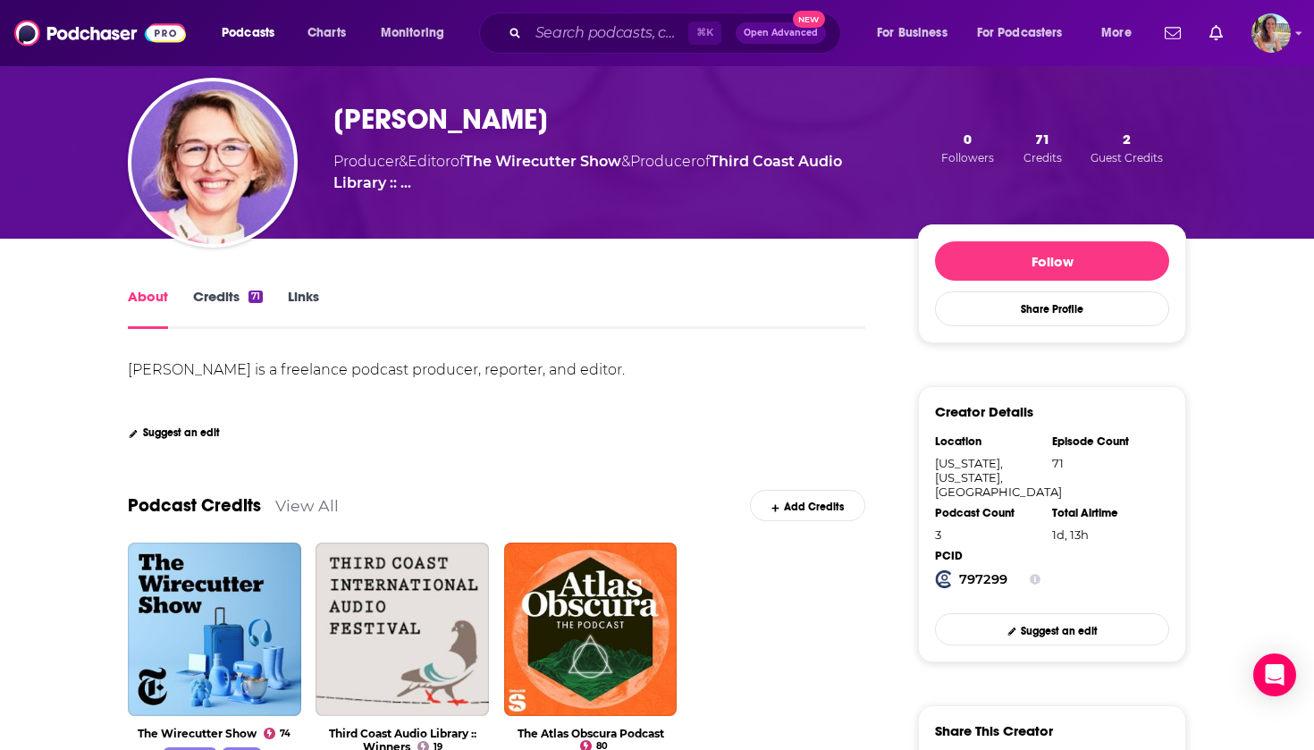
click at [305, 303] on link "Links" at bounding box center [303, 308] width 31 height 41
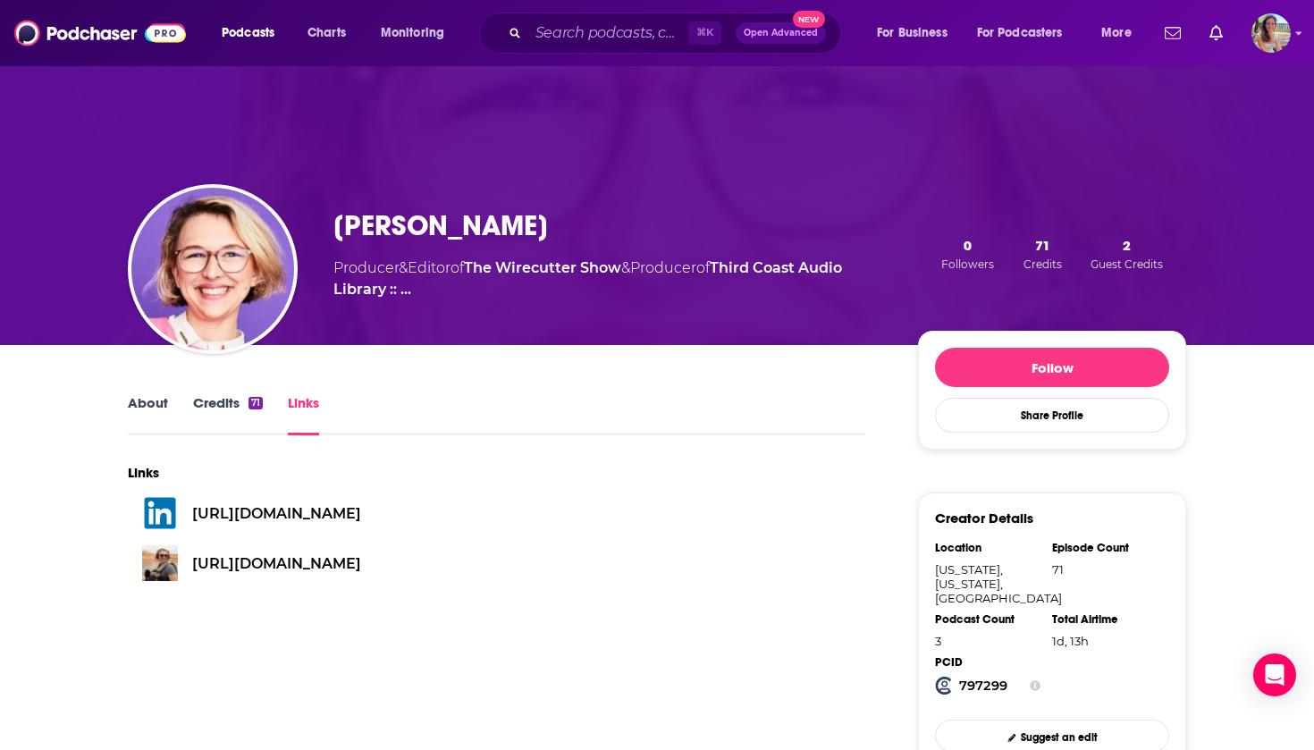
click at [148, 413] on link "About" at bounding box center [148, 414] width 40 height 41
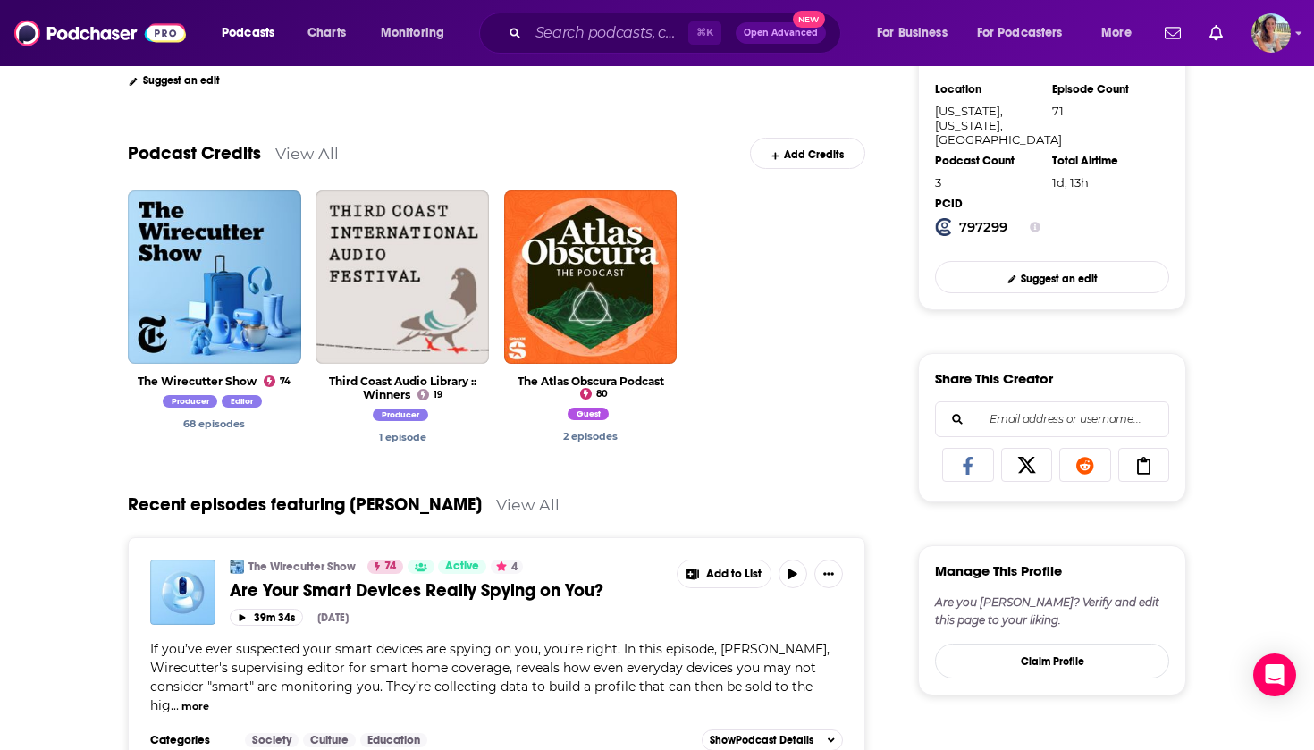
scroll to position [457, 0]
